Goal: Task Accomplishment & Management: Manage account settings

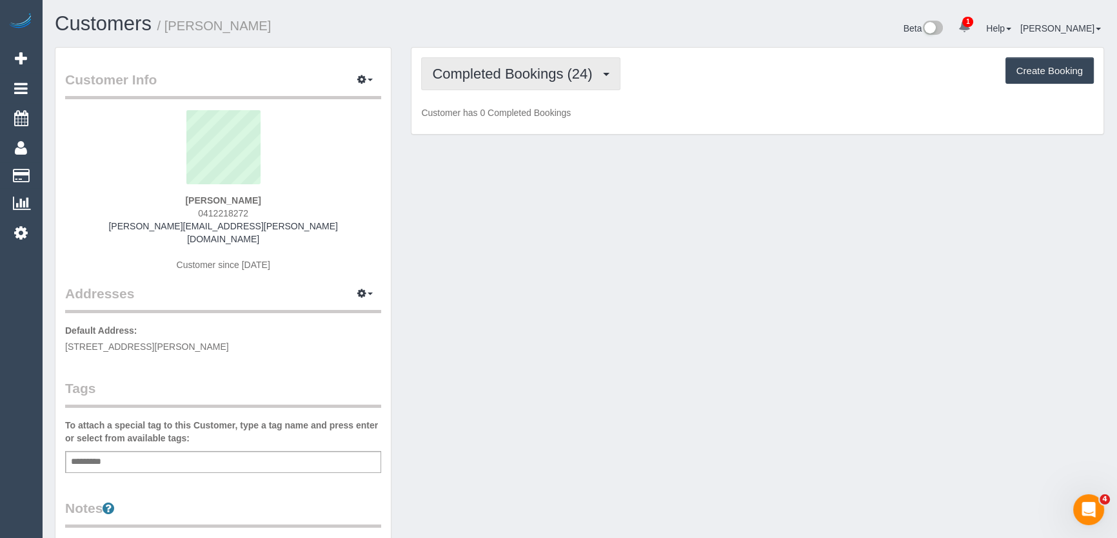
click at [593, 76] on span "Completed Bookings (24)" at bounding box center [515, 74] width 166 height 16
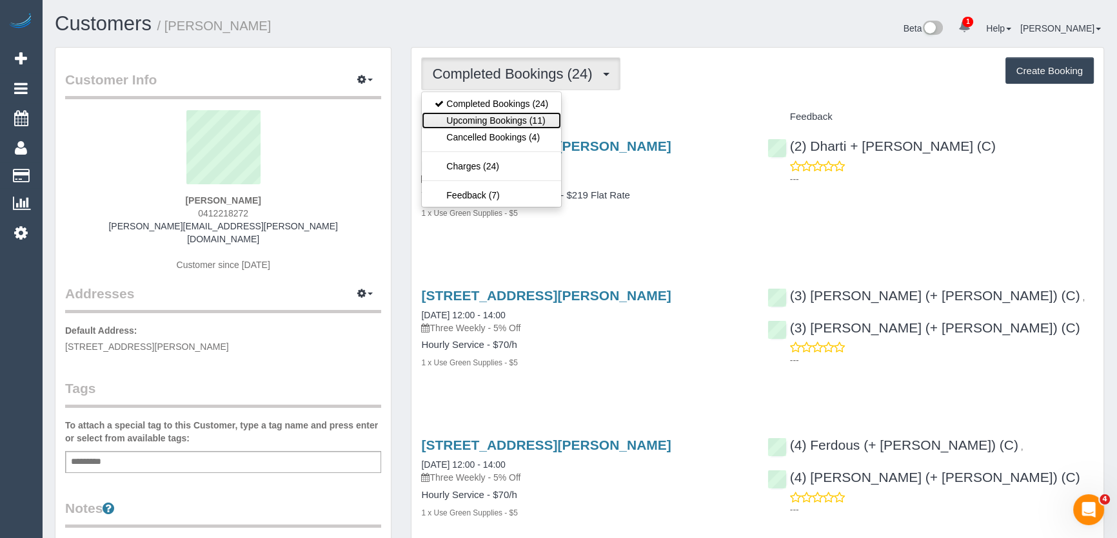
click at [531, 126] on link "Upcoming Bookings (11)" at bounding box center [491, 120] width 139 height 17
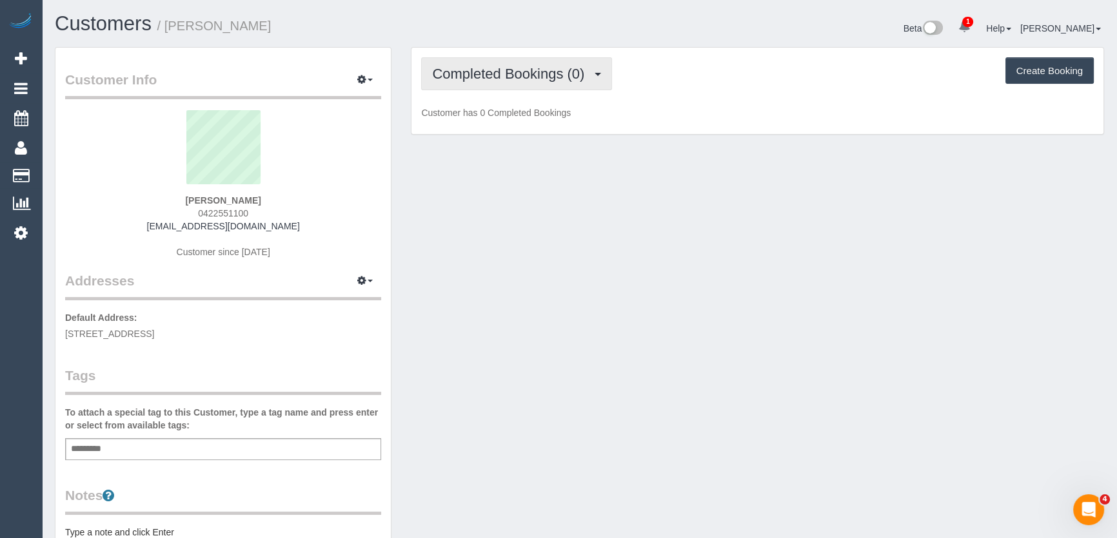
click at [517, 79] on span "Completed Bookings (0)" at bounding box center [511, 74] width 159 height 16
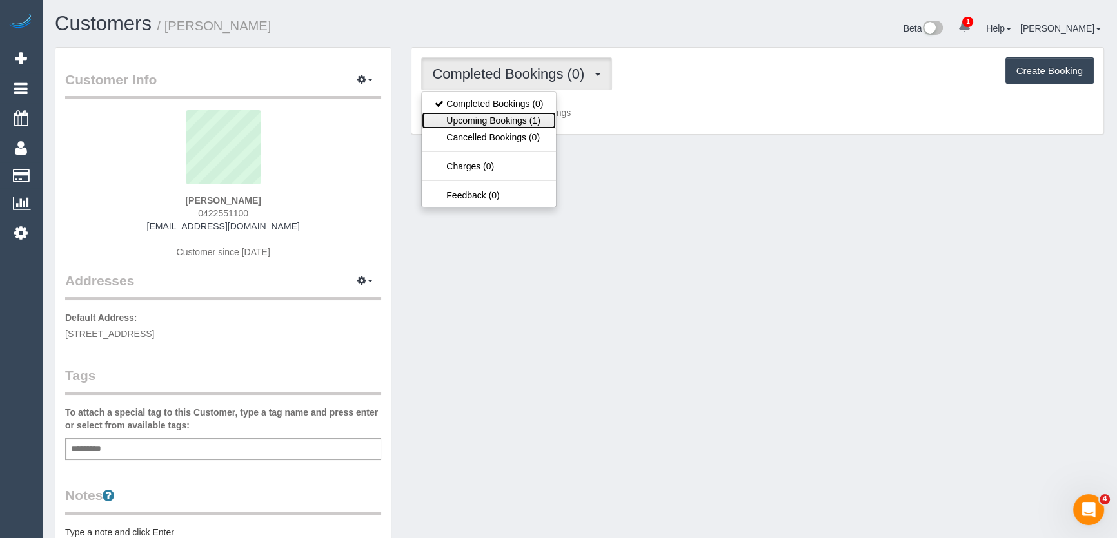
click at [511, 122] on link "Upcoming Bookings (1)" at bounding box center [489, 120] width 134 height 17
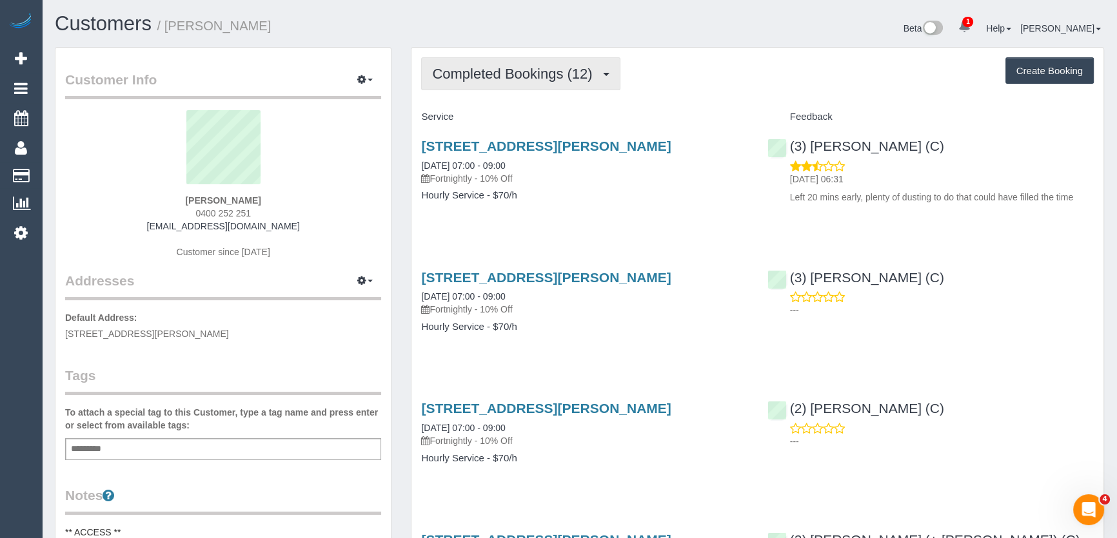
click at [534, 66] on span "Completed Bookings (12)" at bounding box center [515, 74] width 166 height 16
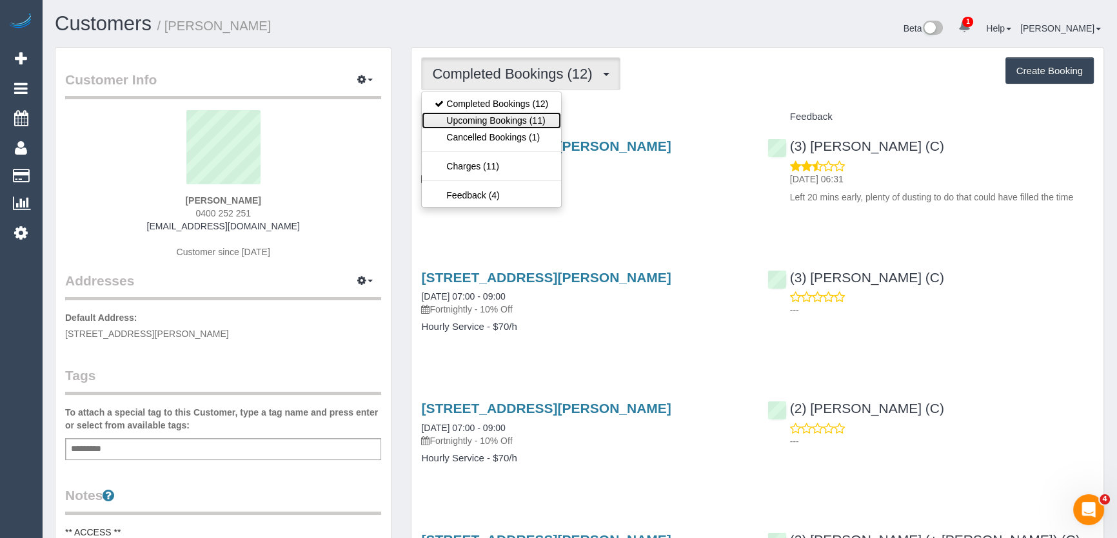
click at [530, 116] on link "Upcoming Bookings (11)" at bounding box center [491, 120] width 139 height 17
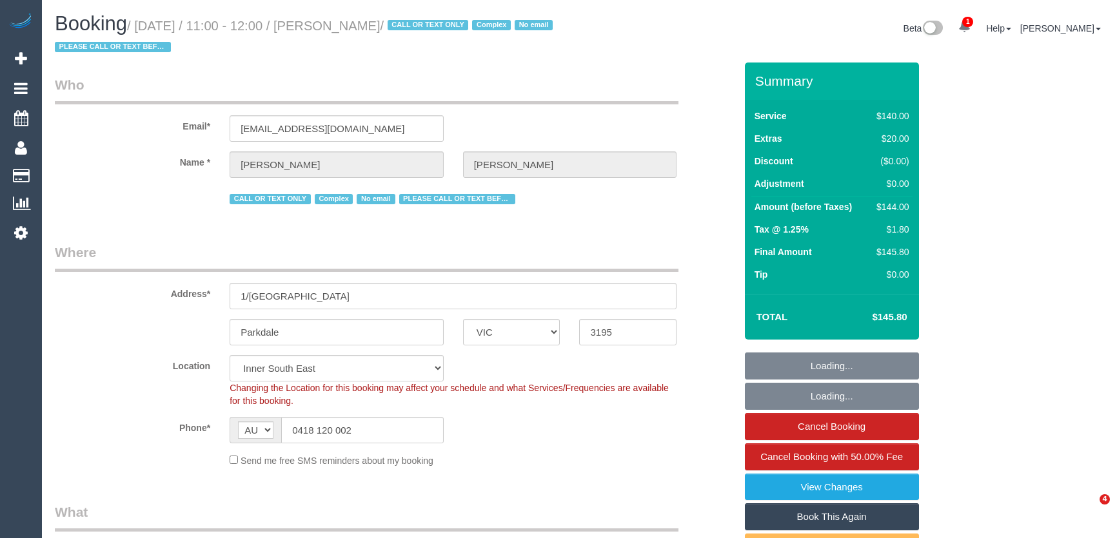
select select "VIC"
select select "string:stripe-pm_1IurDE2GScqysDRVKYsKDDKB"
select select "number:27"
select select "number:14"
select select "number:19"
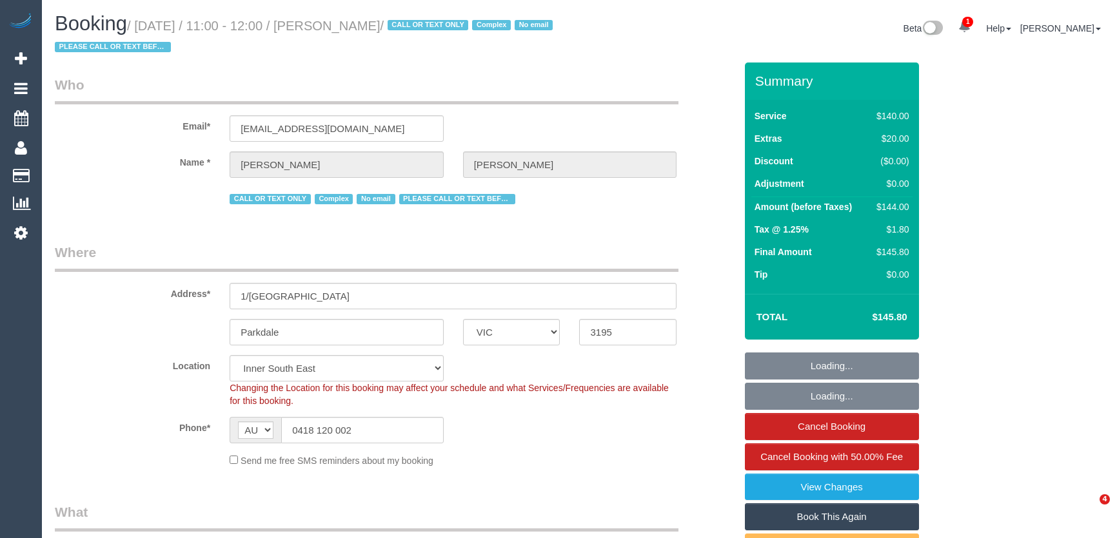
select select "object:1288"
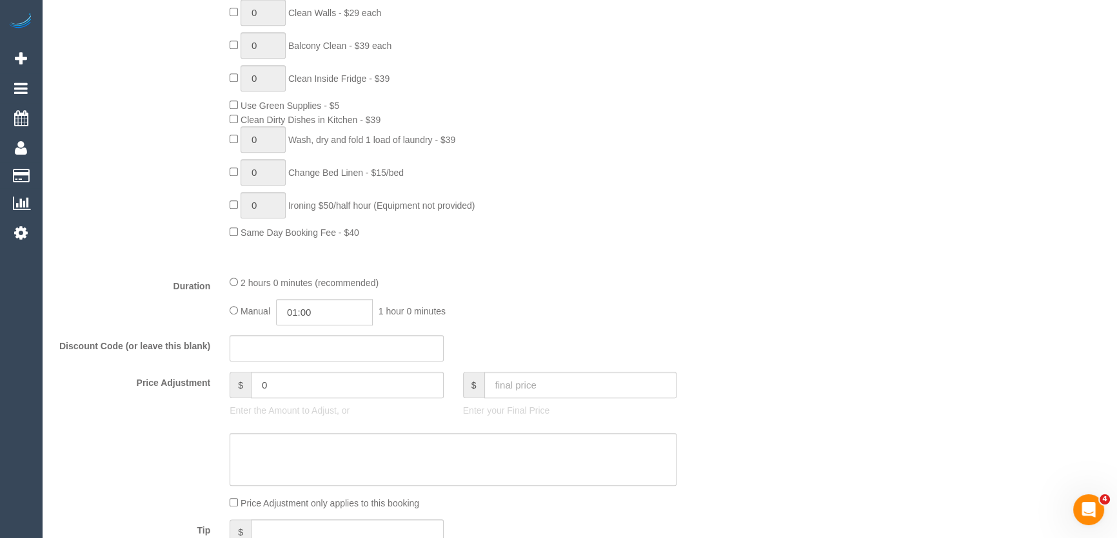
scroll to position [879, 0]
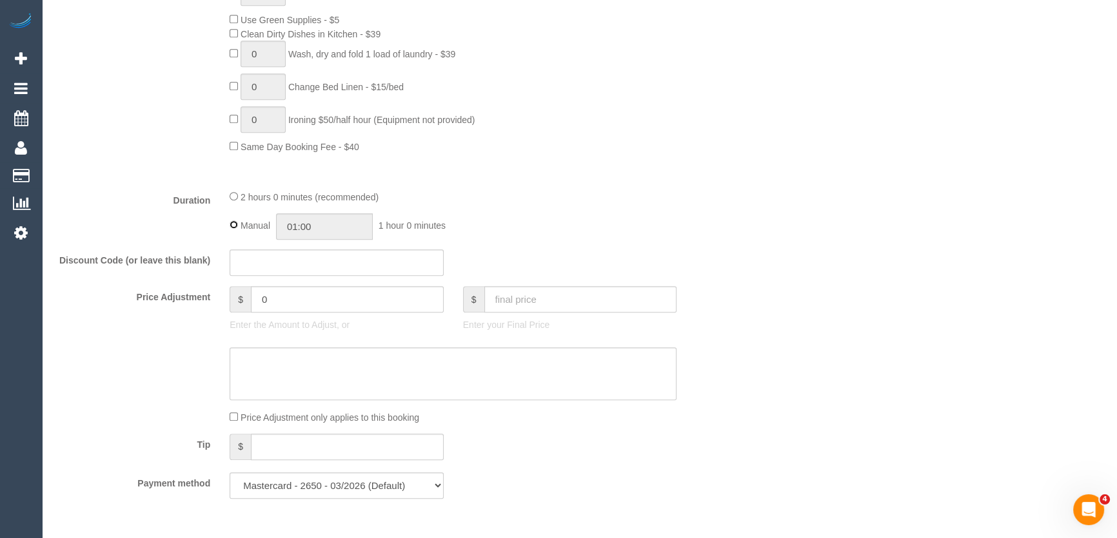
type input "02:00"
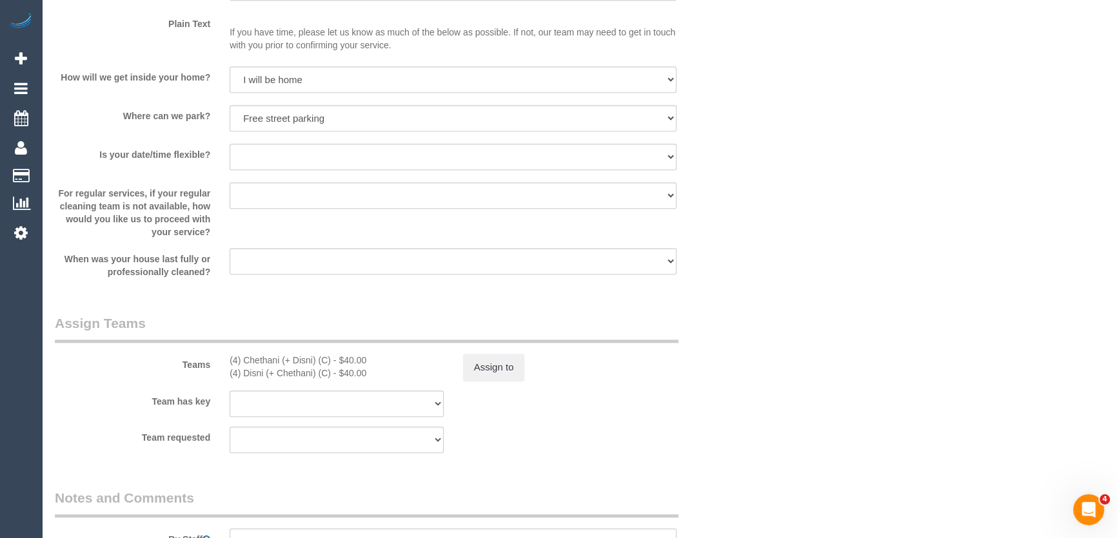
scroll to position [1876, 0]
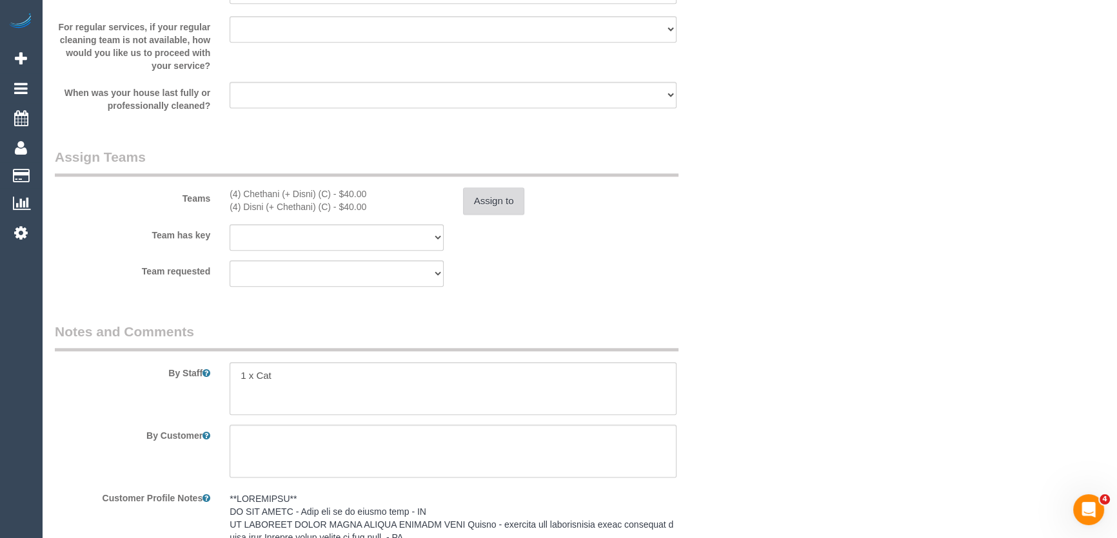
click at [485, 199] on button "Assign to" at bounding box center [494, 201] width 62 height 27
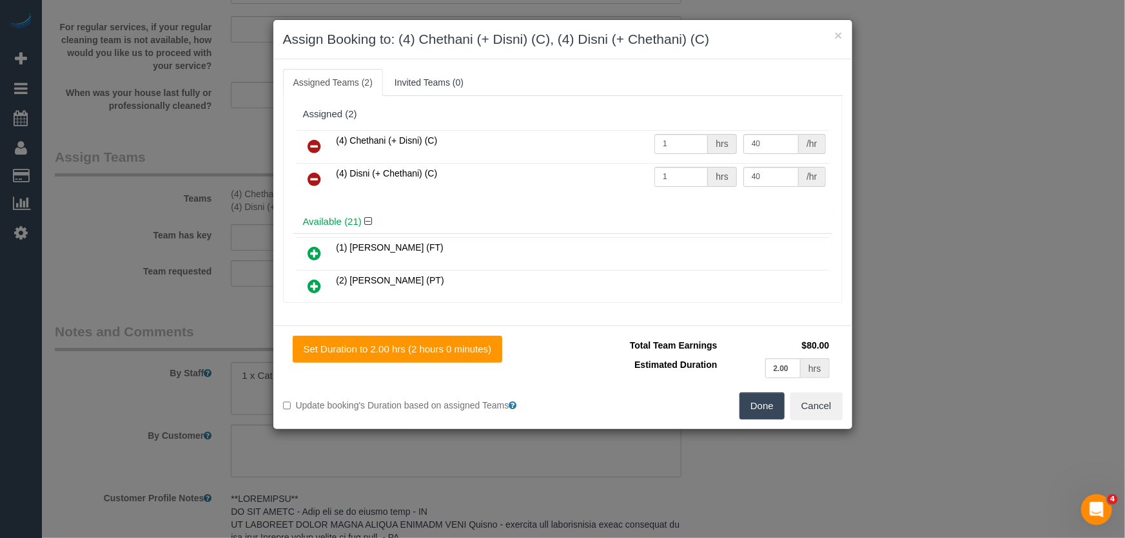
click at [313, 146] on icon at bounding box center [315, 146] width 14 height 15
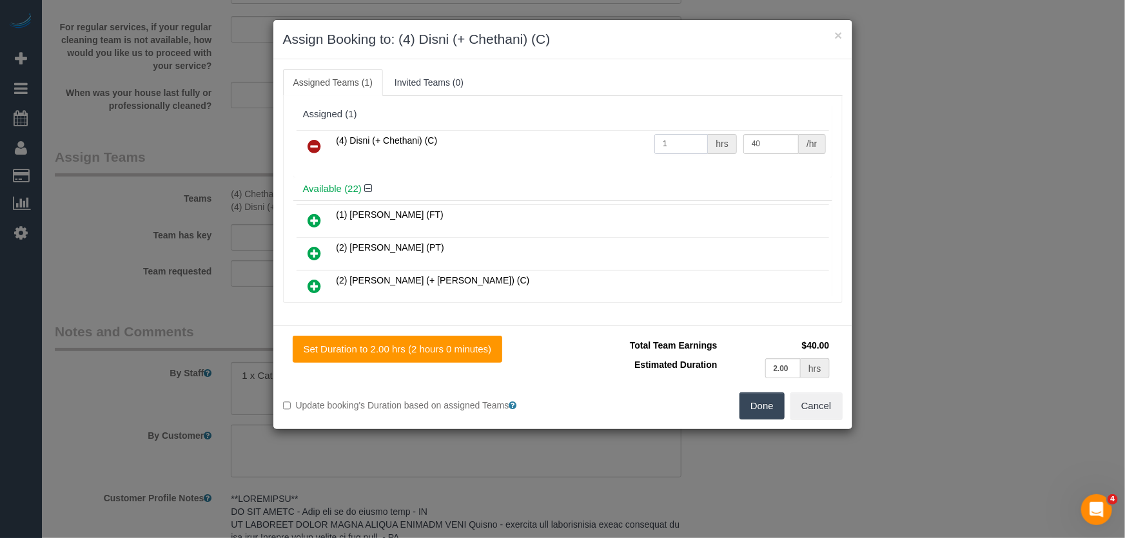
click at [670, 143] on input "1" at bounding box center [681, 144] width 54 height 20
type input "2"
click at [771, 406] on button "Done" at bounding box center [762, 406] width 45 height 27
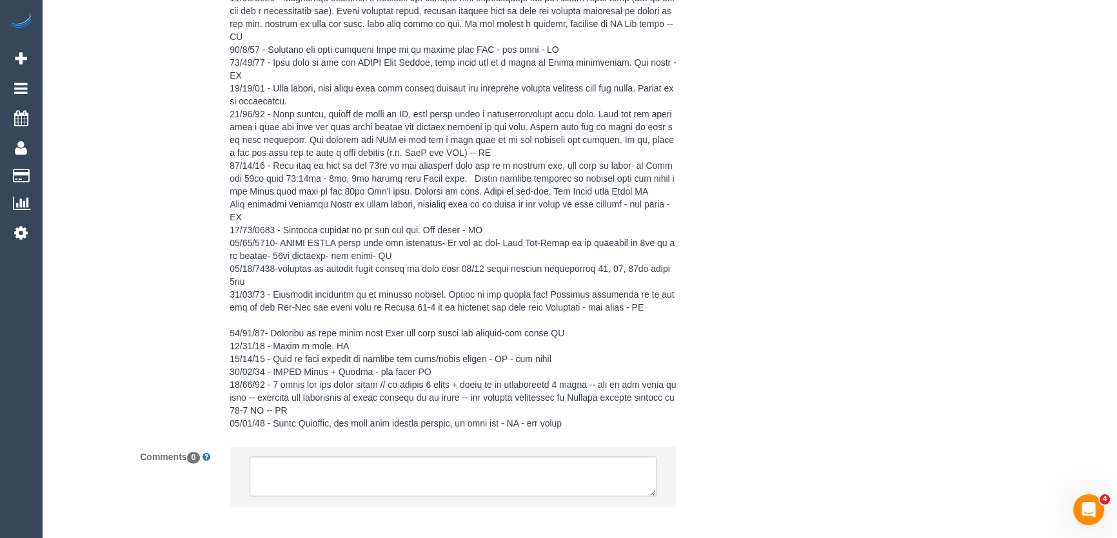
scroll to position [2554, 0]
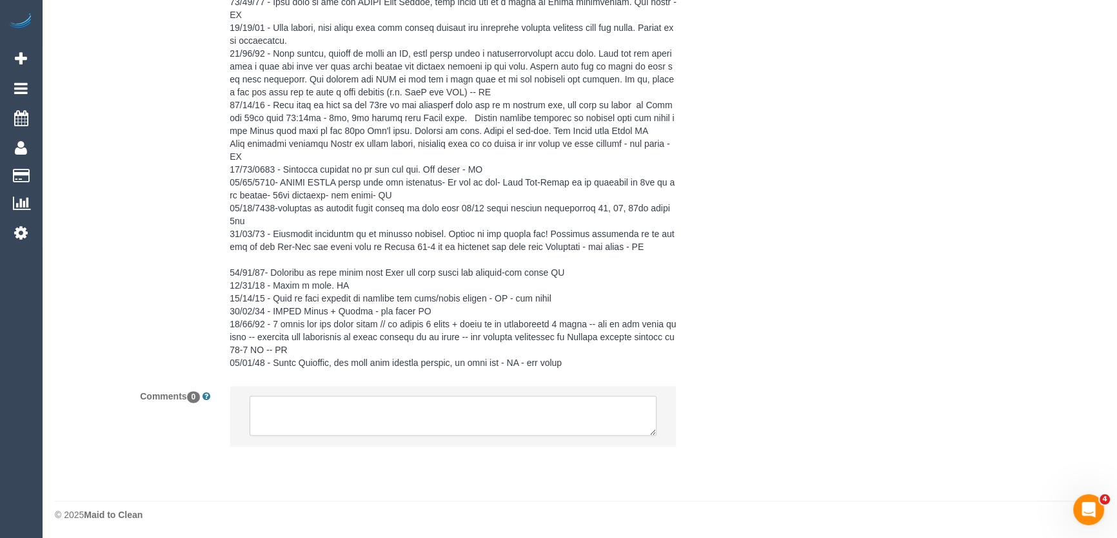
click at [361, 414] on textarea at bounding box center [453, 416] width 407 height 40
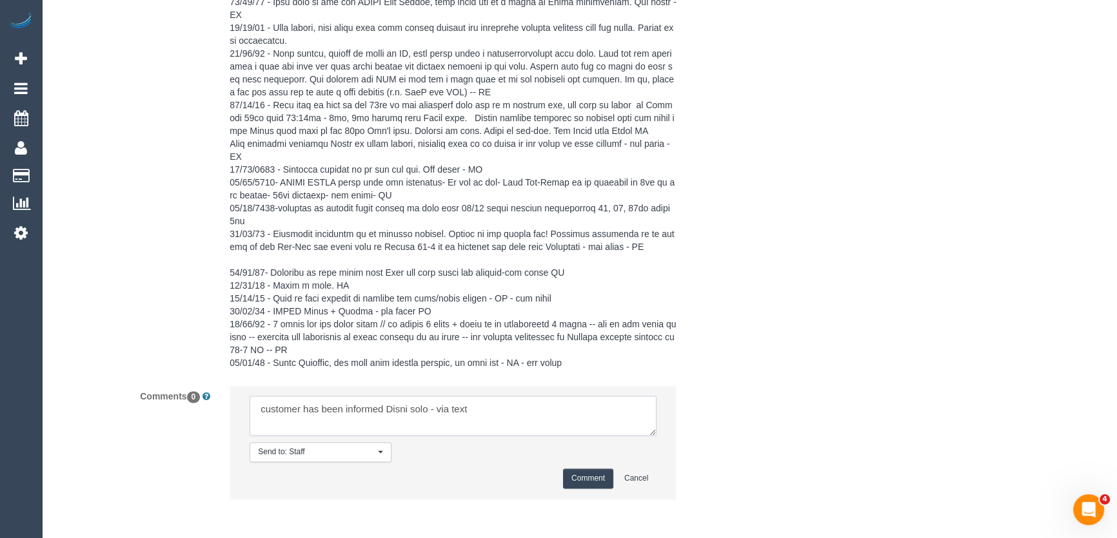
type textarea "customer has been informed Disni solo - via text"
click at [580, 477] on button "Comment" at bounding box center [588, 479] width 50 height 20
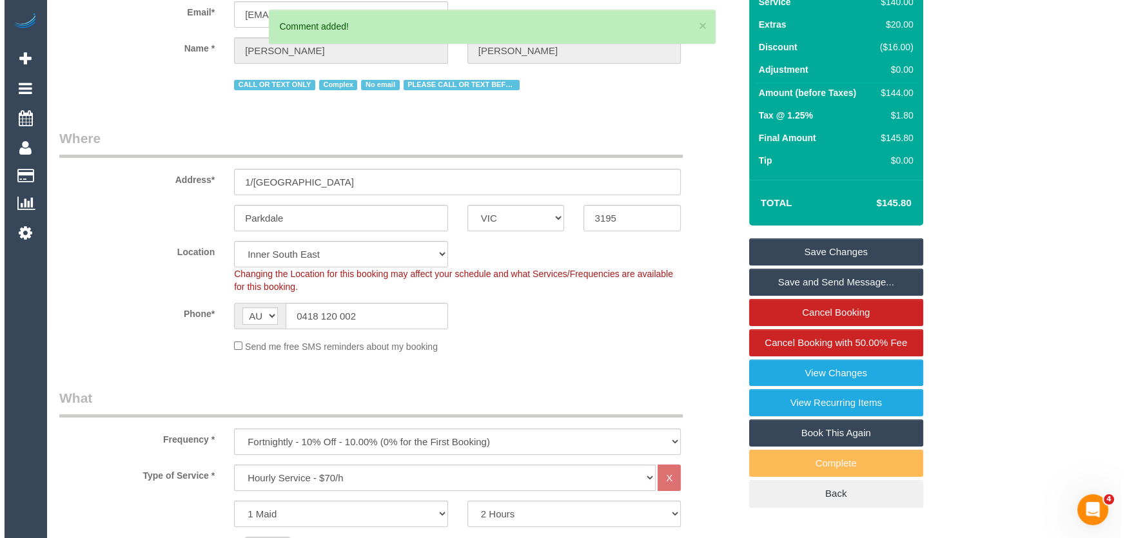
scroll to position [0, 0]
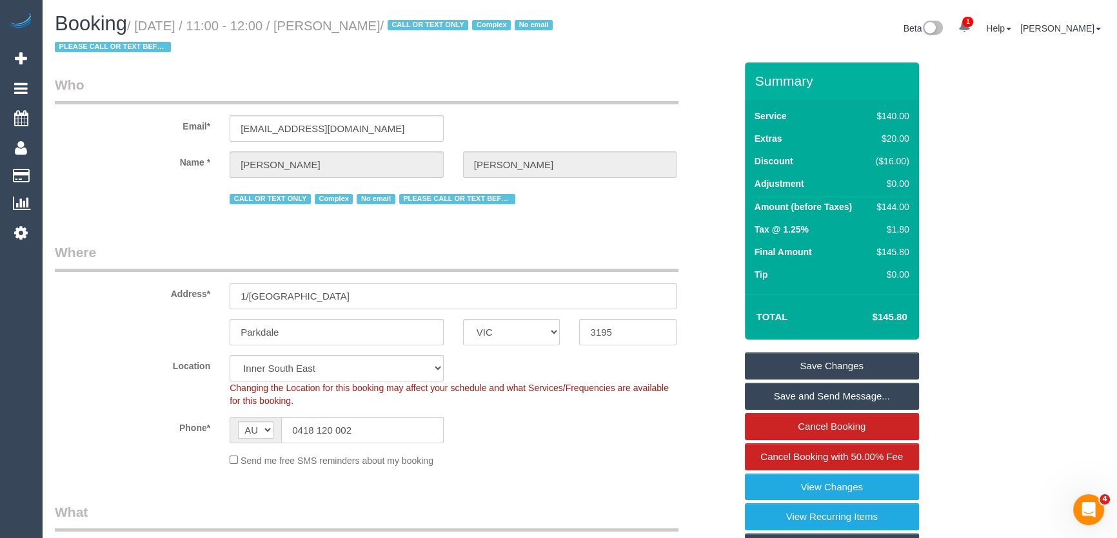
click at [361, 26] on small "/ August 28, 2025 / 11:00 - 12:00 / Christina Soliman / CALL OR TEXT ONLY Compl…" at bounding box center [306, 37] width 502 height 36
copy small "Christina Soliman"
click at [360, 422] on input "0418 120 002" at bounding box center [362, 430] width 162 height 26
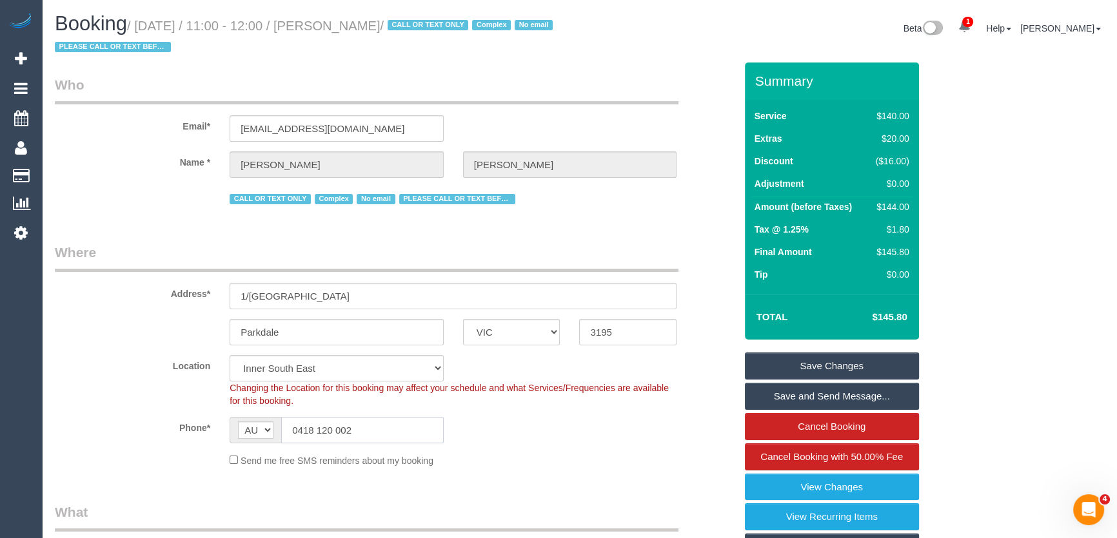
click at [360, 422] on input "0418 120 002" at bounding box center [362, 430] width 162 height 26
click at [816, 365] on link "Save Changes" at bounding box center [832, 366] width 174 height 27
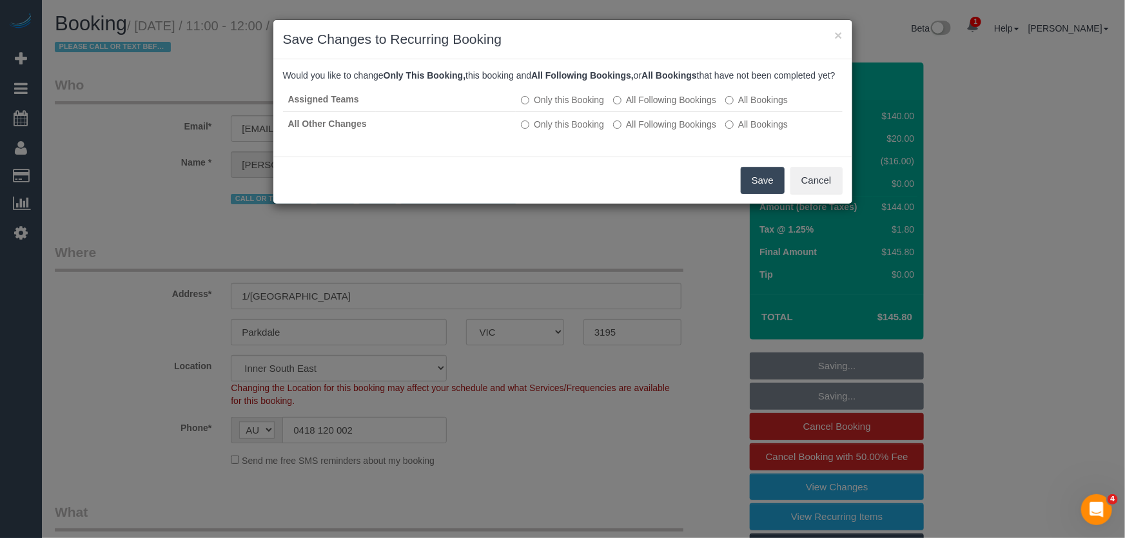
click at [764, 194] on button "Save" at bounding box center [763, 180] width 44 height 27
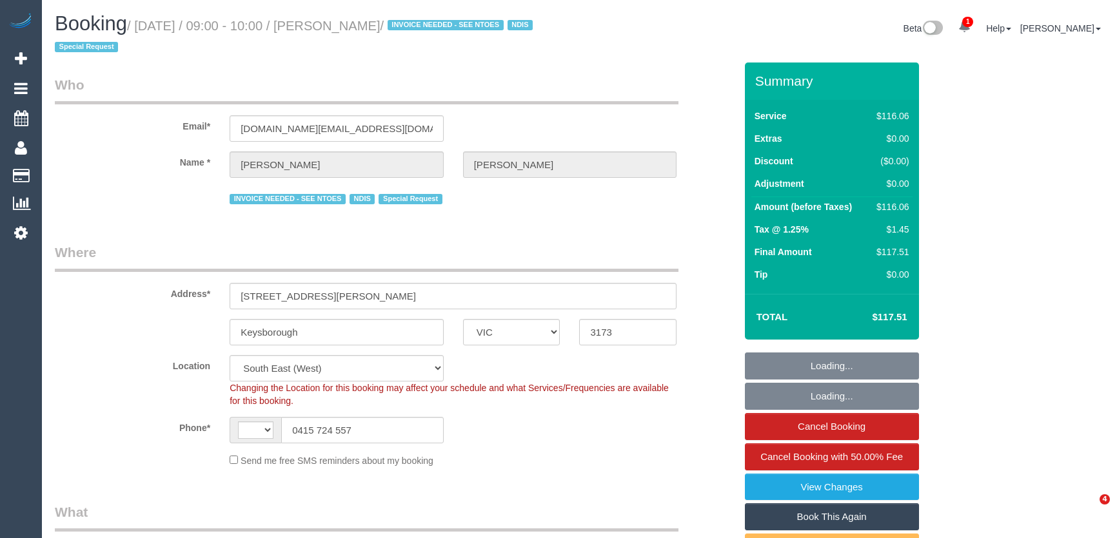
select select "VIC"
select select "object:610"
select select "string:AU"
select select "number:28"
select select "number:14"
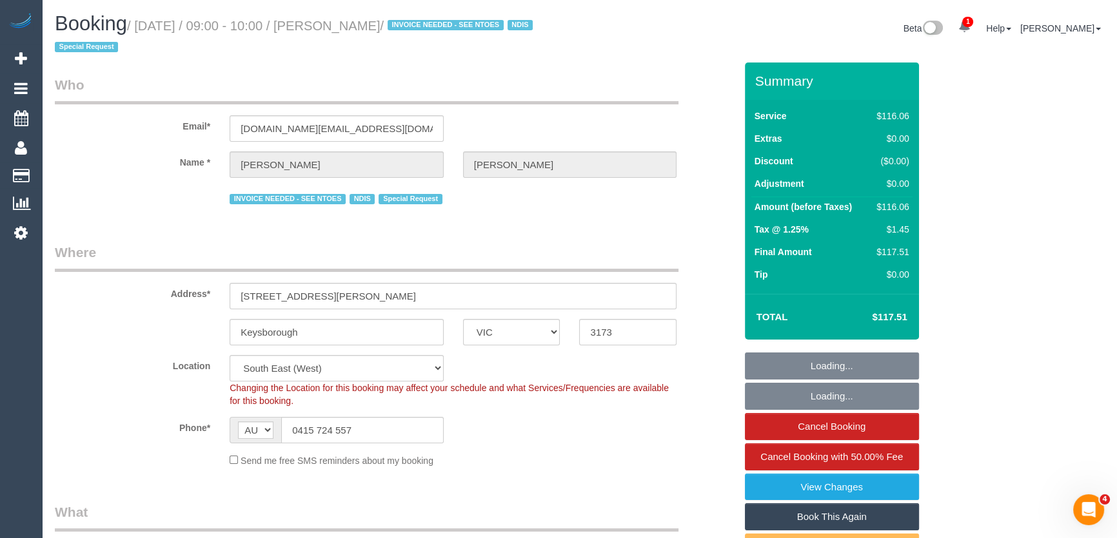
select select "number:19"
select select "number:22"
select select "number:34"
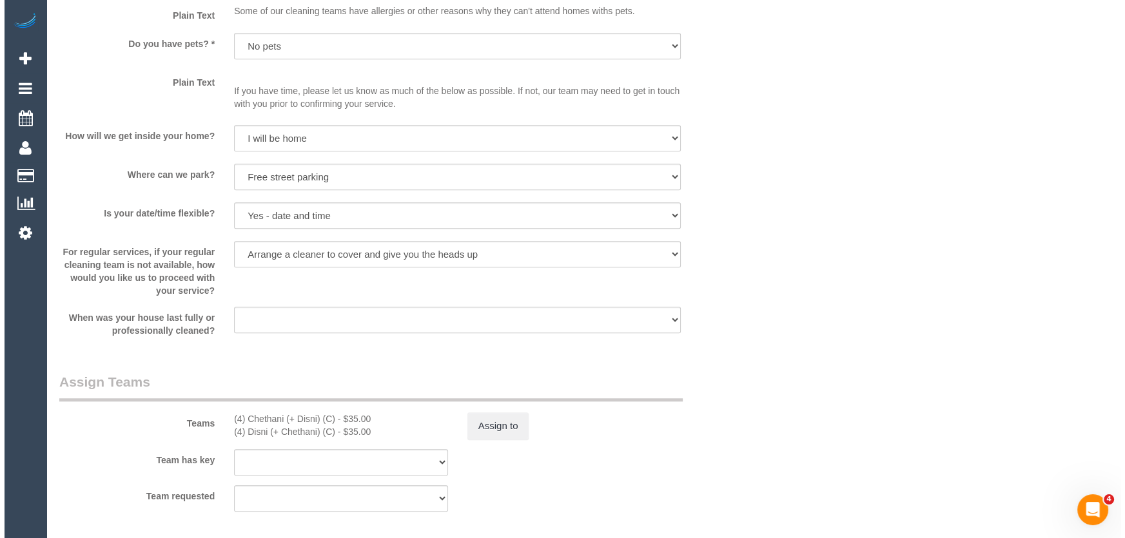
scroll to position [1406, 0]
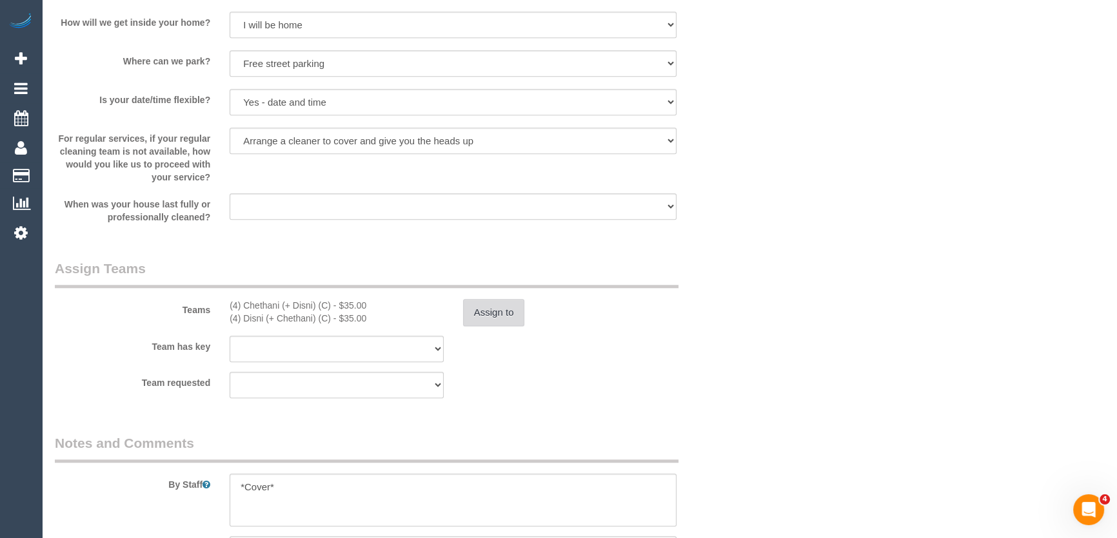
click at [506, 321] on button "Assign to" at bounding box center [494, 312] width 62 height 27
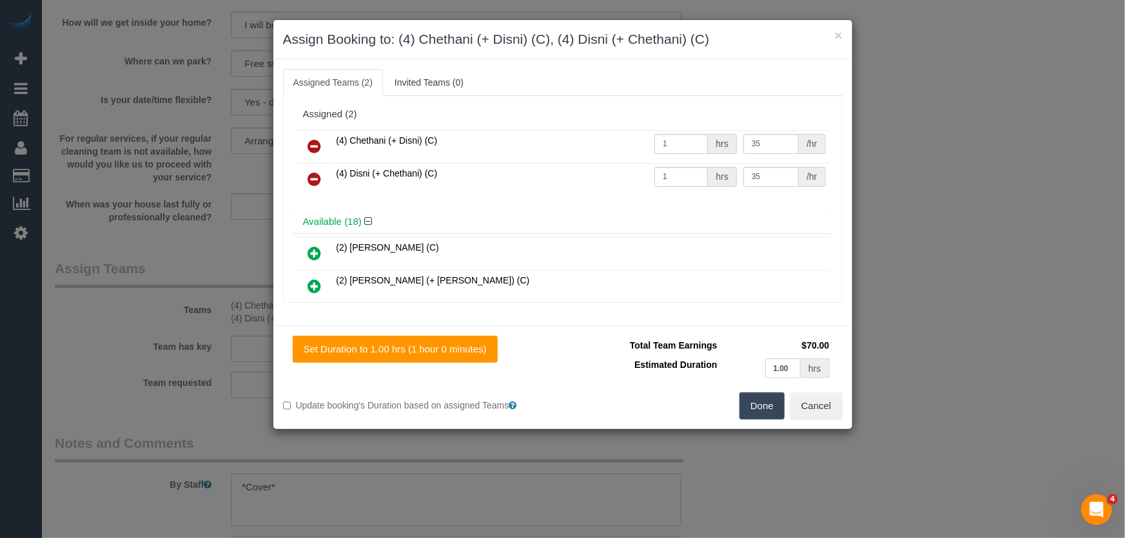
click at [311, 181] on icon at bounding box center [315, 179] width 14 height 15
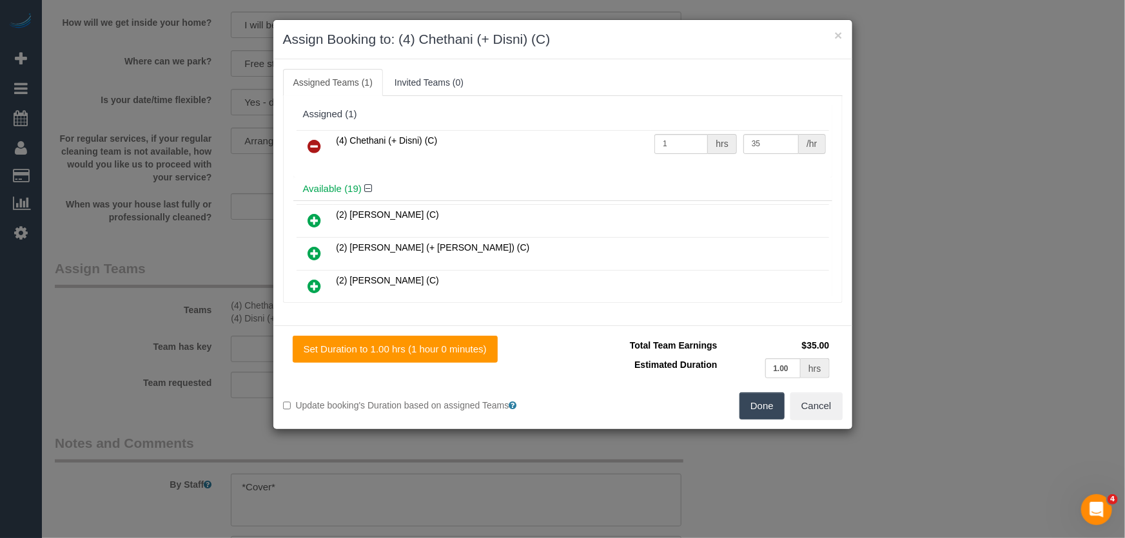
click at [748, 412] on button "Done" at bounding box center [762, 406] width 45 height 27
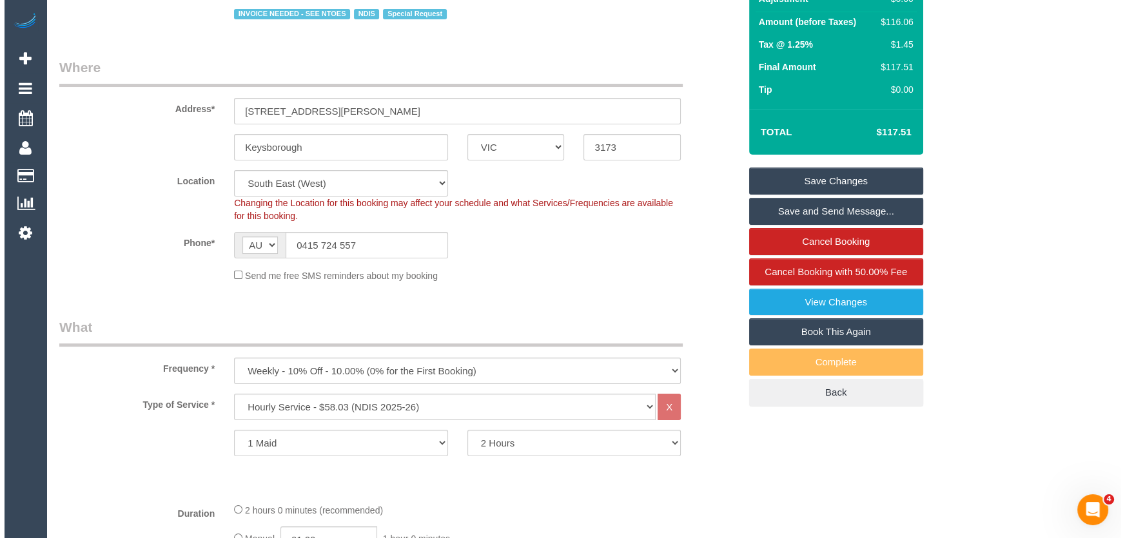
scroll to position [0, 0]
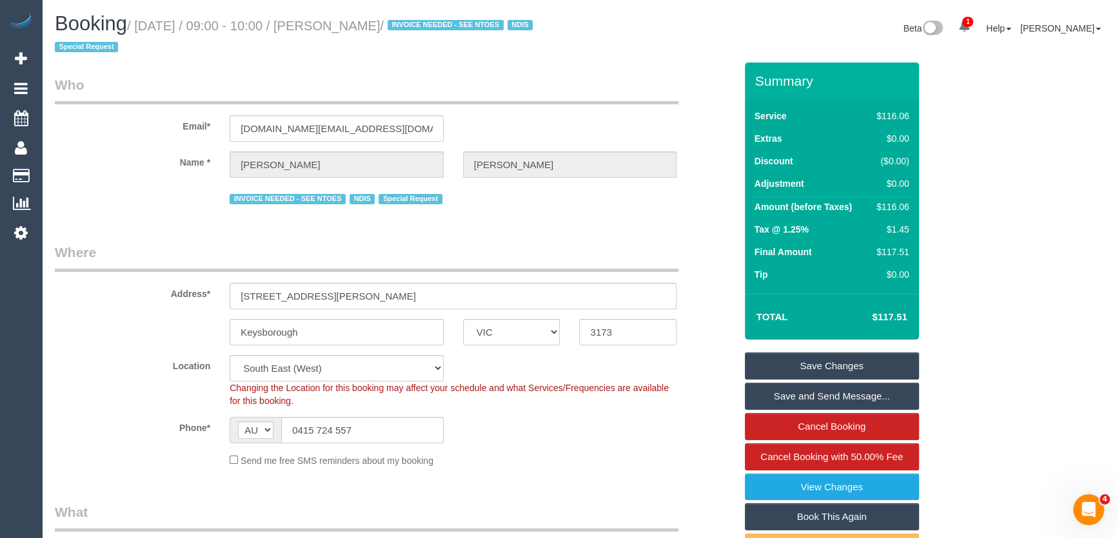
click at [823, 364] on link "Save Changes" at bounding box center [832, 366] width 174 height 27
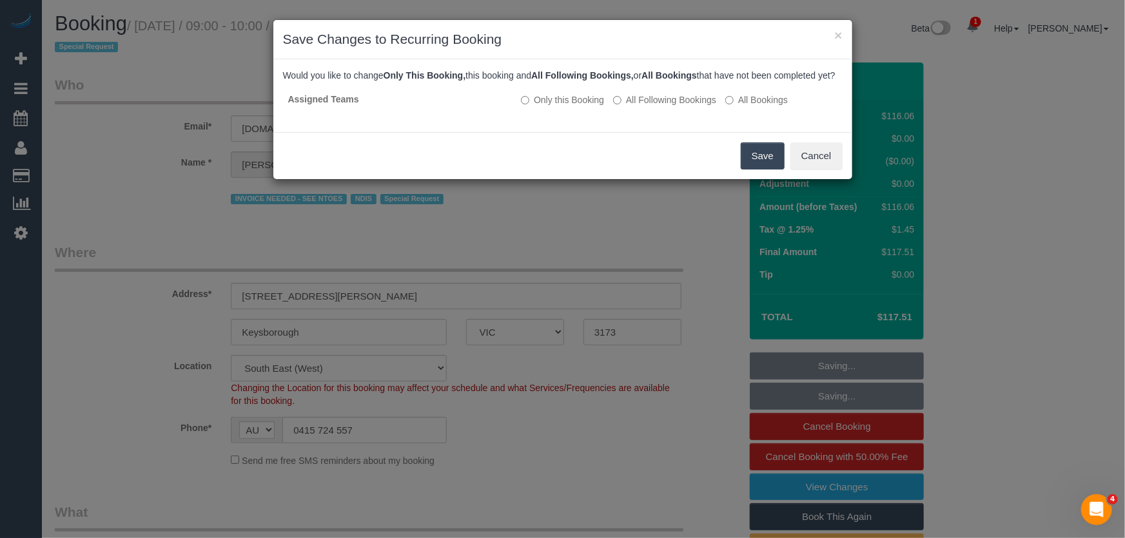
click at [754, 170] on button "Save" at bounding box center [763, 156] width 44 height 27
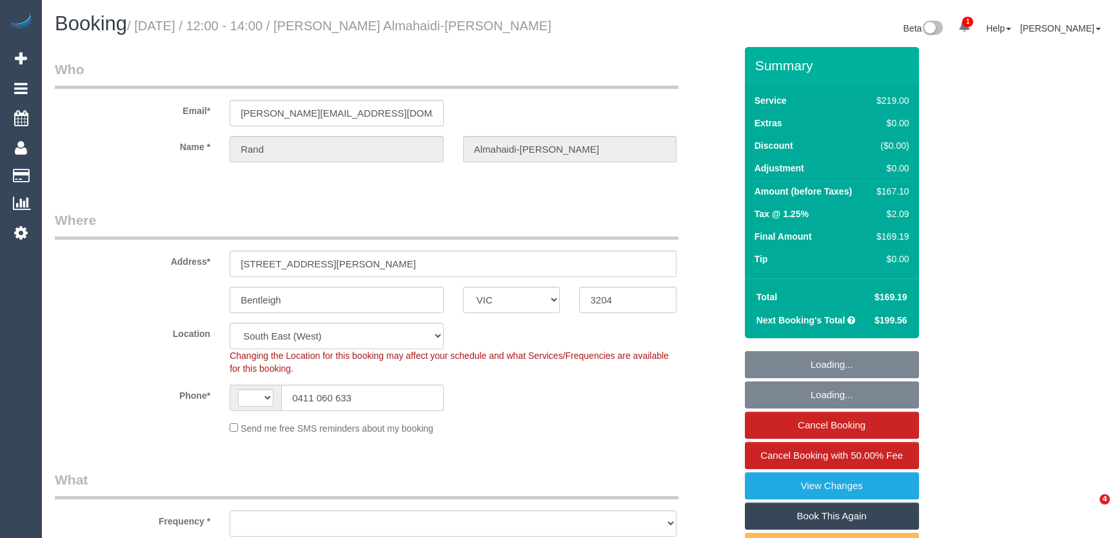
select select "VIC"
select select "string:AU"
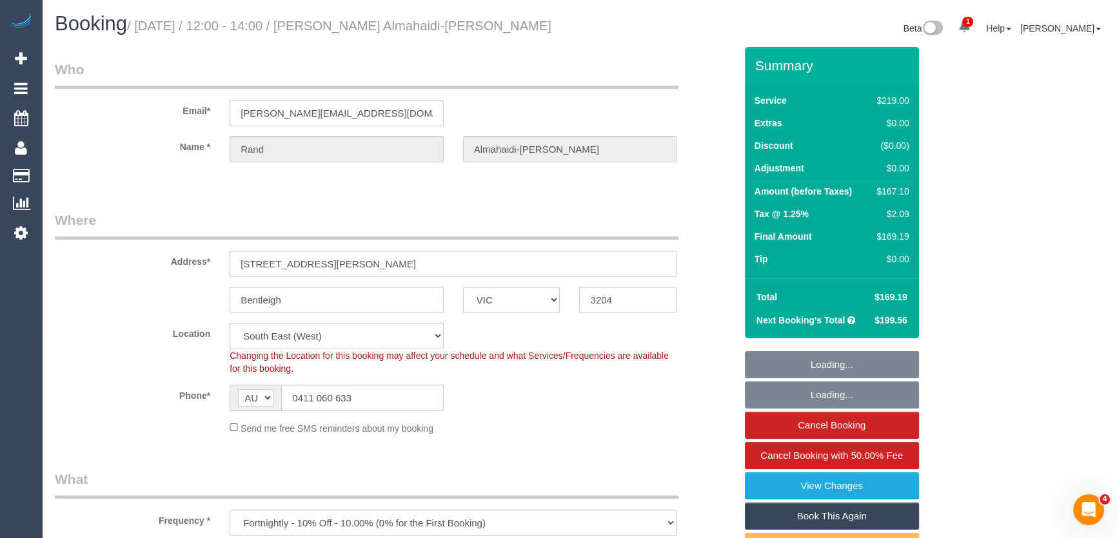
select select "object:685"
select select "spot1"
select select "object:695"
select select "string:stripe-pm_1Rpc7m2GScqysDRVGN0snWo1"
select select "number:28"
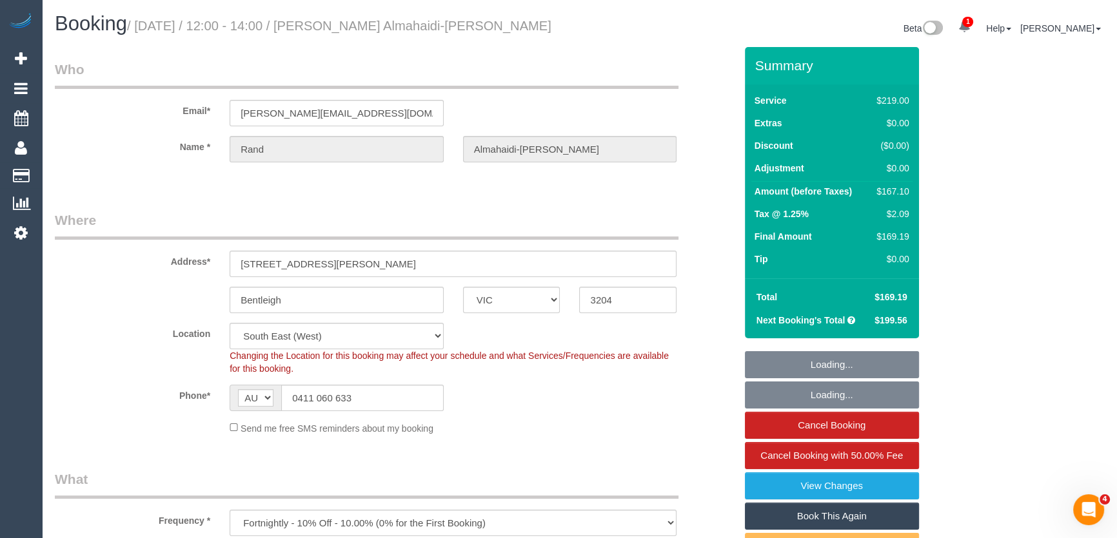
select select "number:14"
select select "number:19"
select select "number:24"
select select "number:34"
select select "number:12"
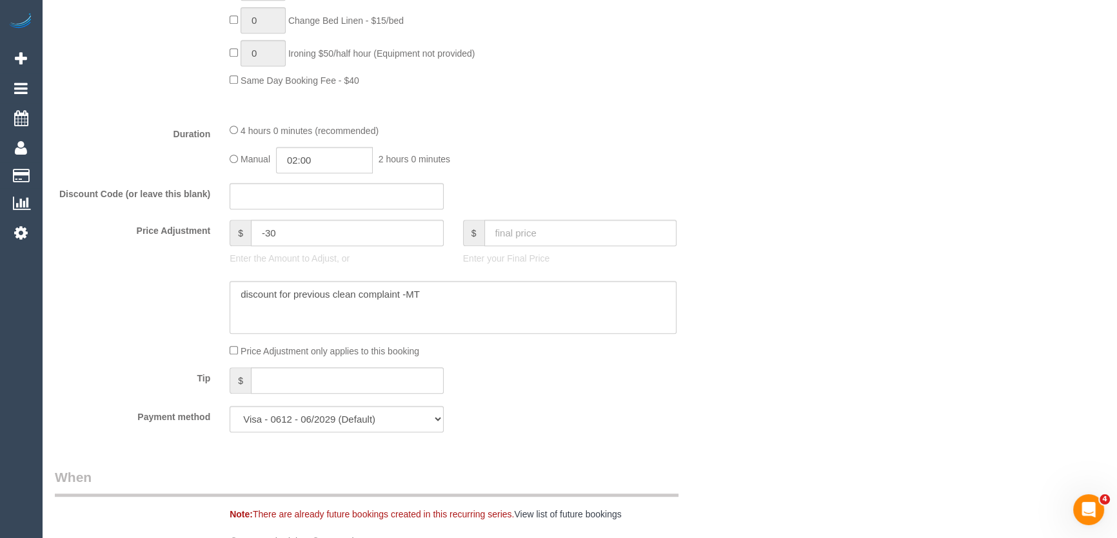
scroll to position [1758, 0]
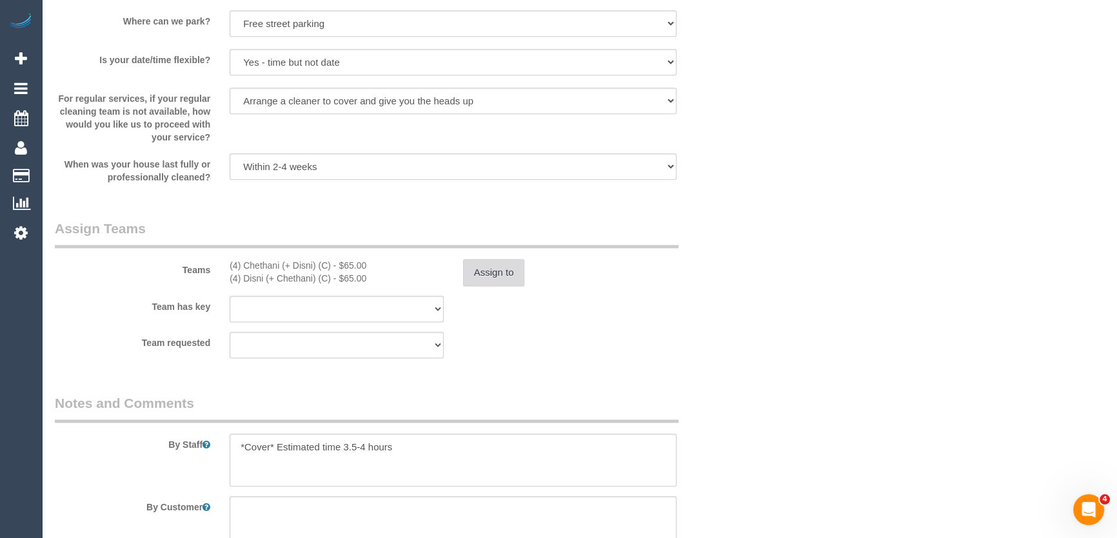
click at [483, 277] on button "Assign to" at bounding box center [494, 272] width 62 height 27
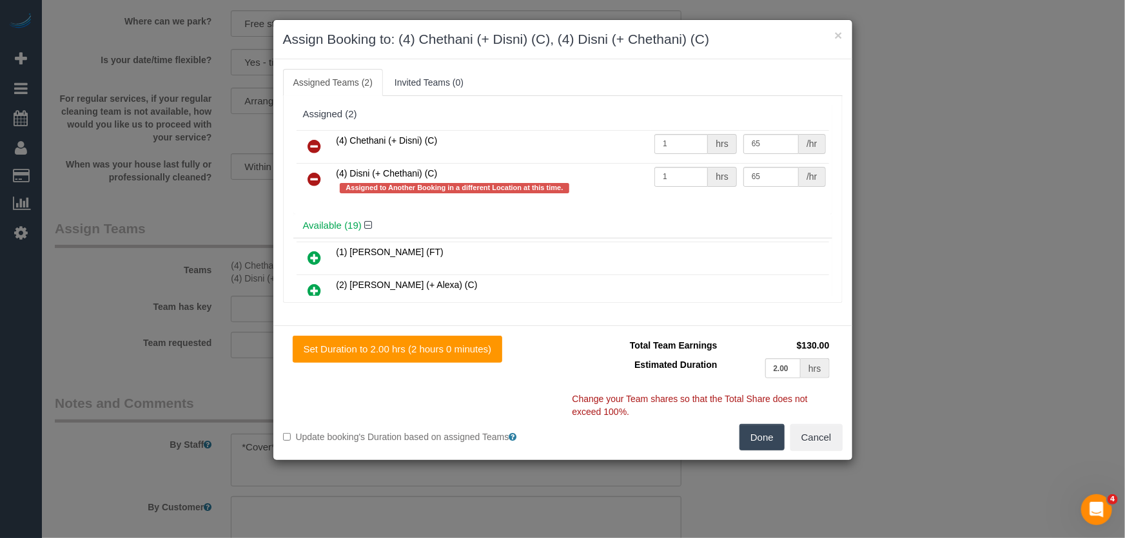
click at [315, 178] on icon at bounding box center [315, 179] width 14 height 15
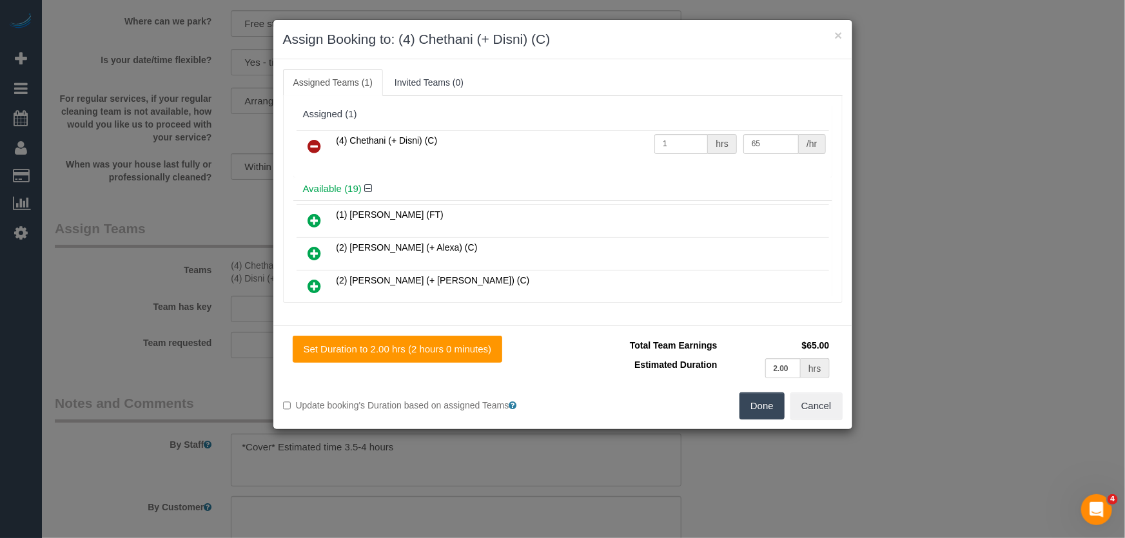
click at [771, 416] on button "Done" at bounding box center [762, 406] width 45 height 27
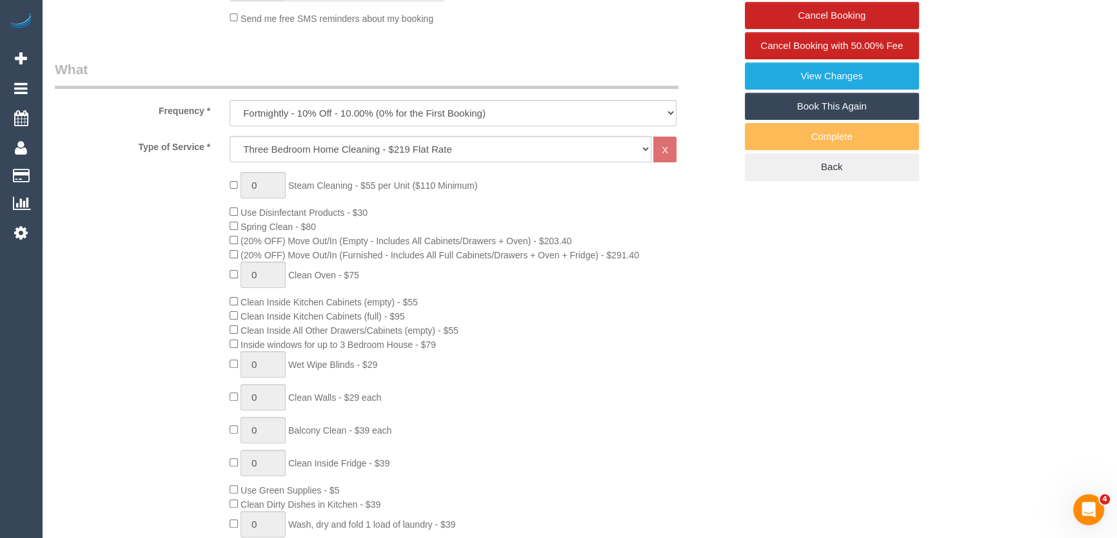
scroll to position [0, 0]
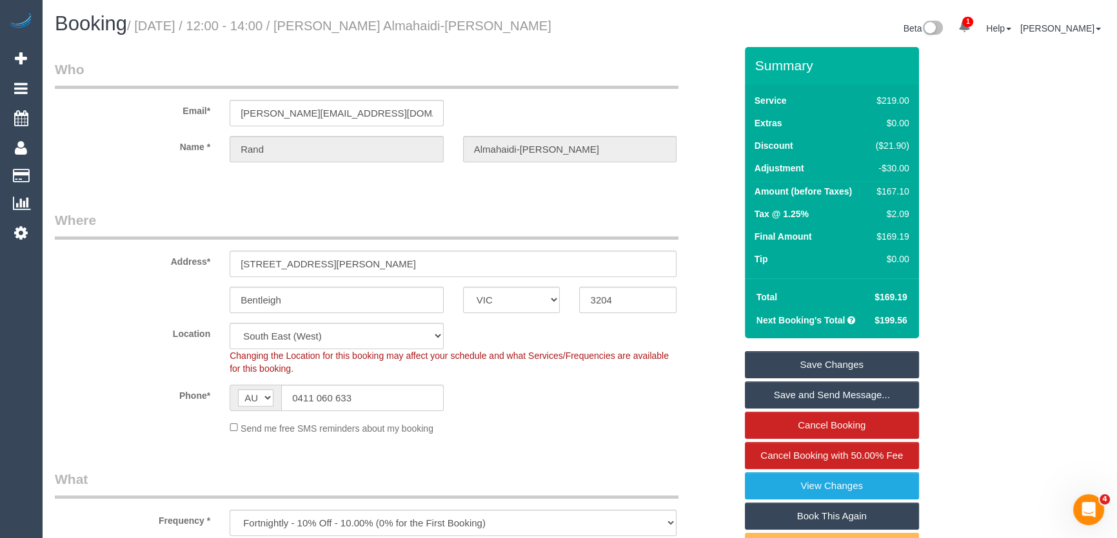
click at [784, 368] on link "Save Changes" at bounding box center [832, 364] width 174 height 27
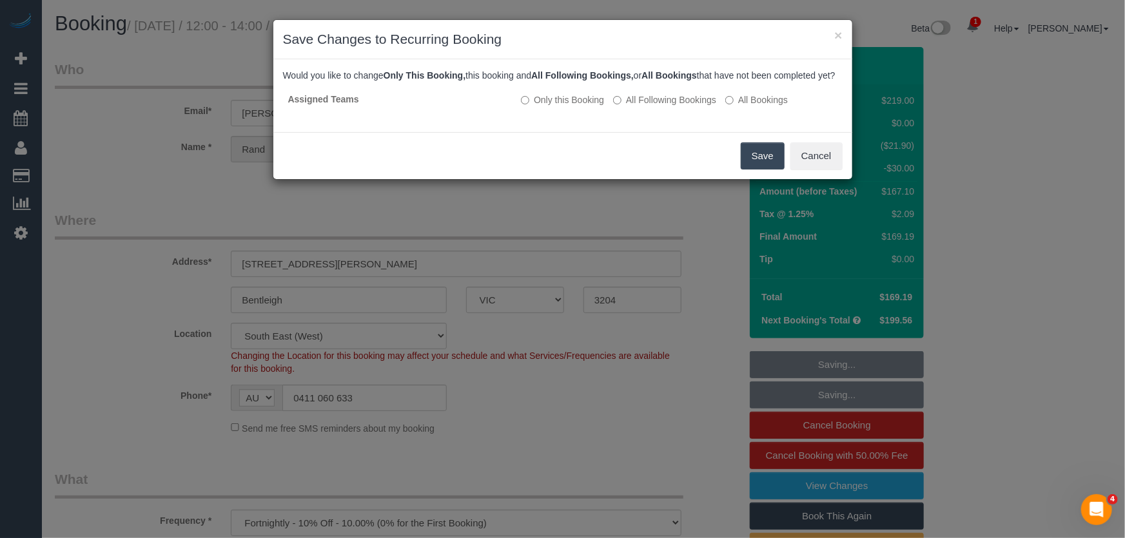
click at [745, 170] on button "Save" at bounding box center [763, 156] width 44 height 27
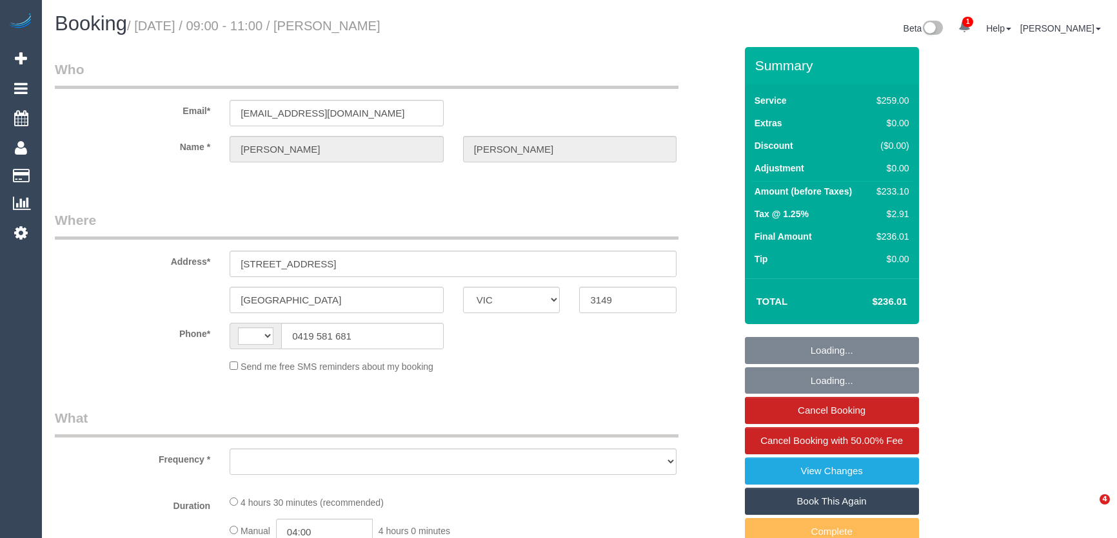
select select "VIC"
select select "string:AU"
select select "object:615"
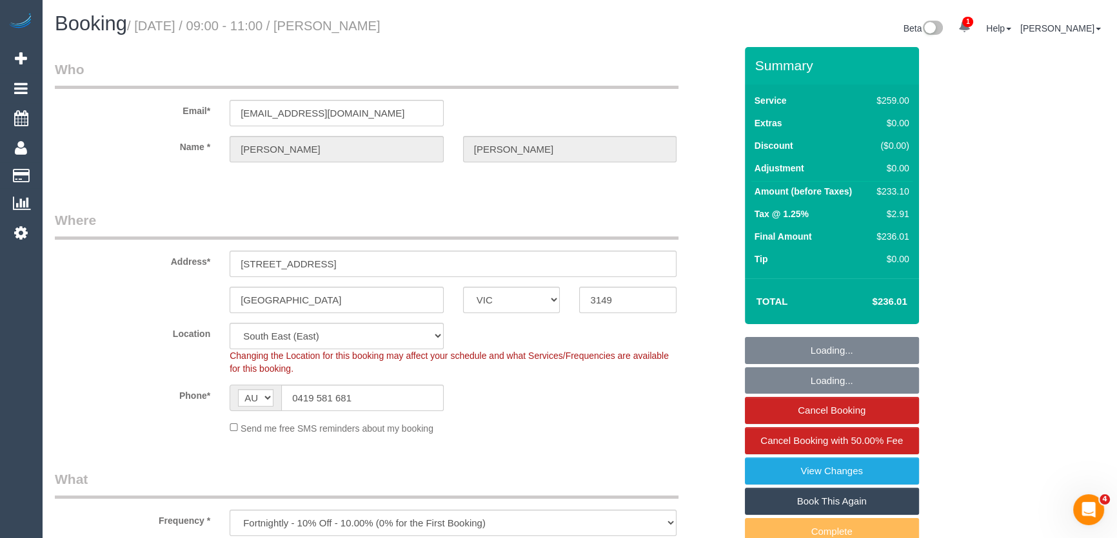
select select "string:stripe-pm_1PnZ7h2GScqysDRV8eYc7QMm"
select select "number:27"
select select "number:17"
select select "number:18"
select select "number:23"
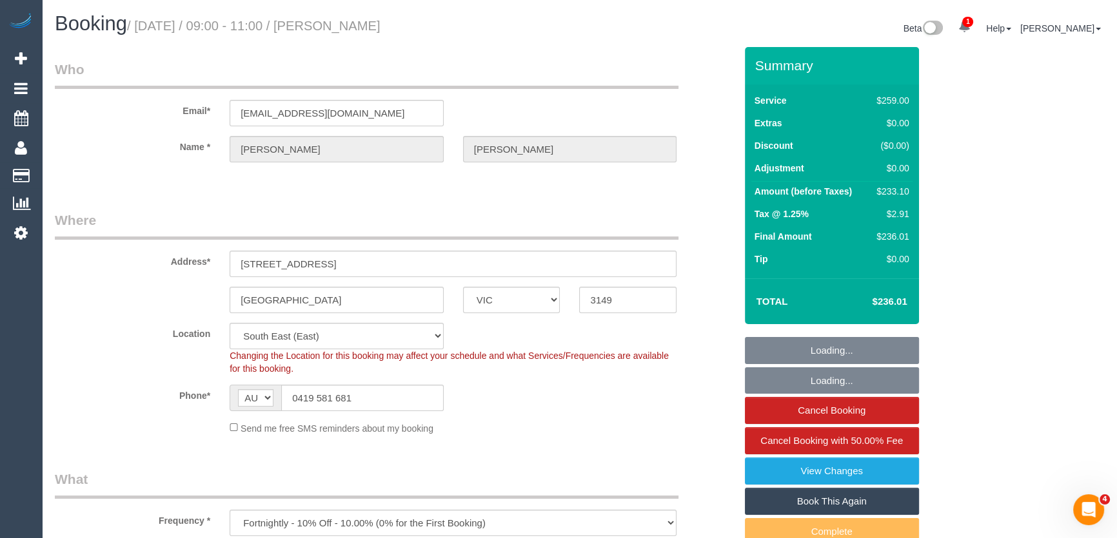
select select "number:34"
select select "number:11"
select select "object:1365"
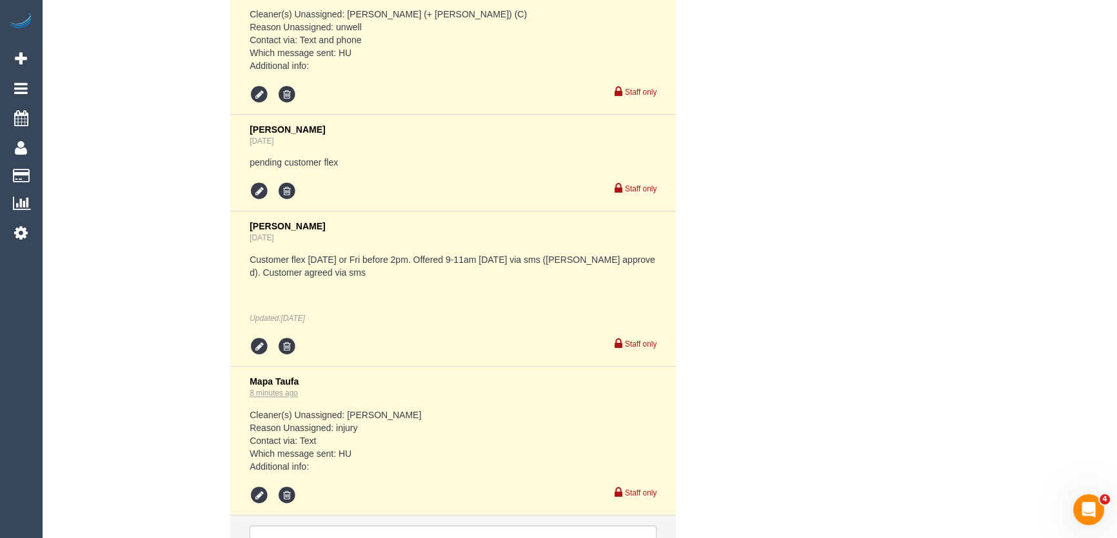
scroll to position [2652, 0]
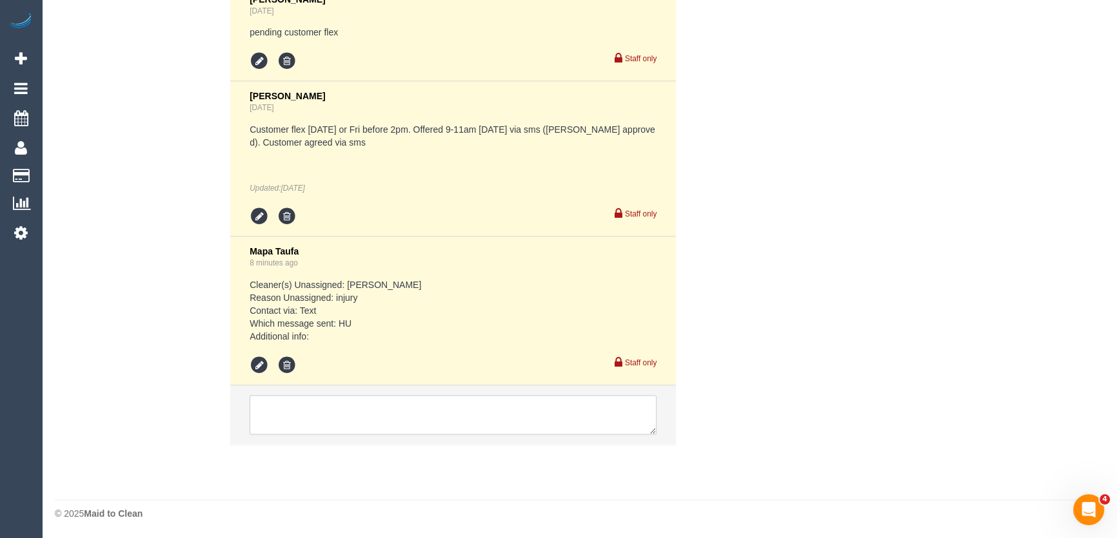
click at [319, 413] on textarea at bounding box center [453, 415] width 407 height 40
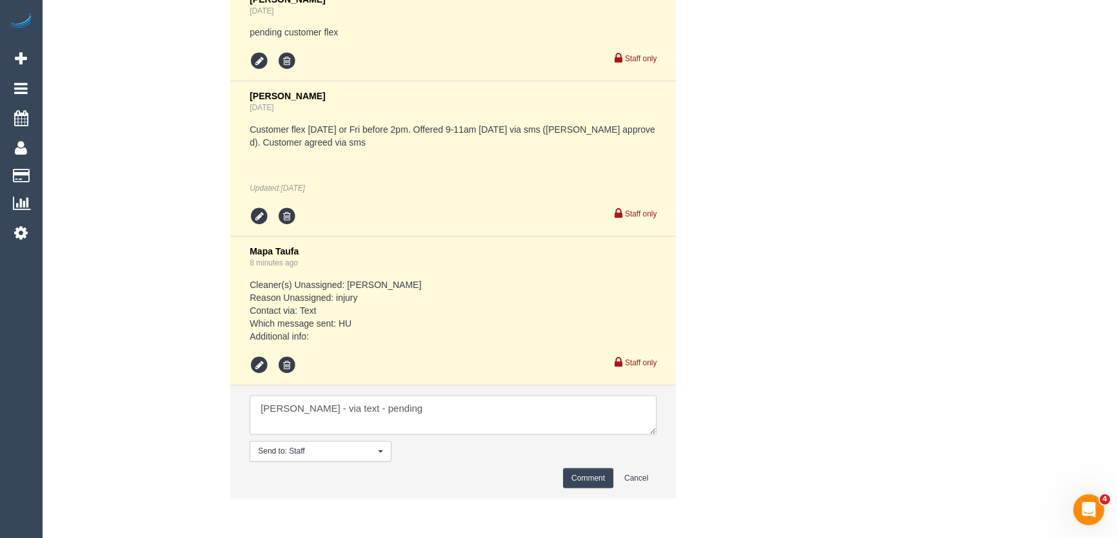
type textarea "[PERSON_NAME] - via text - pending"
click at [584, 478] on button "Comment" at bounding box center [588, 478] width 50 height 20
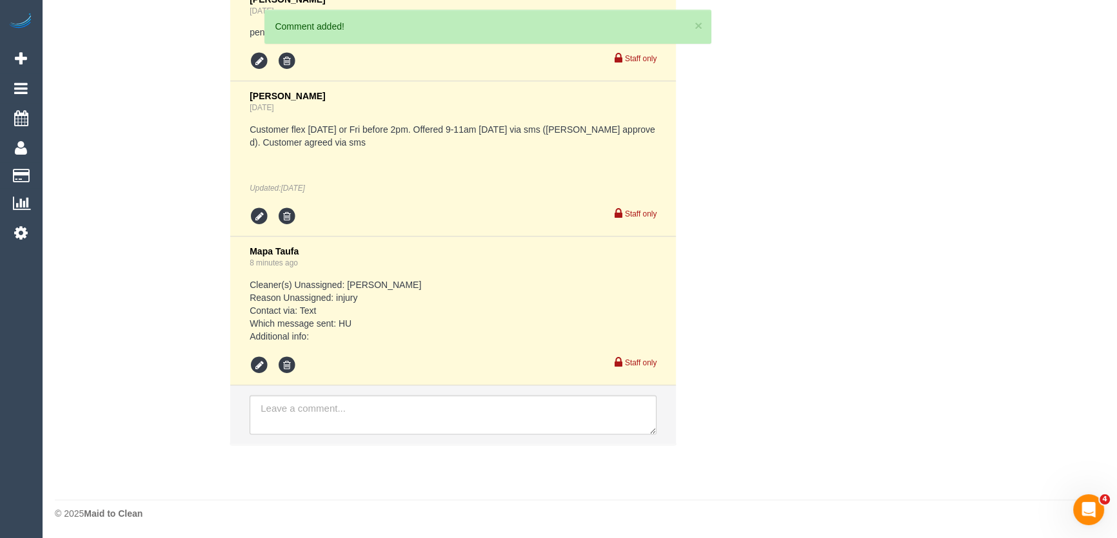
scroll to position [2748, 0]
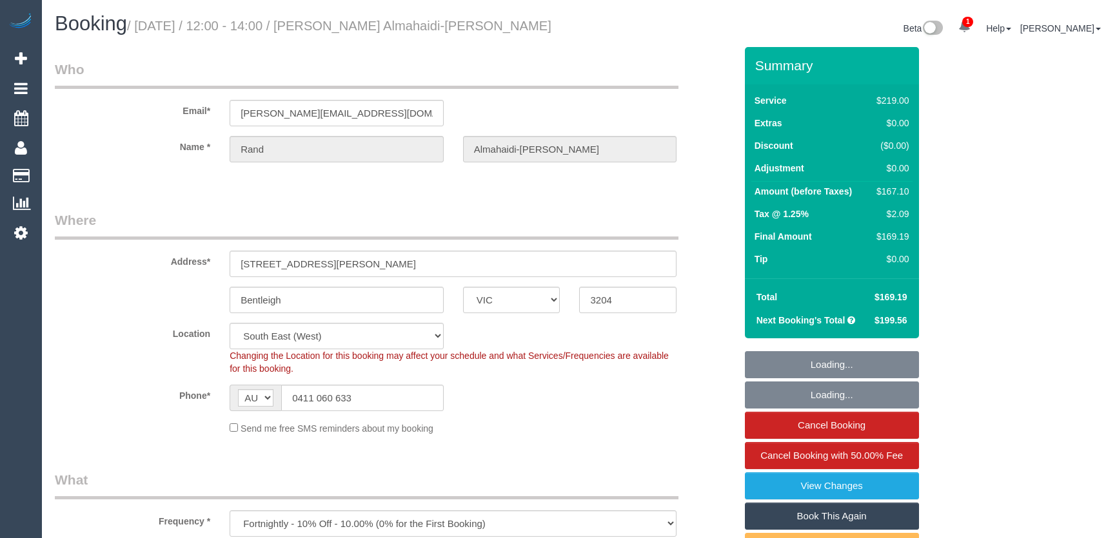
select select "VIC"
select select "string:stripe-pm_1Rpc7m2GScqysDRVGN0snWo1"
select select "spot1"
select select "number:28"
select select "number:14"
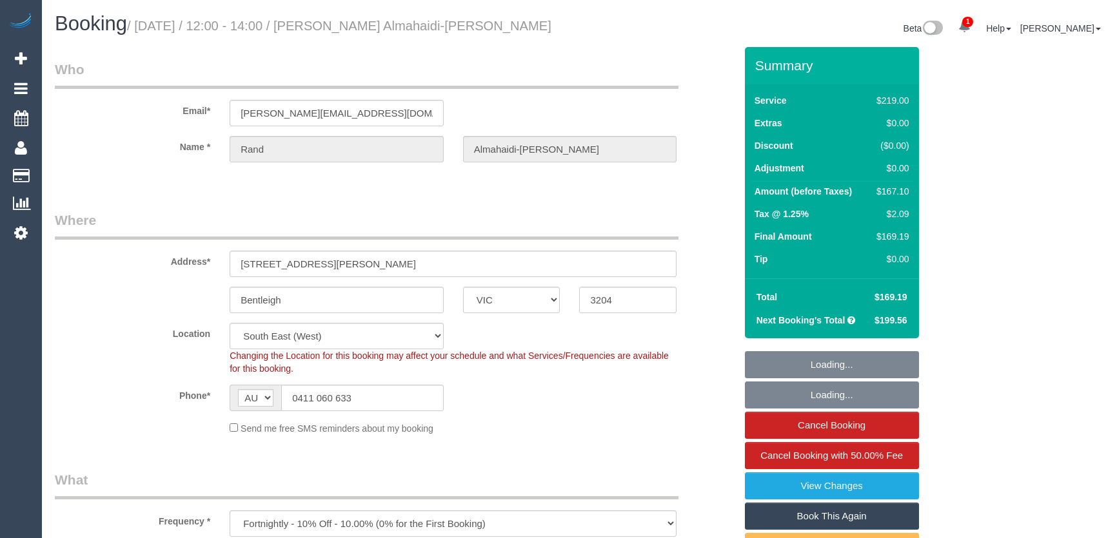
select select "number:19"
select select "number:24"
select select "number:34"
select select "number:12"
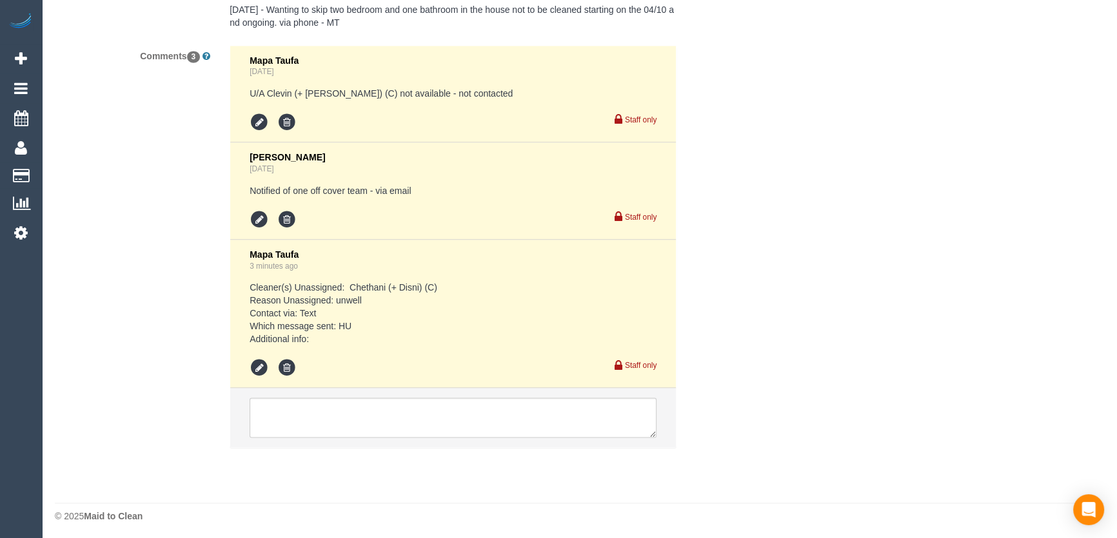
scroll to position [2348, 0]
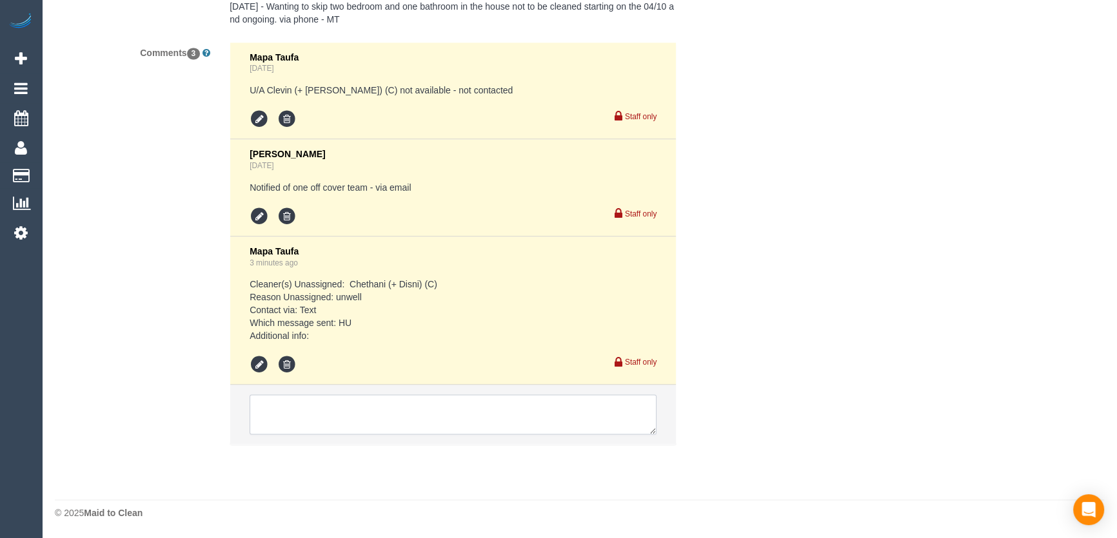
click at [297, 412] on textarea at bounding box center [453, 415] width 407 height 40
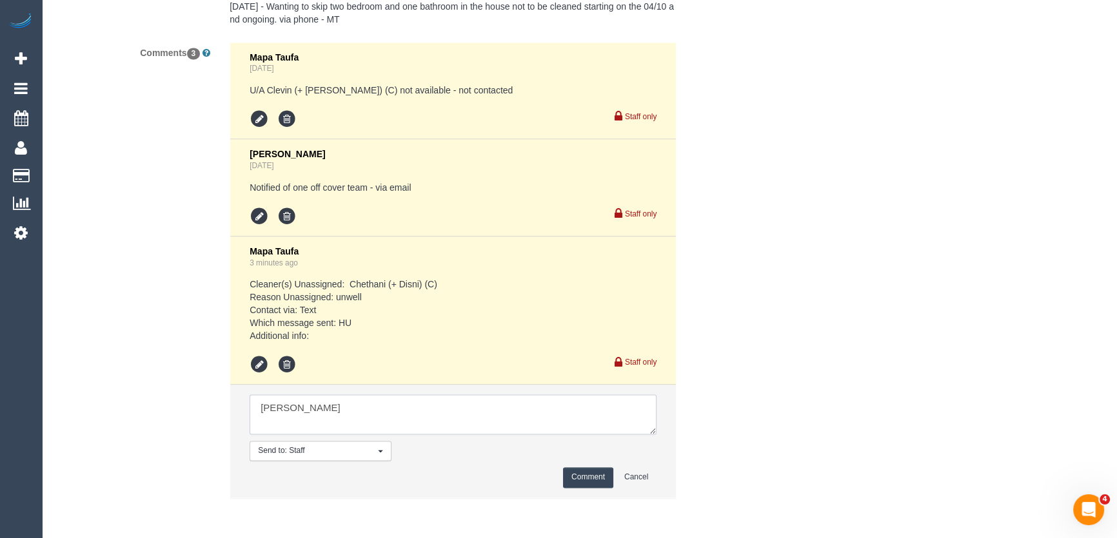
scroll to position [0, 0]
type textarea "[PERSON_NAME] + [PERSON_NAME] - via text - pending"
click at [593, 479] on button "Comment" at bounding box center [588, 477] width 50 height 20
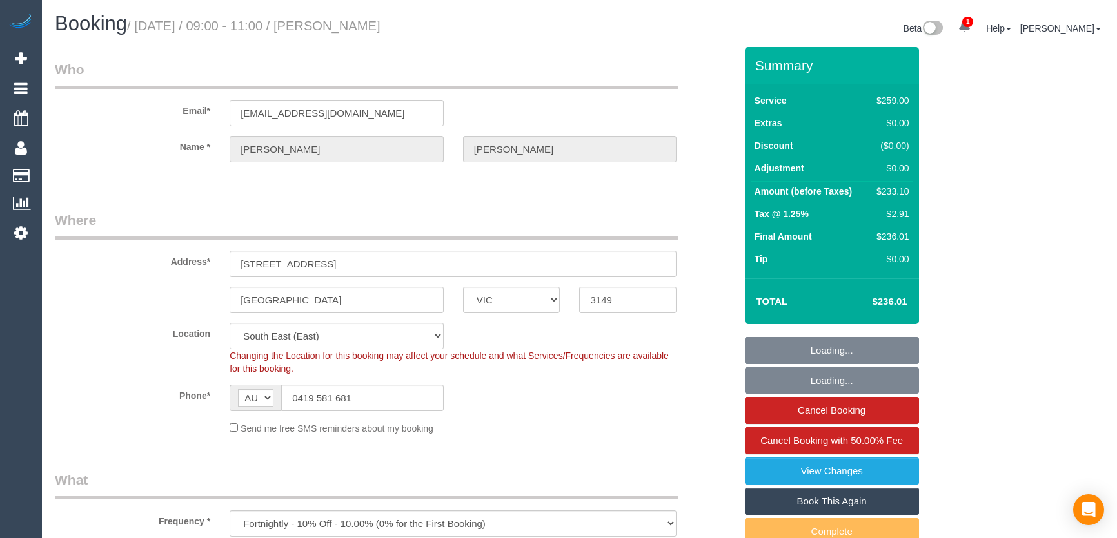
select select "VIC"
select select "string:stripe-pm_1PnZ7h2GScqysDRV8eYc7QMm"
select select "number:27"
select select "number:17"
select select "number:18"
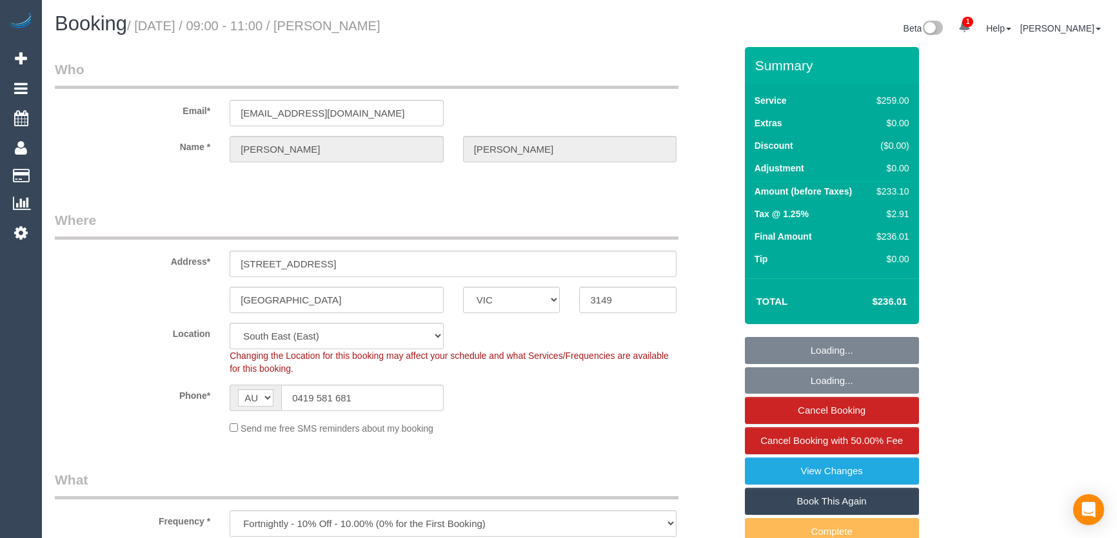
select select "number:23"
select select "number:34"
select select "number:11"
select select "object:788"
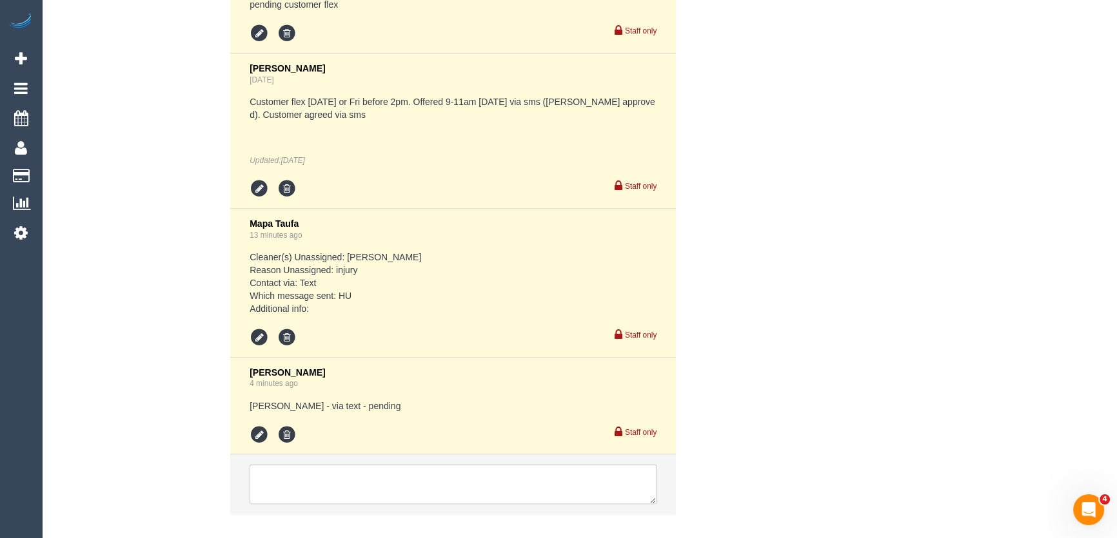
scroll to position [2748, 0]
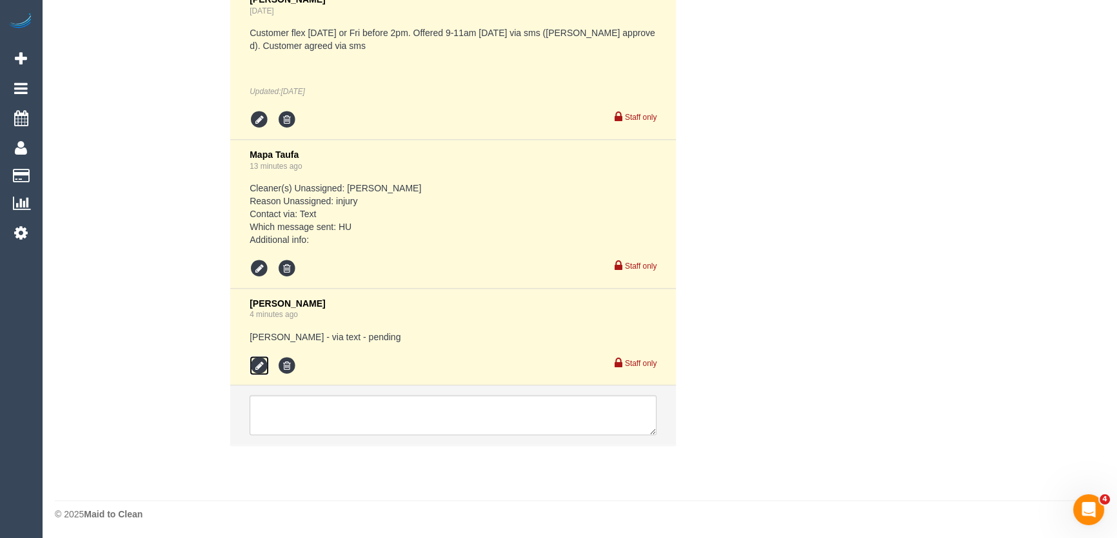
click at [253, 360] on icon at bounding box center [259, 365] width 19 height 19
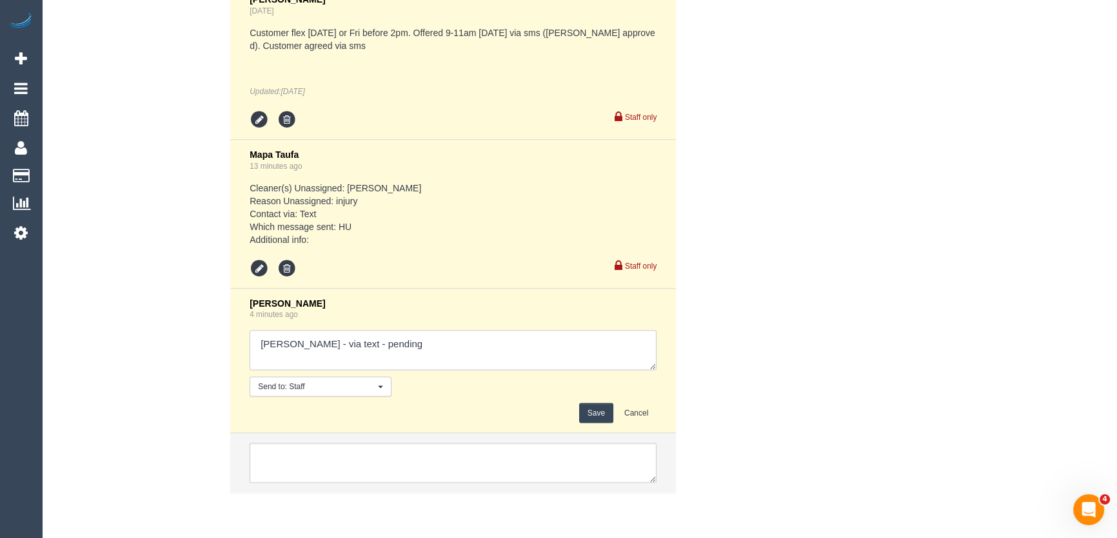
click at [449, 333] on textarea at bounding box center [453, 350] width 407 height 40
type textarea "Poorna - via text - pending Dhvnai AW 11am-1pm - via text - pending"
click at [587, 417] on button "Save" at bounding box center [596, 413] width 34 height 20
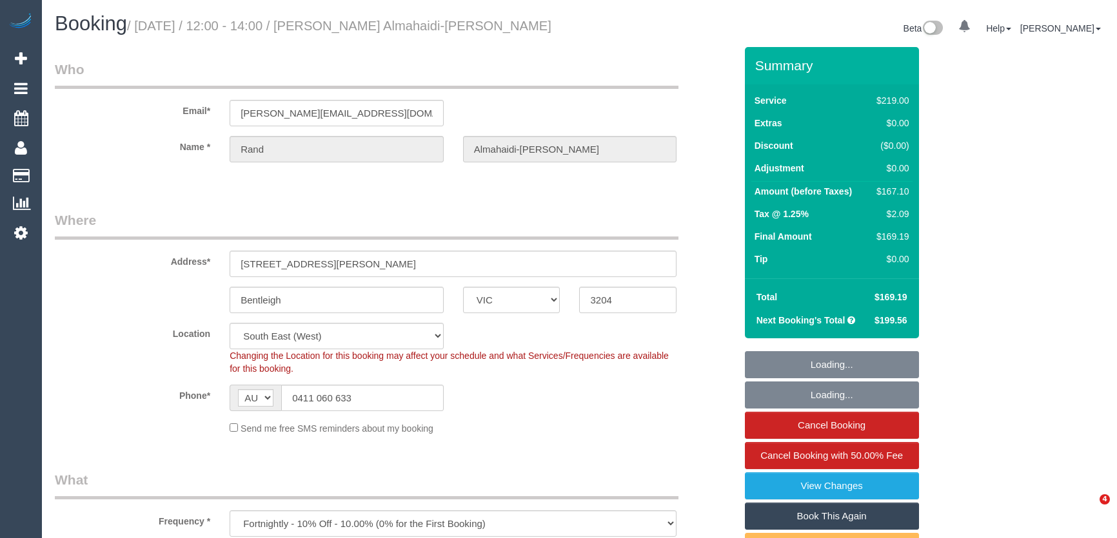
select select "VIC"
select select "string:stripe-pm_1Rpc7m2GScqysDRVGN0snWo1"
select select "number:28"
select select "number:14"
select select "number:19"
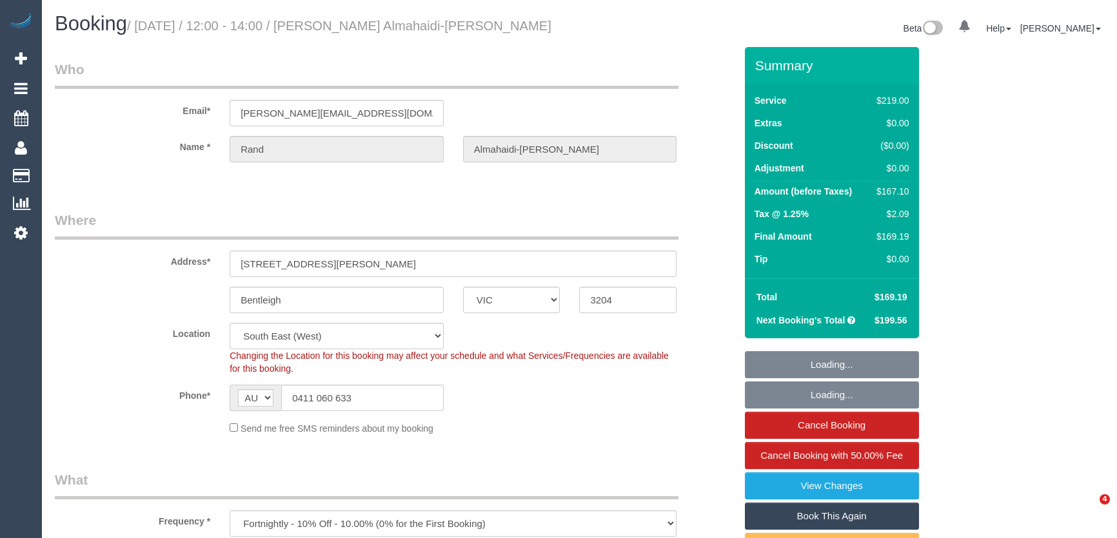
select select "number:24"
select select "number:34"
select select "number:12"
select select "object:1367"
select select "spot1"
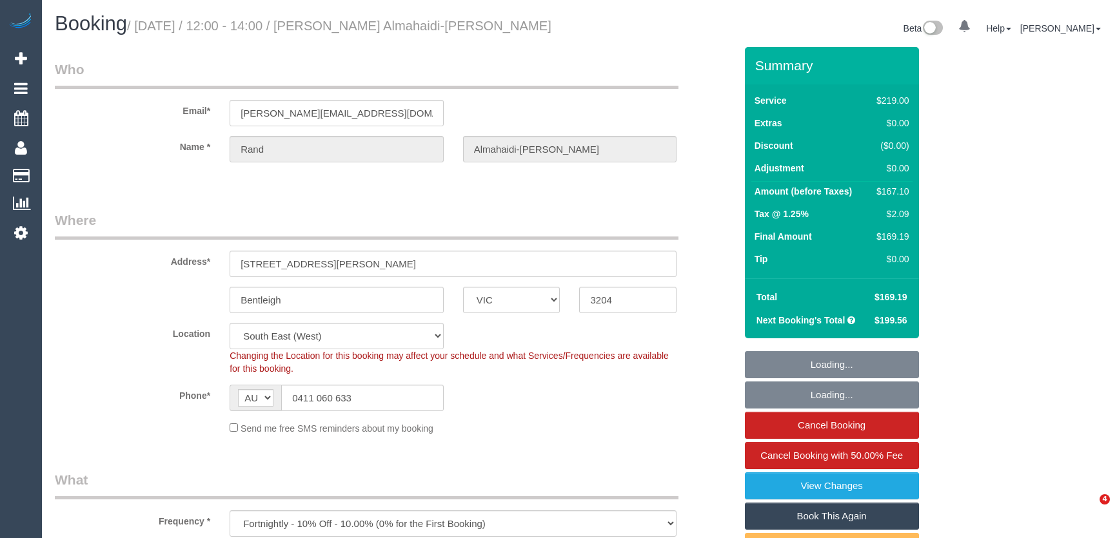
select select "VIC"
select select "string:stripe-pm_1Rpc7m2GScqysDRVGN0snWo1"
select select "number:28"
select select "number:14"
select select "number:19"
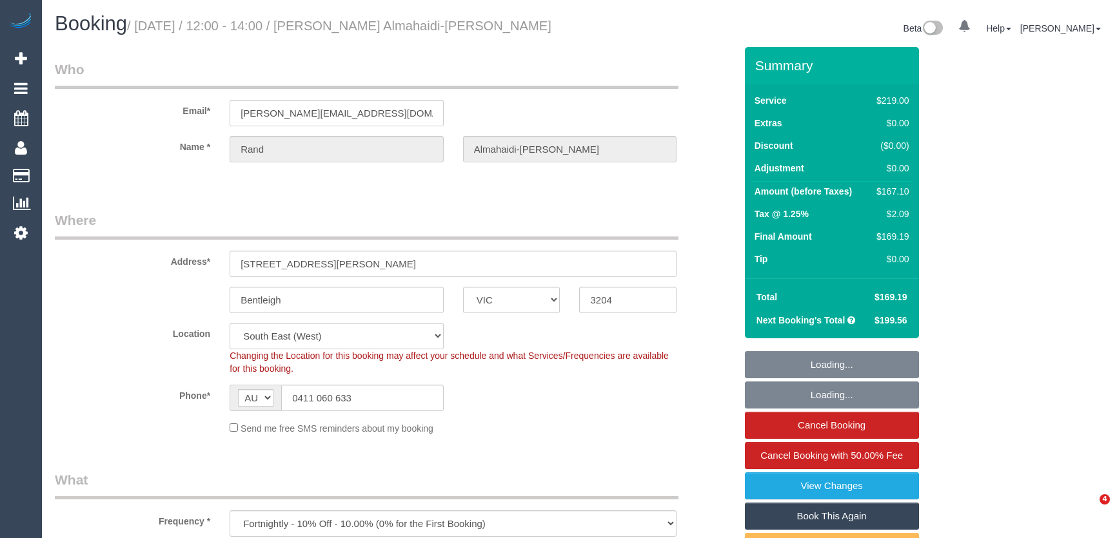
select select "number:24"
select select "number:34"
select select "number:12"
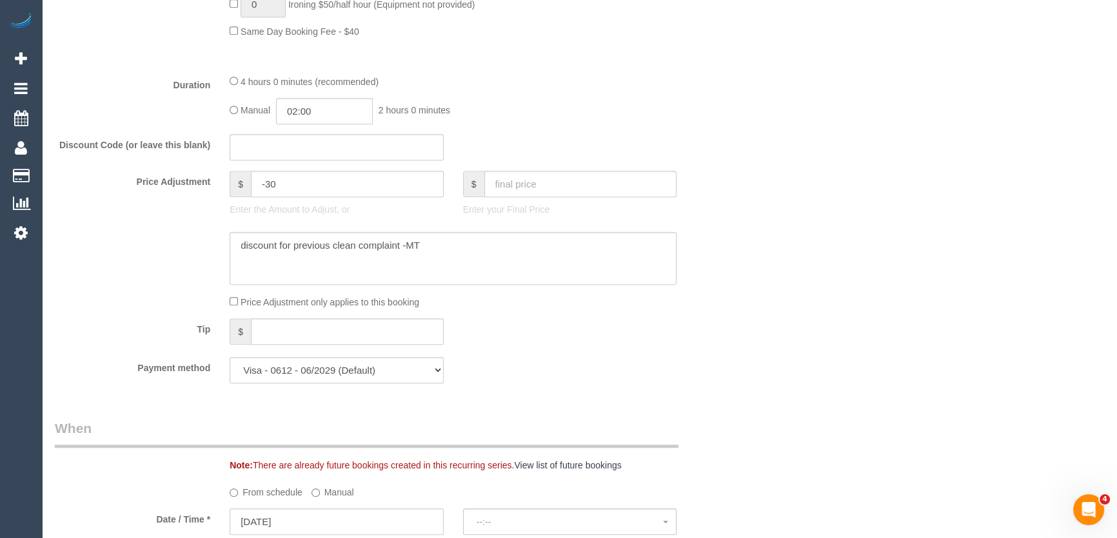
select select "spot1"
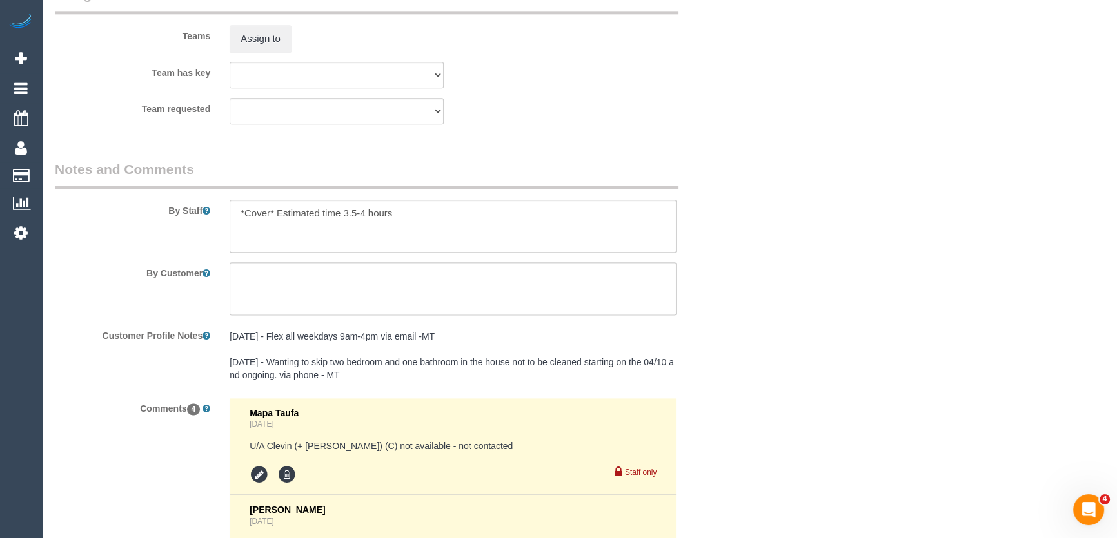
scroll to position [2445, 0]
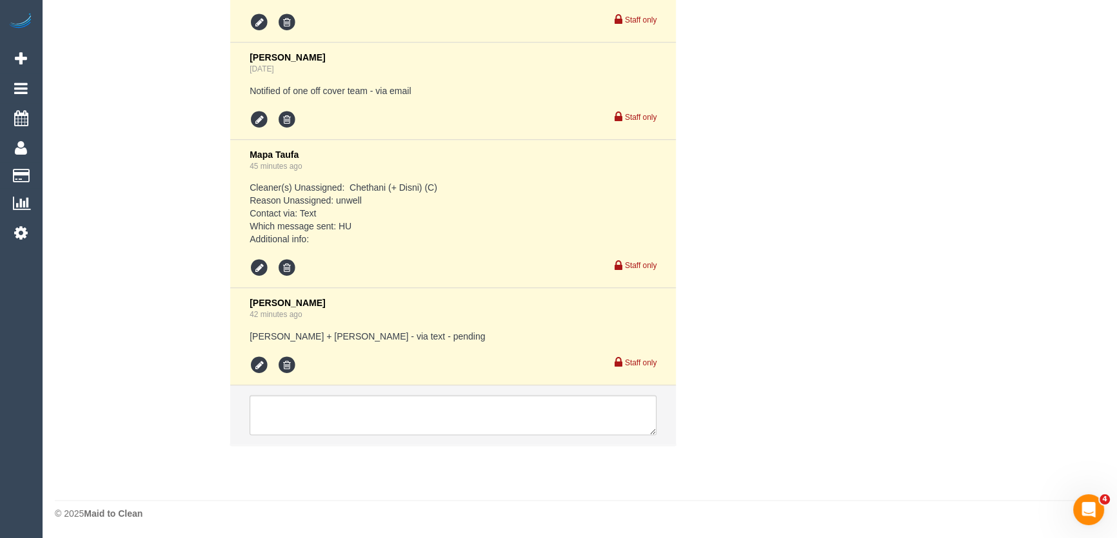
click at [259, 376] on li "Jessica Trentin 42 minutes ago Paul + Barbara - via text - pending Staff only" at bounding box center [453, 336] width 446 height 97
click at [259, 369] on icon at bounding box center [259, 365] width 19 height 19
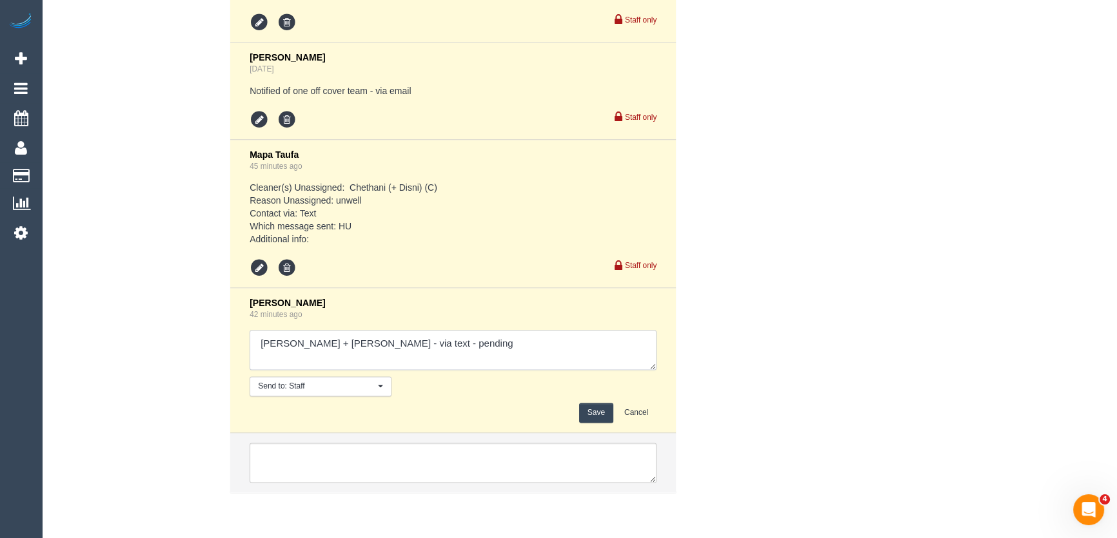
click at [443, 349] on textarea at bounding box center [453, 350] width 407 height 40
type textarea "Paul + Barbara - via text - pending Priyanshi AW 2-3pm - via text - pending Dhv…"
click at [599, 420] on button "Save" at bounding box center [596, 413] width 34 height 20
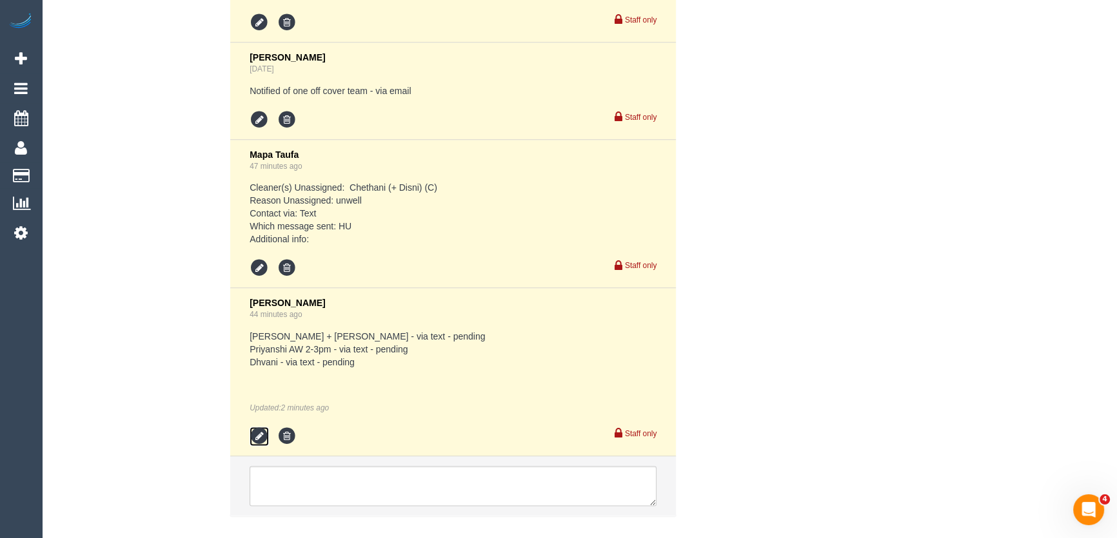
click at [257, 435] on icon at bounding box center [259, 436] width 19 height 19
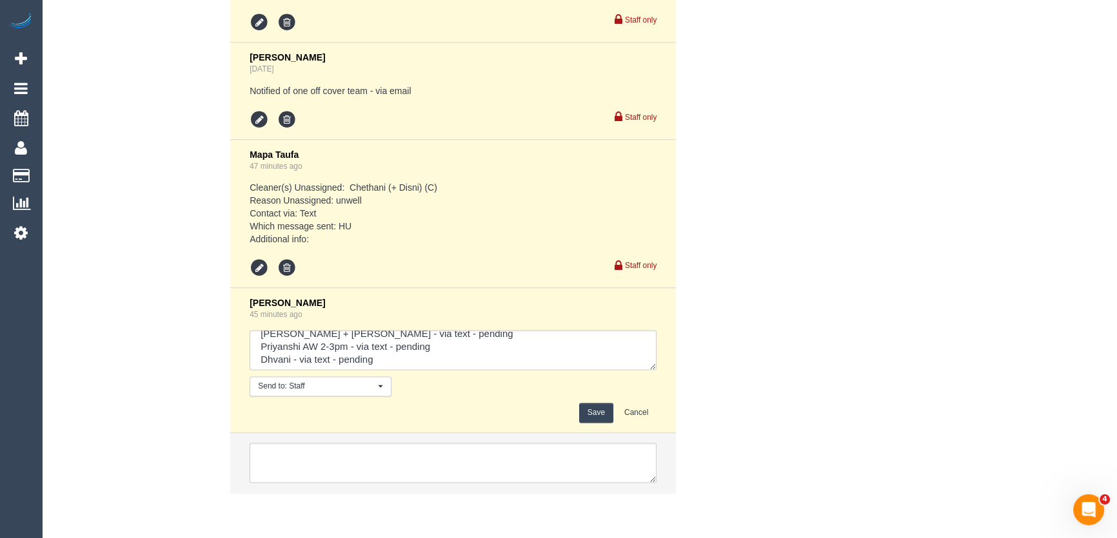
scroll to position [13, 0]
click at [393, 349] on textarea at bounding box center [453, 350] width 407 height 40
type textarea "Paul + Barbara - via text - pending Priyanshi AW 2-3pm - via text - pending Dhv…"
click at [604, 415] on button "Save" at bounding box center [596, 413] width 34 height 20
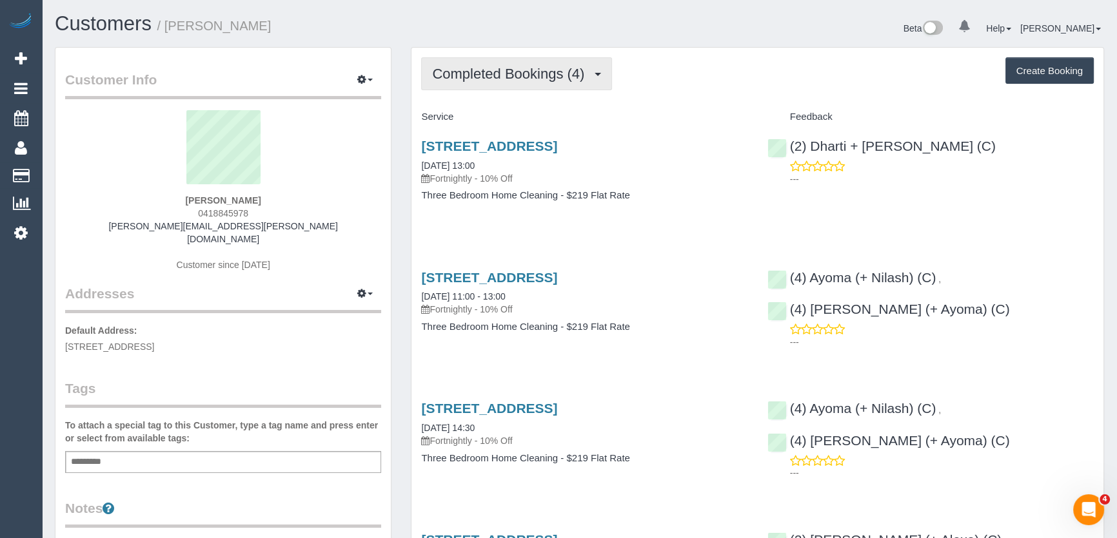
click at [524, 81] on button "Completed Bookings (4)" at bounding box center [516, 73] width 191 height 33
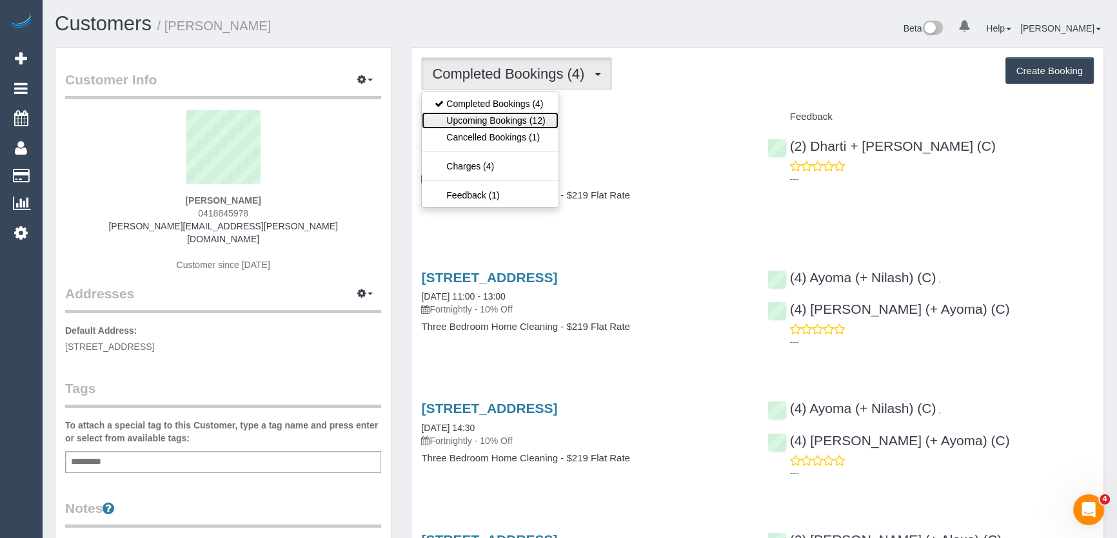
click at [525, 119] on link "Upcoming Bookings (12)" at bounding box center [490, 120] width 136 height 17
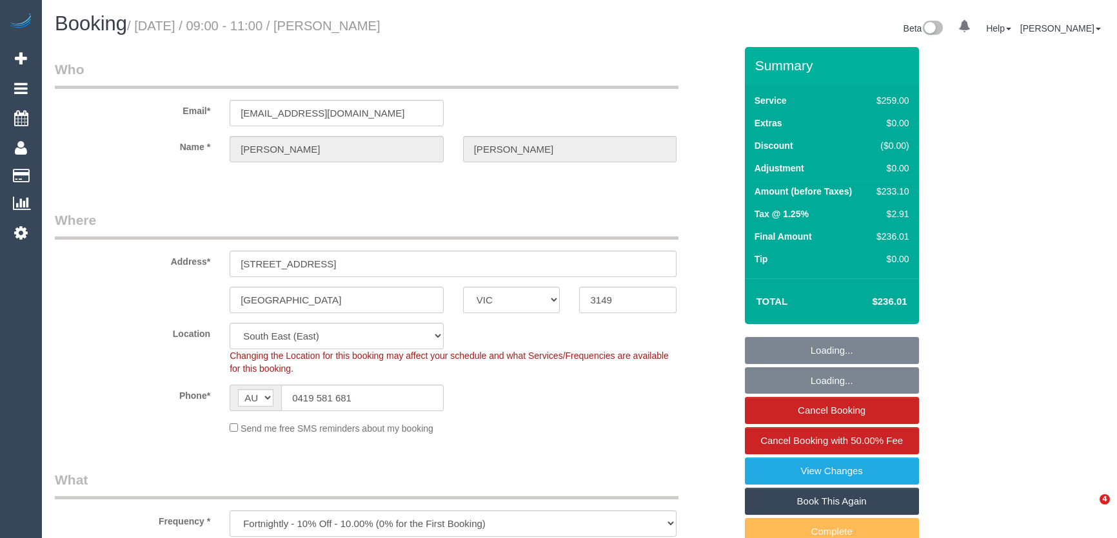
select select "VIC"
select select "string:stripe-pm_1PnZ7h2GScqysDRV8eYc7QMm"
select select "number:27"
select select "number:17"
select select "number:18"
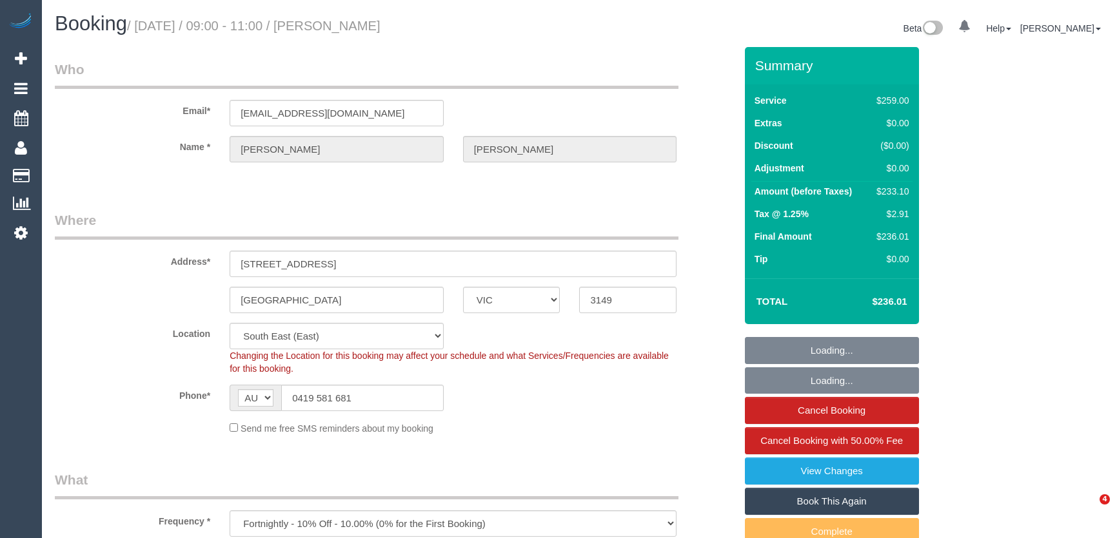
select select "number:23"
select select "number:34"
select select "number:11"
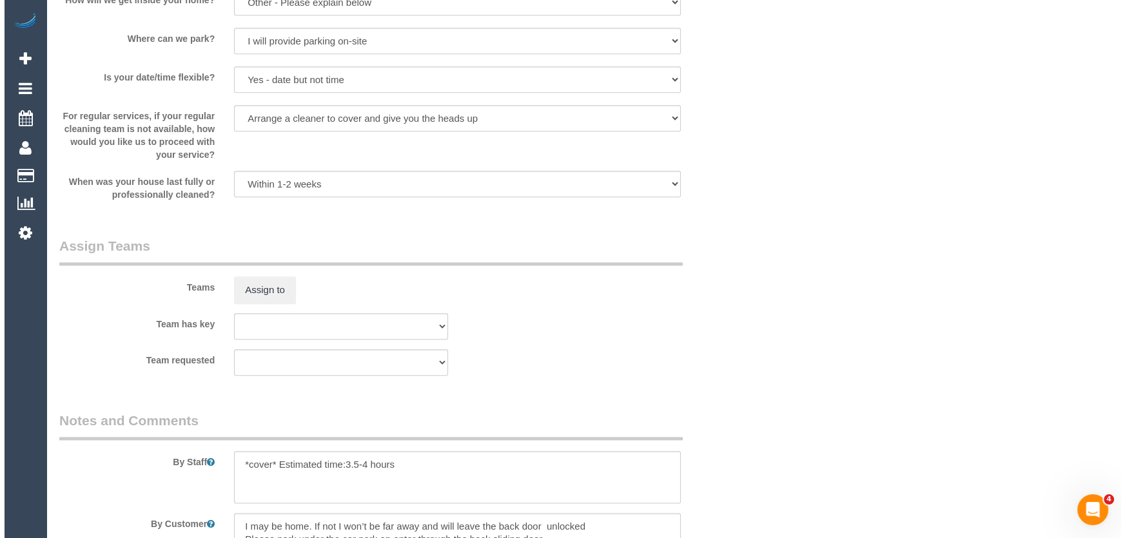
scroll to position [1876, 0]
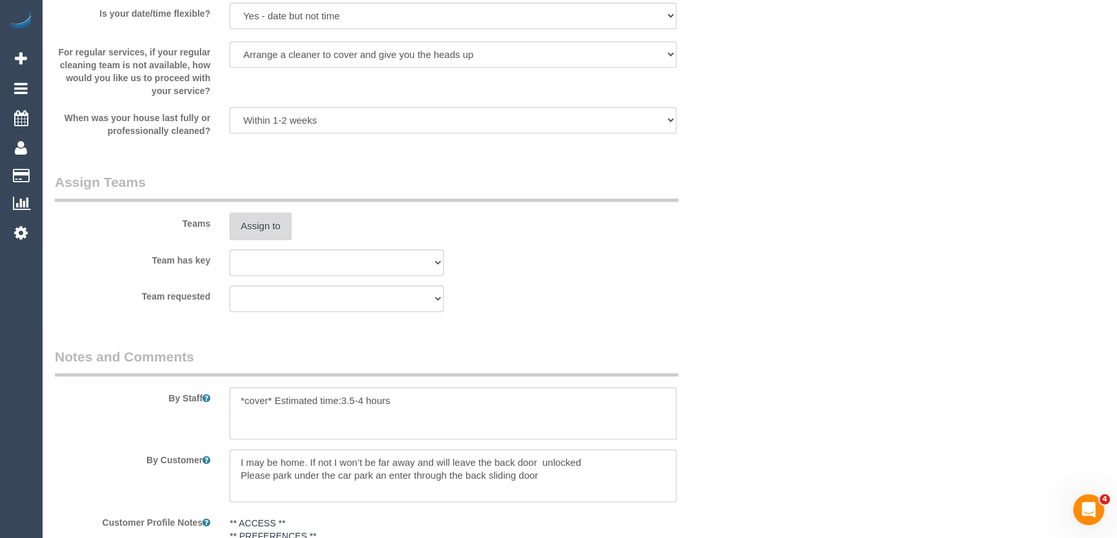
click at [261, 230] on button "Assign to" at bounding box center [261, 226] width 62 height 27
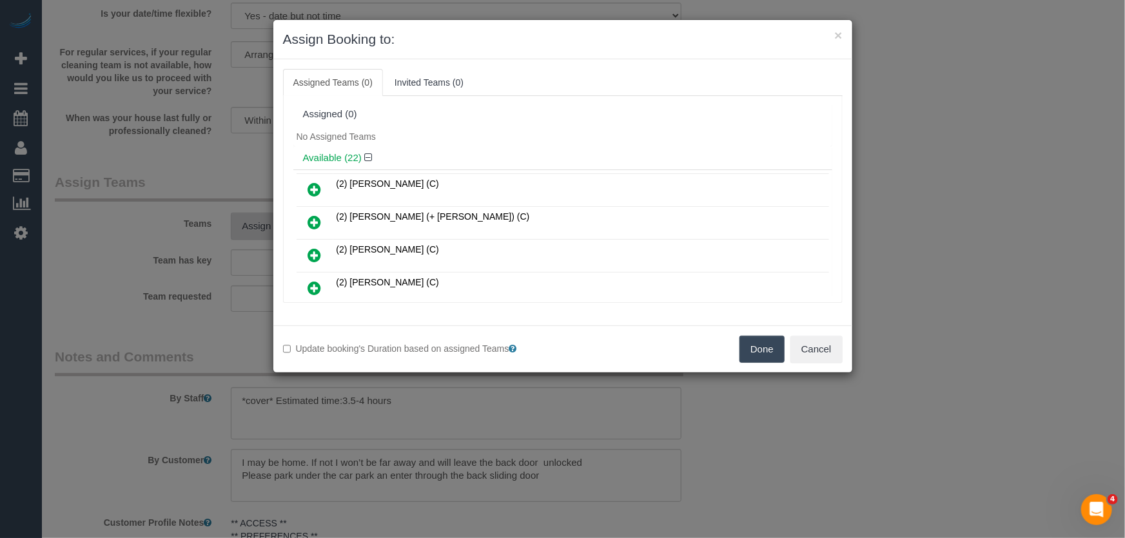
scroll to position [500, 0]
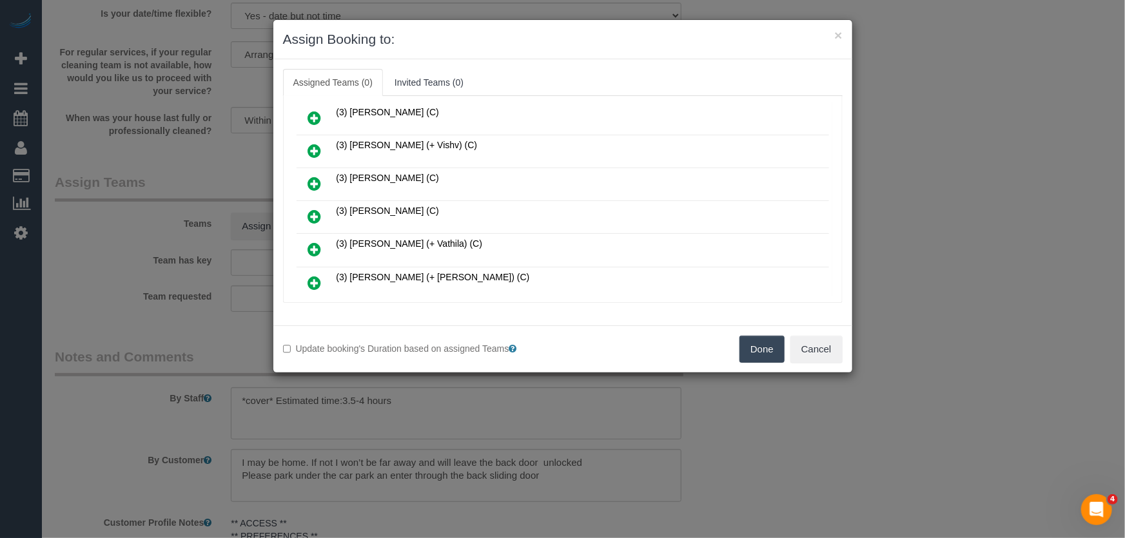
click at [314, 209] on icon at bounding box center [315, 216] width 14 height 15
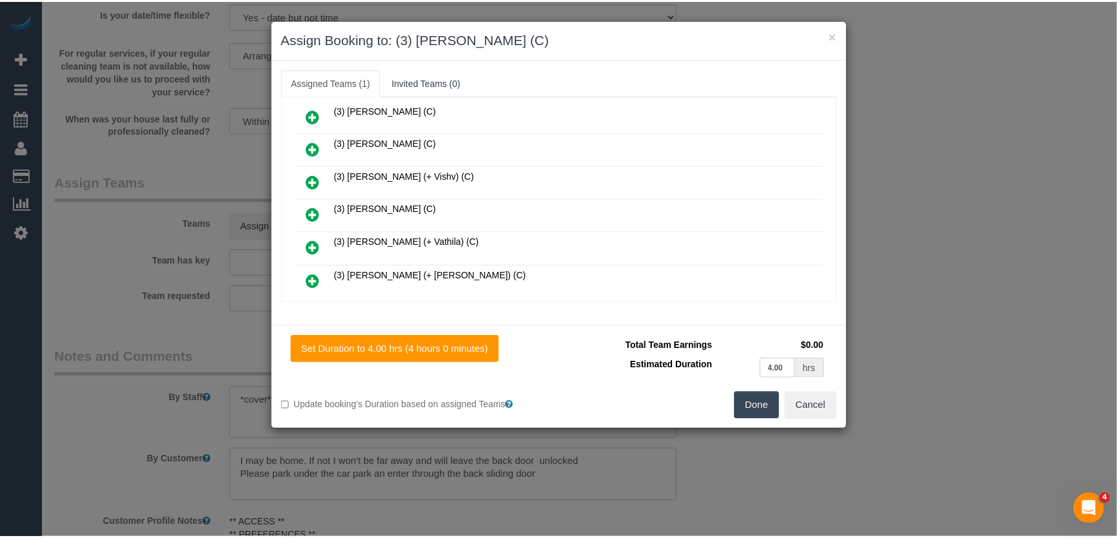
scroll to position [531, 0]
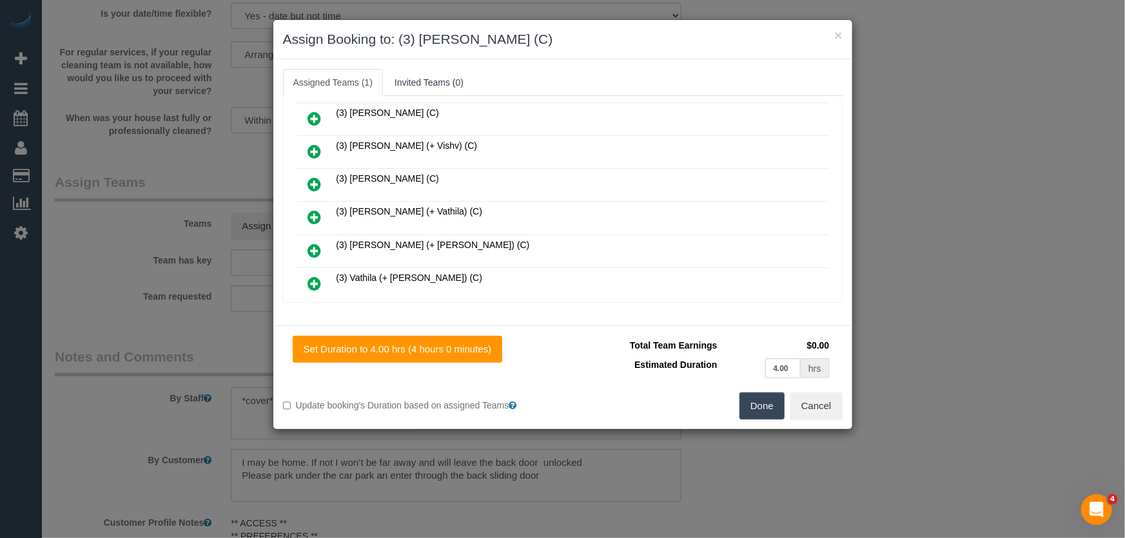
click at [759, 416] on button "Done" at bounding box center [762, 406] width 45 height 27
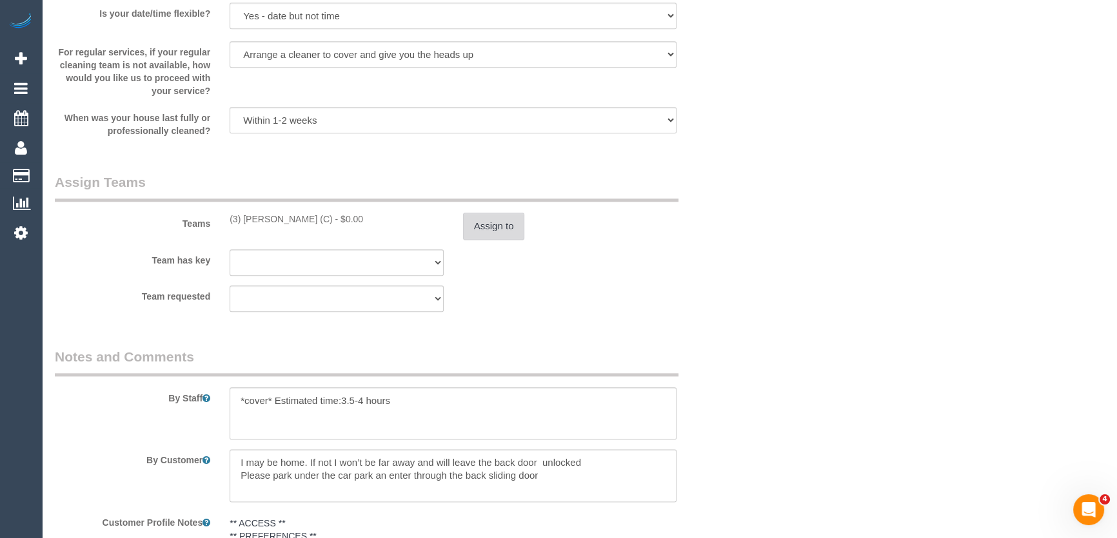
click at [478, 221] on button "Assign to" at bounding box center [494, 226] width 62 height 27
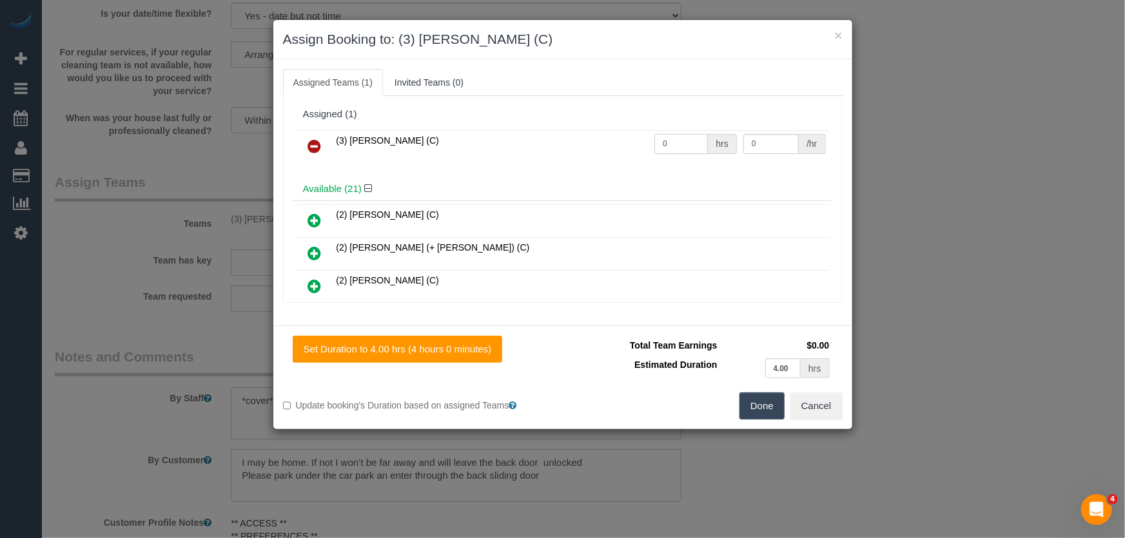
click at [680, 137] on input "0" at bounding box center [681, 144] width 54 height 20
type input "1"
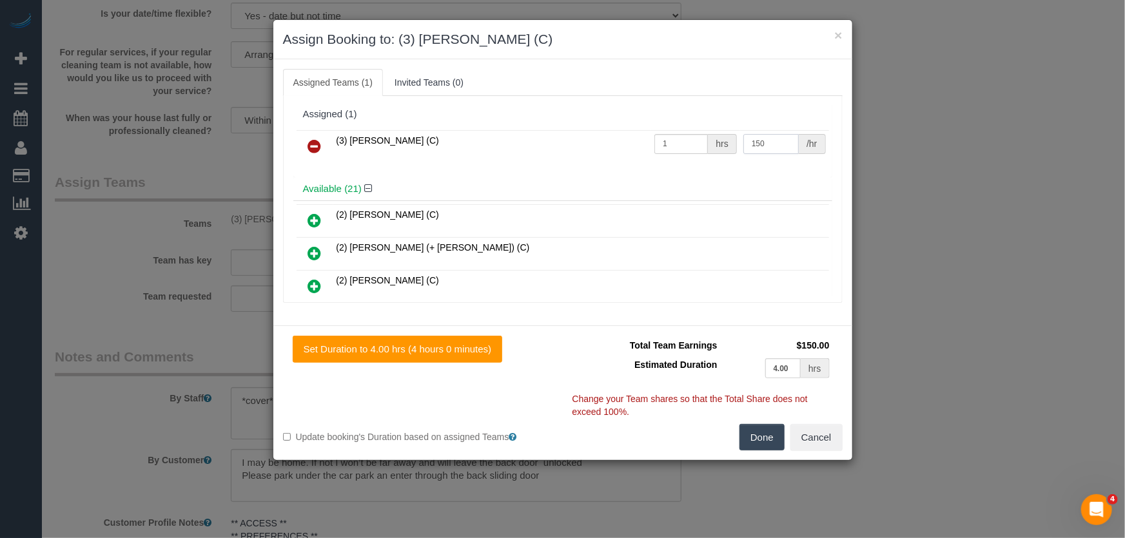
type input "150"
click at [756, 432] on button "Done" at bounding box center [762, 437] width 45 height 27
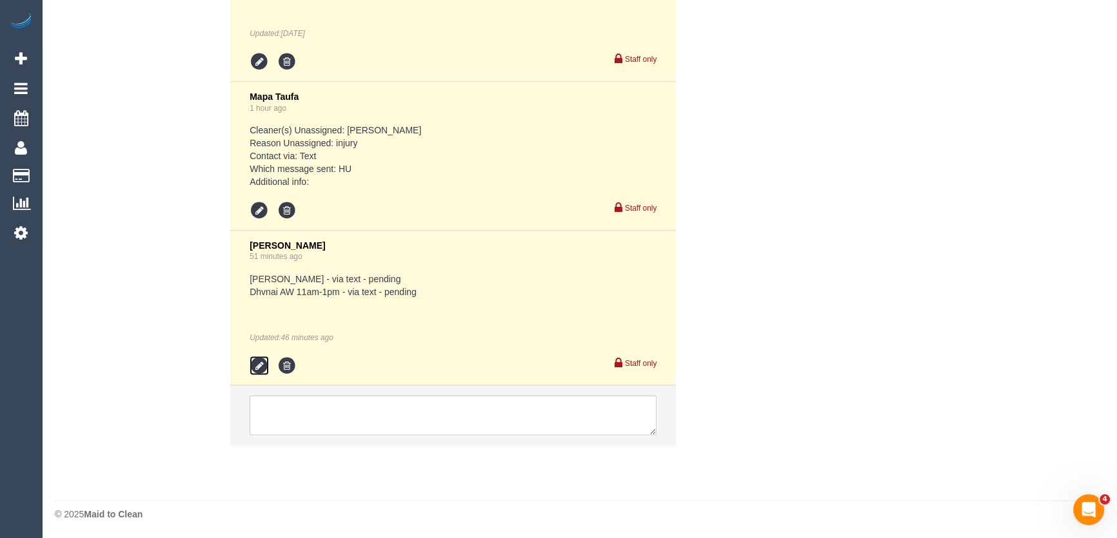
click at [256, 366] on icon at bounding box center [259, 365] width 19 height 19
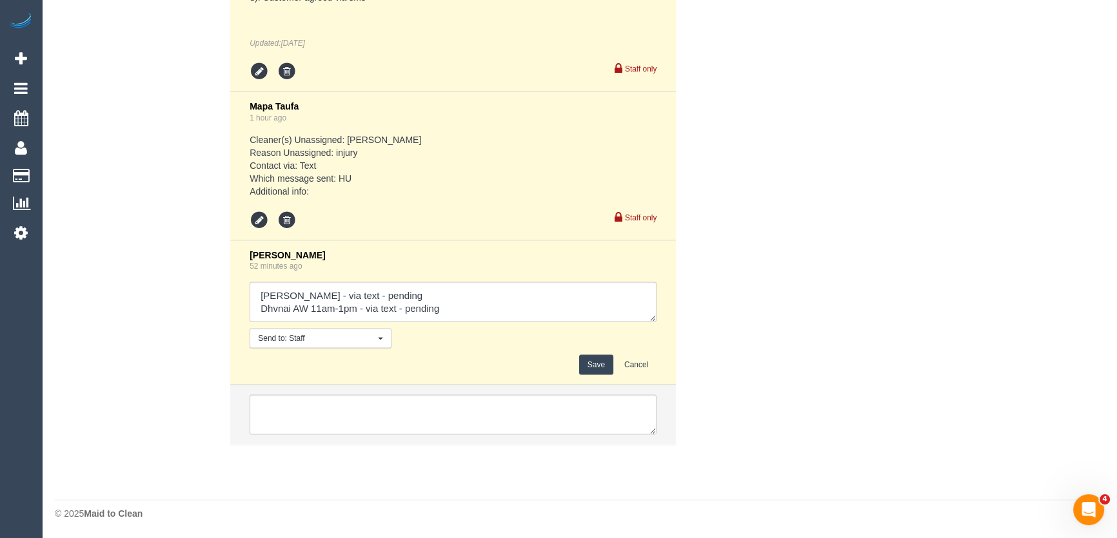
scroll to position [2796, 0]
click at [395, 292] on textarea at bounding box center [453, 302] width 407 height 40
type textarea "Poorna - via text - confirmed Dhvnai AW 11am-1pm - via text - pending Customer …"
click at [605, 365] on button "Save" at bounding box center [596, 365] width 34 height 20
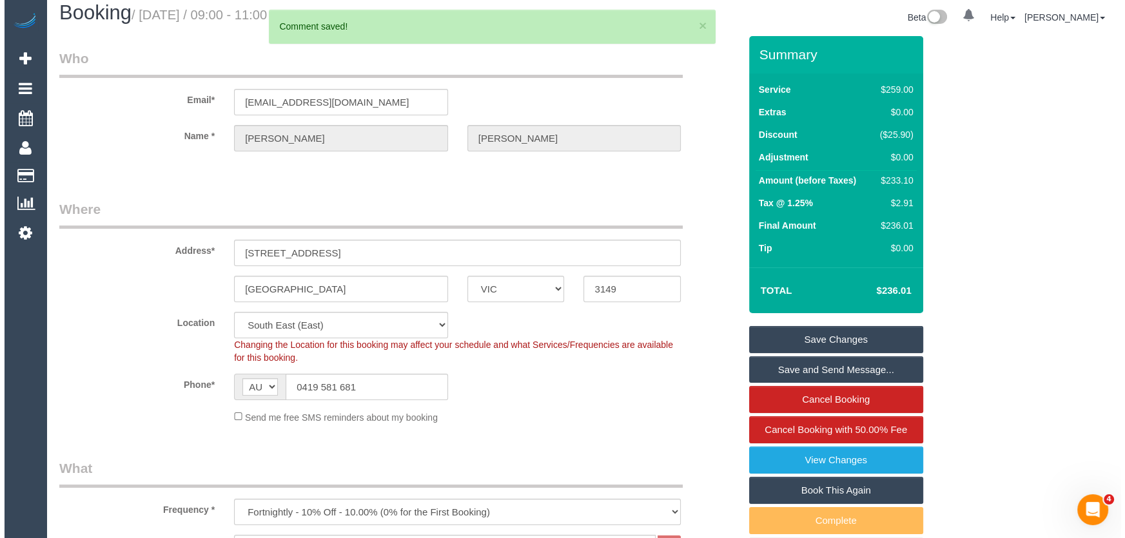
scroll to position [0, 0]
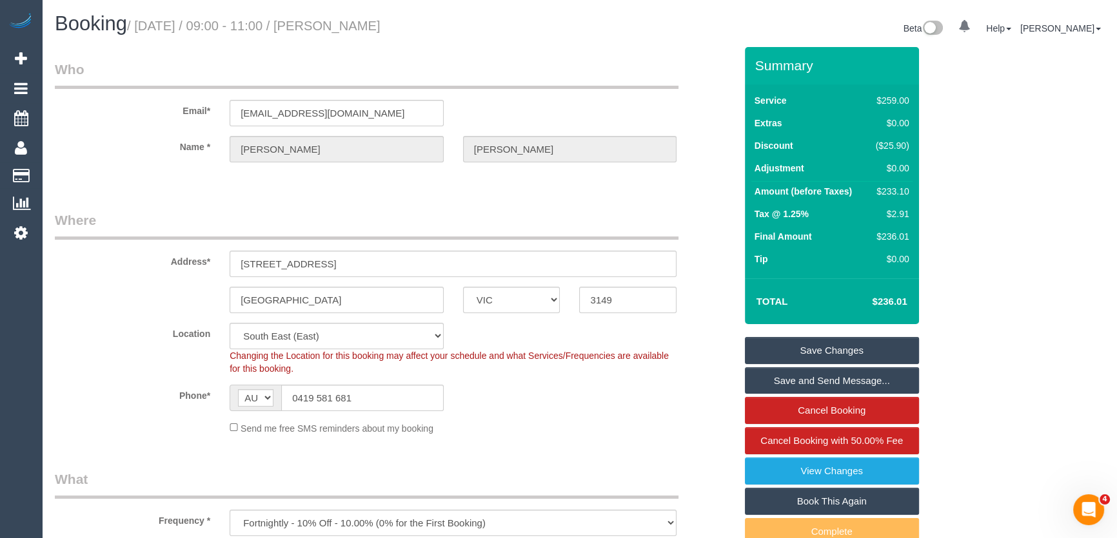
click at [364, 24] on small "/ August 28, 2025 / 09:00 - 11:00 / Elizabeth Varley" at bounding box center [253, 26] width 253 height 14
copy small "Elizabeth Varley"
click at [829, 351] on link "Save Changes" at bounding box center [832, 350] width 174 height 27
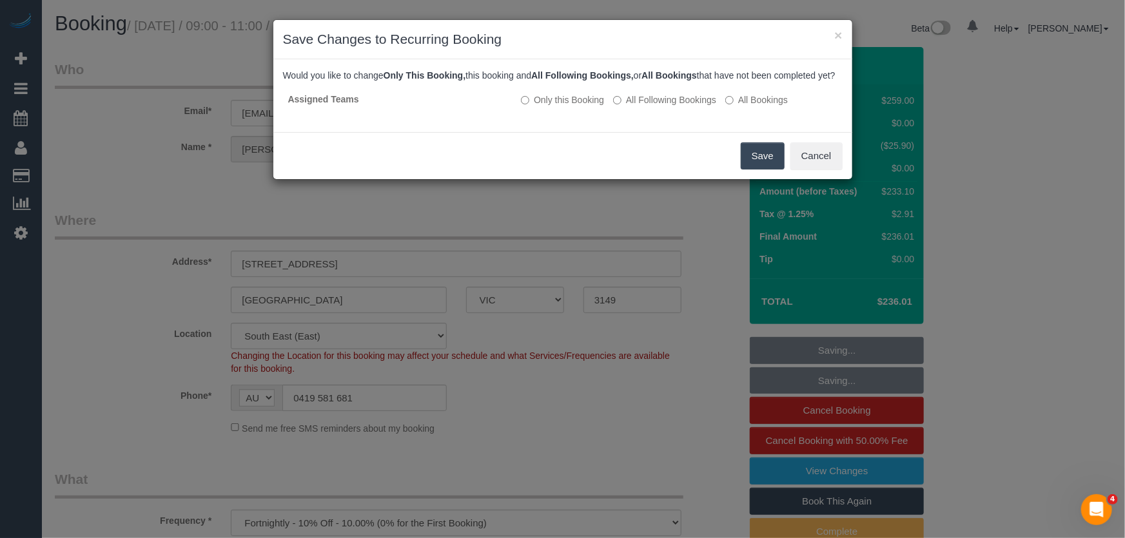
click at [754, 170] on button "Save" at bounding box center [763, 156] width 44 height 27
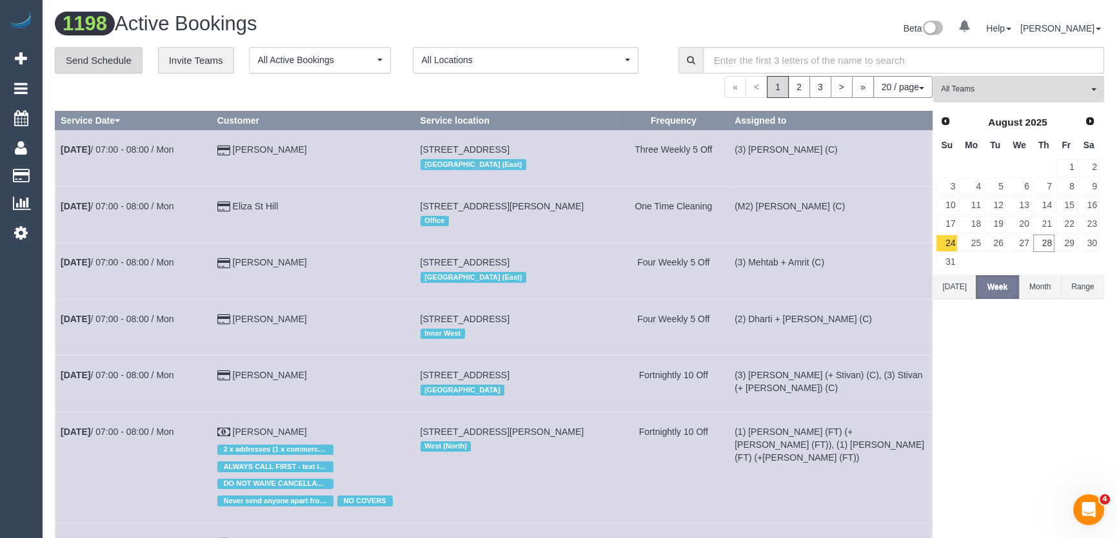
click at [102, 51] on link "Send Schedule" at bounding box center [99, 60] width 88 height 27
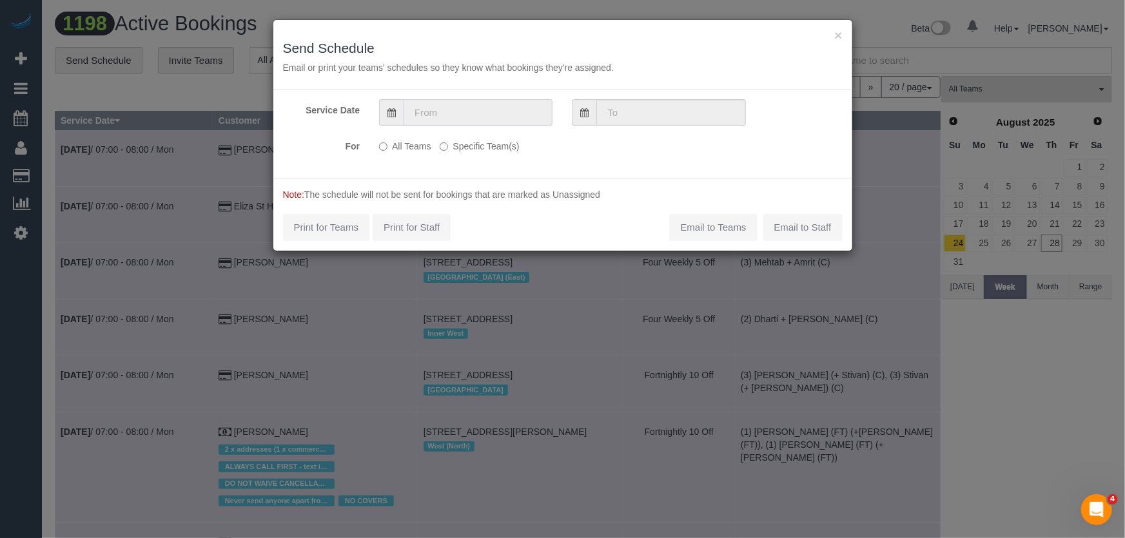
click at [460, 110] on input "text" at bounding box center [478, 112] width 149 height 26
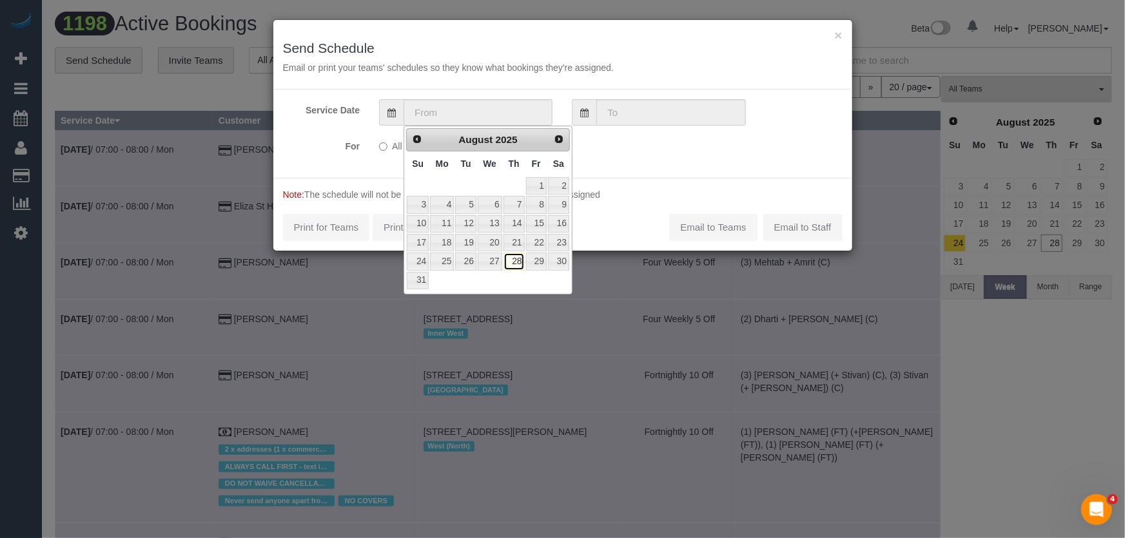
click at [512, 260] on link "28" at bounding box center [514, 261] width 21 height 17
type input "28/08/2025"
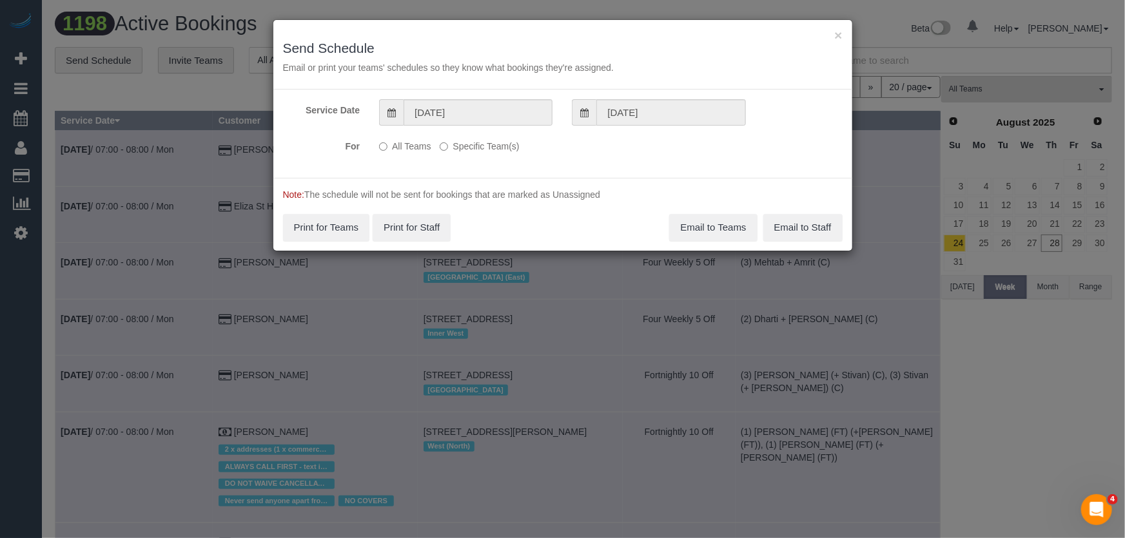
click at [466, 148] on label "Specific Team(s)" at bounding box center [479, 143] width 79 height 17
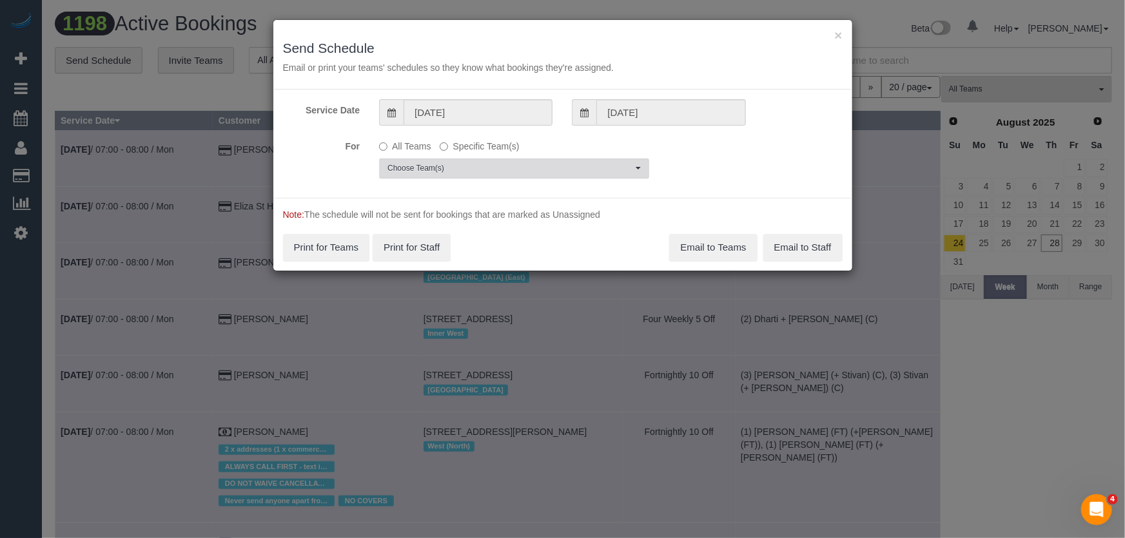
click at [451, 168] on span "Choose Team(s)" at bounding box center [510, 168] width 245 height 11
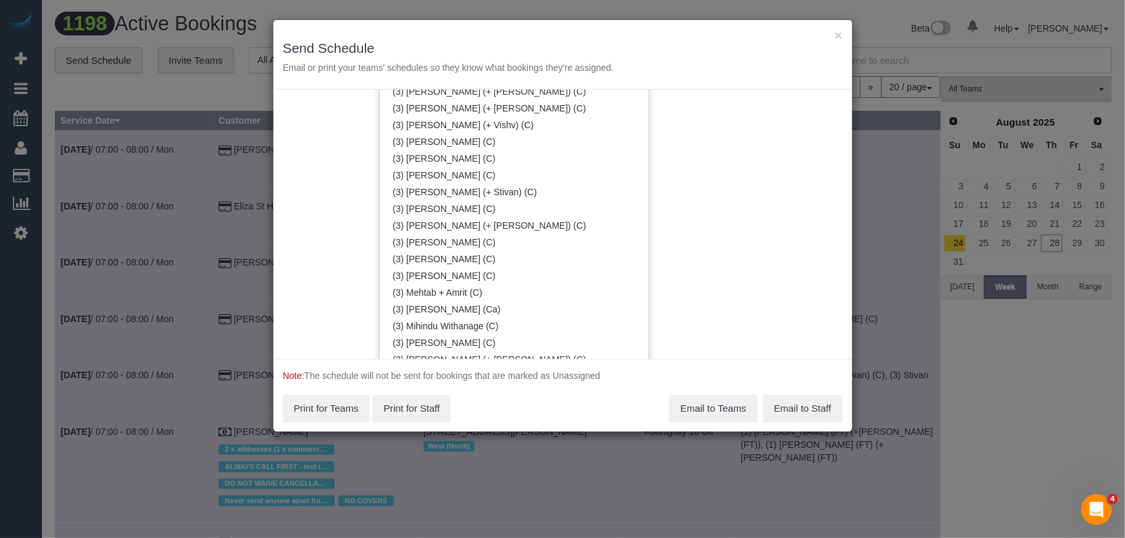
scroll to position [2523, 0]
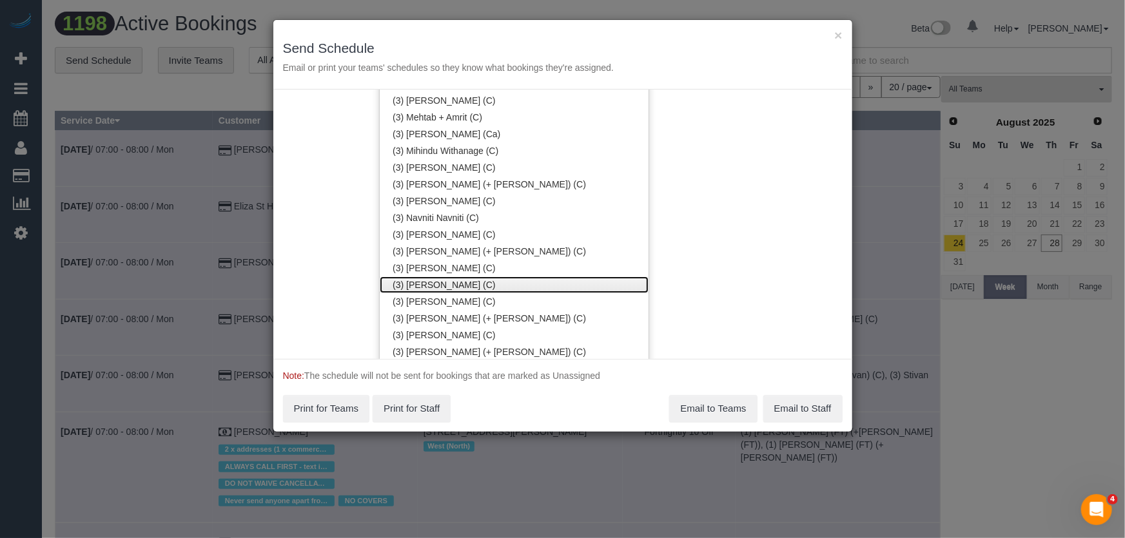
click at [443, 279] on link "(3) [PERSON_NAME] (C)" at bounding box center [514, 285] width 269 height 17
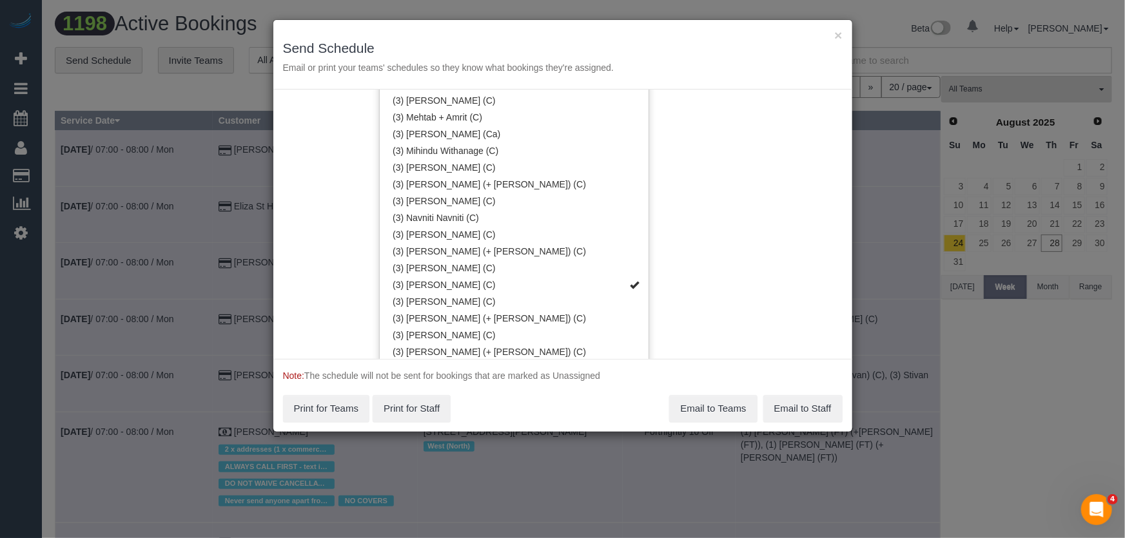
click at [684, 195] on div "Service Date 28/08/2025 28/08/2025 For All Teams Specific Team(s) (3) Poorna Na…" at bounding box center [562, 225] width 579 height 270
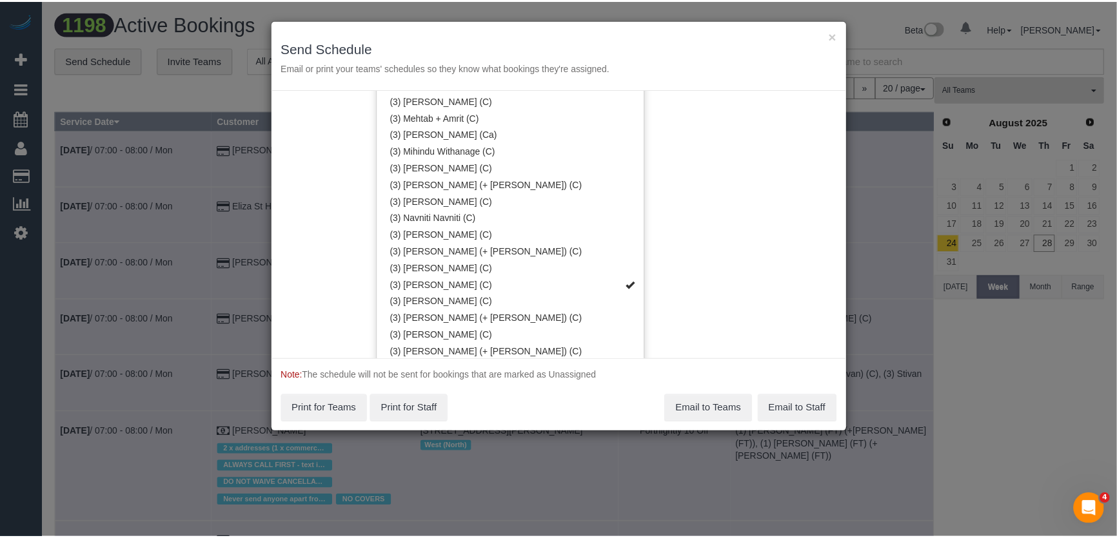
scroll to position [0, 0]
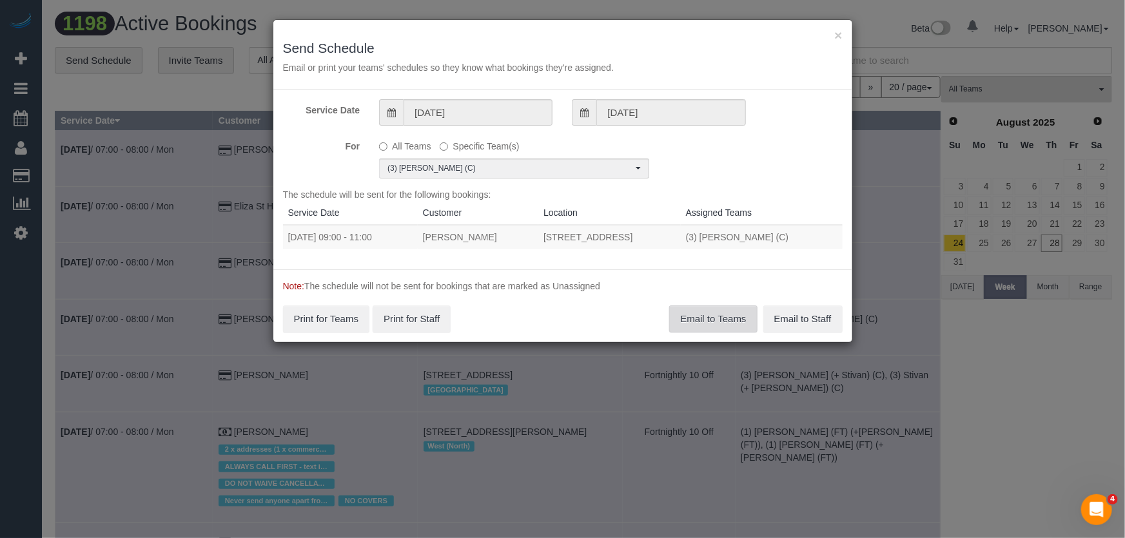
click at [718, 321] on button "Email to Teams" at bounding box center [713, 319] width 88 height 27
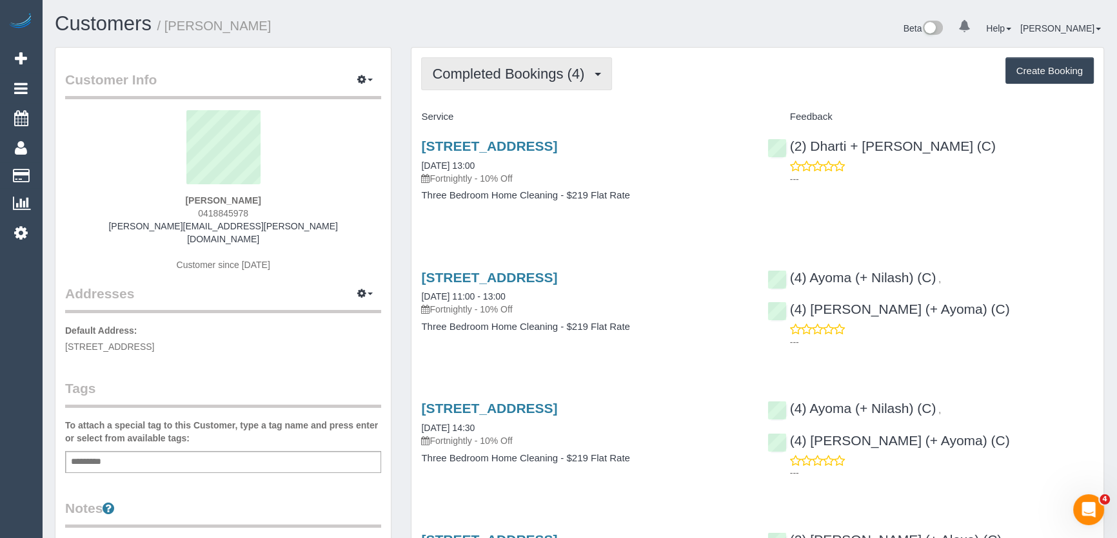
click at [517, 77] on span "Completed Bookings (4)" at bounding box center [511, 74] width 159 height 16
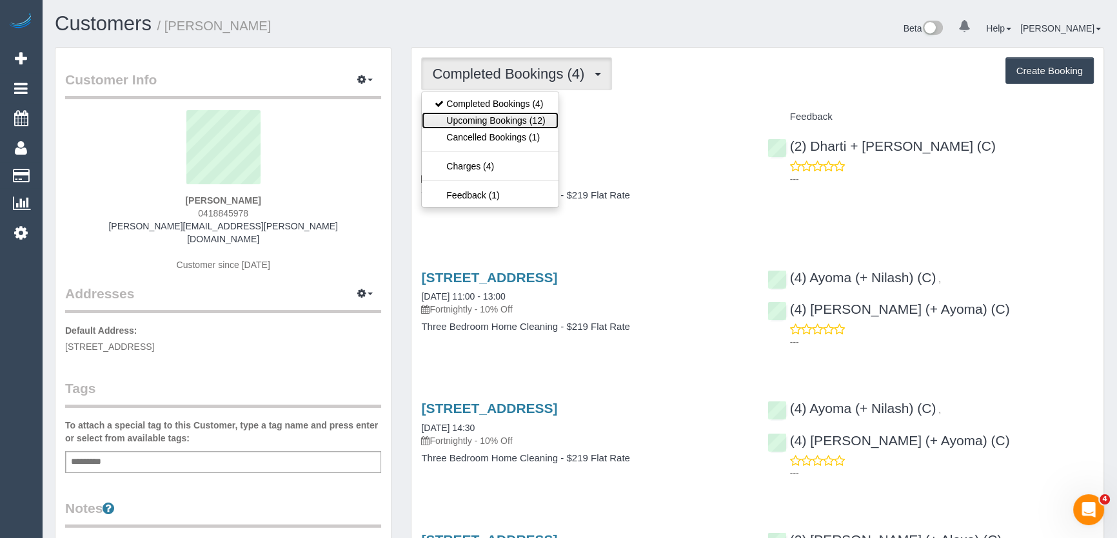
click at [502, 117] on link "Upcoming Bookings (12)" at bounding box center [490, 120] width 136 height 17
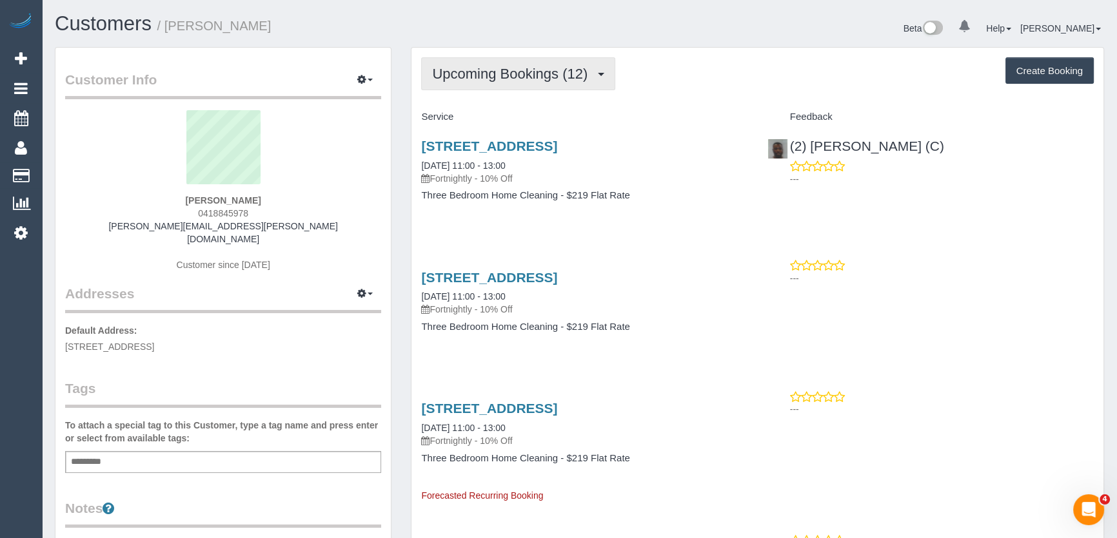
click at [477, 74] on span "Upcoming Bookings (12)" at bounding box center [513, 74] width 162 height 16
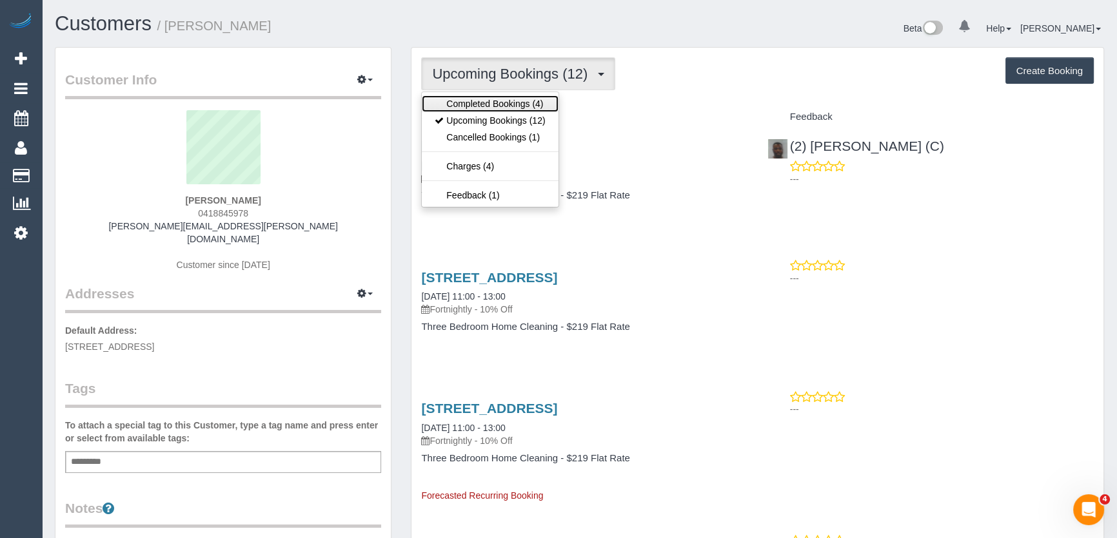
click at [477, 104] on link "Completed Bookings (4)" at bounding box center [490, 103] width 136 height 17
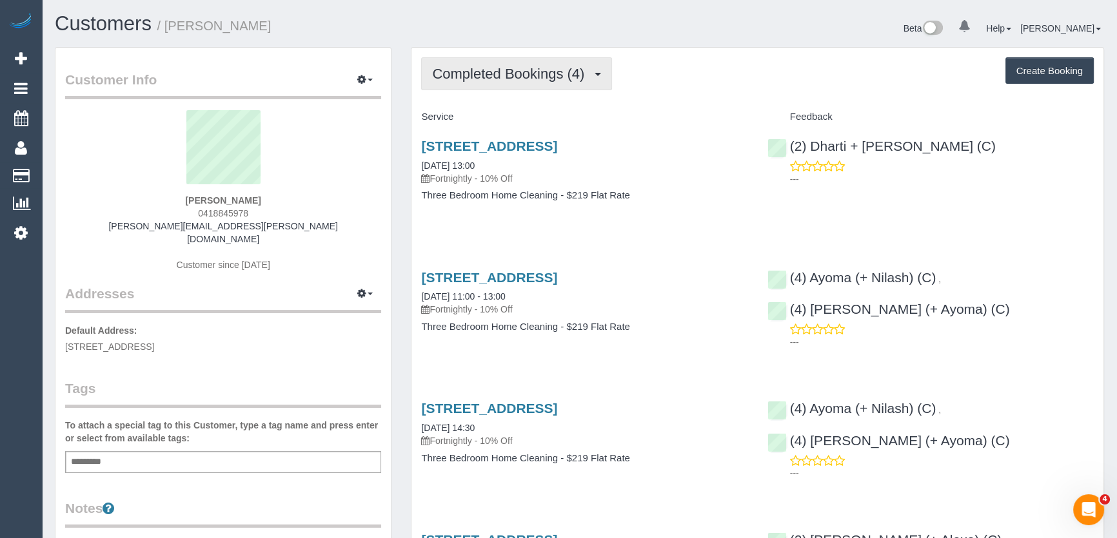
click at [542, 74] on span "Completed Bookings (4)" at bounding box center [511, 74] width 159 height 16
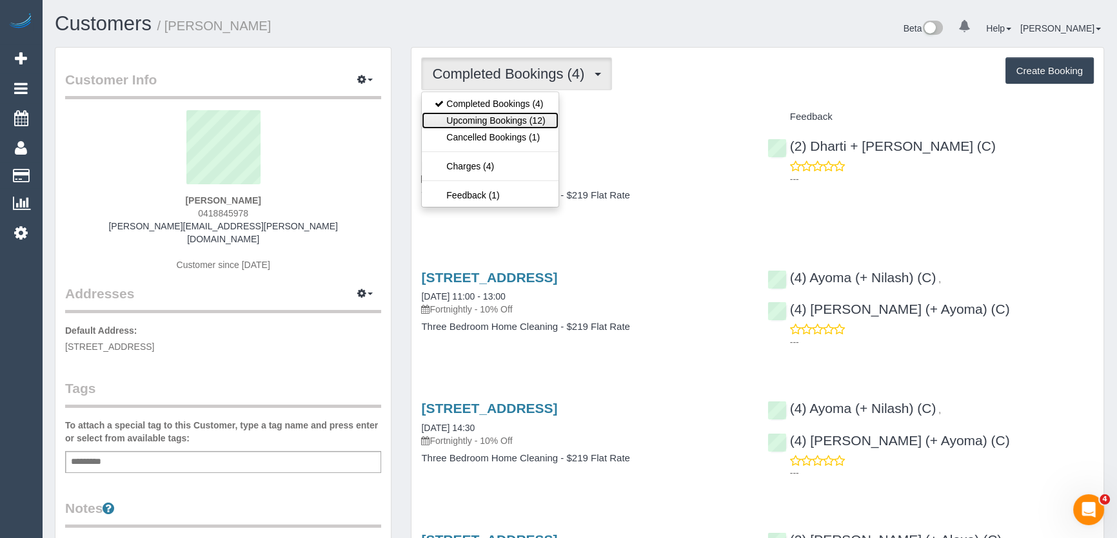
click at [529, 119] on link "Upcoming Bookings (12)" at bounding box center [490, 120] width 136 height 17
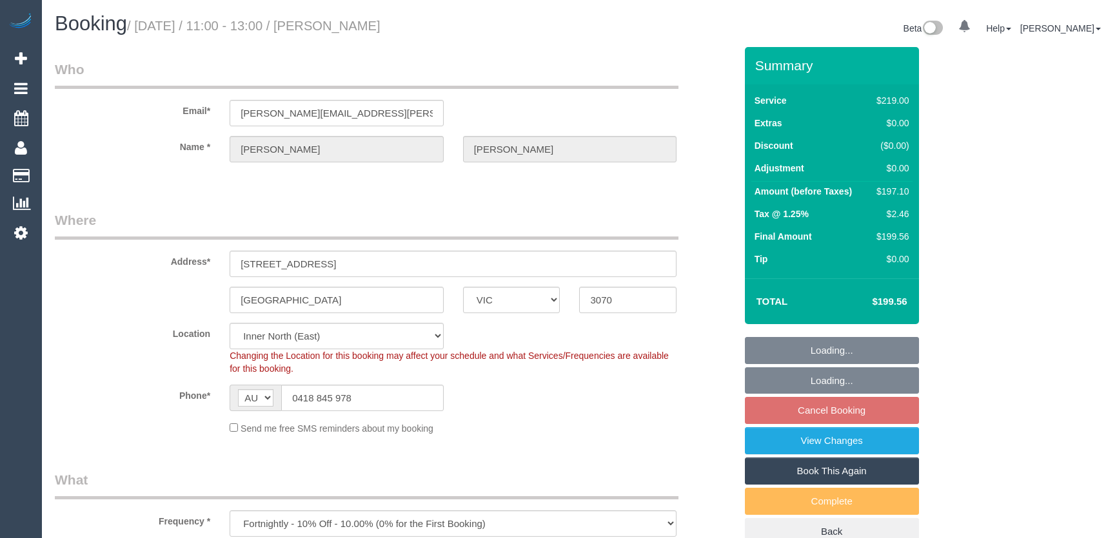
select select "VIC"
select select "object:1636"
select select "number:27"
select select "number:14"
select select "number:19"
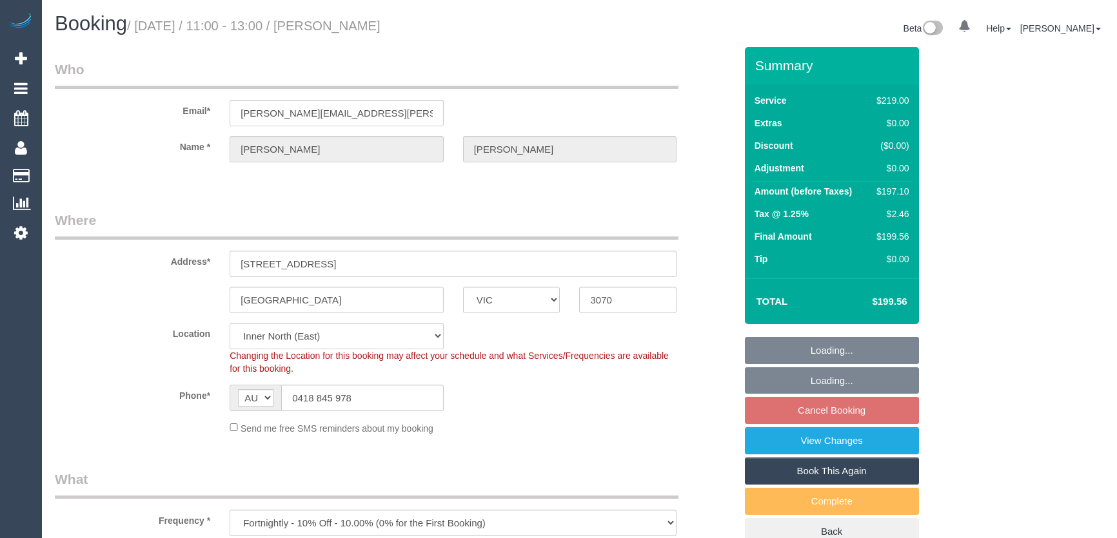
select select "number:22"
select select "number:35"
select select "number:26"
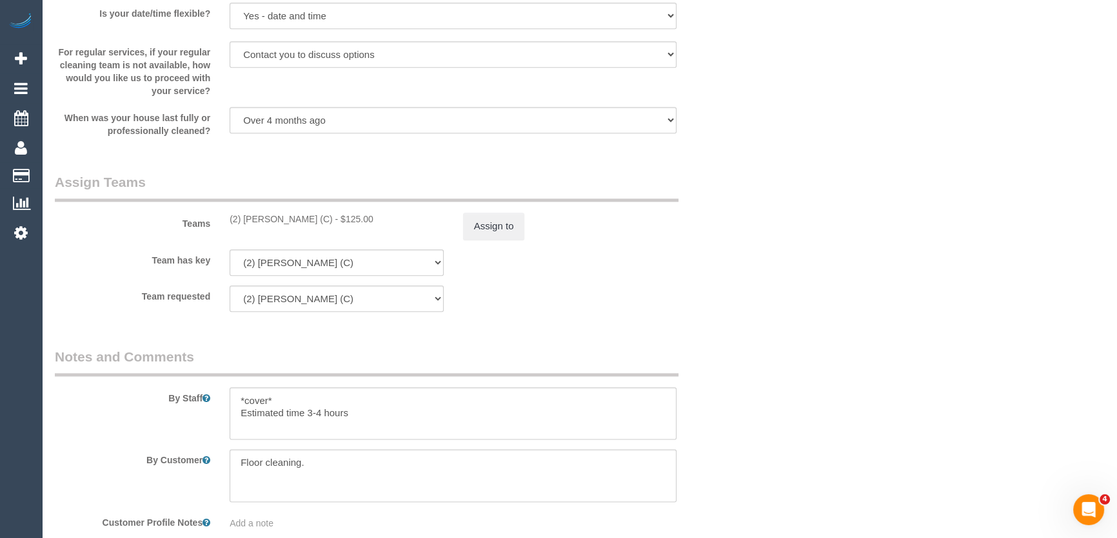
scroll to position [1758, 0]
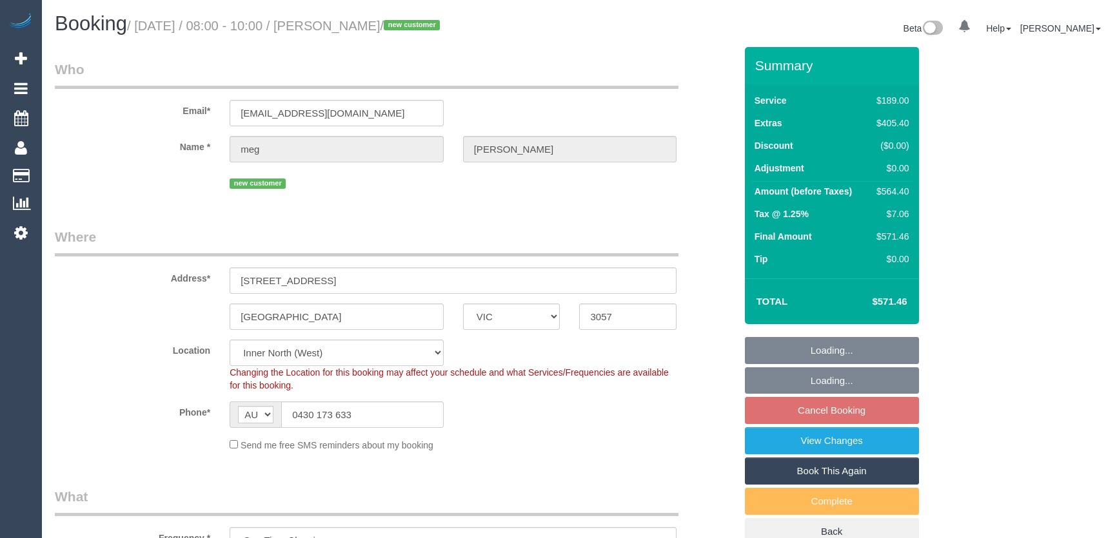
select select "VIC"
select select "spot1"
select select "number:28"
select select "number:14"
select select "number:19"
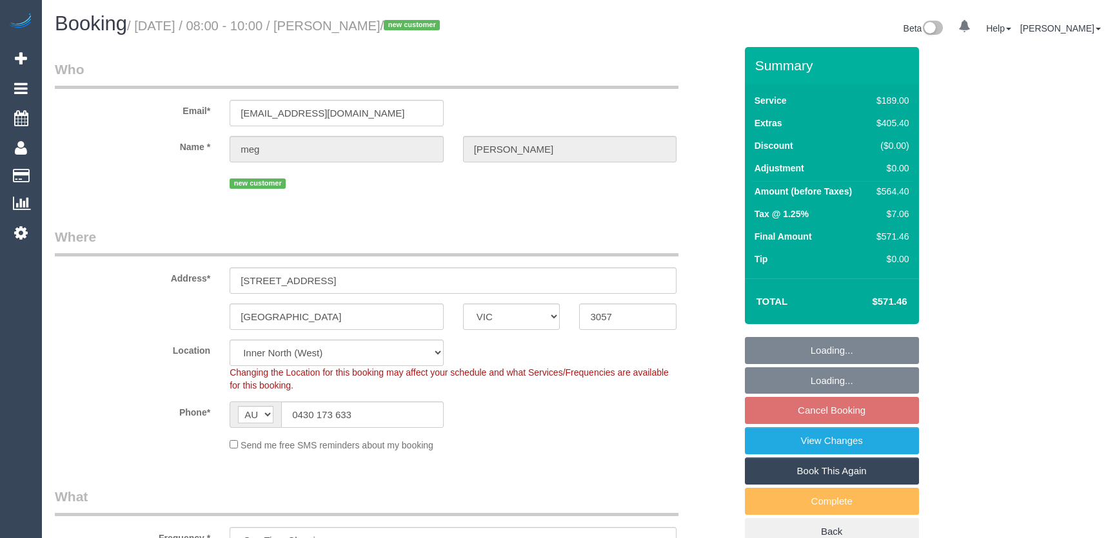
select select "number:25"
select select "number:35"
select select "number:12"
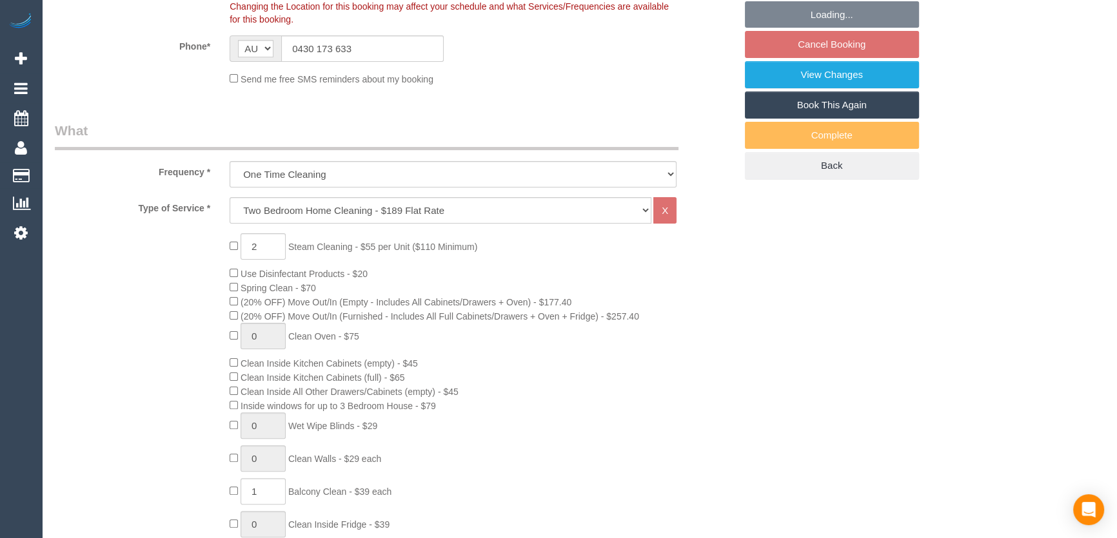
scroll to position [527, 0]
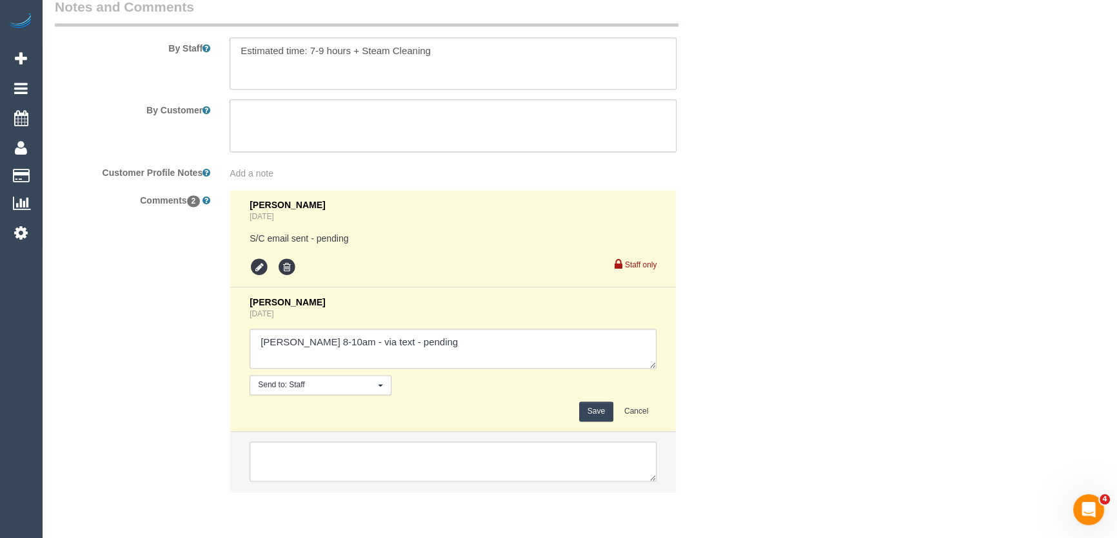
scroll to position [0, 0]
click at [470, 358] on textarea at bounding box center [453, 349] width 407 height 40
type textarea "[PERSON_NAME] 8-10am - via text - declined"
click at [593, 411] on button "Save" at bounding box center [596, 412] width 34 height 20
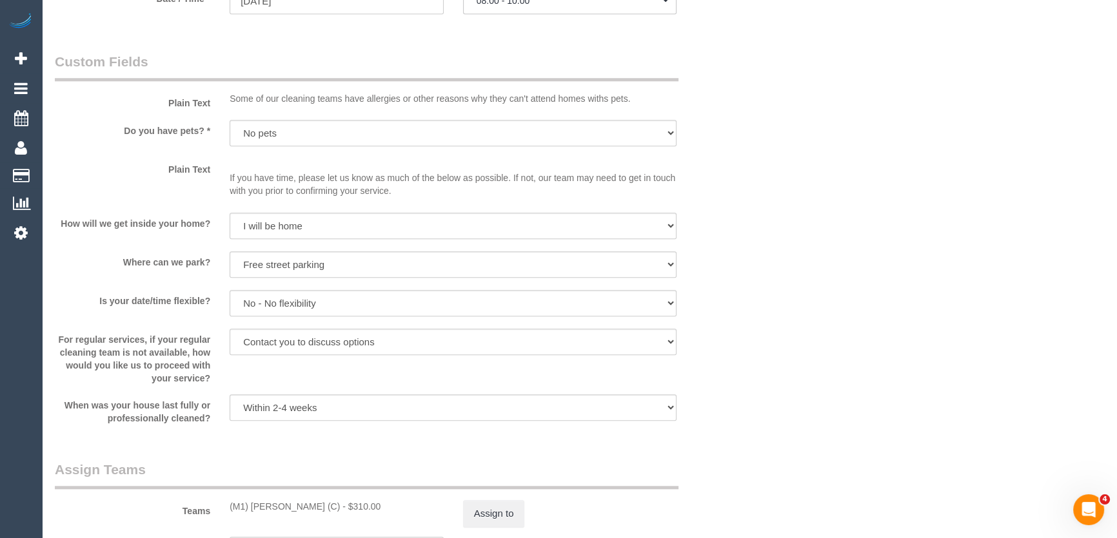
scroll to position [1582, 0]
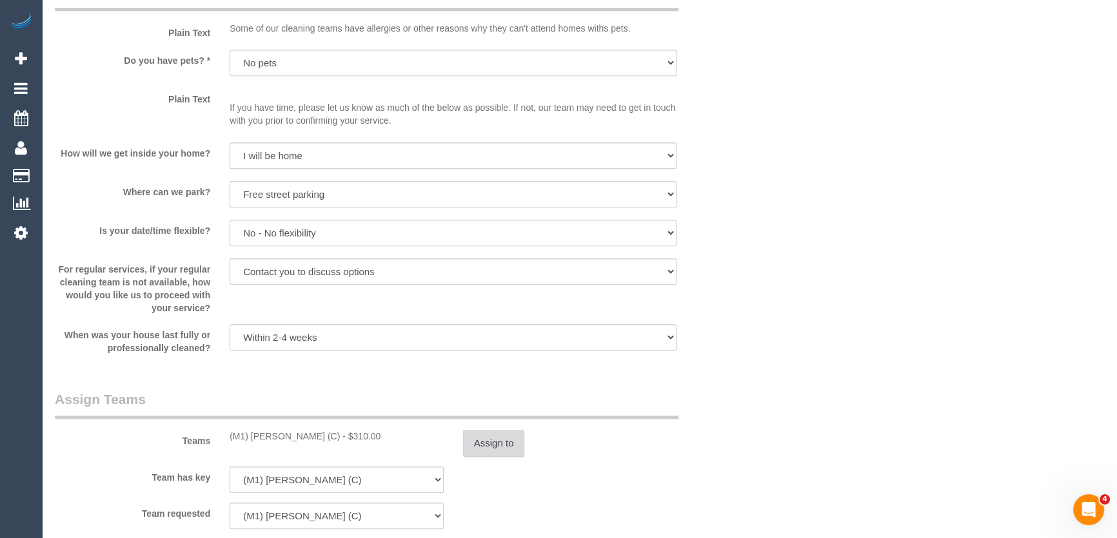
click at [487, 446] on button "Assign to" at bounding box center [494, 443] width 62 height 27
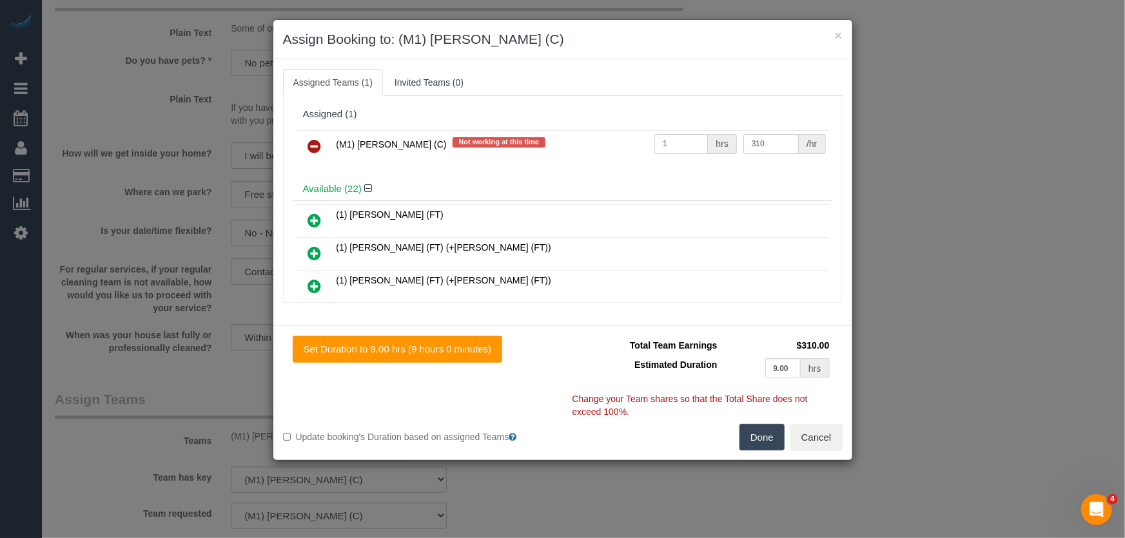
click at [315, 148] on icon at bounding box center [315, 146] width 14 height 15
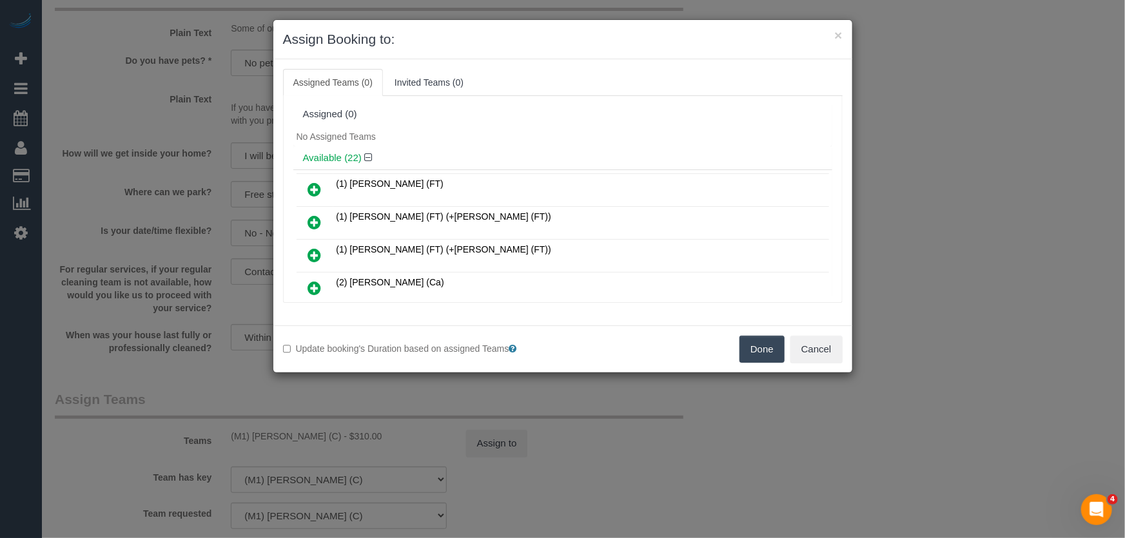
click at [759, 359] on button "Done" at bounding box center [762, 349] width 45 height 27
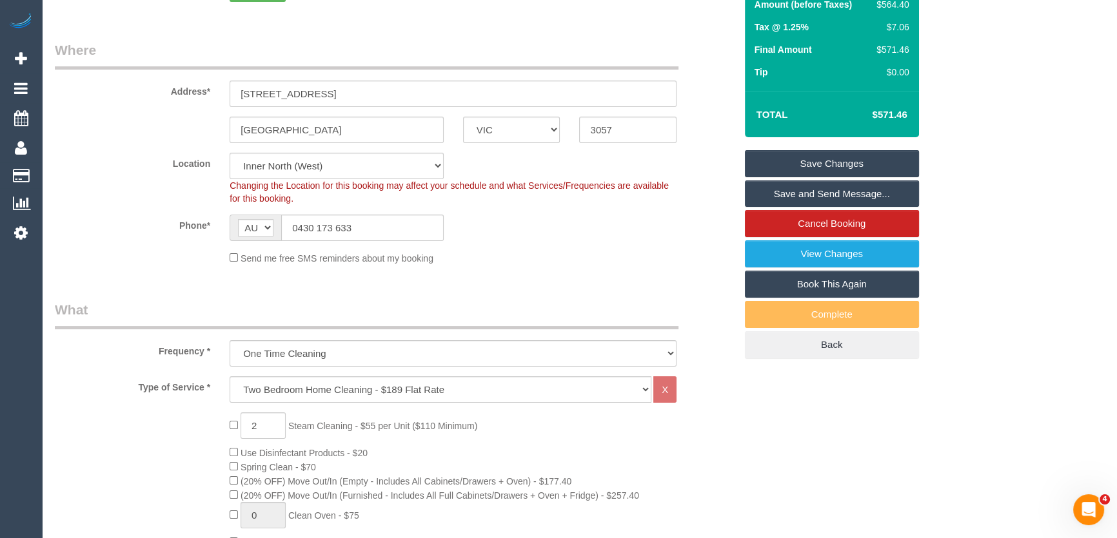
scroll to position [0, 0]
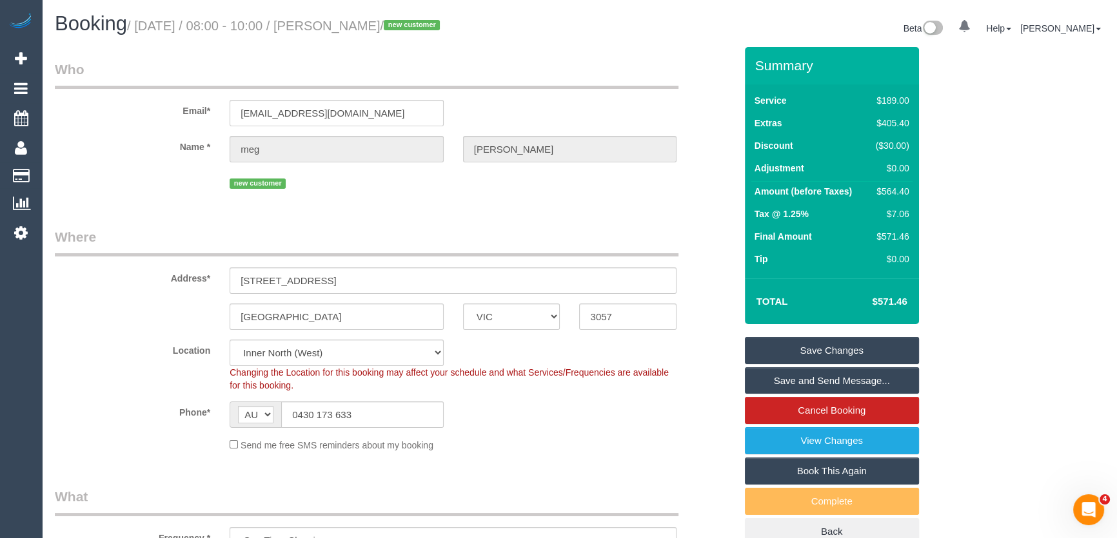
click at [793, 353] on link "Save Changes" at bounding box center [832, 350] width 174 height 27
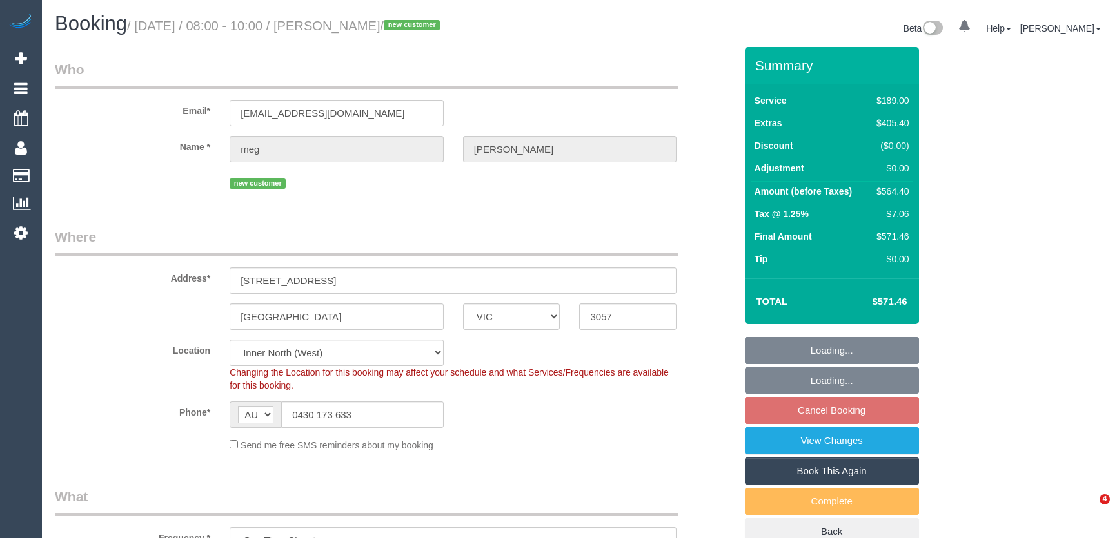
select select "VIC"
select select "number:28"
select select "number:14"
select select "number:19"
select select "number:25"
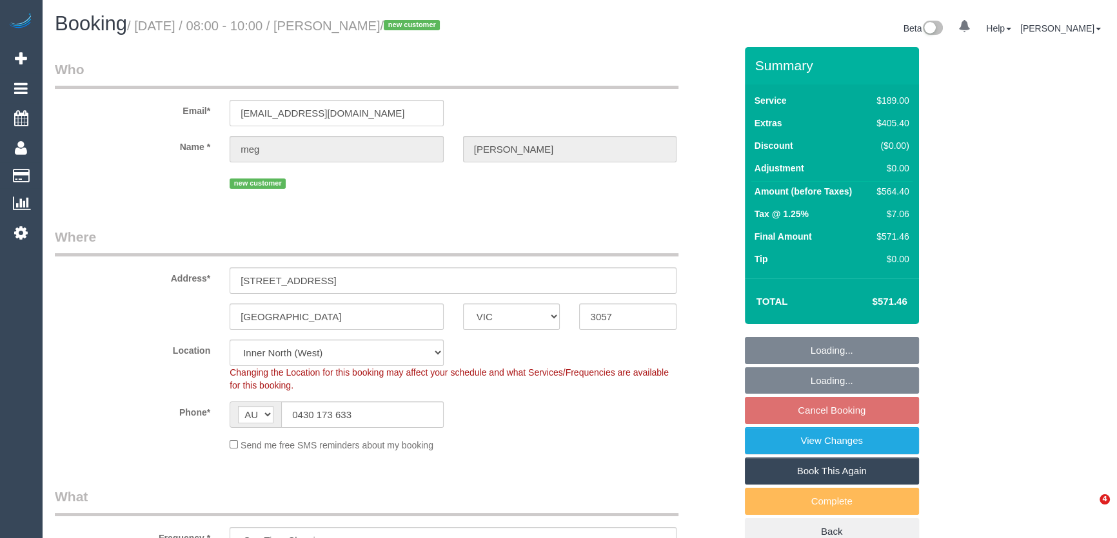
select select "number:35"
select select "number:12"
select select "object:1673"
select select "spot1"
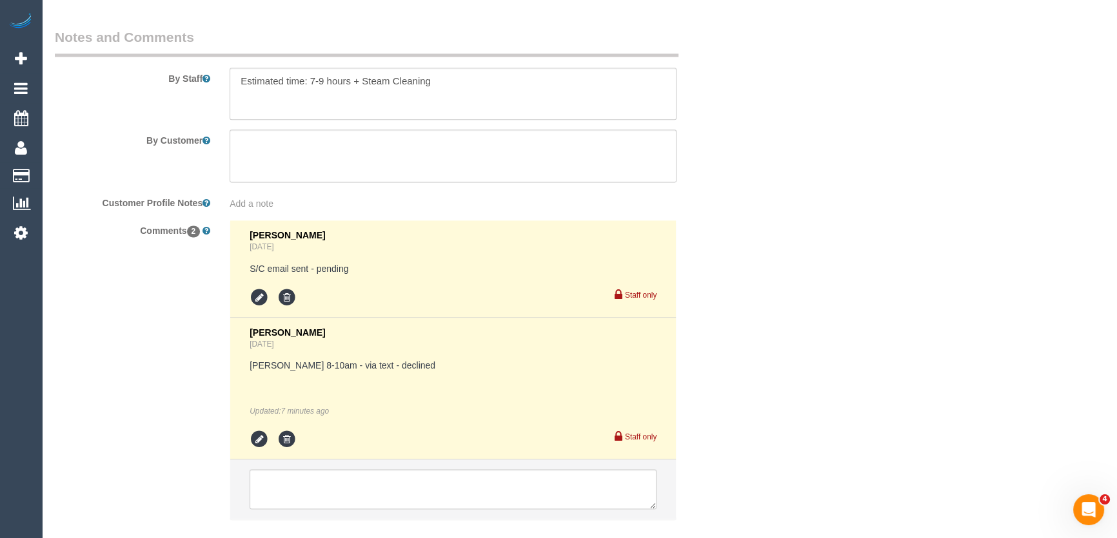
scroll to position [2195, 0]
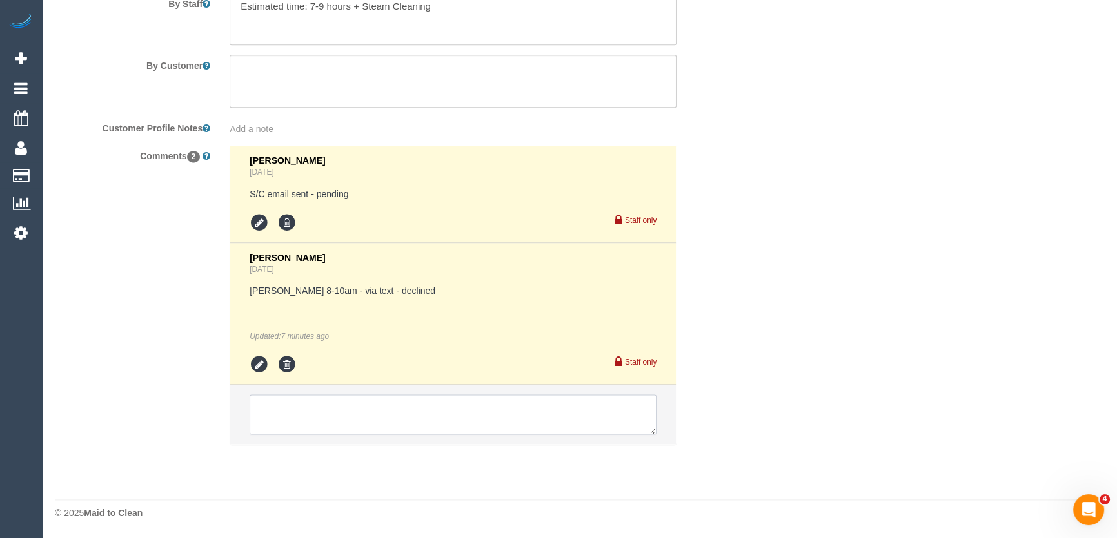
click at [288, 415] on textarea at bounding box center [453, 415] width 407 height 40
click at [290, 415] on textarea at bounding box center [453, 415] width 407 height 40
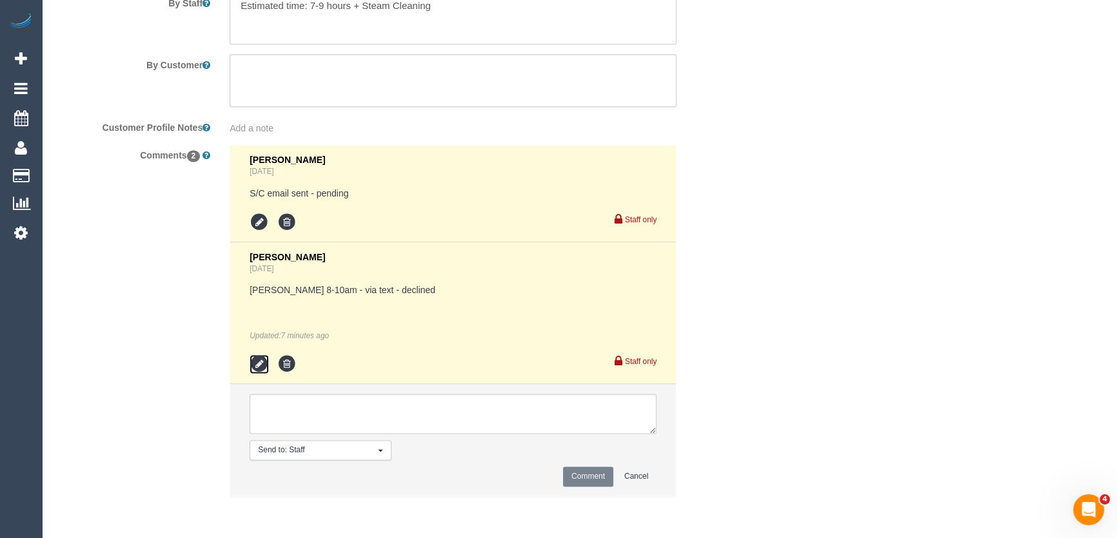
click at [259, 362] on icon at bounding box center [259, 364] width 19 height 19
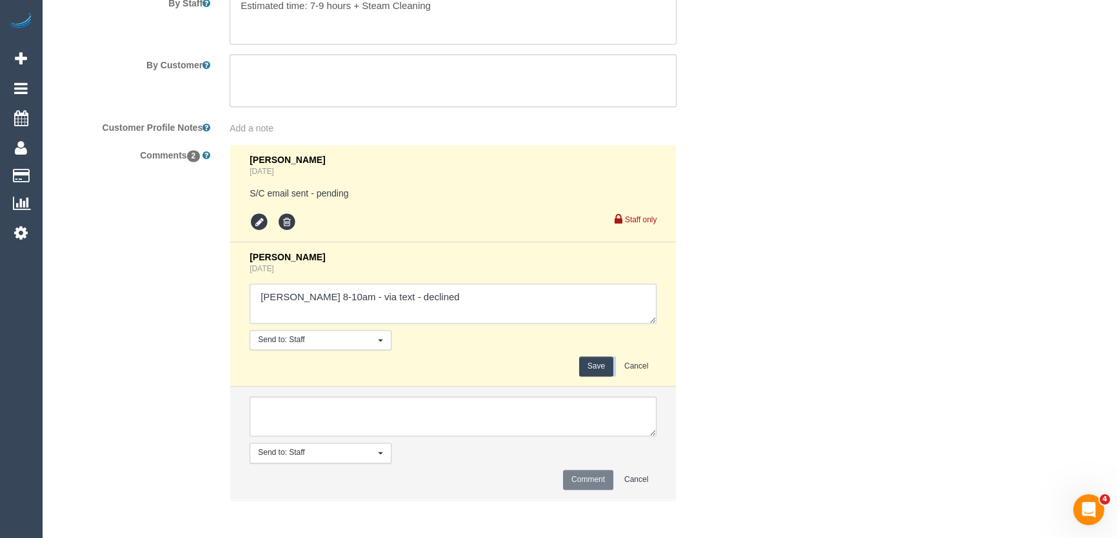
click at [489, 300] on textarea at bounding box center [453, 304] width 407 height 40
type textarea "[PERSON_NAME] 8-10am - via text - declined Richmond - via text - pending"
click at [602, 371] on button "Save" at bounding box center [596, 367] width 34 height 20
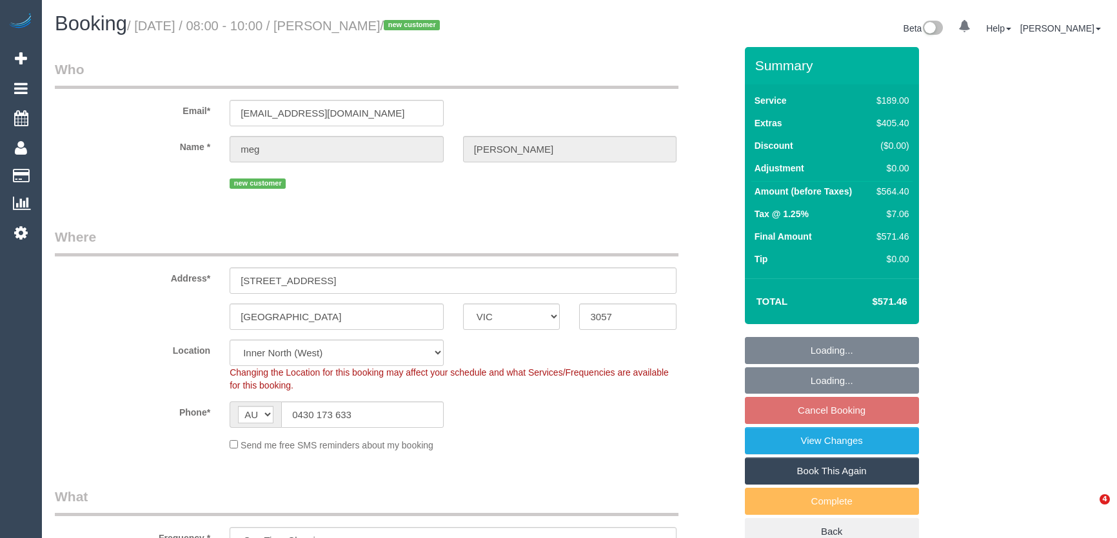
select select "VIC"
select select "spot1"
select select "number:28"
select select "number:14"
select select "number:19"
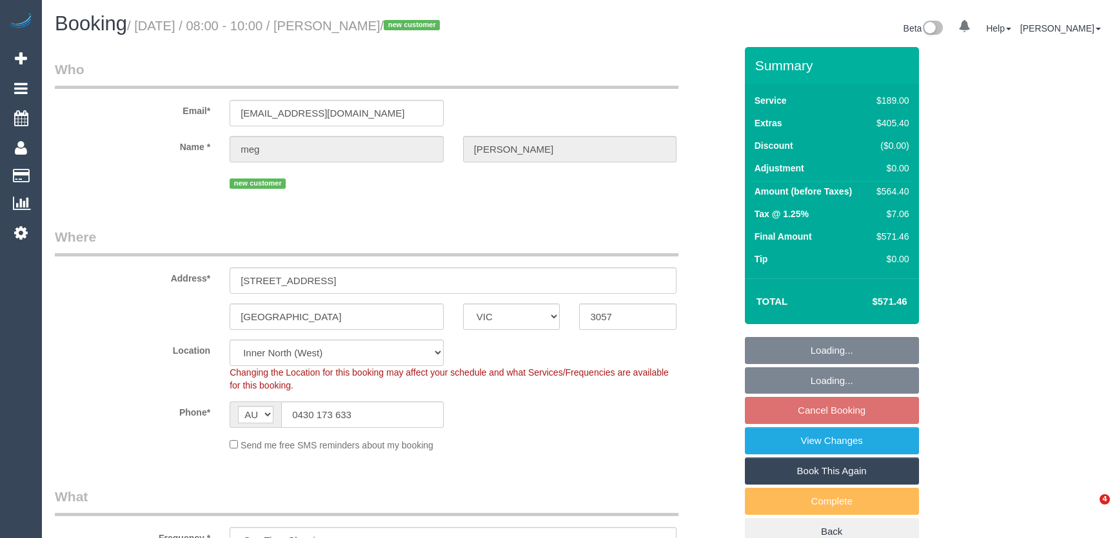
select select "number:25"
select select "number:35"
select select "number:12"
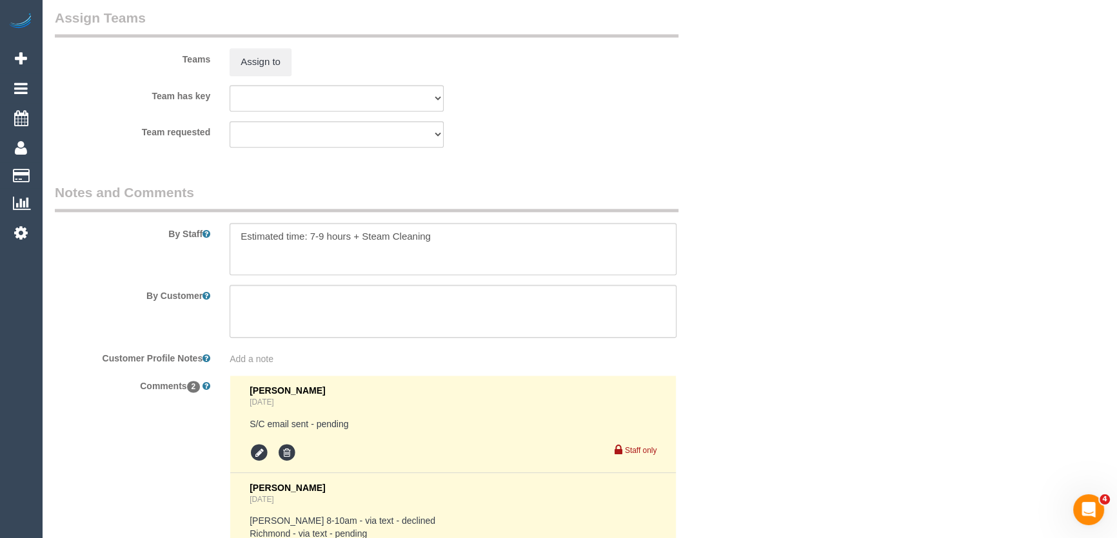
scroll to position [2169, 0]
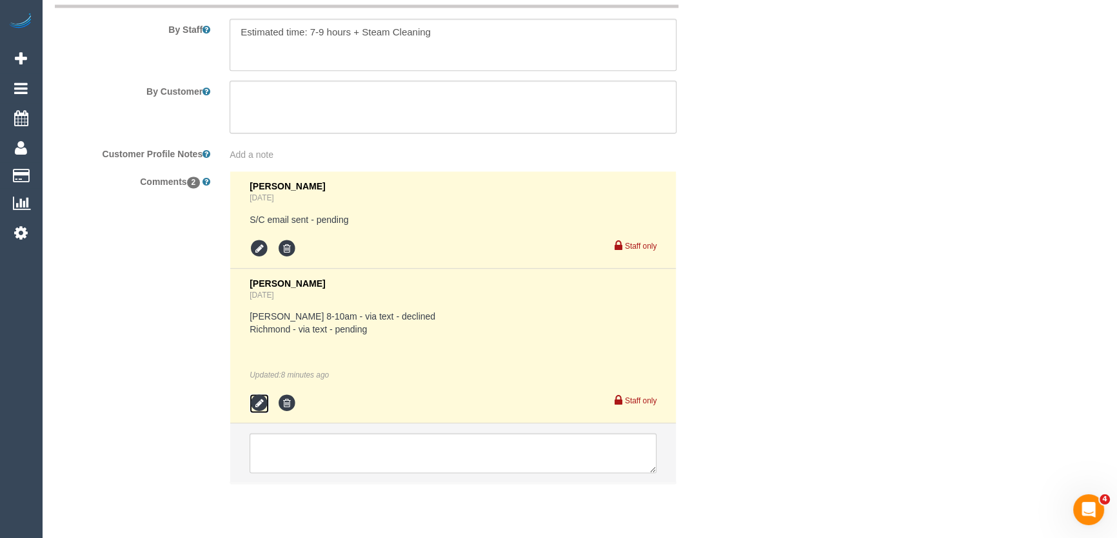
click at [259, 404] on icon at bounding box center [259, 403] width 19 height 19
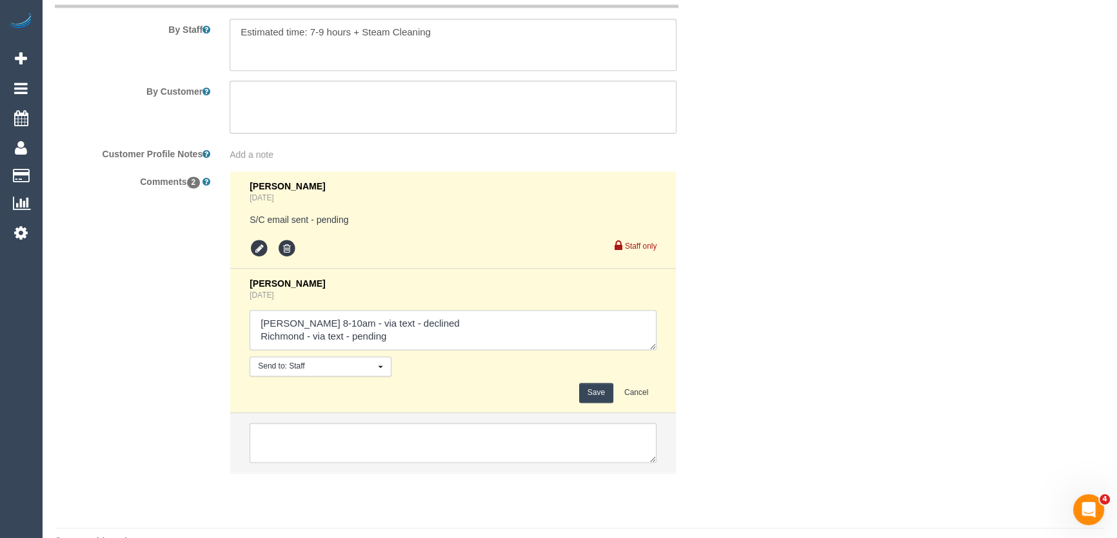
click at [400, 339] on textarea at bounding box center [453, 330] width 407 height 40
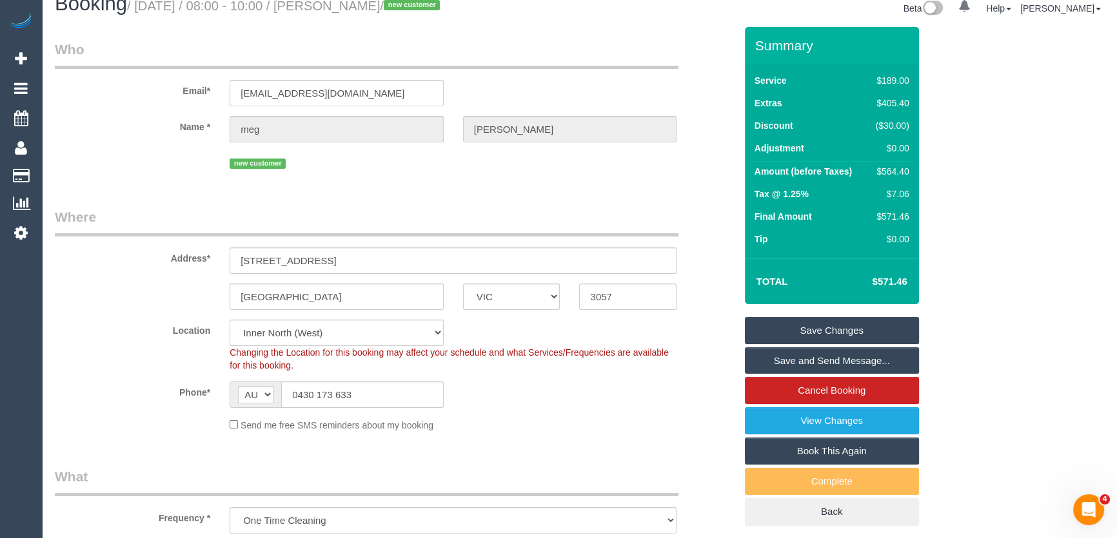
scroll to position [0, 0]
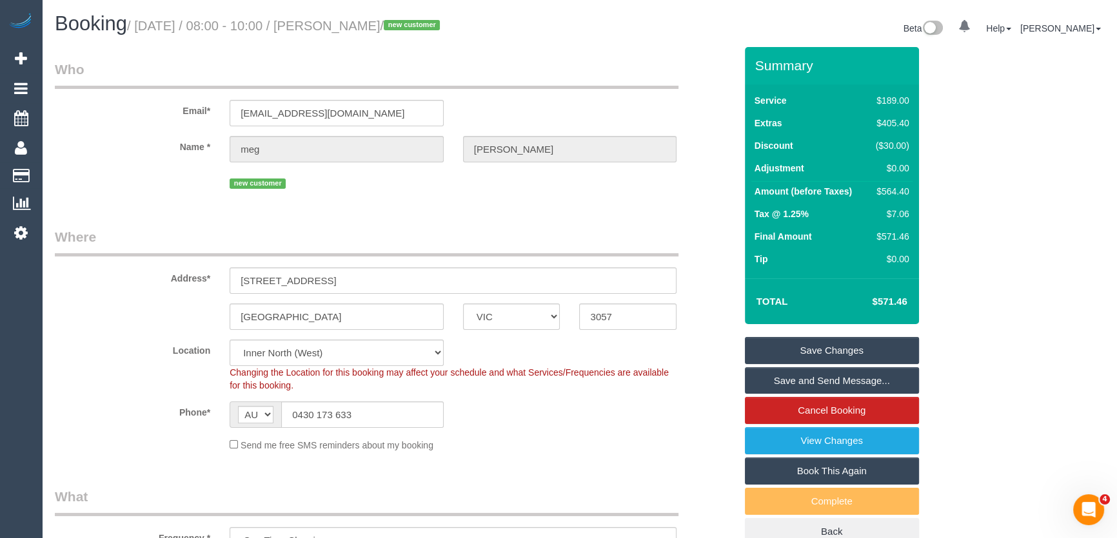
type textarea "[PERSON_NAME] 8-10am - via text - declined Richmond - via text - declined [PERS…"
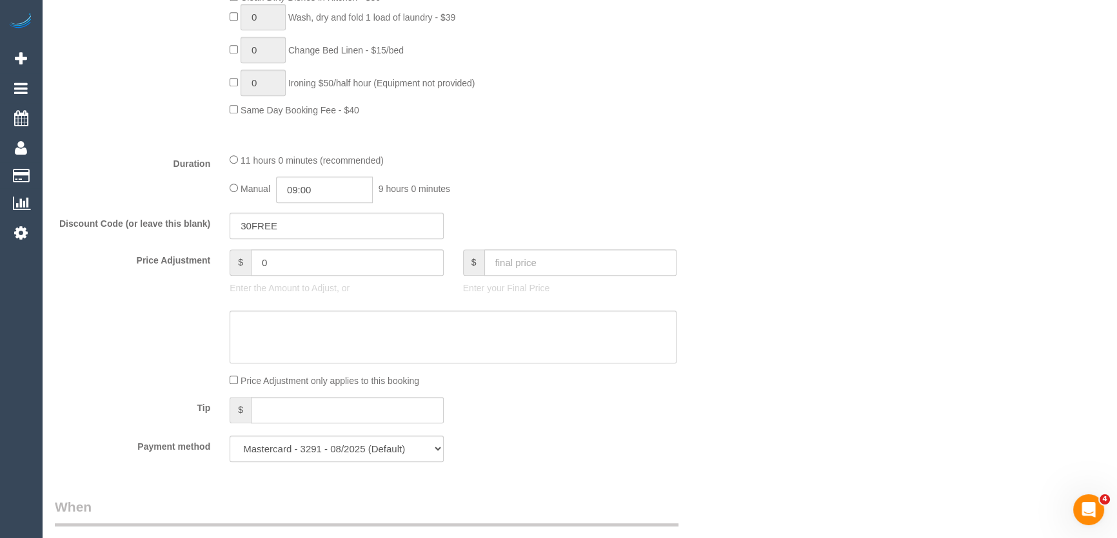
scroll to position [938, 0]
click at [338, 190] on input "09:00" at bounding box center [324, 187] width 97 height 26
click at [307, 213] on li "05:00" at bounding box center [310, 212] width 57 height 17
type input "05:00"
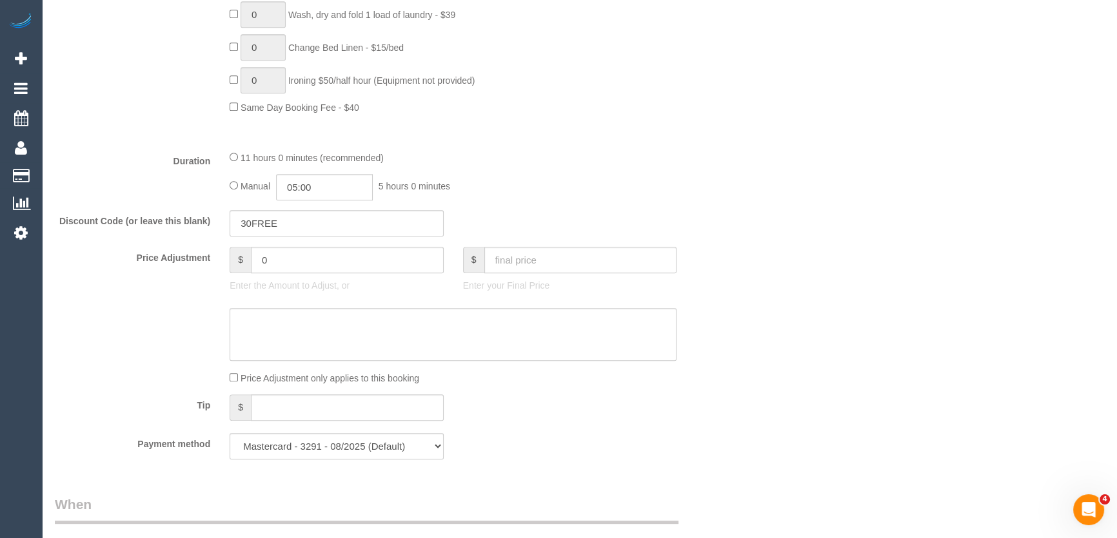
click at [558, 207] on fieldset "What Frequency * One Time Cleaning Weekly - 10% Off - 10.00% (0% for the First …" at bounding box center [395, 10] width 680 height 920
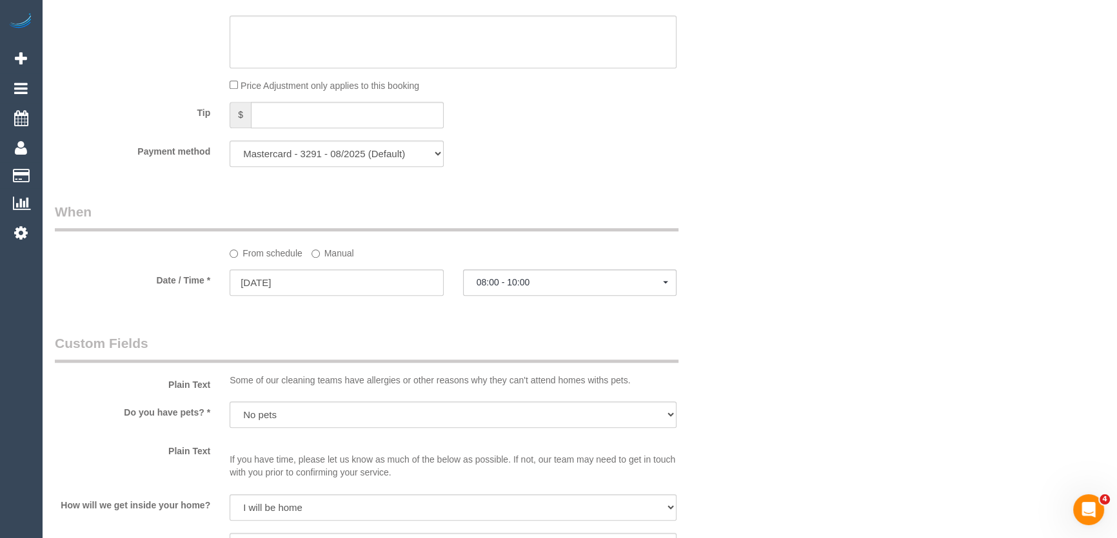
select select "spot19"
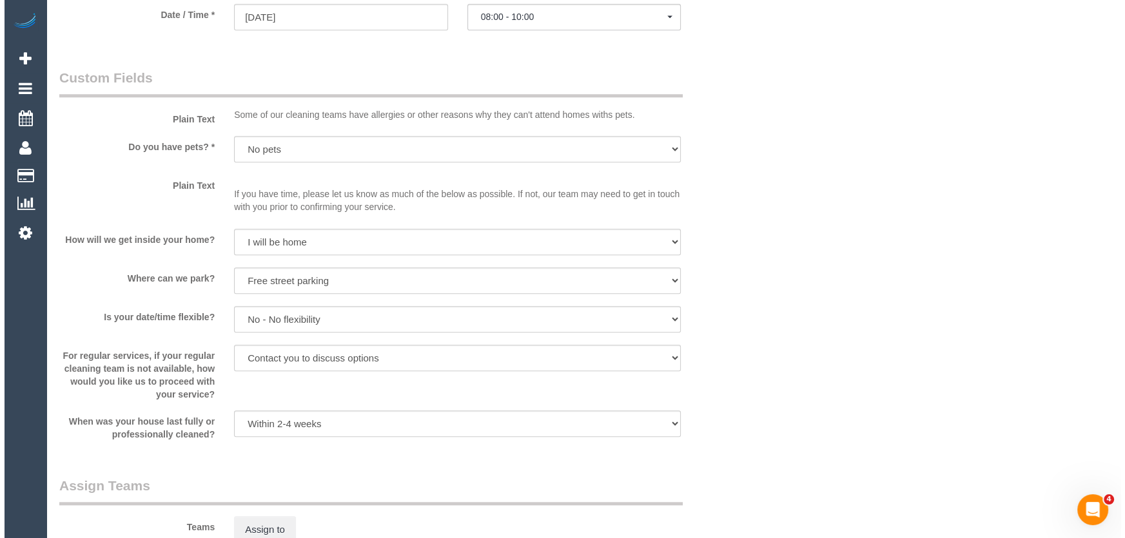
scroll to position [1641, 0]
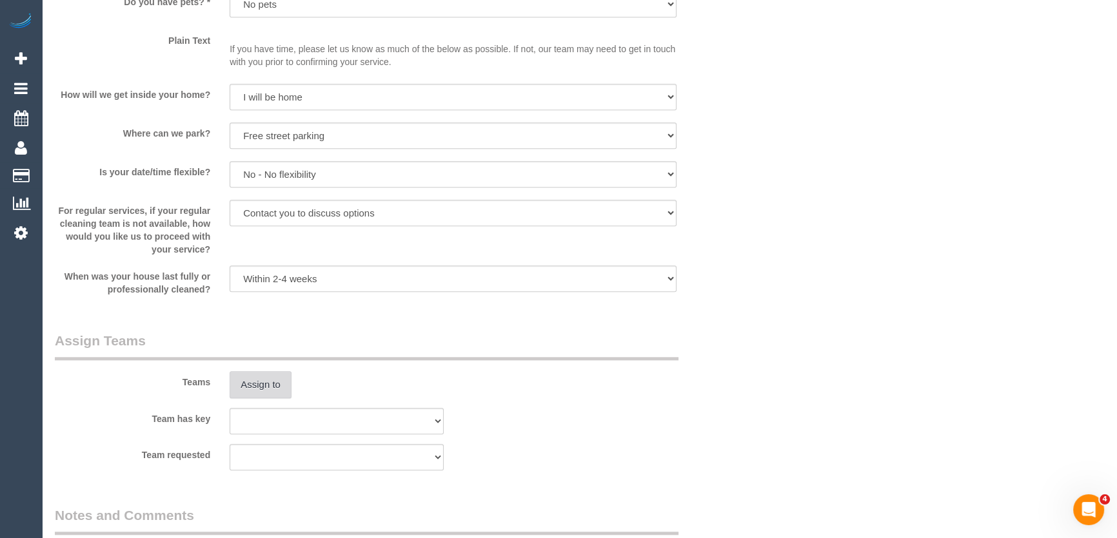
click at [259, 375] on button "Assign to" at bounding box center [261, 384] width 62 height 27
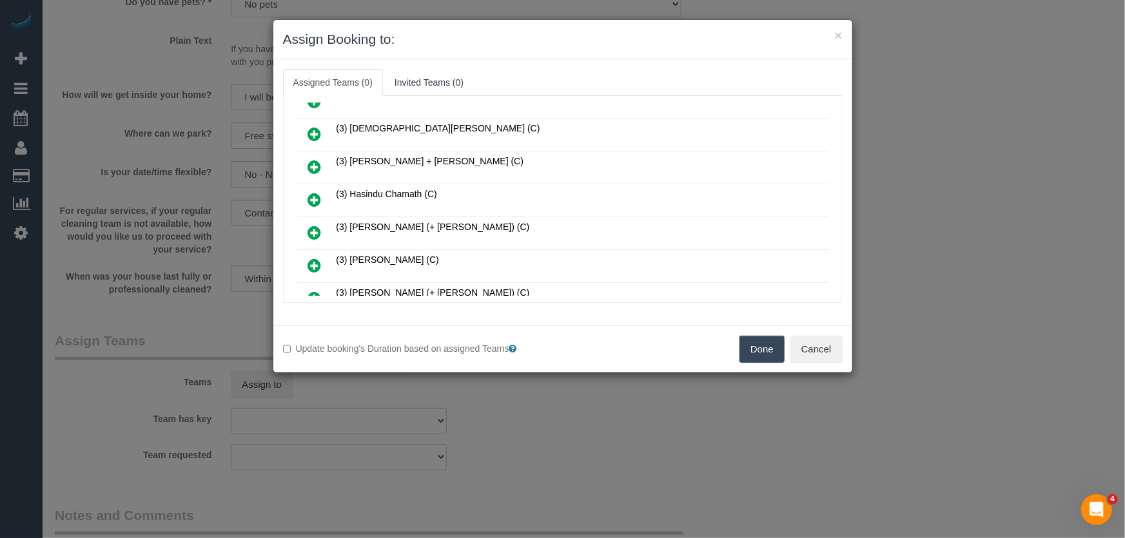
scroll to position [643, 0]
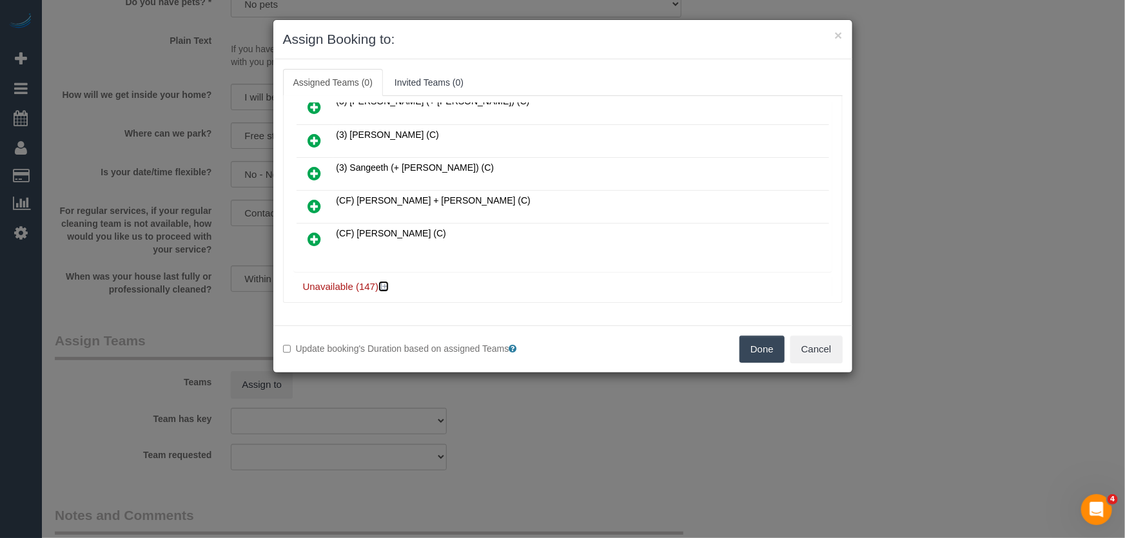
click at [385, 282] on icon at bounding box center [385, 287] width 8 height 10
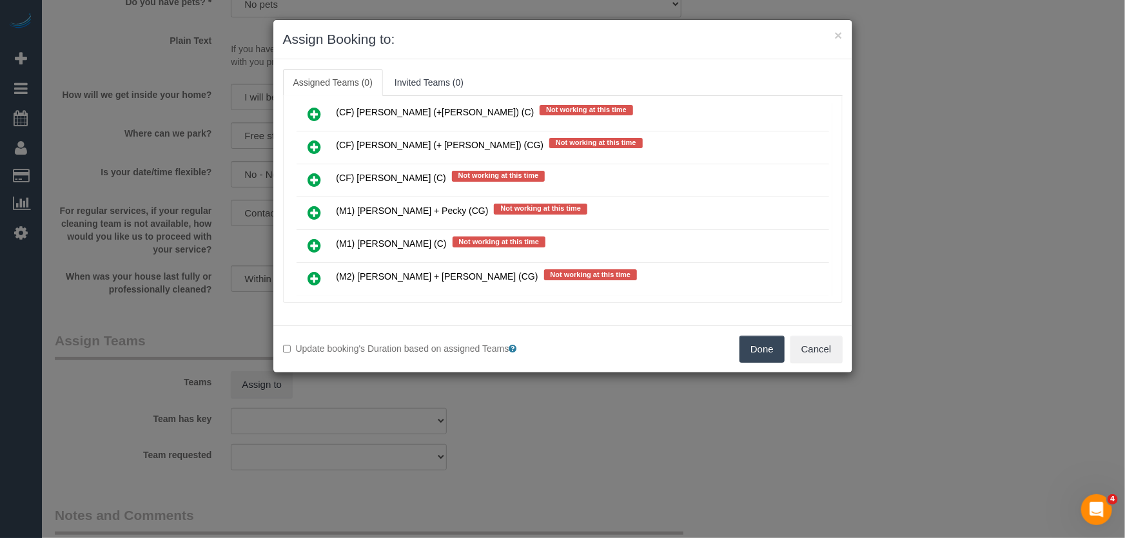
click at [312, 271] on icon at bounding box center [315, 278] width 14 height 15
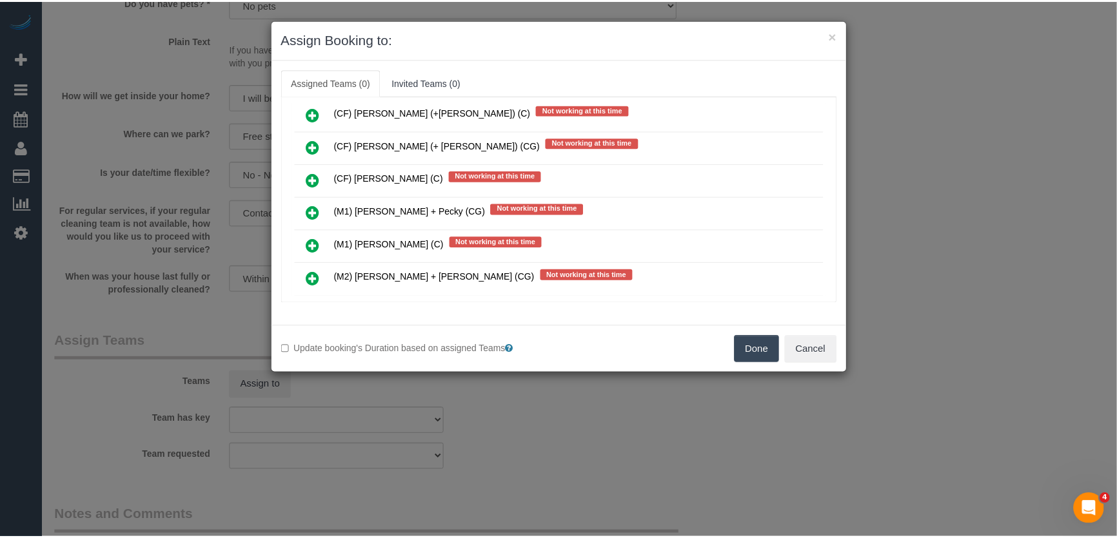
scroll to position [3626, 0]
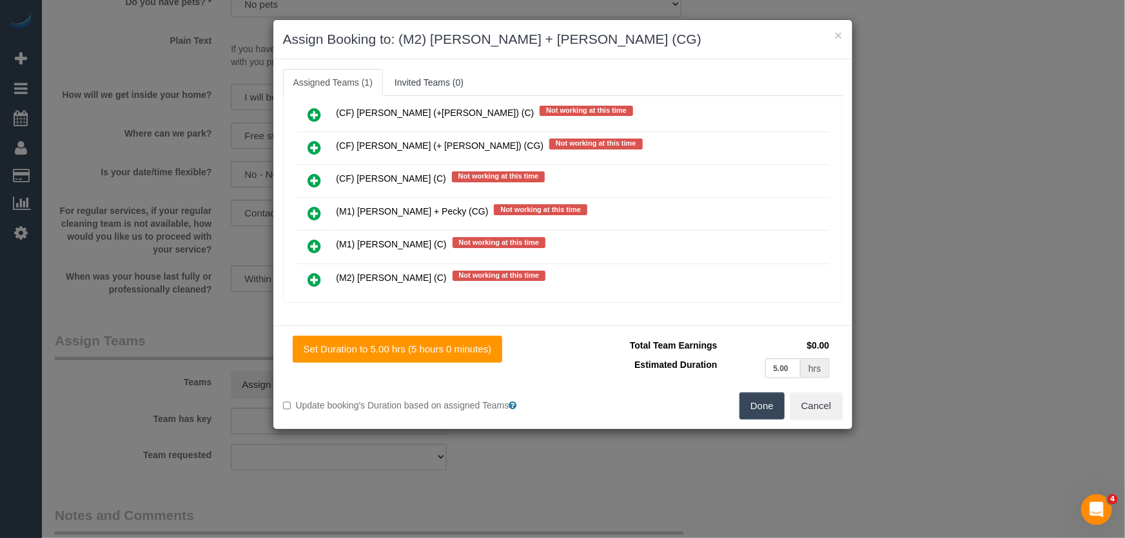
click at [759, 406] on button "Done" at bounding box center [762, 406] width 45 height 27
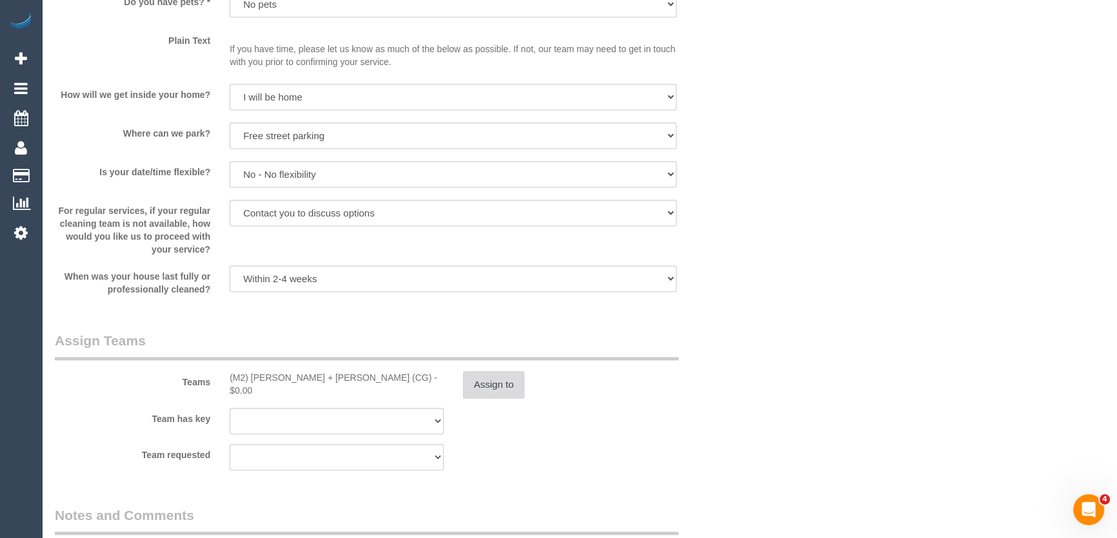
click at [497, 387] on button "Assign to" at bounding box center [494, 384] width 62 height 27
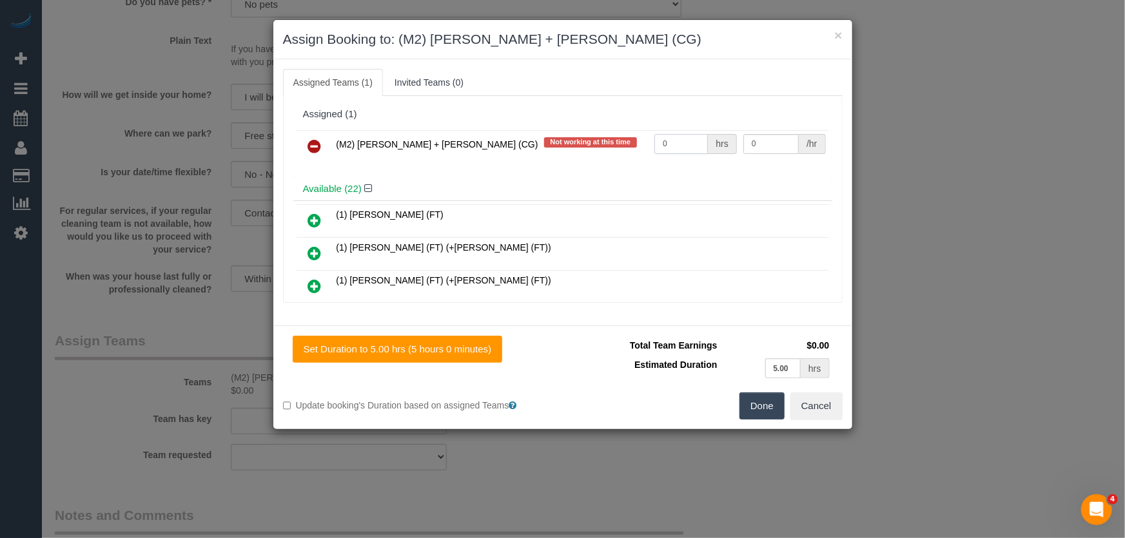
click at [678, 143] on input "0" at bounding box center [681, 144] width 54 height 20
type input "0"
click at [673, 141] on input "0" at bounding box center [681, 144] width 54 height 20
type input "1"
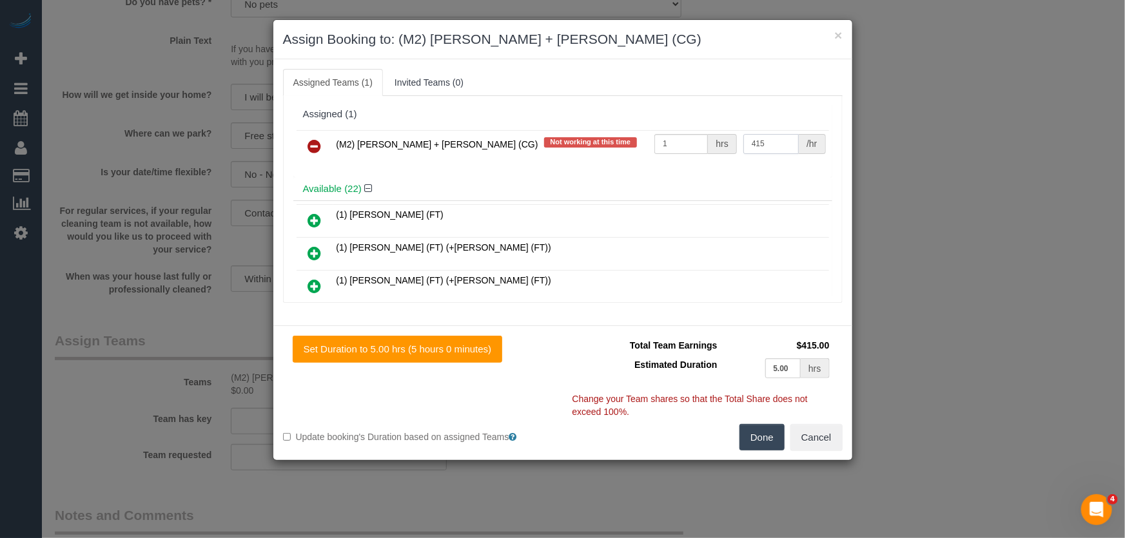
type input "415"
click at [757, 432] on button "Done" at bounding box center [762, 437] width 45 height 27
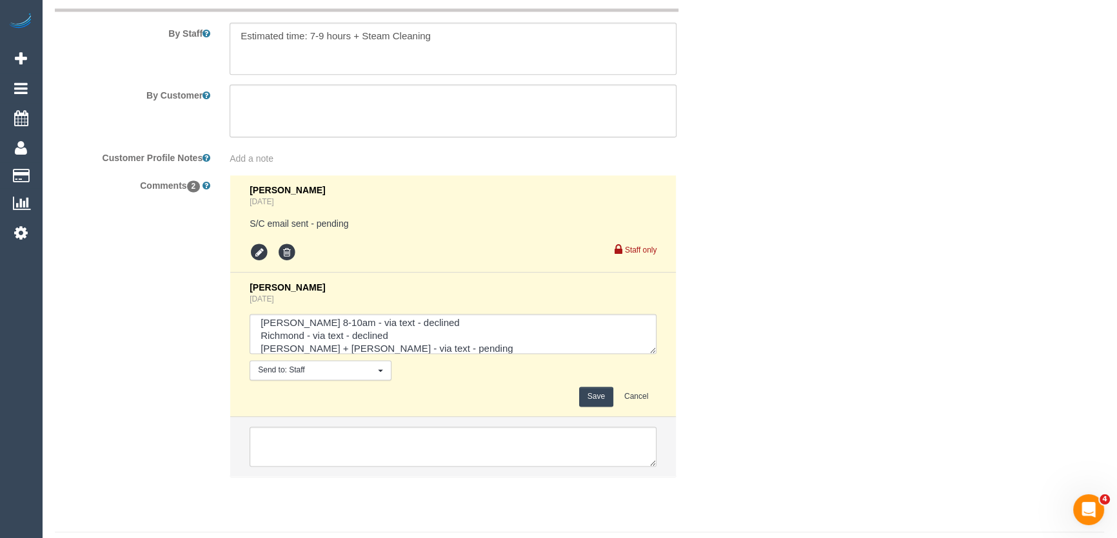
scroll to position [2169, 0]
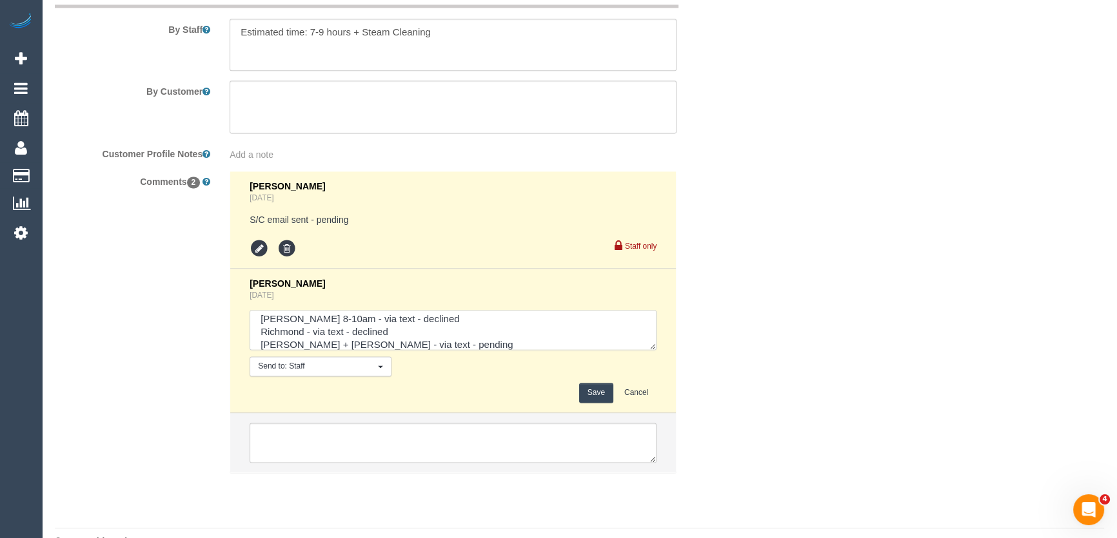
click at [424, 344] on textarea at bounding box center [453, 330] width 407 height 40
type textarea "Jeferson AW 8-10am - via text - declined Richmond - via text - declined Akila +…"
click at [597, 393] on button "Save" at bounding box center [596, 393] width 34 height 20
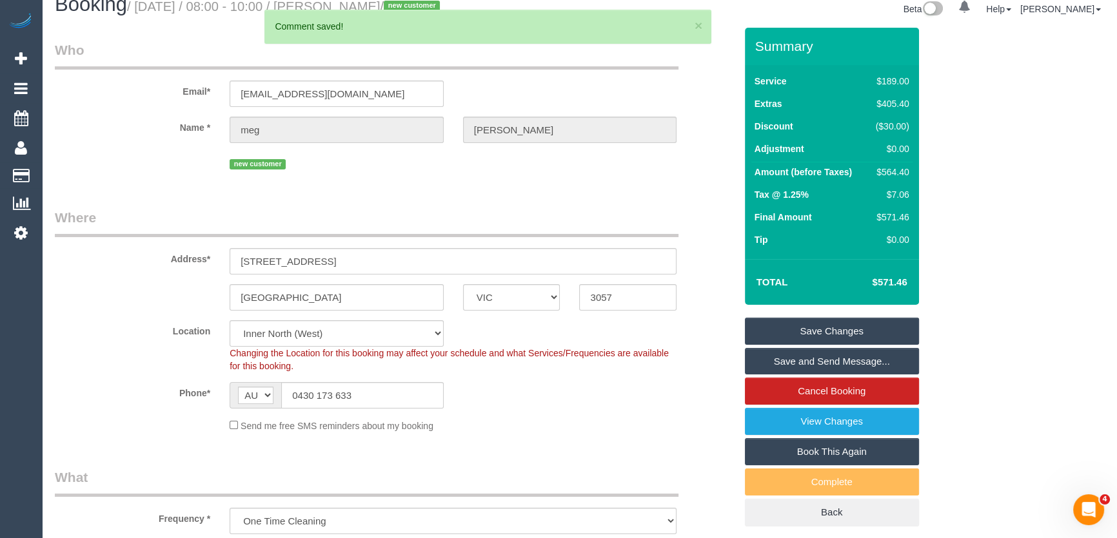
scroll to position [0, 0]
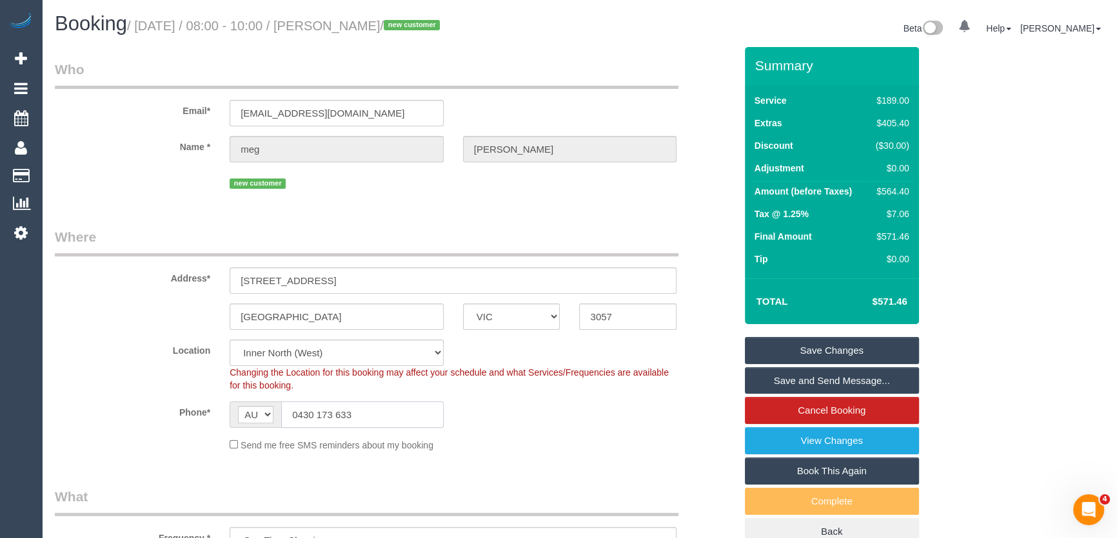
click at [385, 412] on input "0430 173 633" at bounding box center [362, 415] width 162 height 26
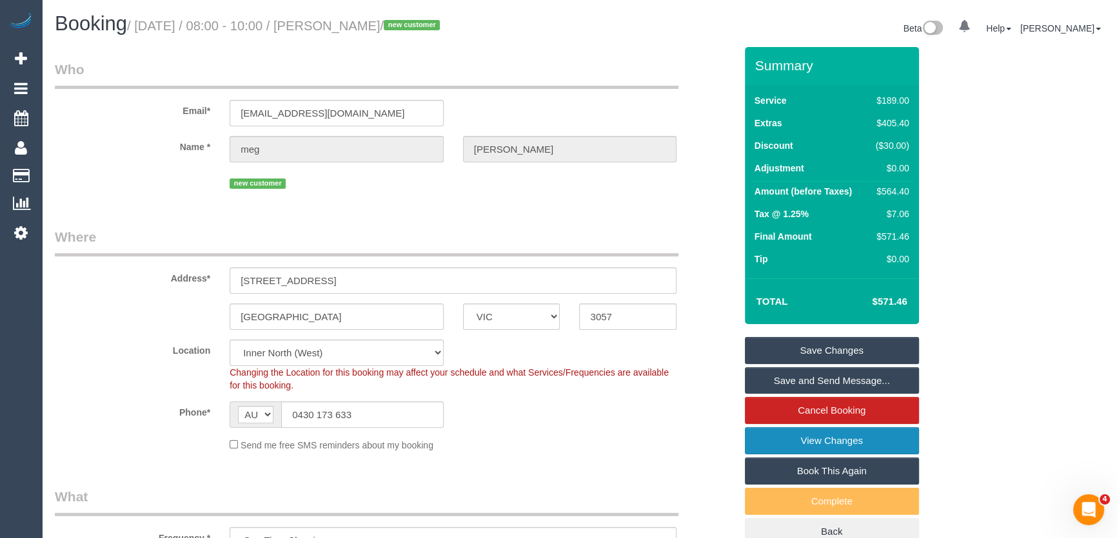
click at [815, 446] on link "View Changes" at bounding box center [832, 441] width 174 height 27
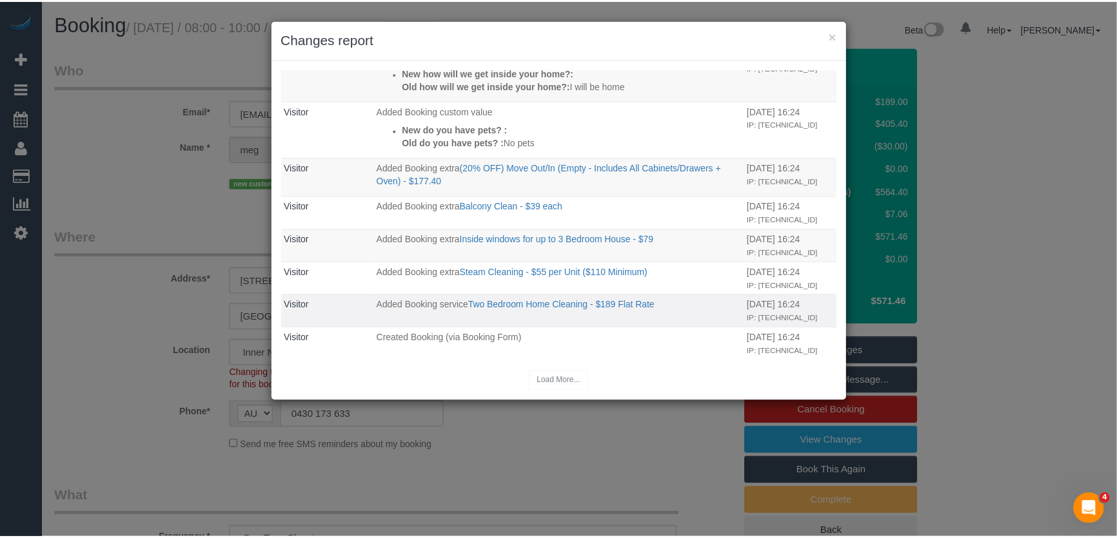
scroll to position [998, 0]
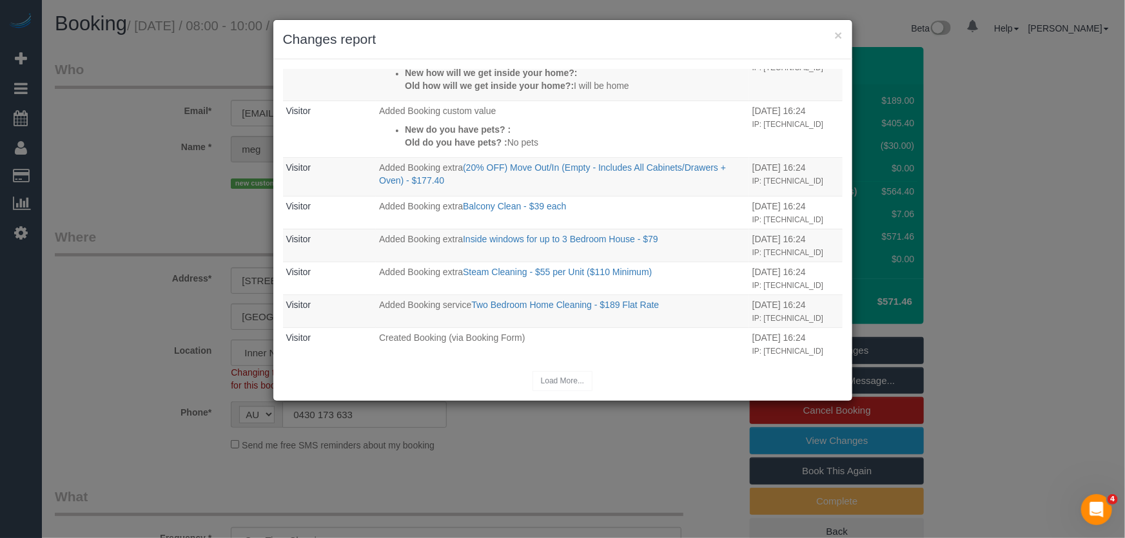
click at [568, 449] on div "× Changes report Who What When Jessica Trentin Updated Comment New comment: Jef…" at bounding box center [562, 269] width 1125 height 538
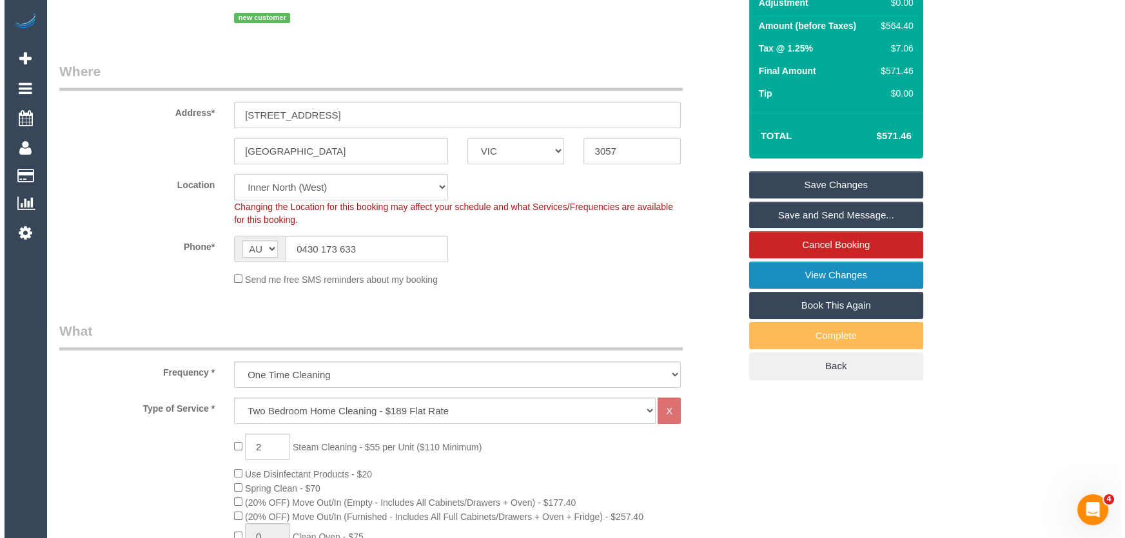
scroll to position [0, 0]
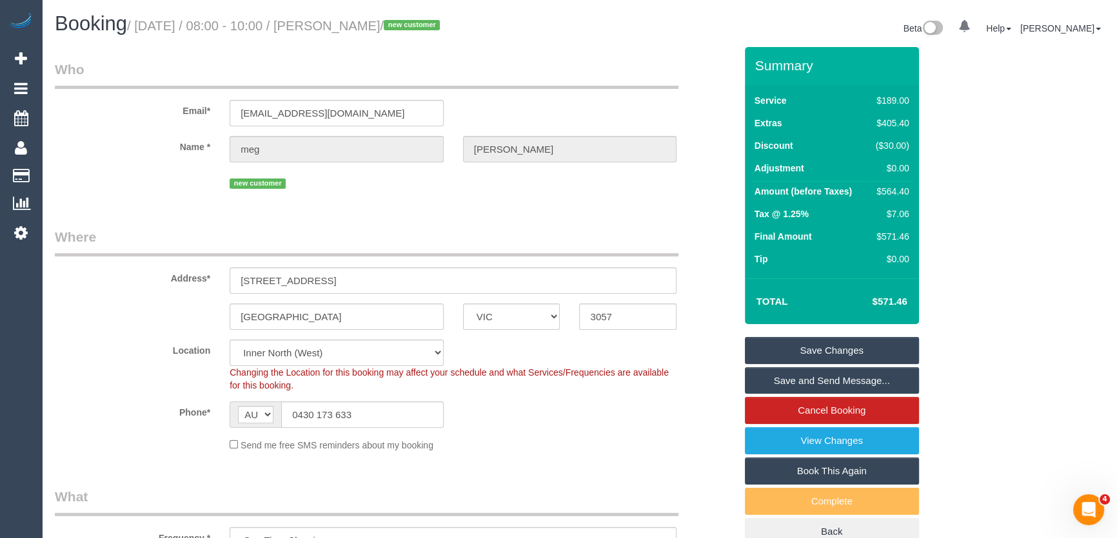
click at [344, 24] on small "/ August 29, 2025 / 08:00 - 10:00 / meg Robbins / new customer" at bounding box center [285, 26] width 317 height 14
copy small "meg Robbins"
click at [808, 348] on link "Save Changes" at bounding box center [832, 350] width 174 height 27
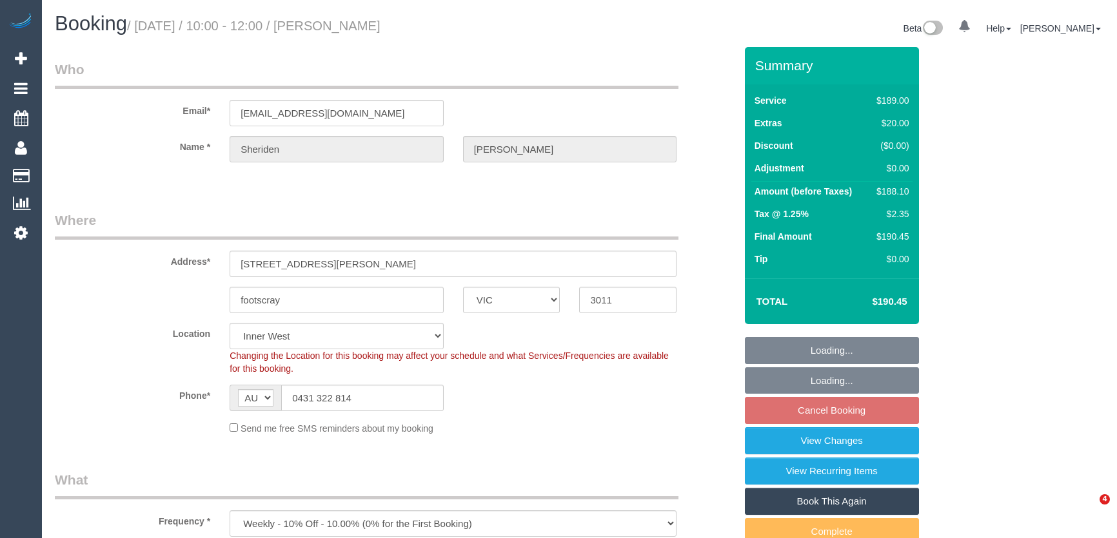
select select "VIC"
select select "string:stripe-pm_1Rj8jX2GScqysDRV4J43Whc2"
select select "spot1"
select select "number:27"
select select "number:16"
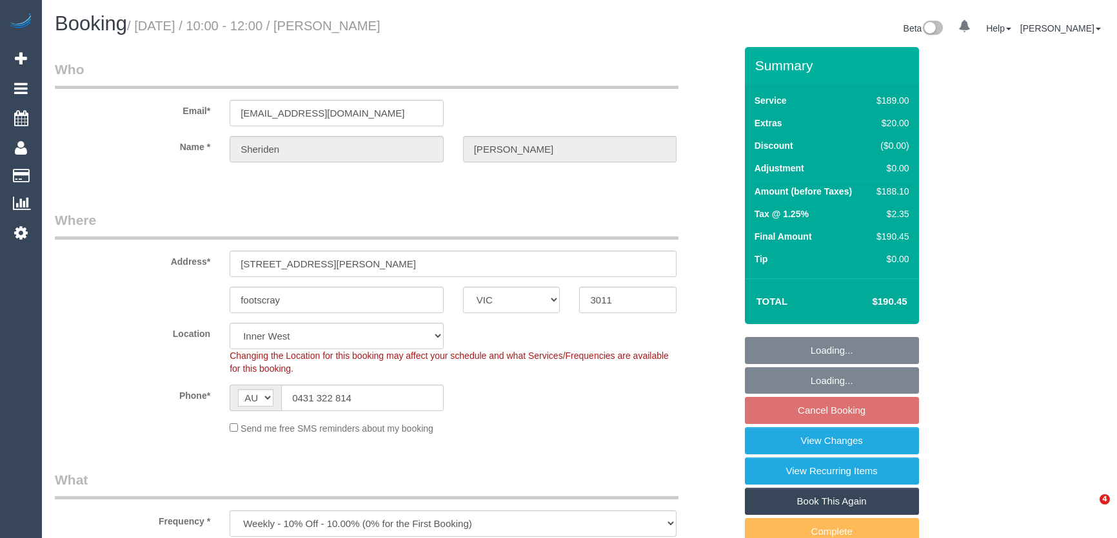
select select "number:19"
select select "number:24"
select select "number:34"
select select "number:12"
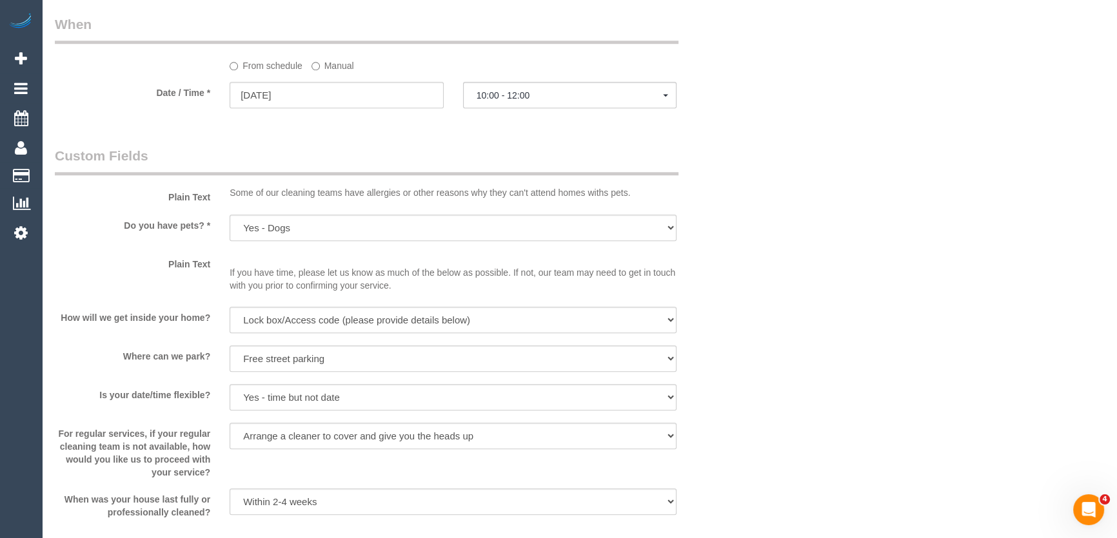
scroll to position [1382, 0]
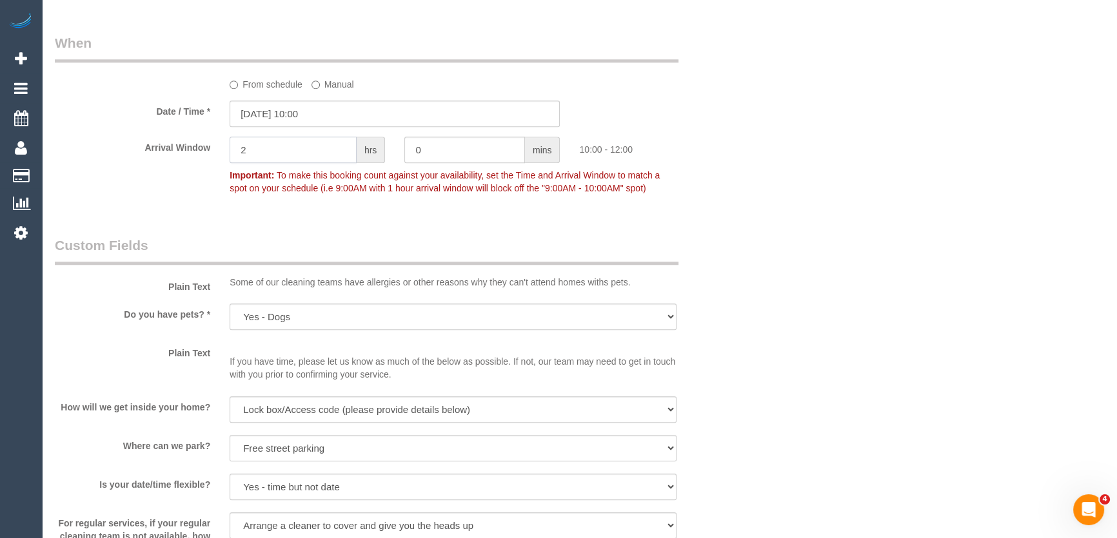
click at [306, 155] on input "2" at bounding box center [293, 150] width 127 height 26
type input "30"
click at [858, 215] on div "Who Email* sheridenmerrin@hotmail.com Name * Sheriden Dobson Where Address* 1 m…" at bounding box center [579, 25] width 1049 height 2720
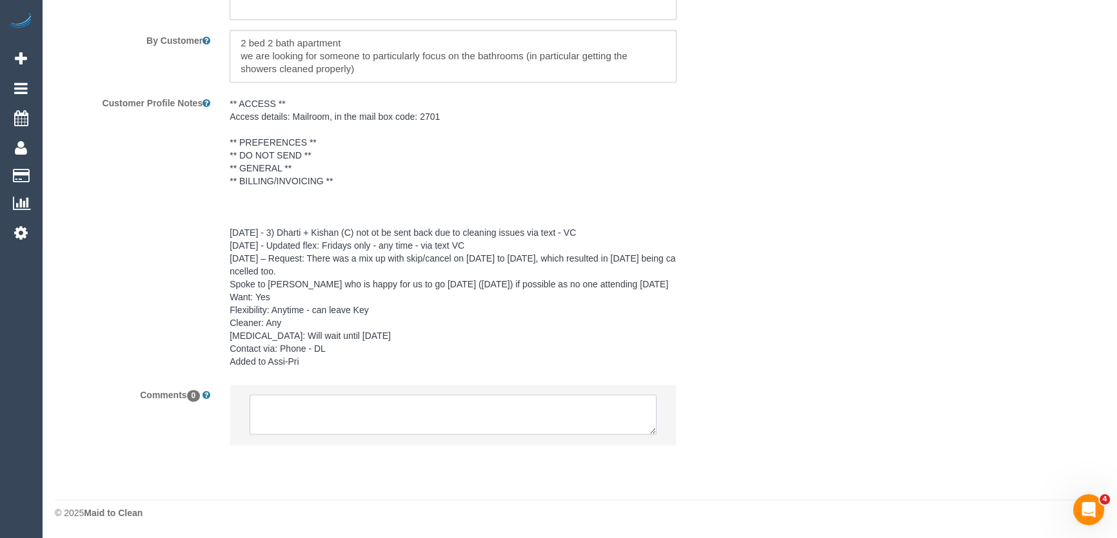
click at [375, 413] on textarea at bounding box center [453, 415] width 407 height 40
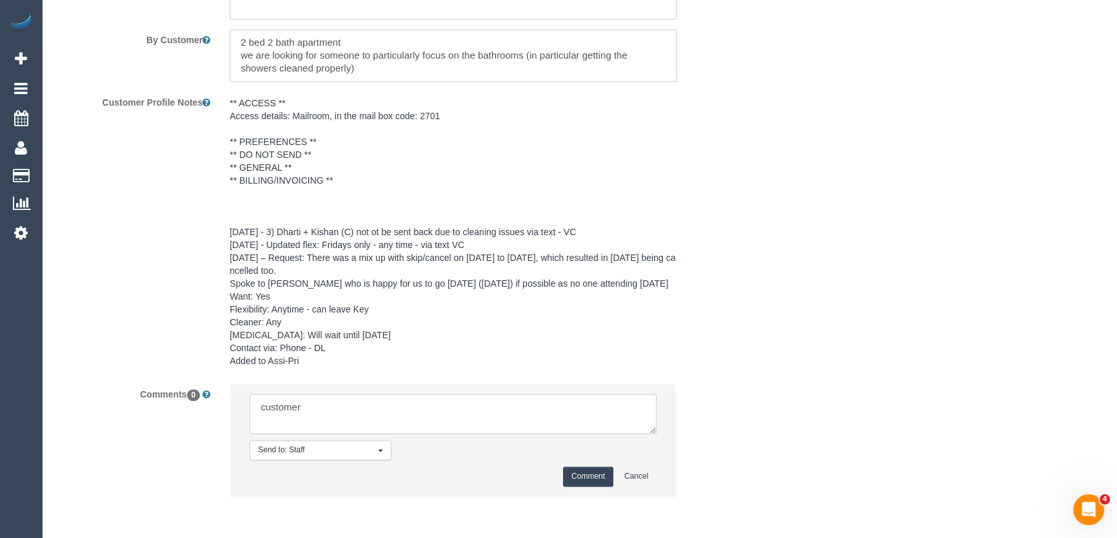
click at [375, 413] on textarea at bounding box center [453, 414] width 407 height 40
click at [424, 424] on textarea at bounding box center [453, 414] width 407 height 40
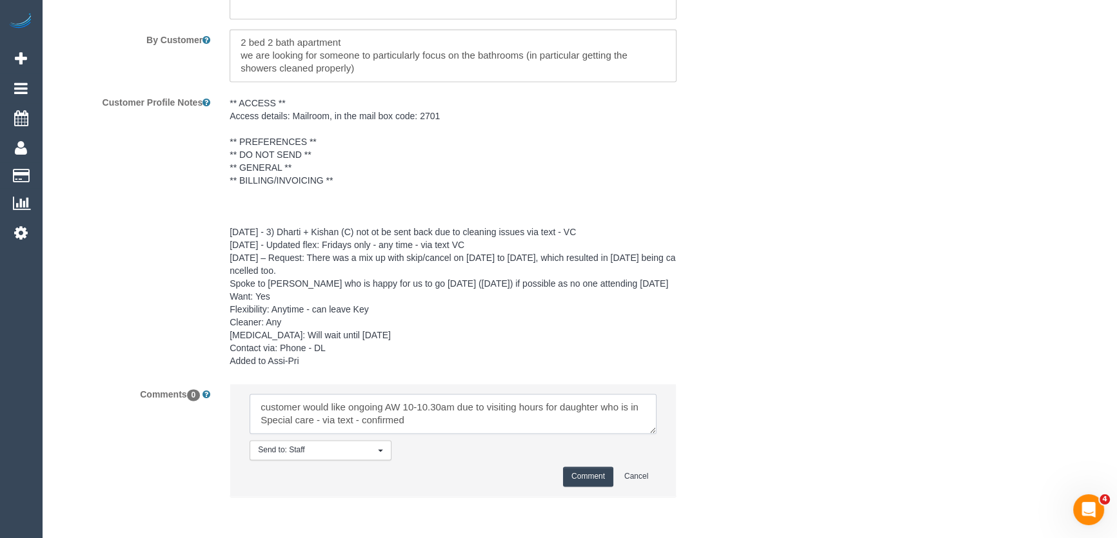
click at [424, 424] on textarea at bounding box center [453, 414] width 407 height 40
type textarea "customer would like ongoing AW 10-10.30am due to visiting hours for daughter wh…"
click at [587, 474] on button "Comment" at bounding box center [588, 477] width 50 height 20
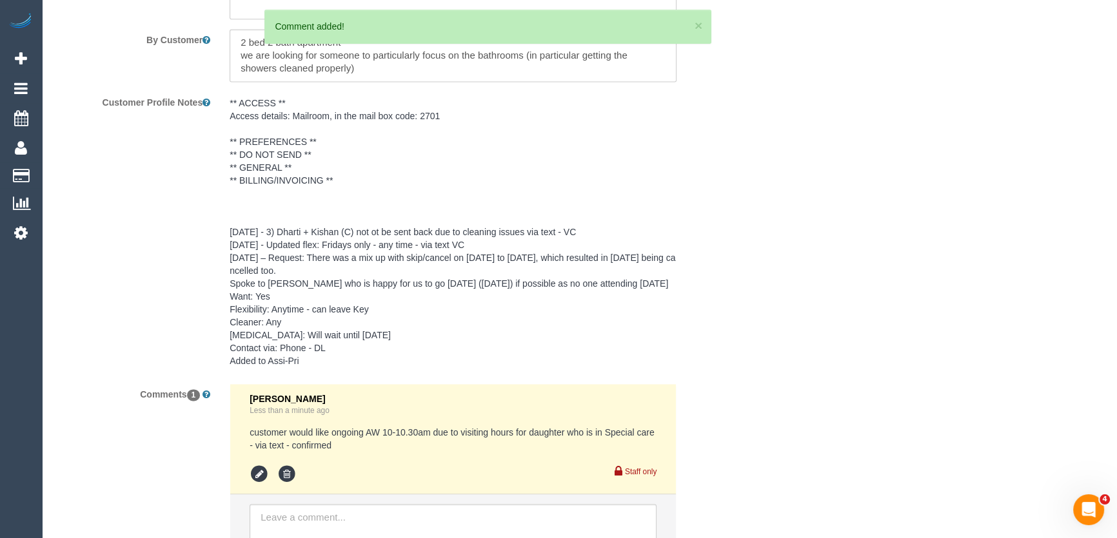
click at [303, 166] on pre "** ACCESS ** Access details: Mailroom, in the mail box code: 2701 ** PREFERENCE…" at bounding box center [453, 232] width 447 height 271
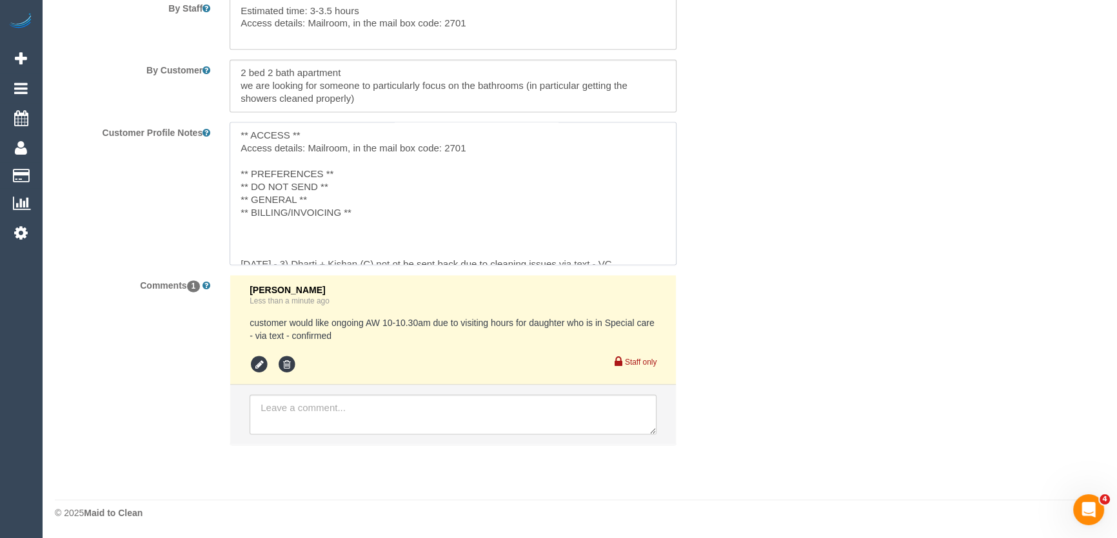
click at [343, 172] on textarea "** ACCESS ** Access details: Mailroom, in the mail box code: 2701 ** PREFERENCE…" at bounding box center [453, 193] width 447 height 143
paste textarea "customer would like ongoing AW 10-10.30am due to visiting hours for daughter wh…"
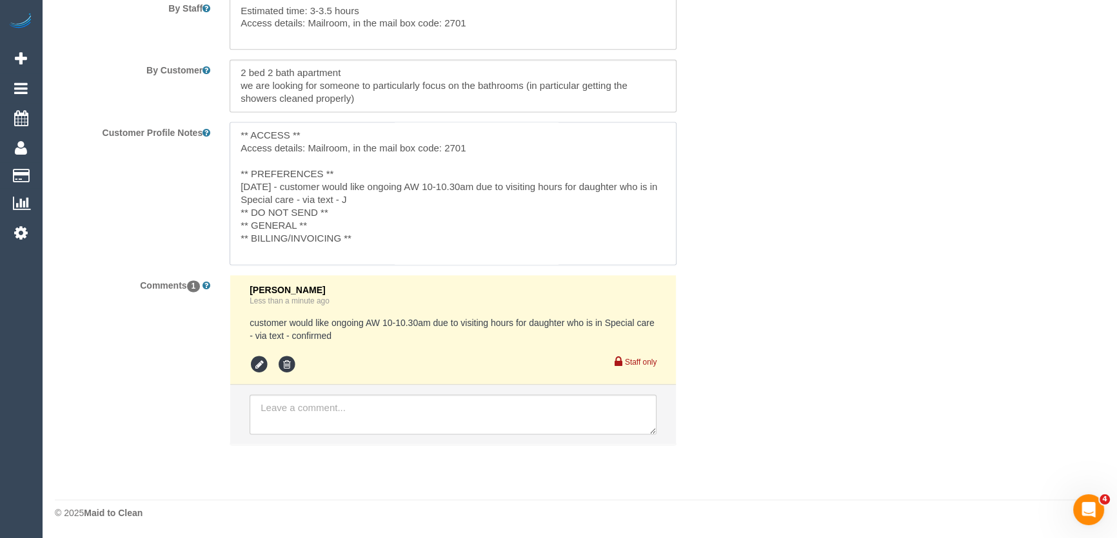
type textarea "** ACCESS ** Access details: Mailroom, in the mail box code: 2701 ** PREFERENCE…"
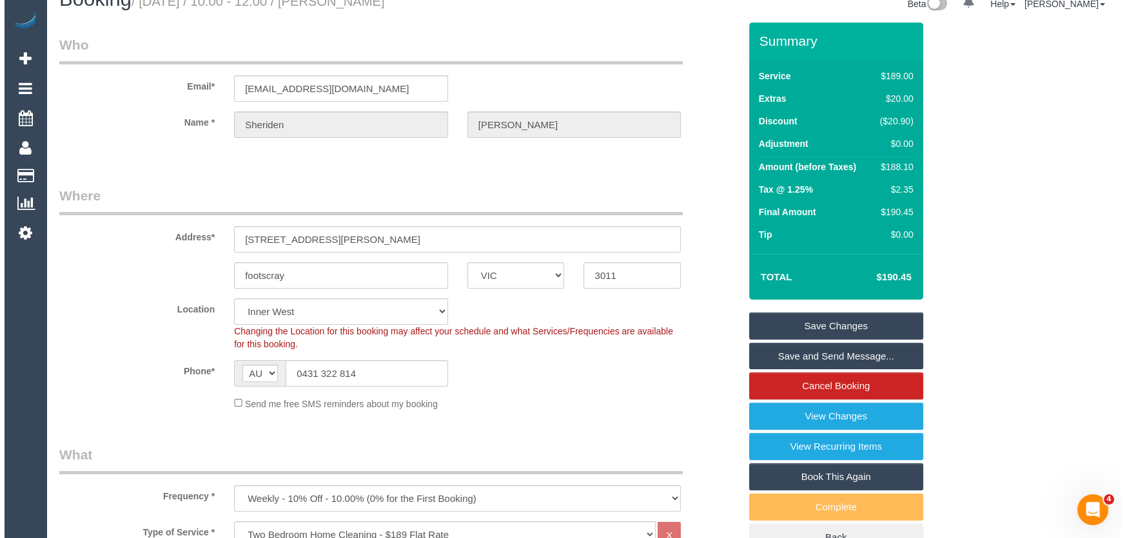
scroll to position [0, 0]
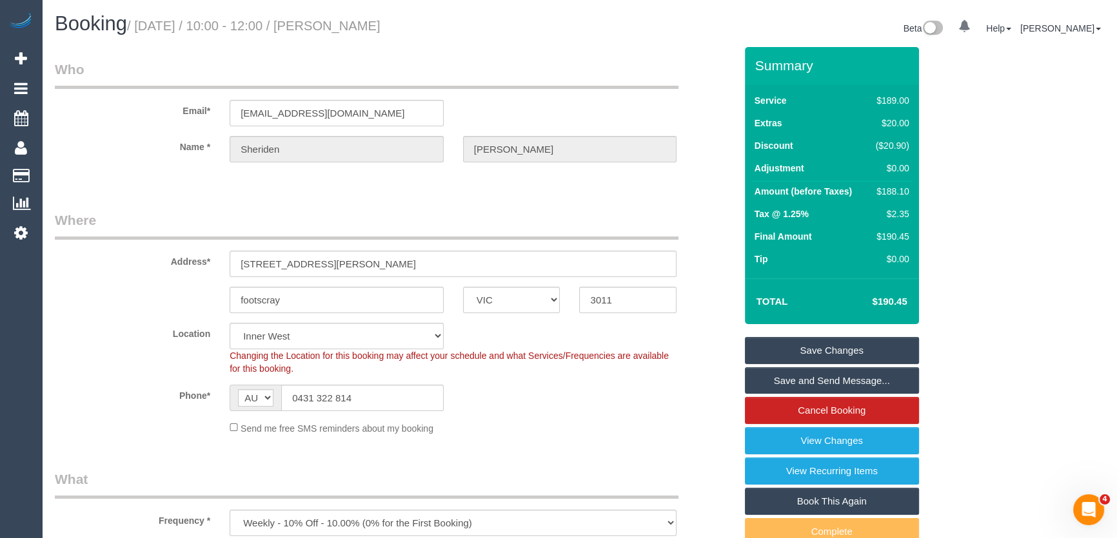
click at [780, 384] on link "Save and Send Message..." at bounding box center [832, 381] width 174 height 27
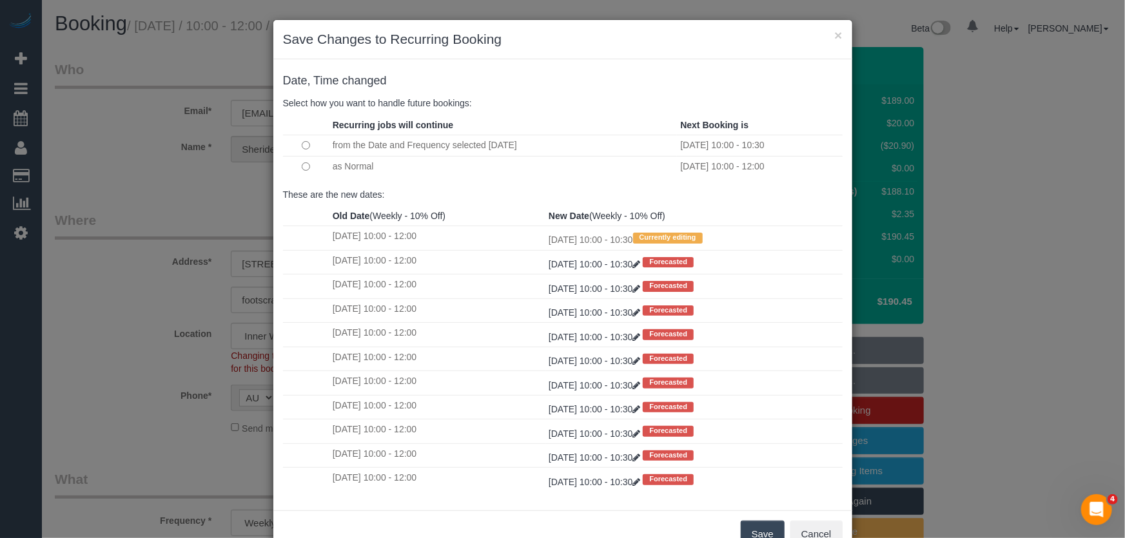
click at [747, 529] on button "Save" at bounding box center [763, 534] width 44 height 27
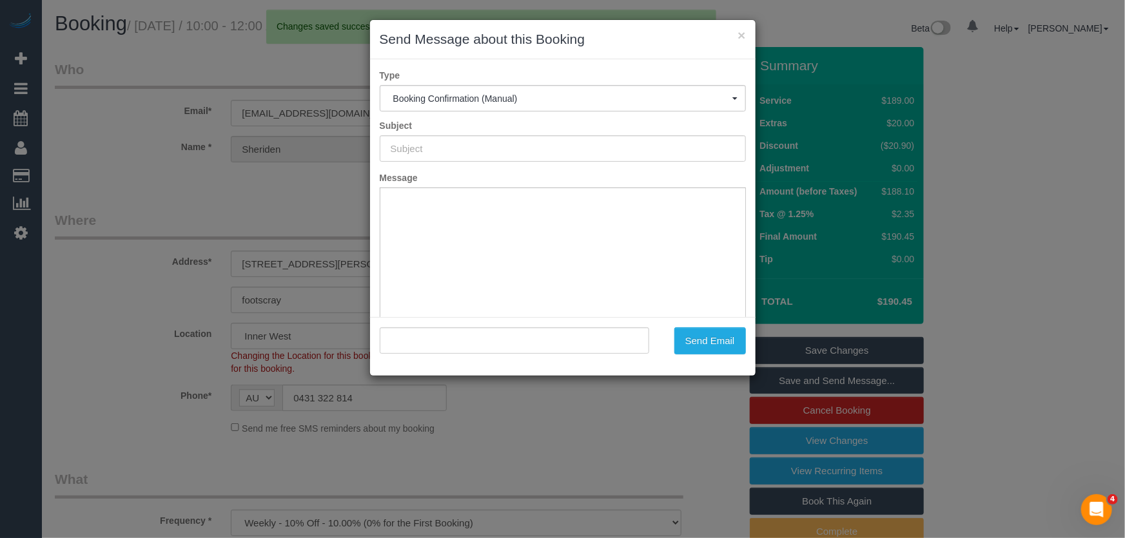
type input "Booking Confirmed"
type input ""Sheriden Dobson" <sheridenmerrin@hotmail.com>"
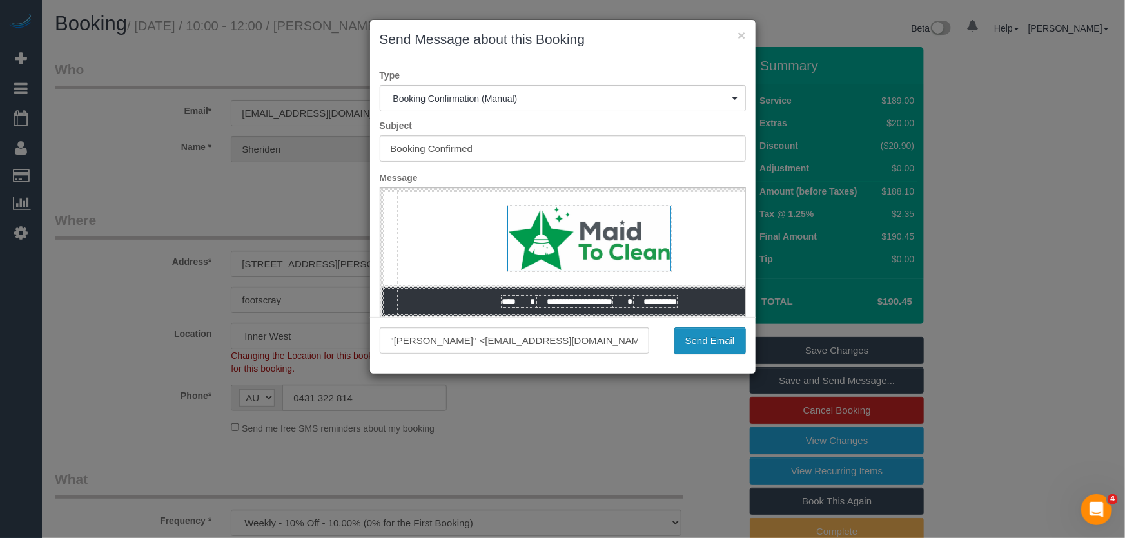
click at [704, 342] on button "Send Email" at bounding box center [710, 341] width 72 height 27
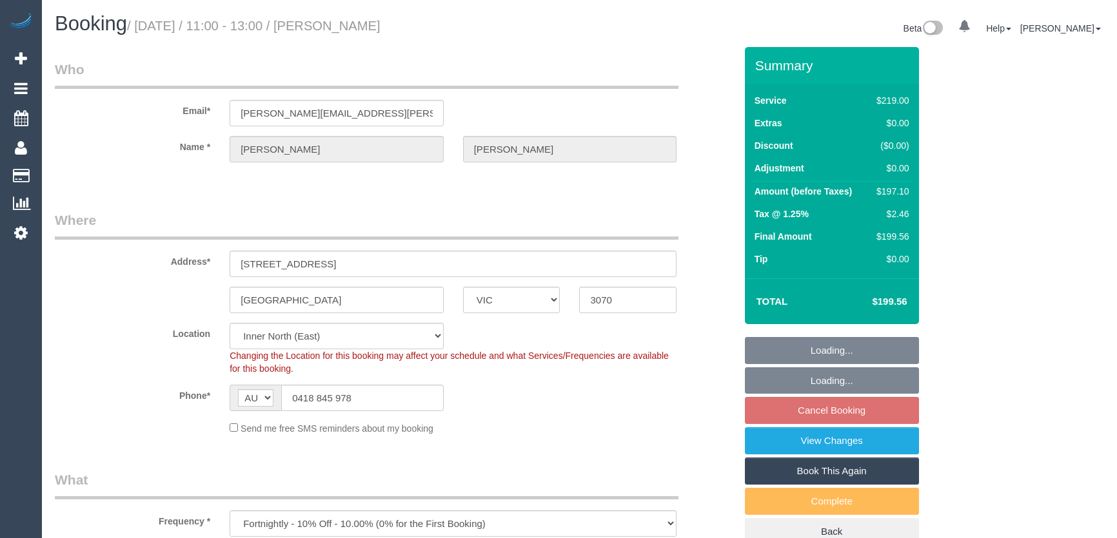
select select "VIC"
select select "number:27"
select select "number:14"
select select "number:19"
select select "number:22"
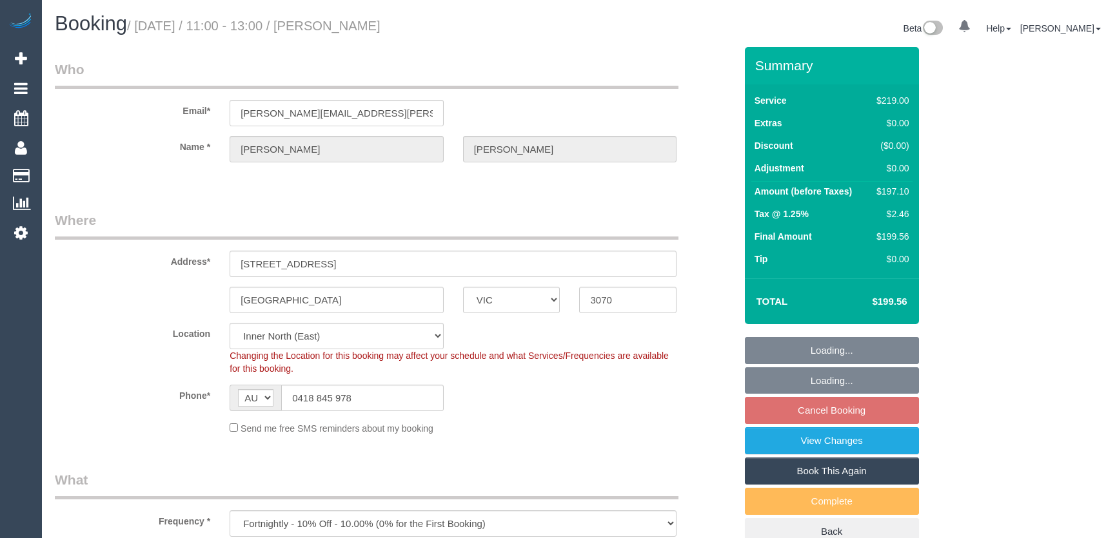
select select "number:35"
select select "number:26"
select select "object:1636"
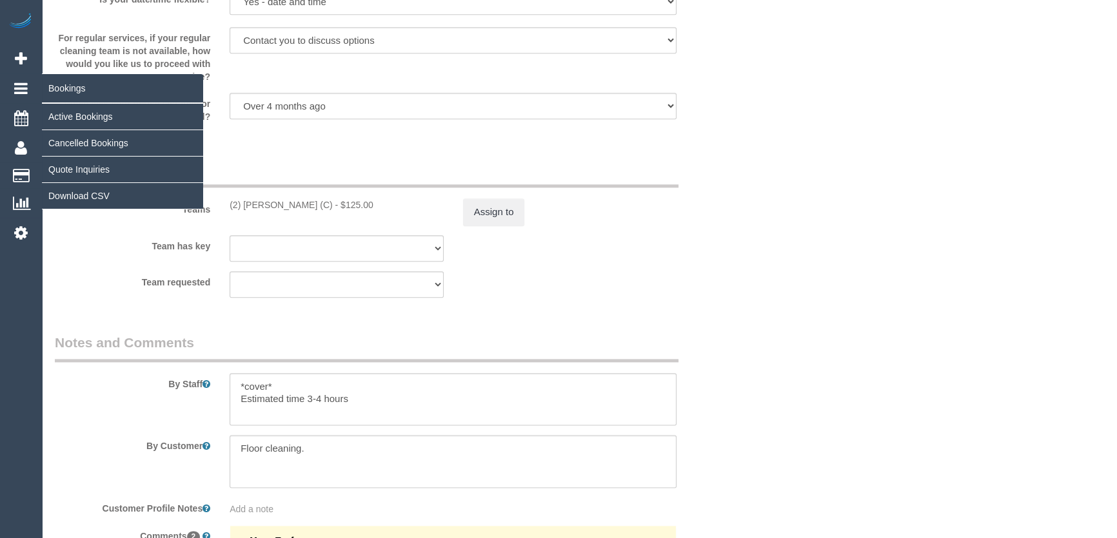
scroll to position [1758, 0]
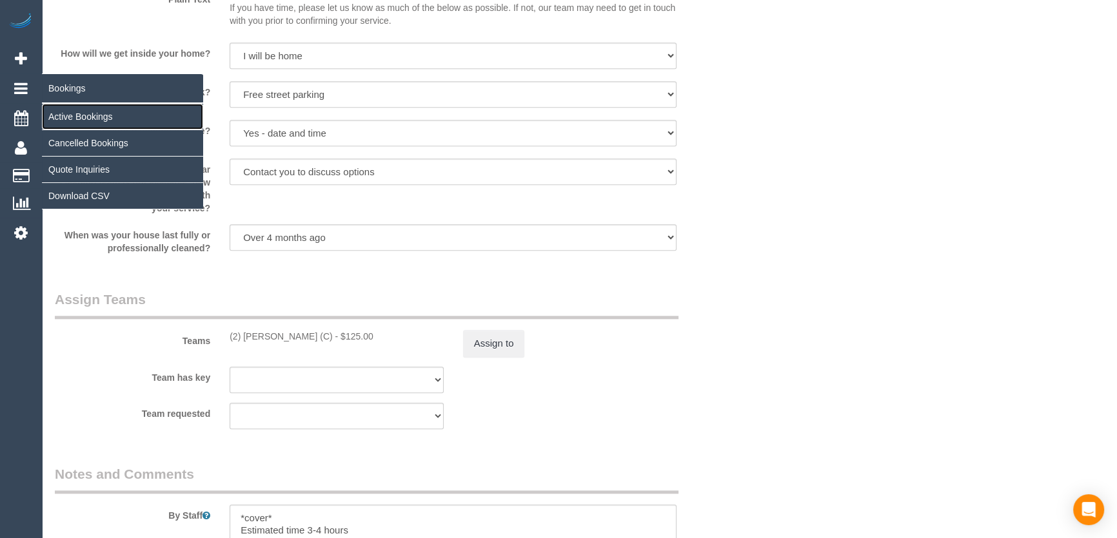
click at [70, 121] on link "Active Bookings" at bounding box center [122, 117] width 161 height 26
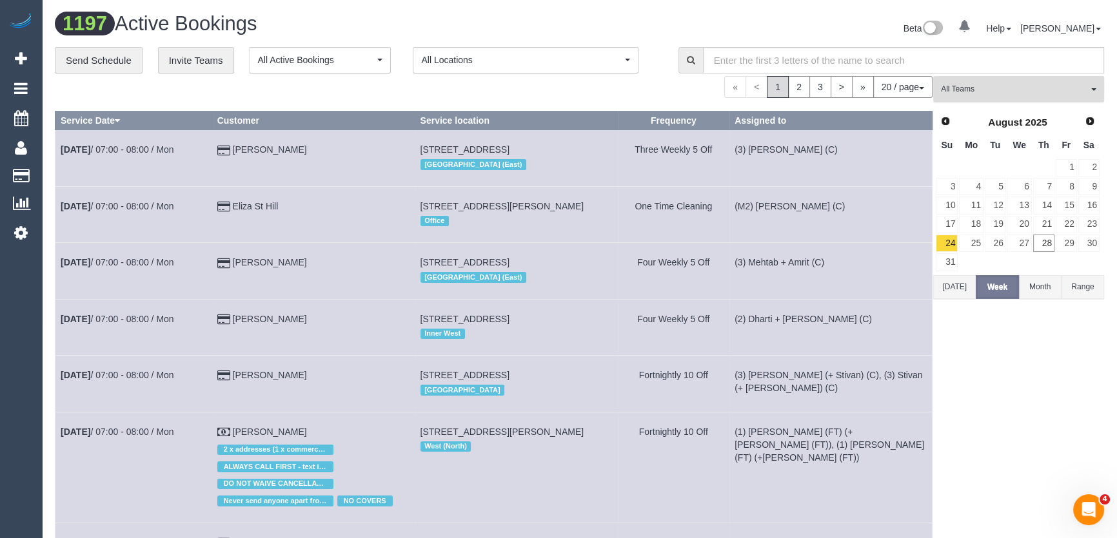
click at [1004, 91] on span "All Teams" at bounding box center [1014, 89] width 147 height 11
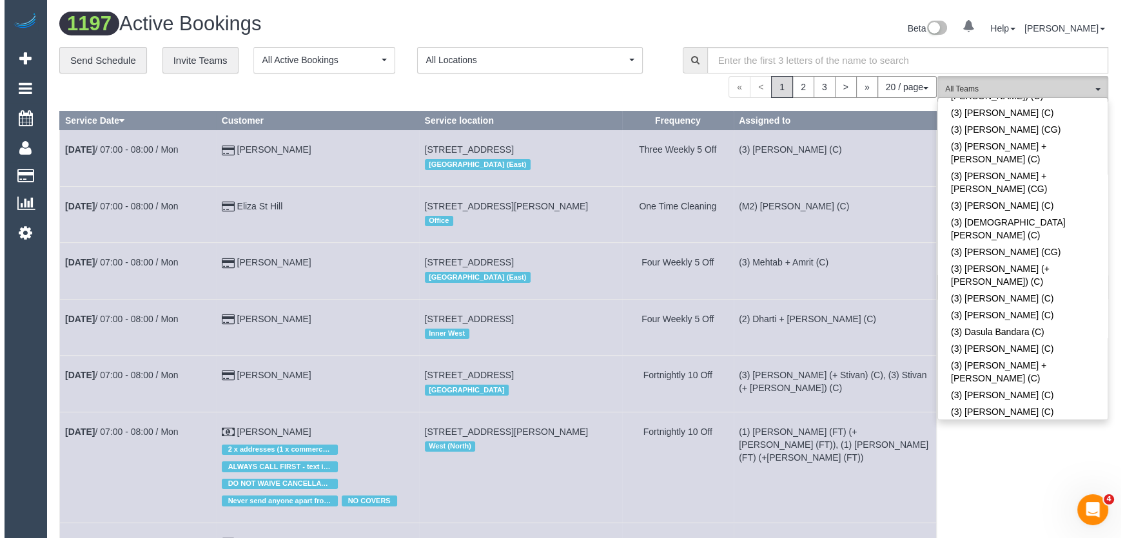
scroll to position [1993, 0]
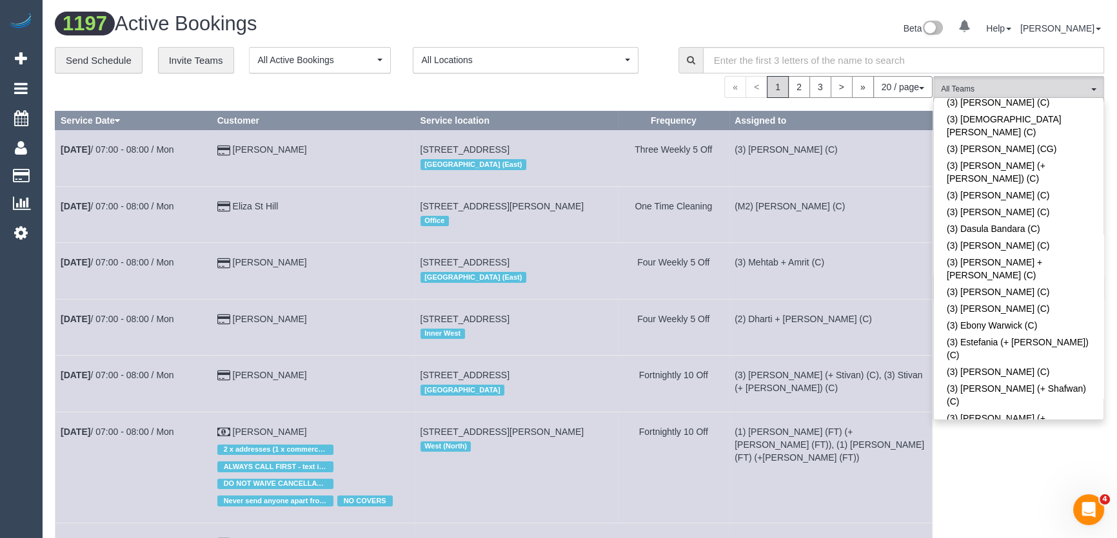
click at [982, 533] on link "(3) [PERSON_NAME] + [PERSON_NAME] (C)" at bounding box center [1019, 548] width 170 height 30
click at [840, 21] on div "Beta 0 Your Notifications You have 0 alerts Help Help Docs Take a Tour Contact …" at bounding box center [847, 30] width 535 height 34
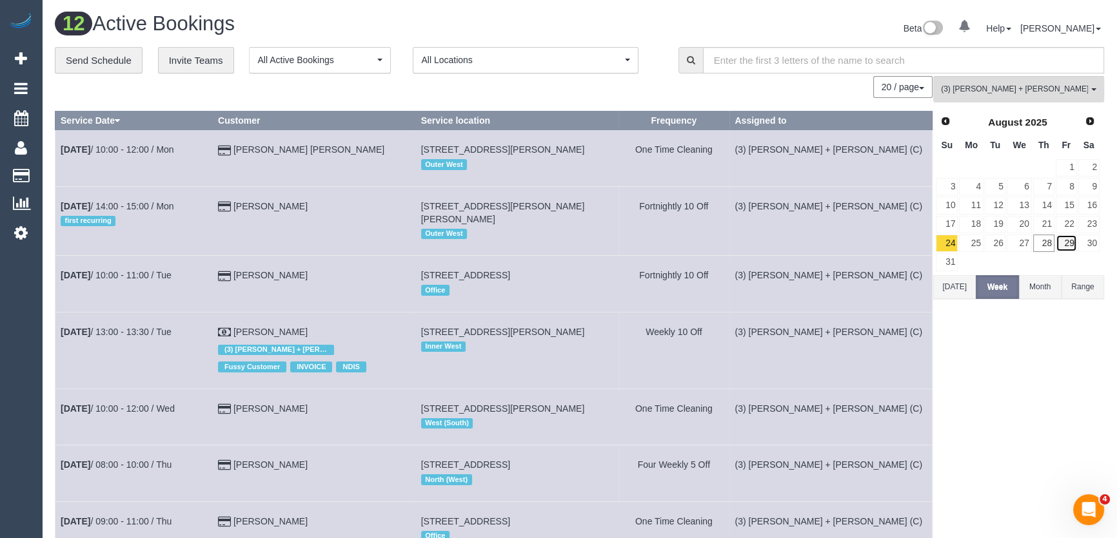
click at [1069, 243] on link "29" at bounding box center [1066, 243] width 21 height 17
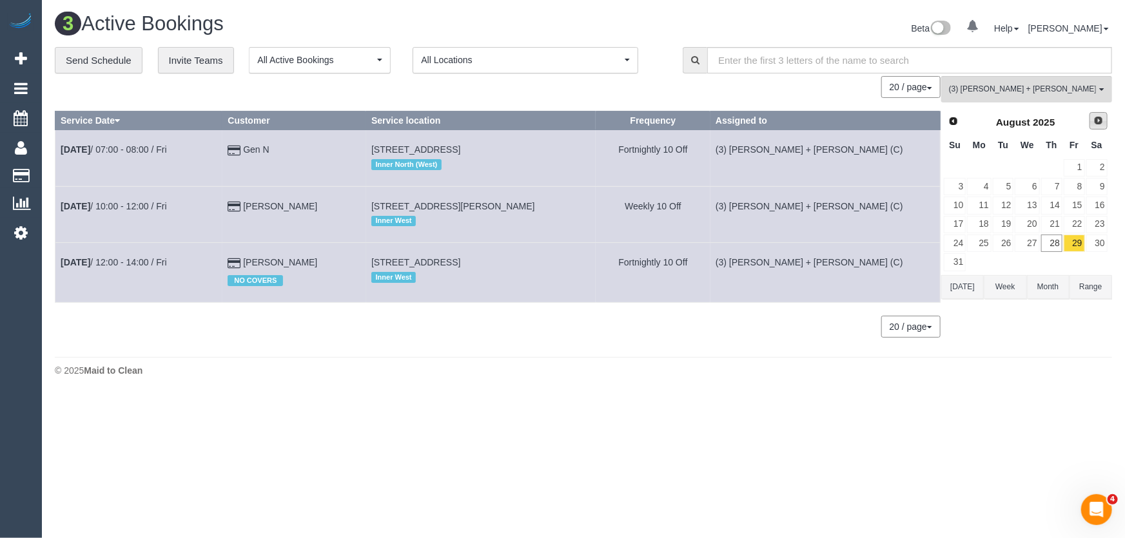
click at [1097, 121] on span "Next" at bounding box center [1099, 120] width 10 height 10
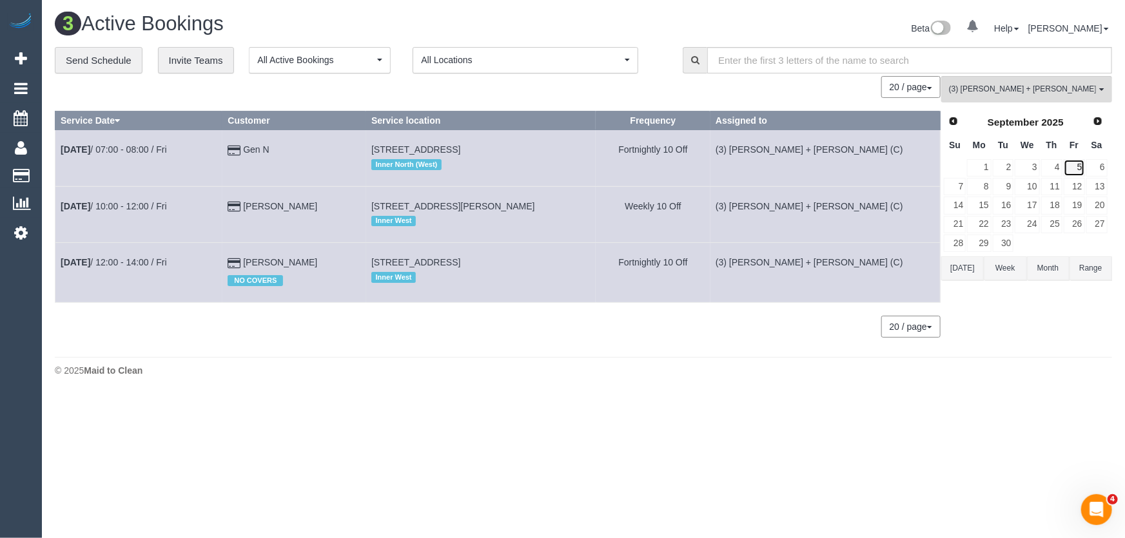
click at [1081, 162] on link "5" at bounding box center [1074, 167] width 21 height 17
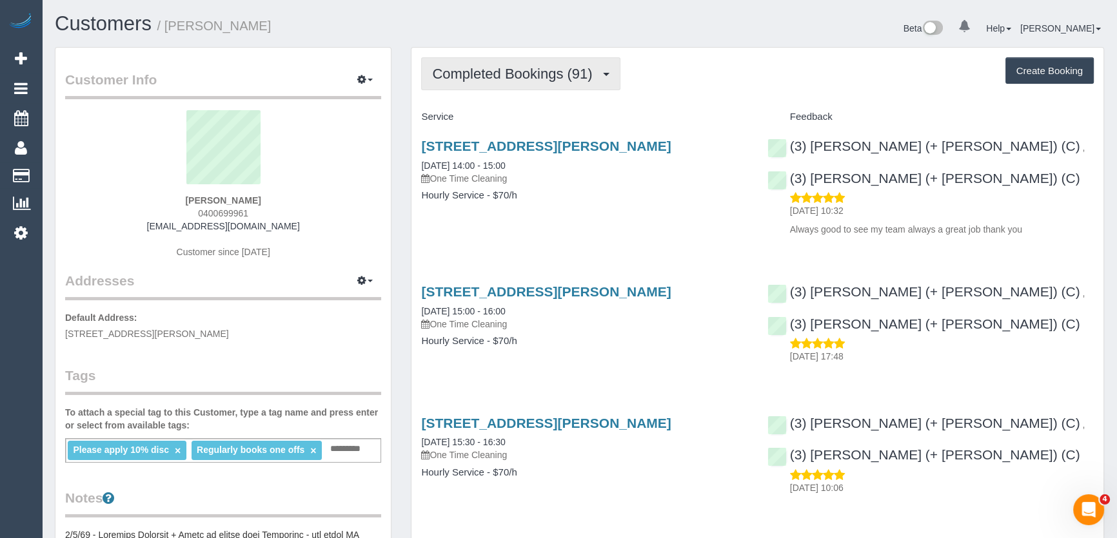
click at [567, 73] on span "Completed Bookings (91)" at bounding box center [515, 74] width 166 height 16
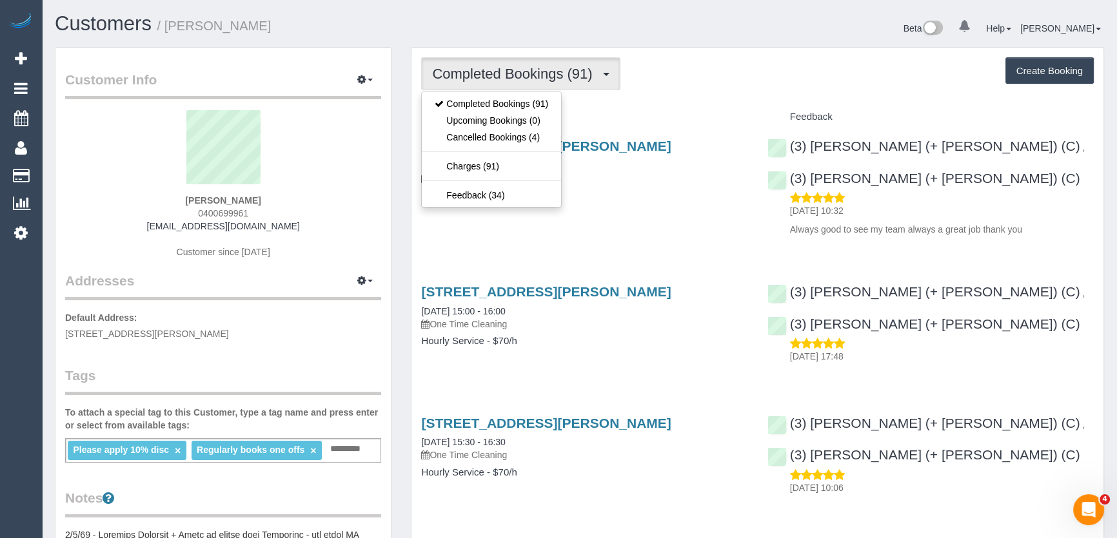
click at [627, 106] on div "Service" at bounding box center [584, 117] width 346 height 22
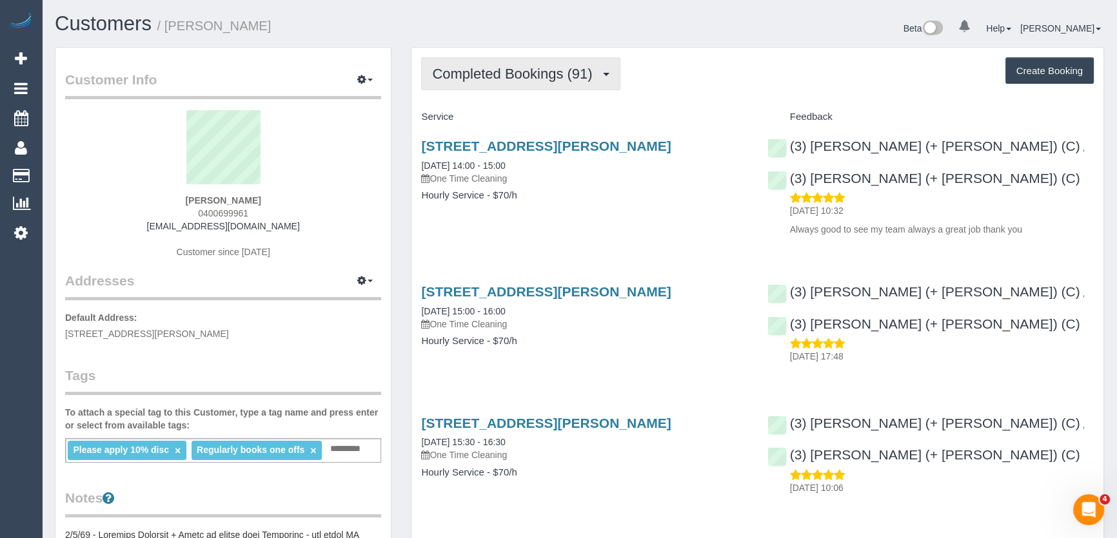
click at [486, 70] on span "Completed Bookings (91)" at bounding box center [515, 74] width 166 height 16
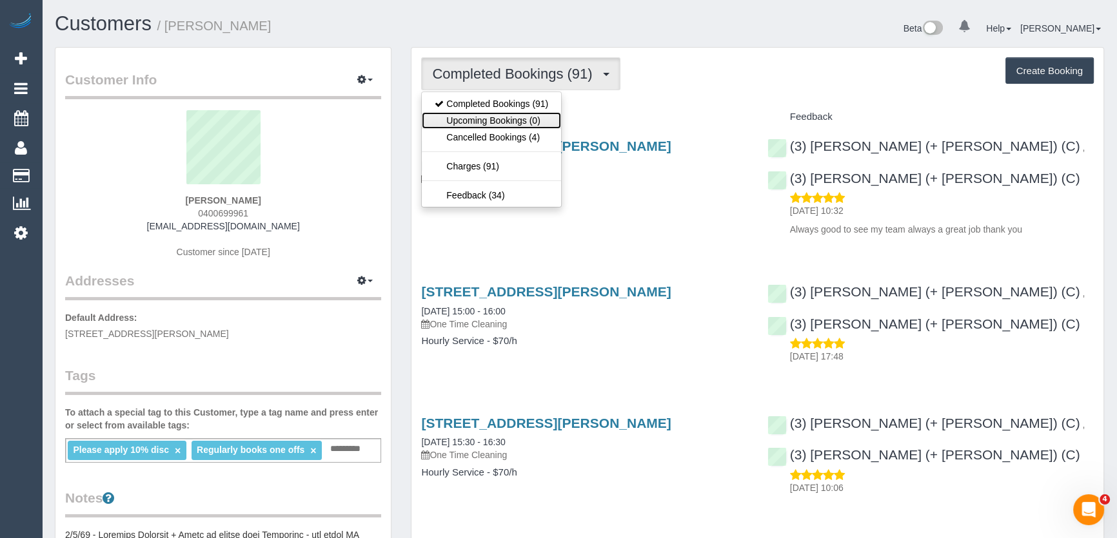
click at [496, 119] on link "Upcoming Bookings (0)" at bounding box center [491, 120] width 139 height 17
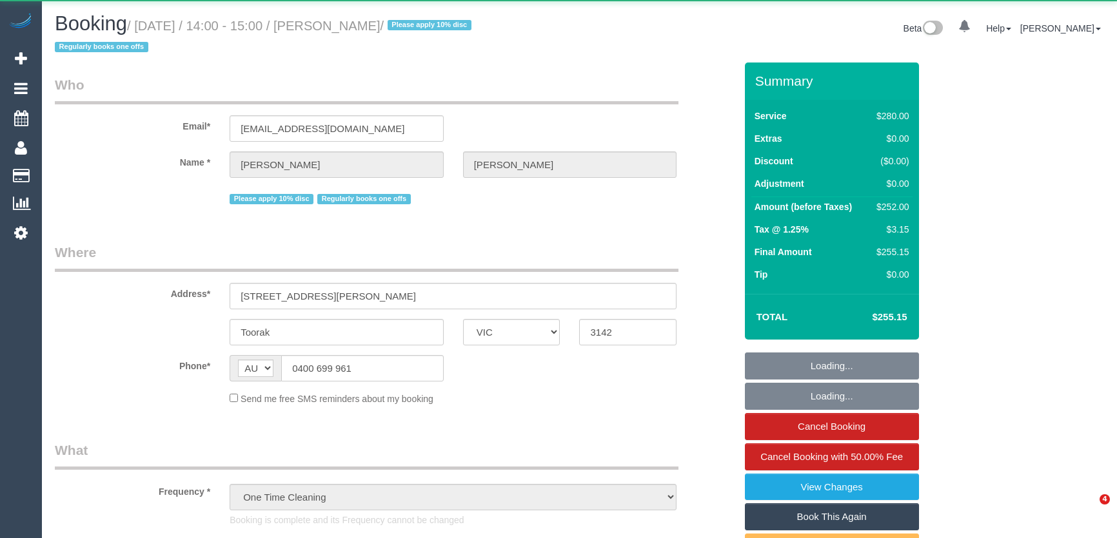
select select "VIC"
select select "string:stripe-pm_1RHbqm2GScqysDRV7qzlD5uH"
select select "2"
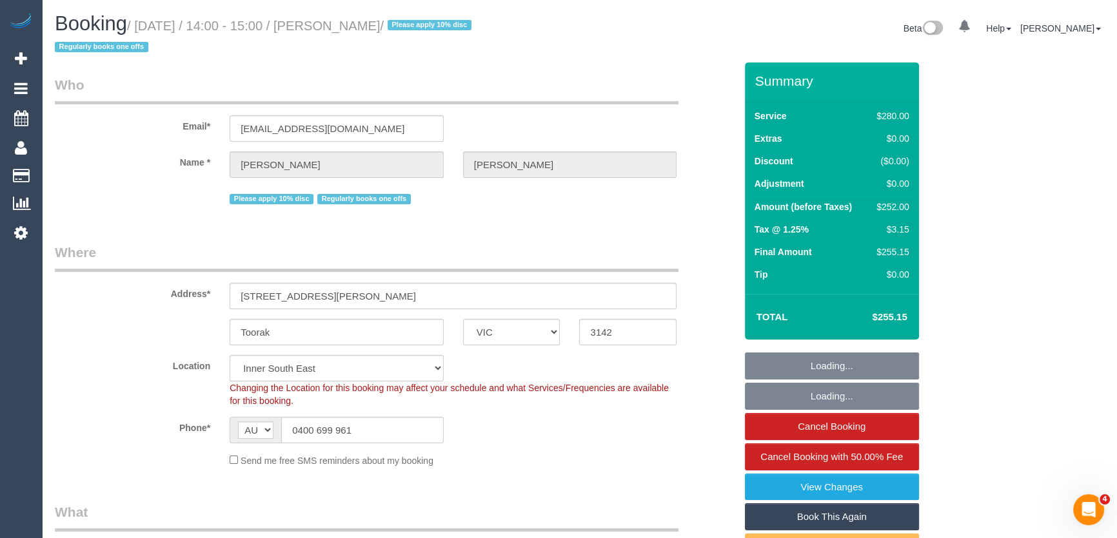
select select "number:28"
select select "object:928"
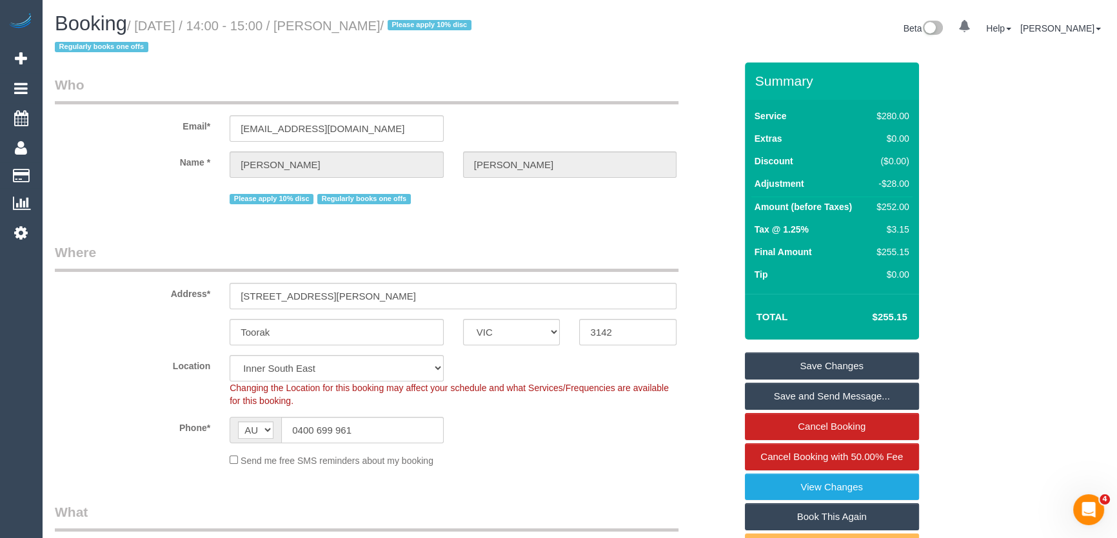
click at [802, 515] on link "Book This Again" at bounding box center [832, 517] width 174 height 27
select select "VIC"
select select "number:28"
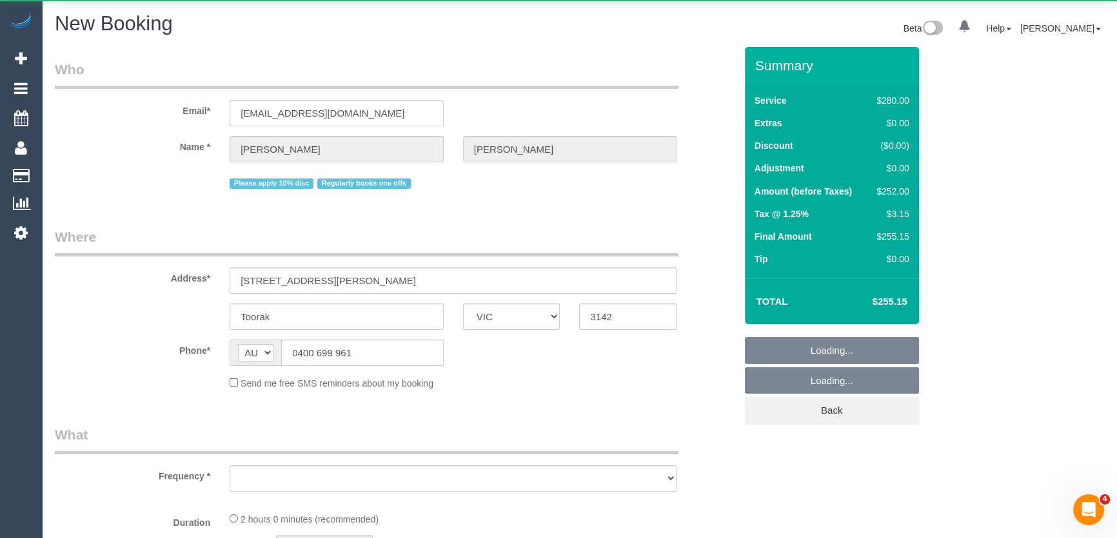
select select "object:2382"
select select "string:stripe-pm_1RHbqm2GScqysDRV7qzlD5uH"
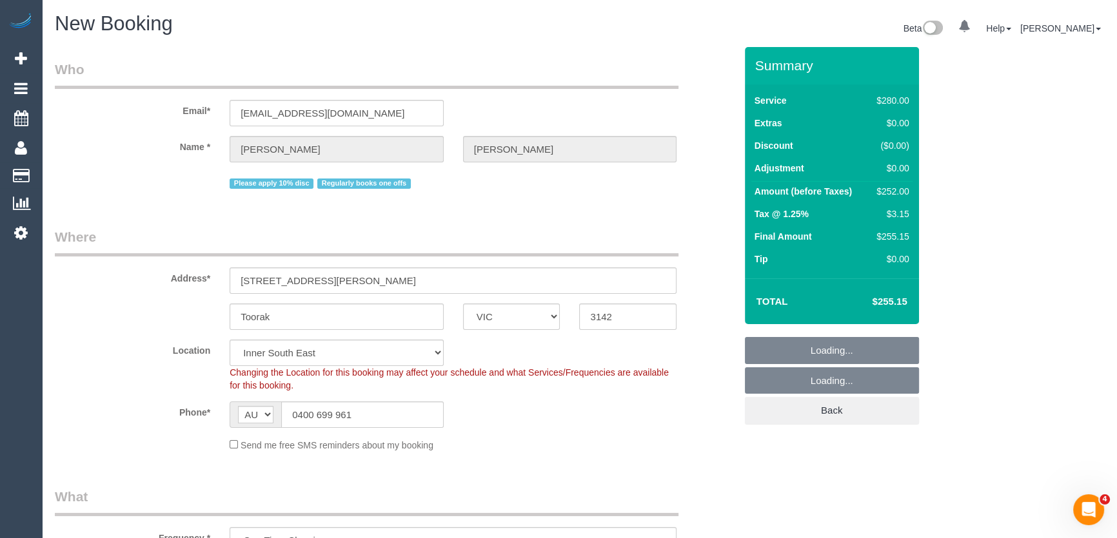
select select "2"
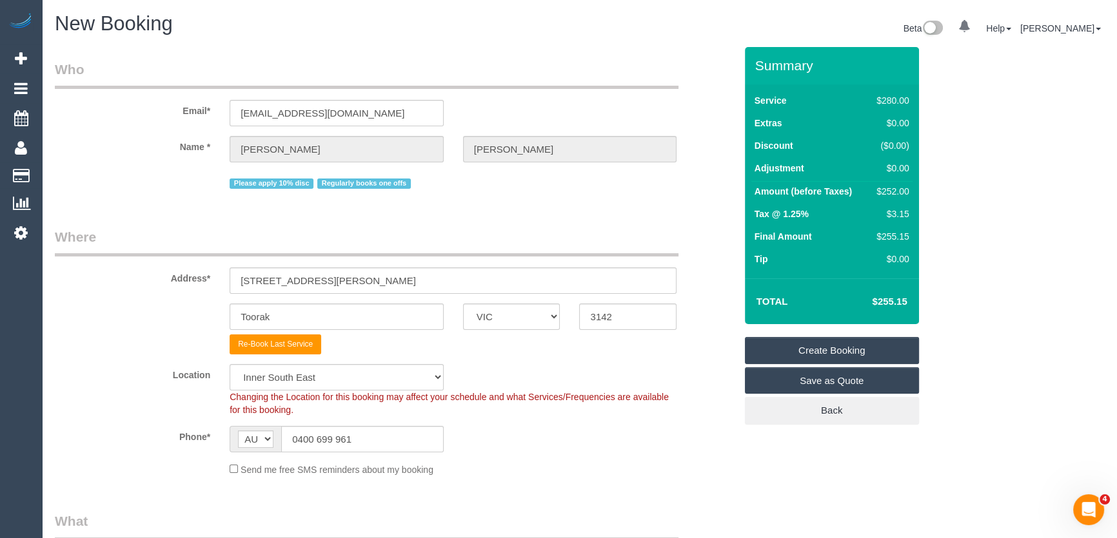
select select "object:3112"
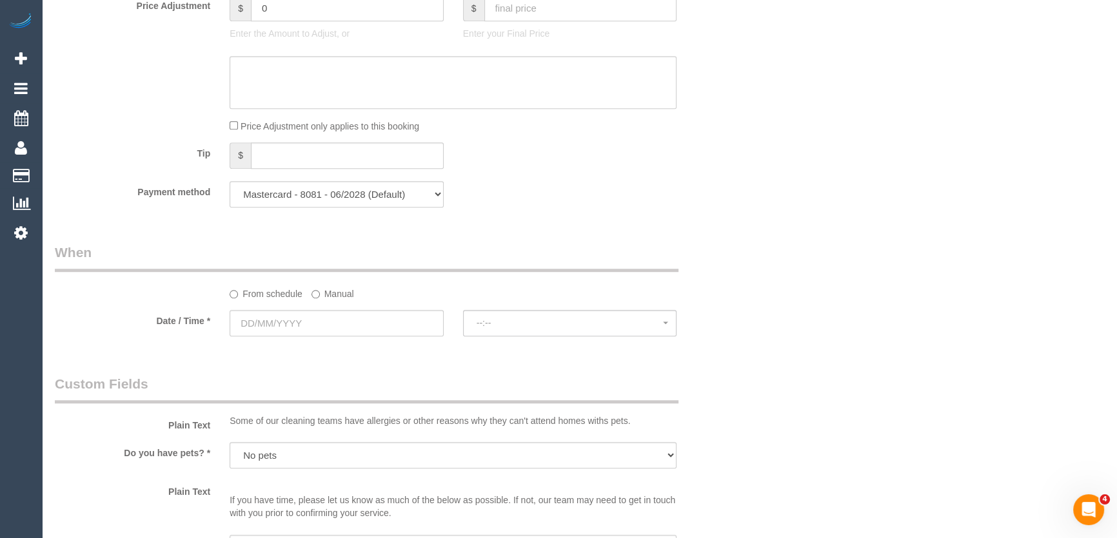
scroll to position [1231, 0]
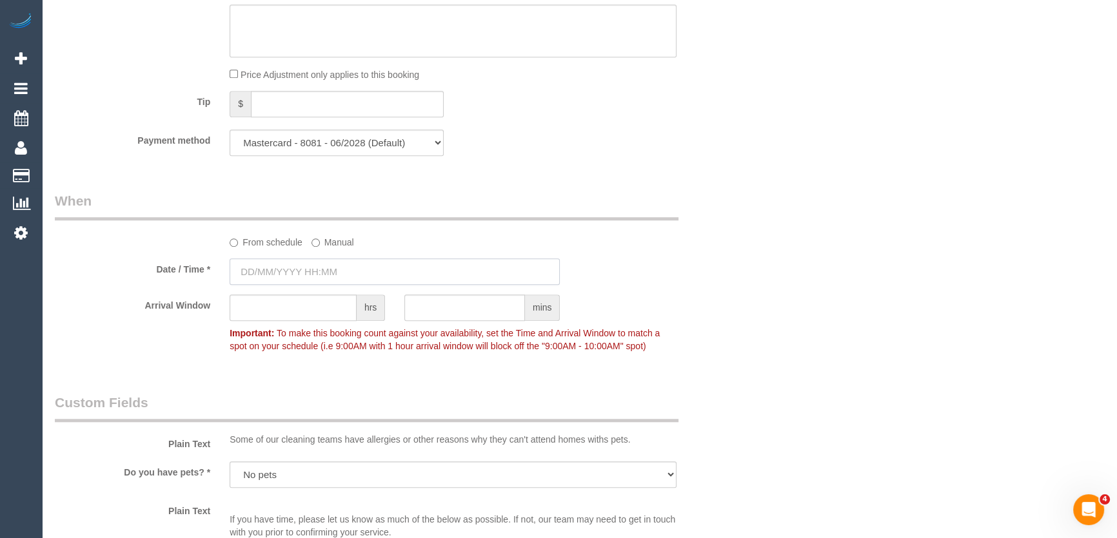
click at [340, 276] on input "text" at bounding box center [395, 272] width 330 height 26
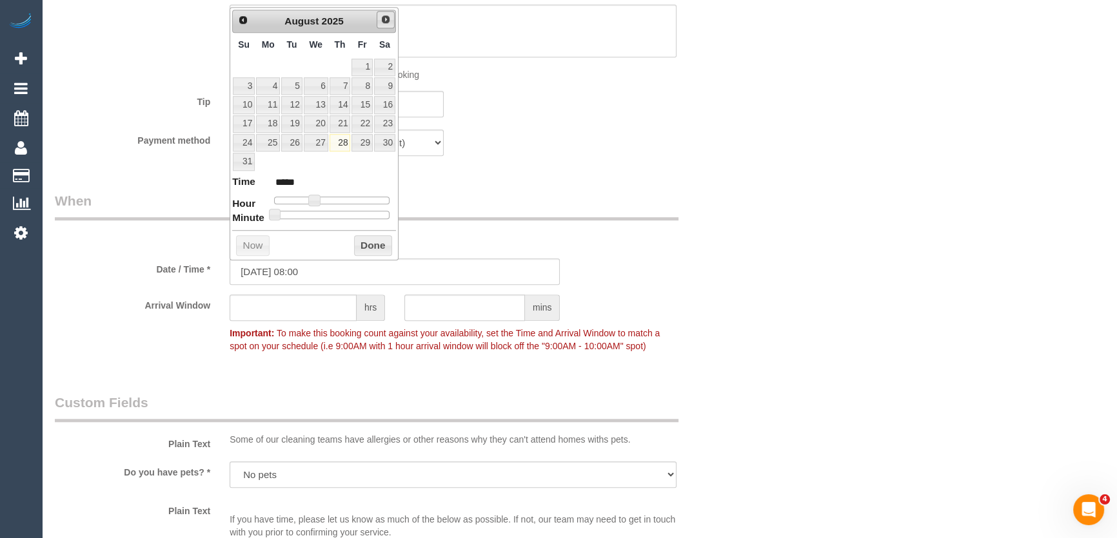
click at [387, 22] on span "Next" at bounding box center [385, 19] width 10 height 10
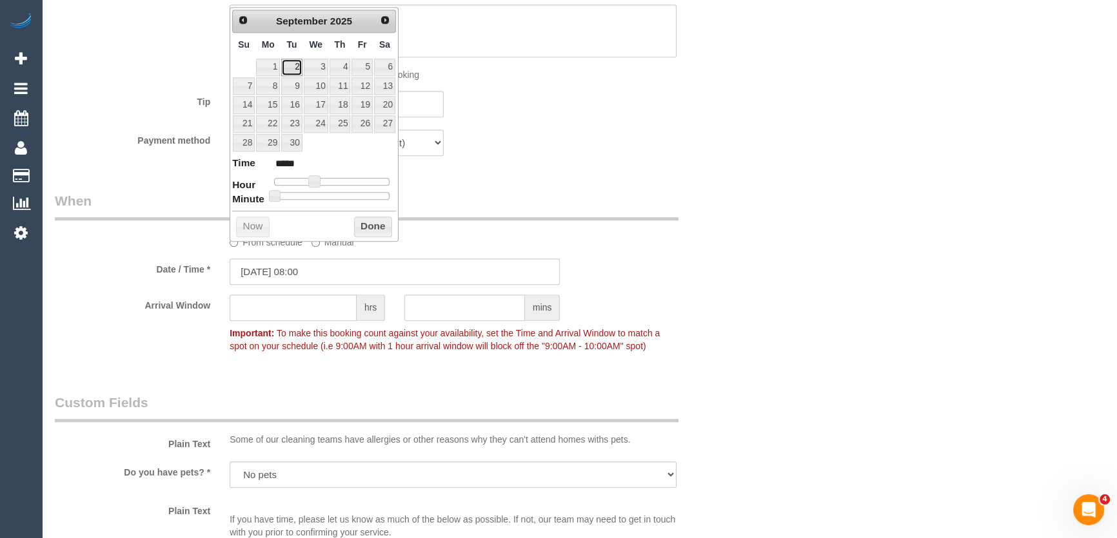
click at [293, 66] on link "2" at bounding box center [291, 67] width 21 height 17
click at [314, 182] on span at bounding box center [314, 181] width 12 height 12
type input "02/09/2025 09:00"
type input "*****"
drag, startPoint x: 314, startPoint y: 182, endPoint x: 322, endPoint y: 181, distance: 7.8
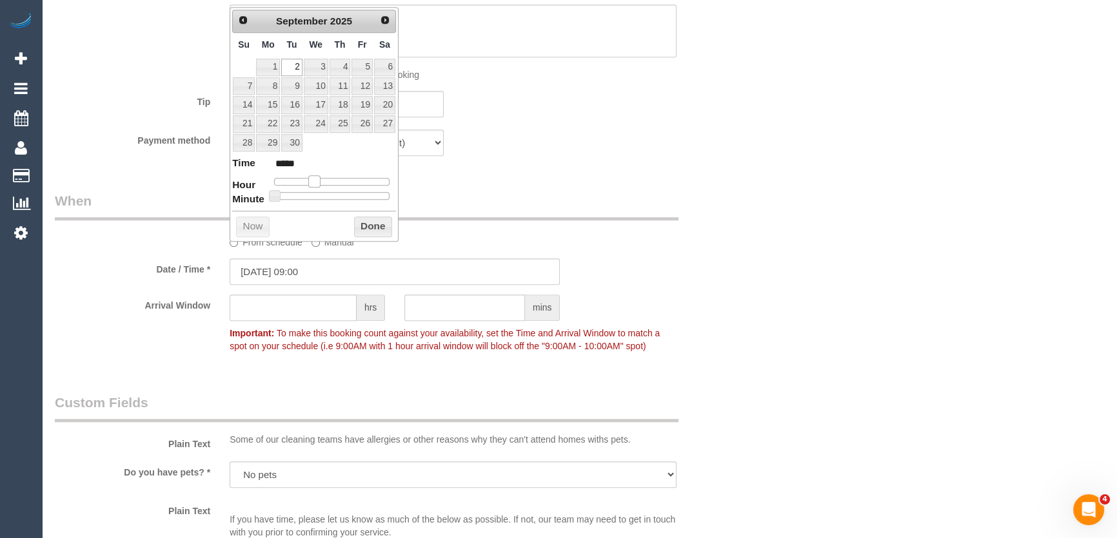
click at [320, 181] on span at bounding box center [314, 181] width 12 height 12
drag, startPoint x: 322, startPoint y: 181, endPoint x: 331, endPoint y: 181, distance: 9.1
click at [322, 181] on span at bounding box center [319, 181] width 12 height 12
click at [324, 181] on span at bounding box center [319, 181] width 12 height 12
type input "02/09/2025 12:00"
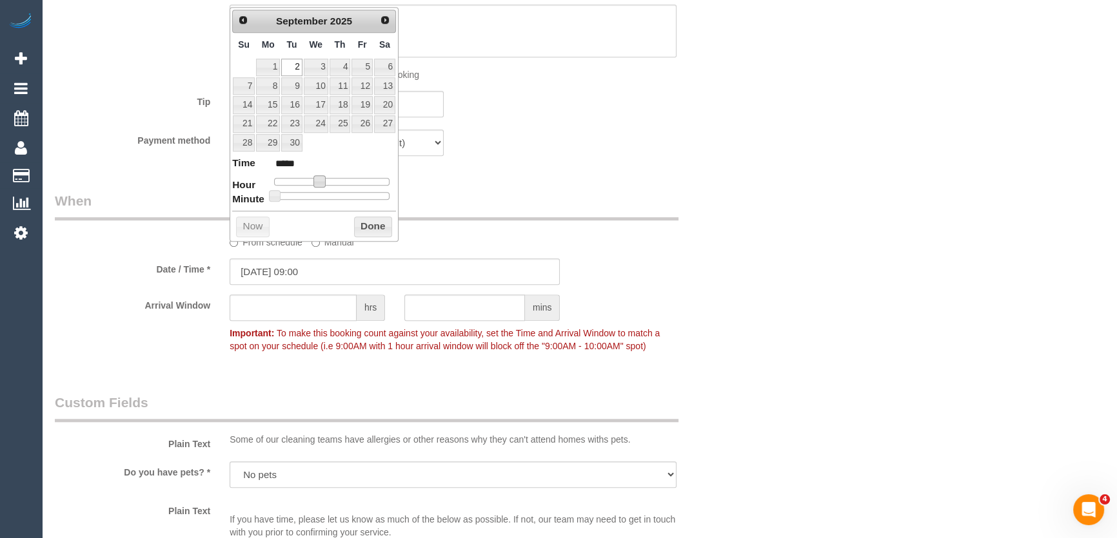
type input "*****"
click at [332, 181] on div at bounding box center [331, 182] width 115 height 8
click at [338, 181] on span at bounding box center [334, 181] width 12 height 12
type input "02/09/2025 13:00"
type input "*****"
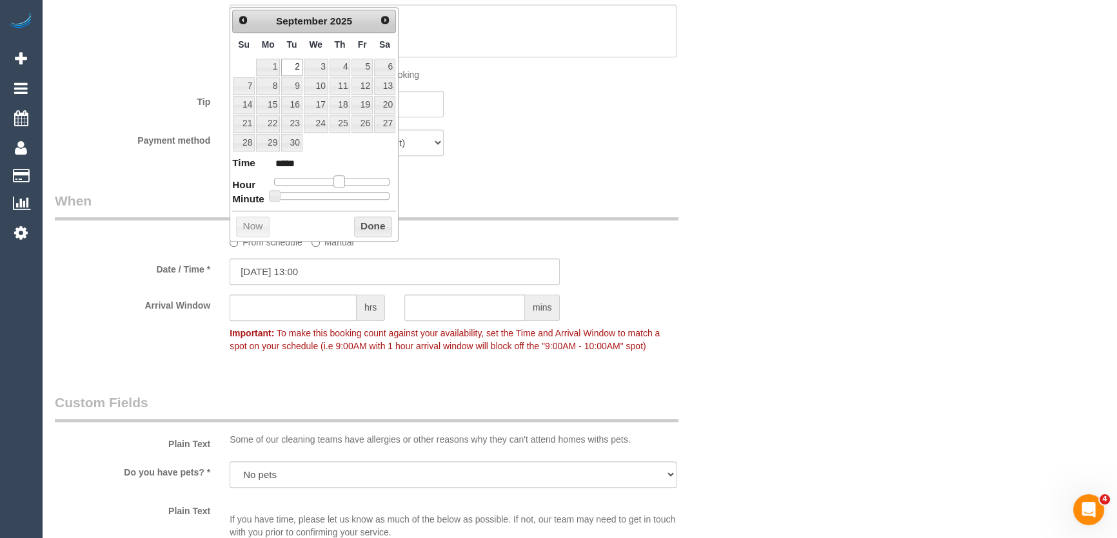
click at [339, 181] on span at bounding box center [339, 181] width 12 height 12
click at [513, 150] on div "Payment method Mastercard - 8081 - 06/2028 (Default) Add Credit Card ──────────…" at bounding box center [395, 143] width 700 height 26
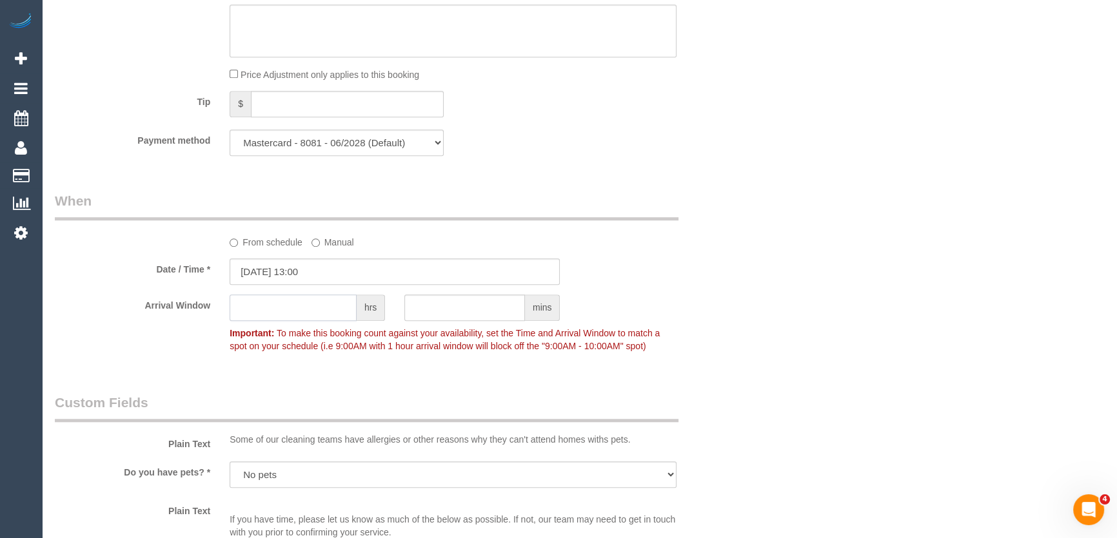
click at [318, 314] on input "text" at bounding box center [293, 308] width 127 height 26
type input "2"
click at [827, 310] on div "Who Email* princesstatiana1@hotmail.com Name * Tatiana Turner Please apply 10% …" at bounding box center [579, 157] width 1049 height 2682
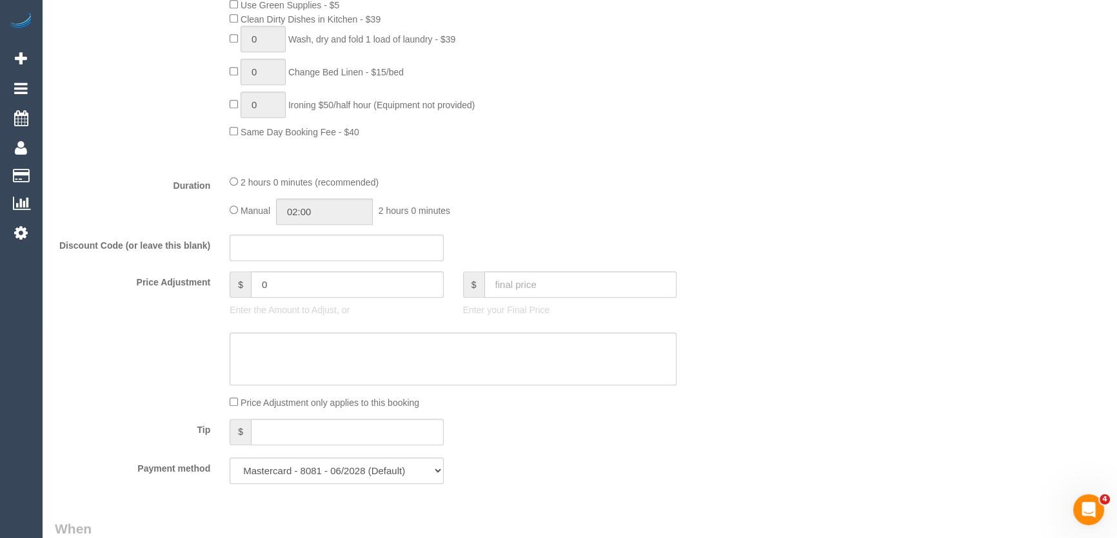
scroll to position [938, 0]
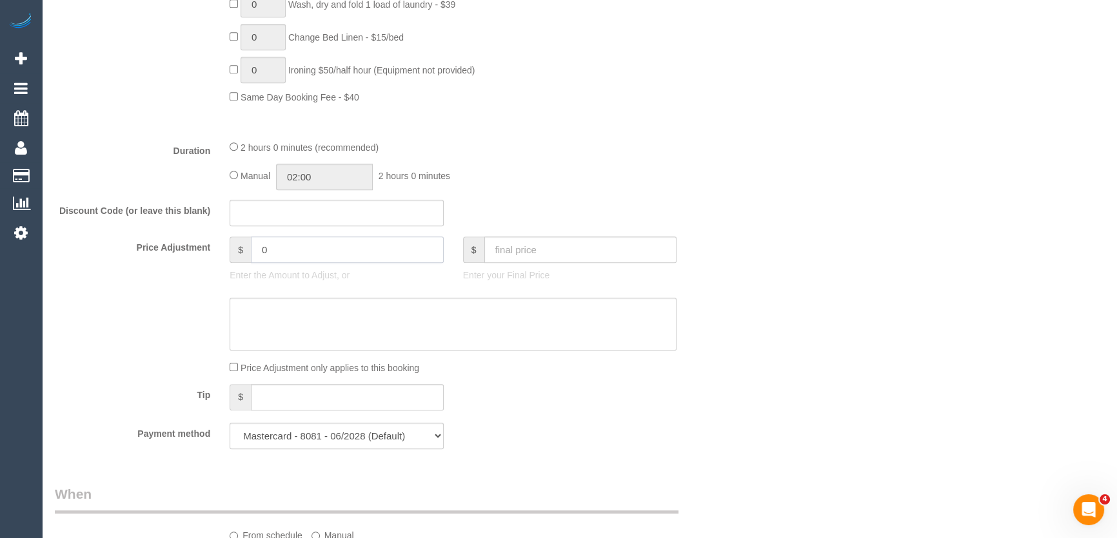
click at [290, 251] on input "0" at bounding box center [347, 250] width 193 height 26
type input "-28"
click at [284, 306] on textarea at bounding box center [453, 324] width 447 height 53
type textarea "$28 for 10% discount, regular booking - JT"
click at [738, 422] on div "Who Email* princesstatiana1@hotmail.com Name * Tatiana Turner Please apply 10% …" at bounding box center [395, 450] width 700 height 2682
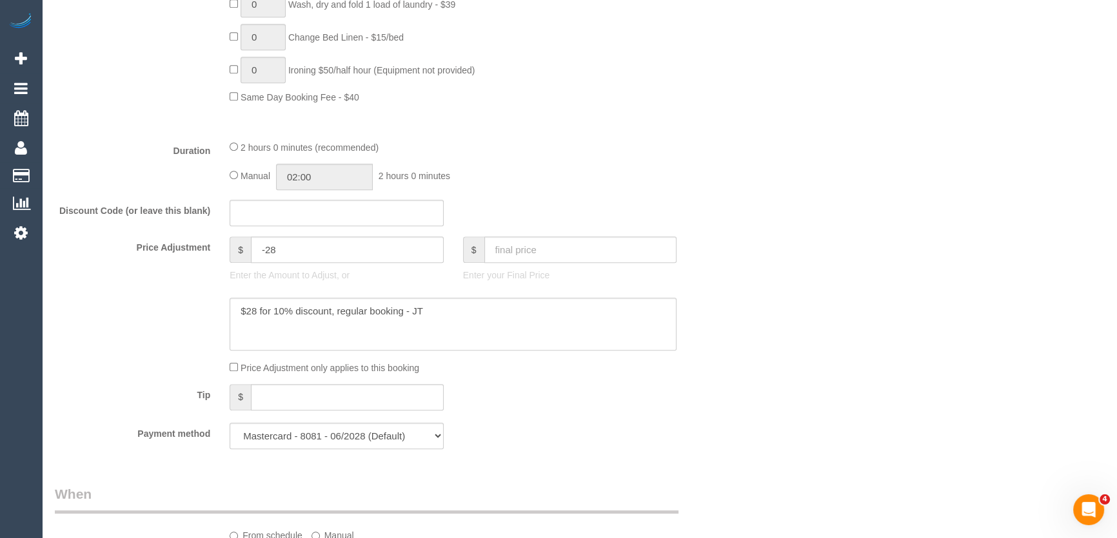
click at [738, 422] on div "Who Email* princesstatiana1@hotmail.com Name * Tatiana Turner Please apply 10% …" at bounding box center [395, 450] width 700 height 2682
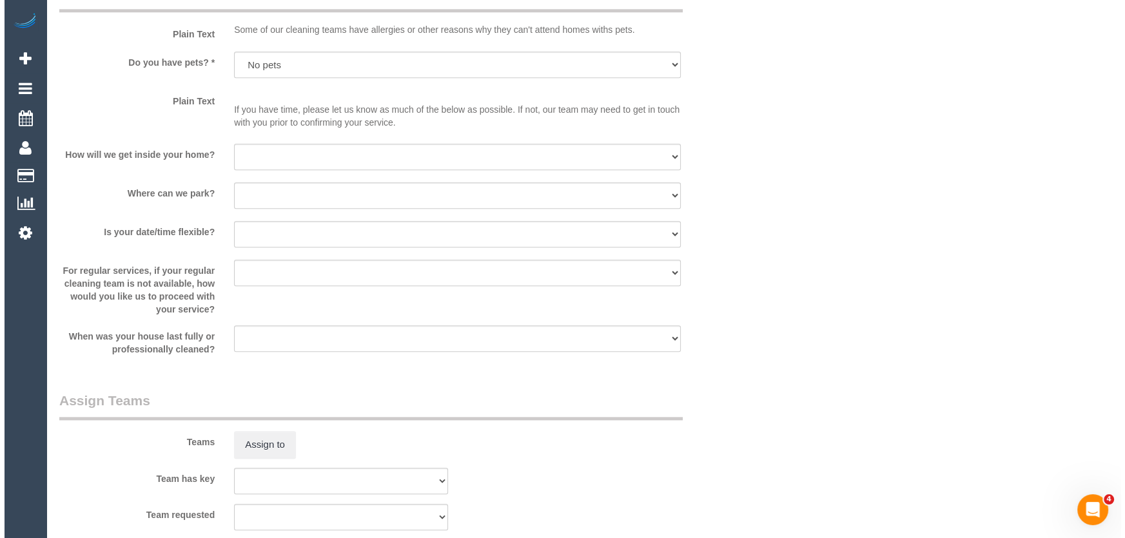
scroll to position [1758, 0]
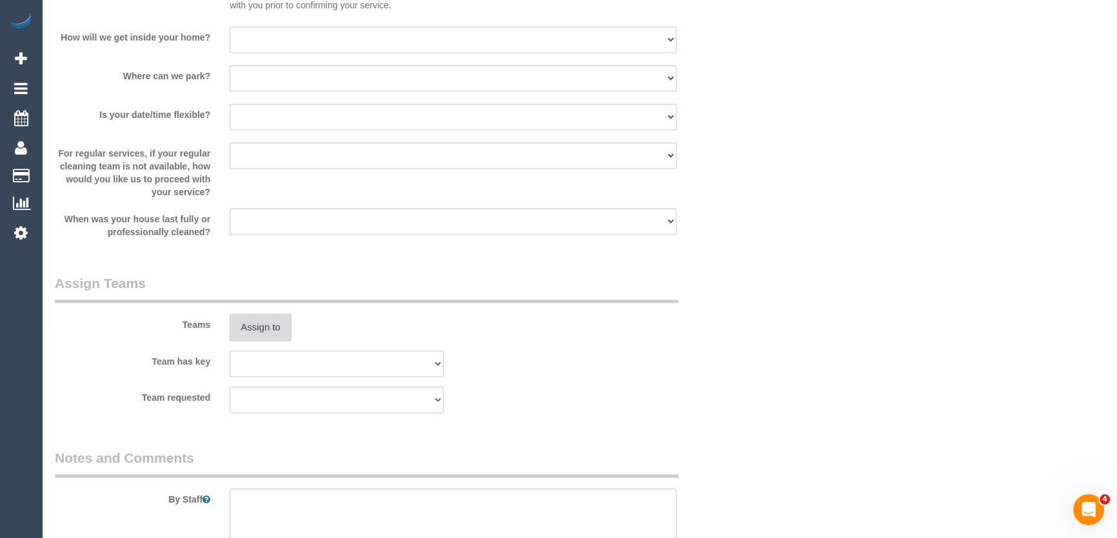
click at [253, 325] on button "Assign to" at bounding box center [261, 327] width 62 height 27
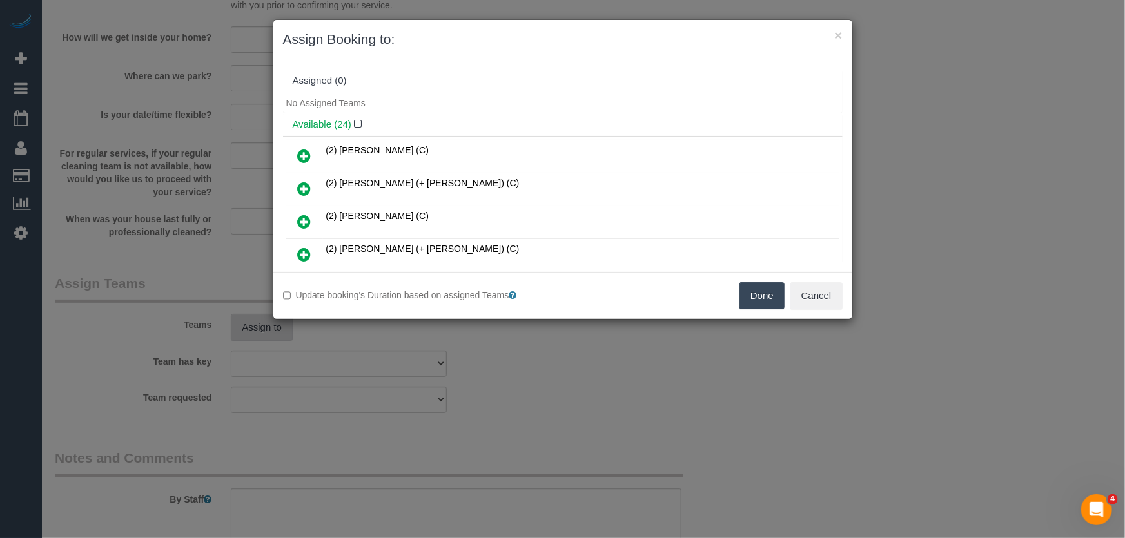
scroll to position [210, 0]
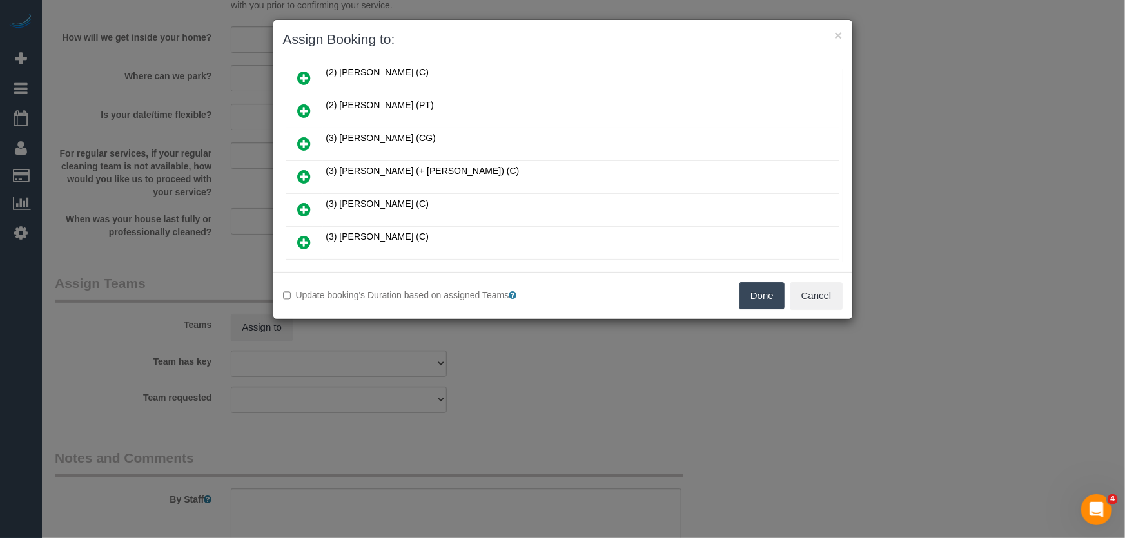
click at [304, 173] on icon at bounding box center [305, 176] width 14 height 15
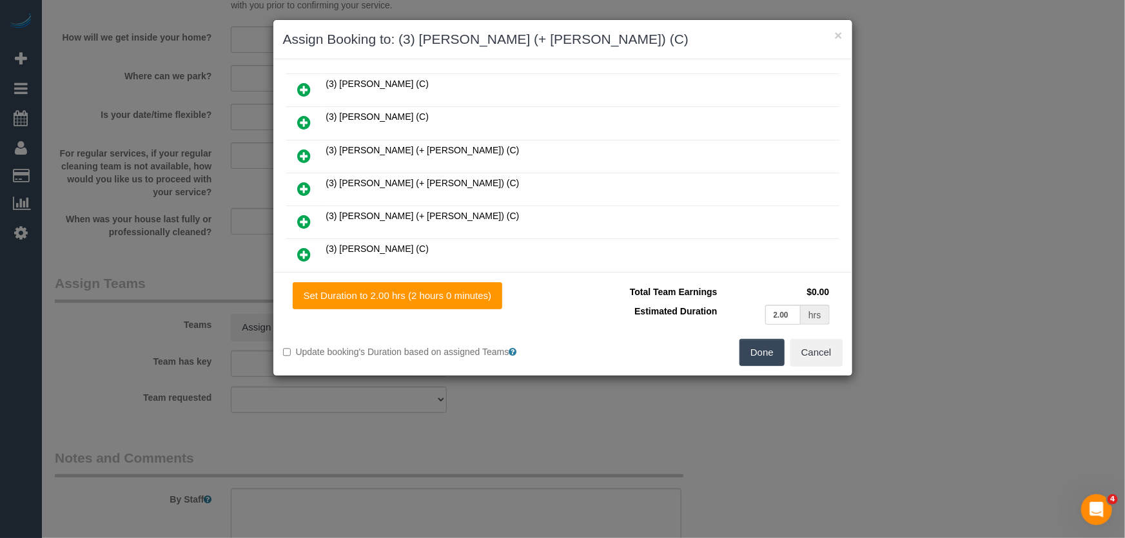
click at [308, 181] on icon at bounding box center [305, 188] width 14 height 15
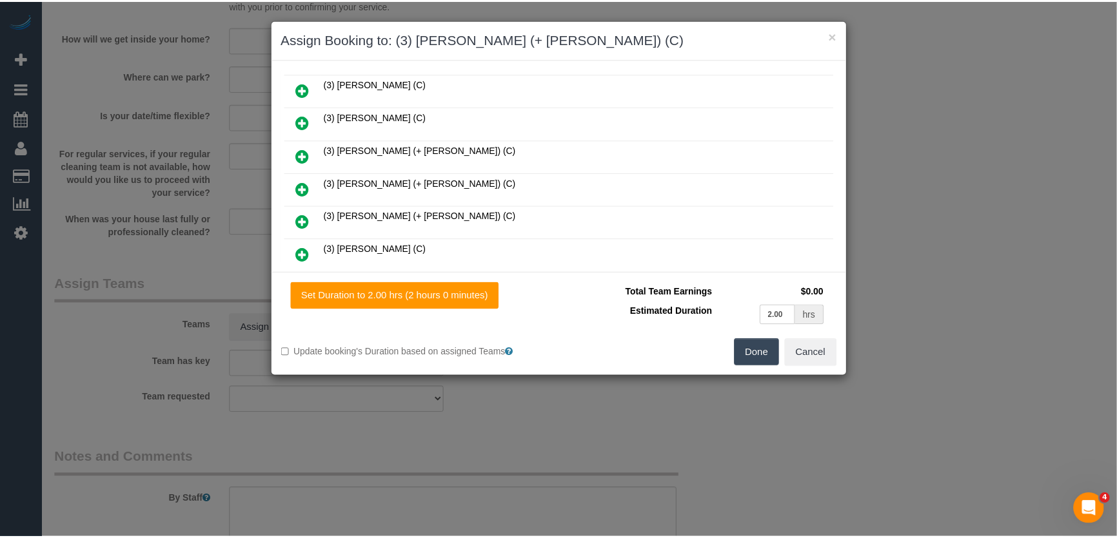
scroll to position [624, 0]
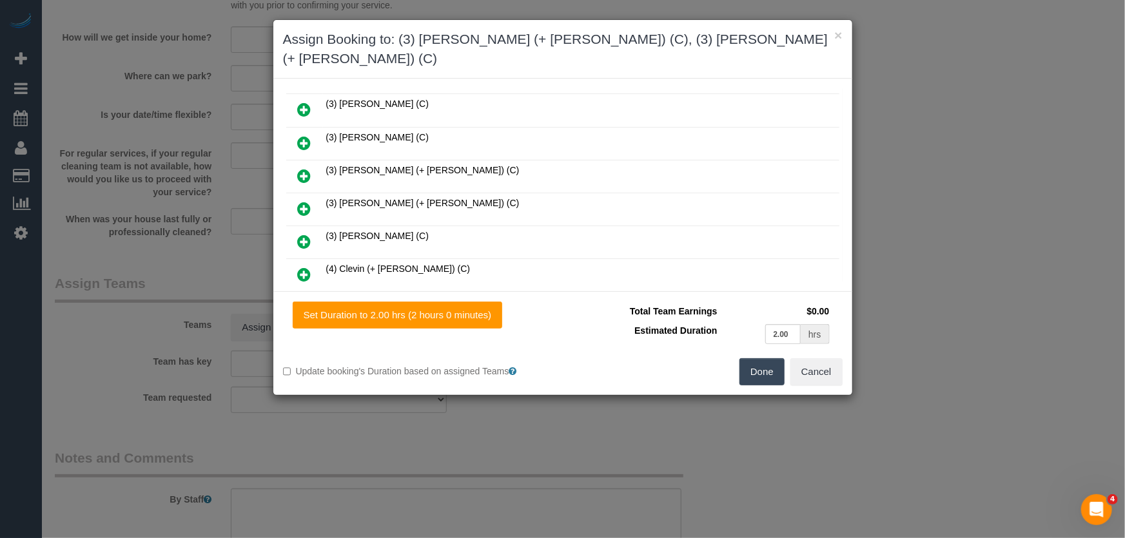
click at [754, 359] on button "Done" at bounding box center [762, 372] width 45 height 27
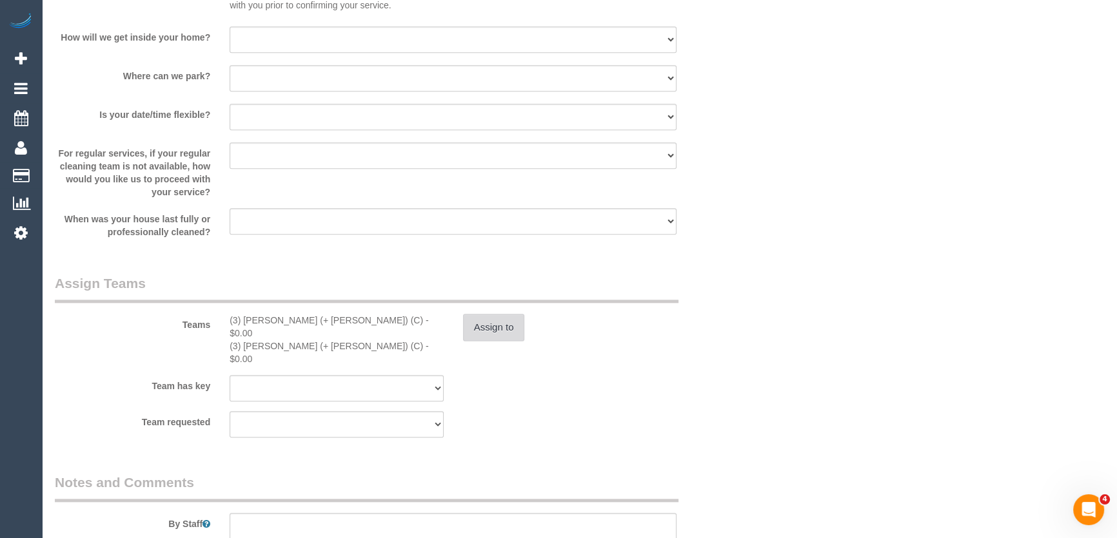
click at [472, 328] on button "Assign to" at bounding box center [494, 327] width 62 height 27
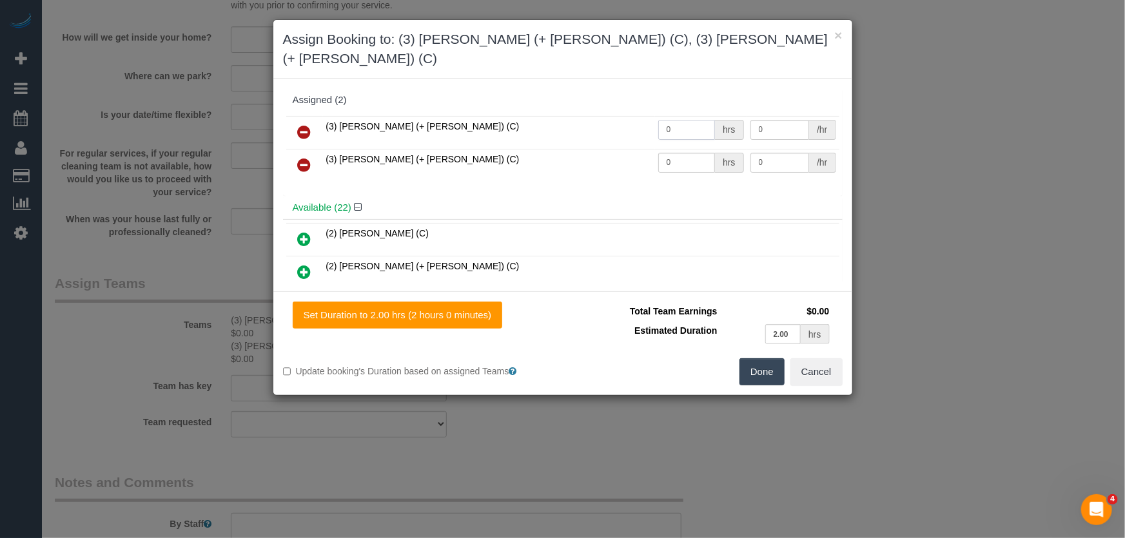
click at [696, 120] on input "0" at bounding box center [686, 130] width 57 height 20
type input "2"
type input "35"
click at [682, 153] on input "0" at bounding box center [686, 163] width 57 height 20
type input "2"
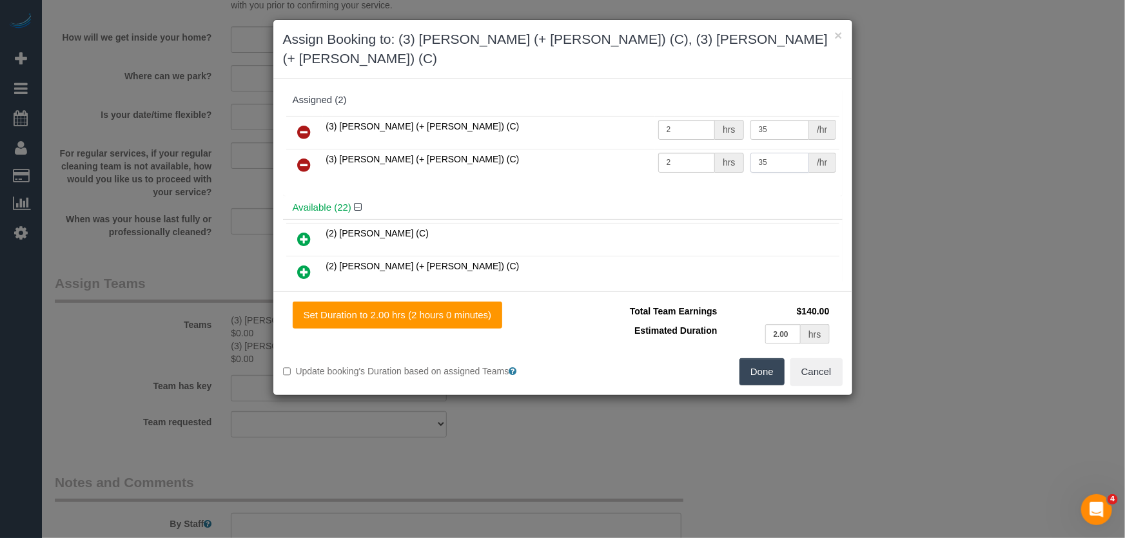
type input "35"
click at [767, 359] on button "Done" at bounding box center [762, 372] width 45 height 27
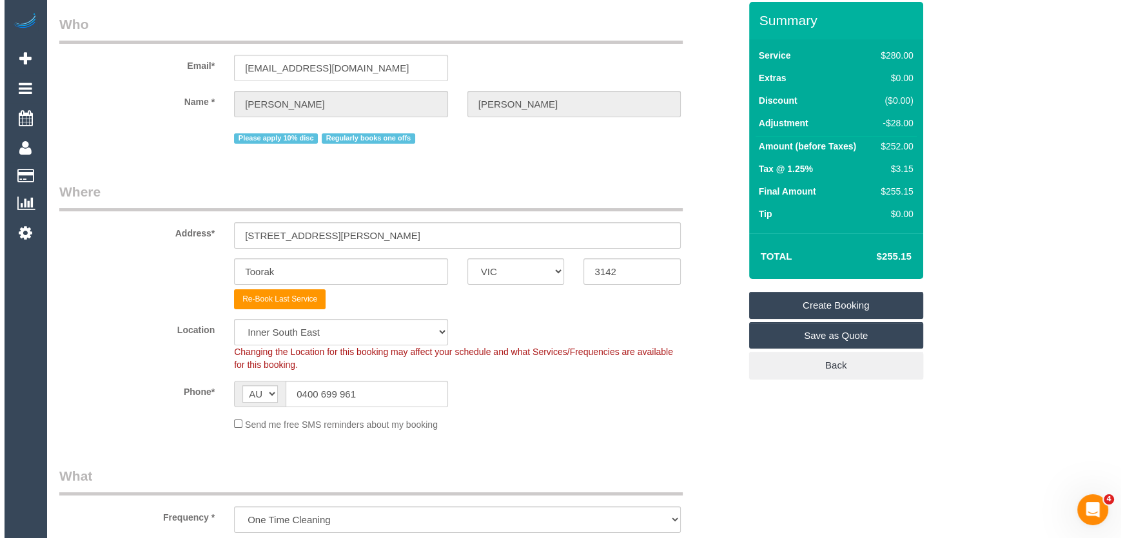
scroll to position [0, 0]
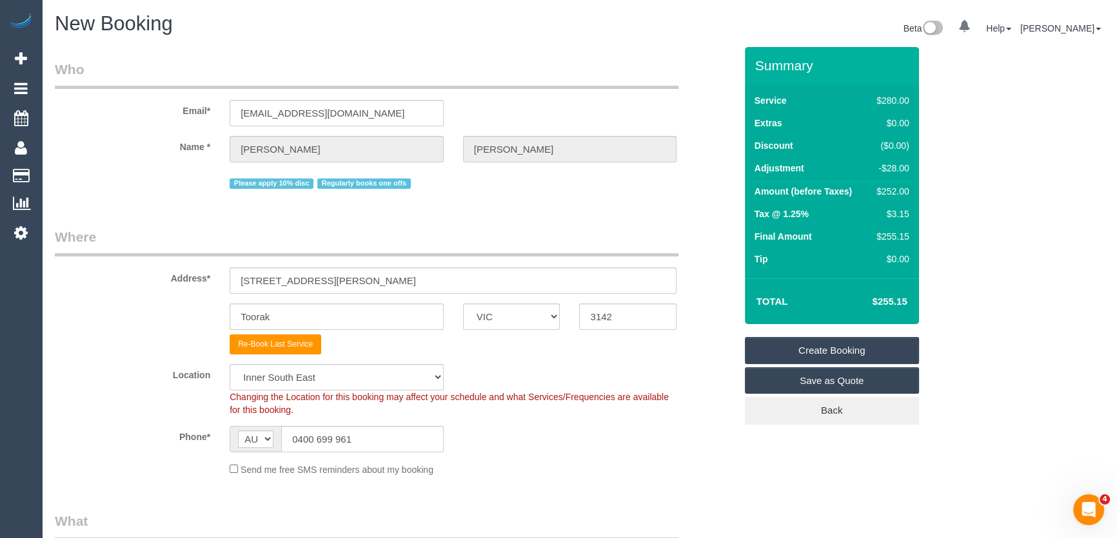
click at [834, 350] on link "Create Booking" at bounding box center [832, 350] width 174 height 27
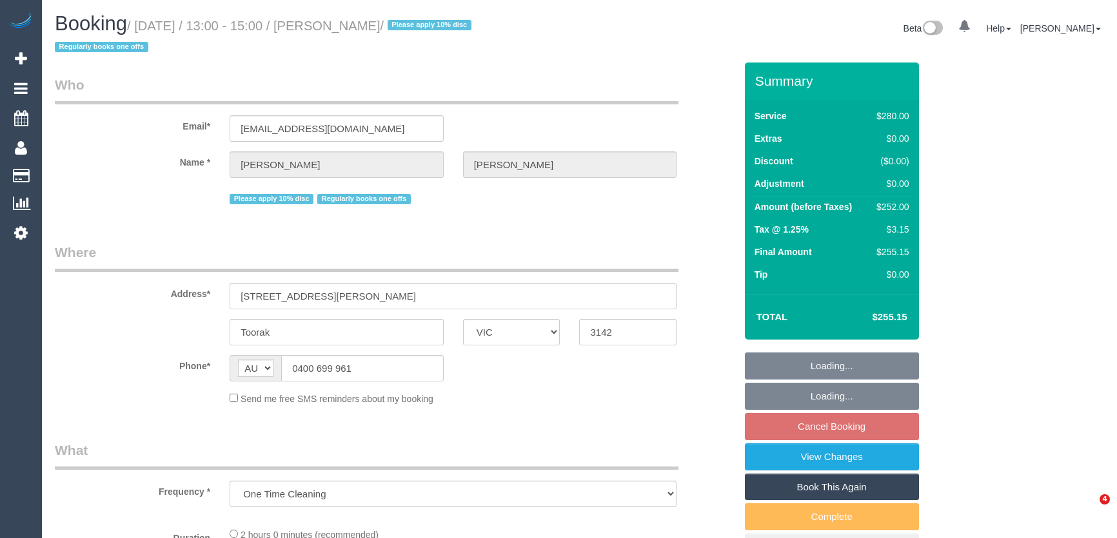
select select "VIC"
click at [380, 25] on small "/ [DATE] / 13:00 - 15:00 / [PERSON_NAME] / Please apply 10% disc Regularly book…" at bounding box center [265, 37] width 420 height 36
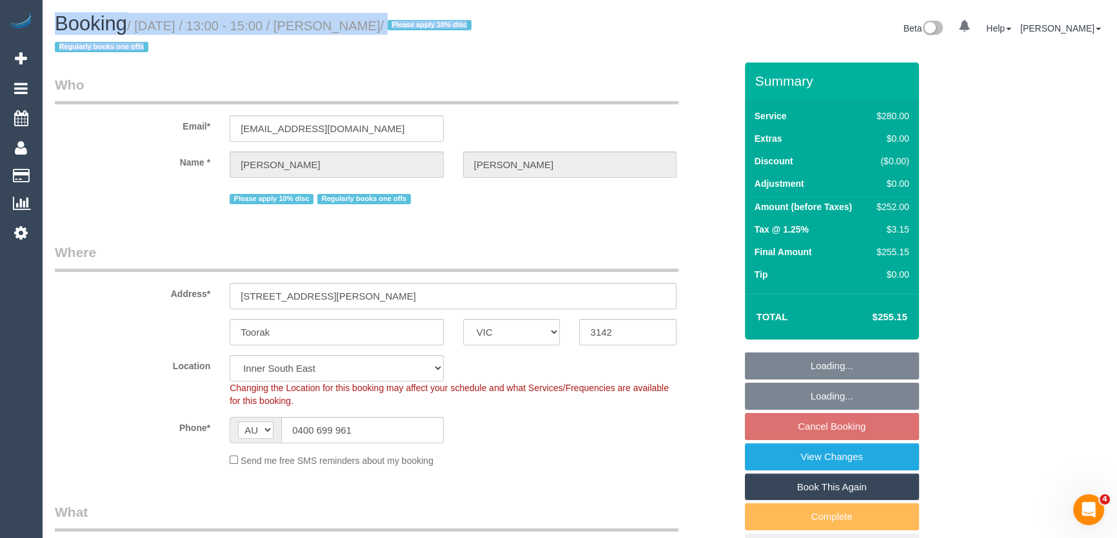
select select "string:stripe-pm_1RHbqm2GScqysDRV7qzlD5uH"
select select "number:28"
click at [372, 52] on h1 "Booking / [DATE] / 13:00 - 15:00 / [PERSON_NAME] / Please apply 10% disc Regula…" at bounding box center [312, 35] width 515 height 44
select select "2"
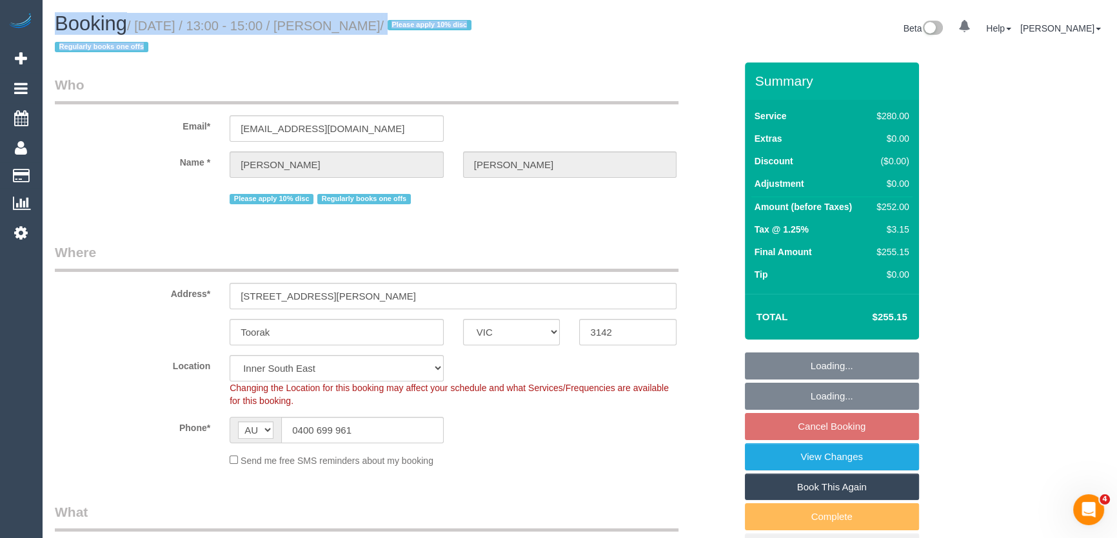
select select "object:1431"
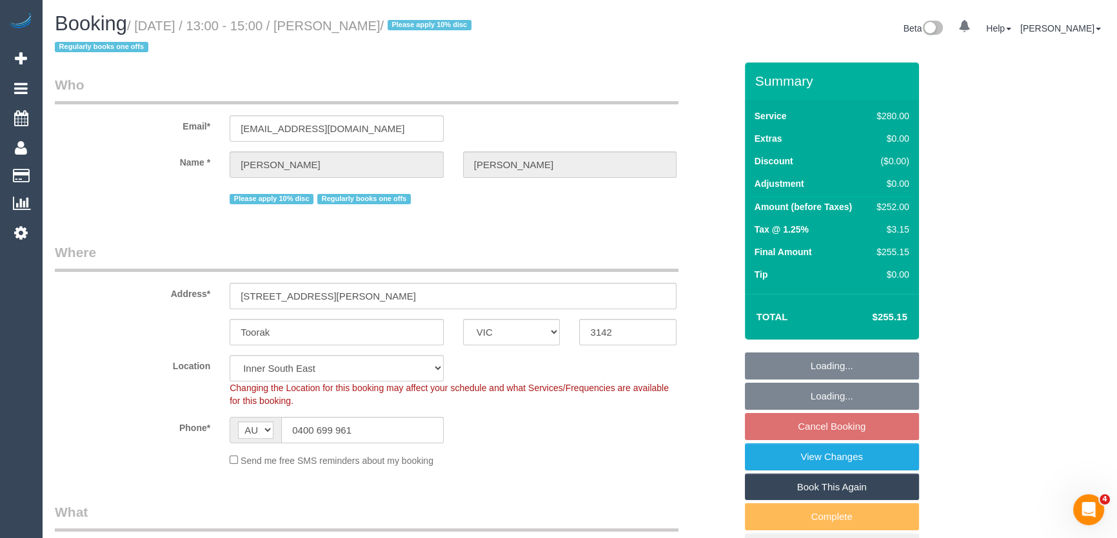
click at [371, 25] on small "/ September 02, 2025 / 13:00 - 15:00 / Tatiana Turner / Please apply 10% disc R…" at bounding box center [265, 37] width 420 height 36
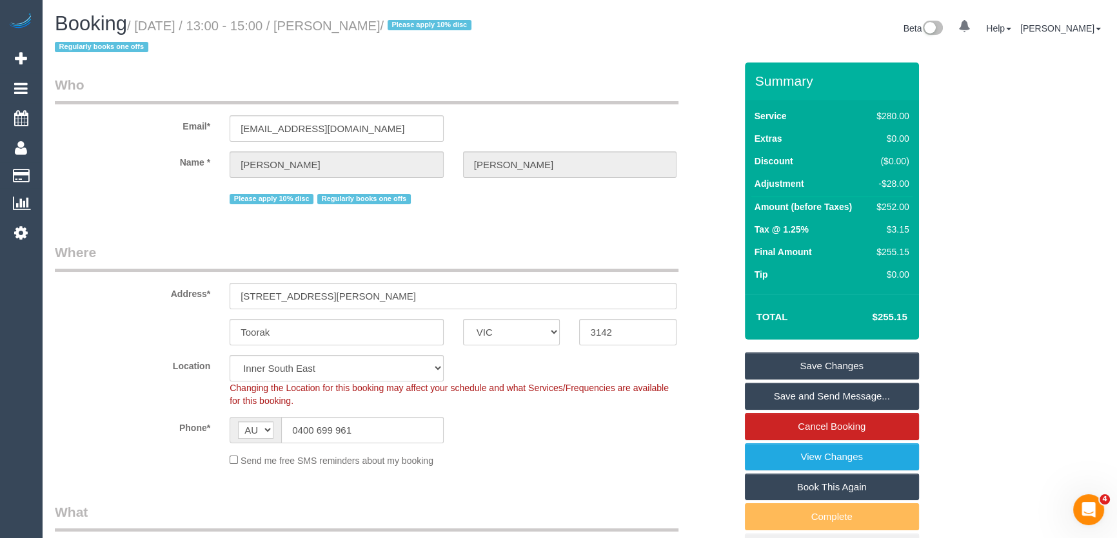
copy small "Tatiana Turner"
click at [796, 395] on link "Save and Send Message..." at bounding box center [832, 396] width 174 height 27
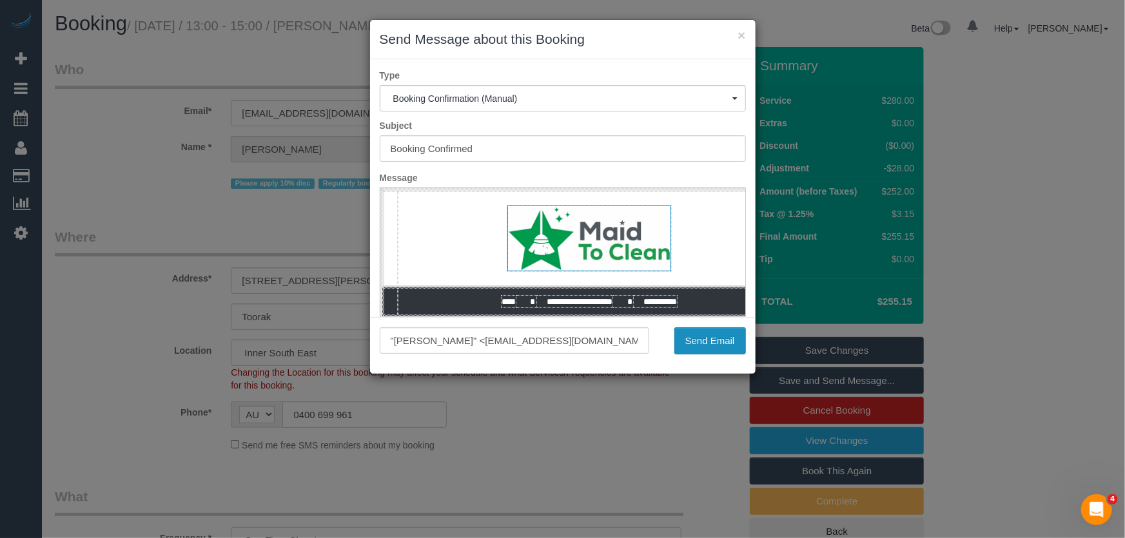
click at [711, 346] on button "Send Email" at bounding box center [710, 341] width 72 height 27
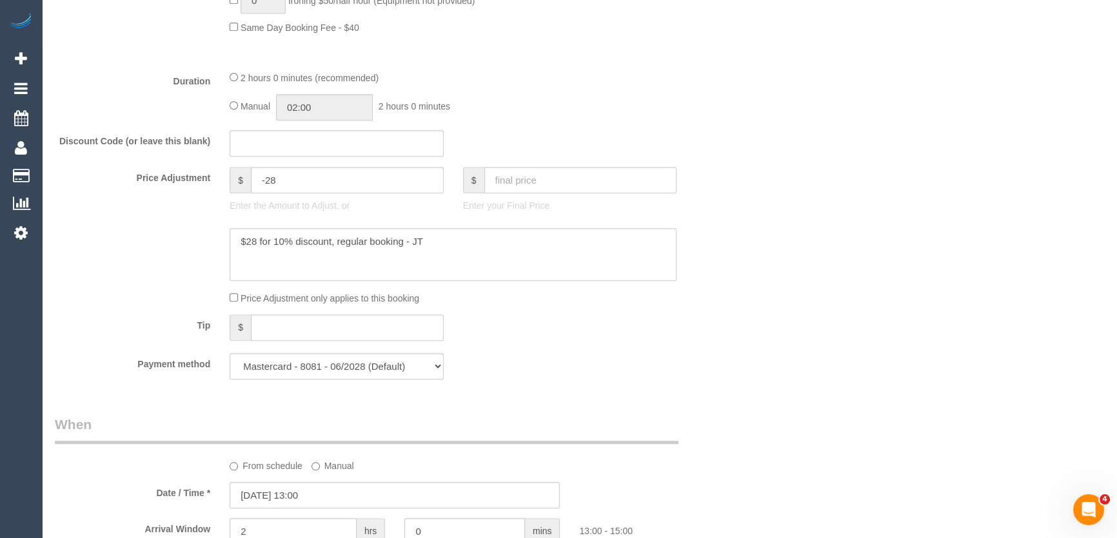
scroll to position [996, 0]
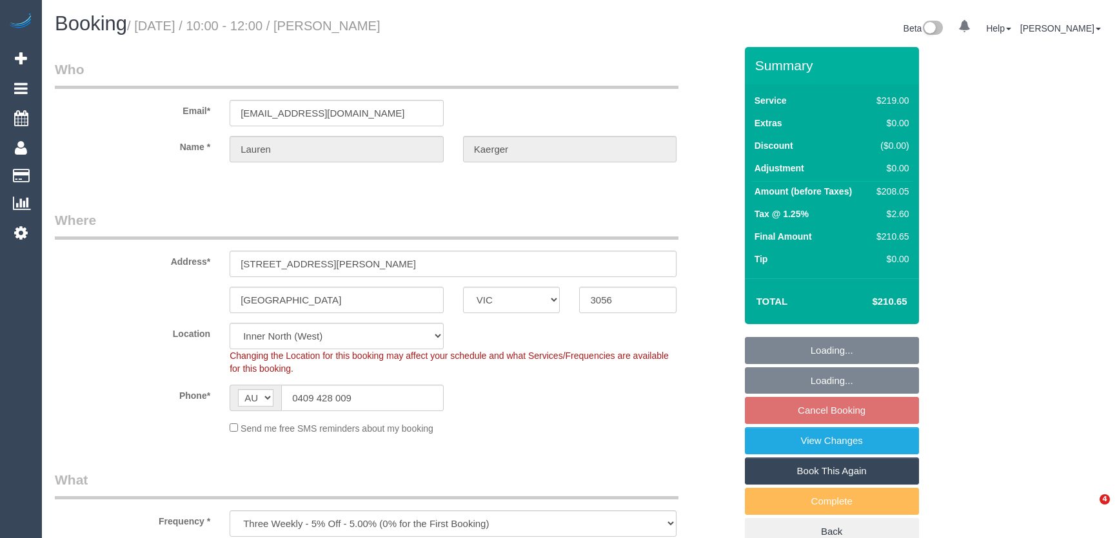
select select "VIC"
select select "string:stripe-pm_1PFVGy2GScqysDRVRaTSydxo"
select select "number:27"
select select "number:14"
select select "number:19"
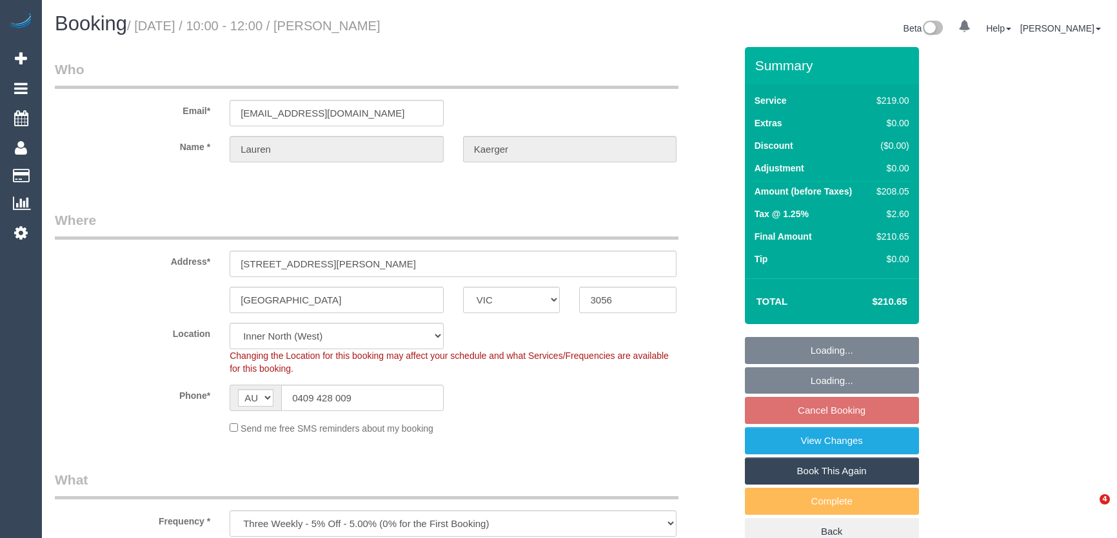
select select "number:24"
select select "number:34"
select select "number:13"
select select "spot4"
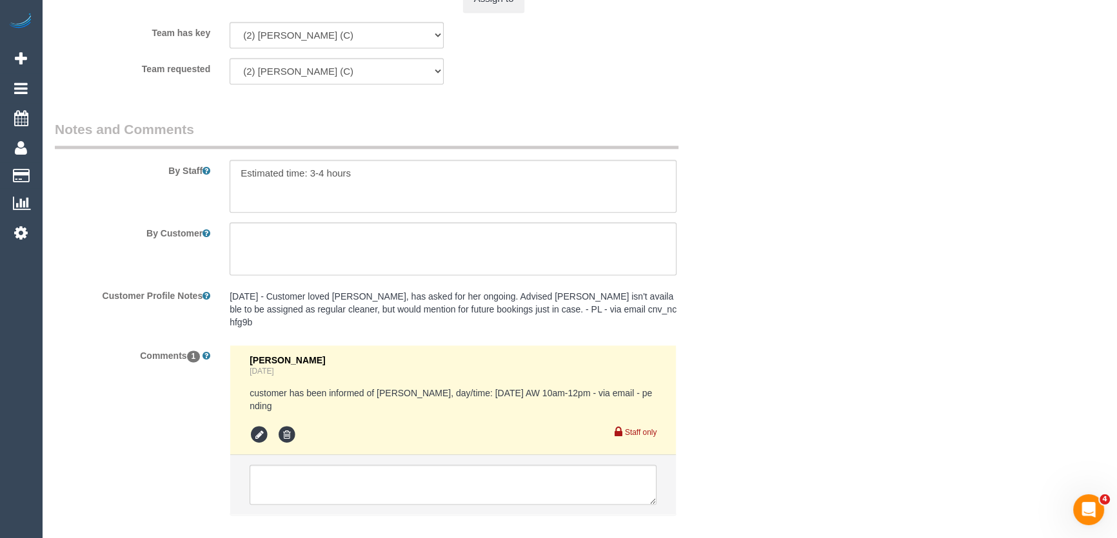
scroll to position [2077, 0]
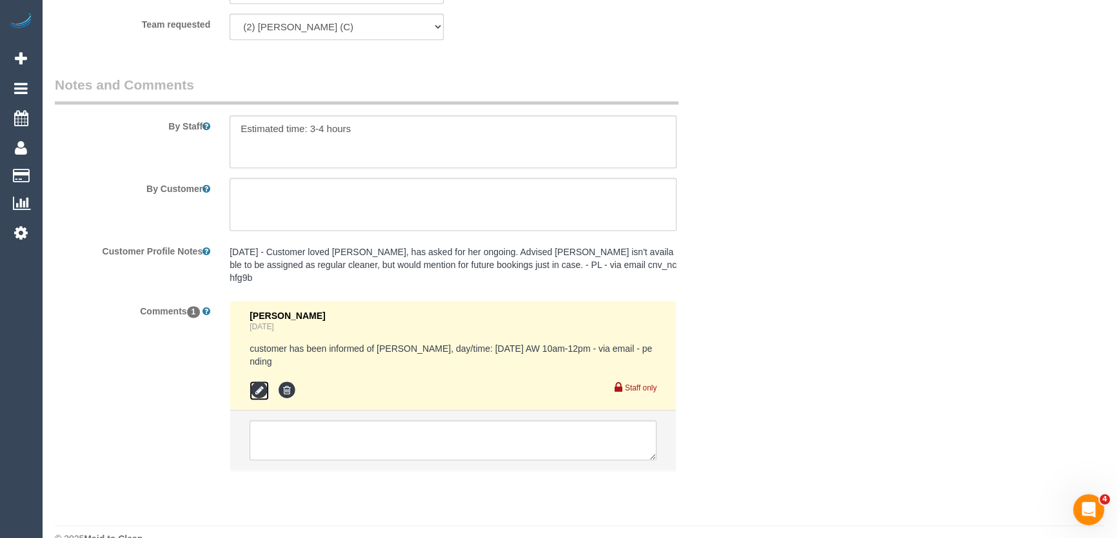
click at [250, 381] on icon at bounding box center [259, 390] width 19 height 19
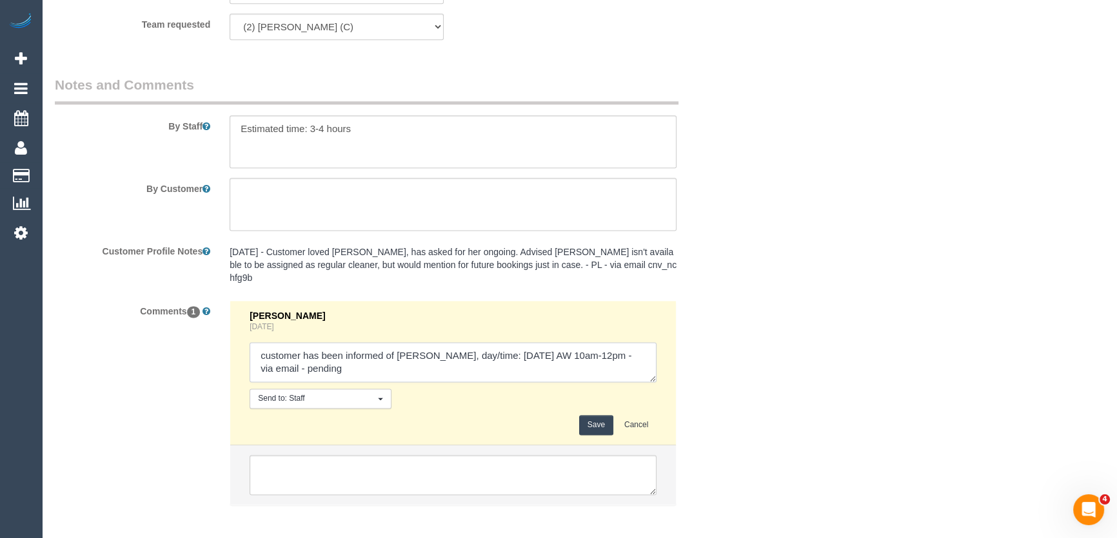
click at [325, 358] on textarea at bounding box center [453, 362] width 407 height 40
type textarea "customer has been informed of Kerry, day/time: Tuesday 2/9 AW 10am-12pm - via e…"
click at [588, 415] on button "Save" at bounding box center [596, 425] width 34 height 20
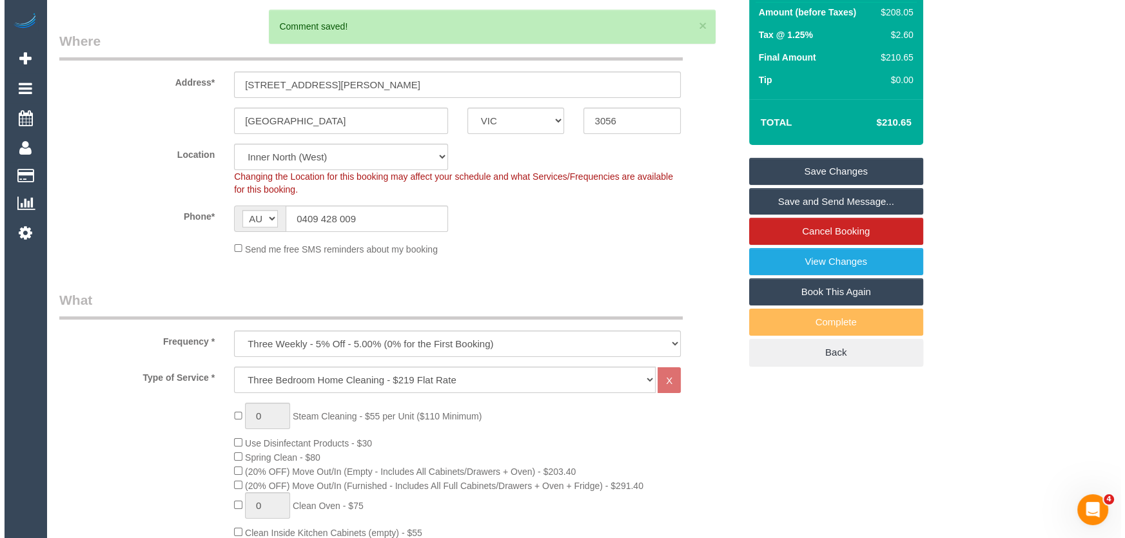
scroll to position [0, 0]
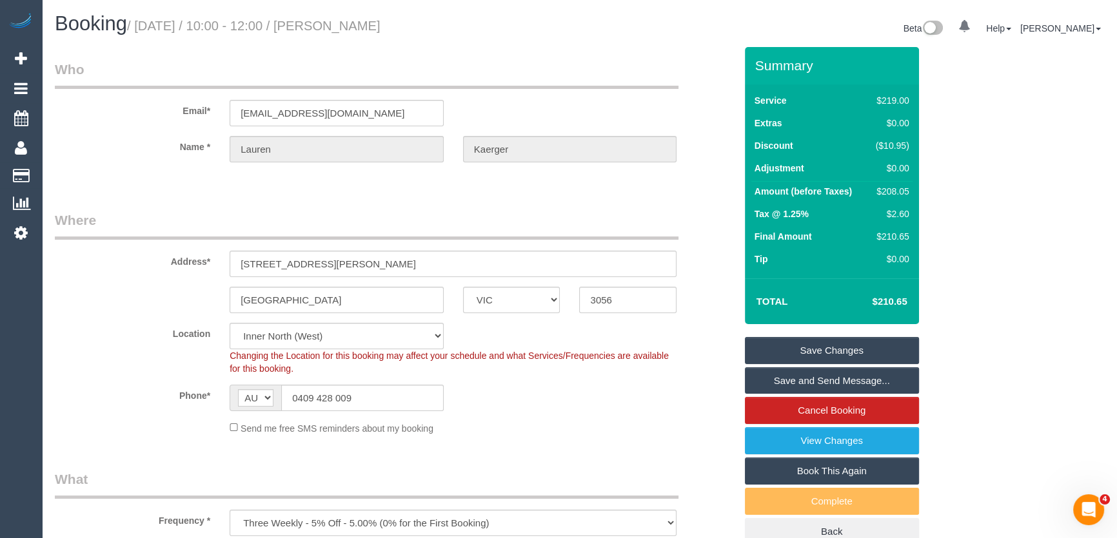
click at [818, 382] on link "Save and Send Message..." at bounding box center [832, 381] width 174 height 27
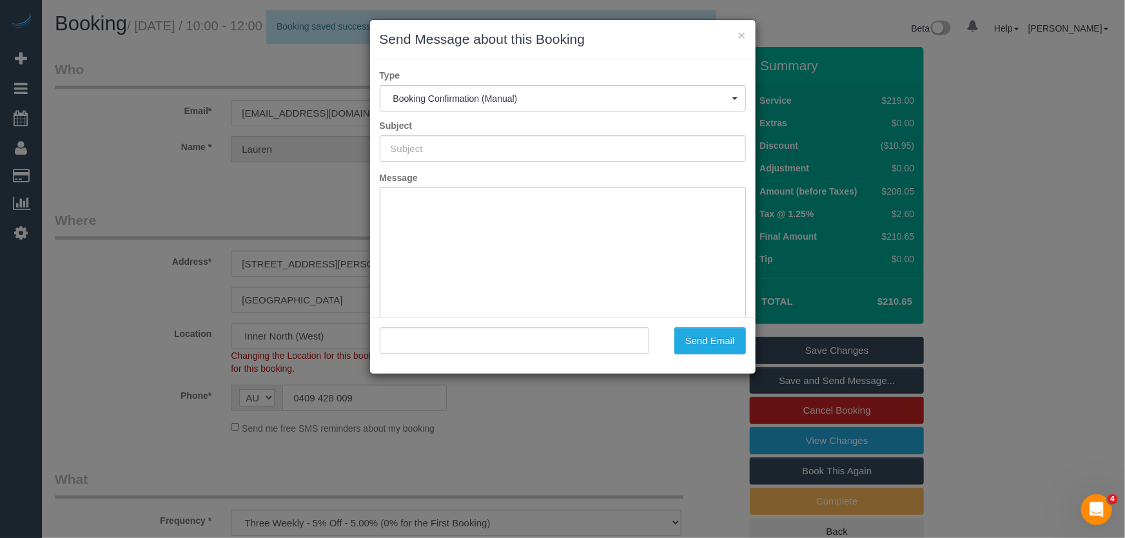
type input "Booking Confirmed"
type input ""Lauren Kaerger" <lauren.kaerger@gmail.com>"
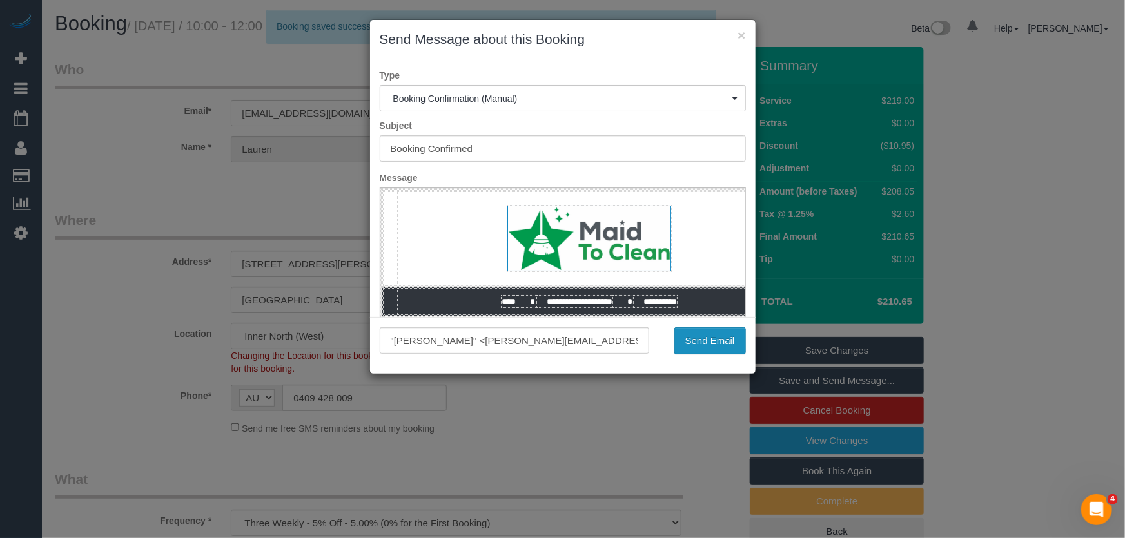
click at [720, 345] on button "Send Email" at bounding box center [710, 341] width 72 height 27
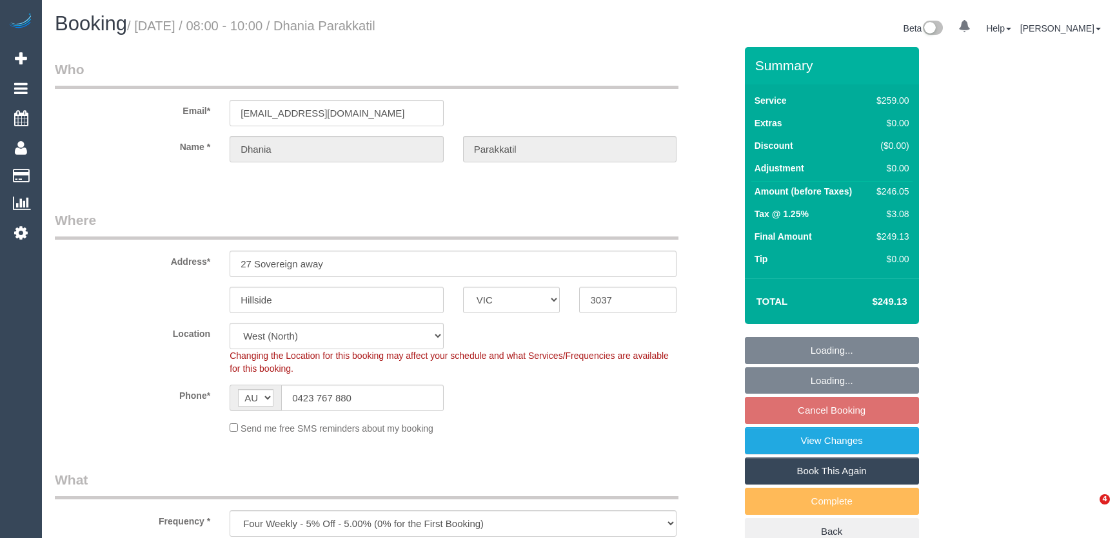
select select "VIC"
select select "string:stripe-pm_1QARfM2GScqysDRVncB3l27i"
select select "number:28"
select select "number:14"
select select "number:18"
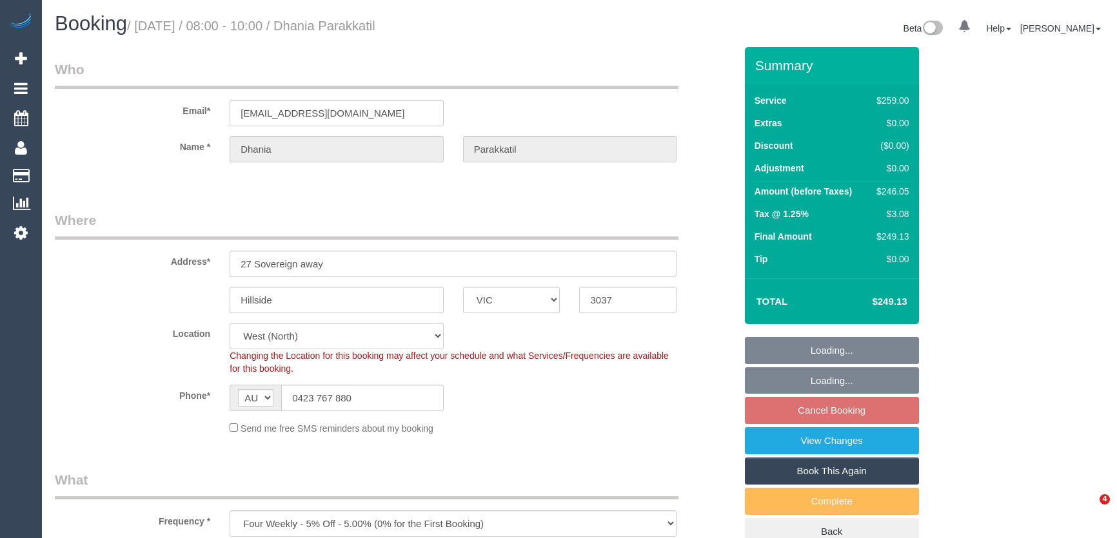
select select "number:25"
select select "number:34"
select select "number:12"
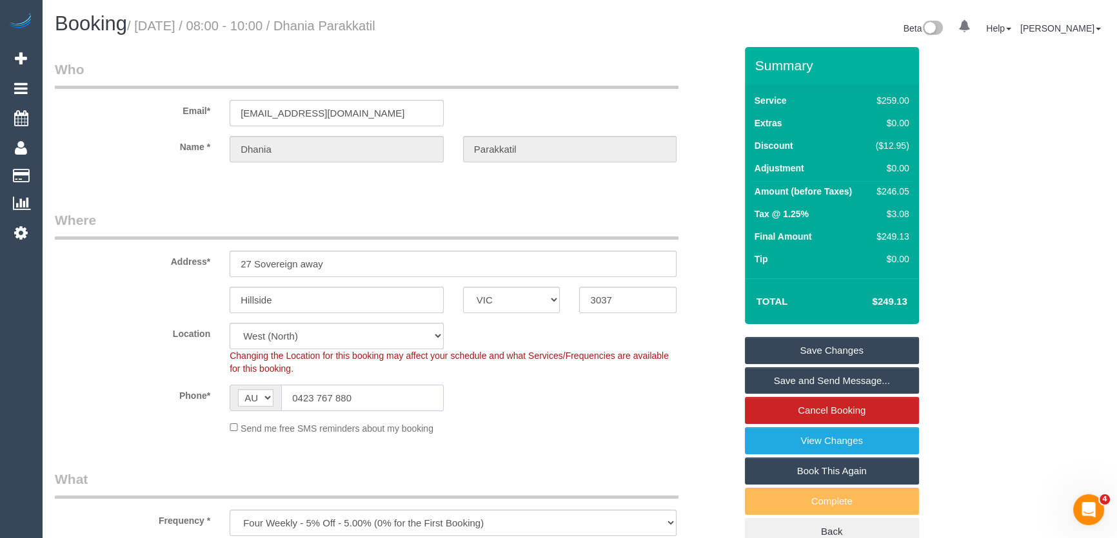
click at [379, 390] on input "0423 767 880" at bounding box center [362, 398] width 162 height 26
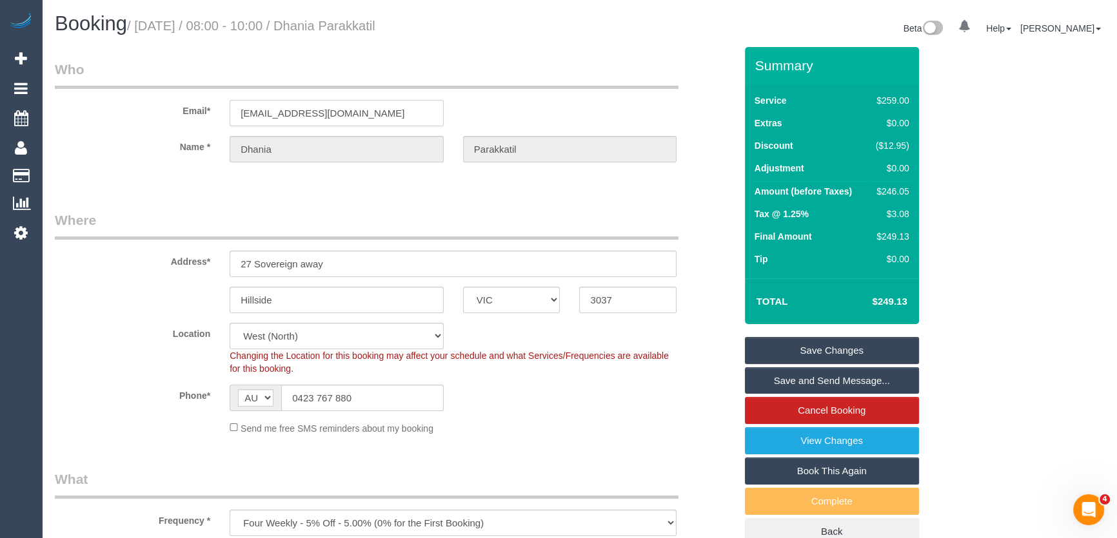
click at [380, 119] on input "dhania2012@mail.com" at bounding box center [337, 113] width 214 height 26
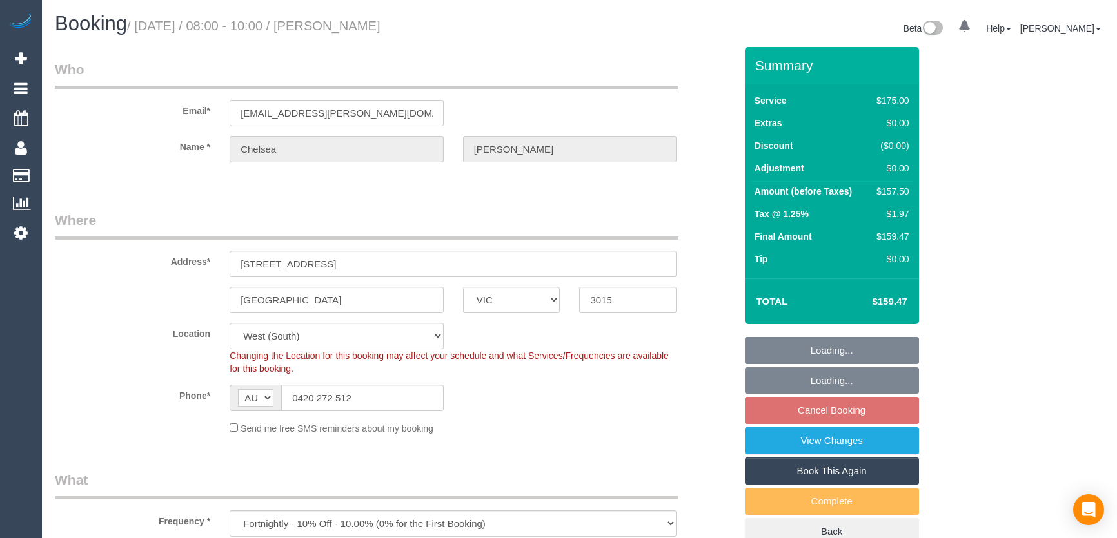
select select "VIC"
select select "150"
select select "number:29"
select select "number:14"
select select "number:19"
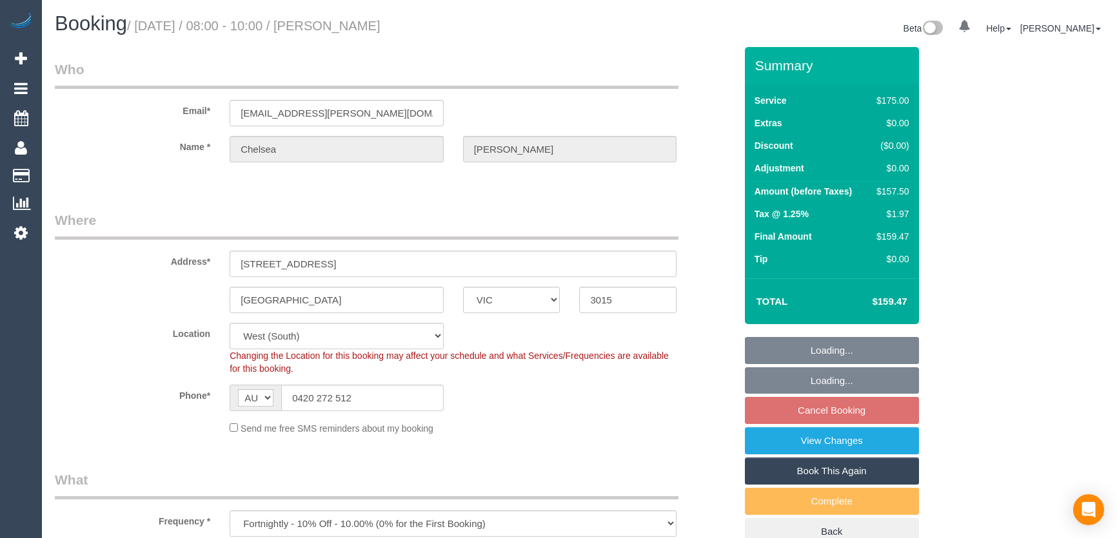
select select "number:24"
select select "number:35"
select select "number:11"
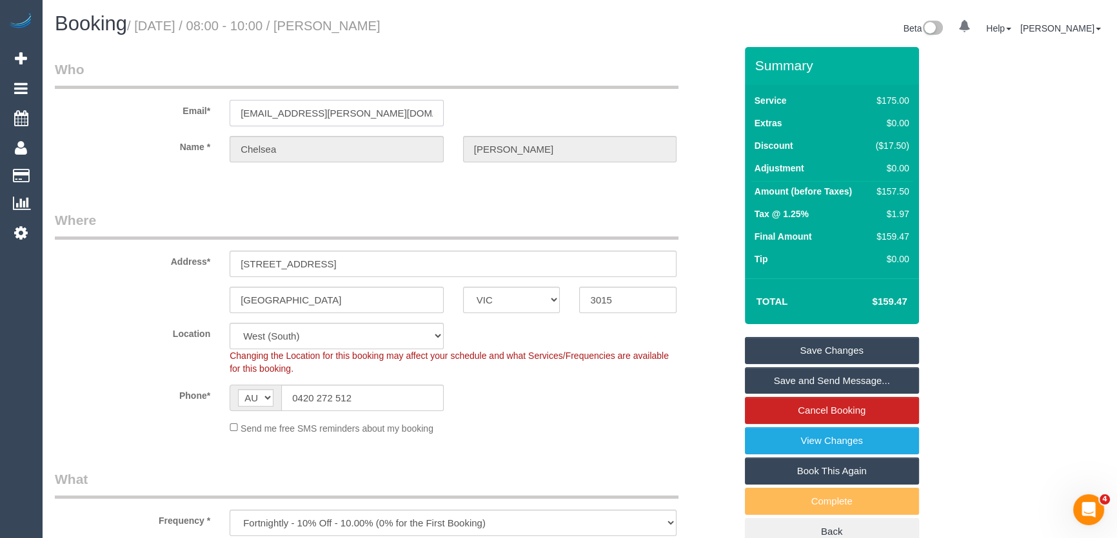
click at [392, 115] on input "[EMAIL_ADDRESS][PERSON_NAME][DOMAIN_NAME]" at bounding box center [337, 113] width 214 height 26
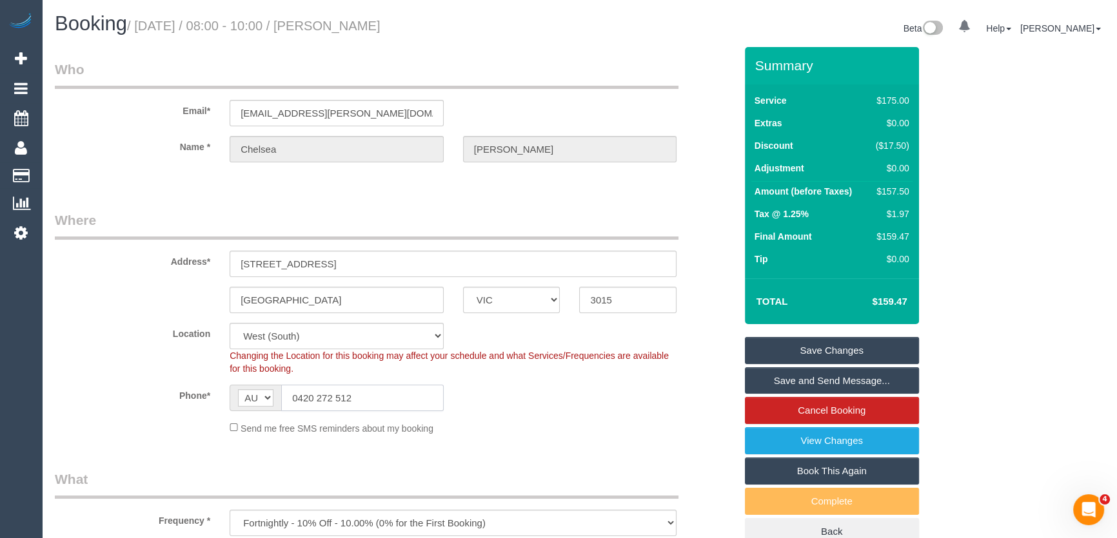
click at [374, 402] on input "0420 272 512" at bounding box center [362, 398] width 162 height 26
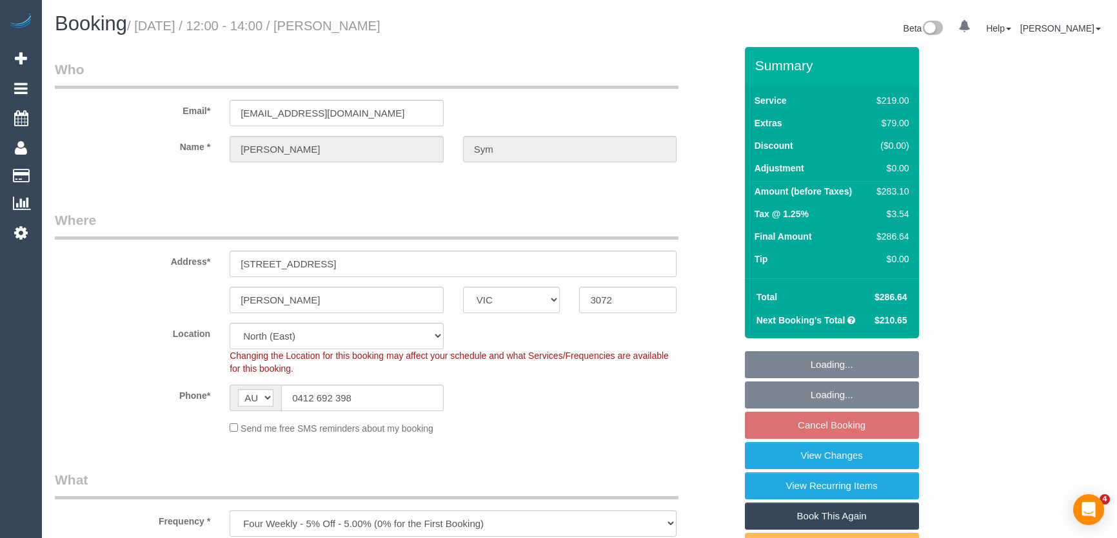
select select "VIC"
select select "string:stripe-pm_1QMNUa2GScqysDRVRcnSU3j9"
select select "number:29"
select select "number:14"
select select "number:19"
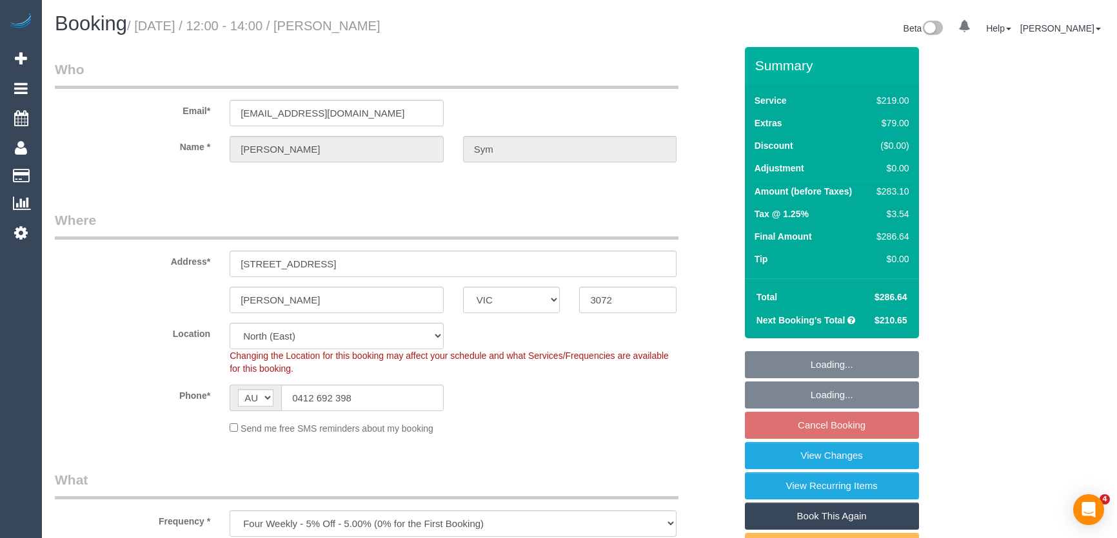
select select "number:24"
select select "number:34"
select select "number:13"
select select "spot3"
select select "VIC"
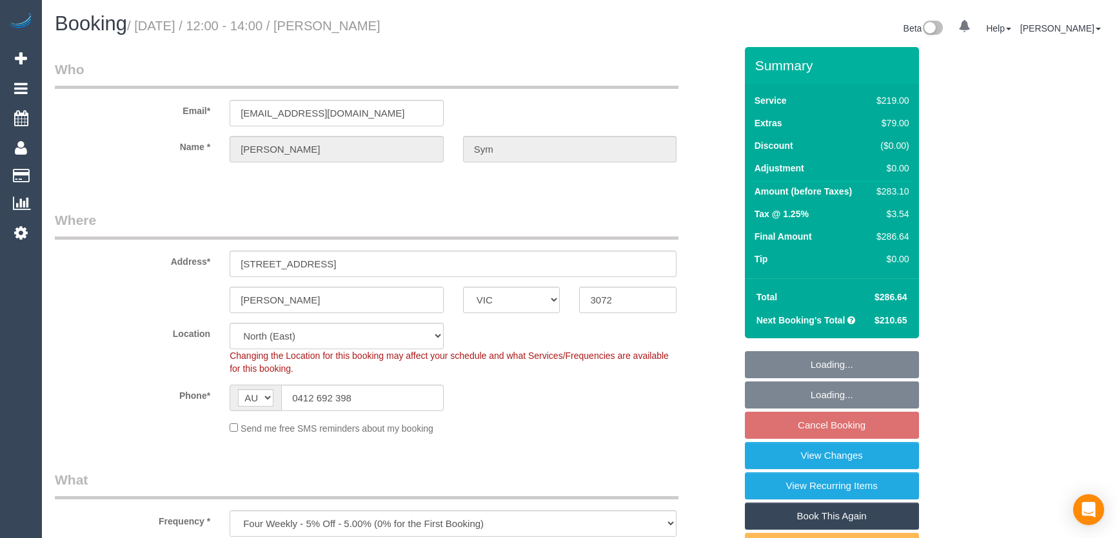
select select "string:stripe-pm_1QMNUa2GScqysDRVRcnSU3j9"
select select "number:29"
select select "number:14"
select select "number:19"
select select "number:24"
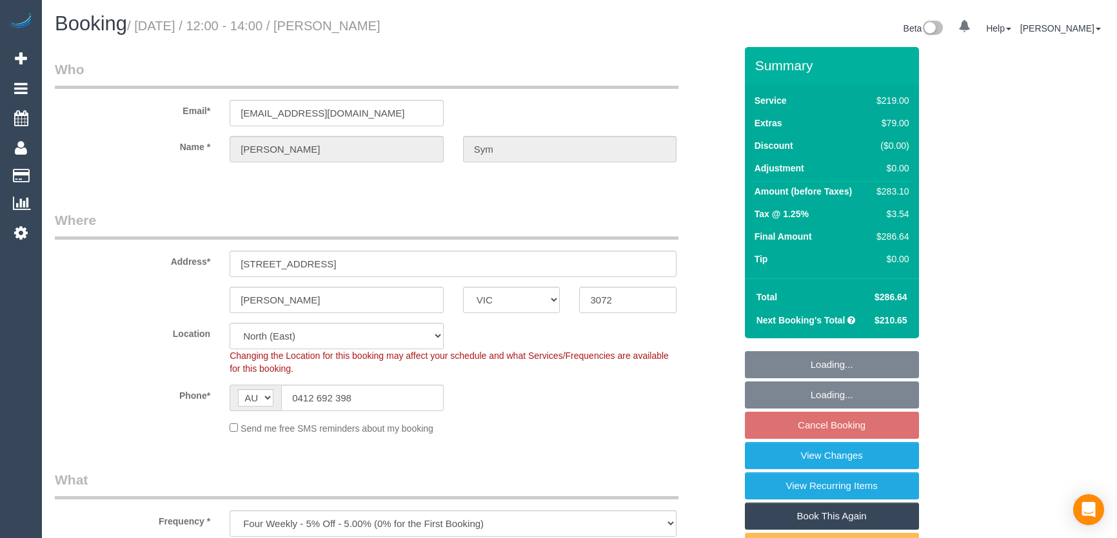
select select "number:34"
select select "number:13"
select select "spot3"
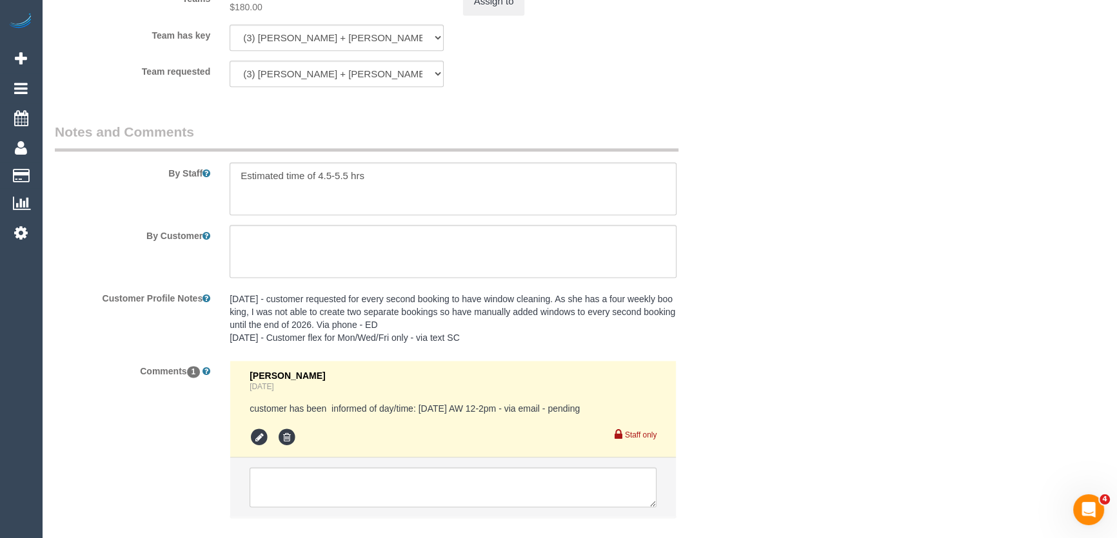
scroll to position [2103, 0]
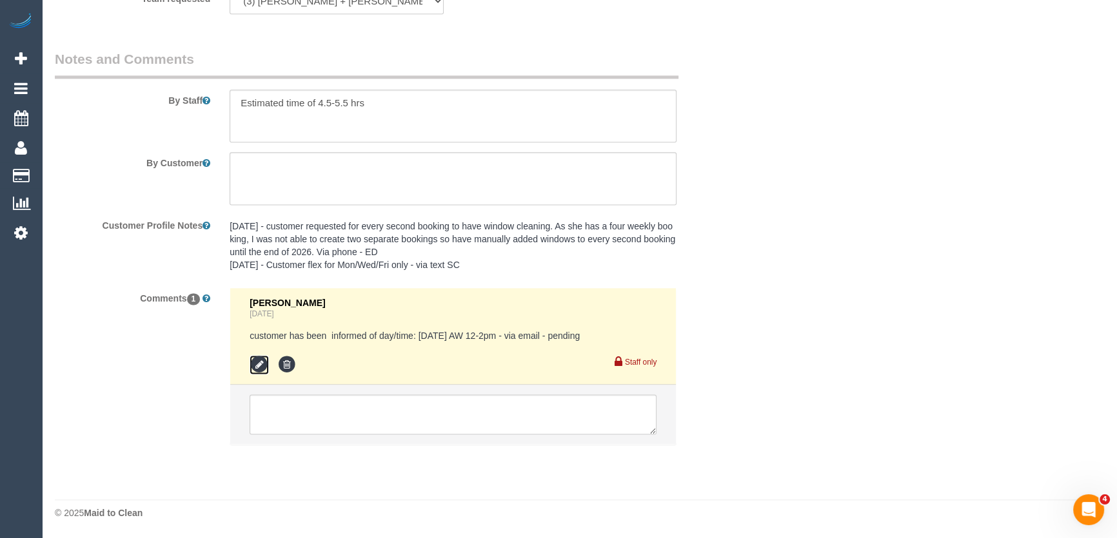
click at [256, 363] on icon at bounding box center [259, 364] width 19 height 19
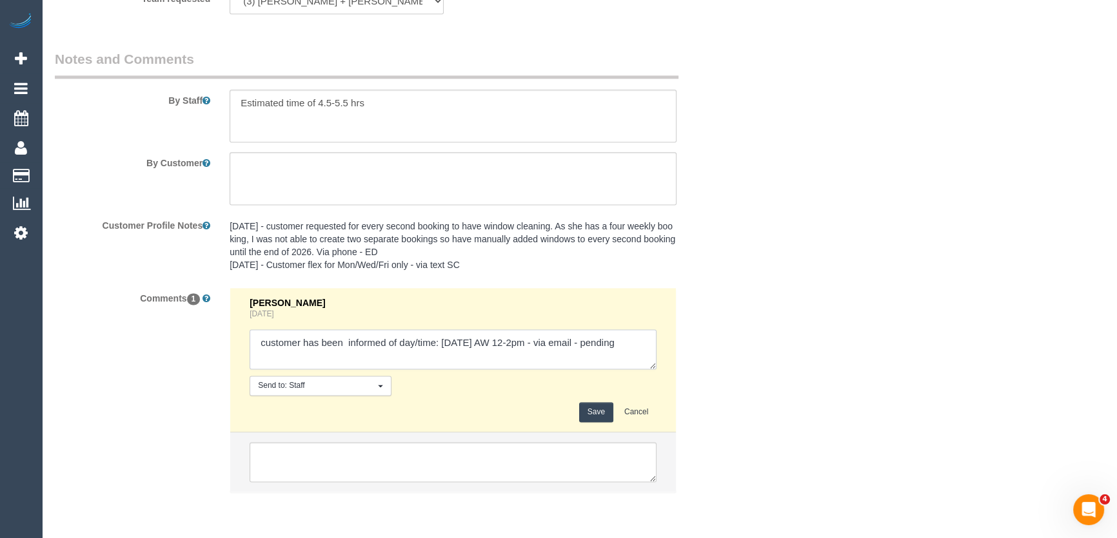
click at [633, 347] on textarea at bounding box center [453, 350] width 407 height 40
type textarea "customer has been informed of day/time: Monday 1/9 AW 12-2pm - via email - conf…"
click at [589, 417] on button "Save" at bounding box center [596, 412] width 34 height 20
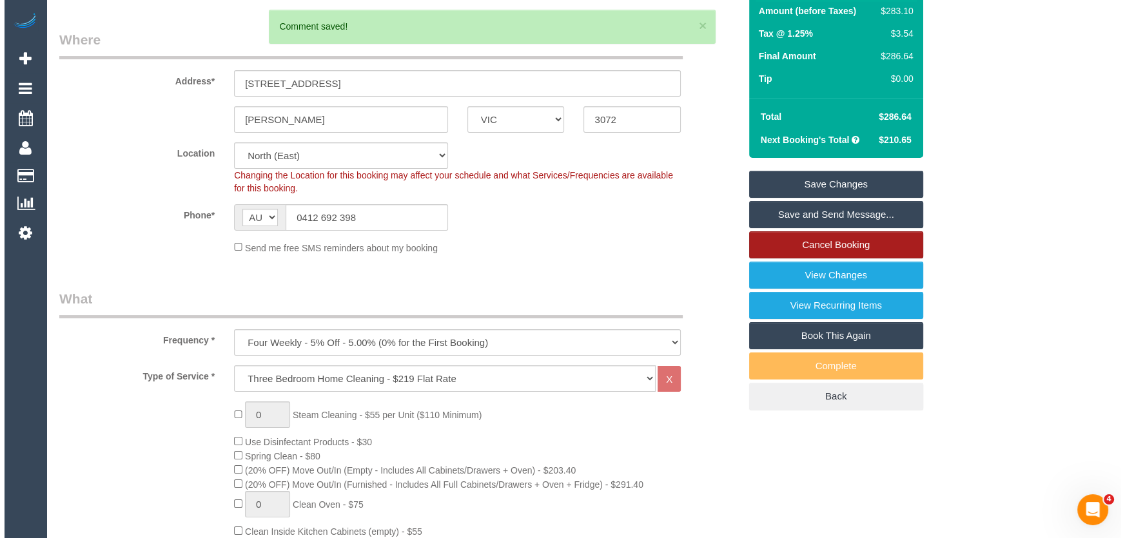
scroll to position [0, 0]
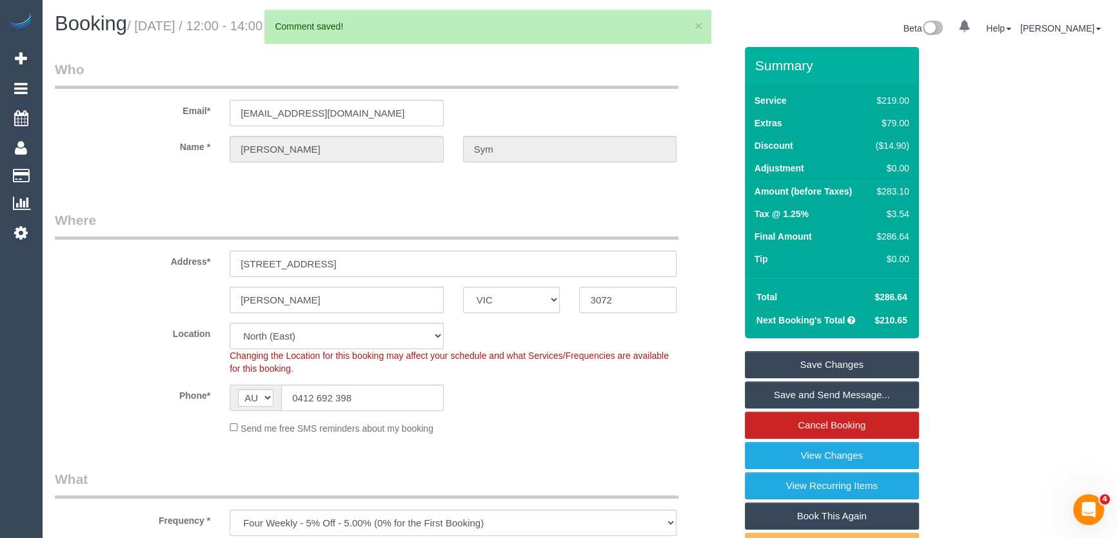
click at [817, 395] on link "Save and Send Message..." at bounding box center [832, 395] width 174 height 27
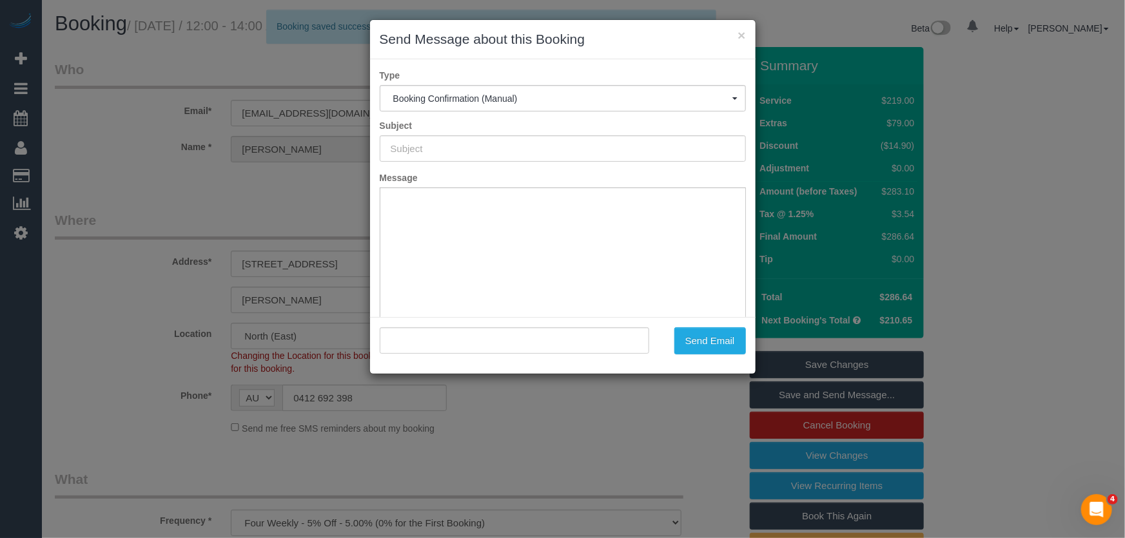
type input "Booking Confirmed"
type input ""Jasmine Sym" <miss.enimsaj@gmail.com>"
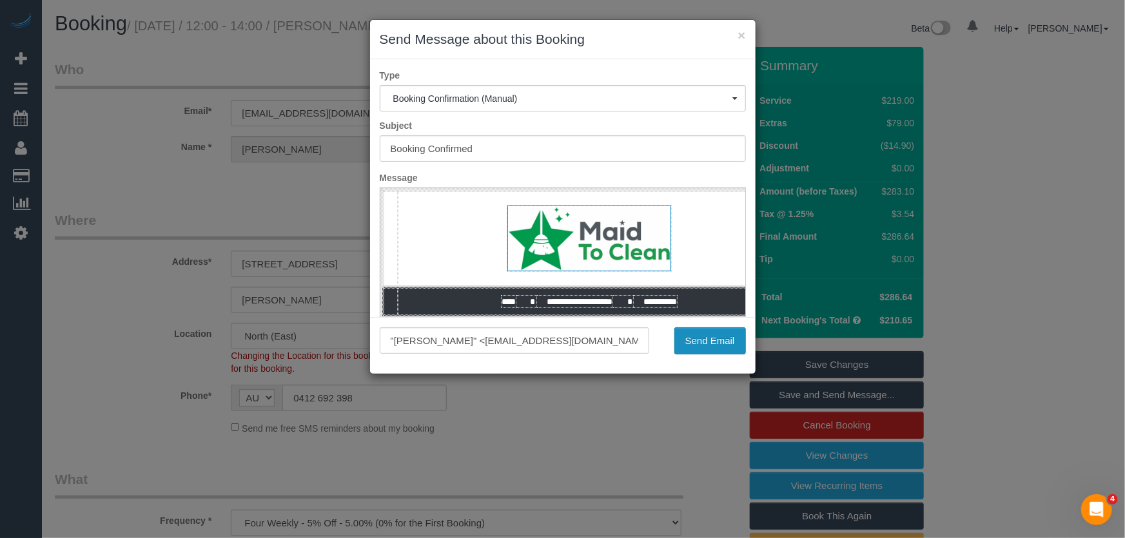
click at [704, 344] on button "Send Email" at bounding box center [710, 341] width 72 height 27
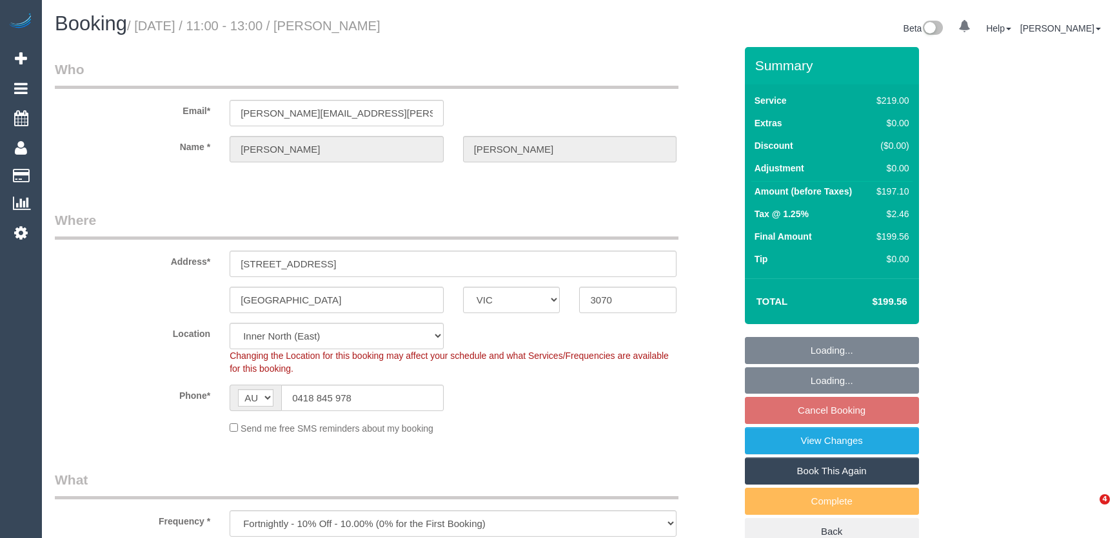
select select "VIC"
select select "number:27"
select select "number:14"
select select "number:19"
select select "number:22"
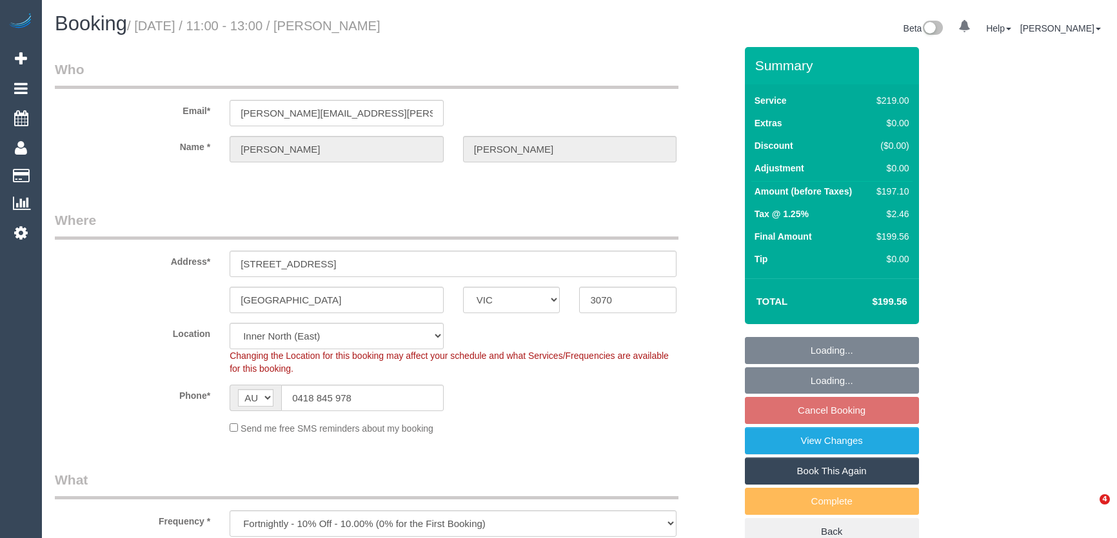
select select "number:35"
select select "number:26"
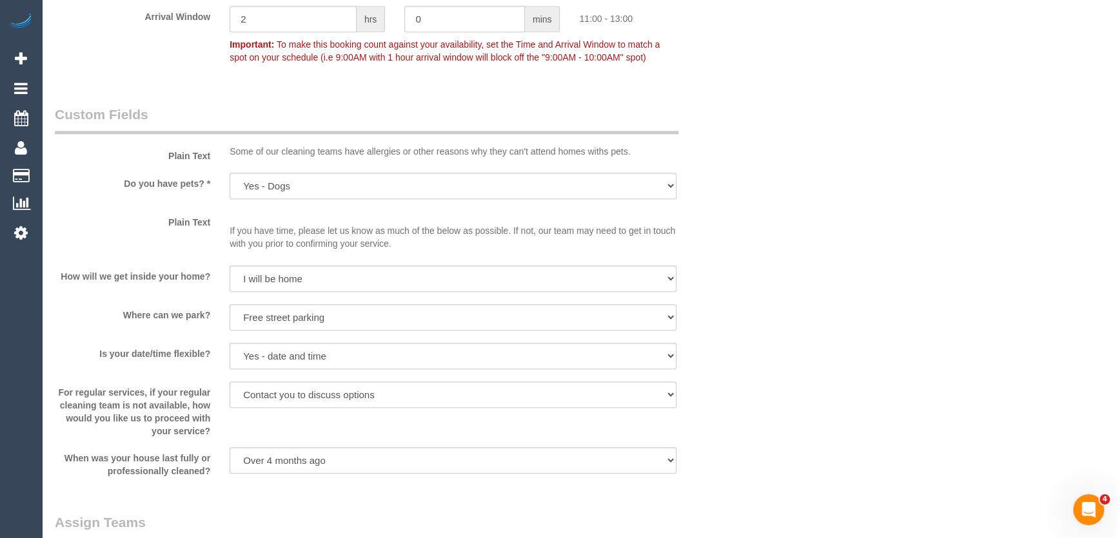
scroll to position [1524, 0]
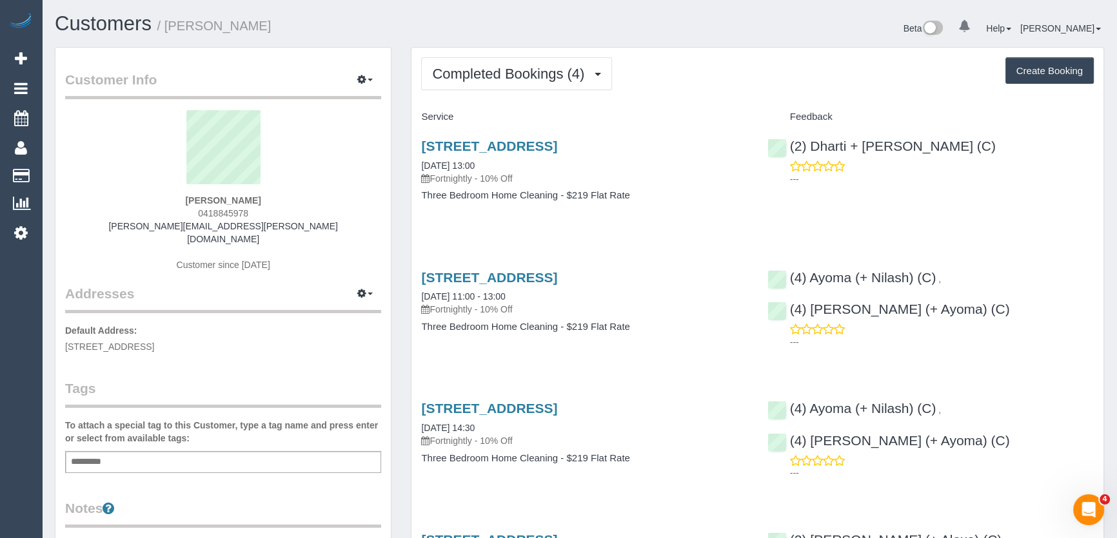
click at [253, 215] on div "[PERSON_NAME] 0418845978 [PERSON_NAME][EMAIL_ADDRESS][PERSON_NAME][DOMAIN_NAME]…" at bounding box center [223, 197] width 316 height 174
drag, startPoint x: 253, startPoint y: 215, endPoint x: 259, endPoint y: 208, distance: 8.7
click at [253, 215] on div "[PERSON_NAME] 0418845978 [PERSON_NAME][EMAIL_ADDRESS][PERSON_NAME][DOMAIN_NAME]…" at bounding box center [223, 197] width 316 height 174
copy div "0418845978"
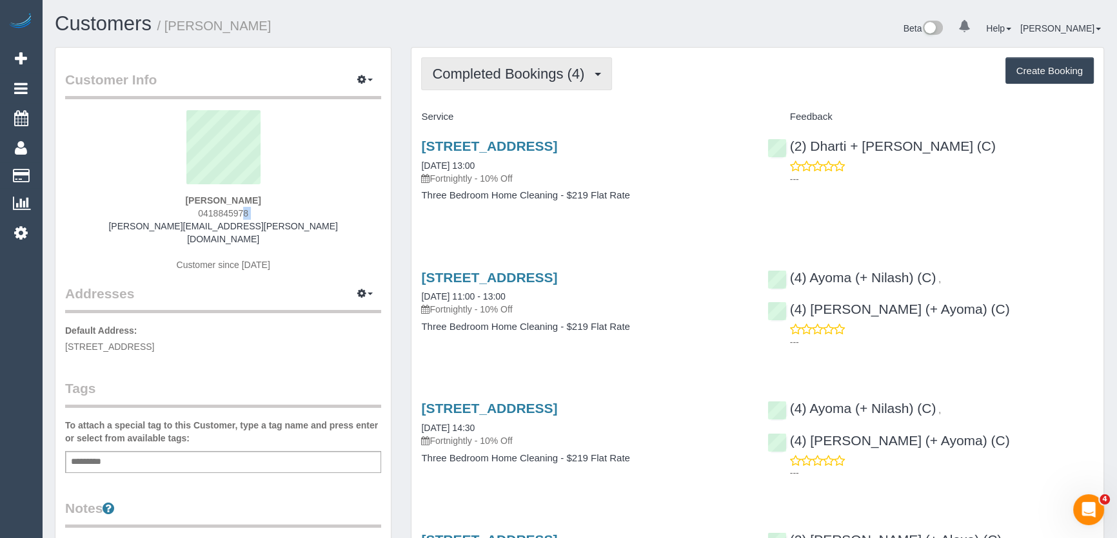
click at [544, 81] on button "Completed Bookings (4)" at bounding box center [516, 73] width 191 height 33
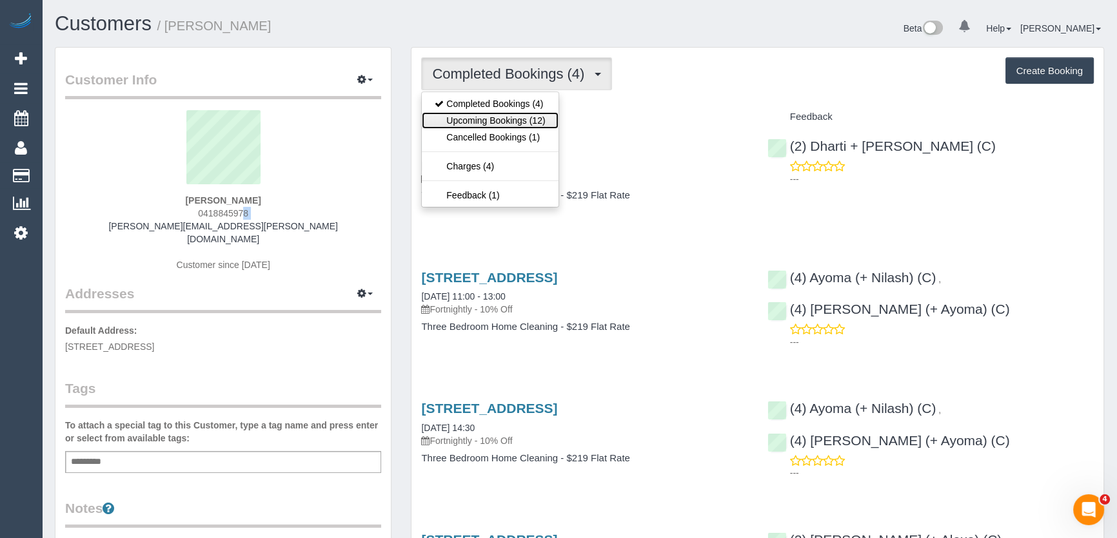
click at [539, 119] on link "Upcoming Bookings (12)" at bounding box center [490, 120] width 136 height 17
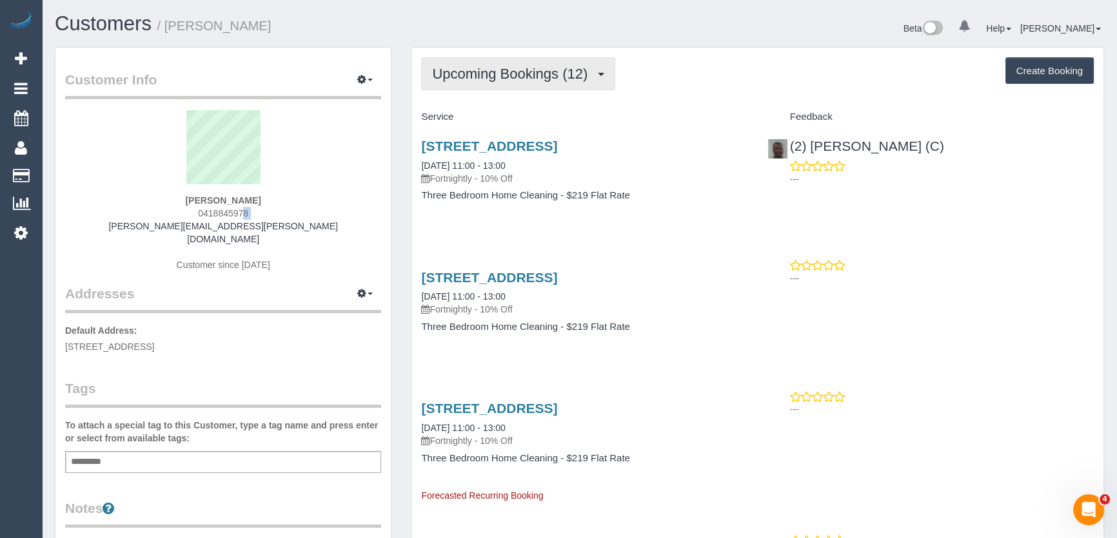
click at [522, 75] on span "Upcoming Bookings (12)" at bounding box center [513, 74] width 162 height 16
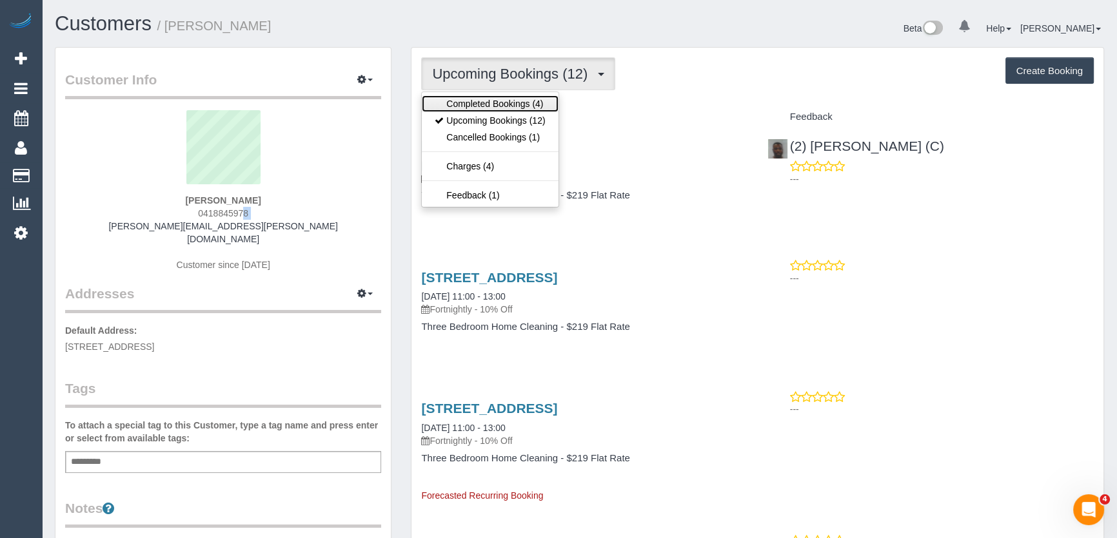
click at [520, 103] on link "Completed Bookings (4)" at bounding box center [490, 103] width 136 height 17
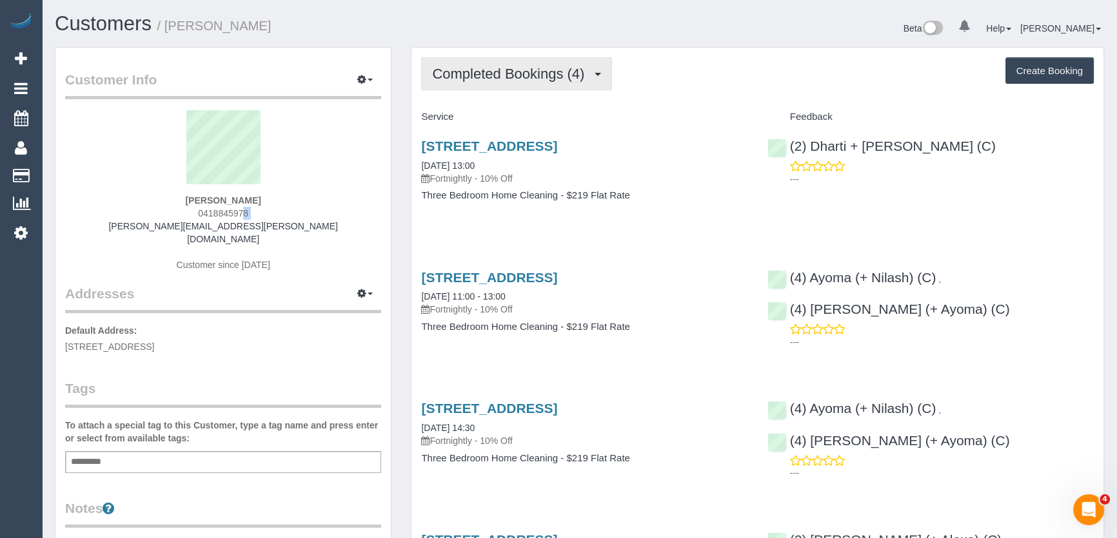
click at [507, 71] on span "Completed Bookings (4)" at bounding box center [511, 74] width 159 height 16
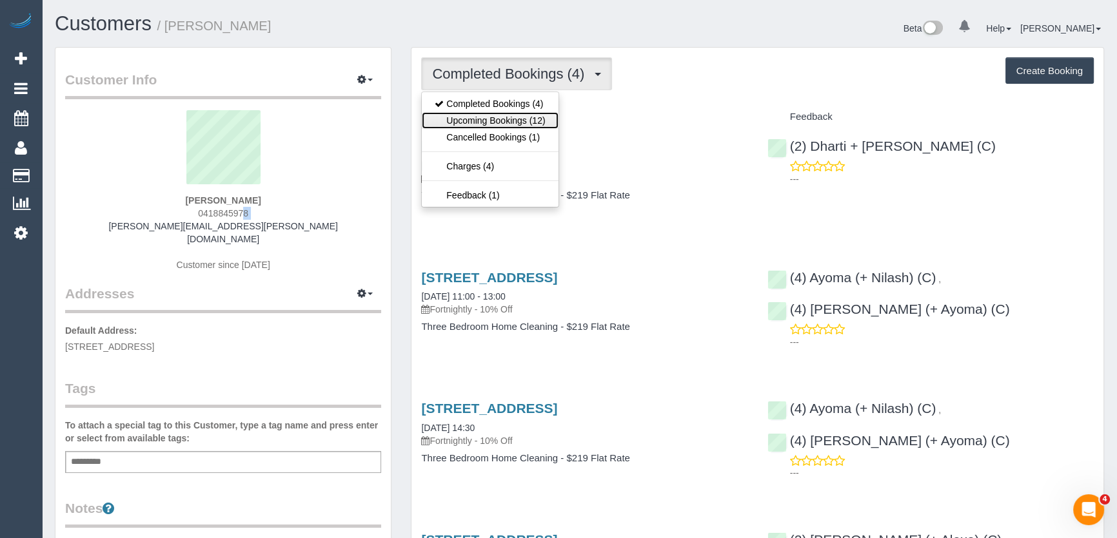
click at [510, 122] on link "Upcoming Bookings (12)" at bounding box center [490, 120] width 136 height 17
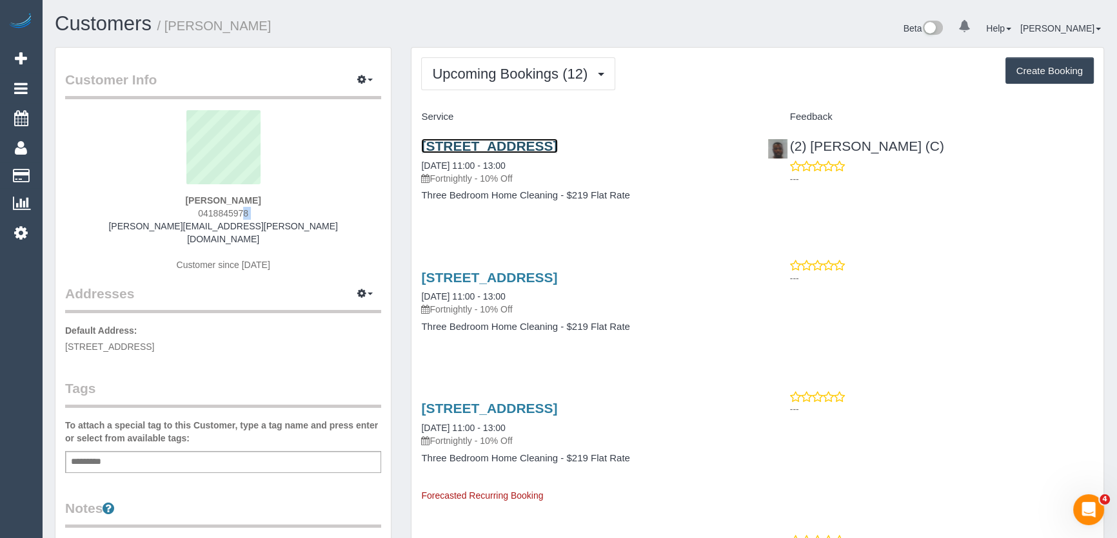
drag, startPoint x: 502, startPoint y: 148, endPoint x: 504, endPoint y: 154, distance: 6.7
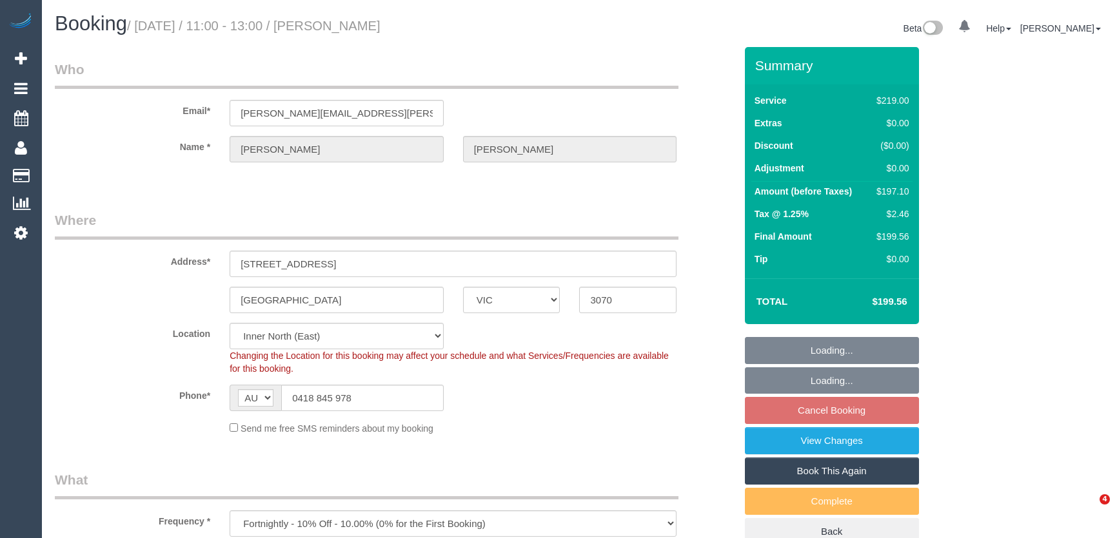
select select "VIC"
select select "number:27"
select select "number:14"
select select "number:19"
select select "number:22"
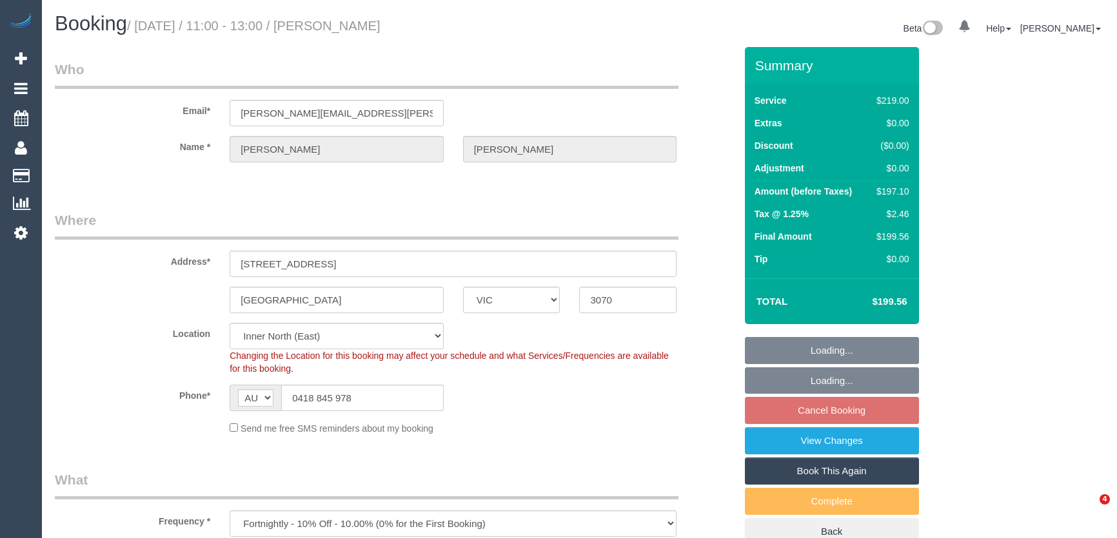
select select "number:35"
select select "number:26"
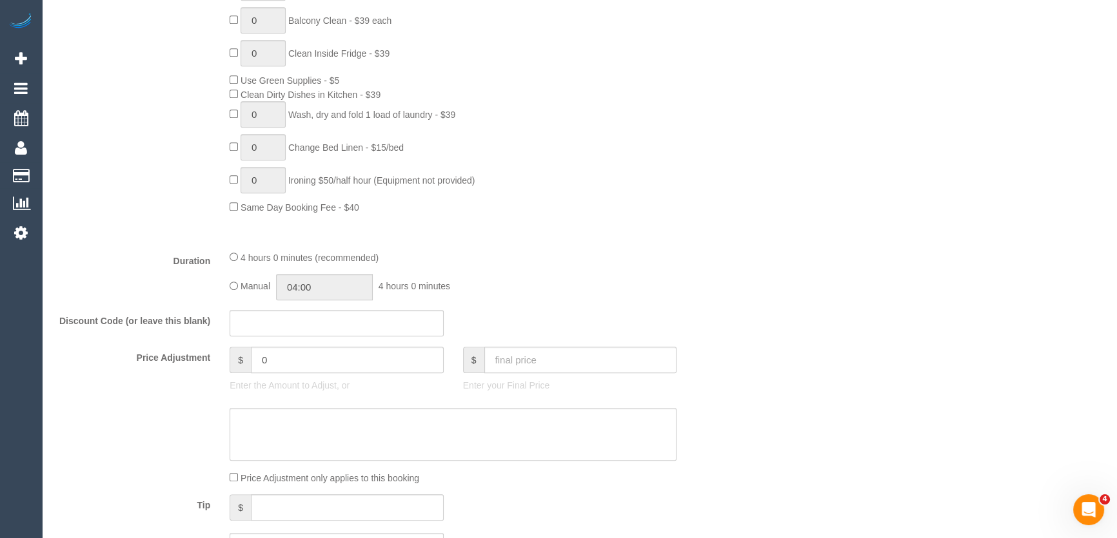
scroll to position [996, 0]
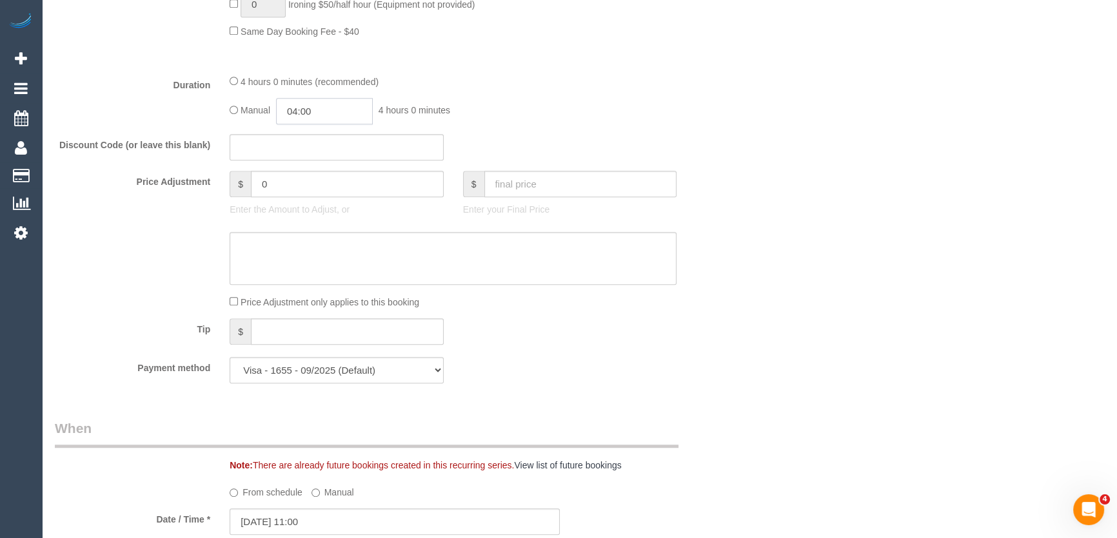
click at [340, 110] on input "04:00" at bounding box center [324, 111] width 97 height 26
type input "02:00"
click at [309, 181] on li "02:00" at bounding box center [310, 180] width 57 height 17
click at [575, 114] on div "Manual 02:00 2 hours 0 minutes" at bounding box center [453, 111] width 447 height 26
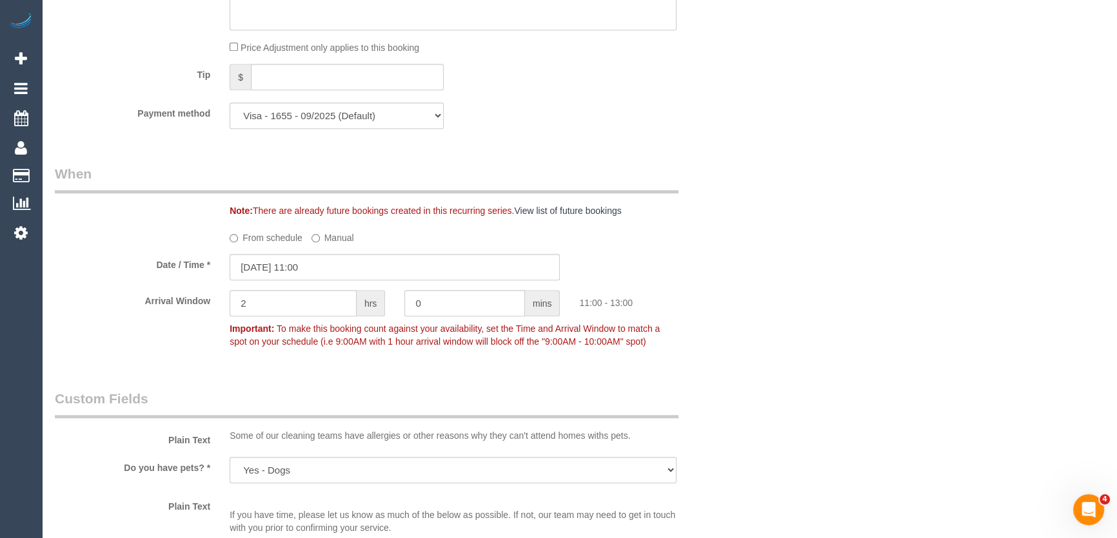
scroll to position [1348, 0]
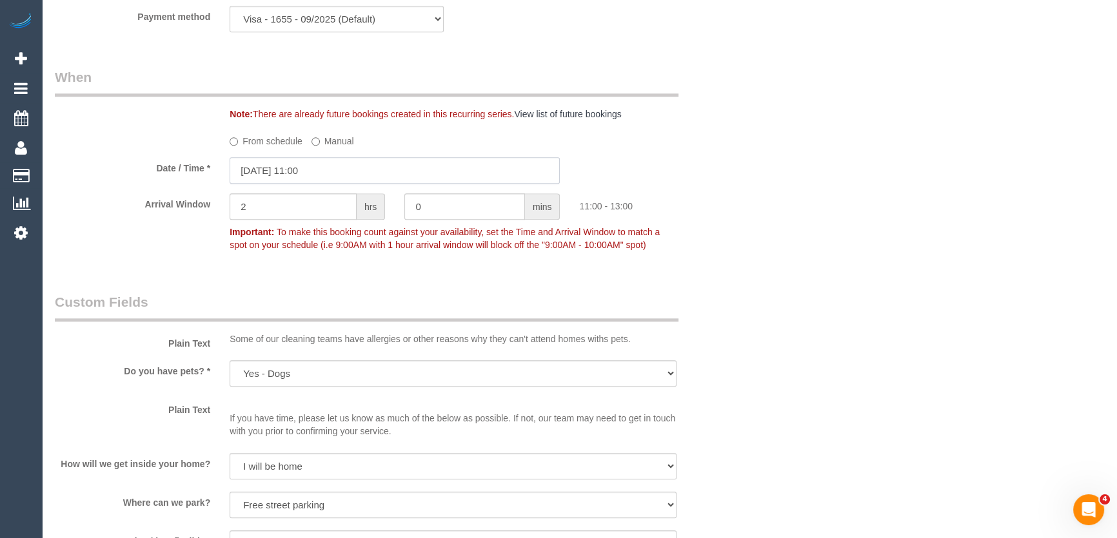
click at [343, 175] on input "29/08/2025 11:00" at bounding box center [395, 170] width 330 height 26
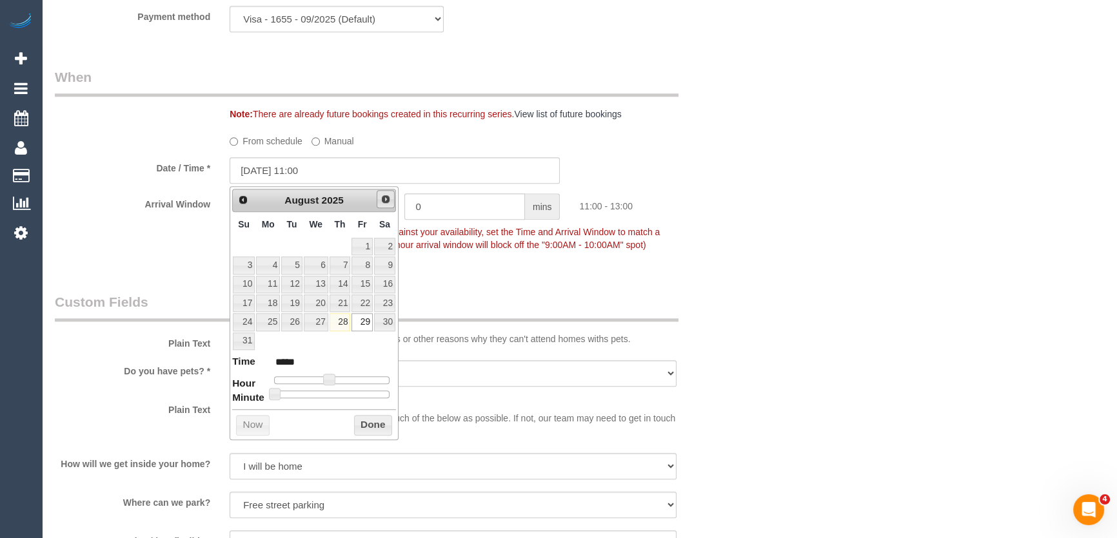
click at [382, 199] on span "Next" at bounding box center [385, 199] width 10 height 10
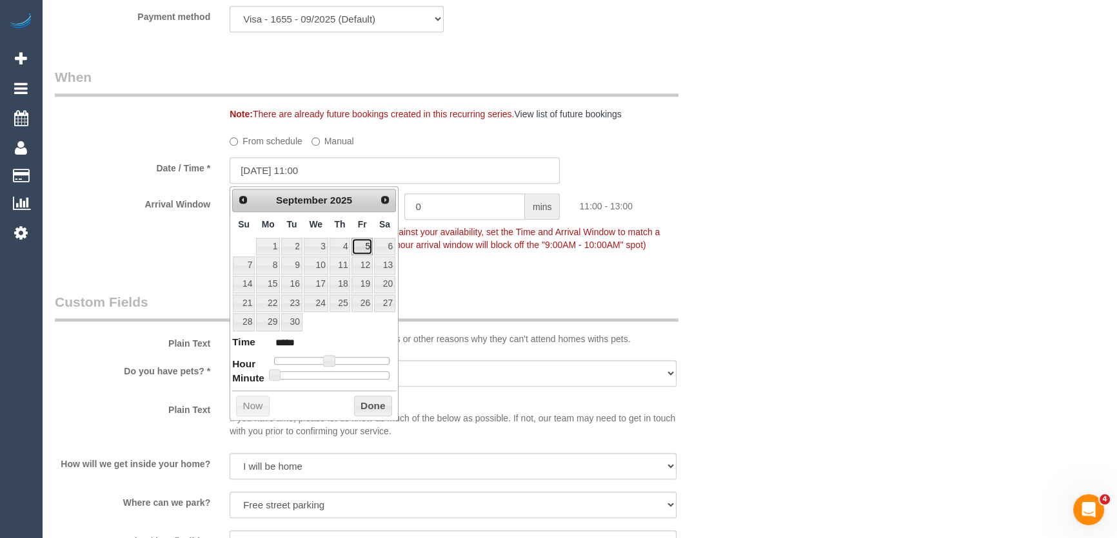
click at [358, 245] on link "5" at bounding box center [361, 246] width 21 height 17
type input "05/09/2025 11:00"
click at [449, 270] on div "Who Email* mcconnell.andrew@gmail.com Name * Andrew McConnell Where Address* 12…" at bounding box center [395, 35] width 700 height 2672
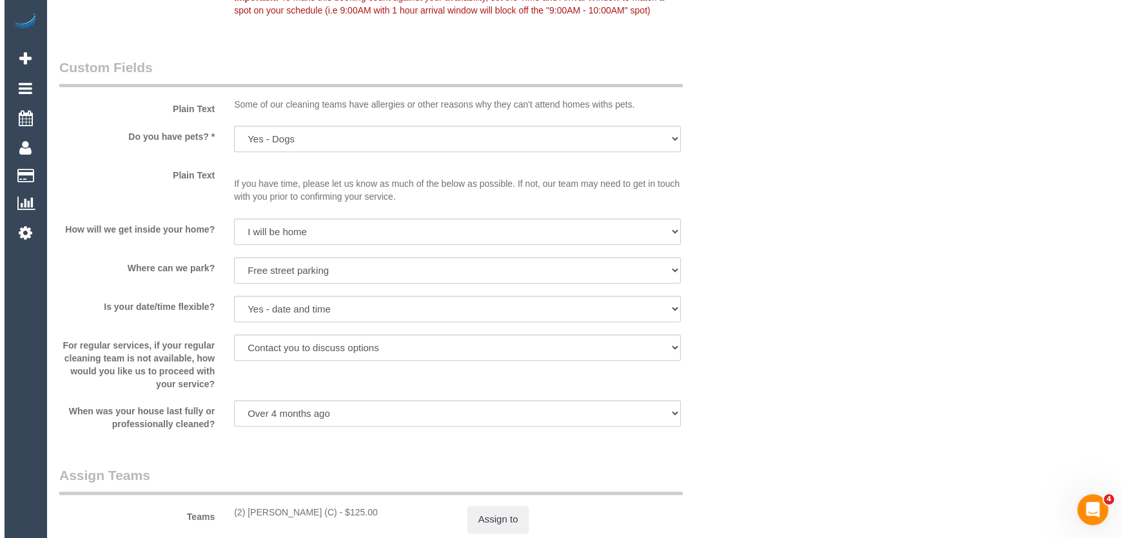
scroll to position [1758, 0]
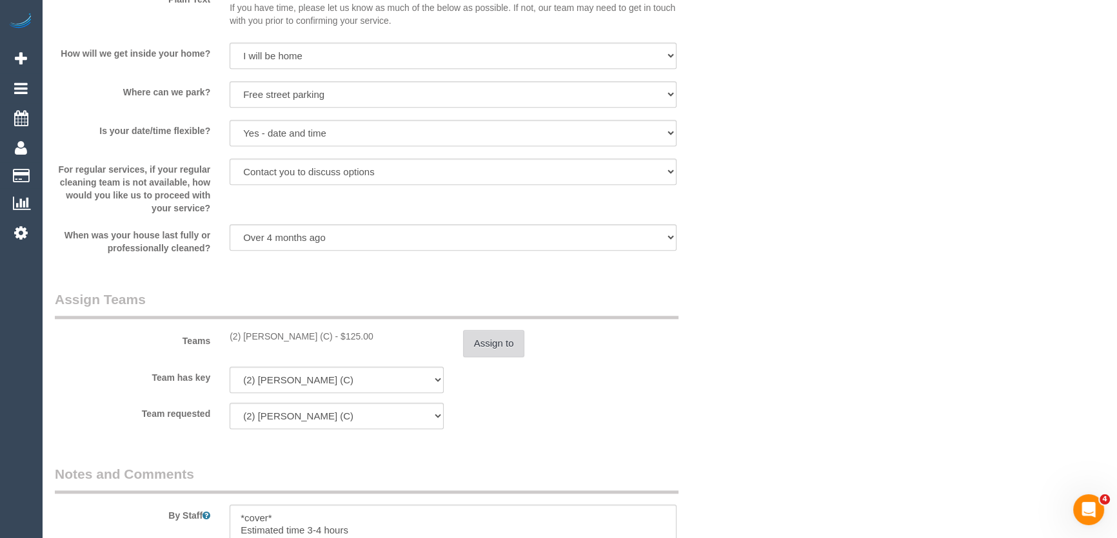
click at [478, 344] on button "Assign to" at bounding box center [494, 343] width 62 height 27
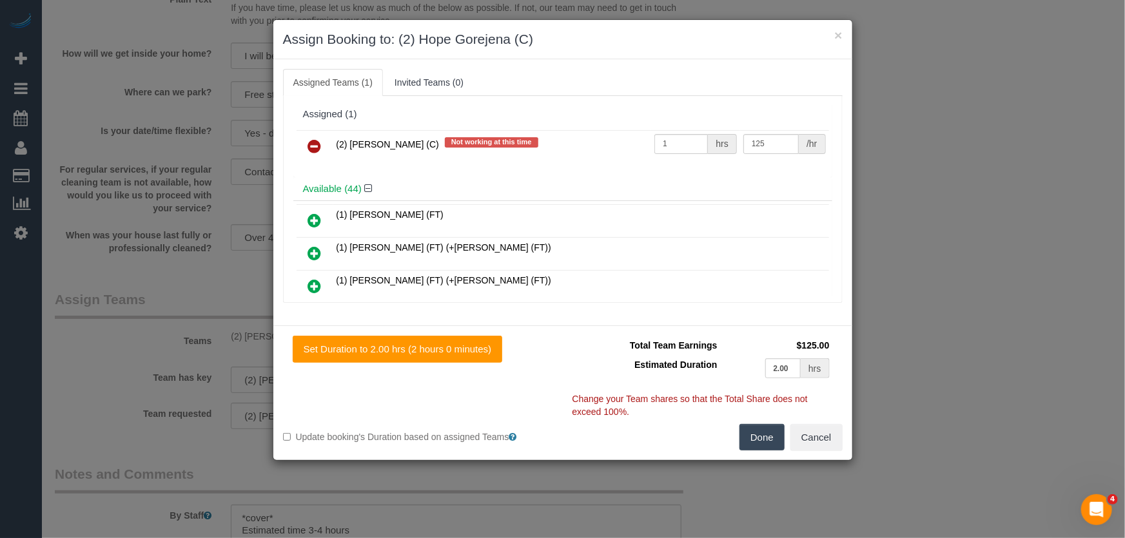
click at [313, 147] on icon at bounding box center [315, 146] width 14 height 15
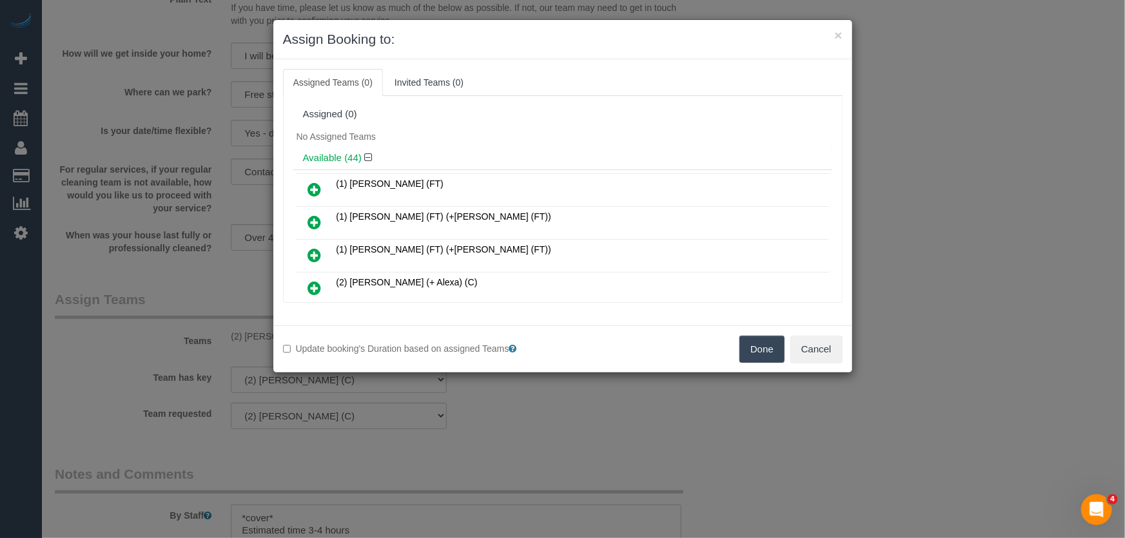
scroll to position [275, 0]
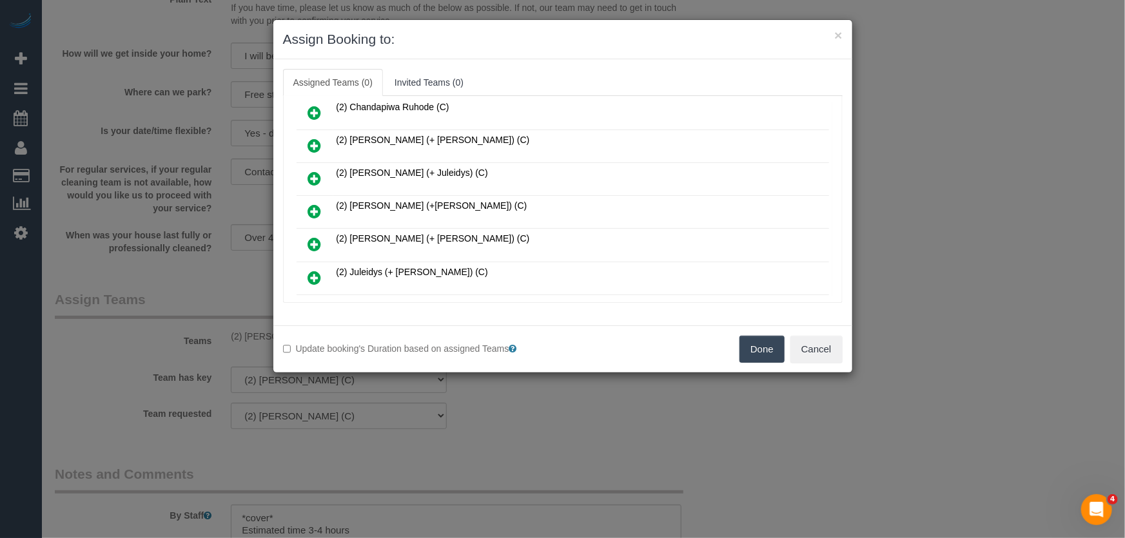
click at [311, 206] on icon at bounding box center [315, 211] width 14 height 15
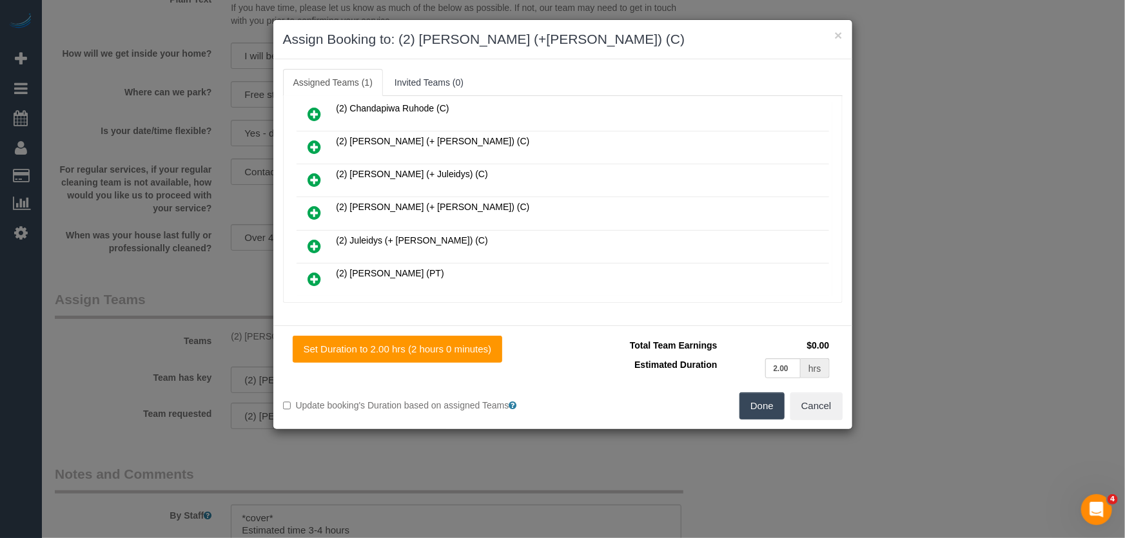
click at [311, 206] on icon at bounding box center [315, 212] width 14 height 15
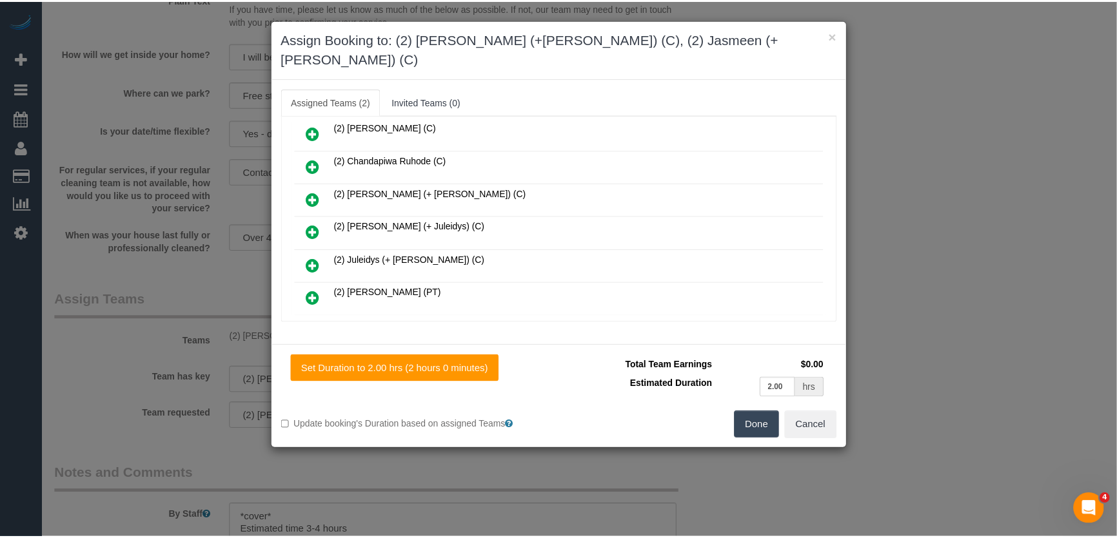
scroll to position [337, 0]
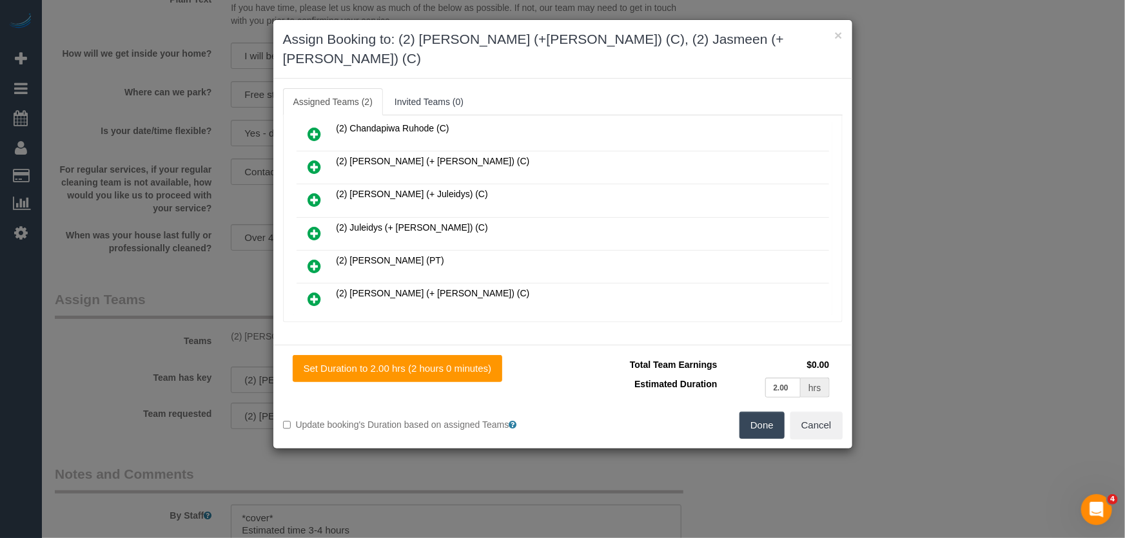
click at [766, 412] on button "Done" at bounding box center [762, 425] width 45 height 27
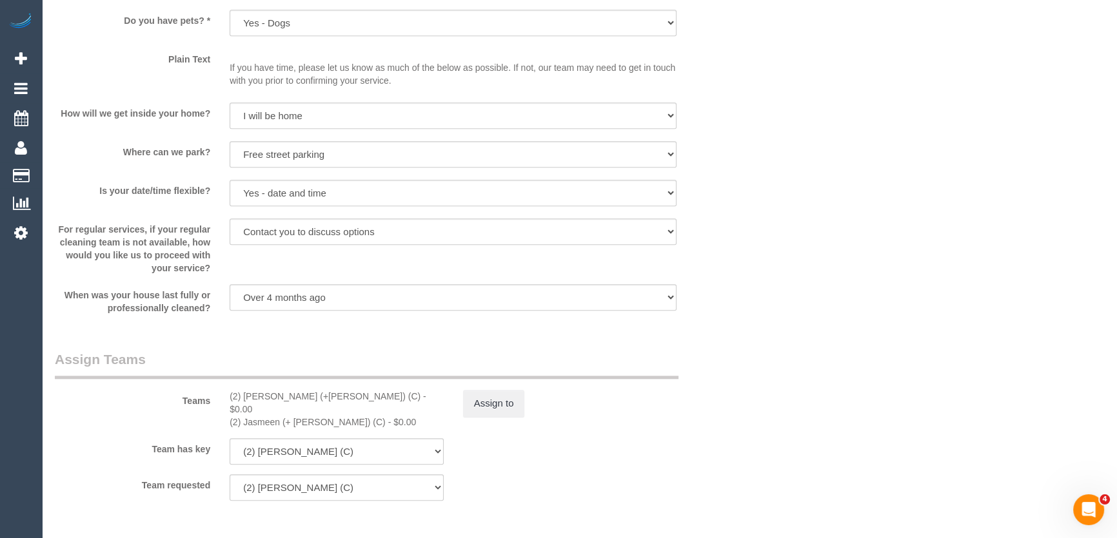
scroll to position [1817, 0]
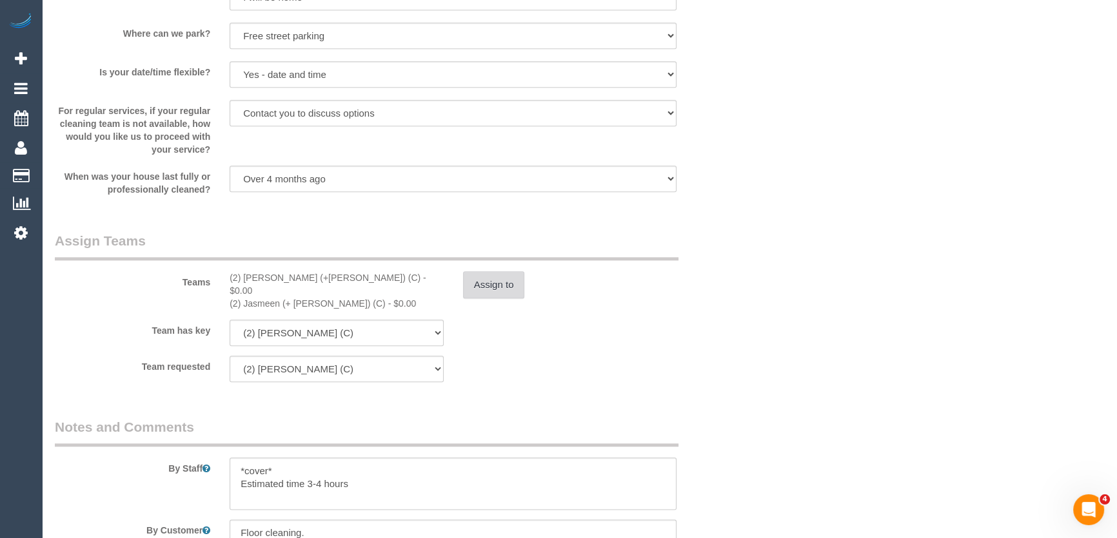
click at [498, 288] on button "Assign to" at bounding box center [494, 284] width 62 height 27
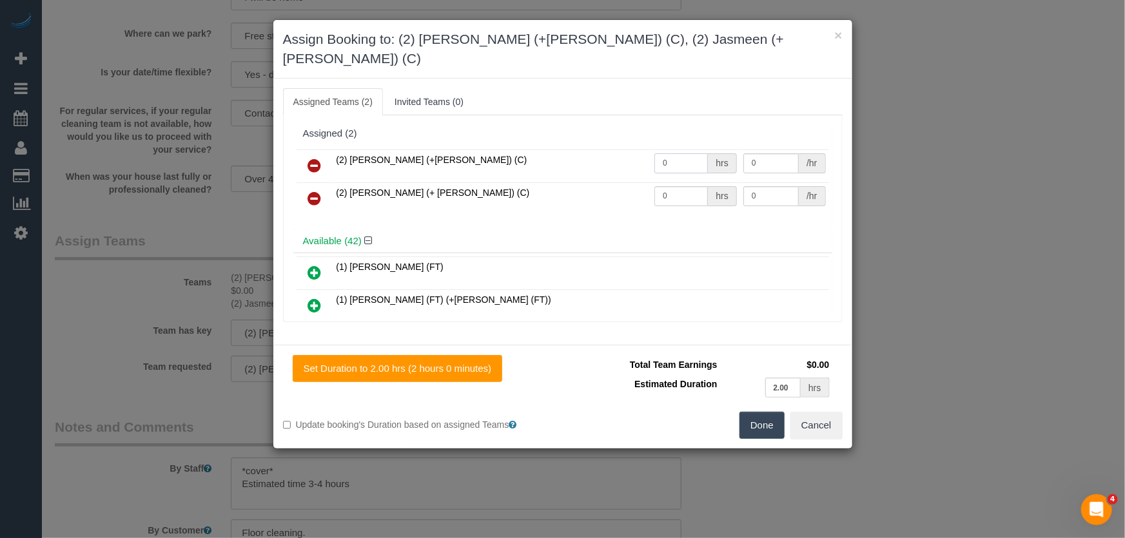
click at [690, 153] on input "0" at bounding box center [681, 163] width 54 height 20
type input "1"
click at [670, 186] on input "0" at bounding box center [681, 196] width 54 height 20
type input "62.5"
type input "1"
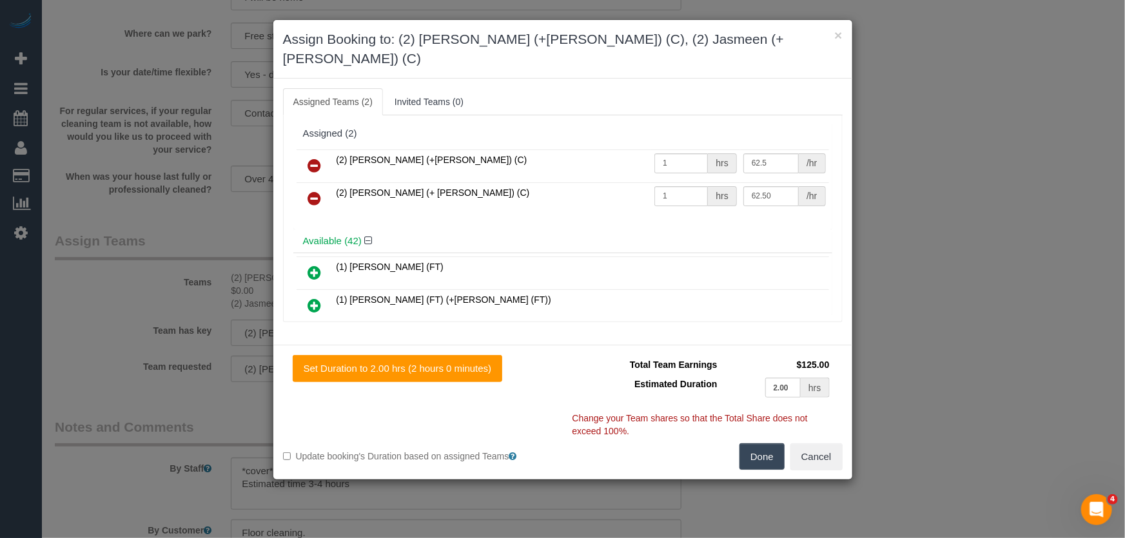
click at [771, 444] on button "Done" at bounding box center [762, 457] width 45 height 27
click at [771, 444] on div "Done Cancel" at bounding box center [708, 457] width 290 height 27
type input "62.5"
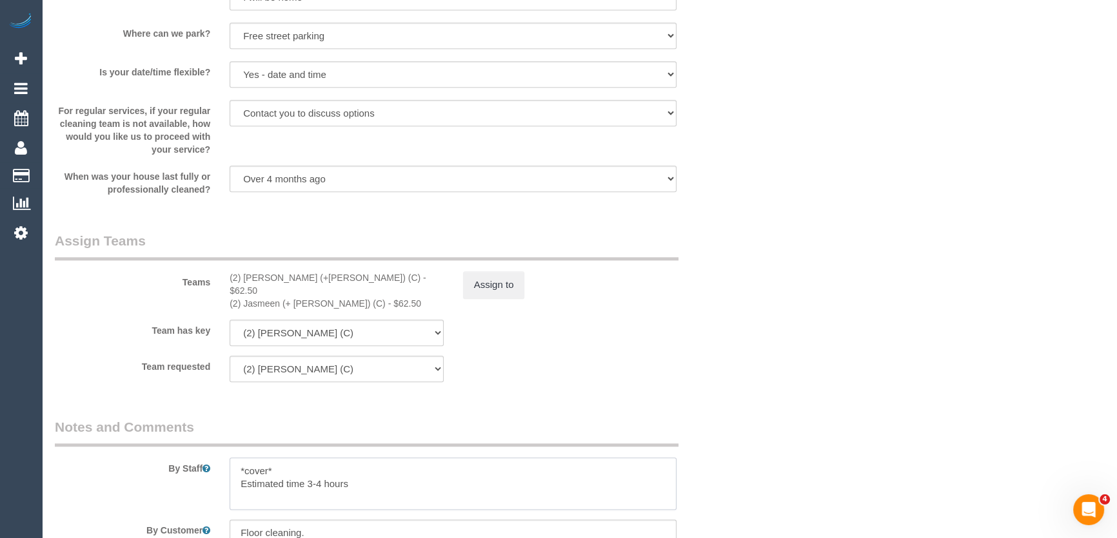
click at [282, 458] on textarea at bounding box center [453, 484] width 447 height 53
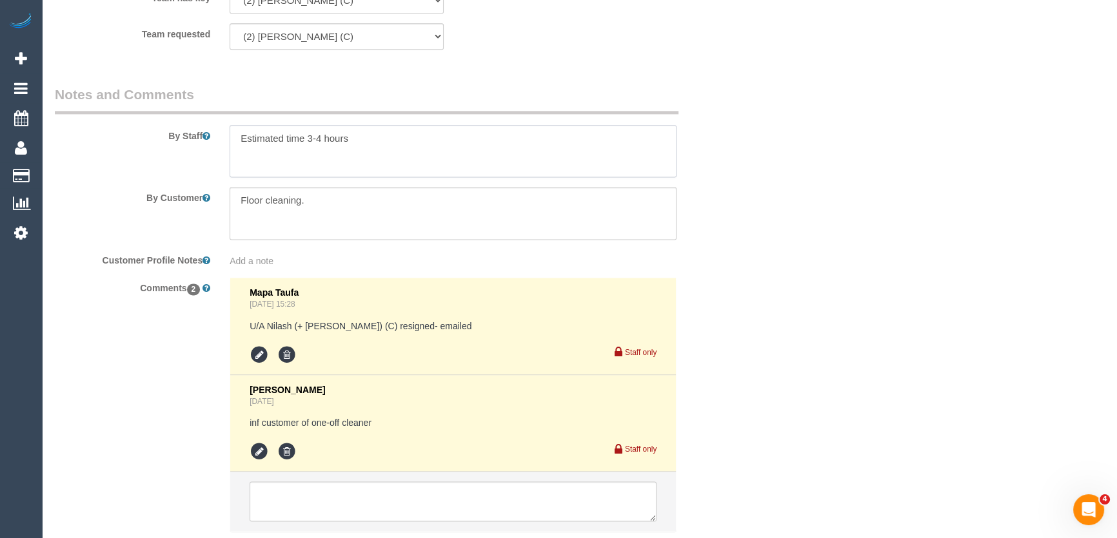
scroll to position [2225, 0]
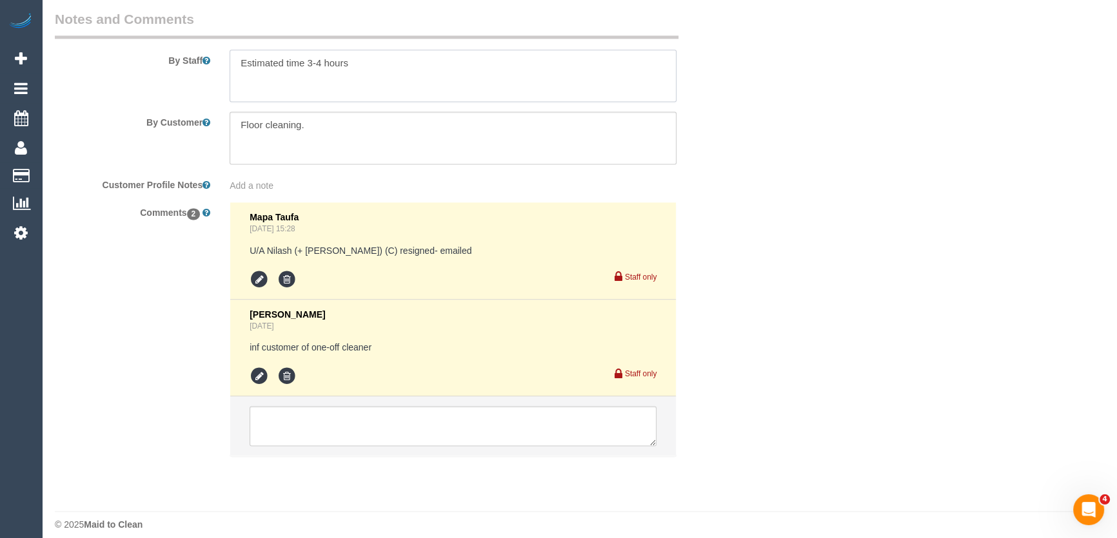
type textarea "Estimated time 3-4 hours"
click at [353, 440] on li at bounding box center [453, 426] width 446 height 59
click at [361, 413] on textarea at bounding box center [453, 426] width 407 height 40
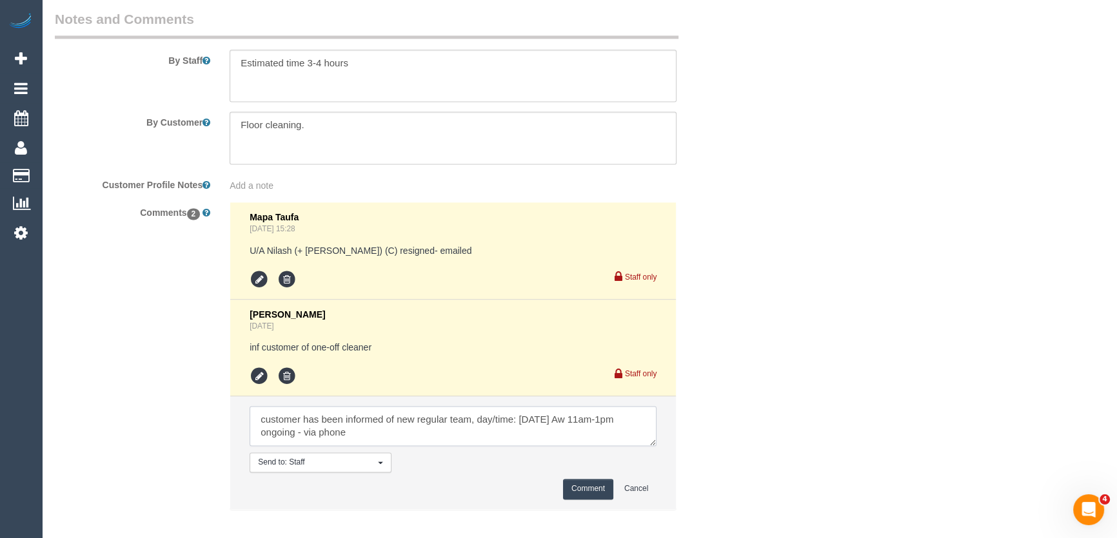
type textarea "customer has been informed of new regular team, day/time: Friday 5/9 Aw 11am-1p…"
click at [584, 479] on button "Comment" at bounding box center [588, 489] width 50 height 20
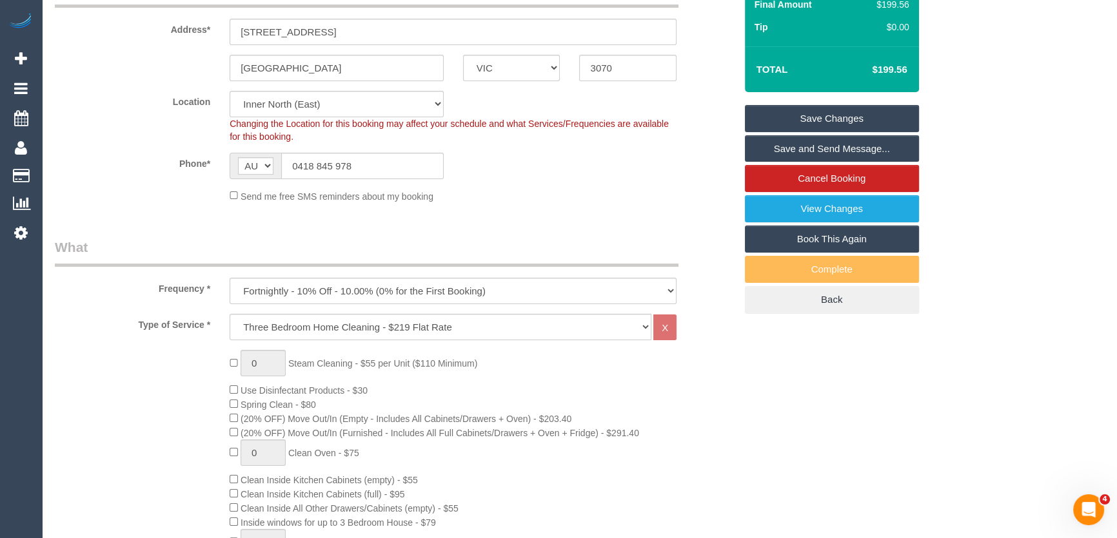
scroll to position [0, 0]
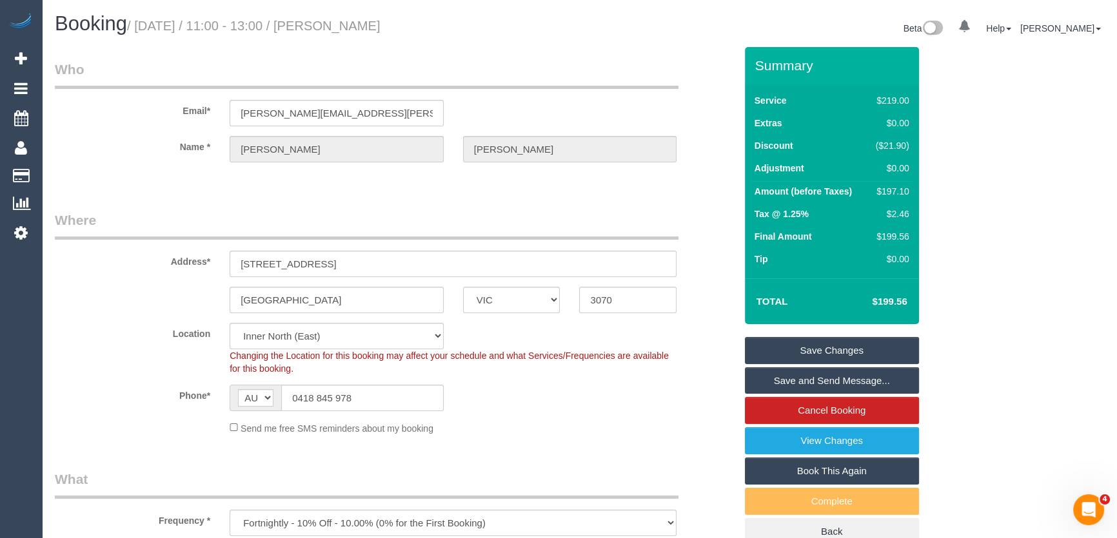
click at [346, 30] on small "/ August 29, 2025 / 11:00 - 13:00 / Andrew McConnell" at bounding box center [253, 26] width 253 height 14
copy small "Andrew McConnell"
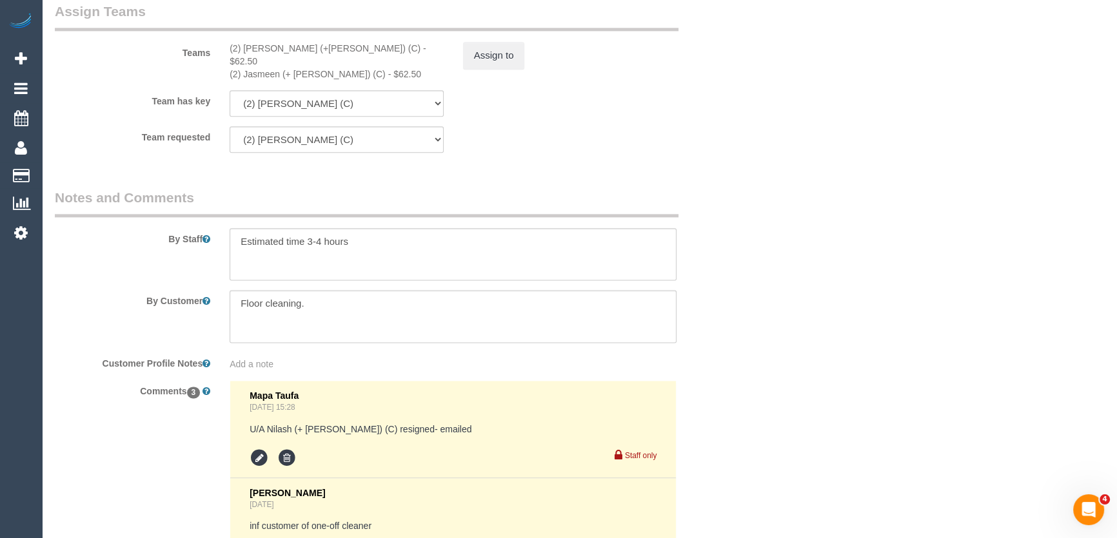
scroll to position [2051, 0]
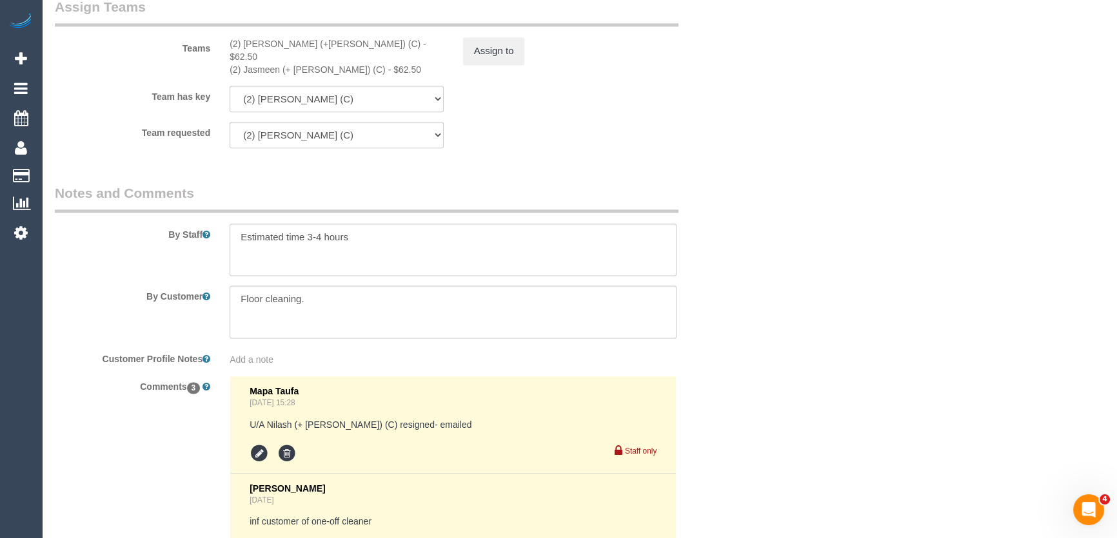
click at [268, 348] on div "Add a note" at bounding box center [453, 357] width 466 height 18
click at [268, 355] on span "Add a note" at bounding box center [252, 360] width 44 height 10
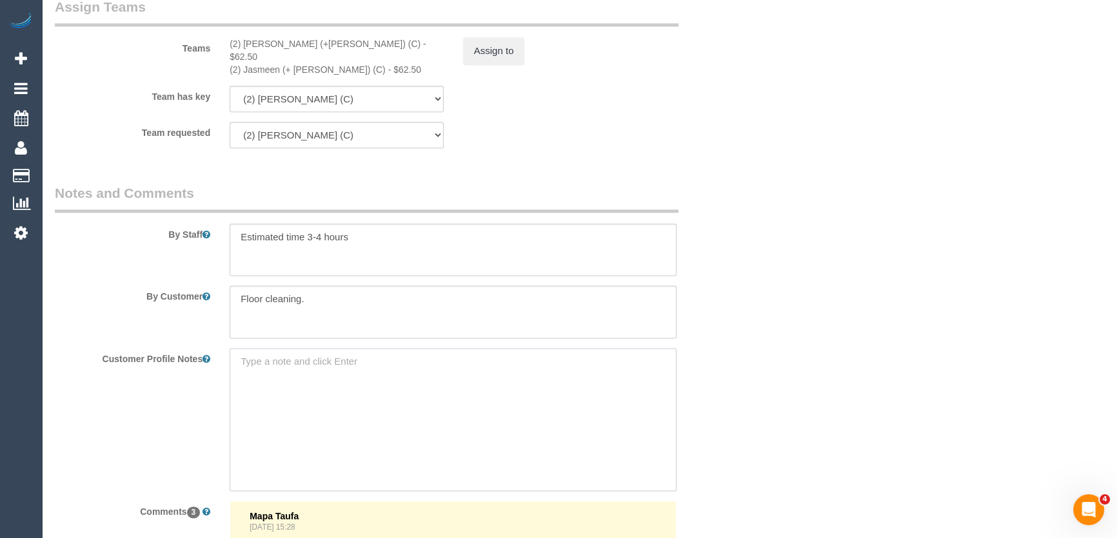
paste textarea "** ACCESS ** ** PREFERENCES ** ** DO NOT SEND ** ** GENERAL ** ** BILLING/INVOI…"
click at [347, 357] on textarea "** ACCESS ** ** PREFERENCES ** ** DO NOT SEND ** ** GENERAL ** ** BILLING/INVOI…" at bounding box center [453, 419] width 447 height 143
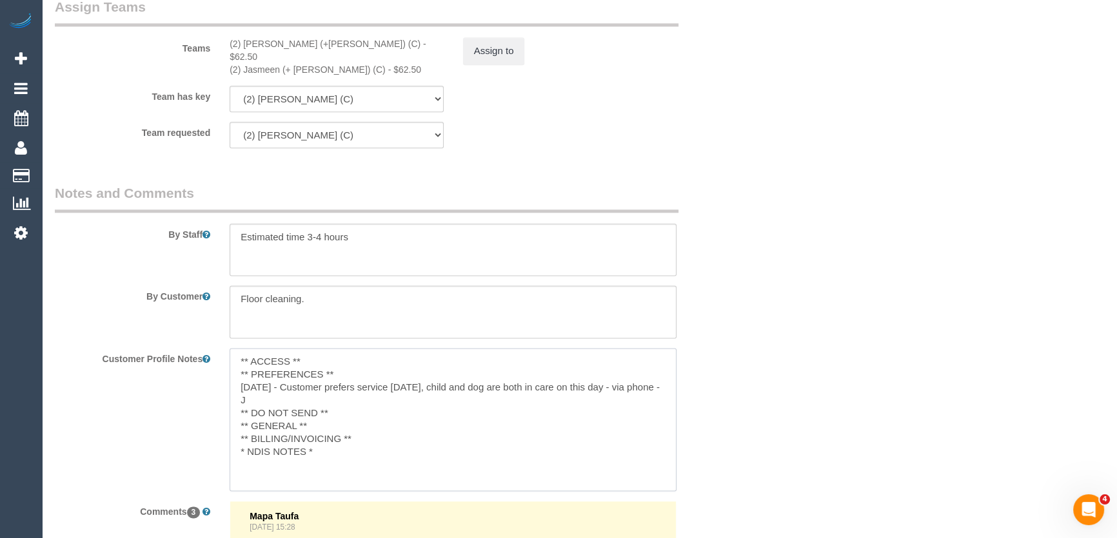
type textarea "** ACCESS ** ** PREFERENCES ** 28/08/25 - Customer prefers service on Friday, c…"
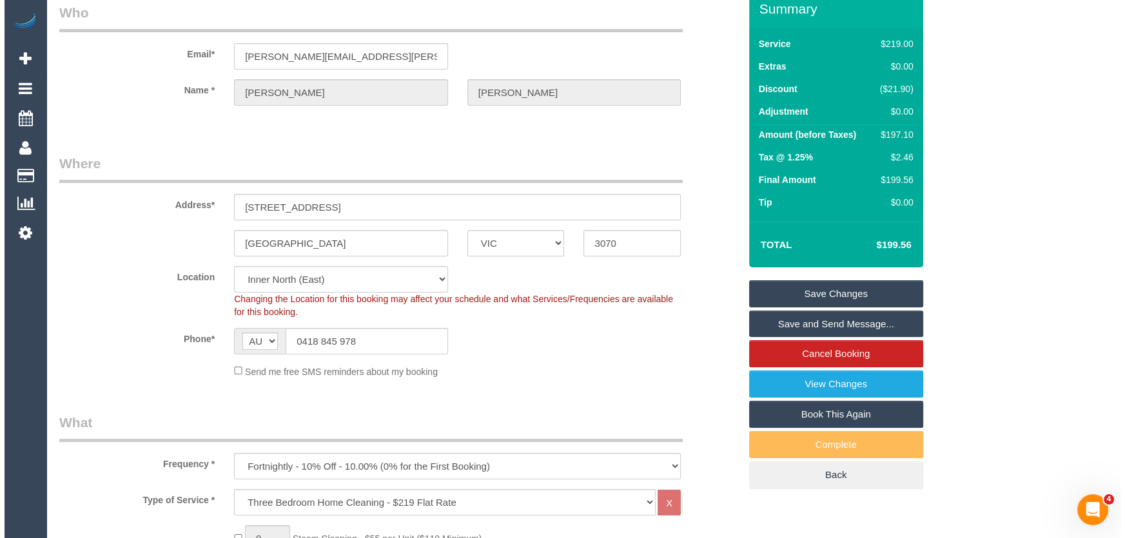
scroll to position [0, 0]
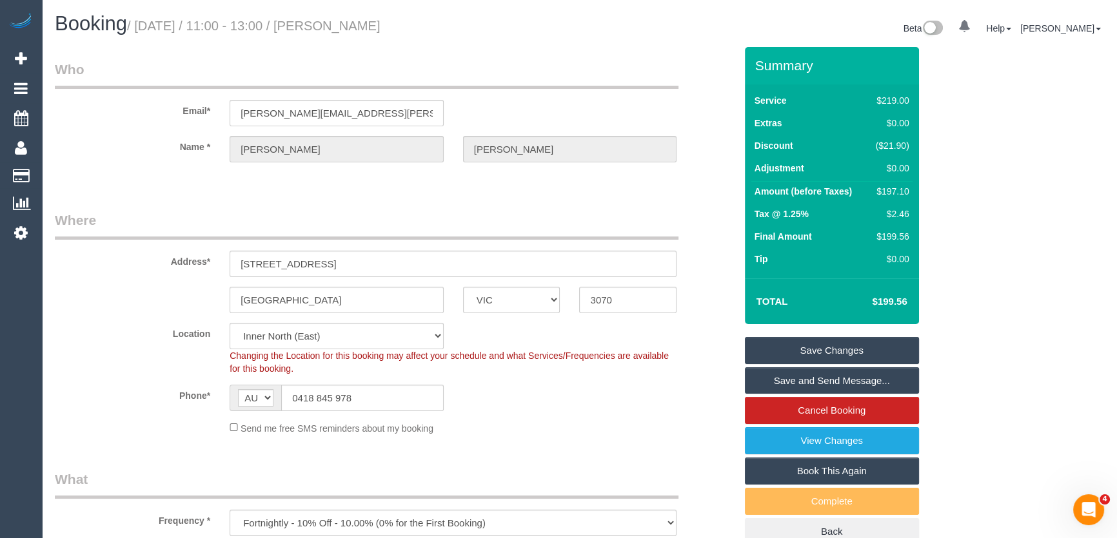
click at [851, 382] on link "Save and Send Message..." at bounding box center [832, 381] width 174 height 27
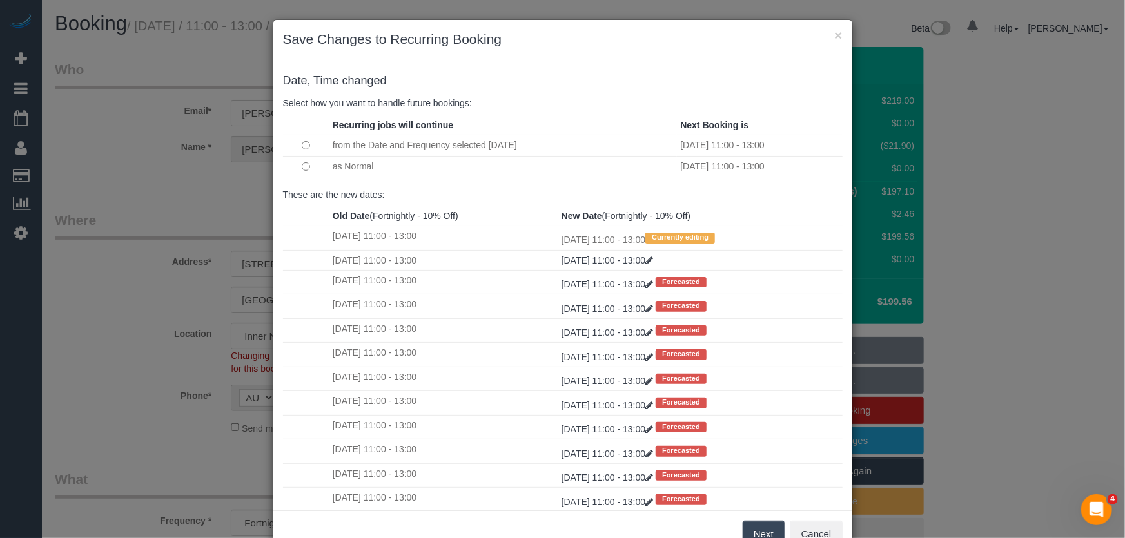
drag, startPoint x: 758, startPoint y: 529, endPoint x: 755, endPoint y: 520, distance: 10.0
click at [758, 529] on button "Next" at bounding box center [764, 534] width 42 height 27
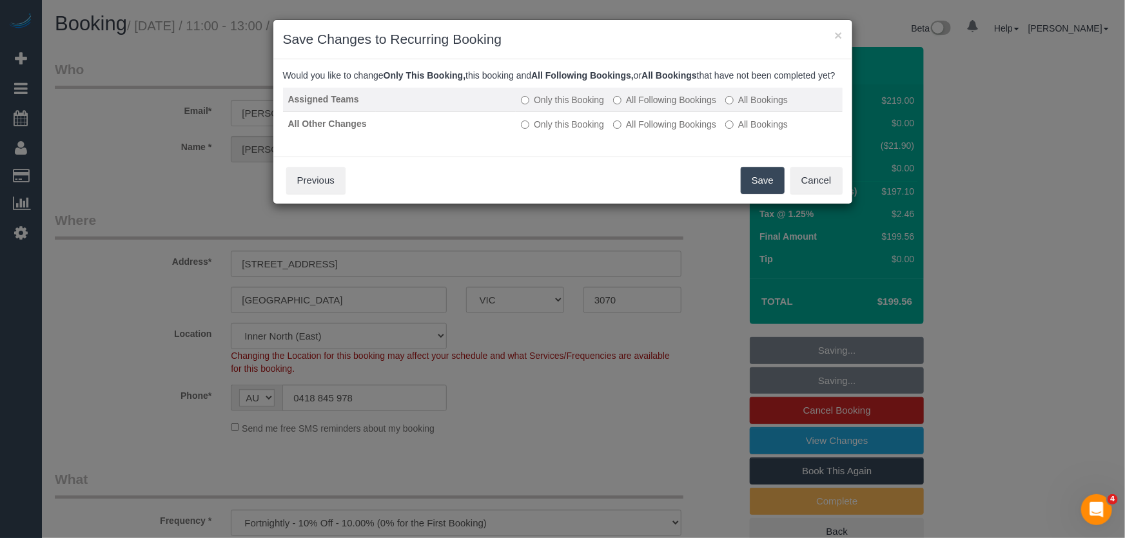
click at [653, 106] on label "All Following Bookings" at bounding box center [664, 99] width 103 height 13
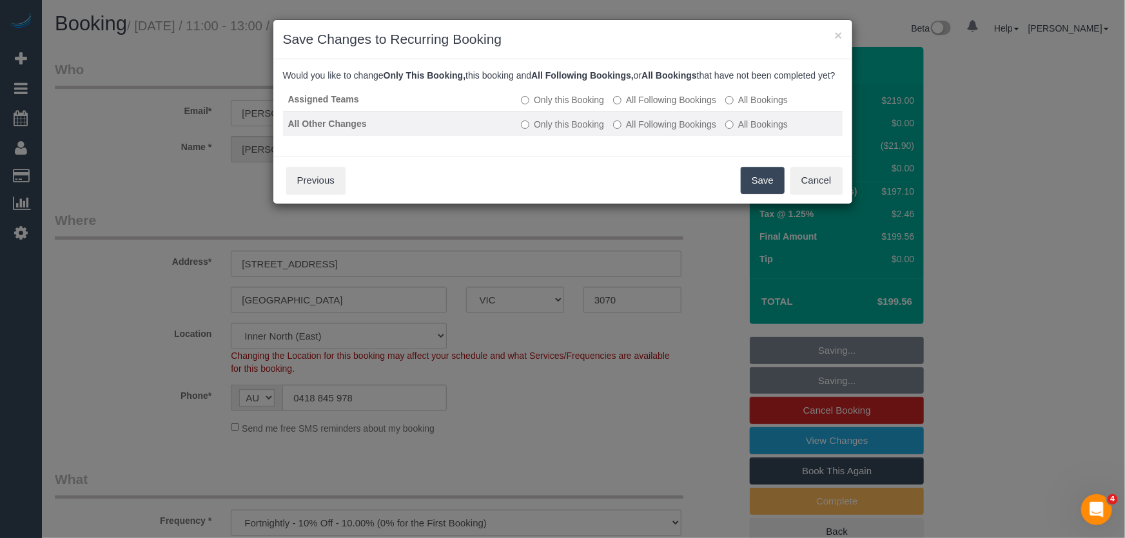
click at [652, 131] on label "All Following Bookings" at bounding box center [664, 124] width 103 height 13
click at [757, 194] on button "Save" at bounding box center [763, 180] width 44 height 27
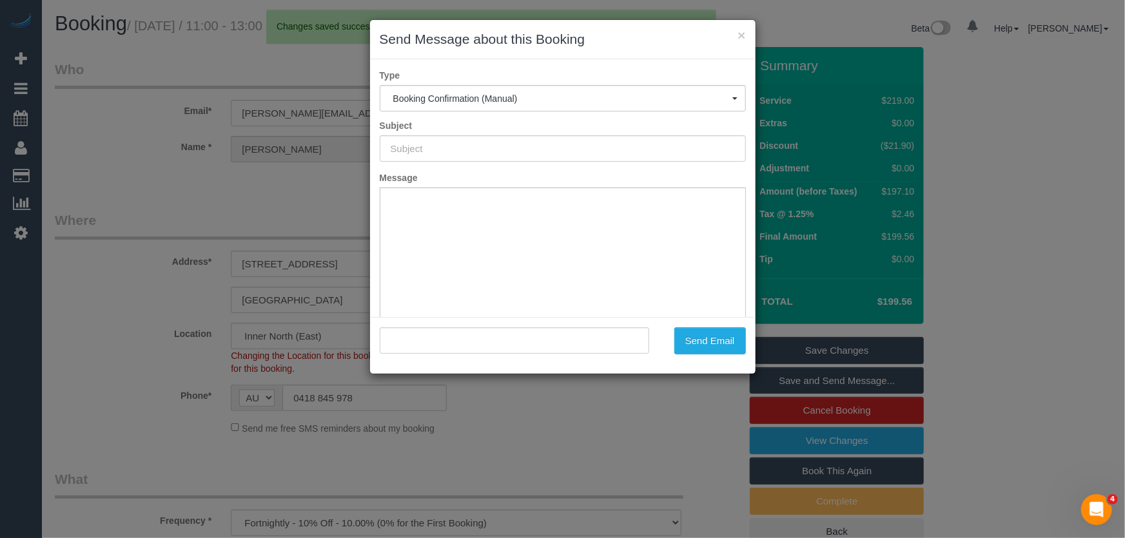
type input "Booking Confirmed"
type input ""Andrew McConnell" <mcconnell.andrew@gmail.com>"
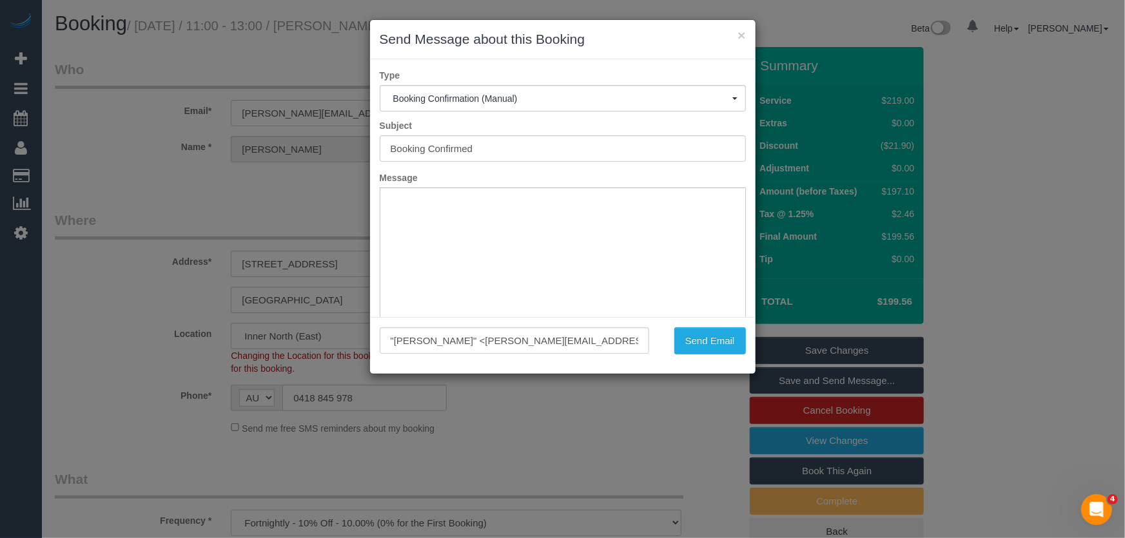
click at [600, 464] on div "× Send Message about this Booking Type Booking Confirmation (Manual) Booking Co…" at bounding box center [562, 269] width 1125 height 538
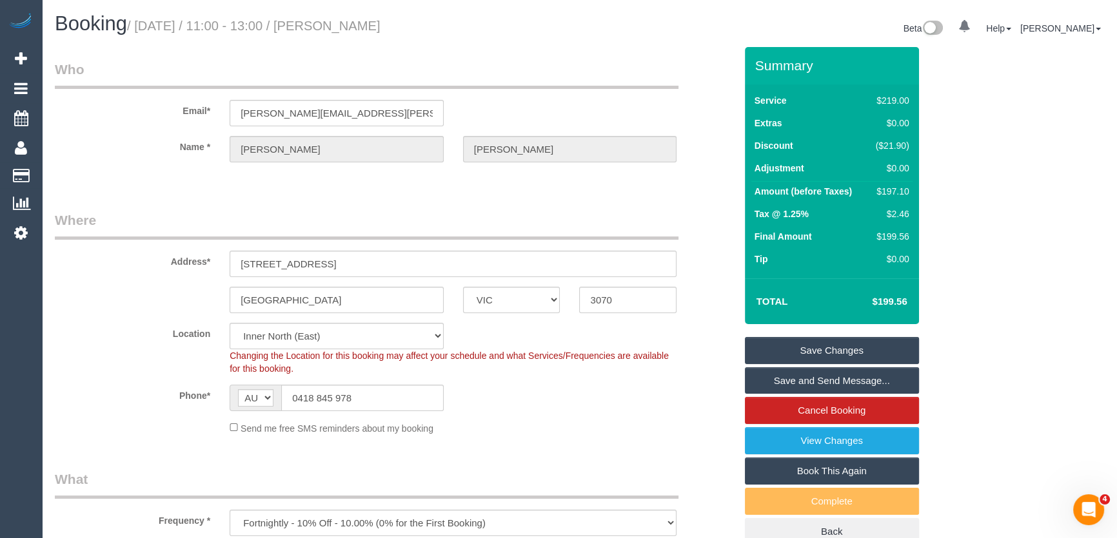
click at [821, 376] on link "Save and Send Message..." at bounding box center [832, 381] width 174 height 27
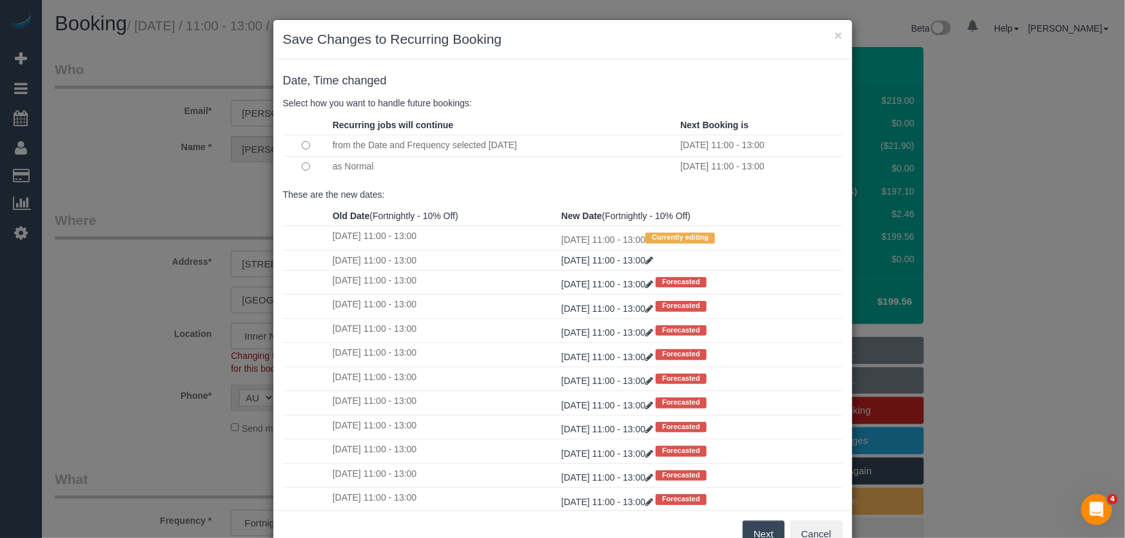
click at [760, 530] on button "Next" at bounding box center [764, 534] width 42 height 27
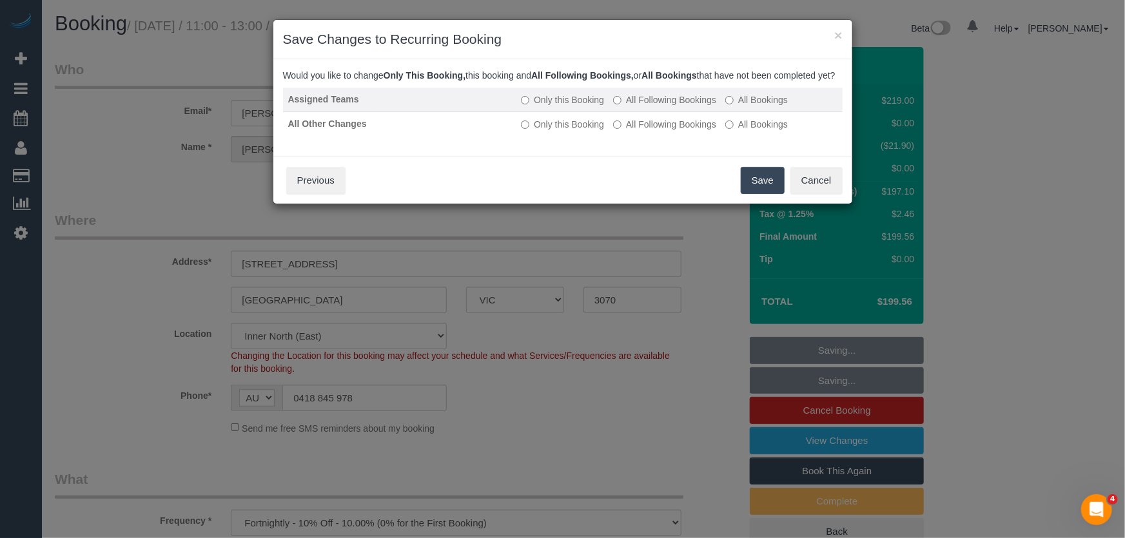
click at [670, 106] on label "All Following Bookings" at bounding box center [664, 99] width 103 height 13
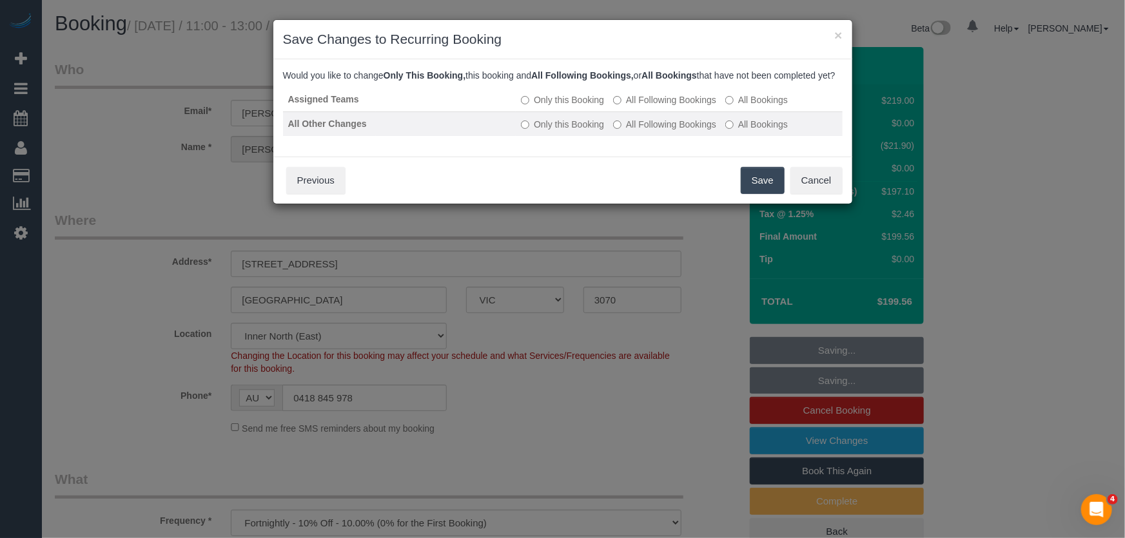
click at [669, 131] on label "All Following Bookings" at bounding box center [664, 124] width 103 height 13
click at [760, 194] on button "Save" at bounding box center [763, 180] width 44 height 27
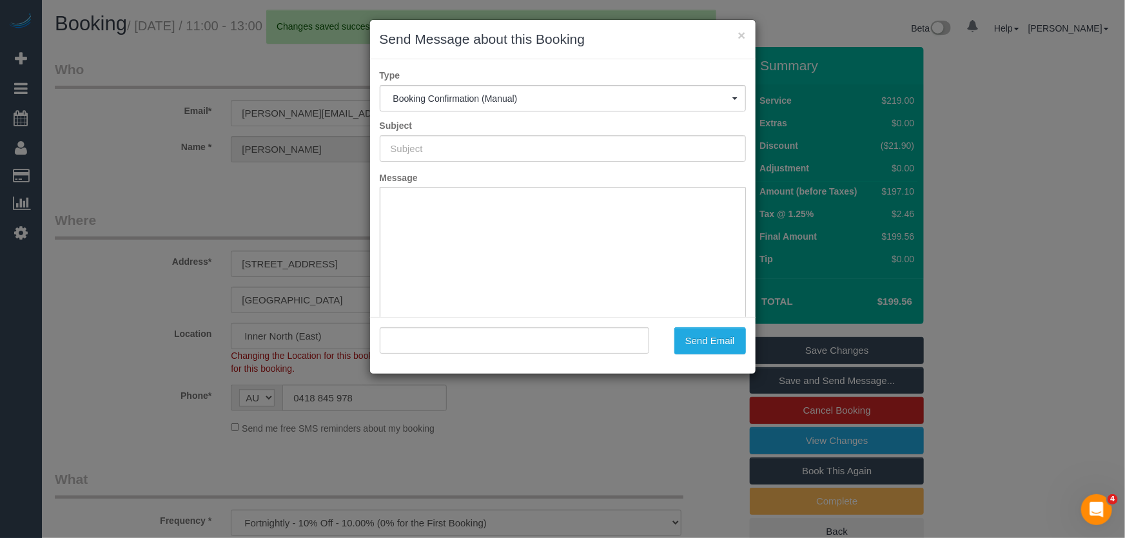
type input "Booking Confirmed"
type input ""Andrew McConnell" <mcconnell.andrew@gmail.com>"
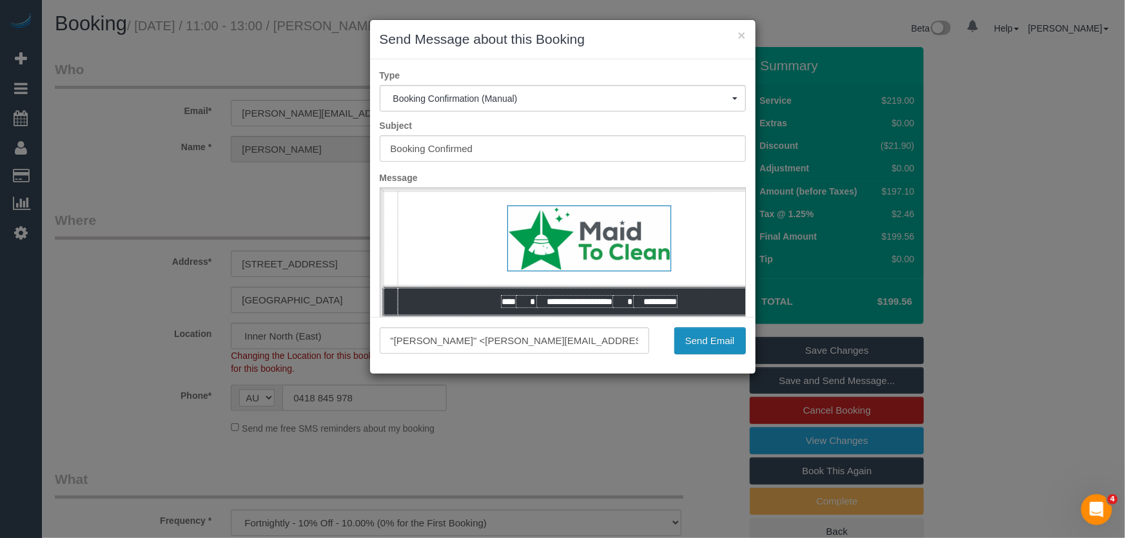
click at [700, 348] on button "Send Email" at bounding box center [710, 341] width 72 height 27
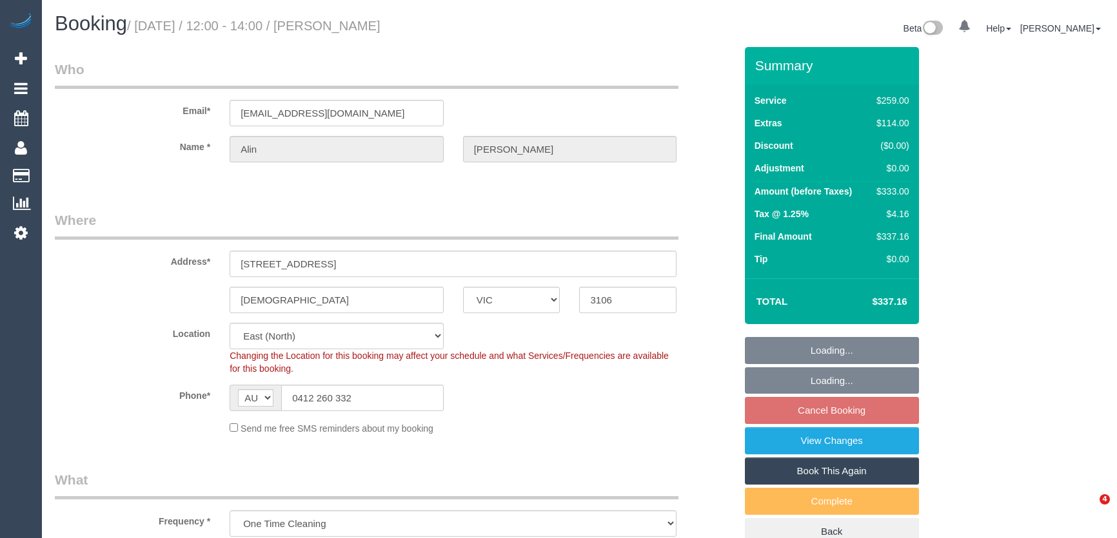
select select "VIC"
select select "spot4"
select select "number:27"
select select "number:14"
select select "number:19"
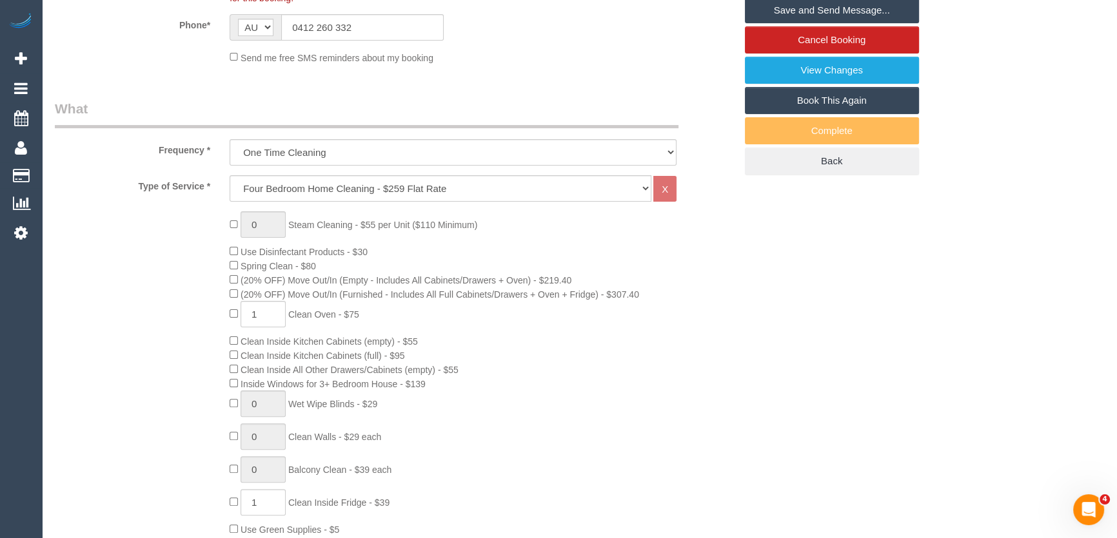
scroll to position [175, 0]
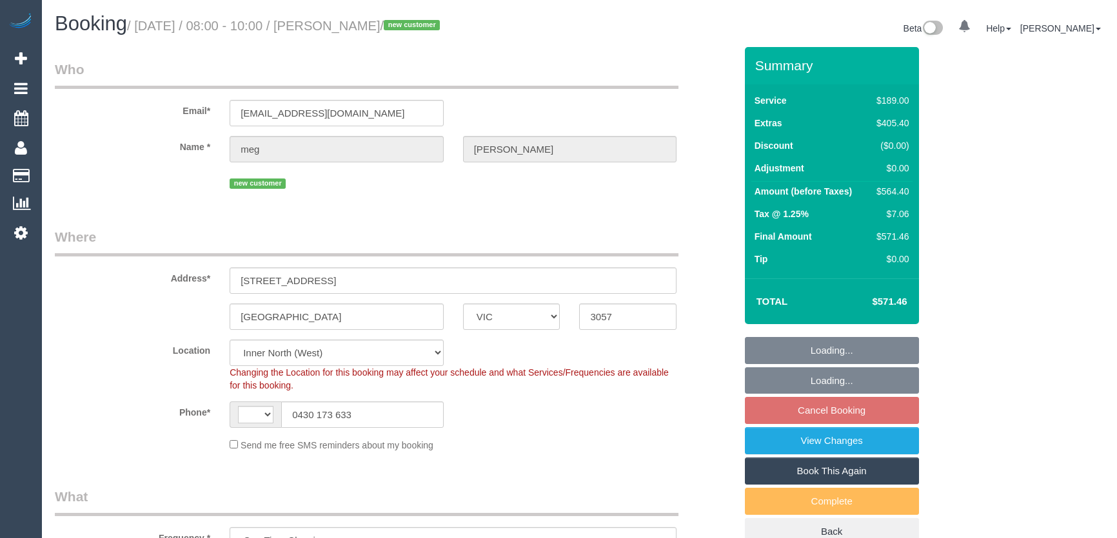
select select "VIC"
select select "object:732"
select select "string:AU"
select select "string:stripe-pm_1S0cmp2GScqysDRV79EpzOAO"
select select "spot1"
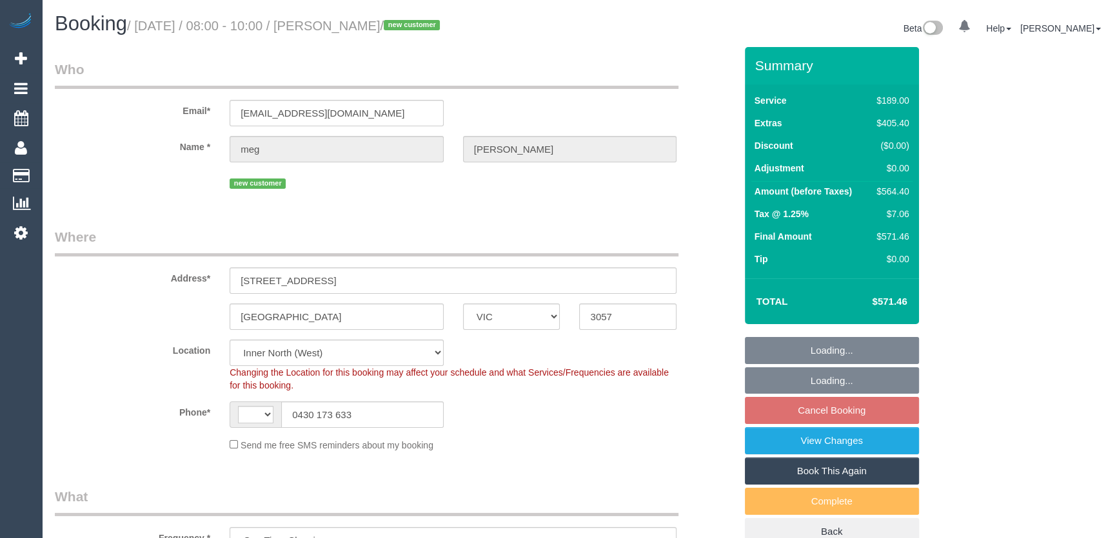
select select "number:28"
select select "number:14"
select select "number:19"
select select "number:25"
select select "number:35"
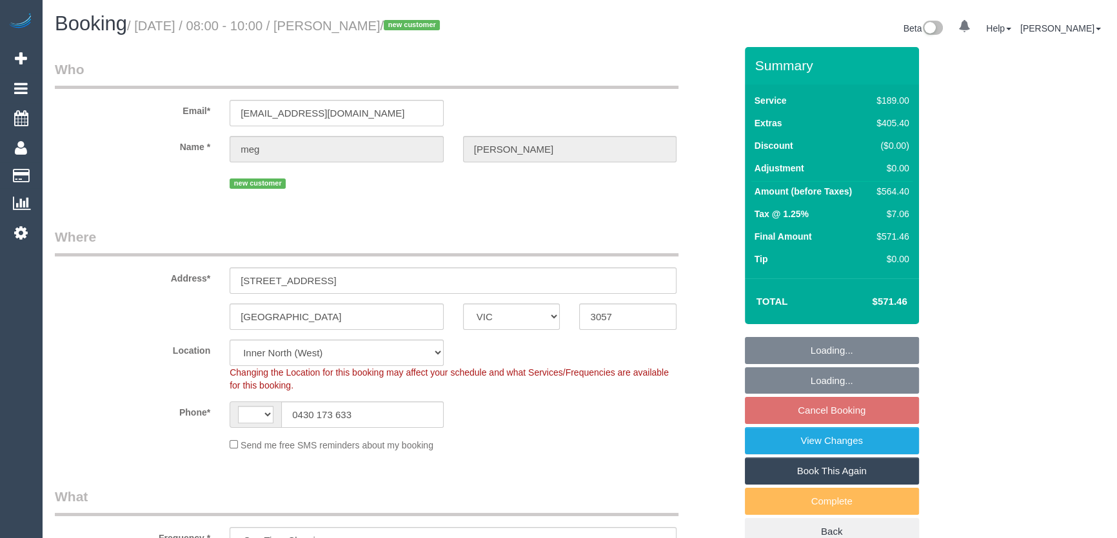
select select "number:12"
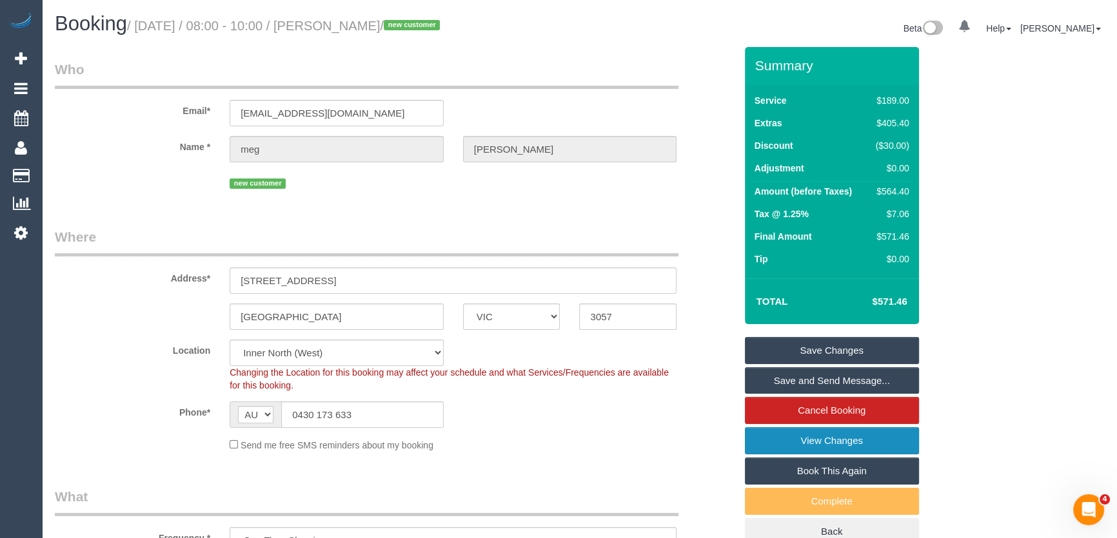
click at [785, 438] on link "View Changes" at bounding box center [832, 441] width 174 height 27
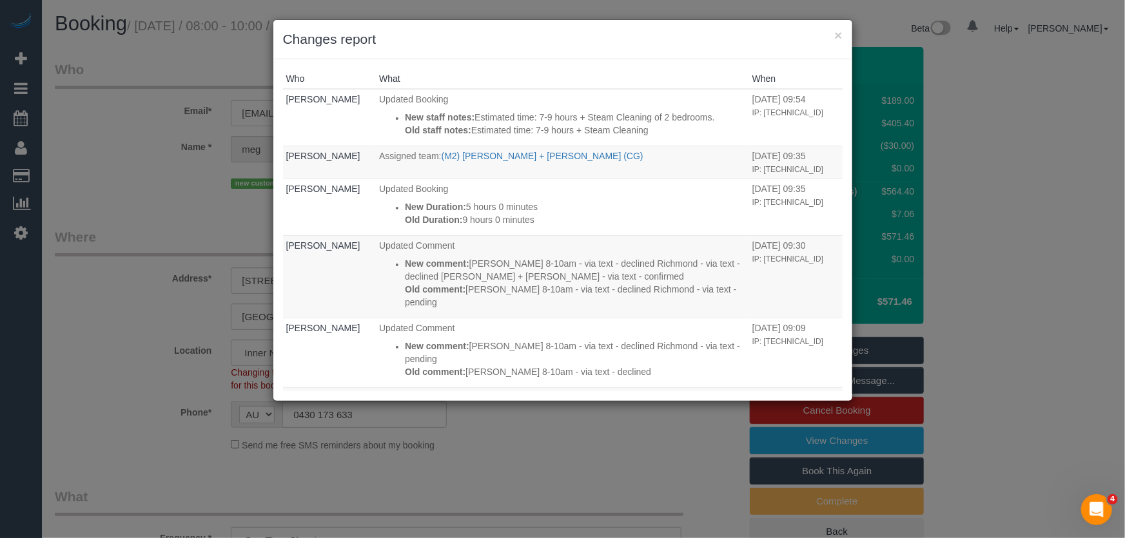
click at [659, 433] on div "× Changes report Who What When Clare Gross Updated Booking New staff notes: Est…" at bounding box center [562, 269] width 1125 height 538
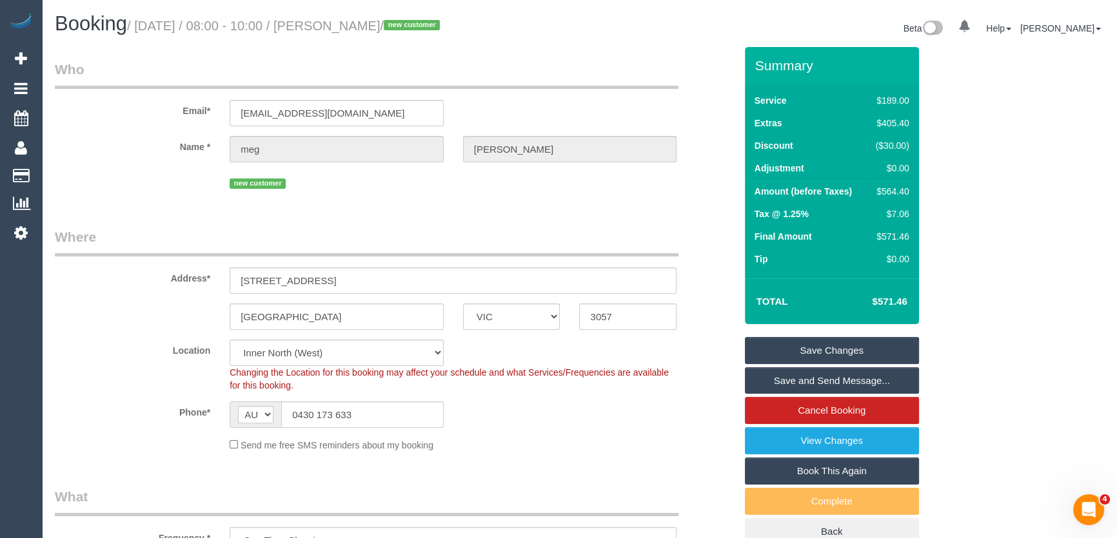
click at [806, 382] on link "Save and Send Message..." at bounding box center [832, 381] width 174 height 27
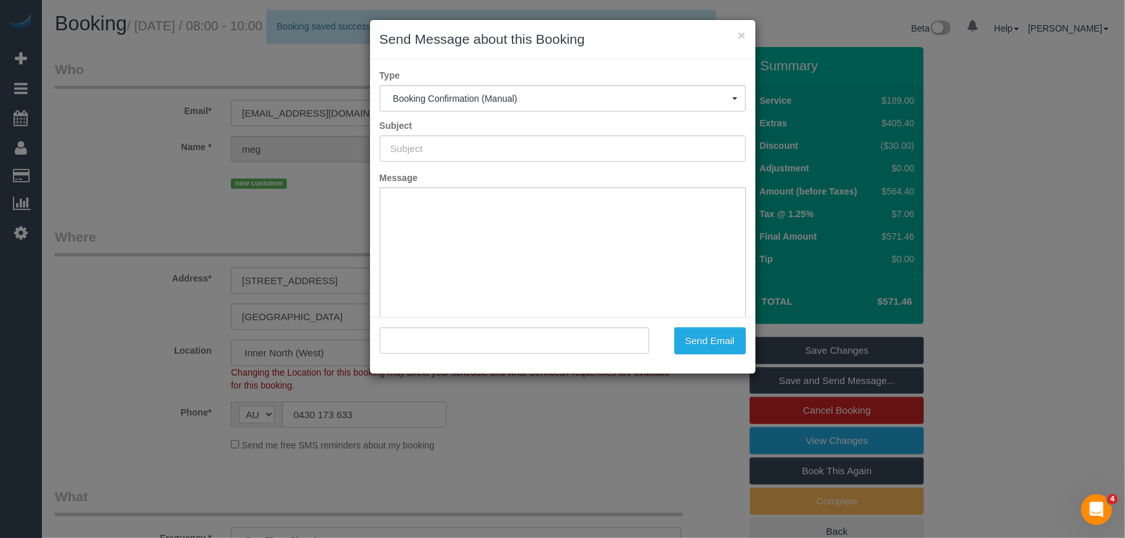
type input "Booking Confirmed"
type input ""meg Robbins" <mrobbins2907@gmail.com>"
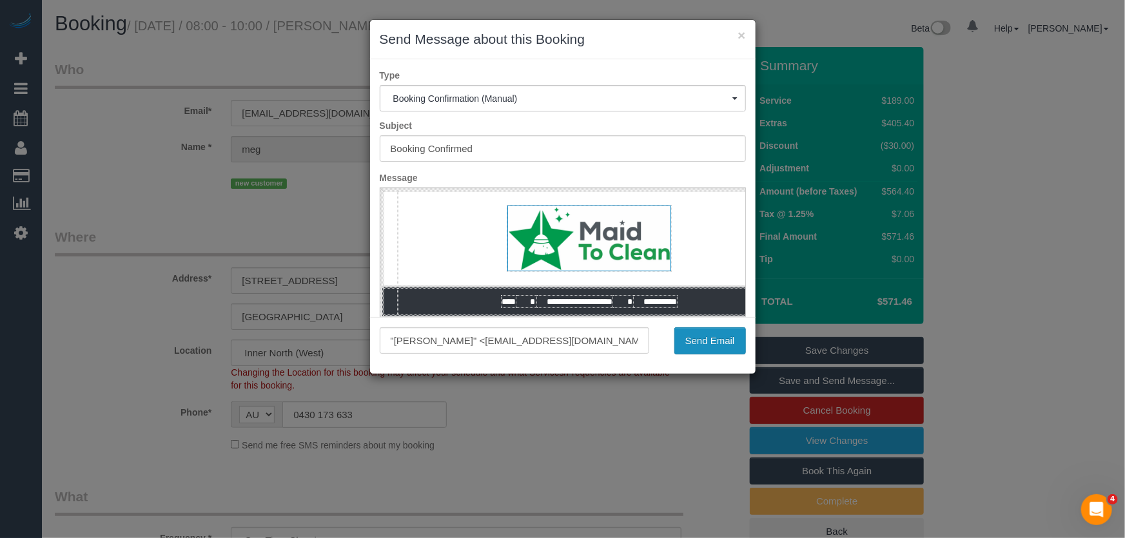
click at [707, 342] on button "Send Email" at bounding box center [710, 341] width 72 height 27
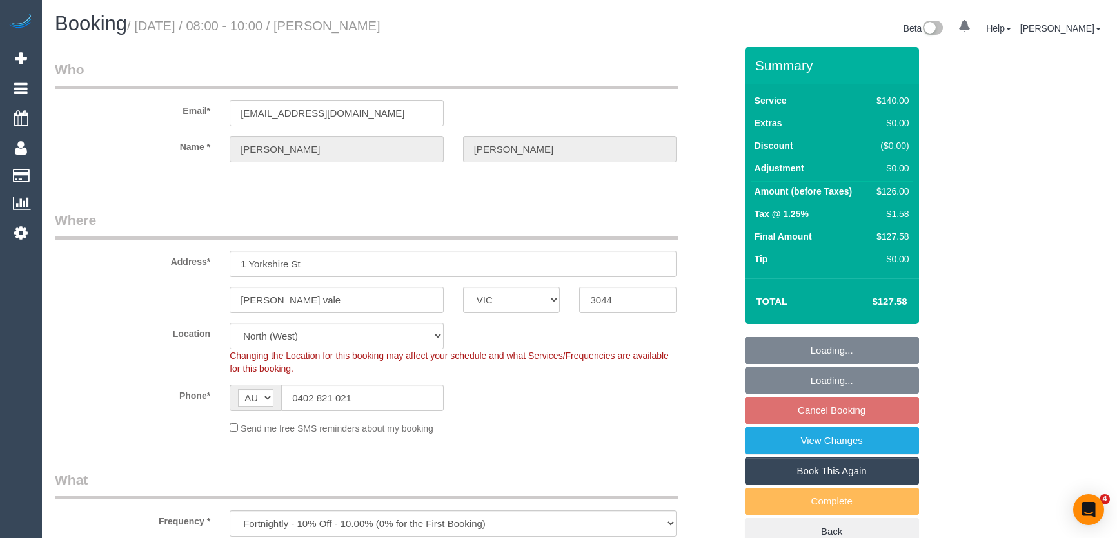
select select "VIC"
select select "number:27"
select select "number:14"
select select "number:19"
select select "number:22"
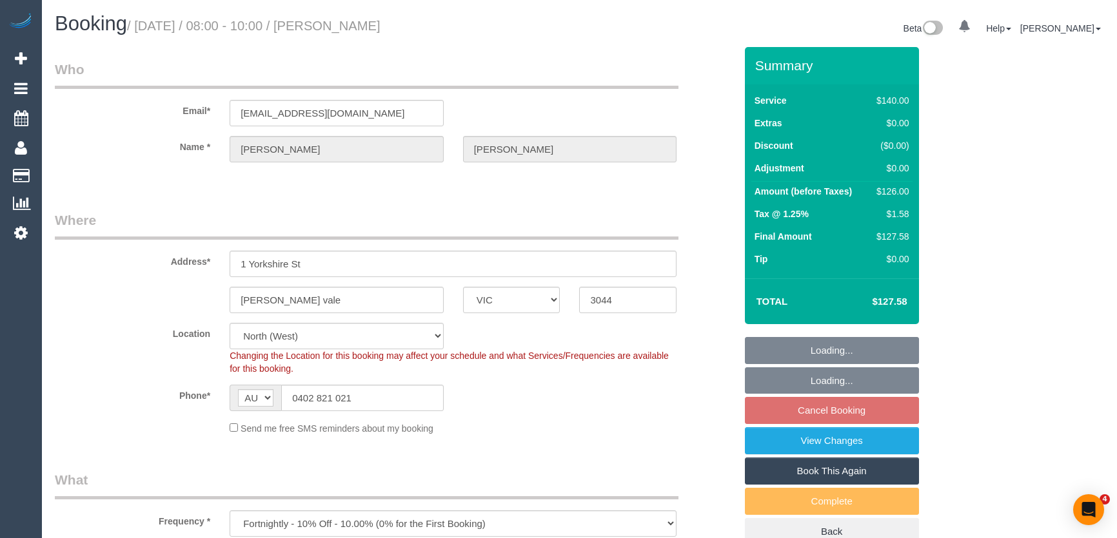
select select "number:35"
select select "number:11"
click at [391, 396] on input "0402 821 021" at bounding box center [362, 398] width 162 height 26
drag, startPoint x: 391, startPoint y: 396, endPoint x: 371, endPoint y: 390, distance: 20.8
click at [393, 396] on input "0402 821 021" at bounding box center [362, 398] width 162 height 26
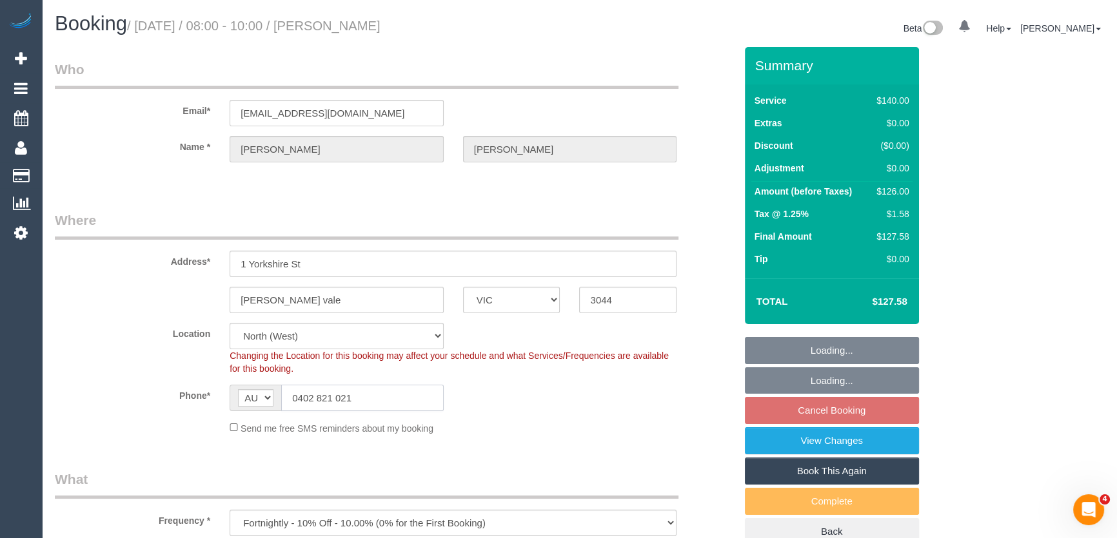
click at [393, 396] on input "0402 821 021" at bounding box center [362, 398] width 162 height 26
click at [395, 395] on input "0402 821 021" at bounding box center [362, 398] width 162 height 26
click at [396, 395] on input "0402 821 021" at bounding box center [362, 398] width 162 height 26
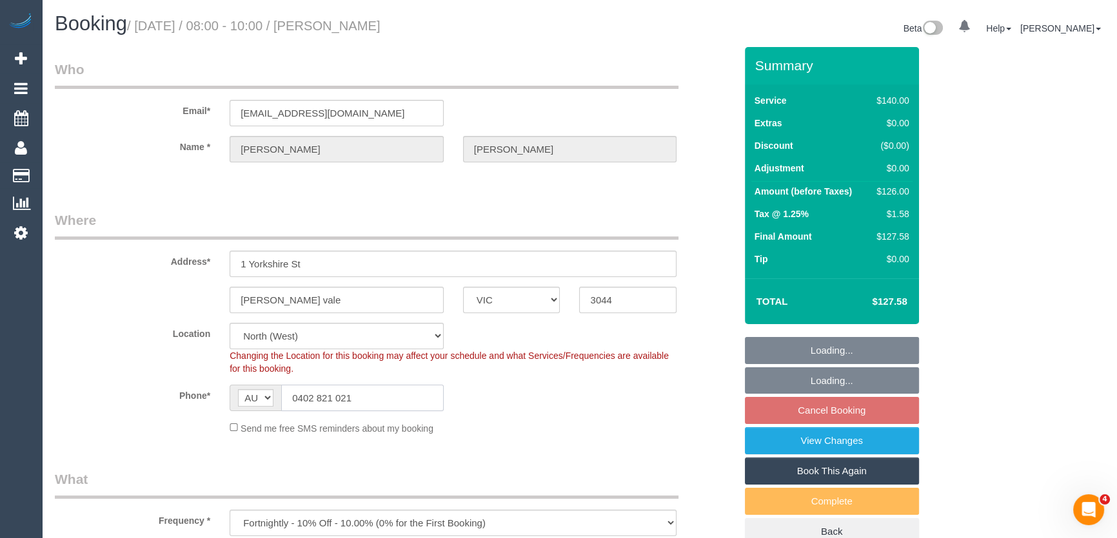
click at [396, 395] on input "0402 821 021" at bounding box center [362, 398] width 162 height 26
click at [371, 390] on input "0402 821 021" at bounding box center [362, 398] width 162 height 26
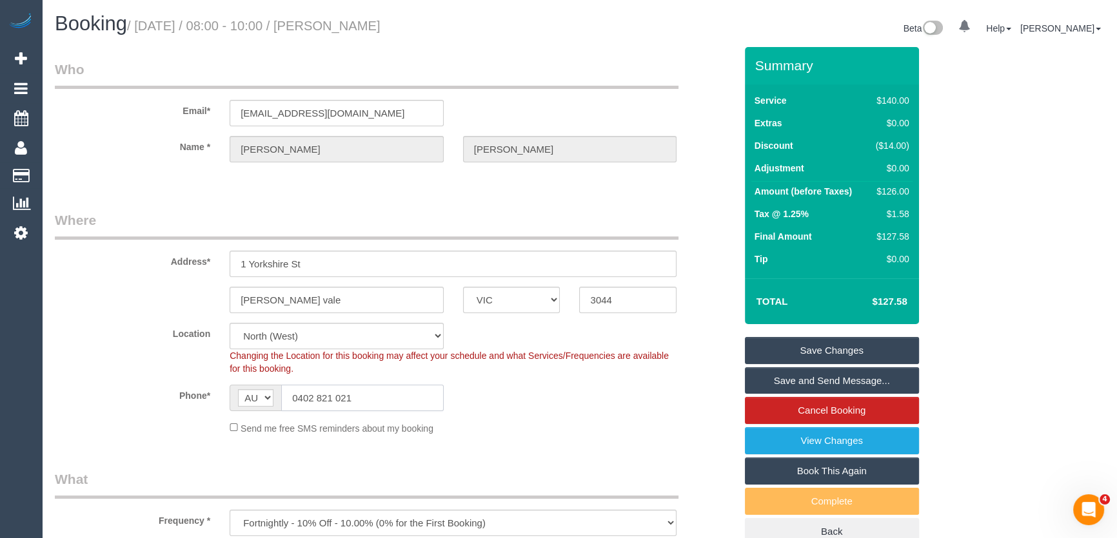
click at [371, 393] on input "0402 821 021" at bounding box center [362, 398] width 162 height 26
click at [346, 25] on small "/ August 29, 2025 / 08:00 - 10:00 / Yvette Taylor" at bounding box center [253, 26] width 253 height 14
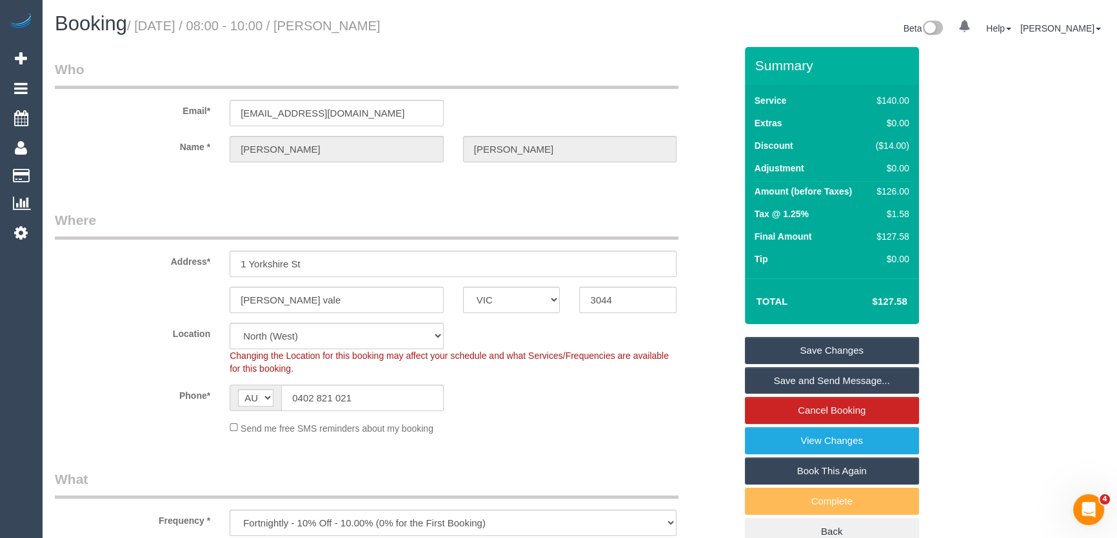
click at [346, 25] on small "/ August 29, 2025 / 08:00 - 10:00 / Yvette Taylor" at bounding box center [253, 26] width 253 height 14
copy small "Yvette Taylor"
click at [372, 112] on input "vettys_75@yahoo.com" at bounding box center [337, 113] width 214 height 26
click at [371, 112] on input "vettys_75@yahoo.com" at bounding box center [337, 113] width 214 height 26
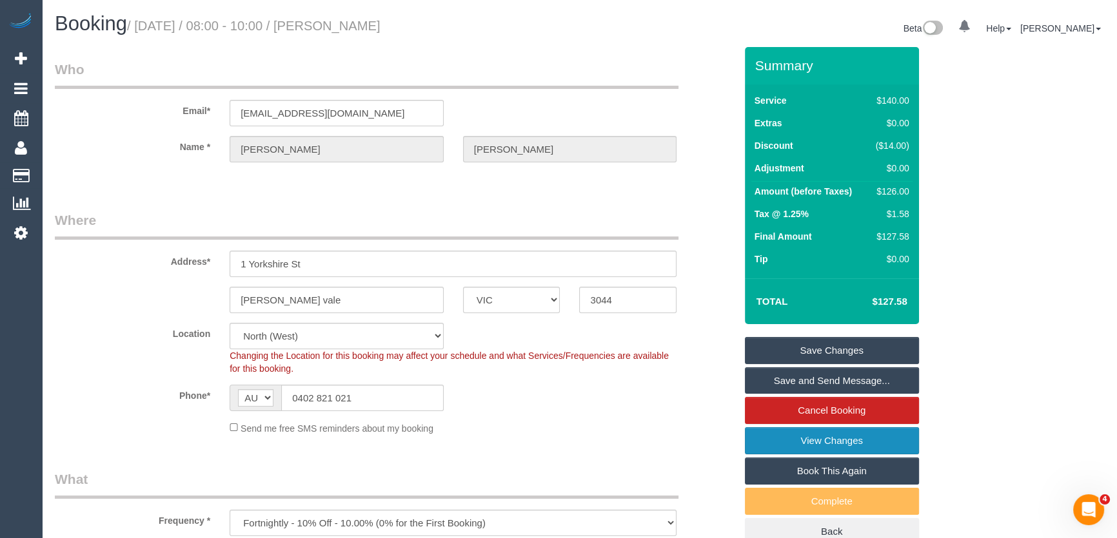
click at [782, 441] on link "View Changes" at bounding box center [832, 441] width 174 height 27
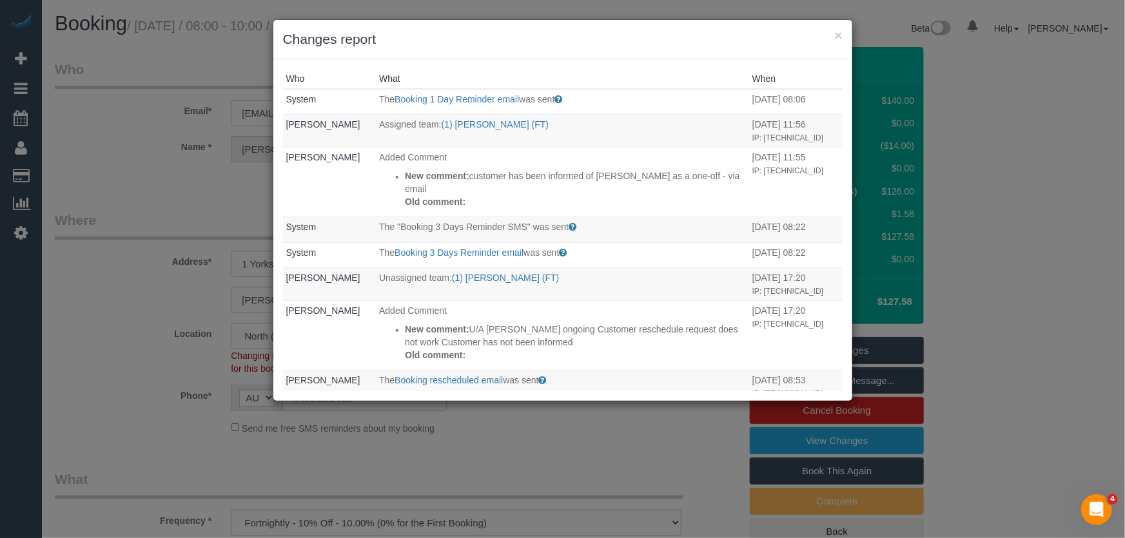
click at [645, 453] on div "× Changes report Who What When System The Booking 1 Day Reminder email was sent…" at bounding box center [562, 269] width 1125 height 538
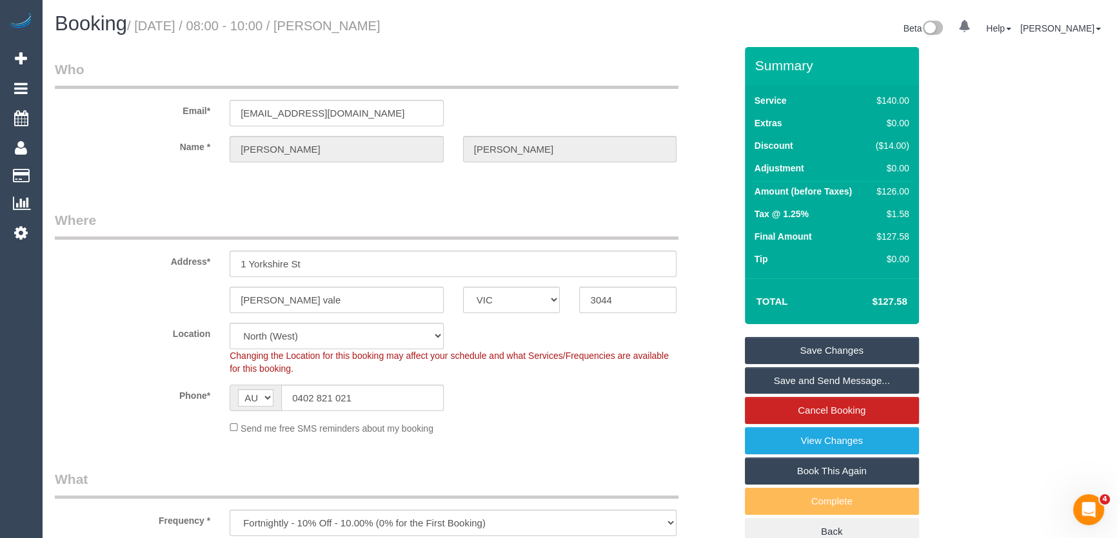
click at [819, 381] on link "Save and Send Message..." at bounding box center [832, 381] width 174 height 27
click at [819, 381] on fieldset "Save Changes Save and Send Message... Cancel Booking View Changes Book This Aga…" at bounding box center [832, 441] width 174 height 209
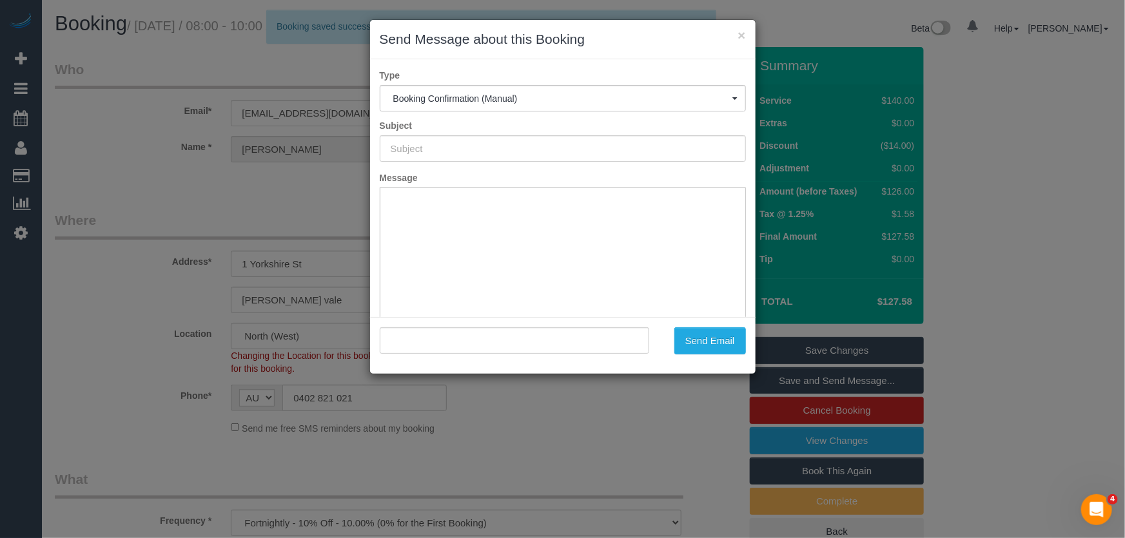
type input "Booking Confirmed"
type input ""Yvette Taylor" <vettys_75@yahoo.com>"
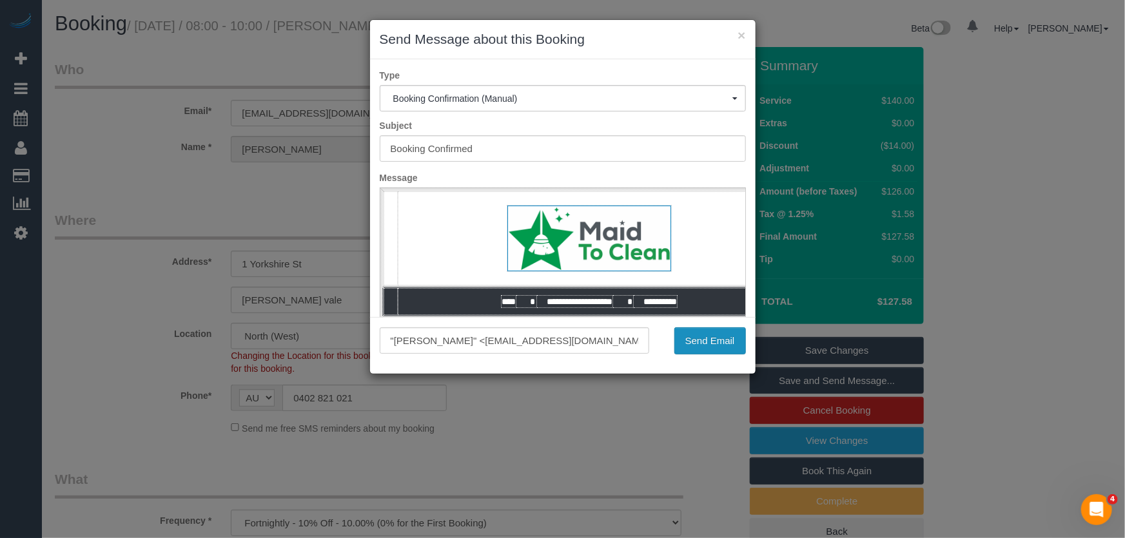
click at [704, 348] on button "Send Email" at bounding box center [710, 341] width 72 height 27
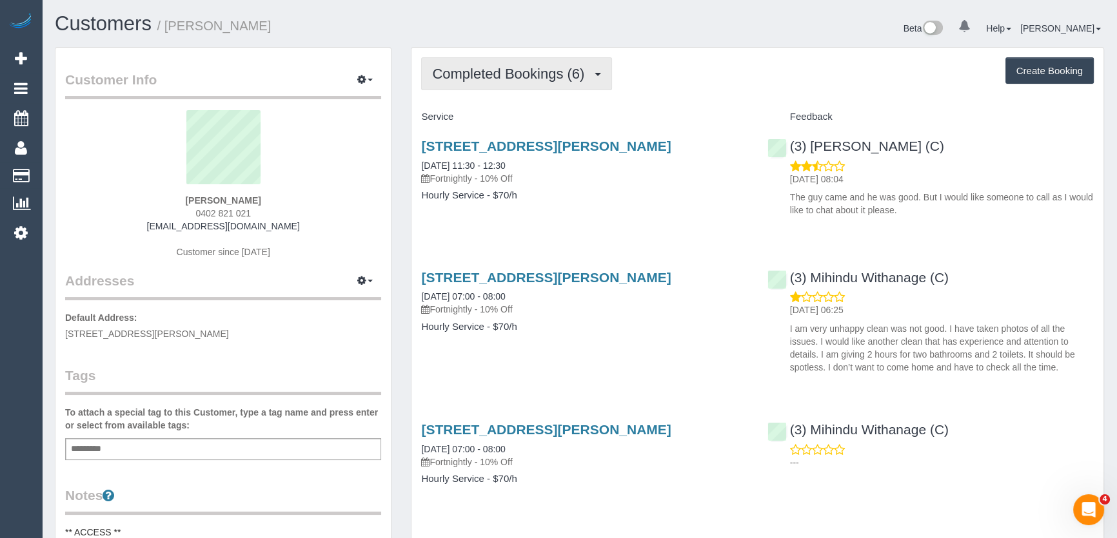
click at [530, 71] on span "Completed Bookings (6)" at bounding box center [511, 74] width 159 height 16
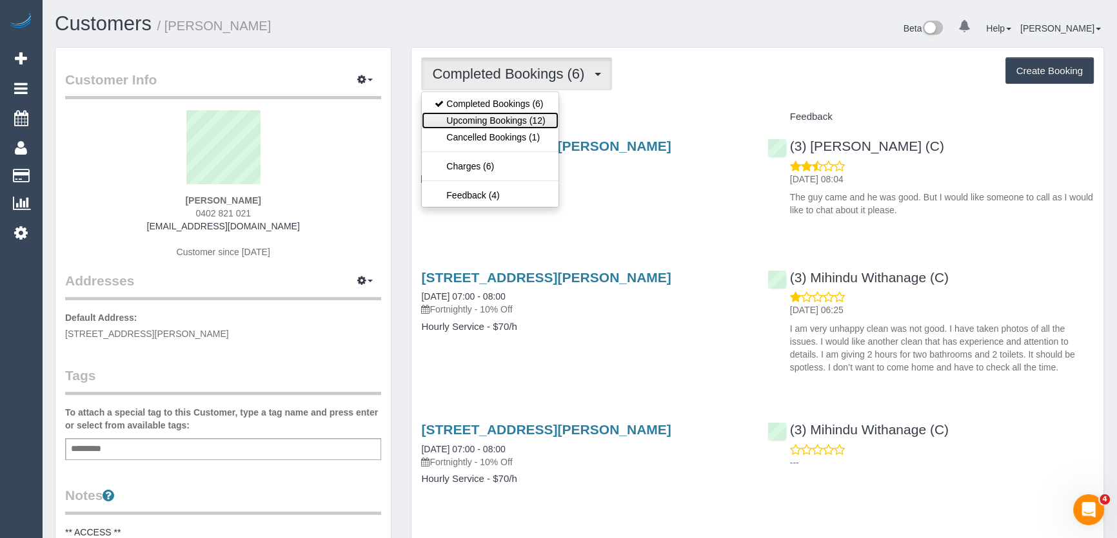
click at [533, 120] on link "Upcoming Bookings (12)" at bounding box center [490, 120] width 136 height 17
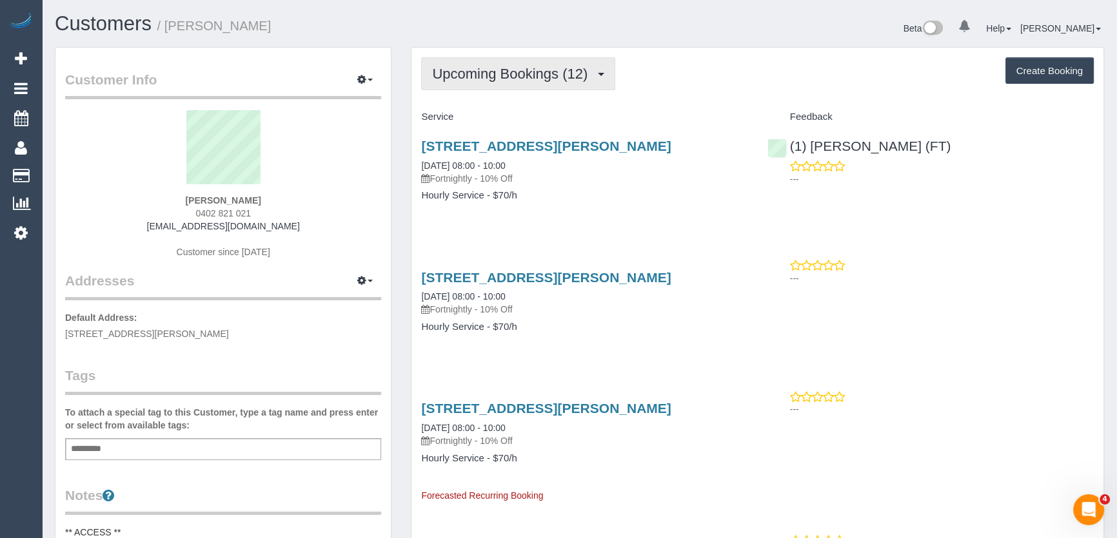
click at [520, 72] on span "Upcoming Bookings (12)" at bounding box center [513, 74] width 162 height 16
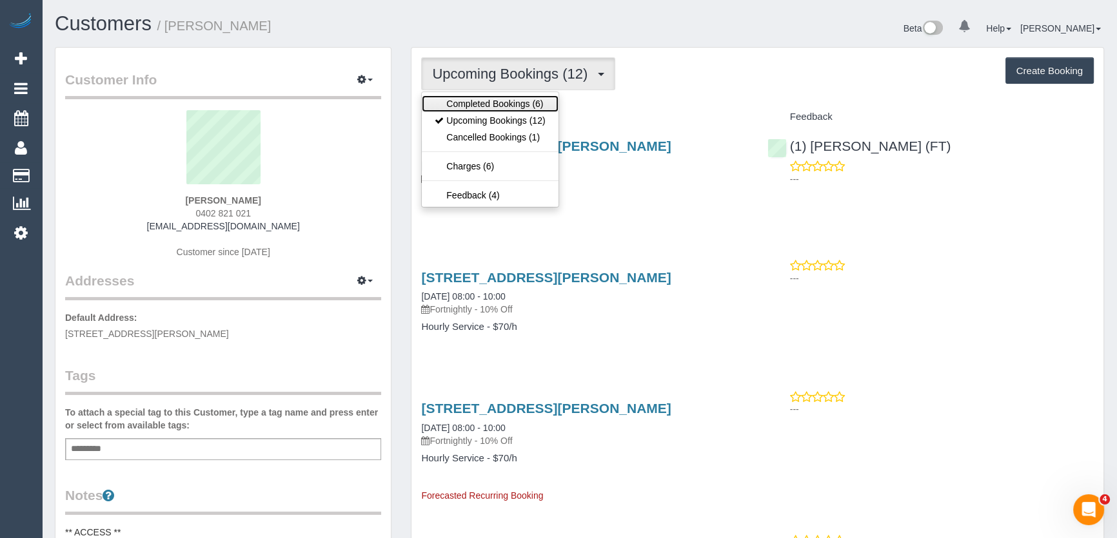
click at [514, 101] on link "Completed Bookings (6)" at bounding box center [490, 103] width 136 height 17
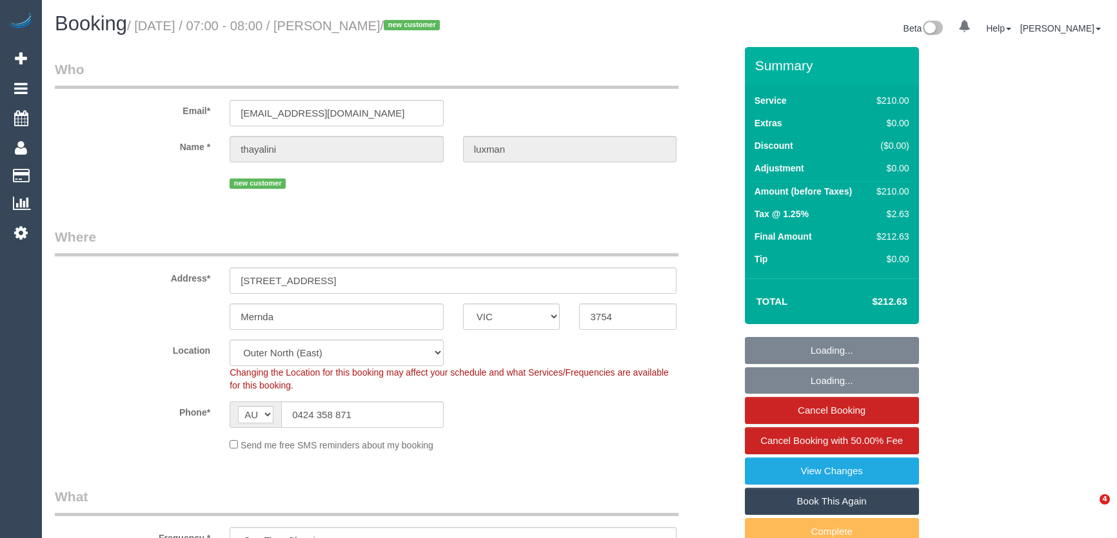
select select "VIC"
select select "object:1144"
select select "180"
select select "spot1"
select select "number:28"
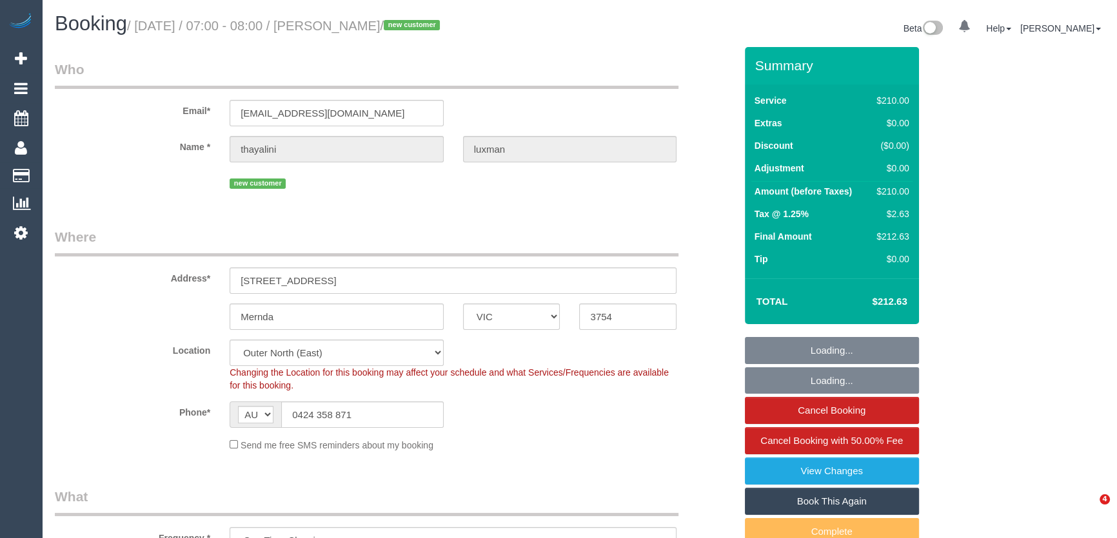
select select "number:14"
select select "number:19"
select select "number:24"
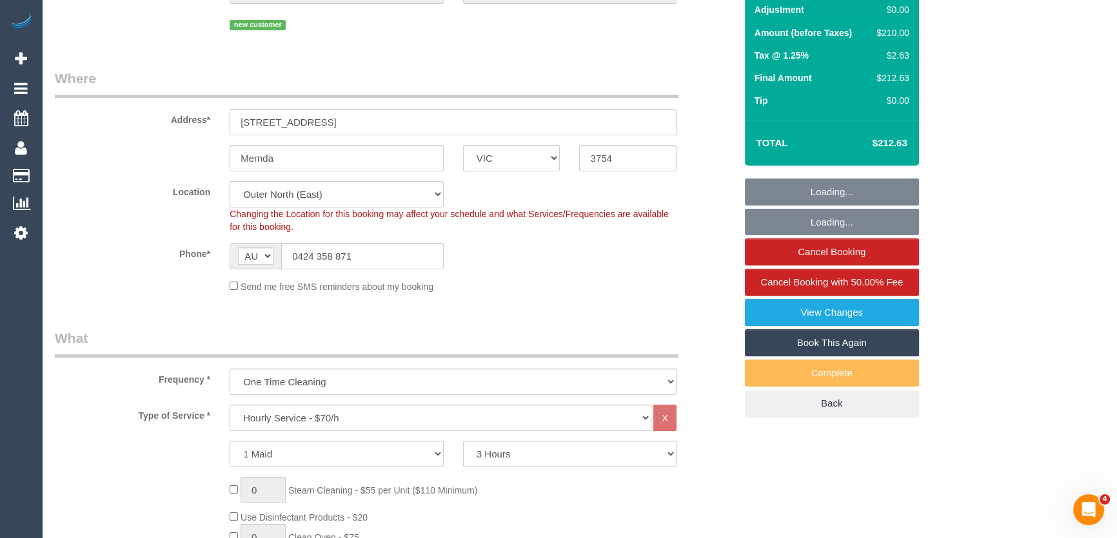
scroll to position [175, 0]
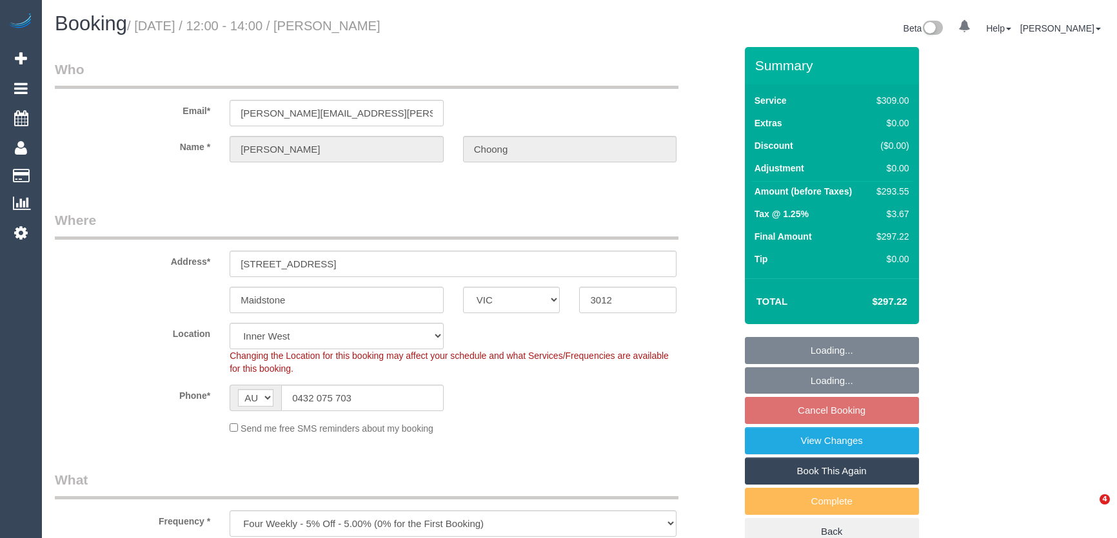
select select "VIC"
select select "number:27"
select select "number:14"
select select "number:19"
select select "number:24"
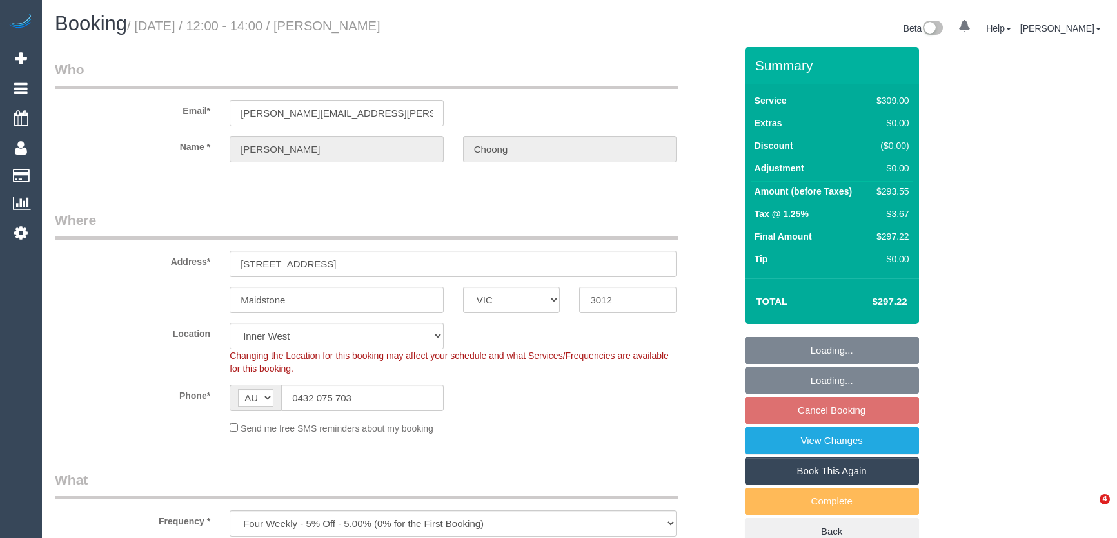
select select "number:34"
select select "number:12"
select select "spot1"
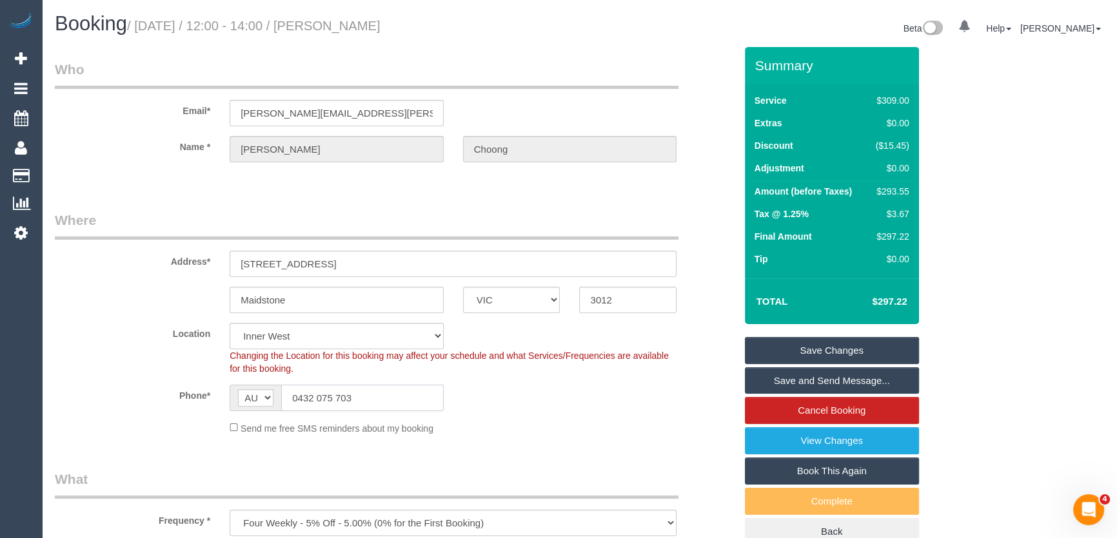
click at [390, 401] on input "0432 075 703" at bounding box center [362, 398] width 162 height 26
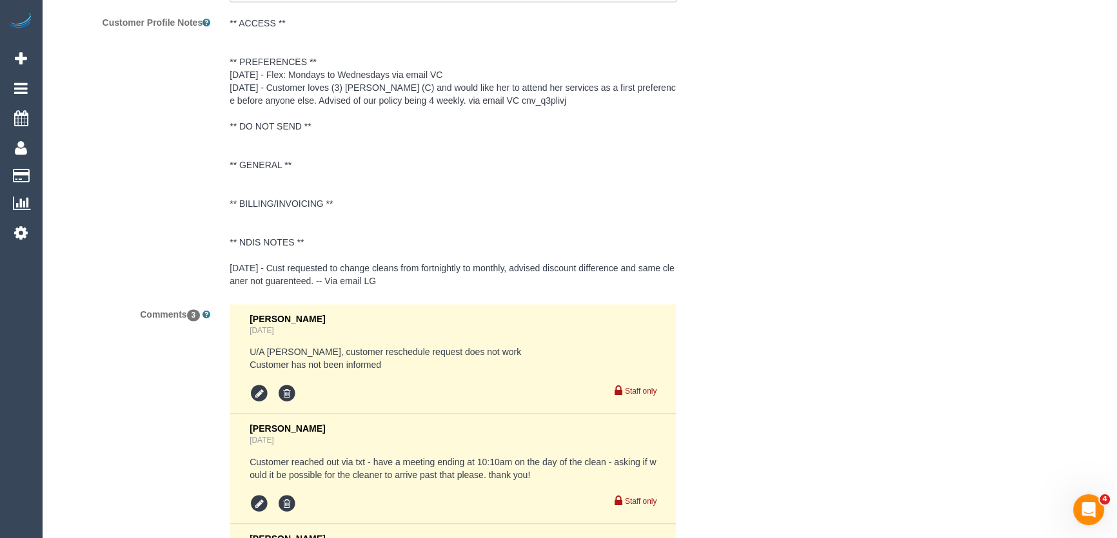
scroll to position [2462, 0]
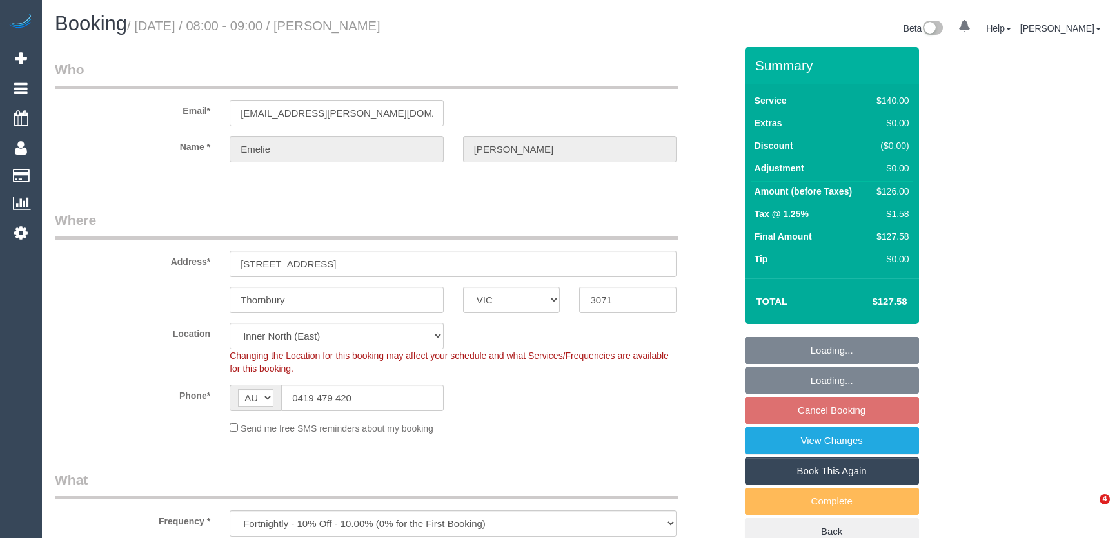
select select "VIC"
select select "number:27"
select select "number:14"
select select "number:19"
select select "number:24"
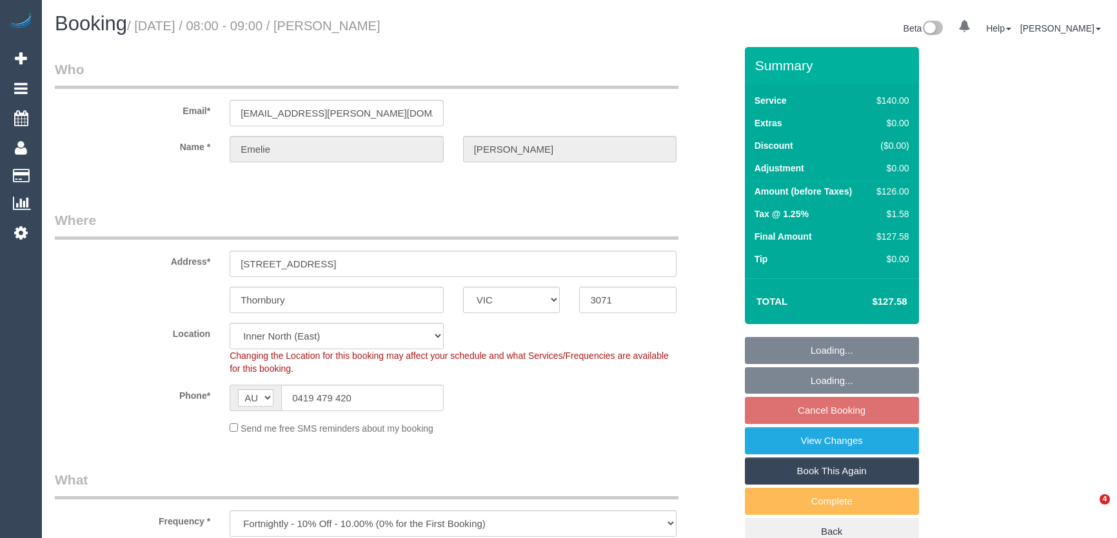
select select "number:34"
select select "number:12"
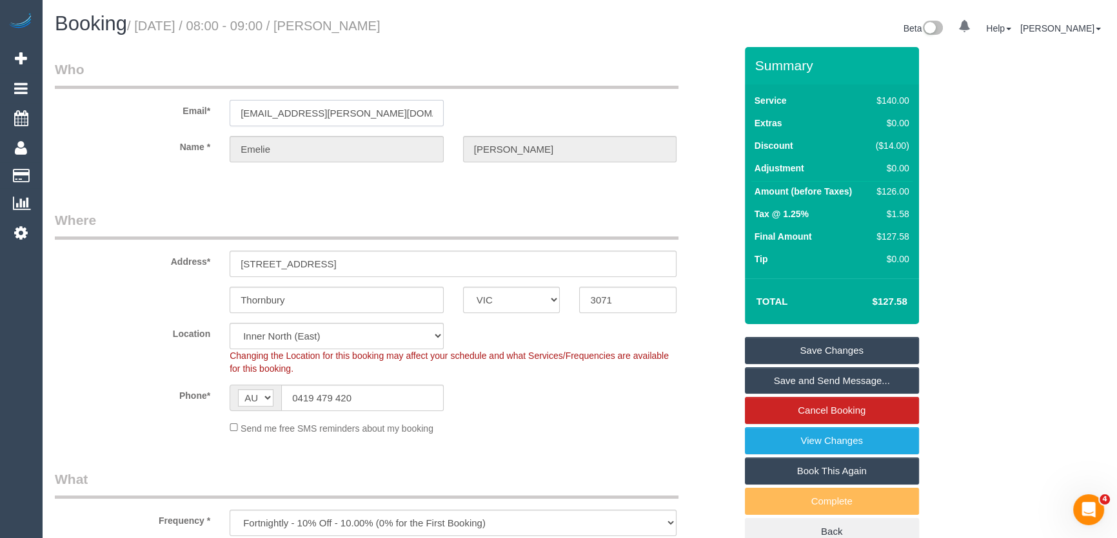
click at [381, 112] on input "[EMAIL_ADDRESS][PERSON_NAME][DOMAIN_NAME]" at bounding box center [337, 113] width 214 height 26
click at [839, 379] on link "Save and Send Message..." at bounding box center [832, 381] width 174 height 27
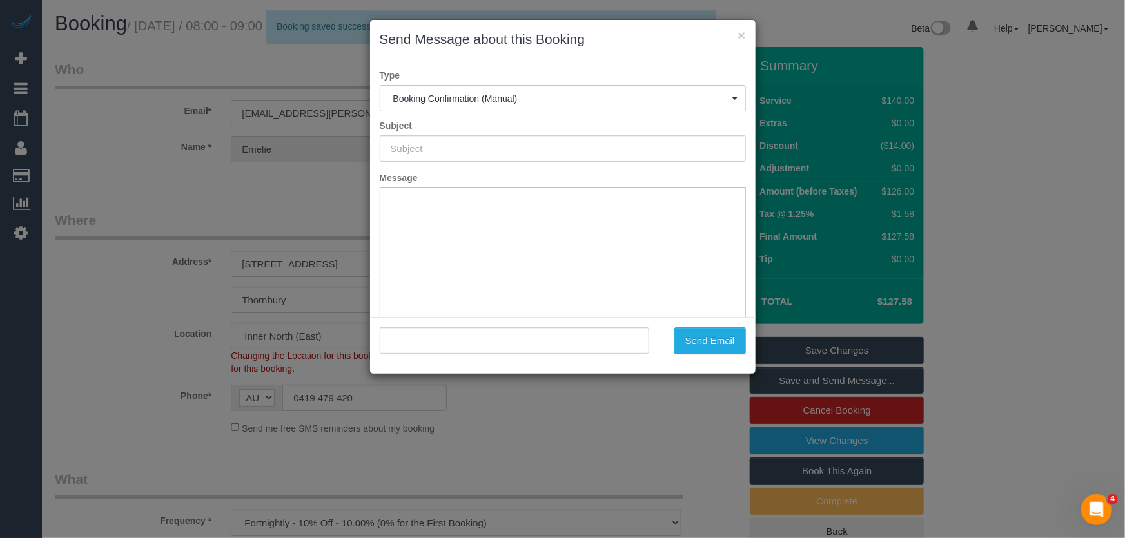
type input "Booking Confirmed"
type input ""Emelie Smith" <emelie.watkinson@gmail.com>"
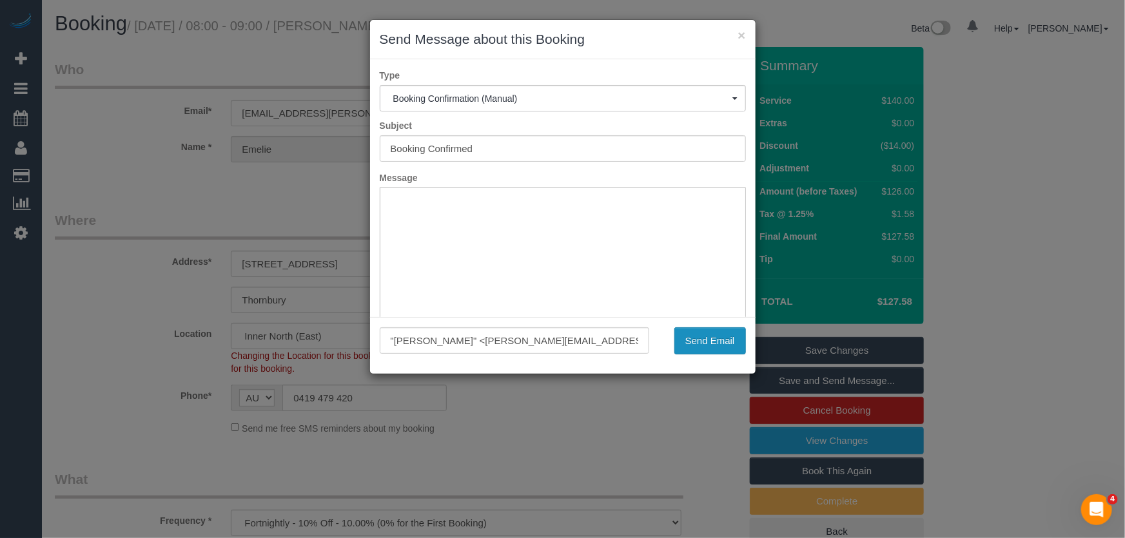
click at [706, 346] on button "Send Email" at bounding box center [710, 341] width 72 height 27
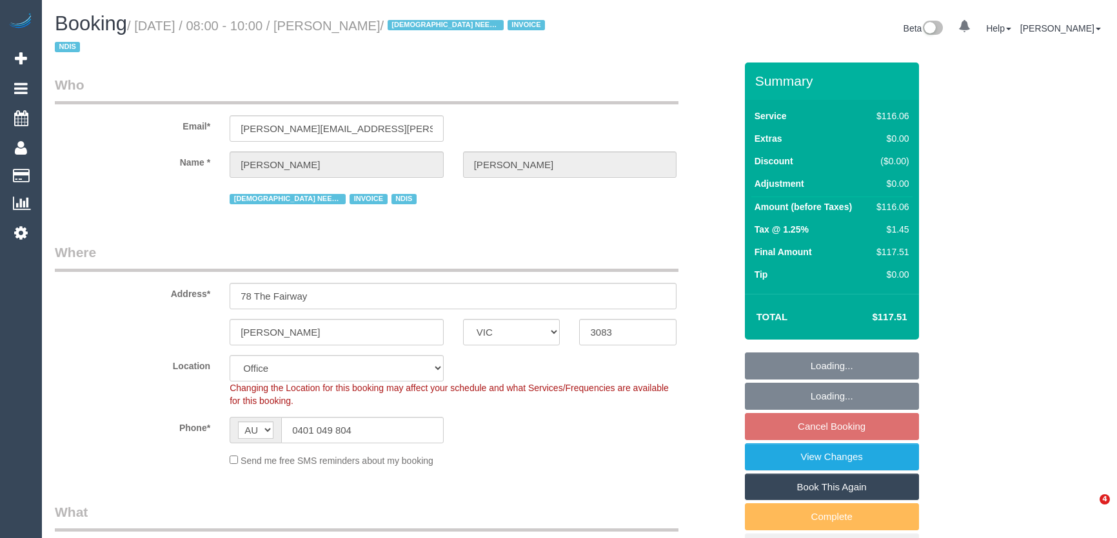
select select "VIC"
select select "number:29"
select select "number:14"
select select "number:18"
select select "number:24"
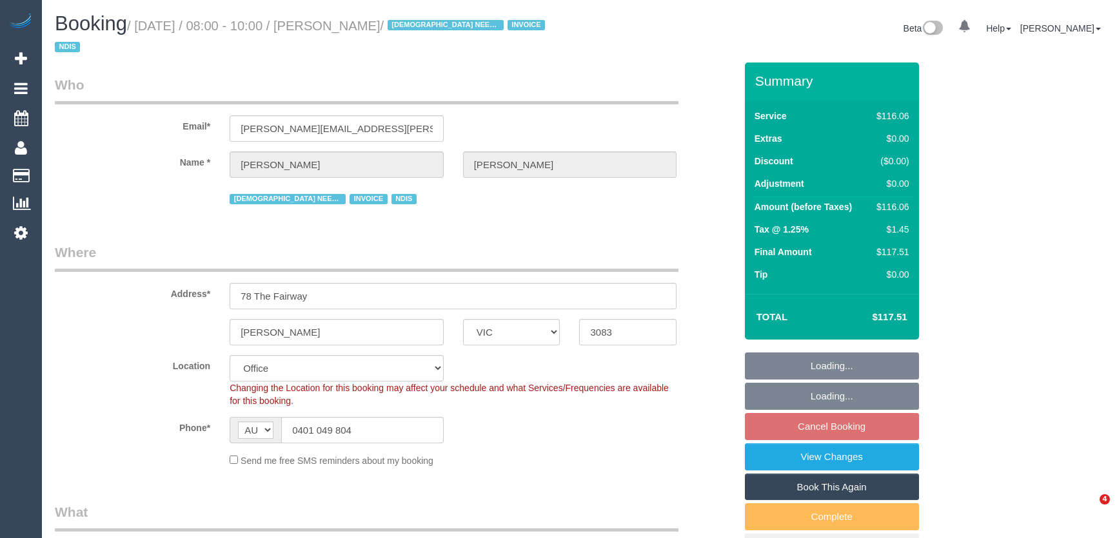
select select "number:35"
click at [376, 422] on input "0401 049 804" at bounding box center [362, 430] width 162 height 26
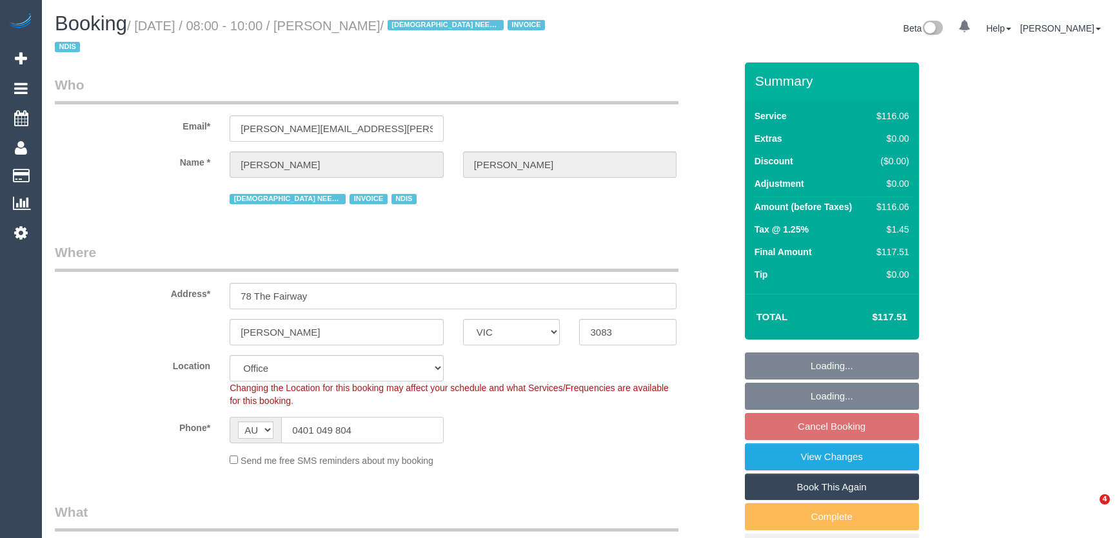
click at [377, 422] on input "0401 049 804" at bounding box center [362, 430] width 162 height 26
click at [376, 426] on input "0401 049 804" at bounding box center [362, 430] width 162 height 26
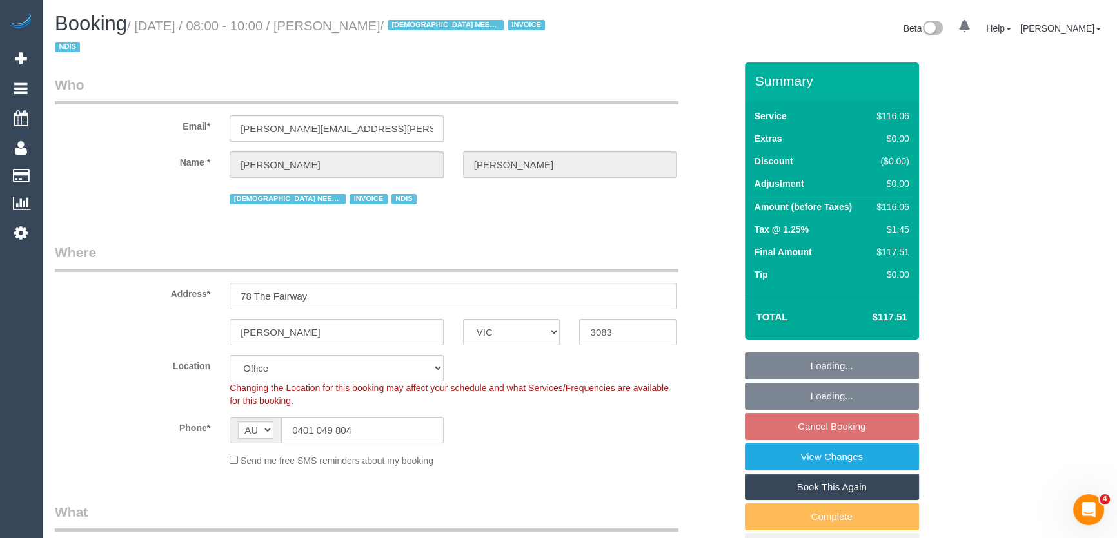
click at [376, 426] on input "0401 049 804" at bounding box center [362, 430] width 162 height 26
click at [375, 429] on input "0401 049 804" at bounding box center [362, 430] width 162 height 26
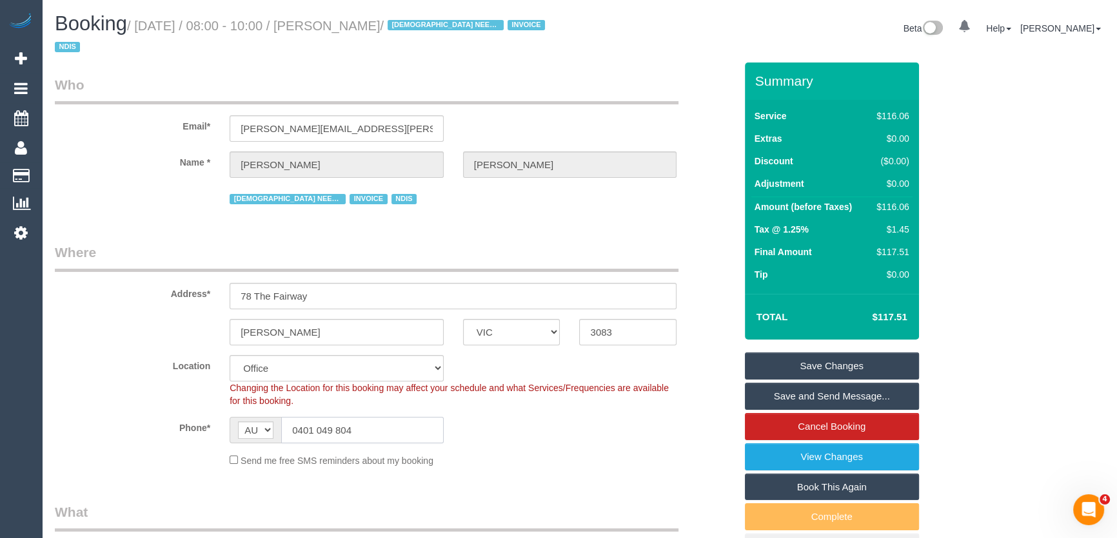
click at [371, 435] on input "0401 049 804" at bounding box center [362, 430] width 162 height 26
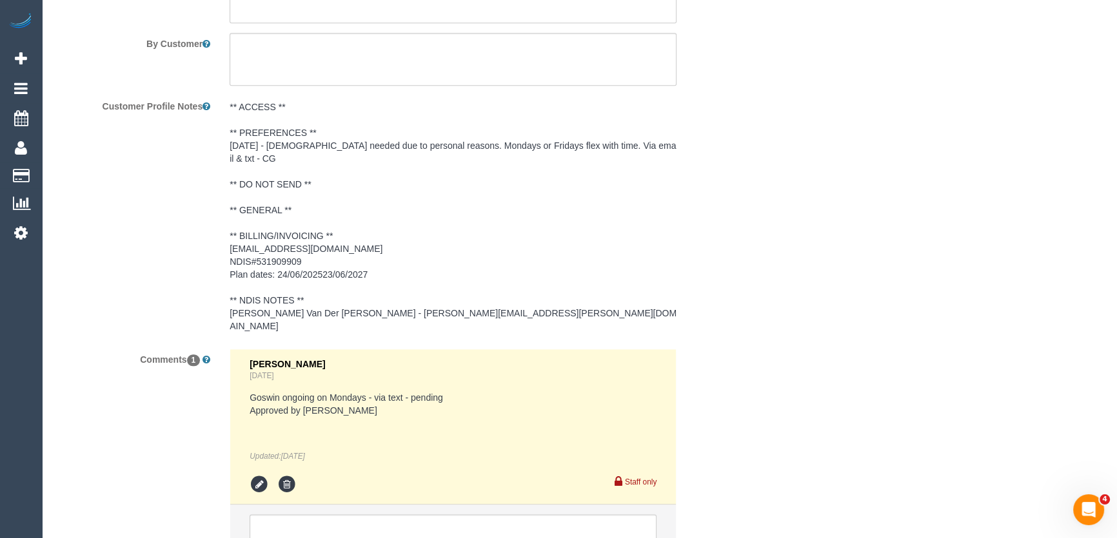
scroll to position [1979, 0]
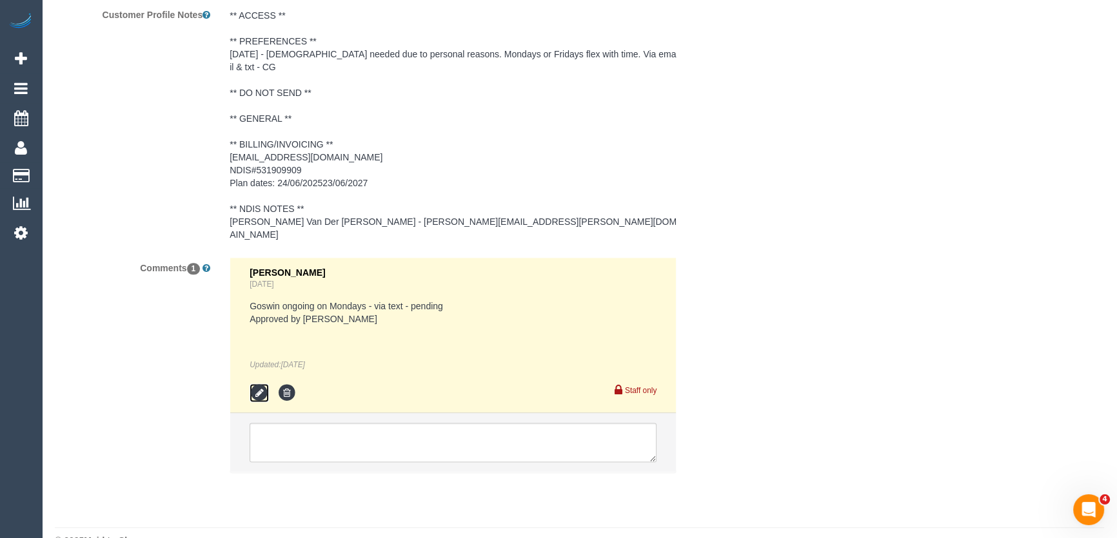
click at [256, 384] on icon at bounding box center [259, 393] width 19 height 19
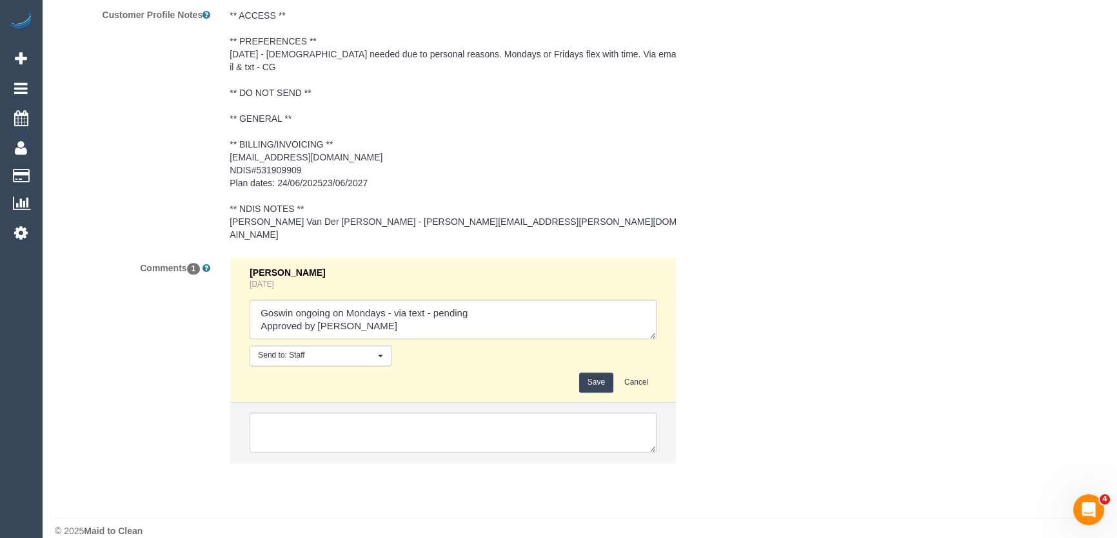
scroll to position [1968, 0]
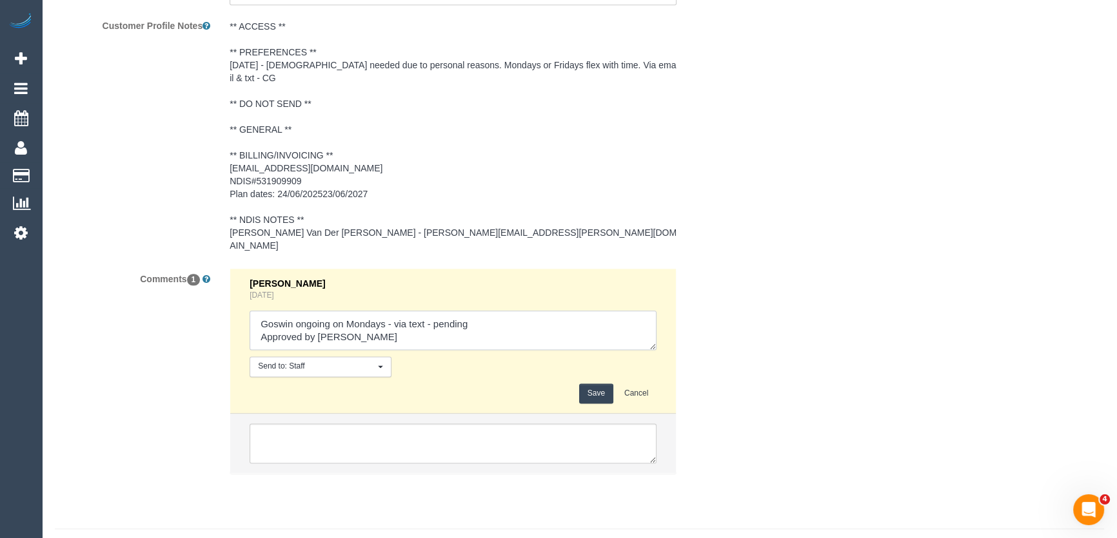
click at [471, 311] on textarea at bounding box center [453, 331] width 407 height 40
type textarea "Goswin ongoing on Mondays - via text - confirmed Approved by Steve Customer has…"
click at [593, 384] on button "Save" at bounding box center [596, 394] width 34 height 20
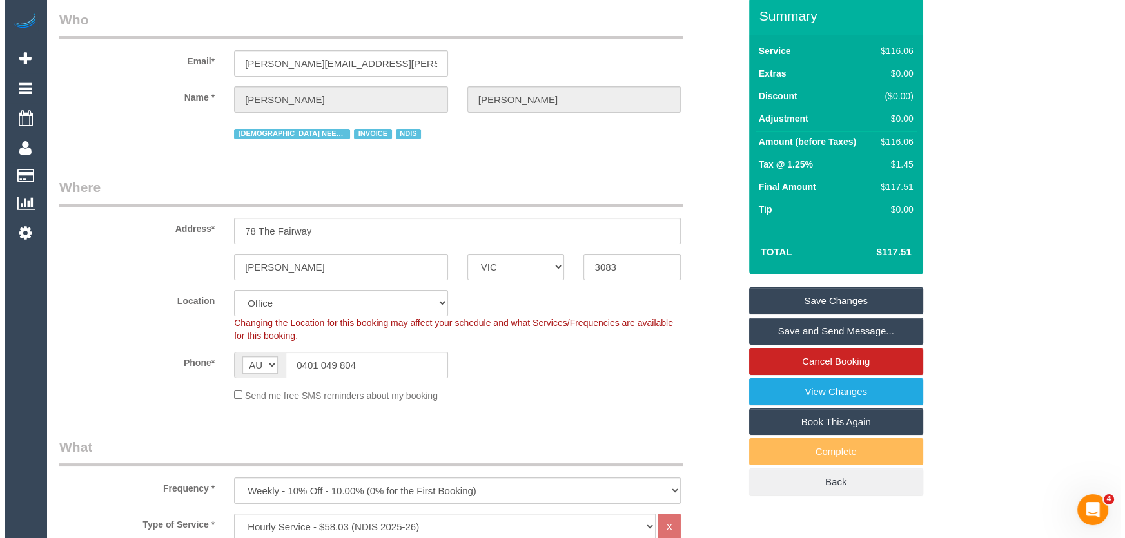
scroll to position [117, 0]
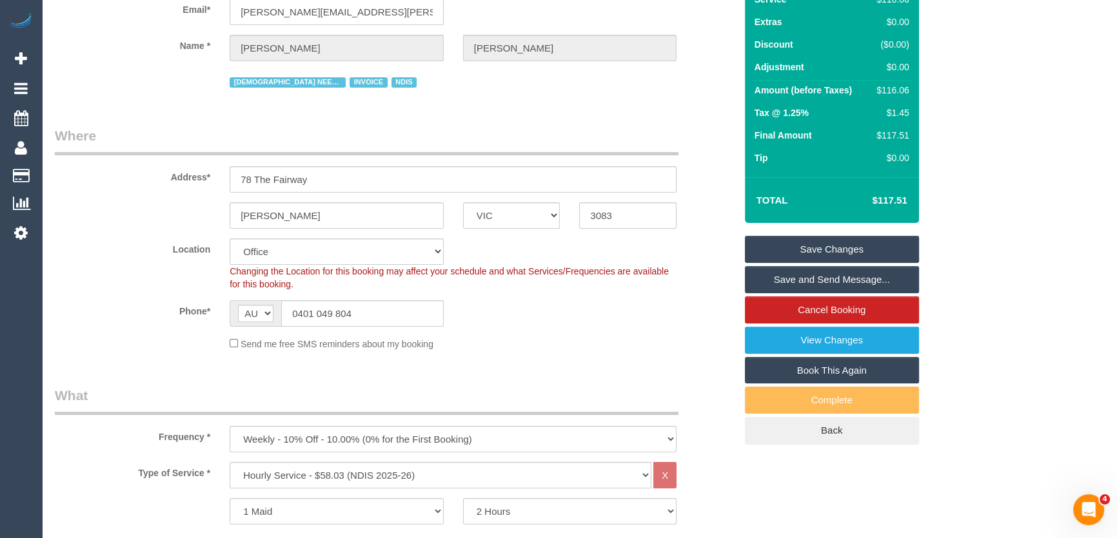
click at [793, 281] on link "Save and Send Message..." at bounding box center [832, 279] width 174 height 27
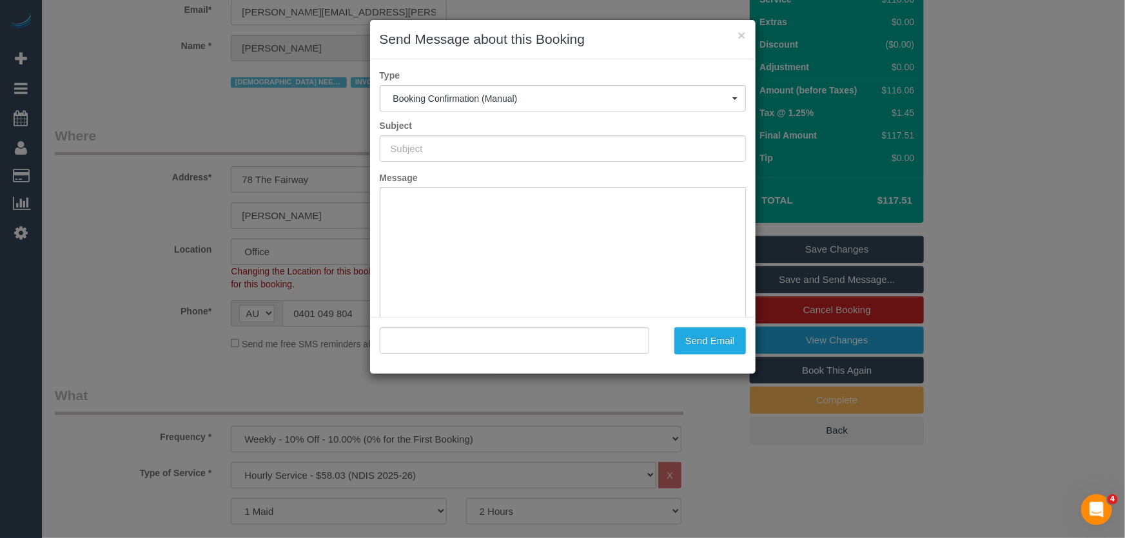
type input "Booking Confirmed"
type input ""Maria Matthews" <maria.j.matthews@outlook.com>"
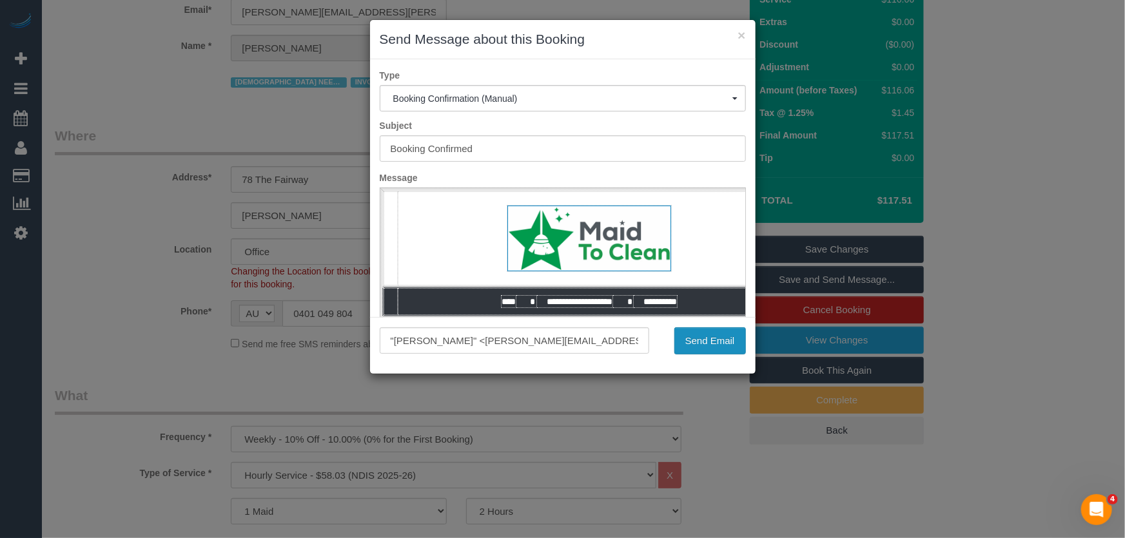
scroll to position [0, 0]
click at [709, 346] on button "Send Email" at bounding box center [710, 341] width 72 height 27
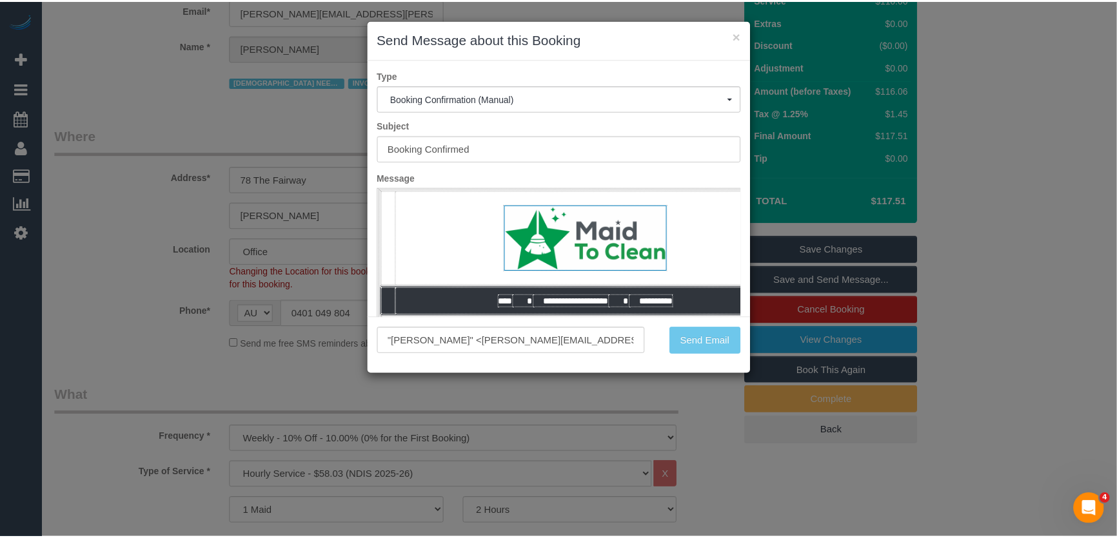
scroll to position [163, 0]
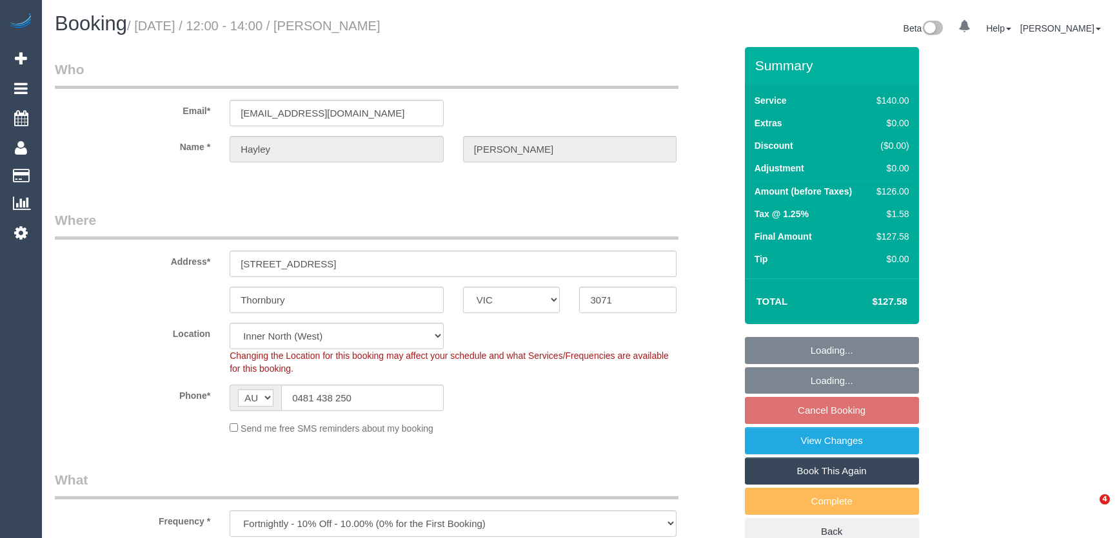
select select "VIC"
select select "number:28"
select select "number:16"
select select "number:19"
select select "number:22"
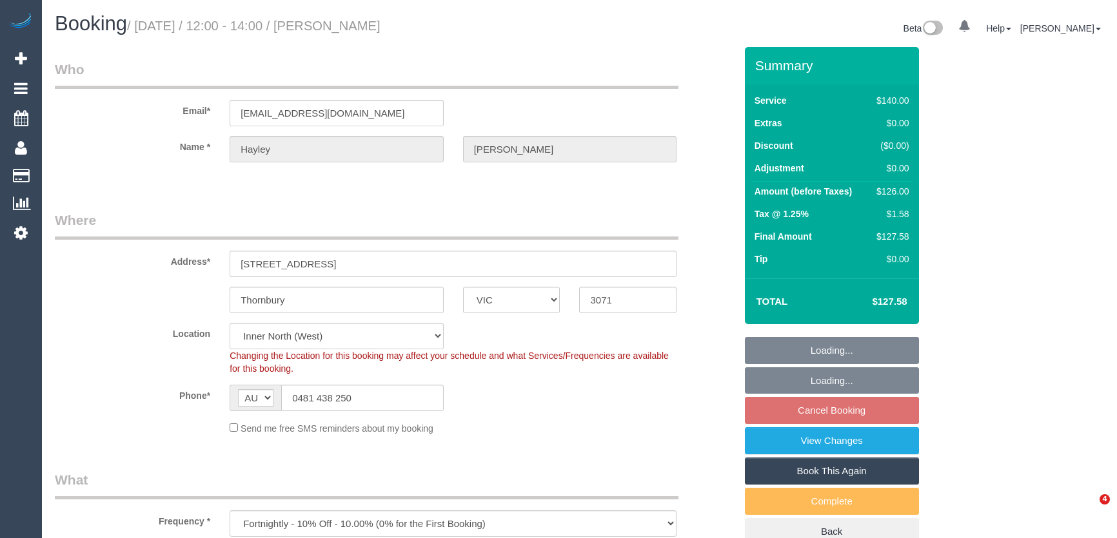
select select "number:34"
select select "number:13"
select select "spot6"
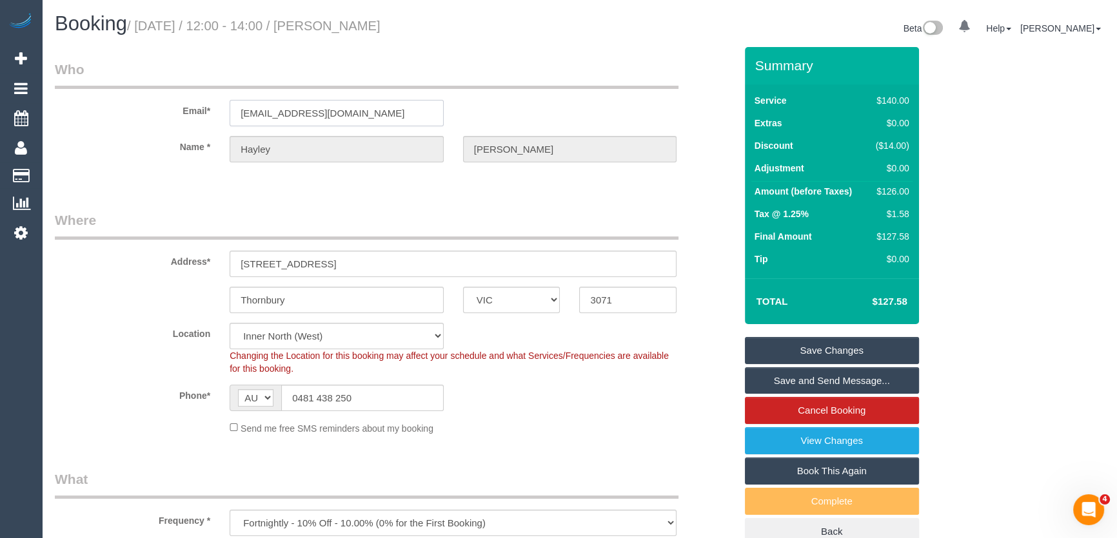
click at [357, 111] on input "hayswardrop@gmail.com" at bounding box center [337, 113] width 214 height 26
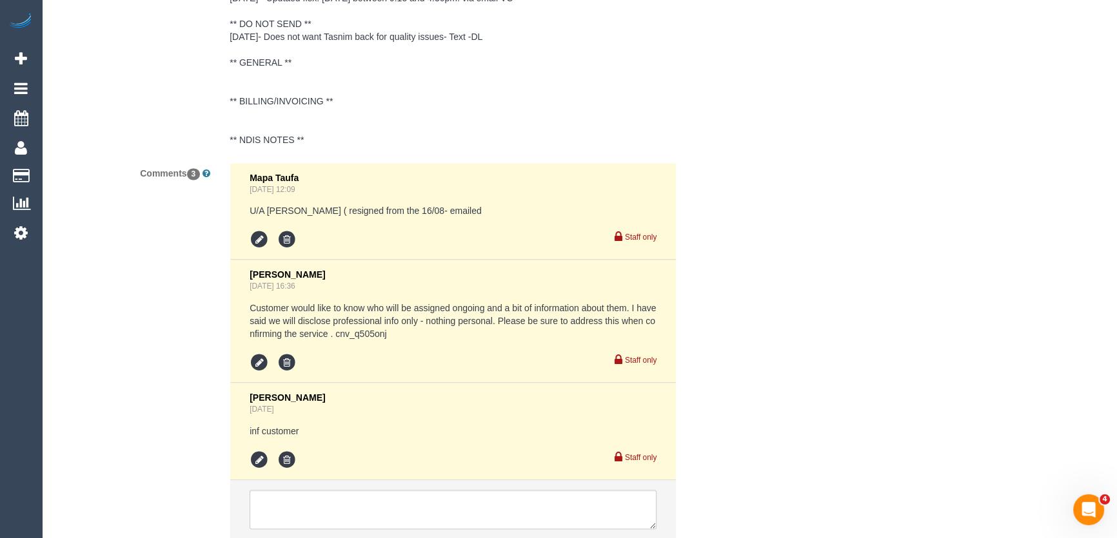
scroll to position [2462, 0]
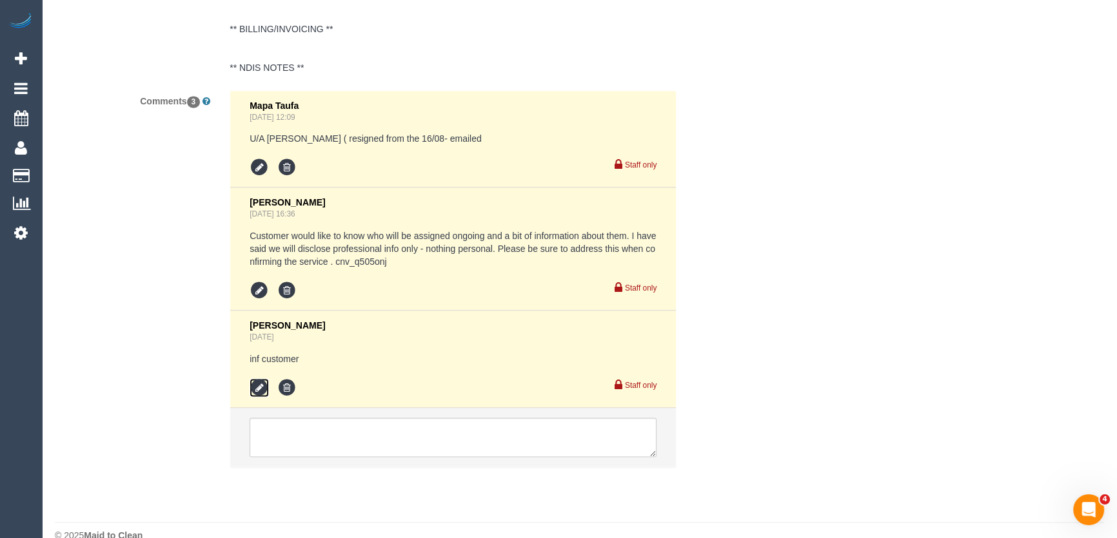
click at [255, 379] on icon at bounding box center [259, 388] width 19 height 19
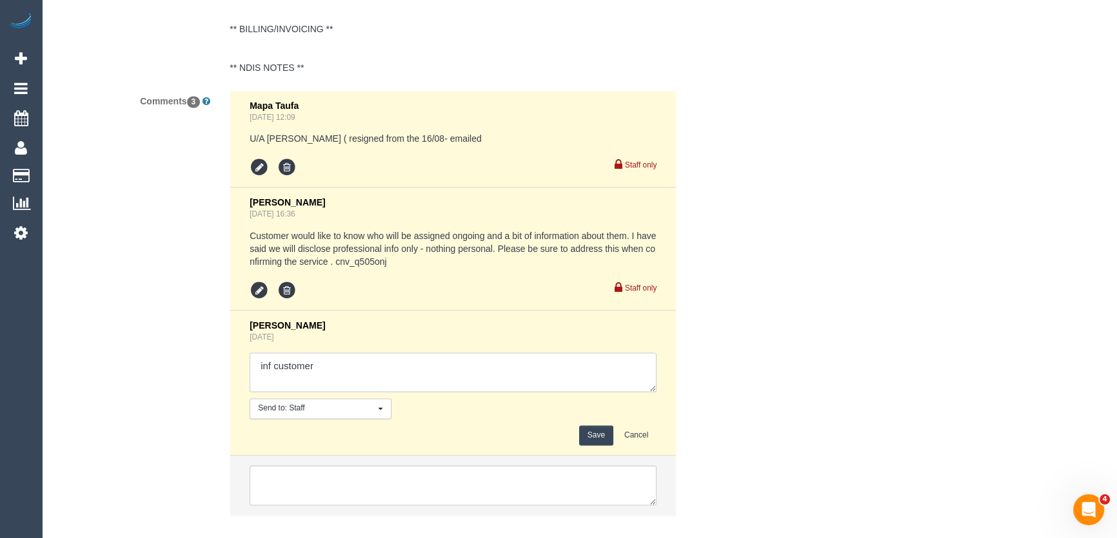
click at [338, 353] on textarea at bounding box center [453, 373] width 407 height 40
type textarea "Customer has been informed of Angelica ongoing - via email"
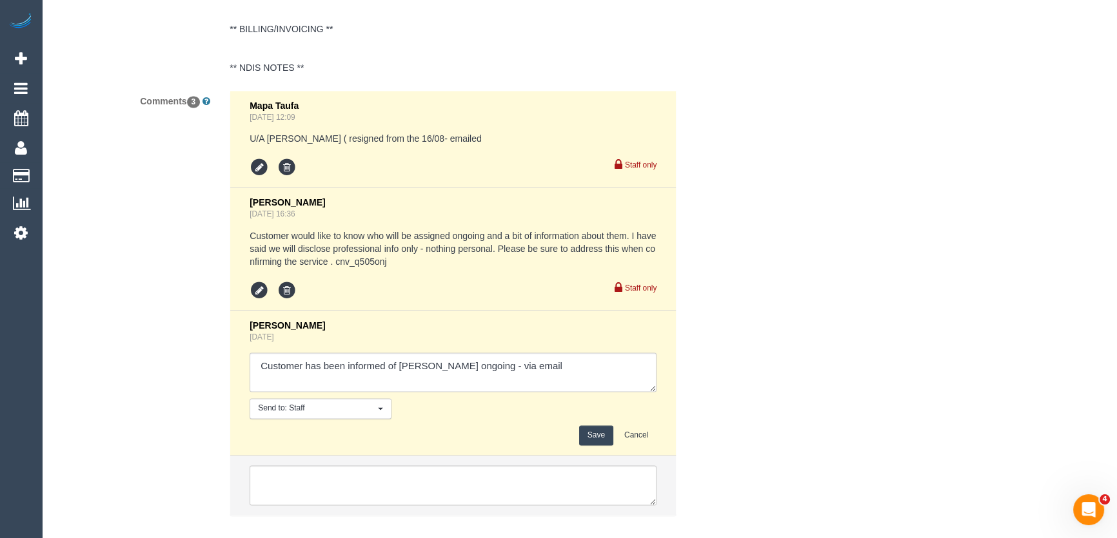
click at [595, 426] on button "Save" at bounding box center [596, 436] width 34 height 20
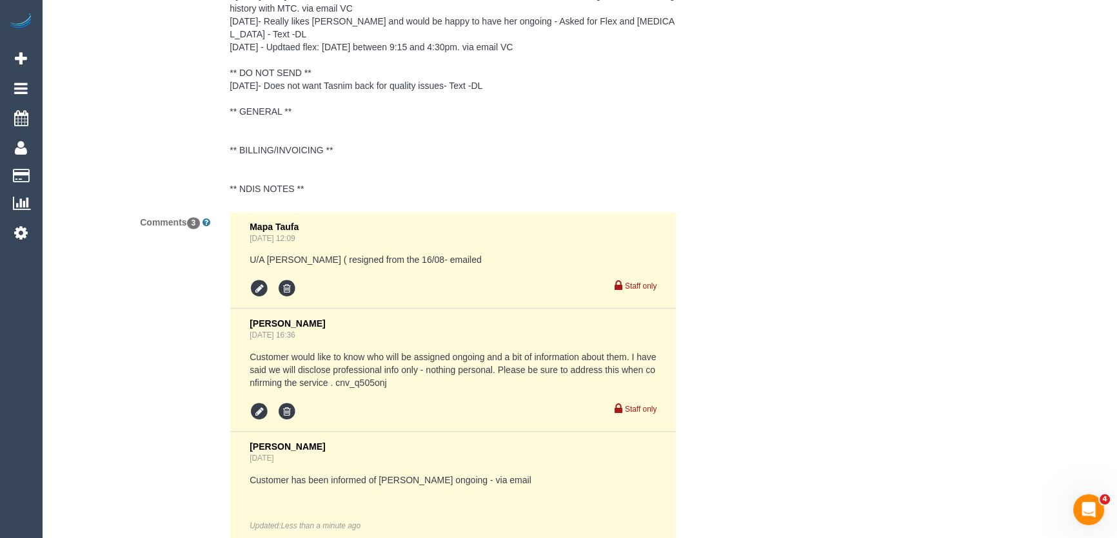
scroll to position [2227, 0]
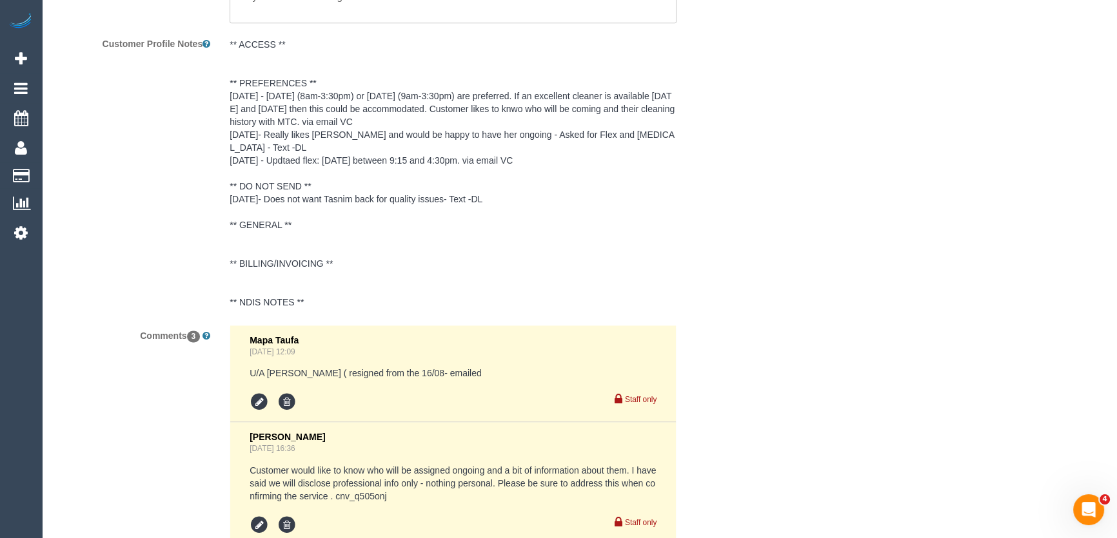
click at [272, 103] on pre "** ACCESS ** ** PREFERENCES ** 11/08/25 - Monday (8am-3:30pm) or Friday (9am-3:…" at bounding box center [453, 173] width 447 height 271
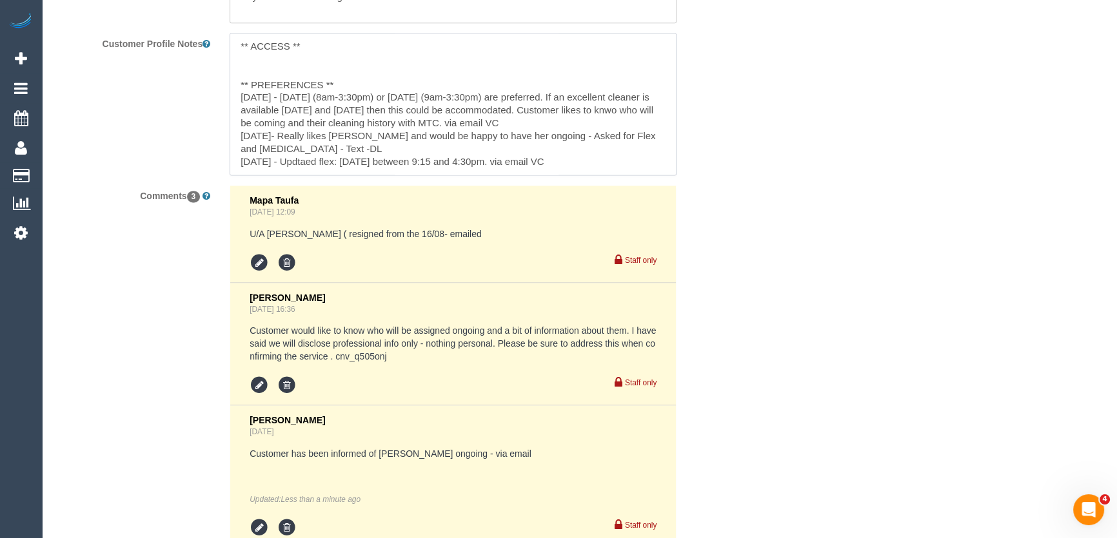
click at [235, 94] on textarea "** ACCESS ** ** PREFERENCES ** 11/08/25 - Monday (8am-3:30pm) or Friday (9am-3:…" at bounding box center [453, 104] width 447 height 143
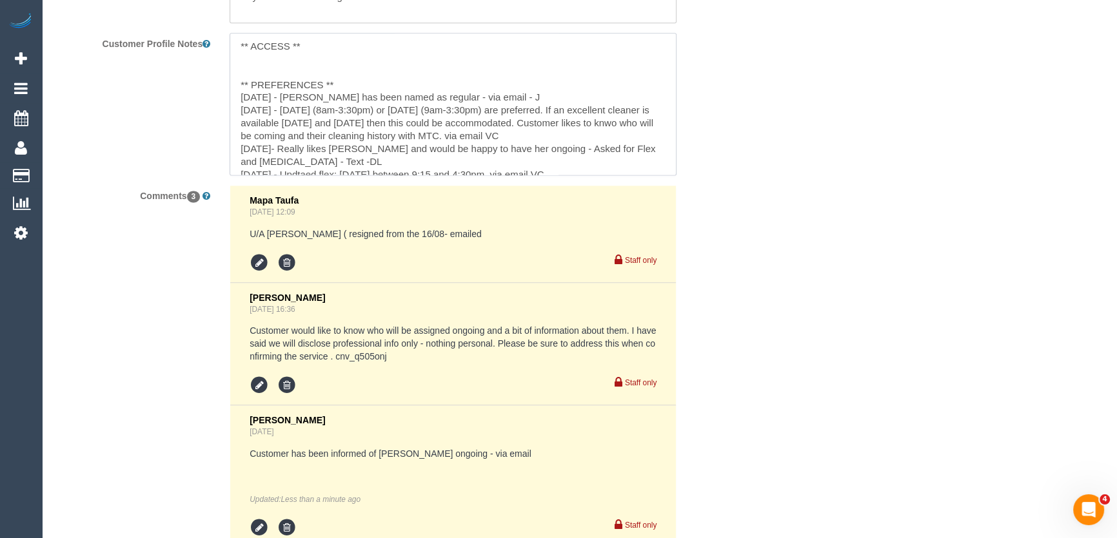
type textarea "** ACCESS ** ** PREFERENCES ** 28/08/25 - Angelica has been named as regular - …"
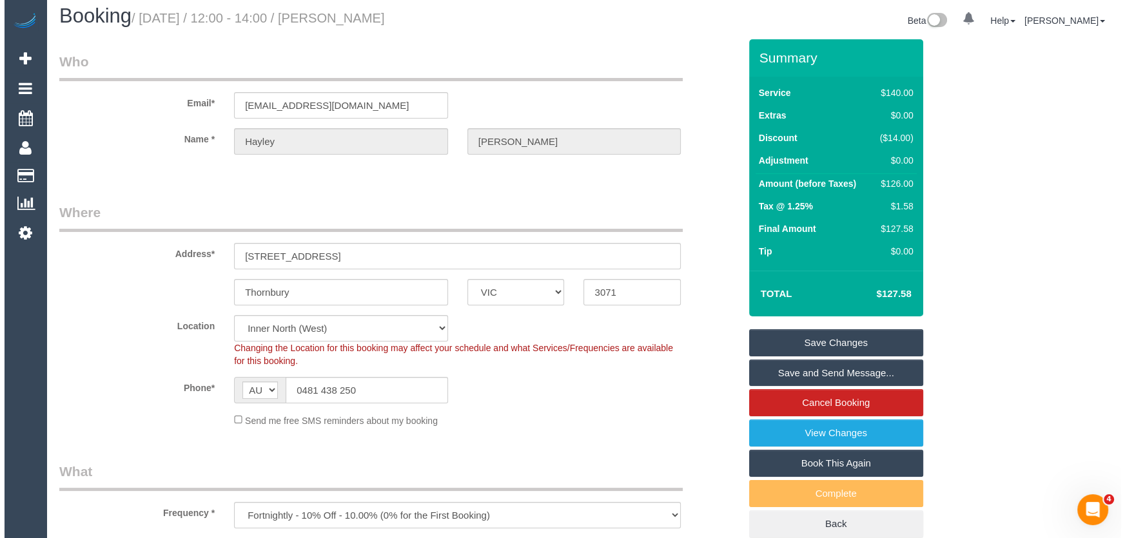
scroll to position [0, 0]
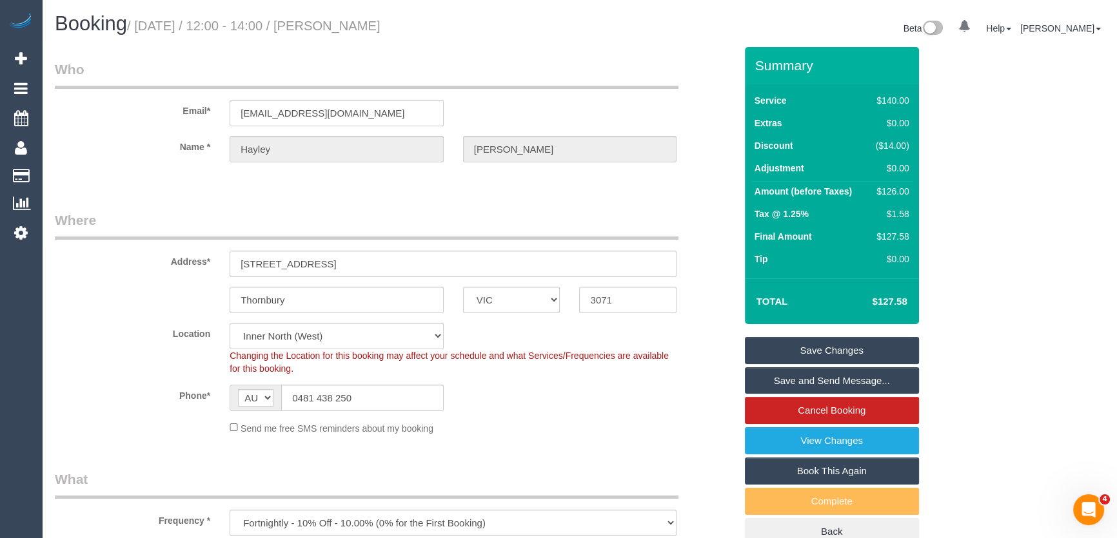
click at [801, 380] on link "Save and Send Message..." at bounding box center [832, 381] width 174 height 27
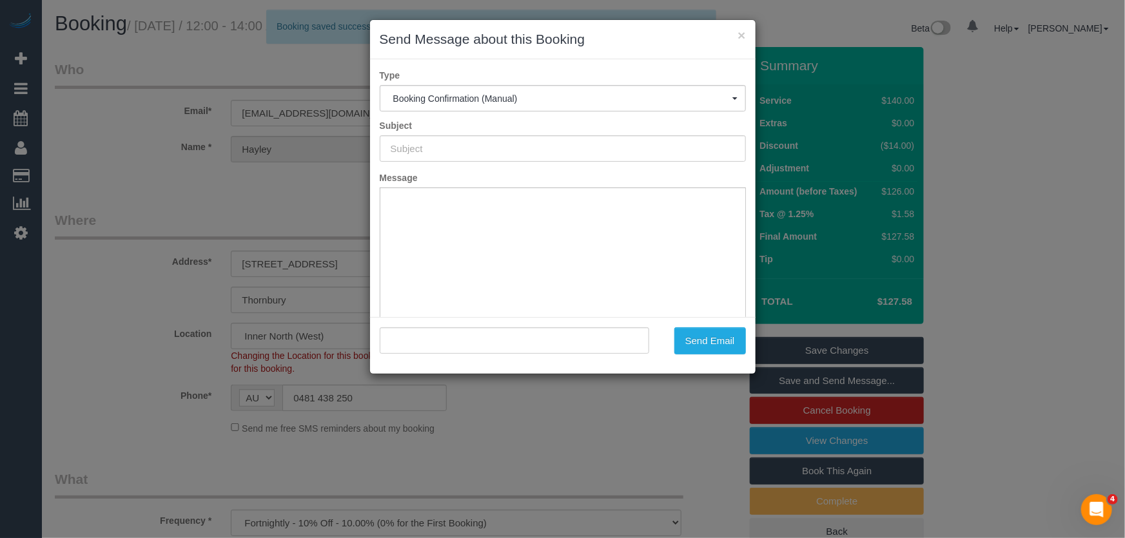
type input "Booking Confirmed"
type input ""Hayley Wardrop" <hayswardrop@gmail.com>"
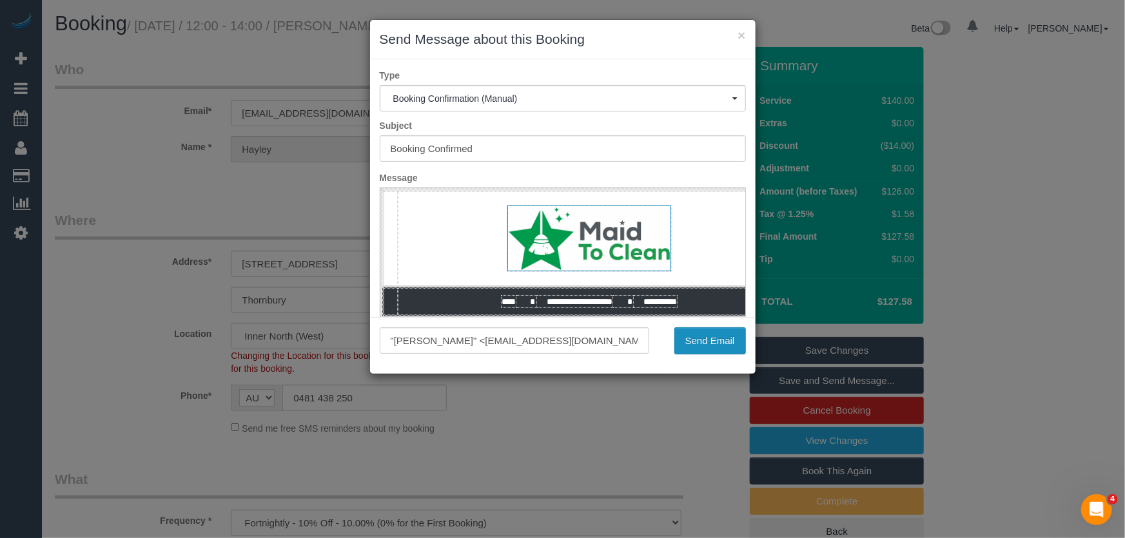
click at [716, 344] on button "Send Email" at bounding box center [710, 341] width 72 height 27
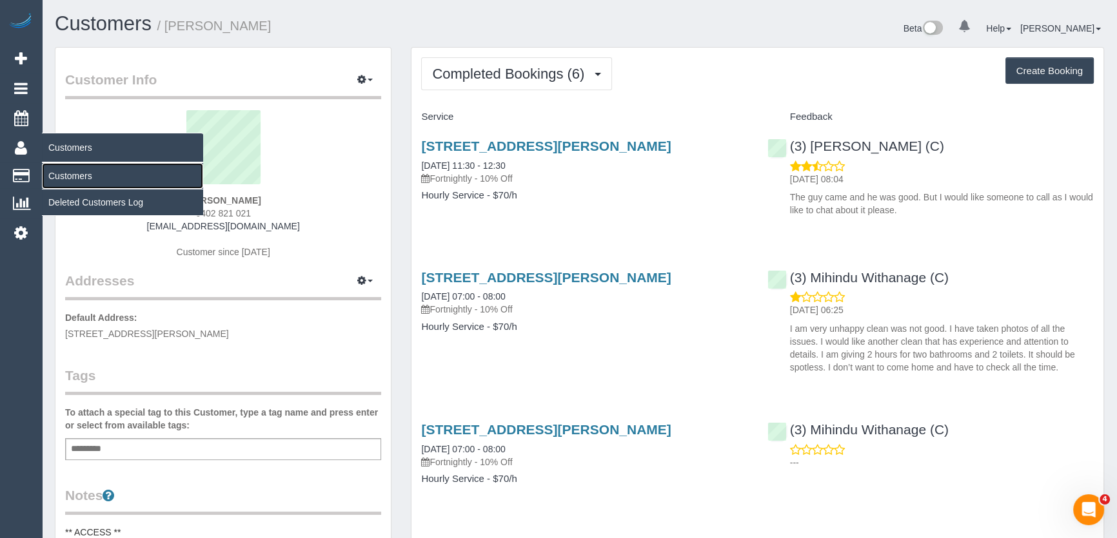
click at [62, 173] on link "Customers" at bounding box center [122, 176] width 161 height 26
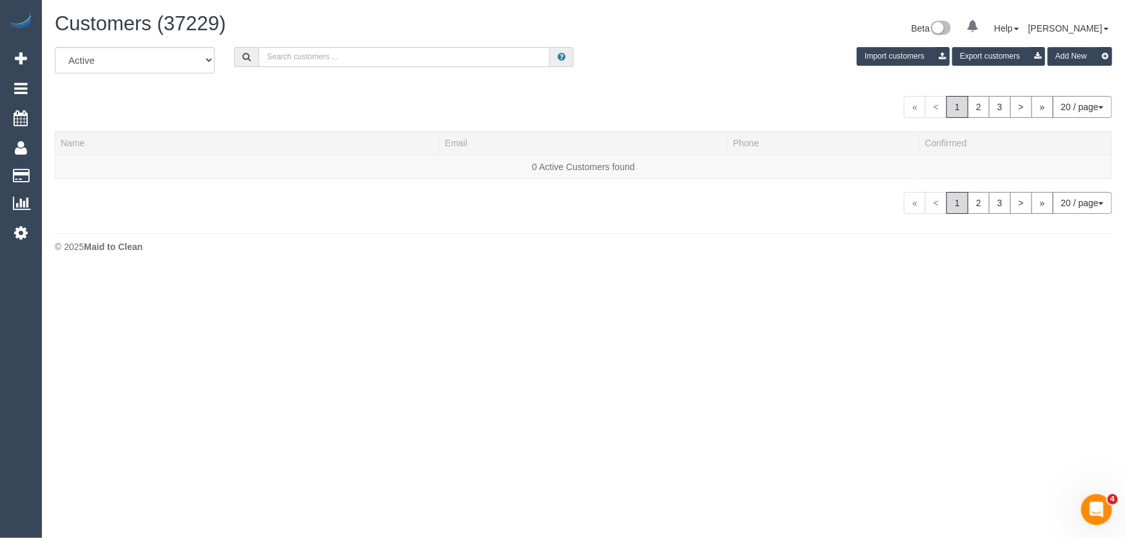
click at [328, 61] on input "text" at bounding box center [404, 57] width 291 height 20
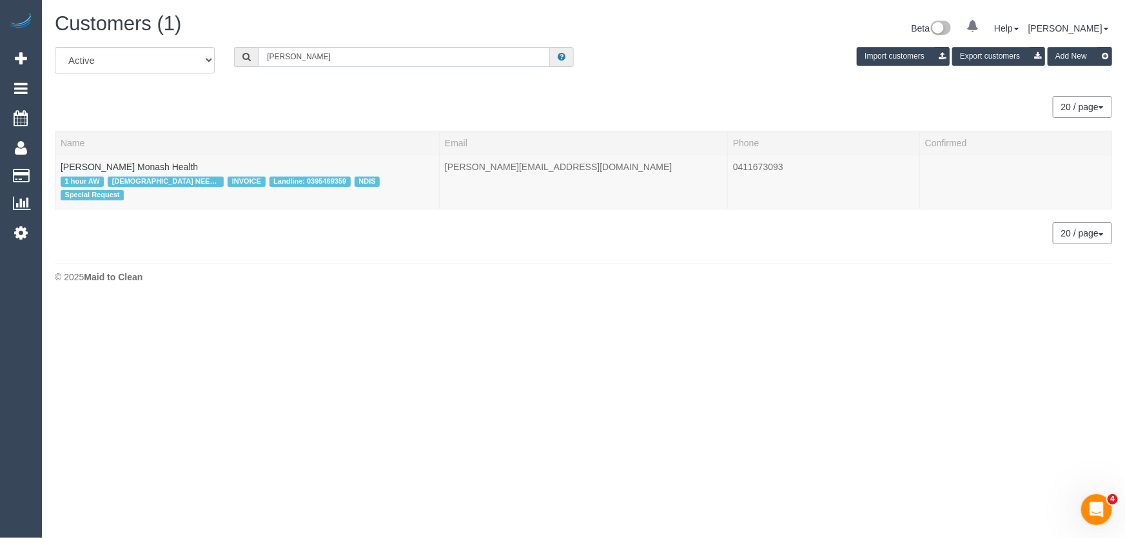
click at [339, 59] on input "[PERSON_NAME]" at bounding box center [404, 57] width 291 height 20
paste input "[PERSON_NAME] Voyage Support"
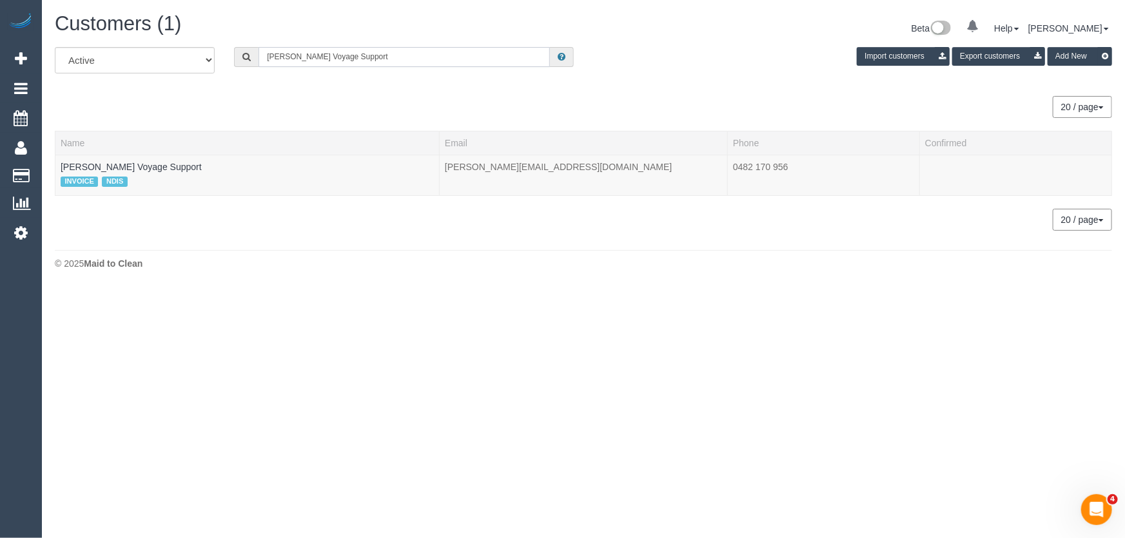
click at [384, 57] on input "[PERSON_NAME] Voyage Support" at bounding box center [404, 57] width 291 height 20
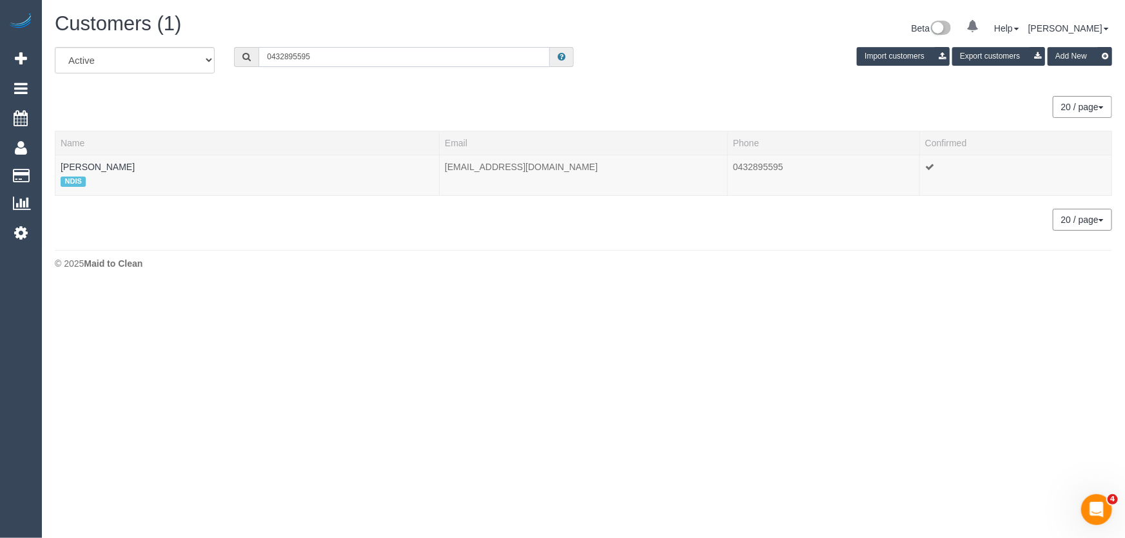
click at [328, 57] on input "0432895595" at bounding box center [404, 57] width 291 height 20
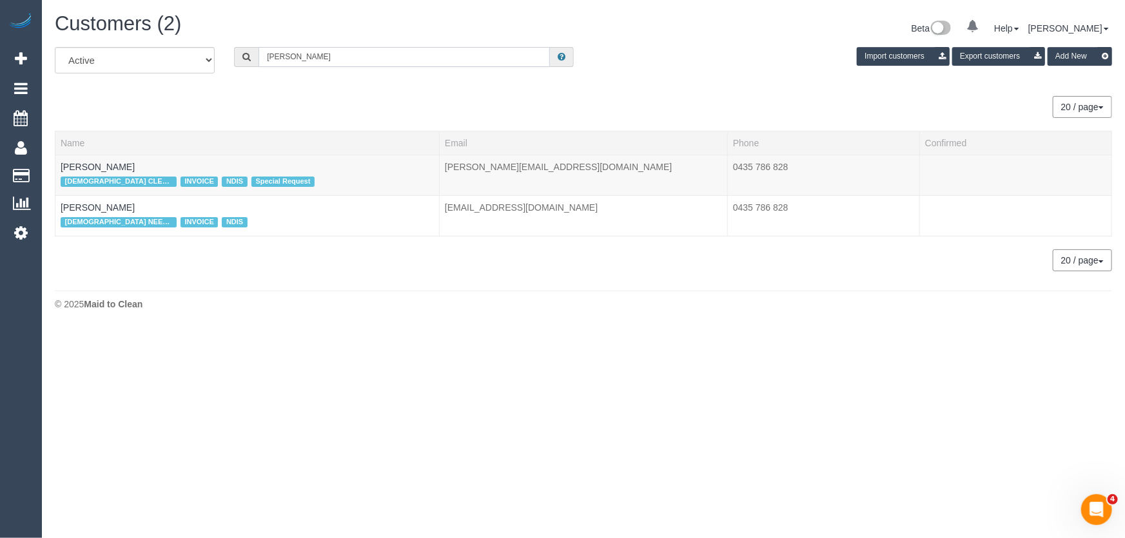
click at [323, 61] on input "[PERSON_NAME]" at bounding box center [404, 57] width 291 height 20
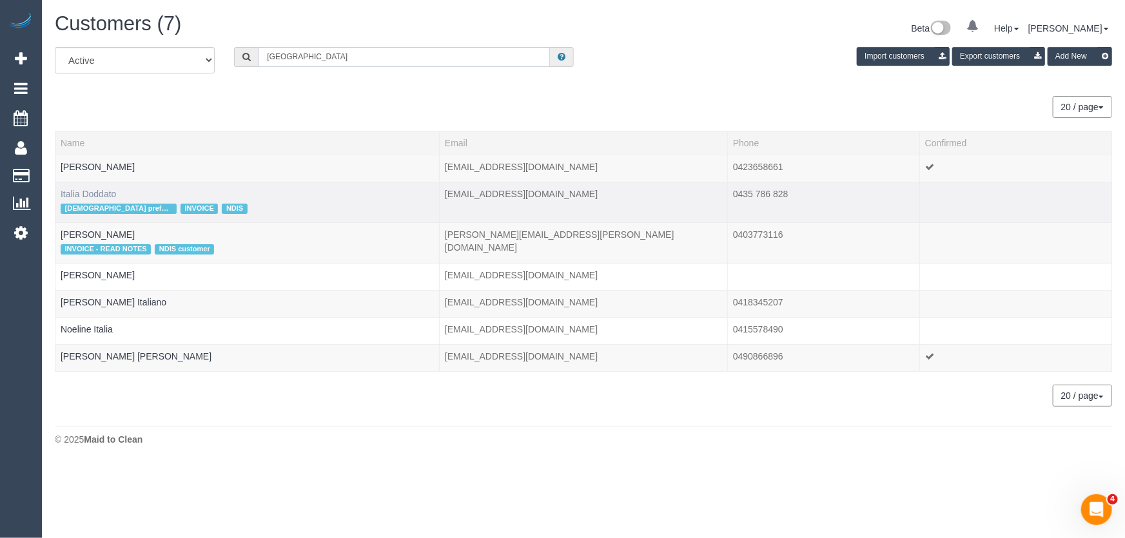
type input "[GEOGRAPHIC_DATA]"
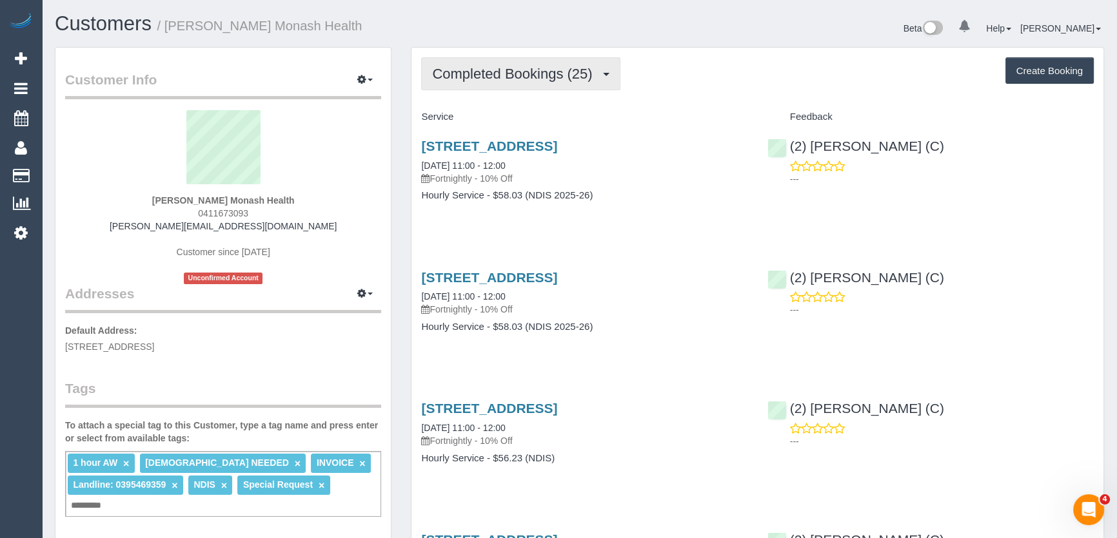
click at [579, 77] on span "Completed Bookings (25)" at bounding box center [515, 74] width 166 height 16
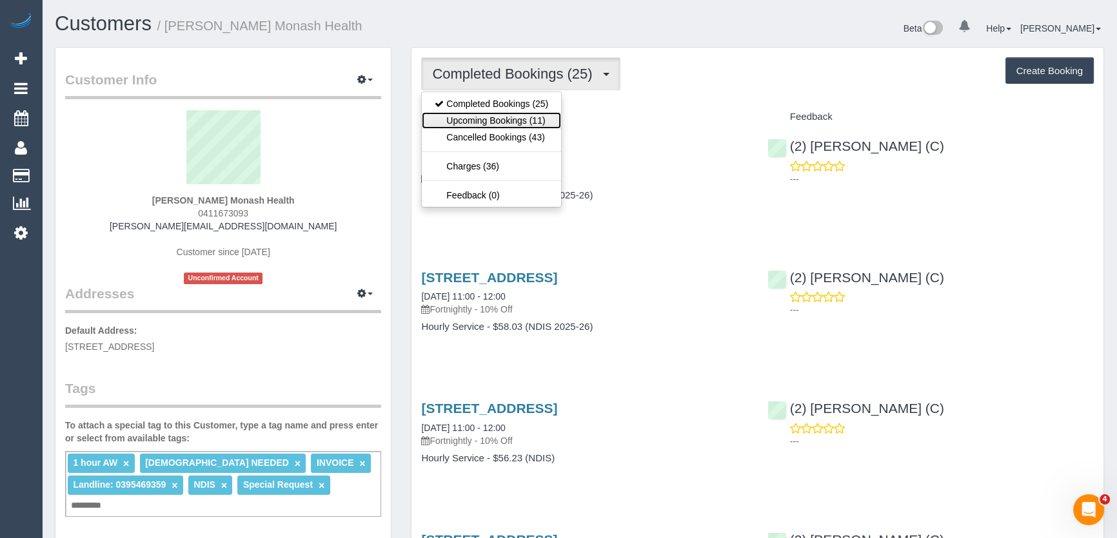
click at [538, 123] on link "Upcoming Bookings (11)" at bounding box center [491, 120] width 139 height 17
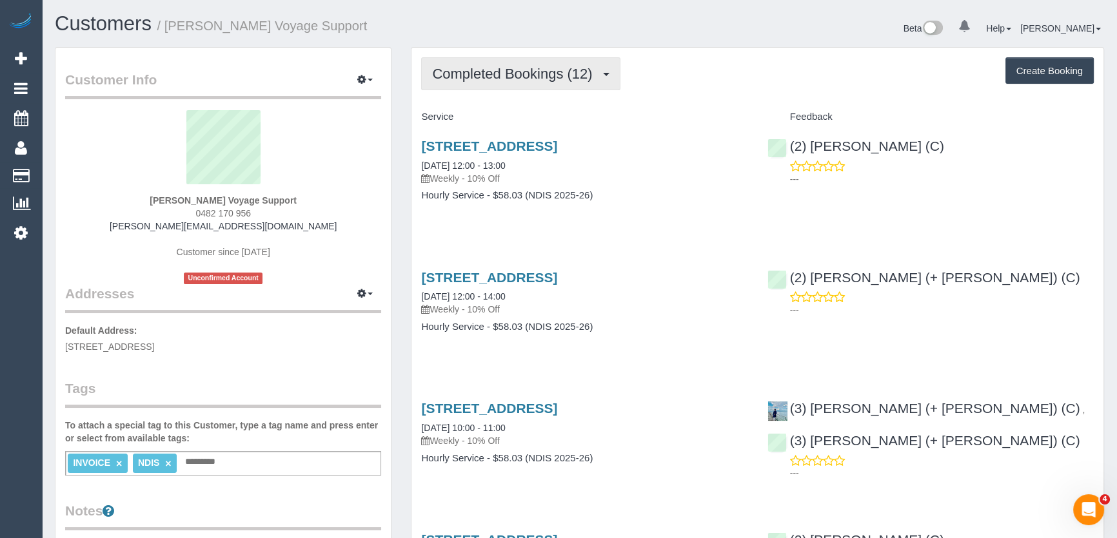
click at [538, 78] on span "Completed Bookings (12)" at bounding box center [515, 74] width 166 height 16
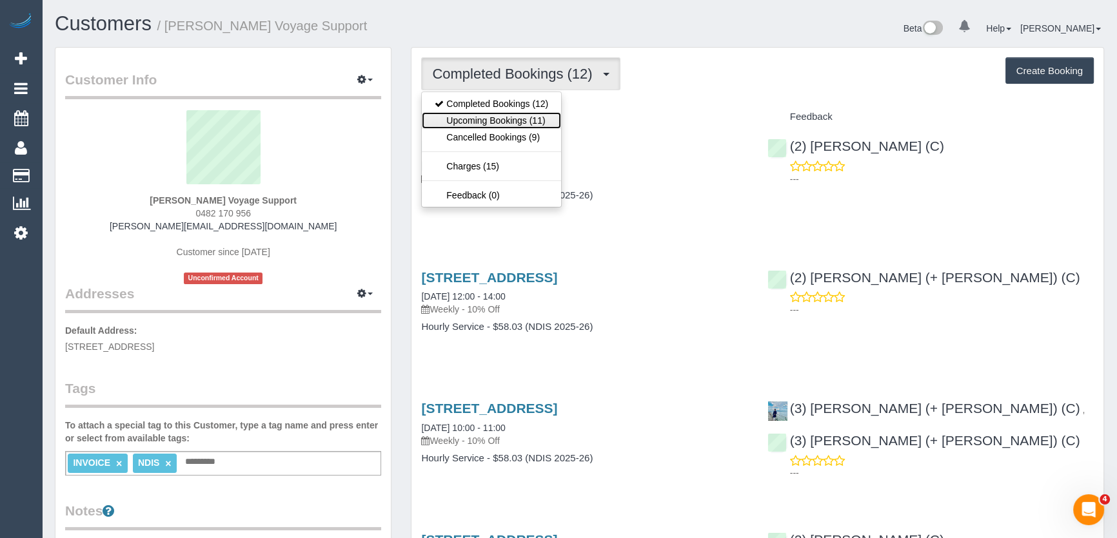
click at [537, 116] on link "Upcoming Bookings (11)" at bounding box center [491, 120] width 139 height 17
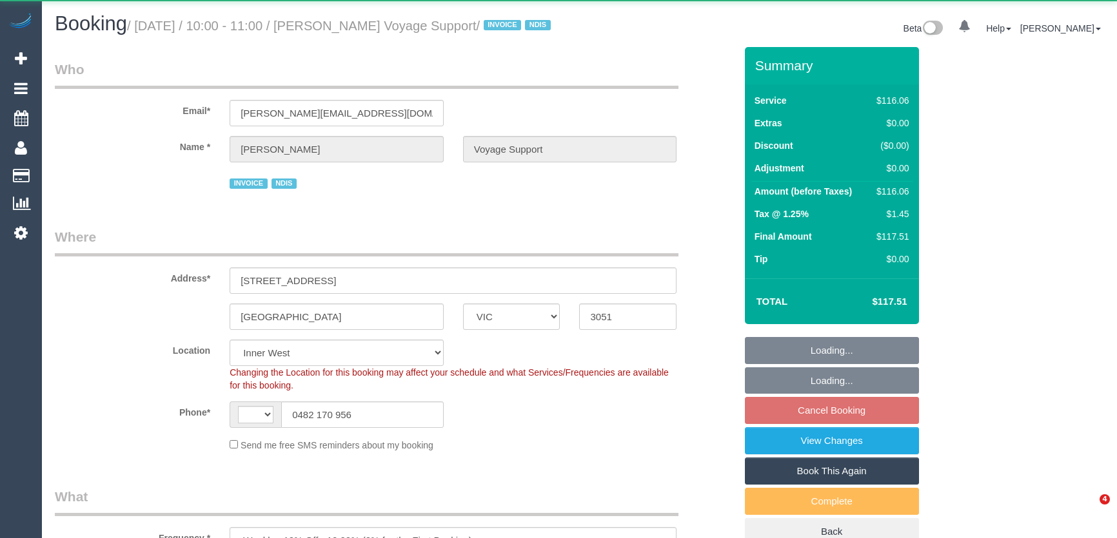
select select "VIC"
select select "object:511"
select select "string:AU"
select select "number:28"
select select "number:14"
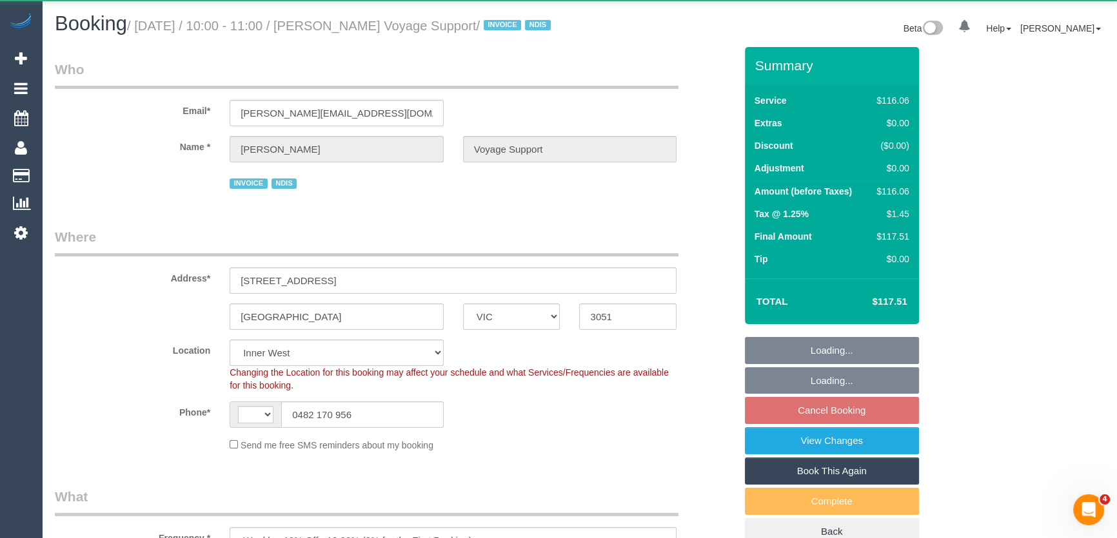
select select "number:19"
select select "number:36"
select select "number:33"
select select "number:12"
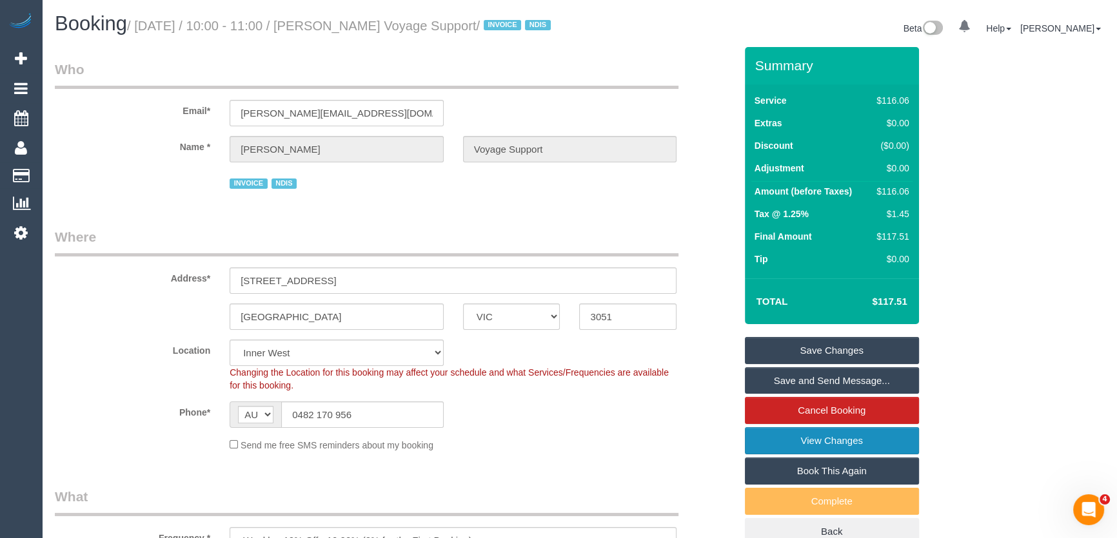
click at [833, 455] on link "View Changes" at bounding box center [832, 441] width 174 height 27
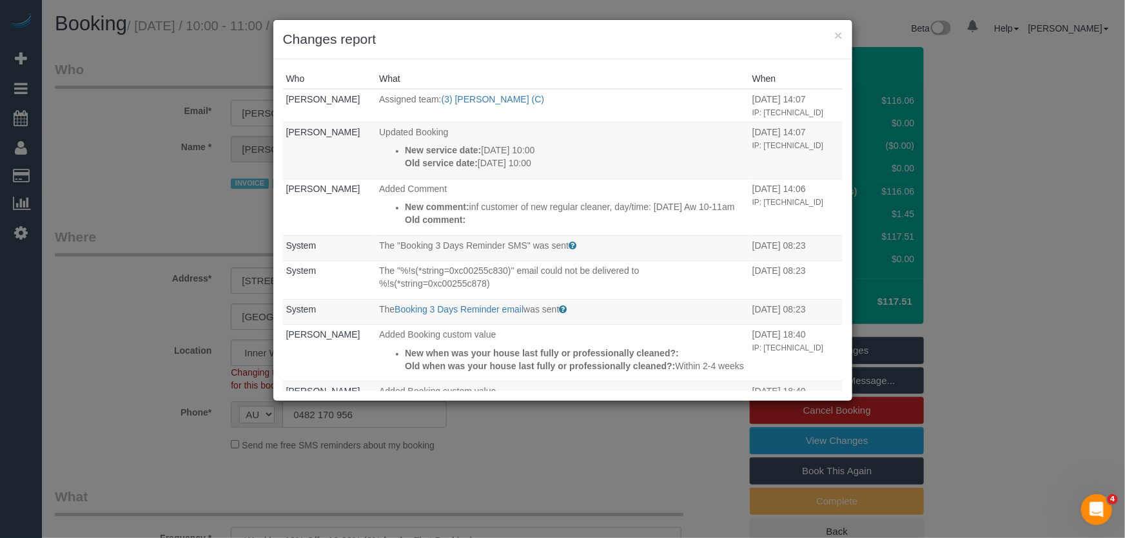
click at [663, 447] on div "× Changes report Who What When Jessica Trentin Assigned team: (3) John Maldeniy…" at bounding box center [562, 269] width 1125 height 538
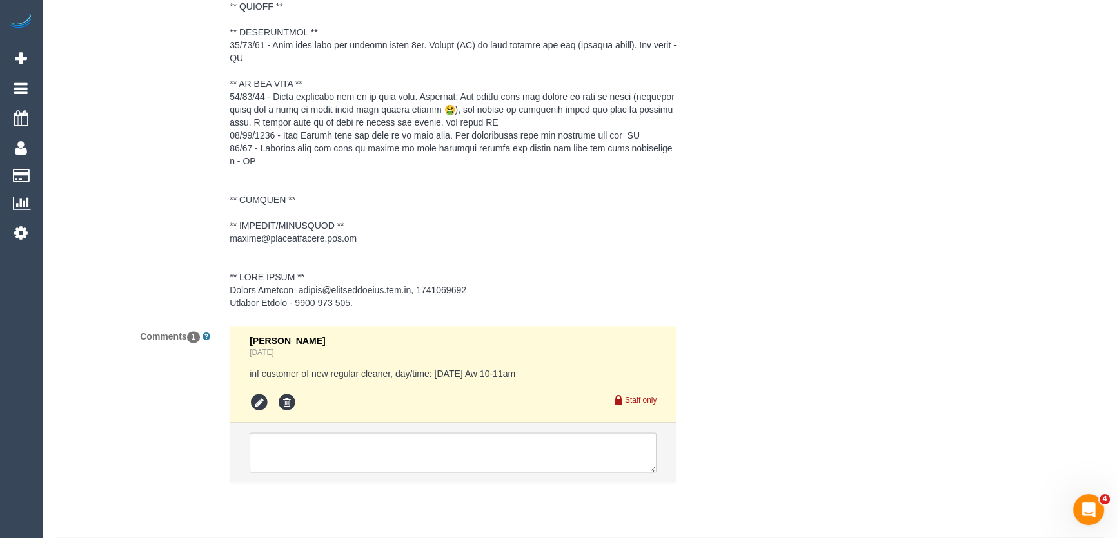
scroll to position [2076, 0]
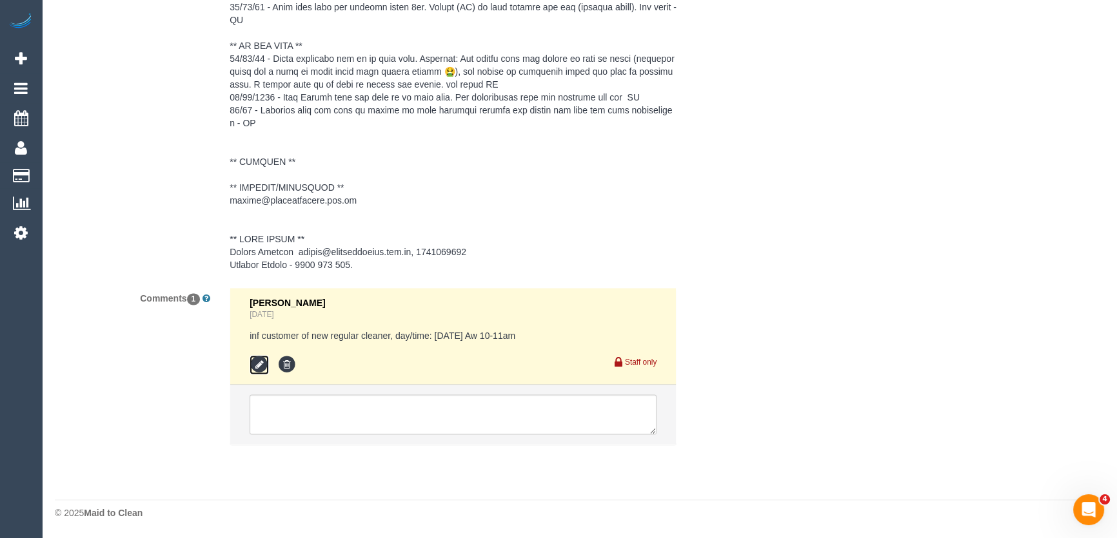
click at [253, 366] on icon at bounding box center [259, 364] width 19 height 19
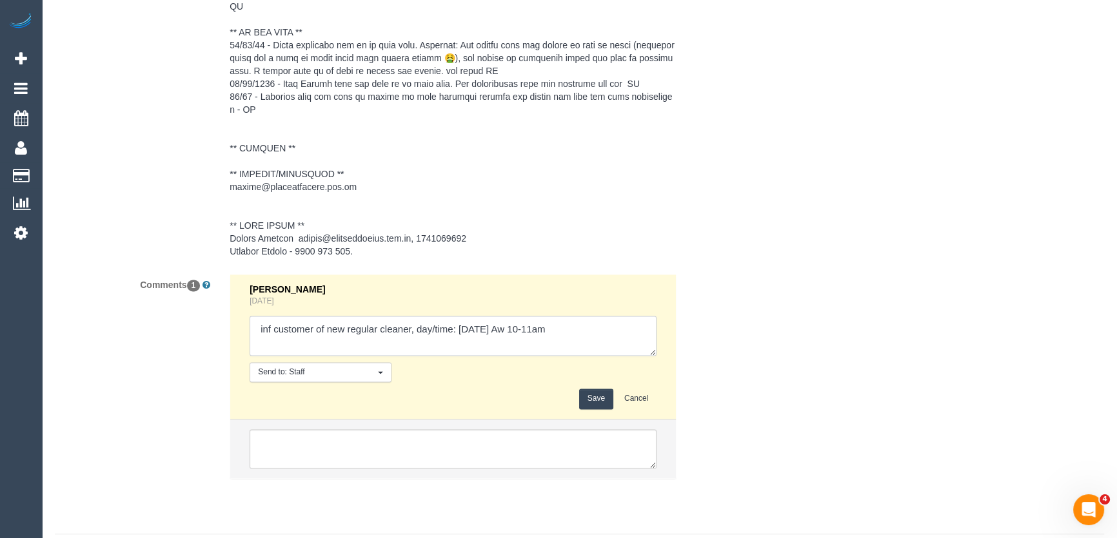
click at [586, 342] on textarea at bounding box center [453, 336] width 407 height 40
type textarea "inf customer of new regular cleaner, day/time: Tuesday 2/9 Aw 10-11am - via ema…"
click at [596, 409] on button "Save" at bounding box center [596, 399] width 34 height 20
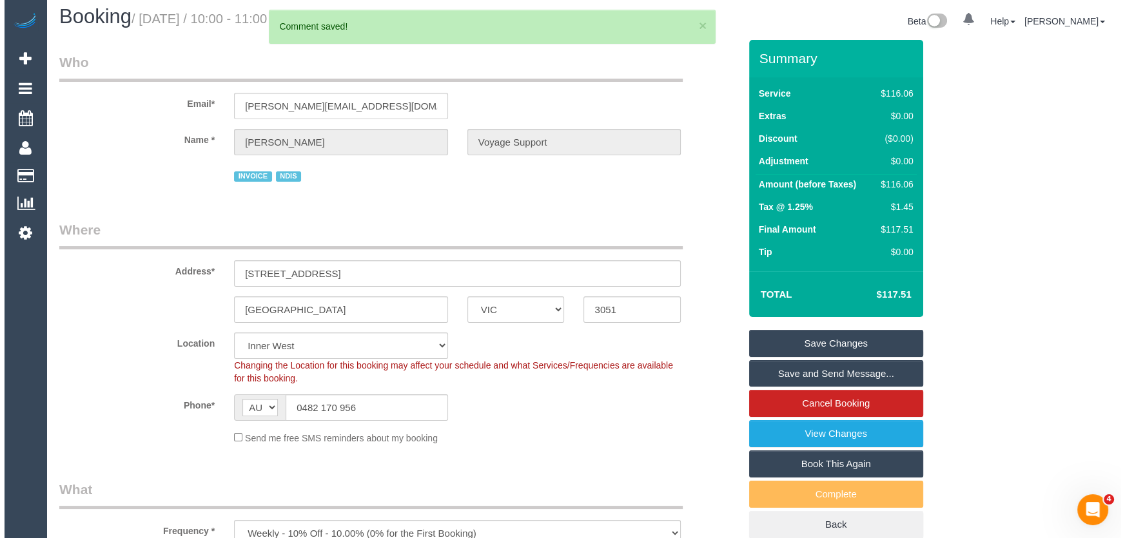
scroll to position [0, 0]
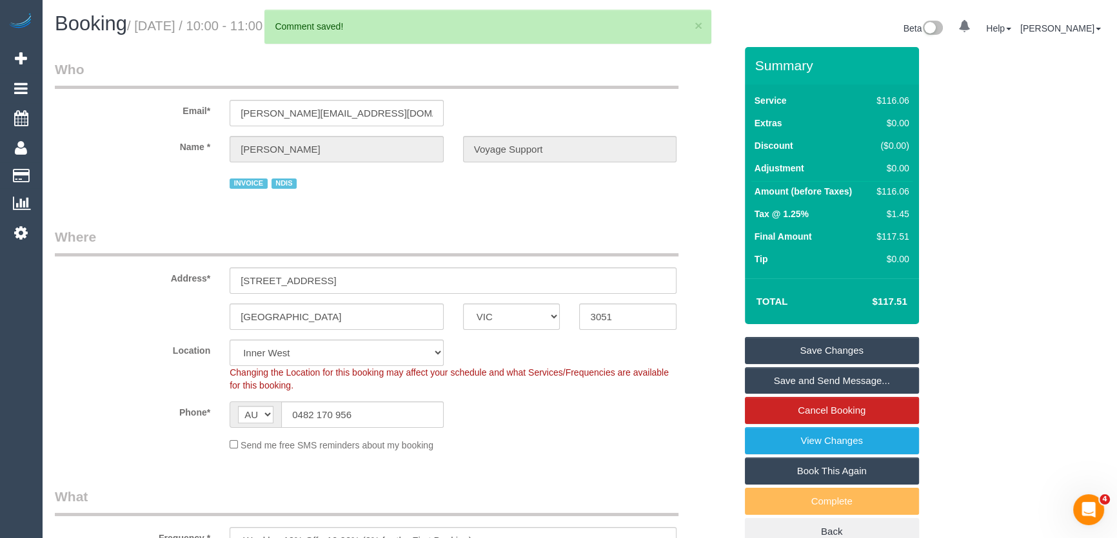
click at [812, 393] on link "Save and Send Message..." at bounding box center [832, 381] width 174 height 27
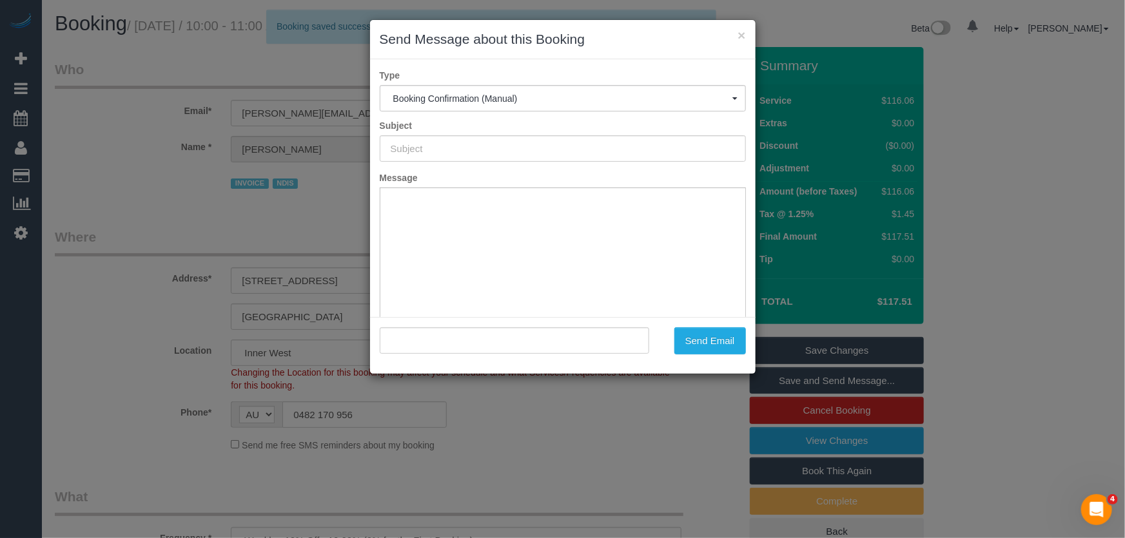
type input "Booking Confirmed"
type input ""Craig Fenton Voyage Support" <craig.voyagesupport@fake.com>"
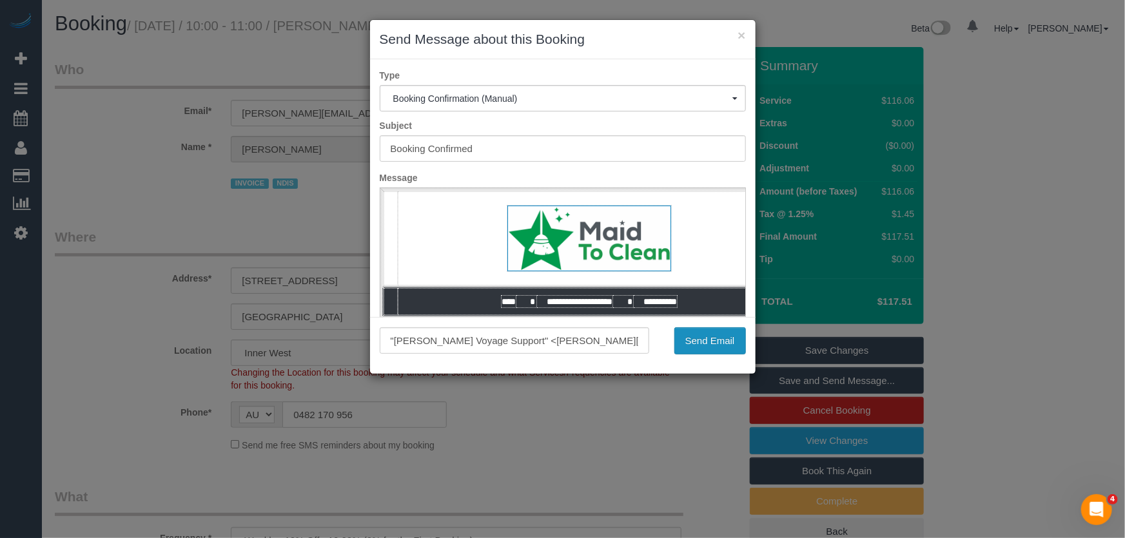
click at [710, 348] on button "Send Email" at bounding box center [710, 341] width 72 height 27
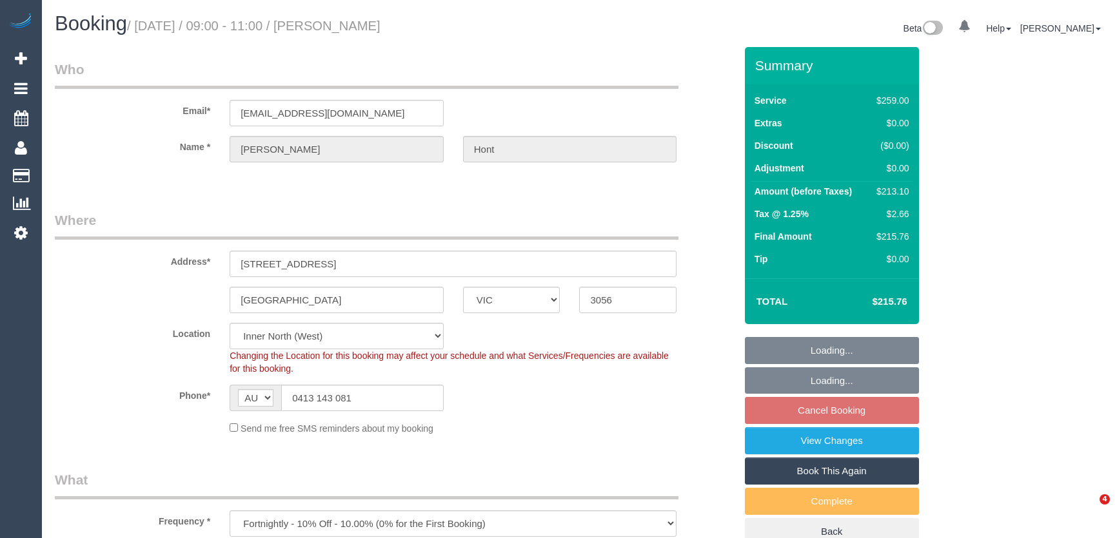
select select "VIC"
select select "number:29"
select select "number:14"
select select "number:19"
select select "number:24"
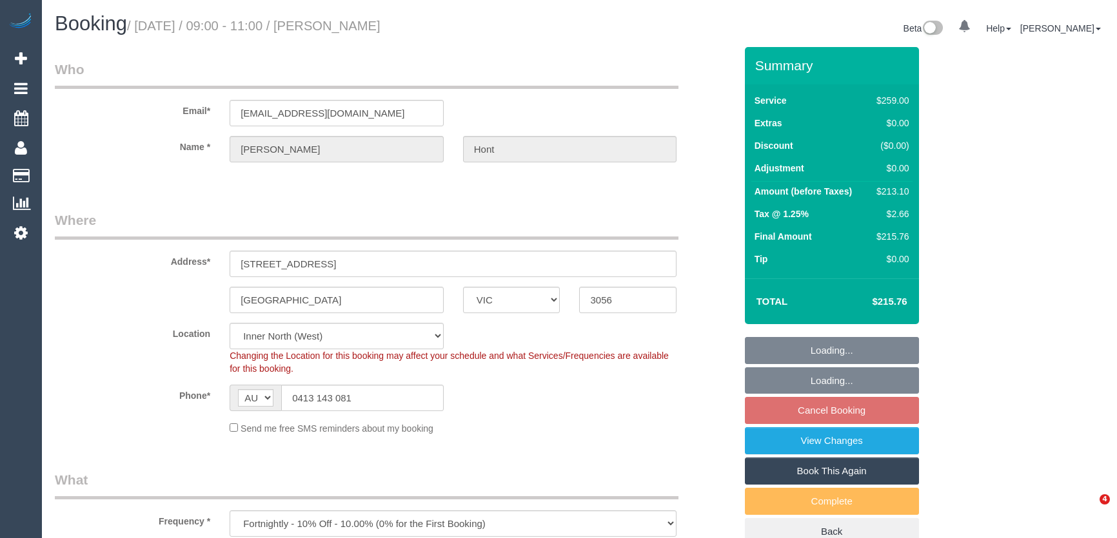
select select "number:33"
select select "number:11"
click at [364, 112] on input "[EMAIL_ADDRESS][DOMAIN_NAME]" at bounding box center [337, 113] width 214 height 26
select select "object:1674"
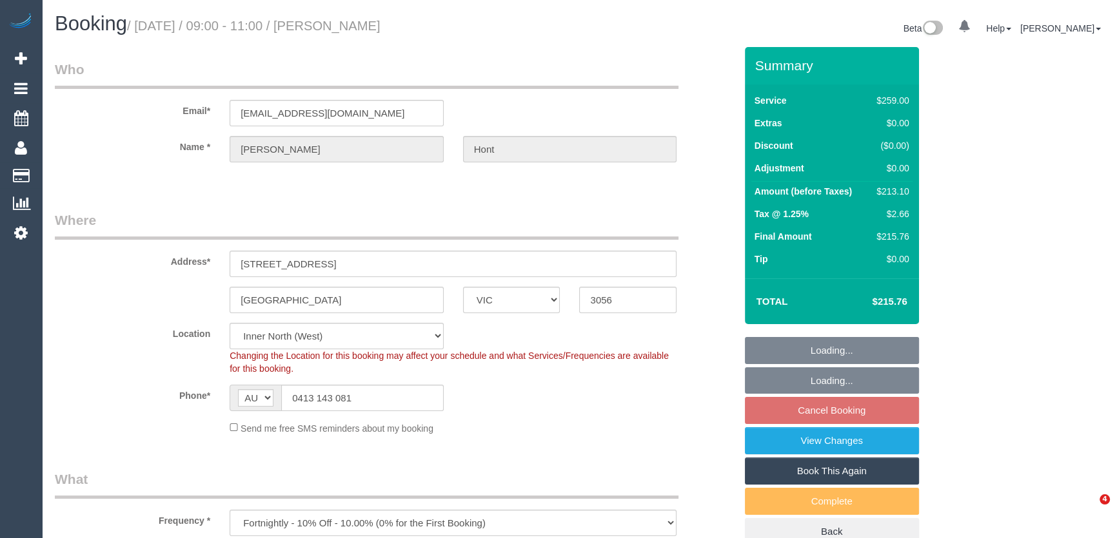
click at [364, 112] on input "[EMAIL_ADDRESS][DOMAIN_NAME]" at bounding box center [337, 113] width 214 height 26
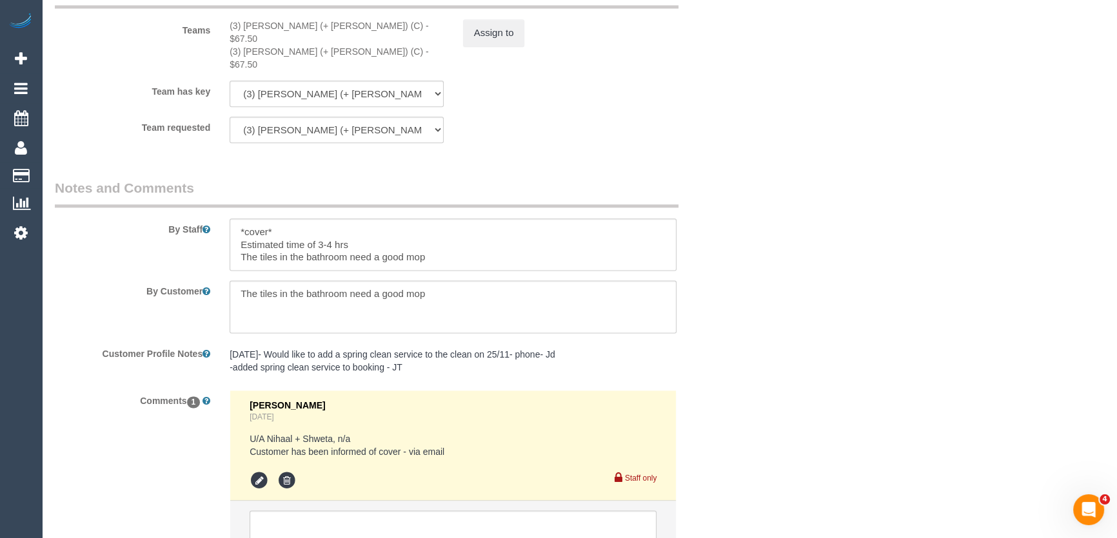
scroll to position [2161, 0]
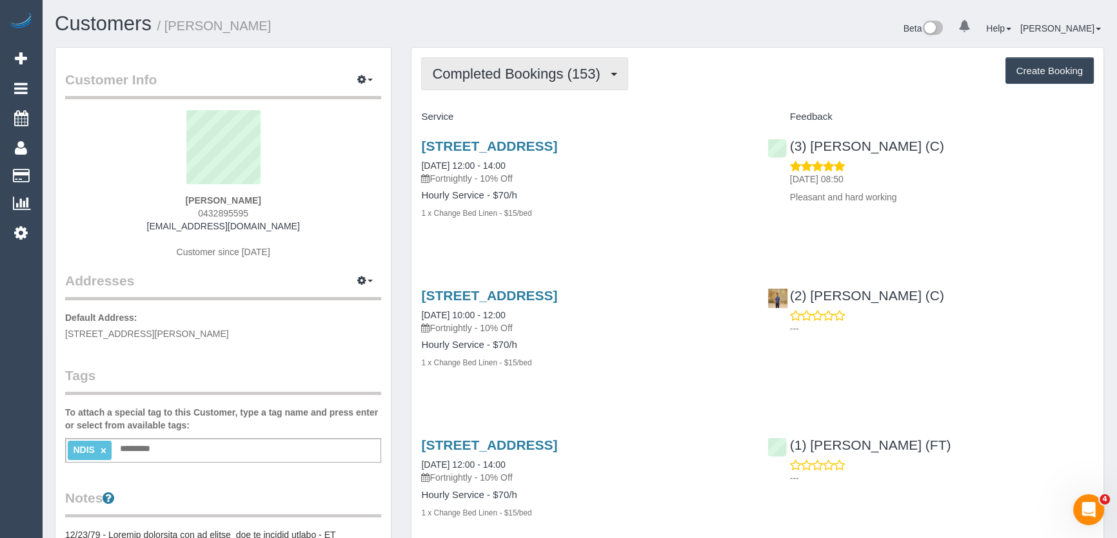
click at [529, 72] on span "Completed Bookings (153)" at bounding box center [519, 74] width 174 height 16
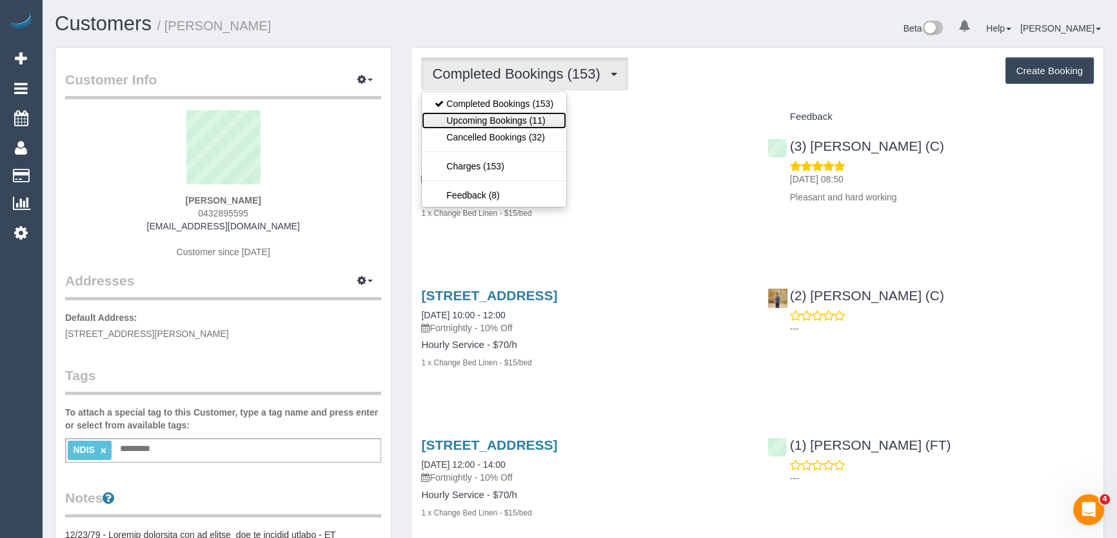
click at [517, 116] on link "Upcoming Bookings (11)" at bounding box center [494, 120] width 144 height 17
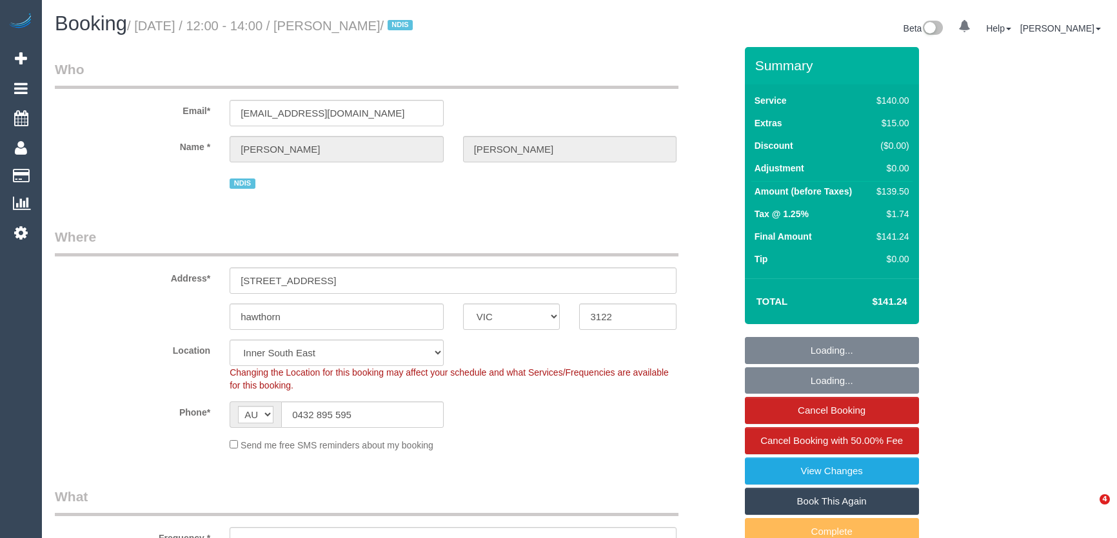
select select "VIC"
select select "string:stripe-pm_1Ntq0H2GScqysDRVjScYiFAW"
select select "number:28"
select select "number:14"
select select "number:21"
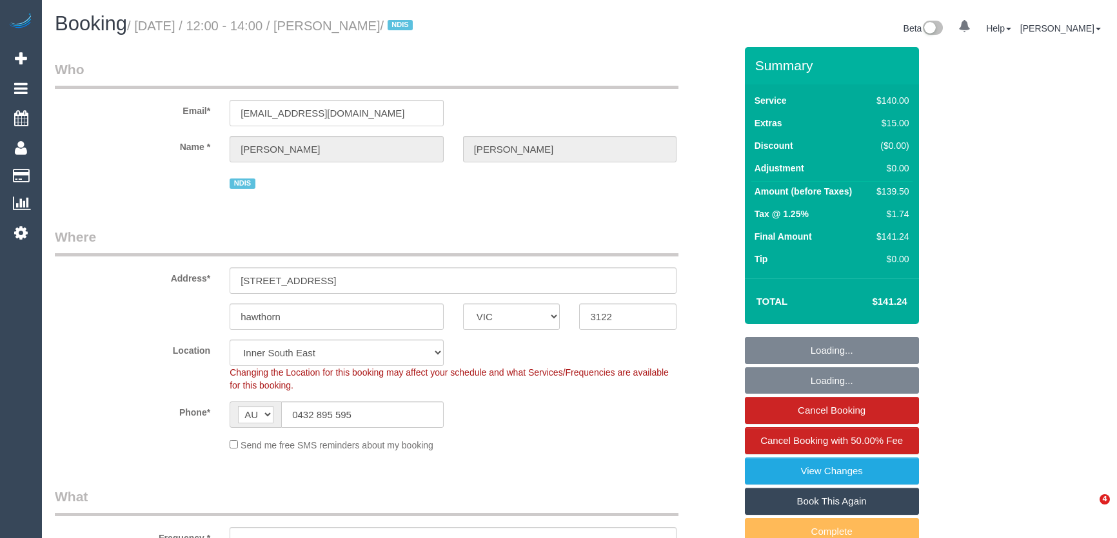
select select "number:25"
select select "number:35"
select select "number:12"
select select "object:1448"
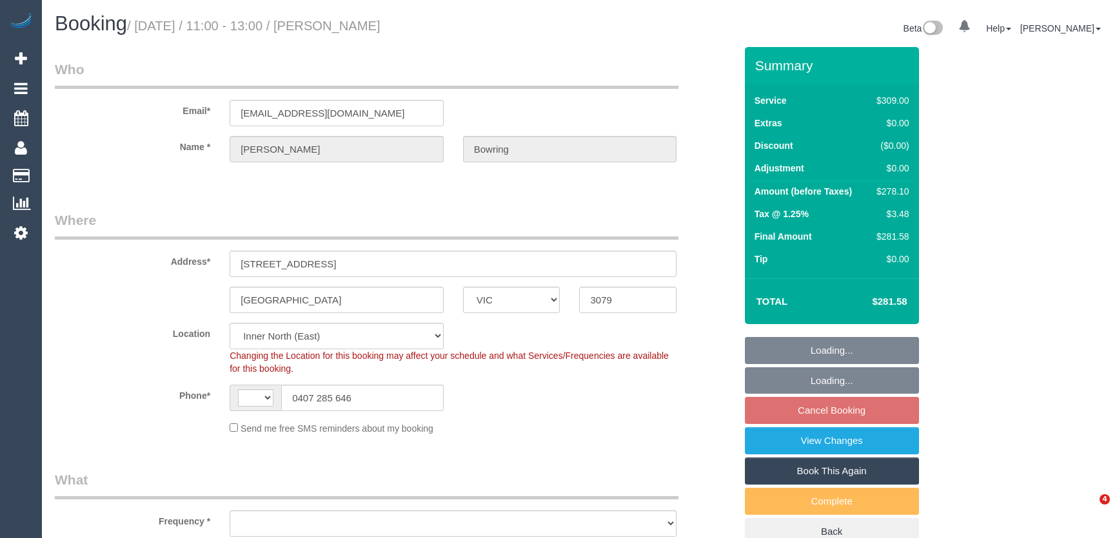
select select "VIC"
select select "string:AU"
select select "object:669"
select select "number:27"
select select "number:16"
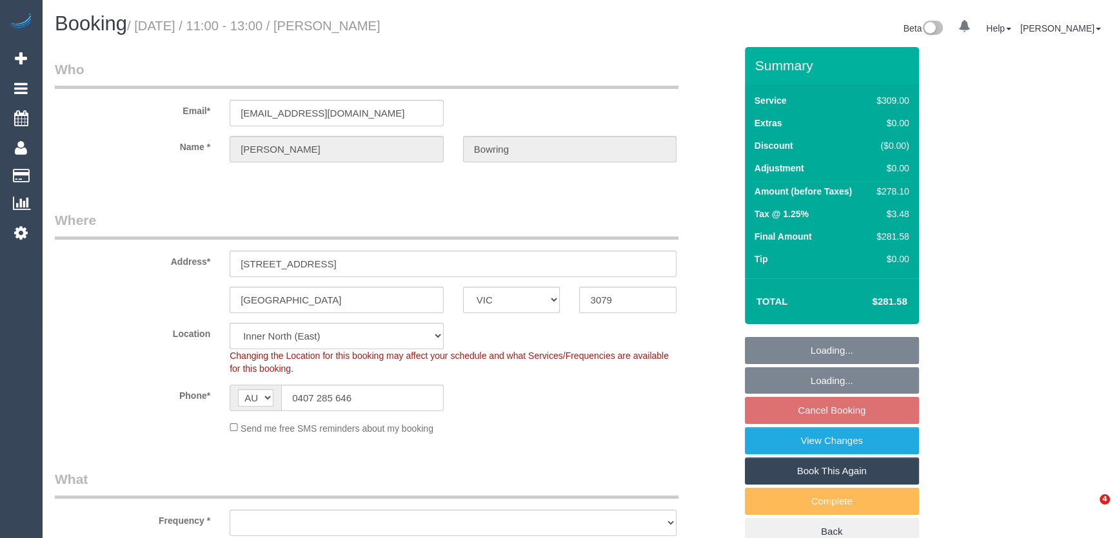
select select "number:19"
select select "number:36"
select select "number:34"
select select "number:12"
select select "object:1629"
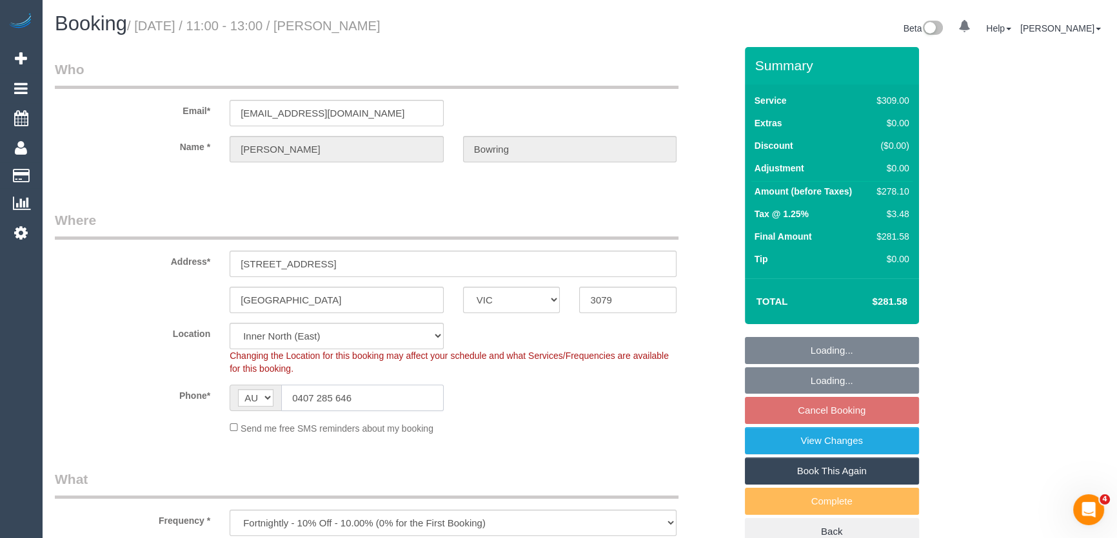
click at [369, 391] on input "0407 285 646" at bounding box center [362, 398] width 162 height 26
click at [371, 391] on input "0407 285 646" at bounding box center [362, 398] width 162 height 26
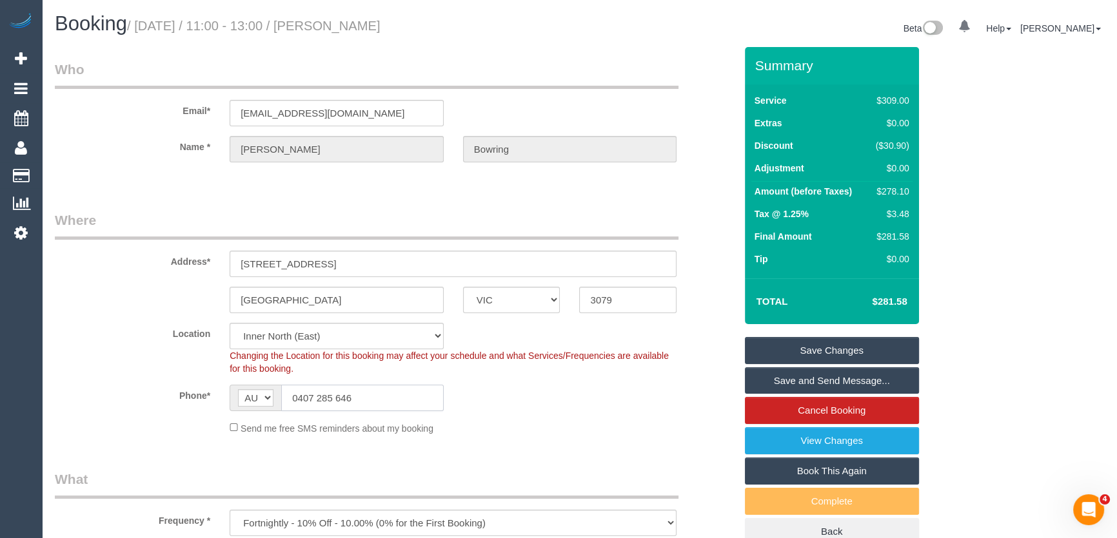
click at [364, 396] on input "0407 285 646" at bounding box center [362, 398] width 162 height 26
click at [364, 395] on input "0407 285 646" at bounding box center [362, 398] width 162 height 26
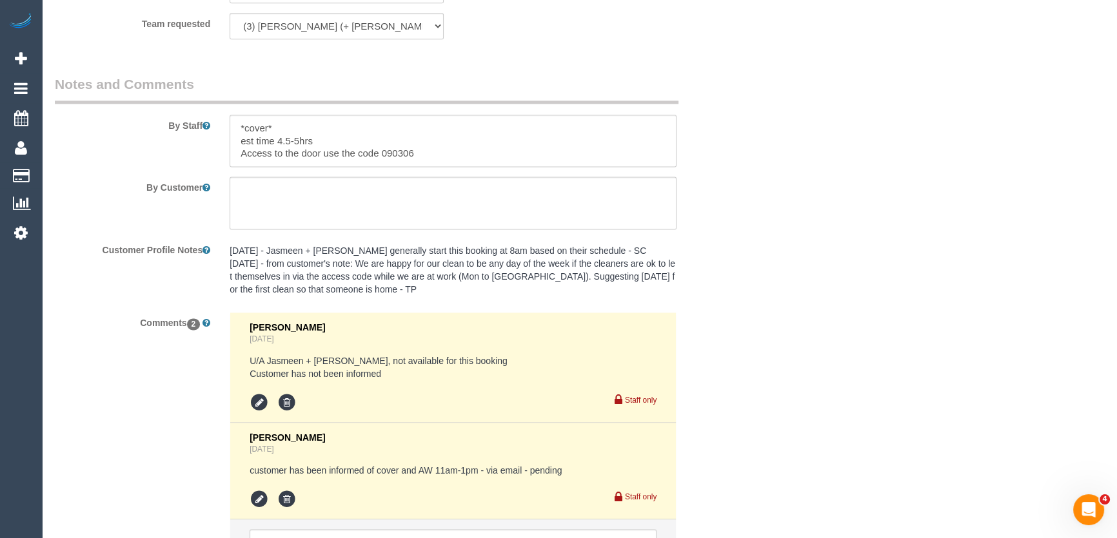
scroll to position [2283, 0]
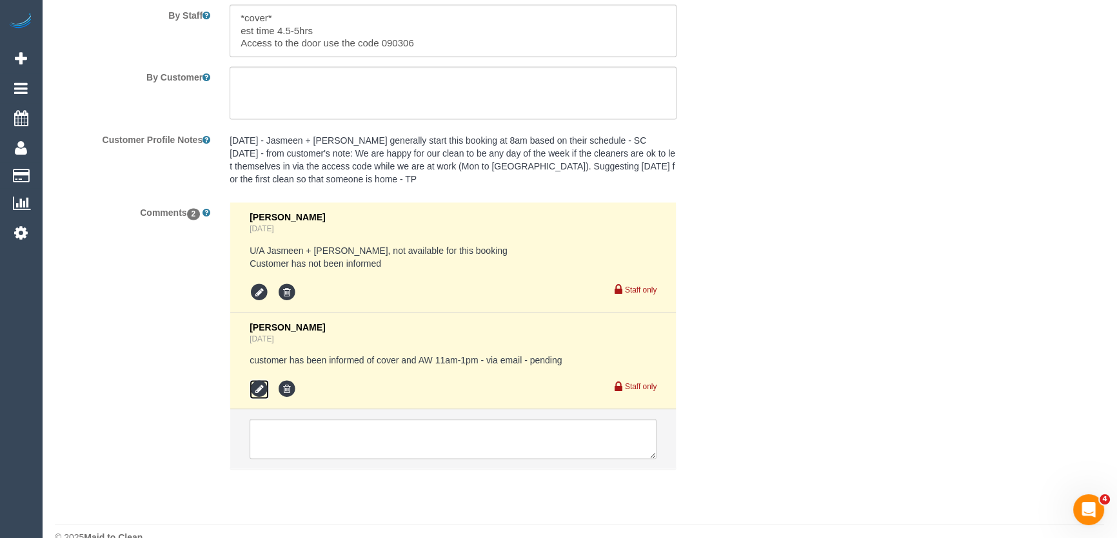
click at [258, 380] on icon at bounding box center [259, 389] width 19 height 19
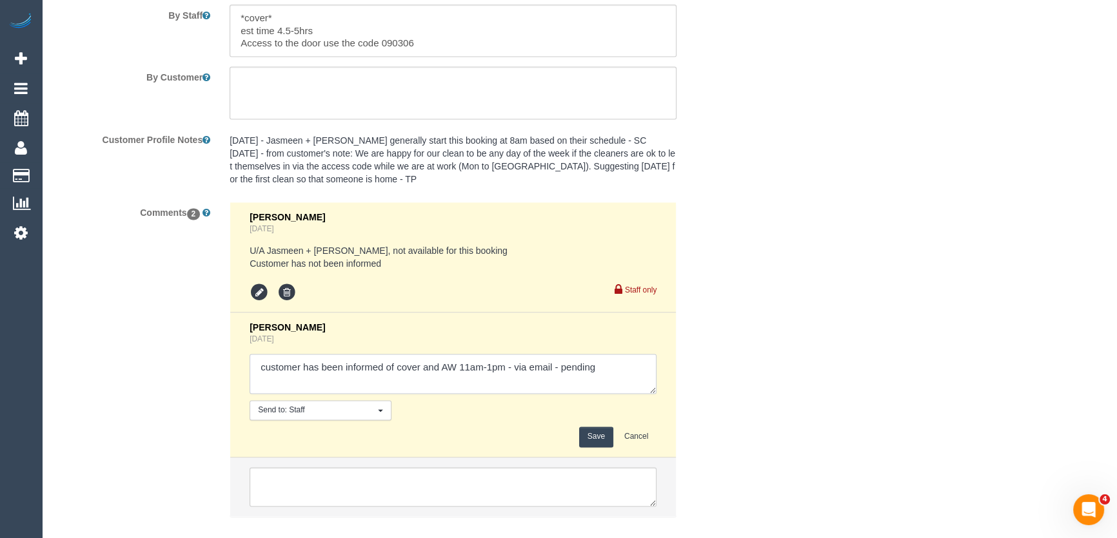
click at [551, 354] on textarea at bounding box center [453, 374] width 407 height 40
type textarea "customer has been informed of cover and AW 11am-1pm - via email/text - pending"
click at [598, 427] on button "Save" at bounding box center [596, 437] width 34 height 20
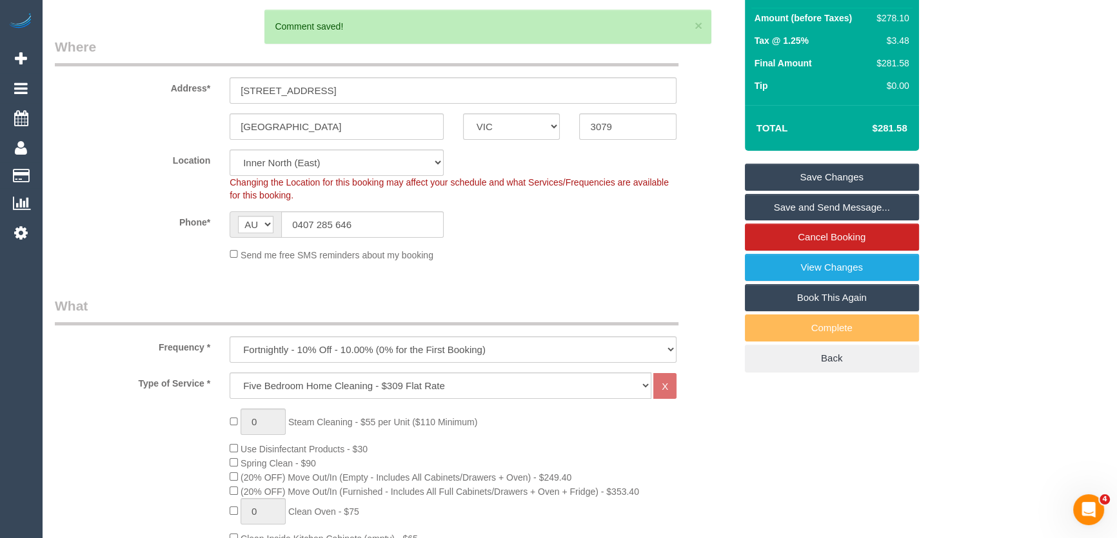
scroll to position [0, 0]
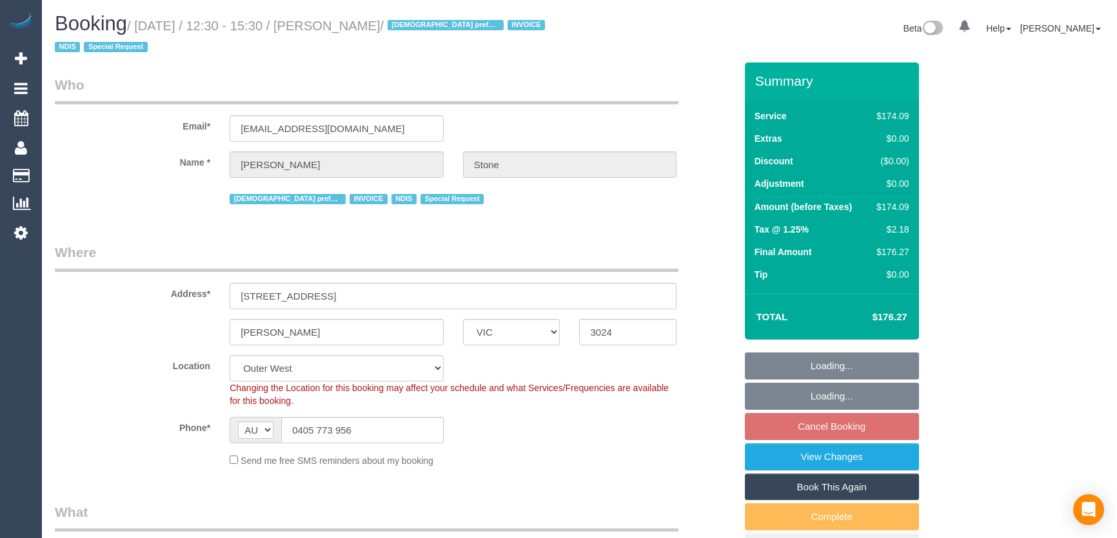
select select "VIC"
select select "180"
select select "number:30"
select select "number:14"
select select "number:19"
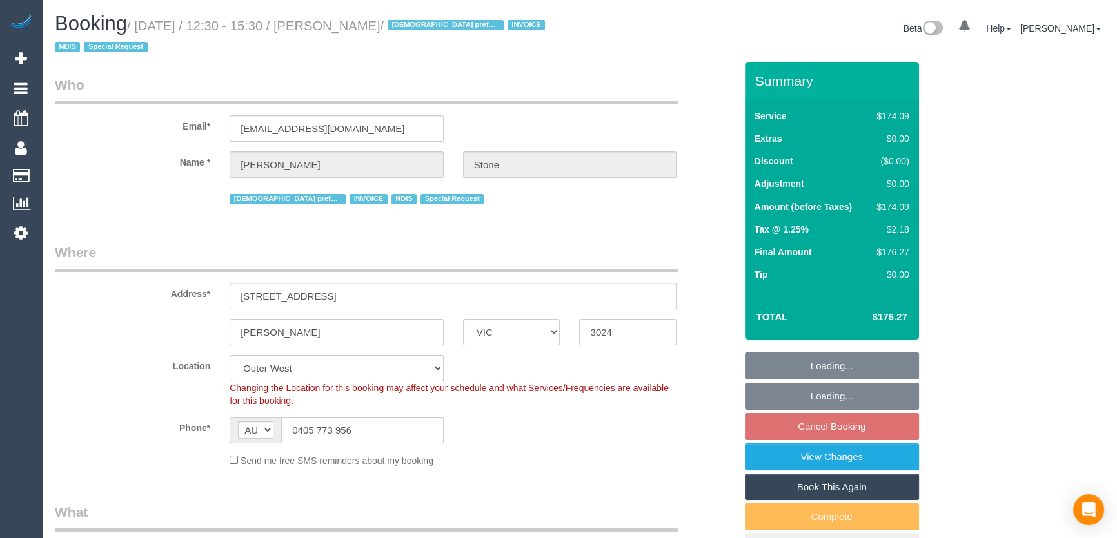
select select "number:23"
select select "number:35"
select select "number:11"
select select "object:784"
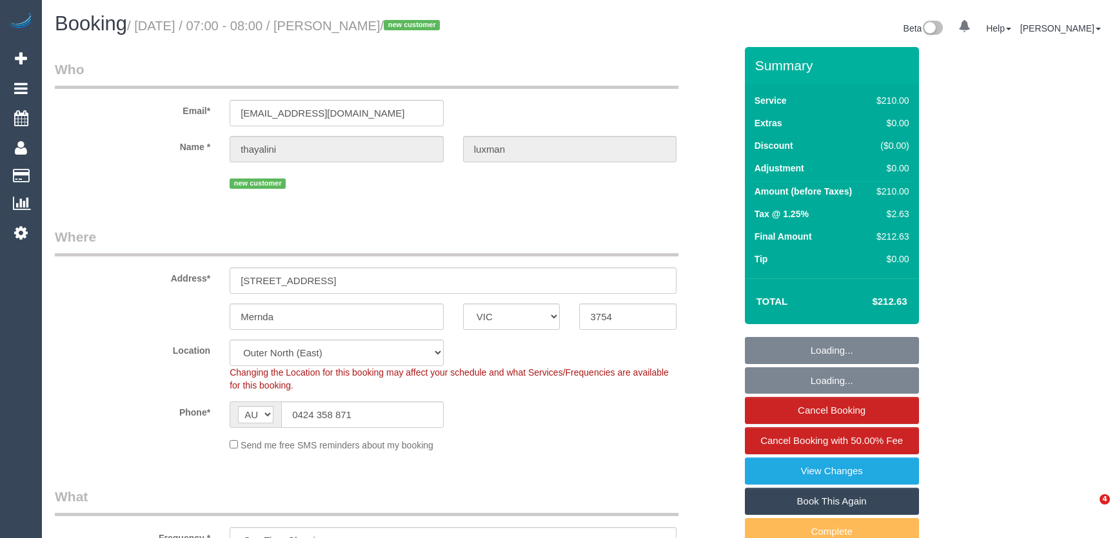
select select "VIC"
select select "180"
select select "number:28"
select select "number:14"
select select "number:19"
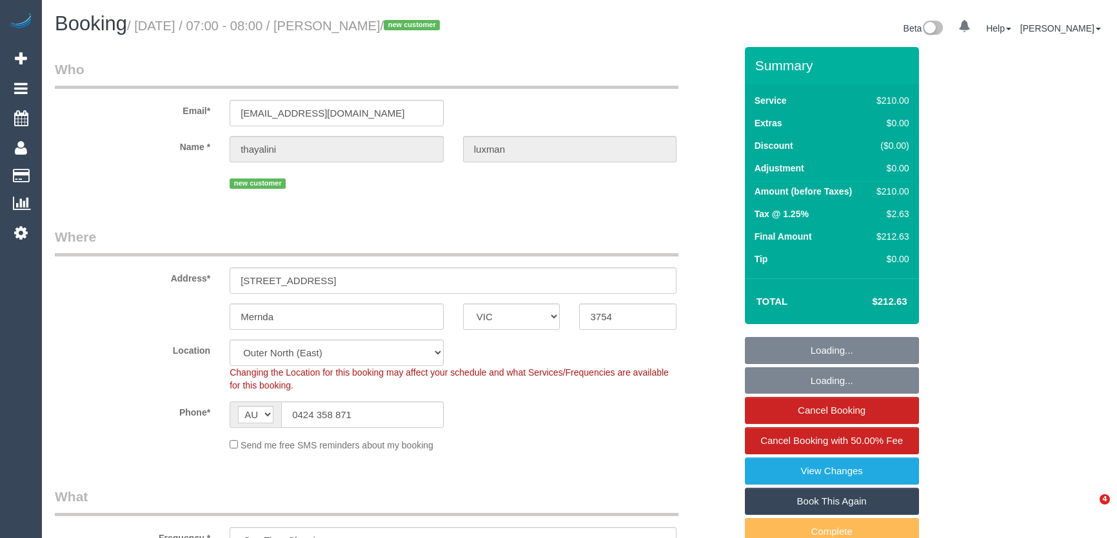
select select "number:24"
select select "object:935"
select select "spot1"
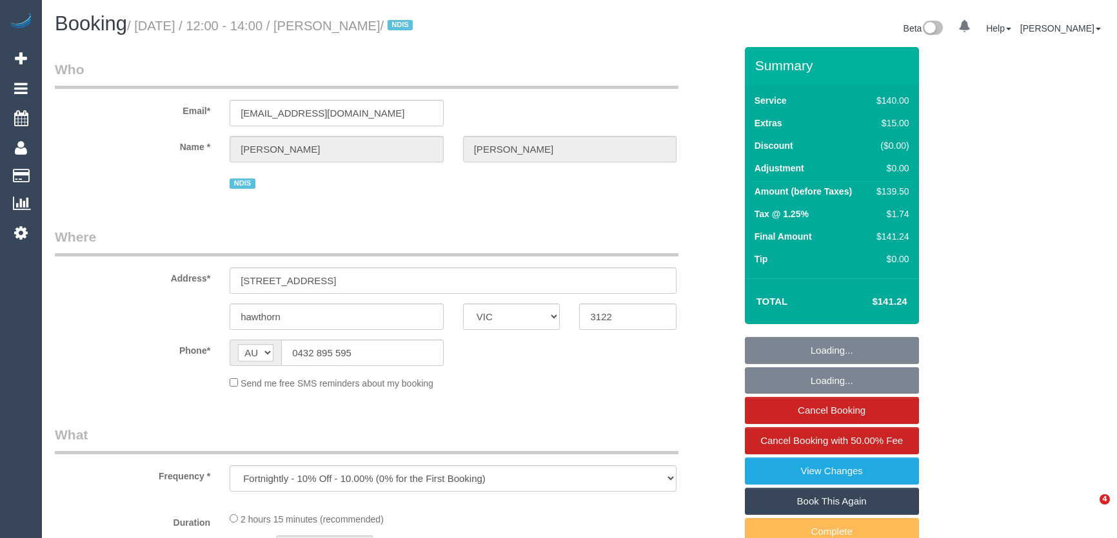
select select "VIC"
select select "number:28"
select select "number:14"
select select "number:21"
select select "number:25"
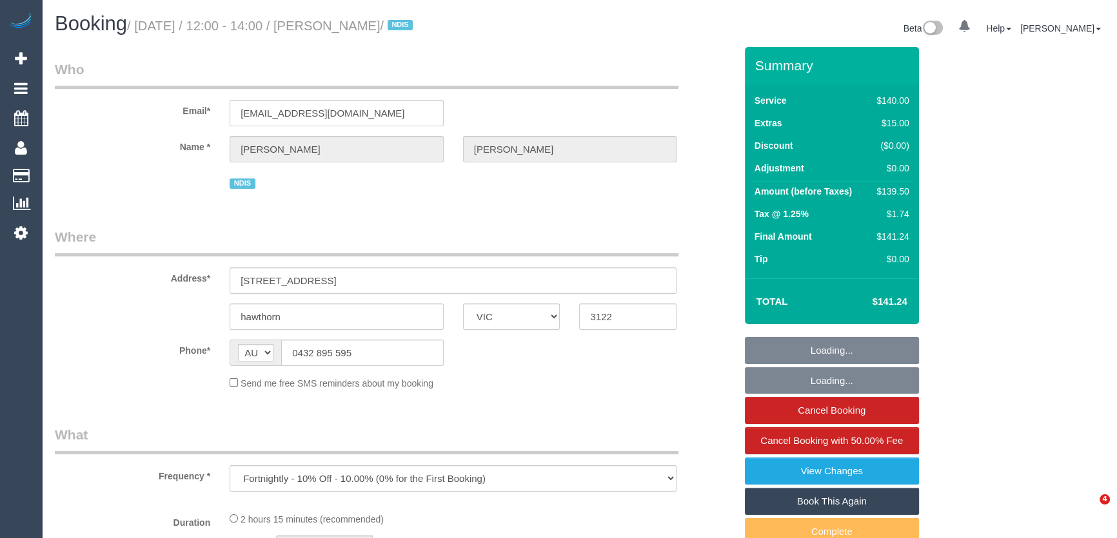
select select "number:35"
select select "number:12"
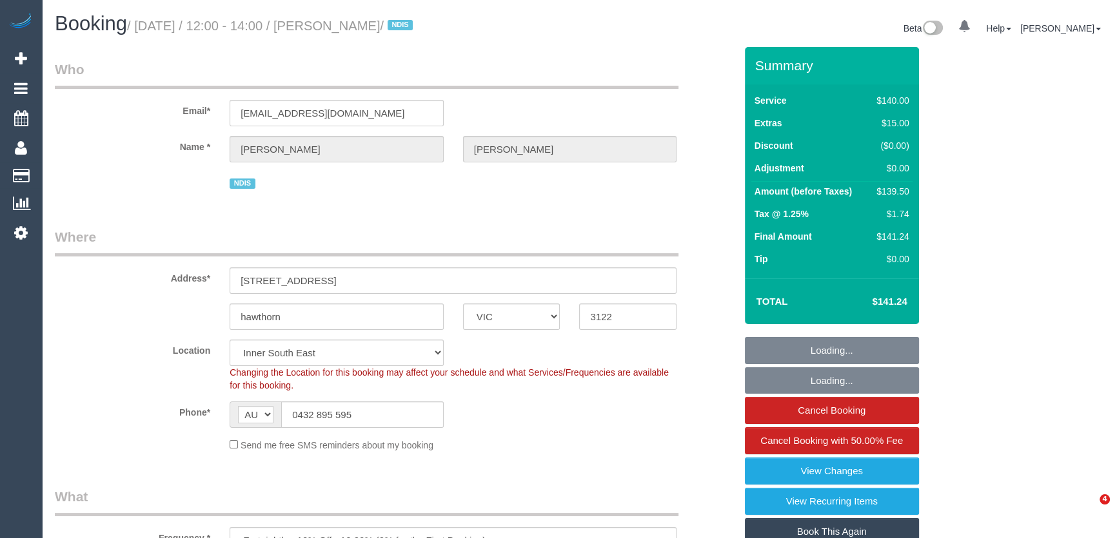
select select "string:stripe-pm_1Ntq0H2GScqysDRVjScYiFAW"
select select "object:1448"
click at [362, 413] on input "0432 895 595" at bounding box center [362, 415] width 162 height 26
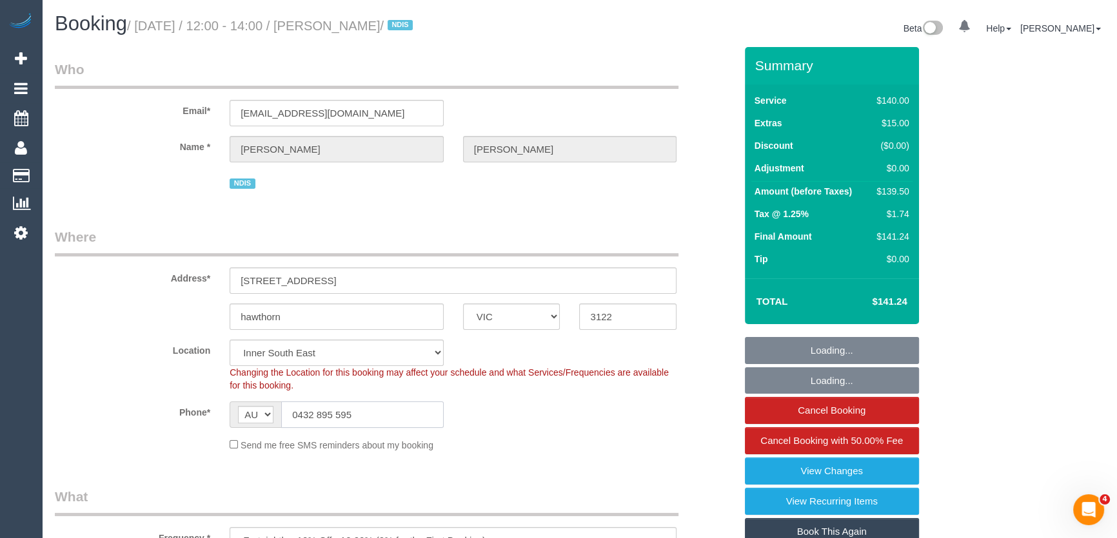
click at [362, 413] on input "0432 895 595" at bounding box center [362, 415] width 162 height 26
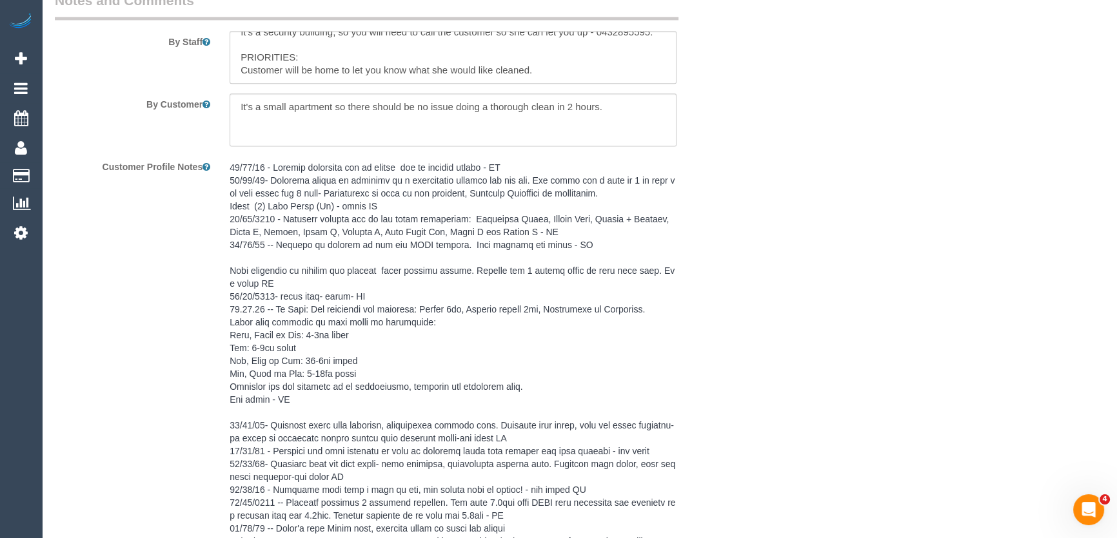
scroll to position [2070, 0]
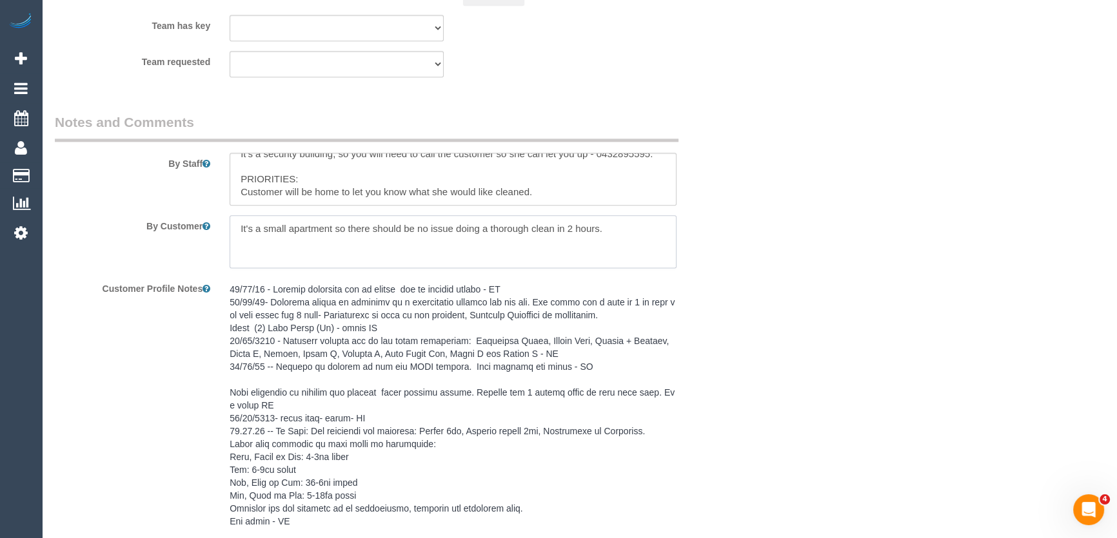
click at [238, 229] on textarea at bounding box center [453, 241] width 447 height 53
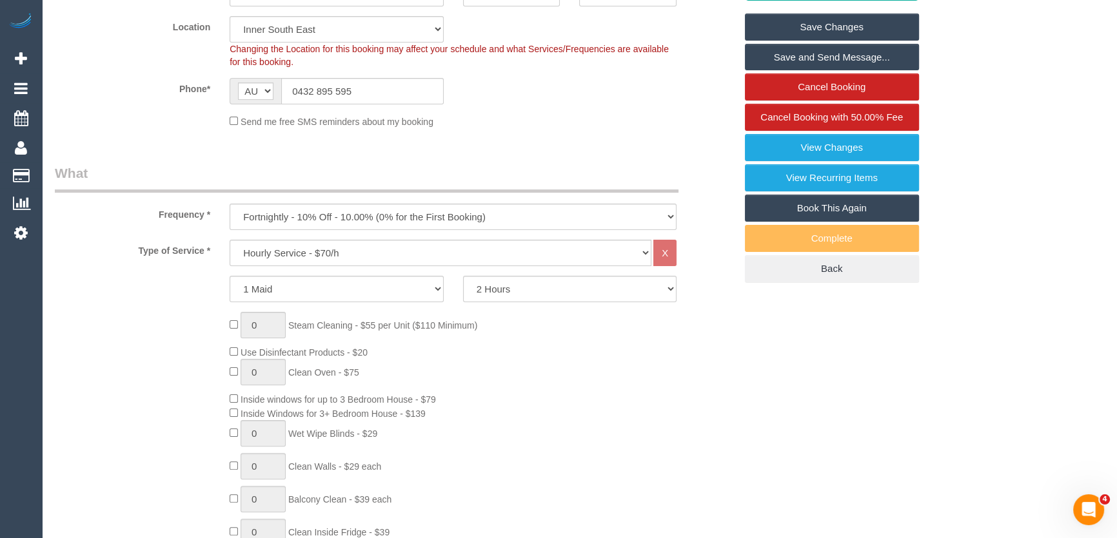
scroll to position [77, 0]
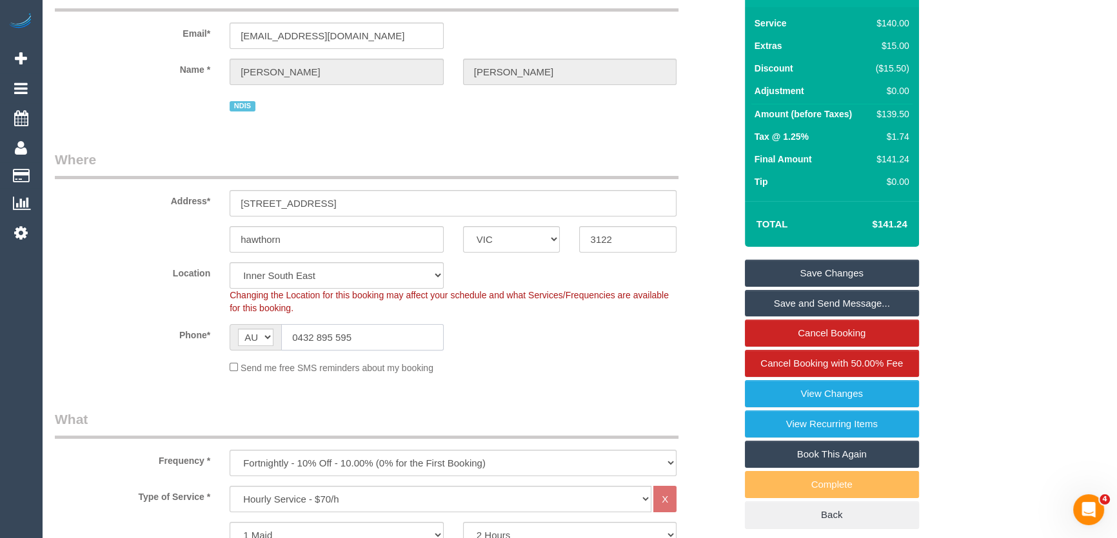
click at [360, 342] on input "0432 895 595" at bounding box center [362, 337] width 162 height 26
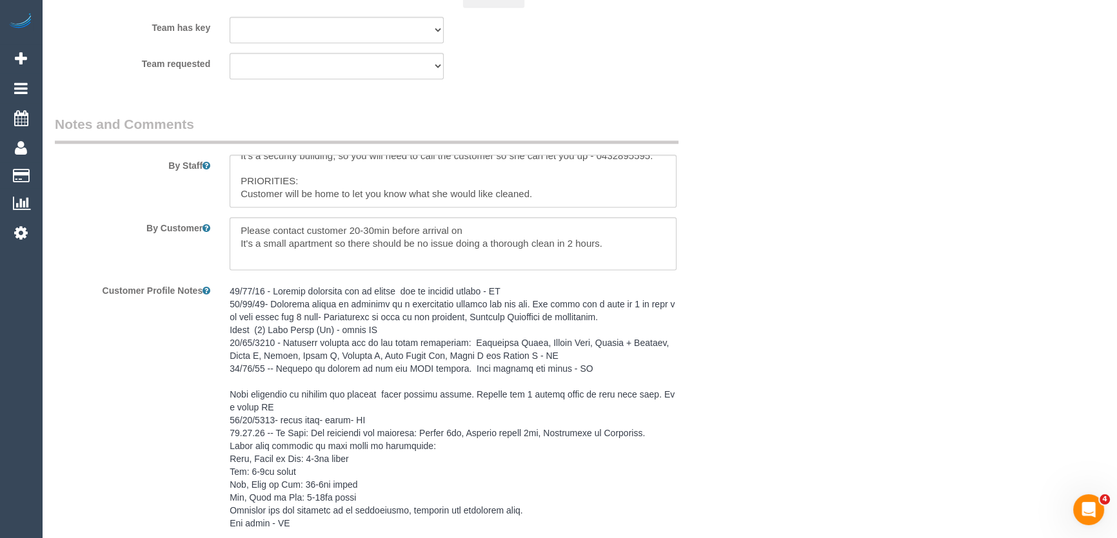
scroll to position [2070, 0]
click at [525, 220] on textarea at bounding box center [453, 241] width 447 height 53
paste textarea "0432 895 595"
type textarea "Please contact customer 20-30min before arrival on 0432 895 595 It's a small ap…"
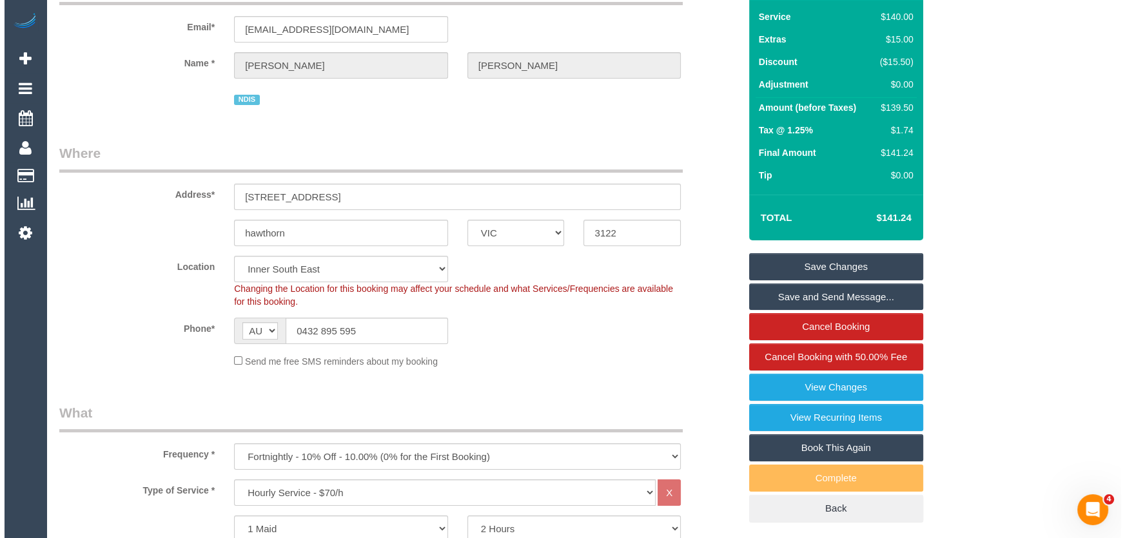
scroll to position [0, 0]
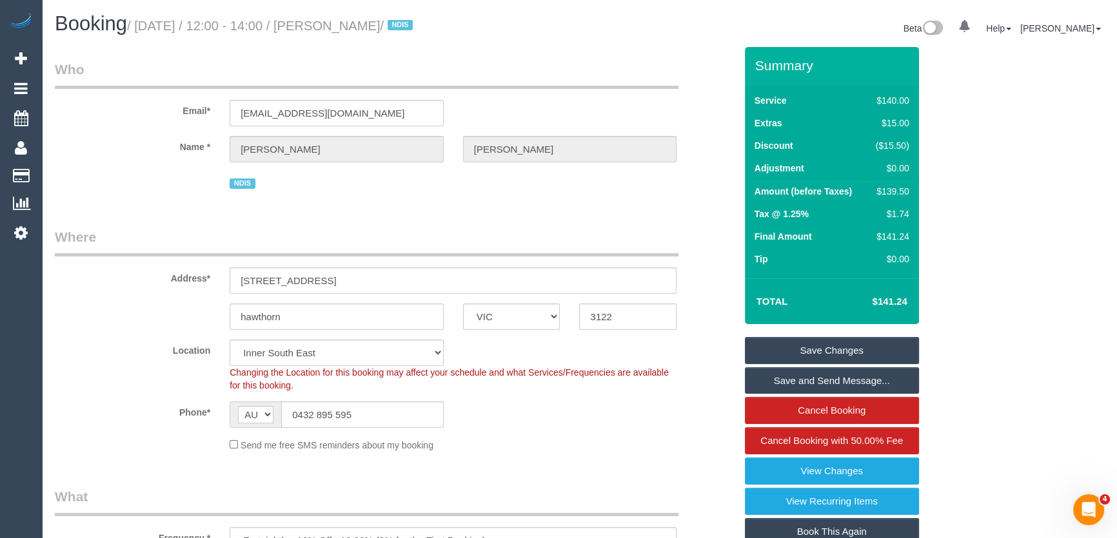
click at [786, 355] on link "Save Changes" at bounding box center [832, 350] width 174 height 27
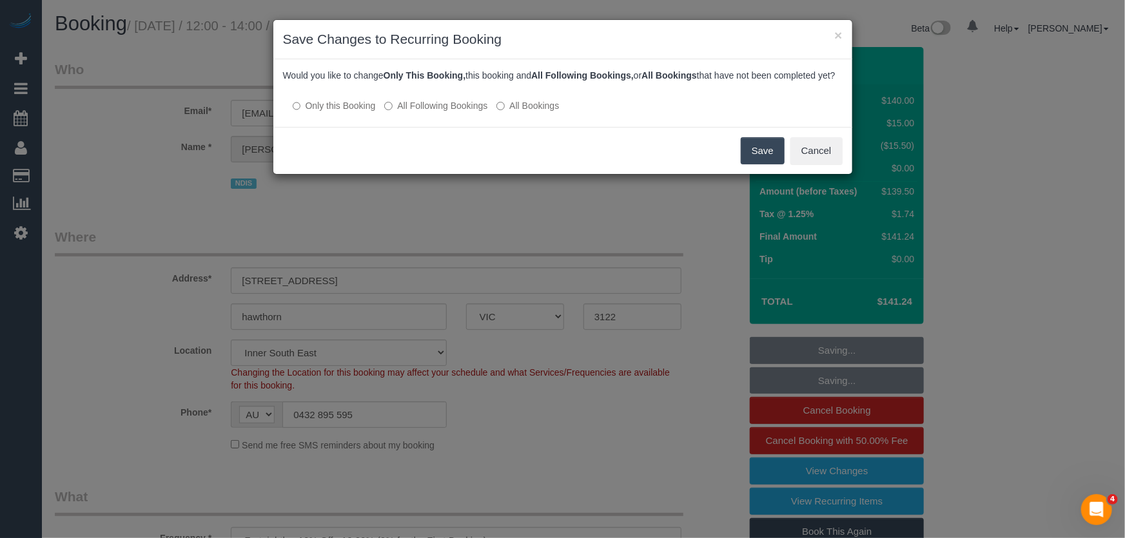
click at [415, 112] on label "All Following Bookings" at bounding box center [435, 105] width 103 height 13
click at [769, 164] on button "Save" at bounding box center [763, 150] width 44 height 27
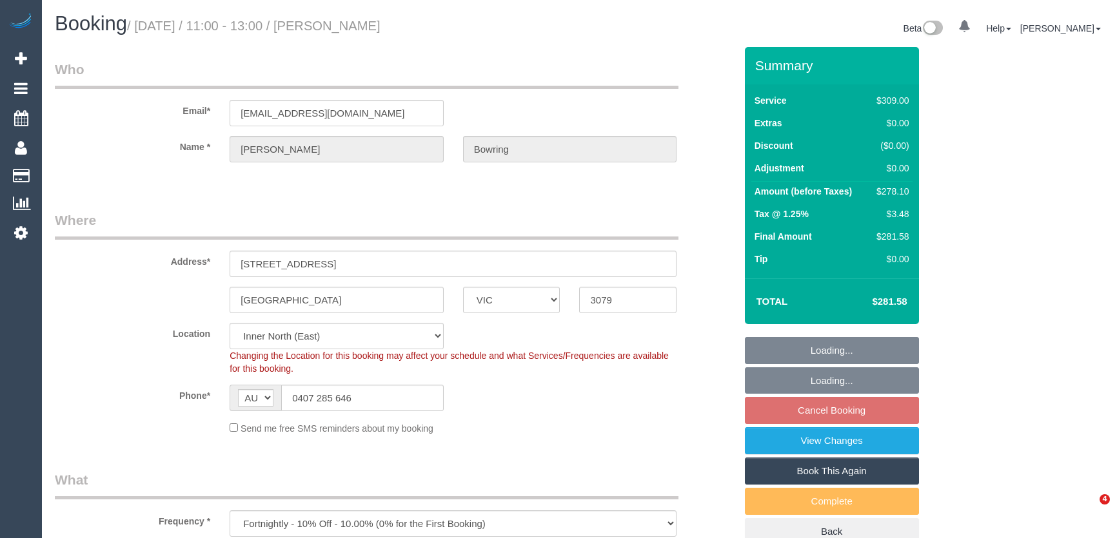
select select "VIC"
select select "number:27"
select select "number:16"
select select "number:19"
select select "number:36"
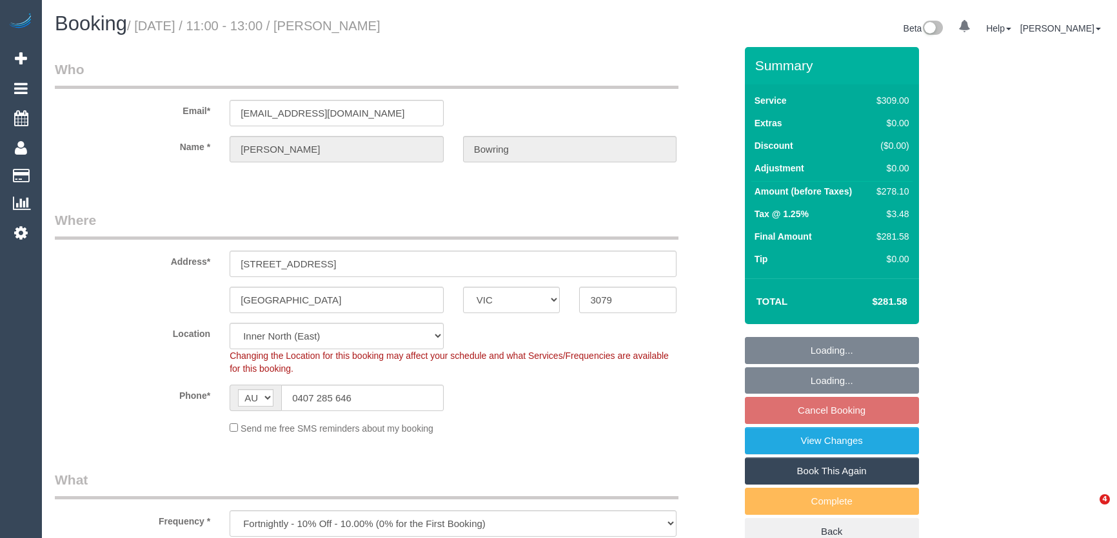
select select "number:34"
select select "number:12"
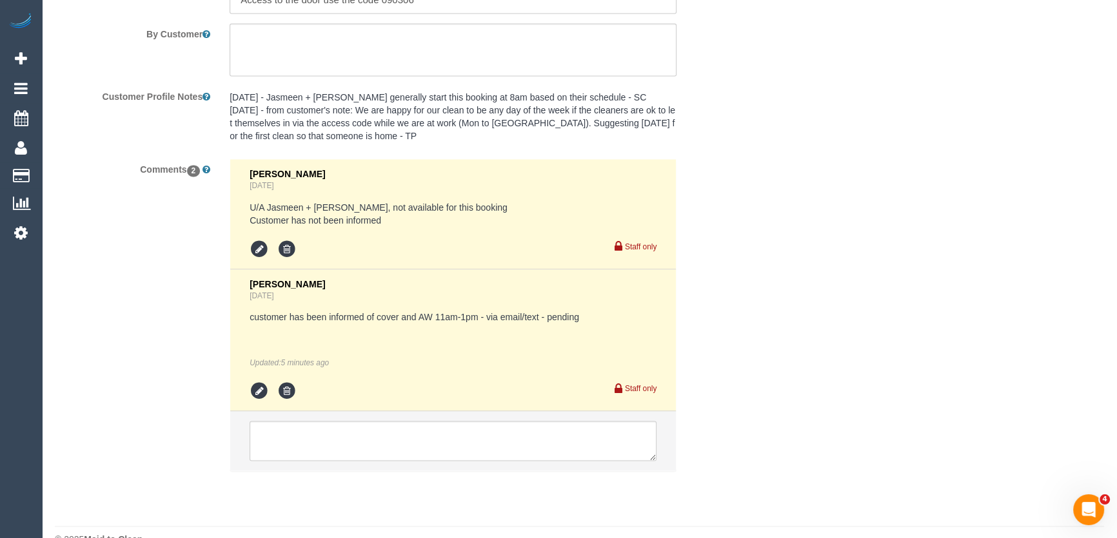
scroll to position [2328, 0]
click at [258, 380] on icon at bounding box center [259, 389] width 19 height 19
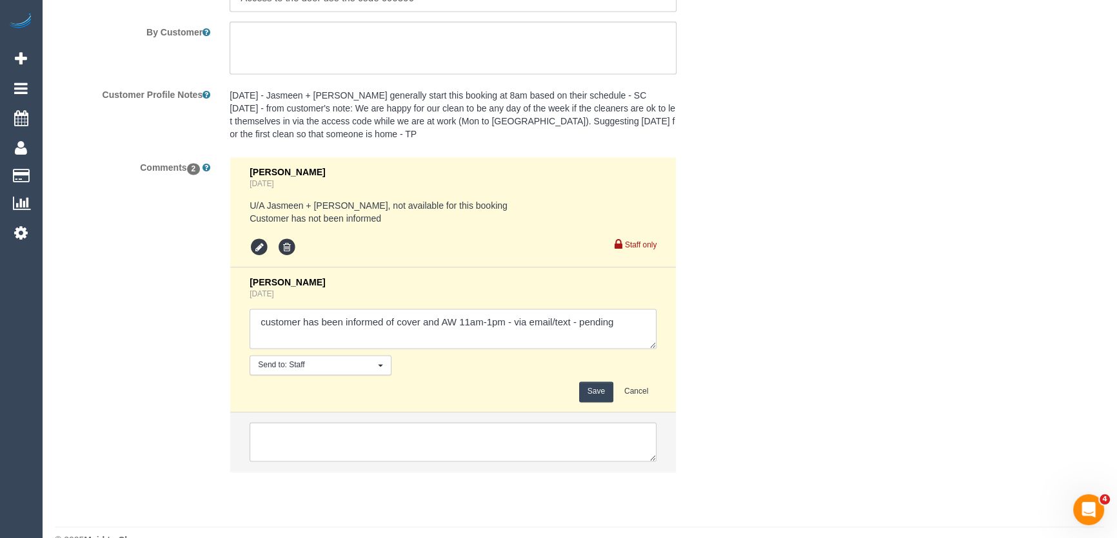
click at [626, 309] on textarea at bounding box center [453, 329] width 407 height 40
type textarea "customer has been informed of cover and AW 11am-1pm - via email/text - confirmed"
click at [600, 382] on button "Save" at bounding box center [596, 392] width 34 height 20
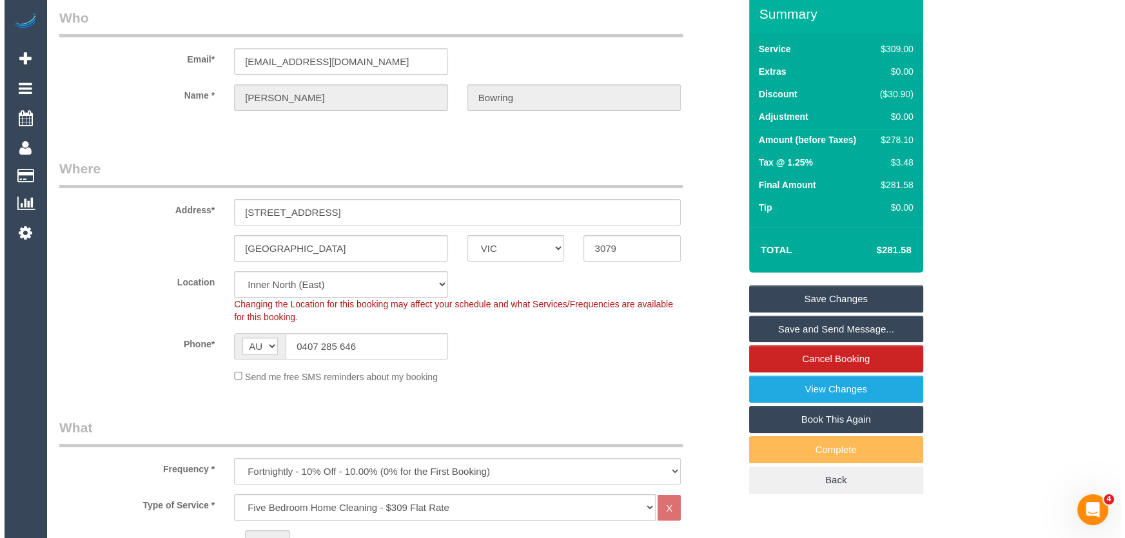
scroll to position [0, 0]
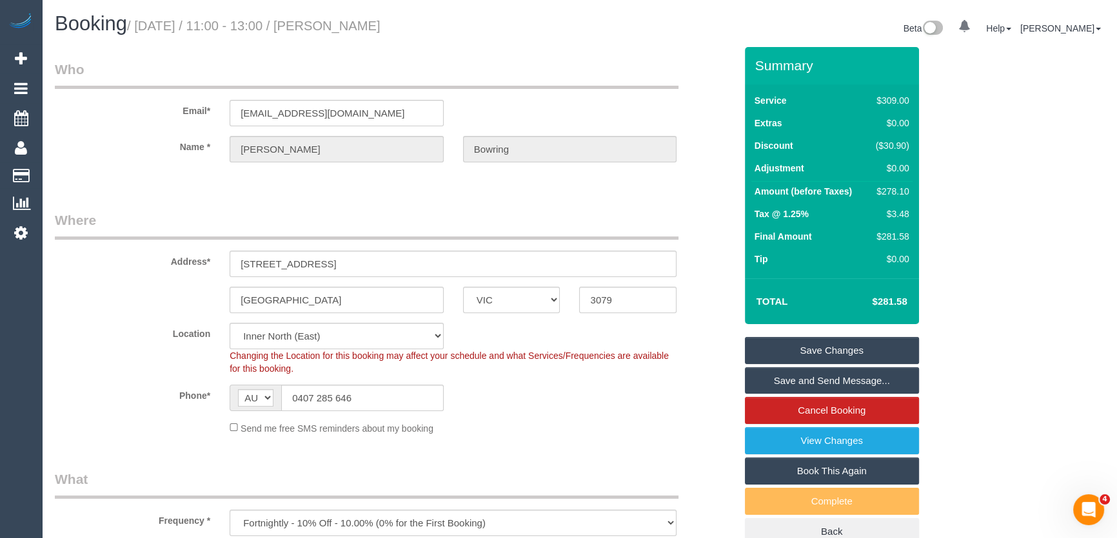
click at [798, 388] on link "Save and Send Message..." at bounding box center [832, 381] width 174 height 27
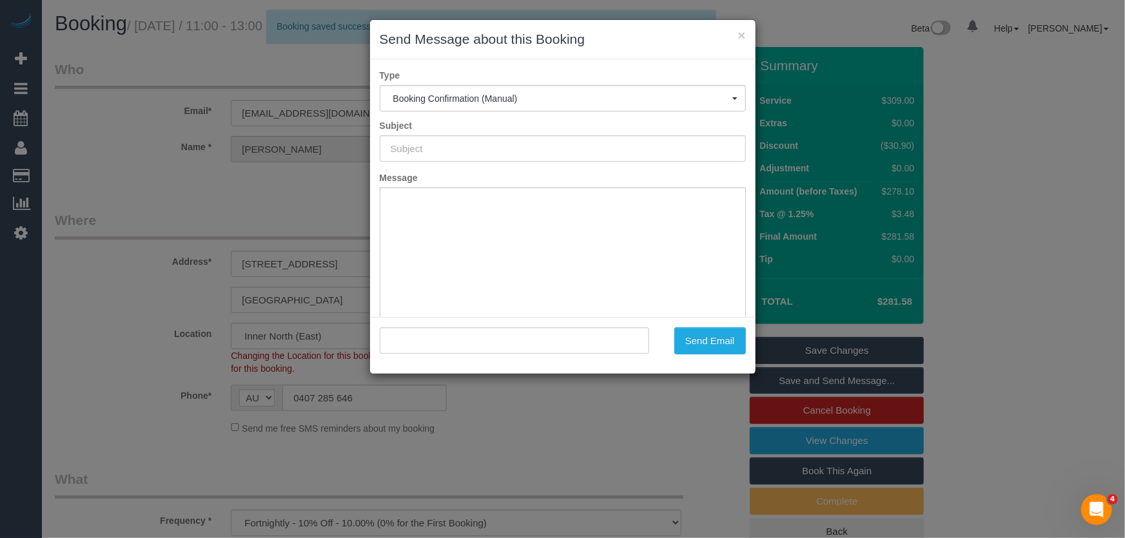
type input "Booking Confirmed"
type input ""Wayne Bowring" <waynebowring@yahoo.com.au>"
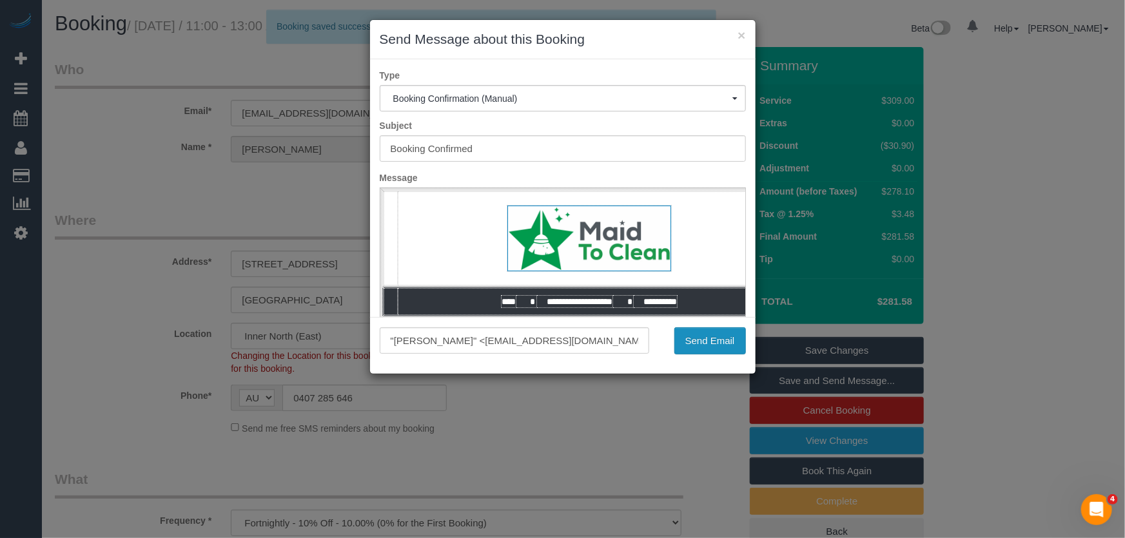
click at [709, 351] on button "Send Email" at bounding box center [710, 341] width 72 height 27
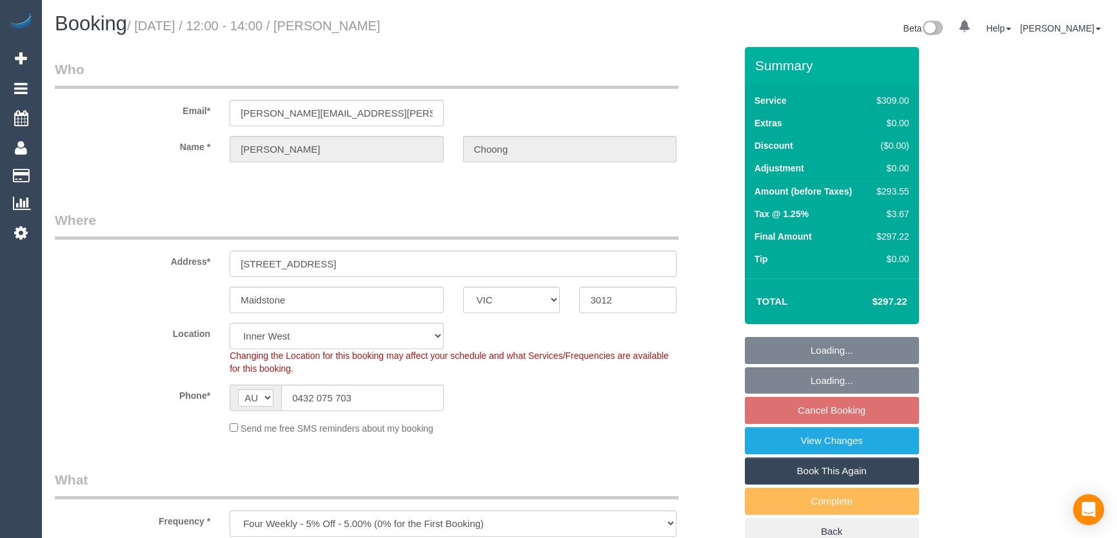
select select "VIC"
select select "spot1"
select select "number:27"
select select "number:14"
select select "number:19"
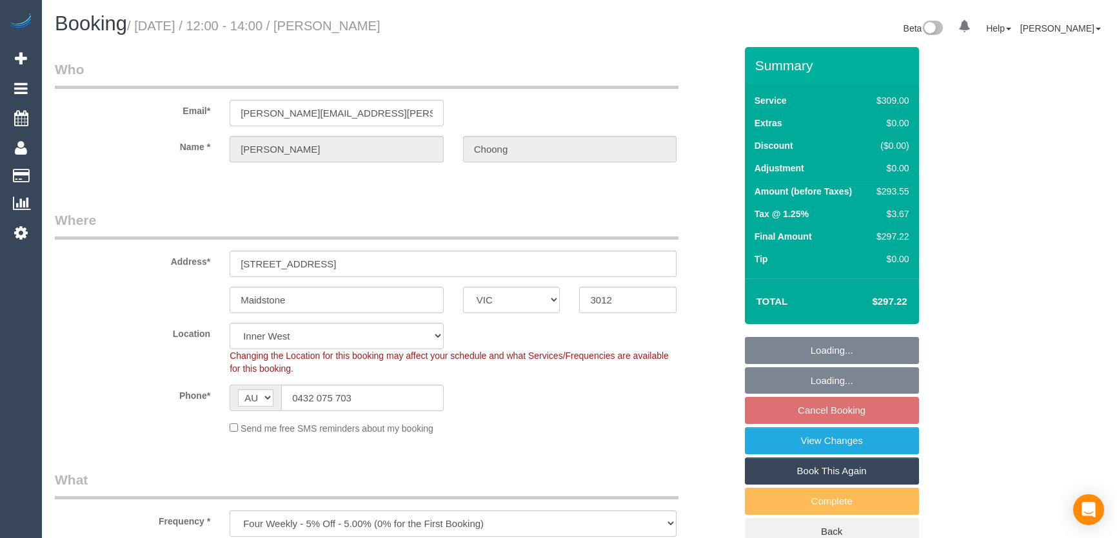
select select "number:24"
select select "number:34"
select select "number:12"
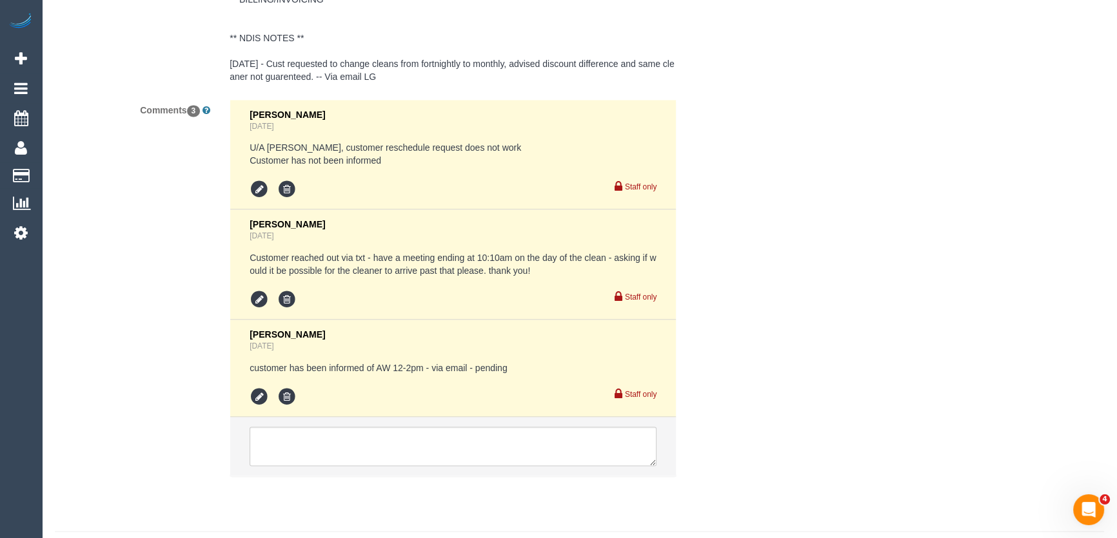
scroll to position [2542, 0]
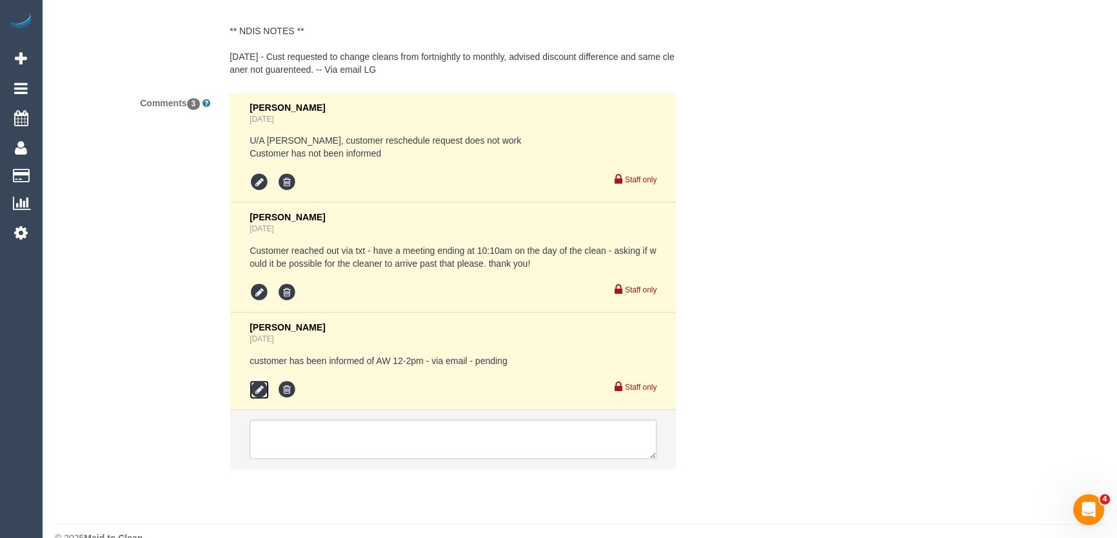
click at [258, 380] on icon at bounding box center [259, 389] width 19 height 19
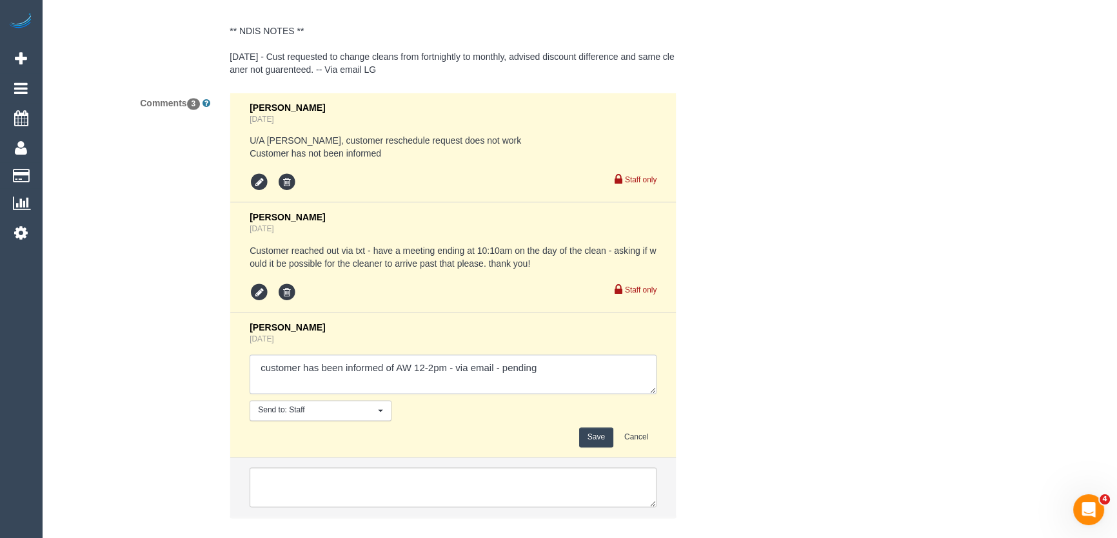
click at [566, 355] on textarea at bounding box center [453, 375] width 407 height 40
type textarea "customer has been informed of AW 12-2pm - via email/text - confirmed"
click at [584, 428] on button "Save" at bounding box center [596, 438] width 34 height 20
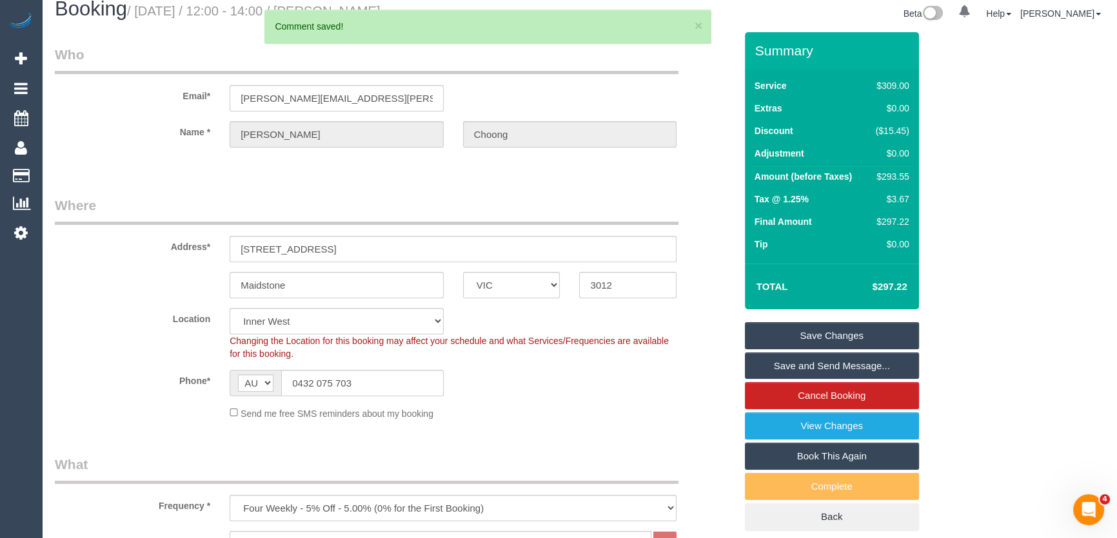
scroll to position [0, 0]
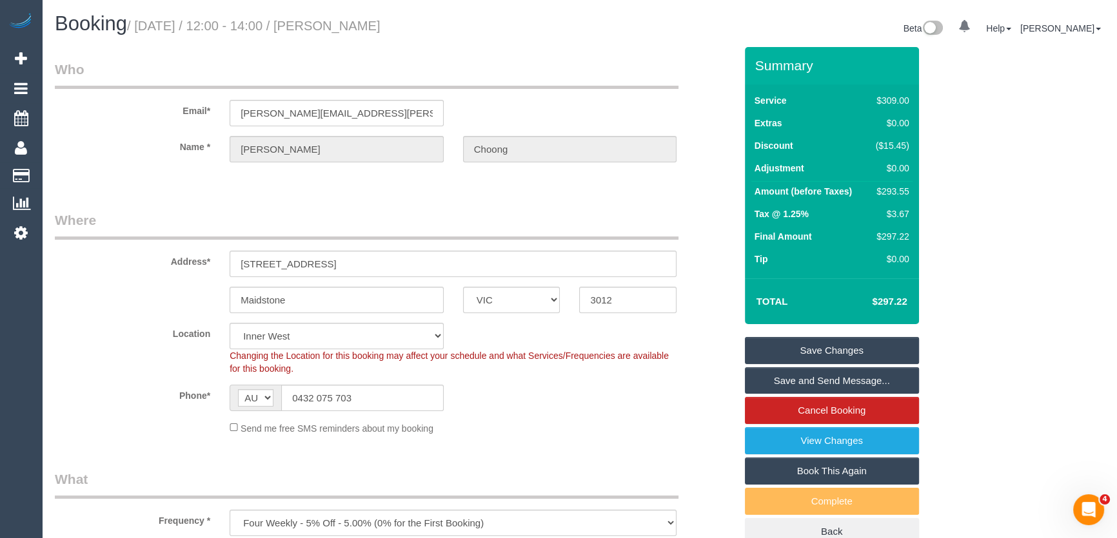
click at [797, 380] on link "Save and Send Message..." at bounding box center [832, 381] width 174 height 27
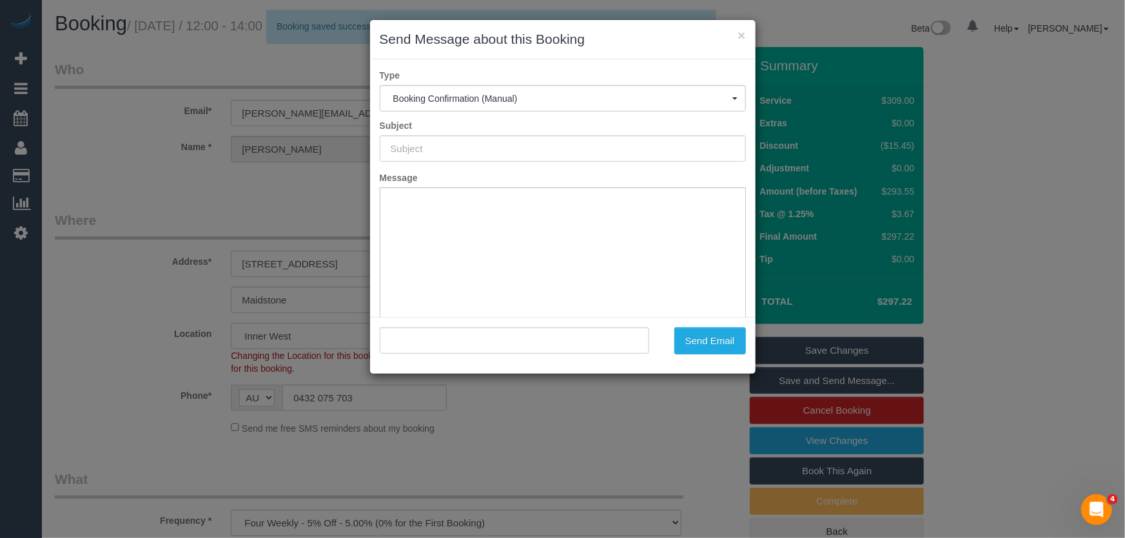
type input "Booking Confirmed"
type input ""Cherie Choong" <cherie.choong.yiting@gmail.com>"
click at [707, 344] on button "Send Email" at bounding box center [710, 341] width 72 height 27
click at [707, 344] on div "Send Email" at bounding box center [707, 341] width 97 height 27
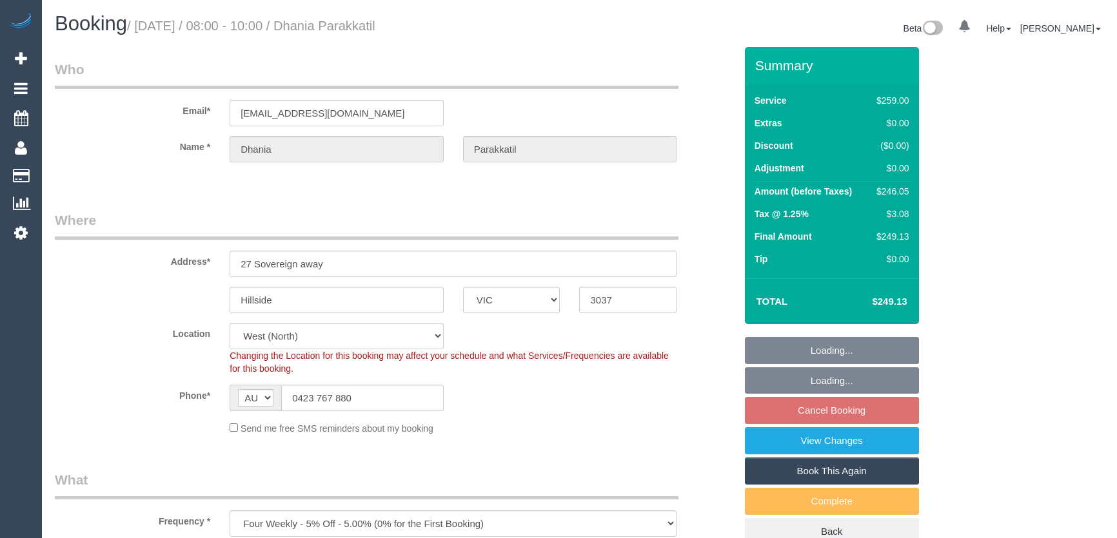
select select "VIC"
select select "string:stripe-pm_1QARfM2GScqysDRVncB3l27i"
select select "number:28"
select select "number:14"
select select "number:18"
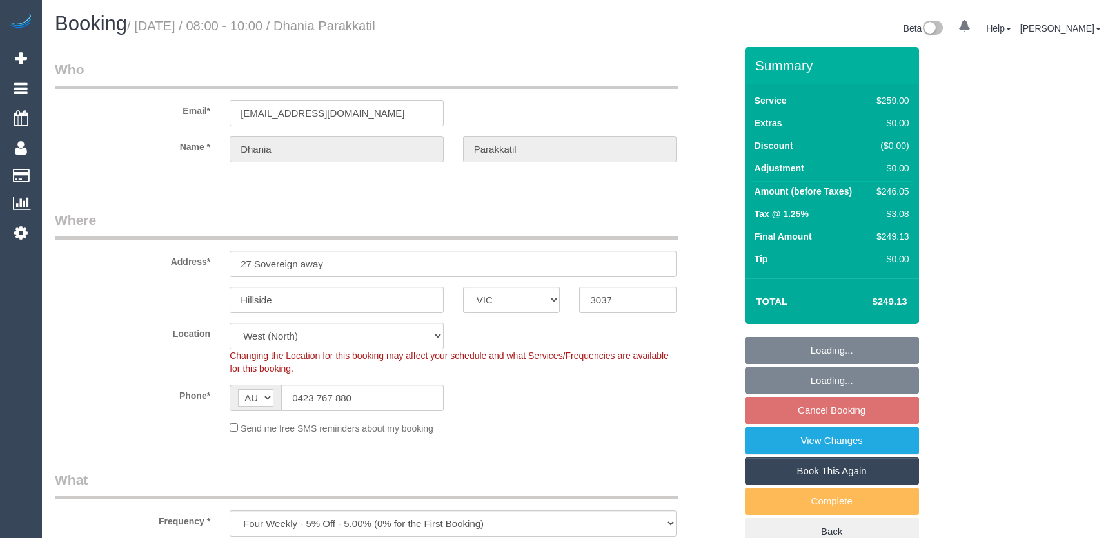
select select "number:25"
select select "number:34"
select select "number:12"
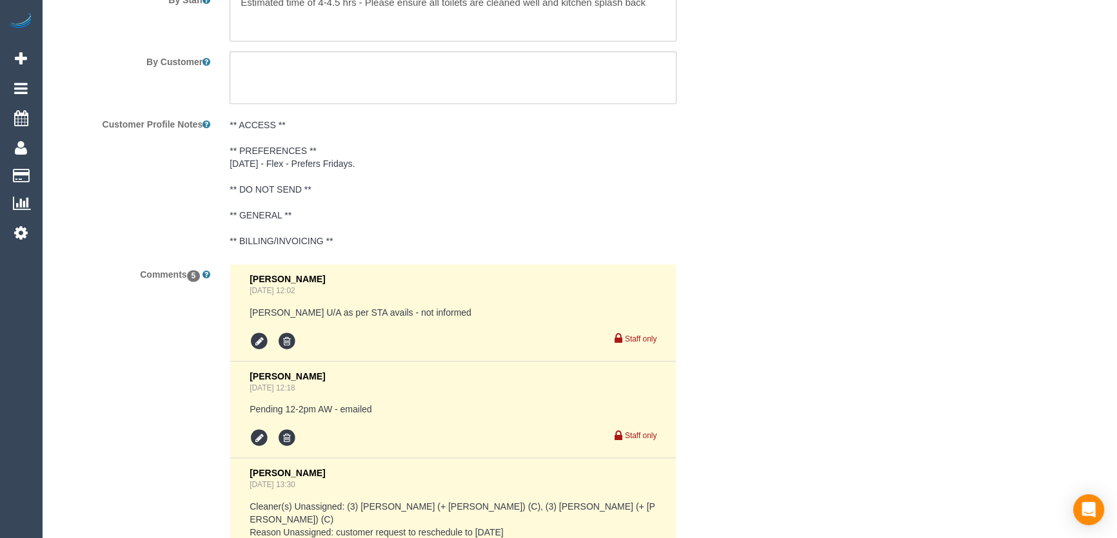
scroll to position [2557, 0]
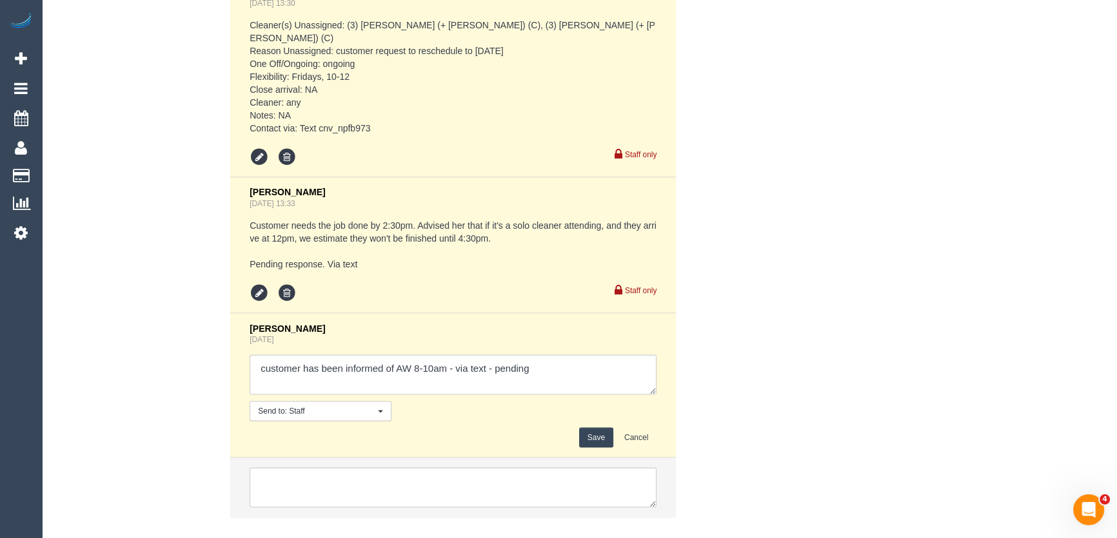
scroll to position [0, 0]
click at [564, 355] on textarea at bounding box center [453, 375] width 407 height 40
type textarea "customer has been informed of AW 8-10am - via text - confirmed"
click at [591, 428] on button "Save" at bounding box center [596, 438] width 34 height 20
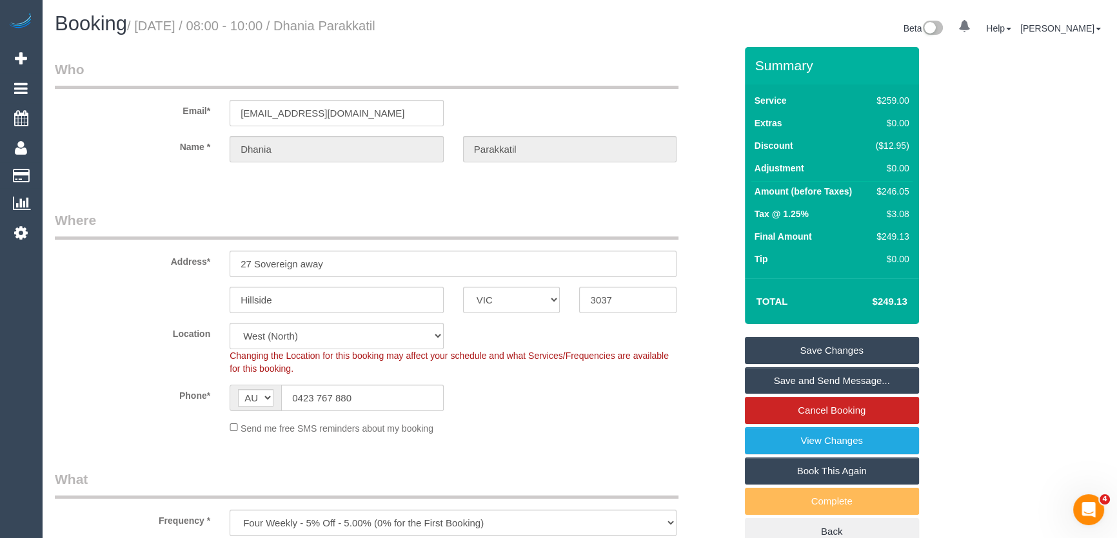
click at [811, 375] on link "Save and Send Message..." at bounding box center [832, 381] width 174 height 27
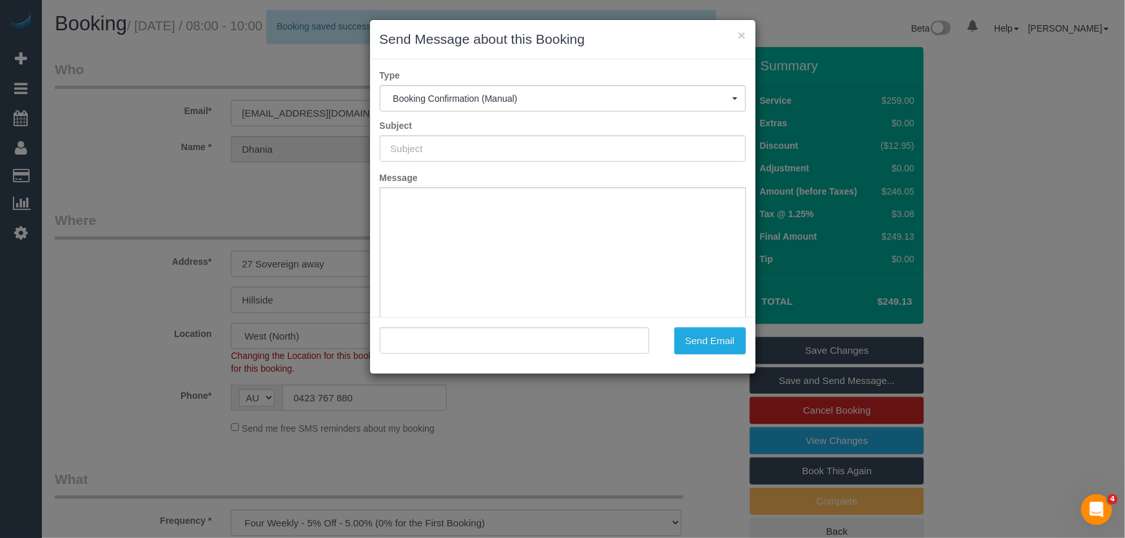
type input "Booking Confirmed"
type input ""Dhania Parakkatil" <dhania2012@mail.com>"
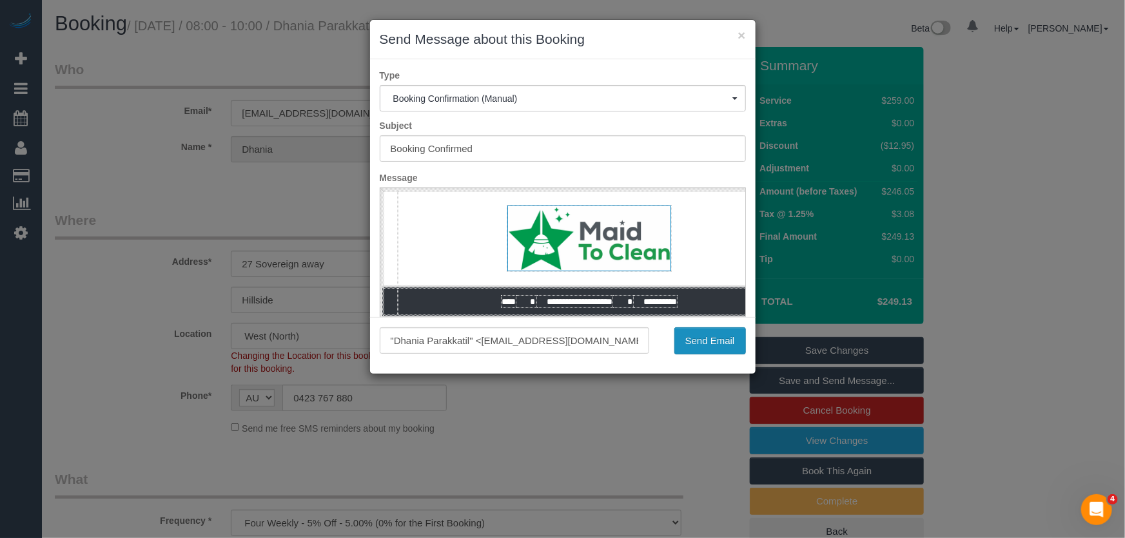
click at [707, 346] on button "Send Email" at bounding box center [710, 341] width 72 height 27
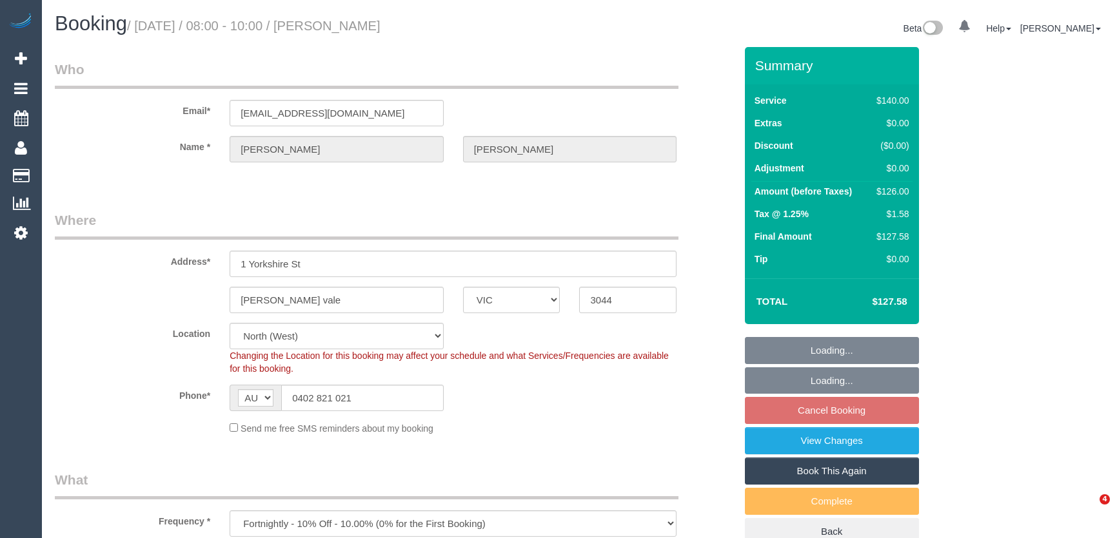
select select "VIC"
select select "number:27"
select select "number:14"
select select "number:19"
select select "number:22"
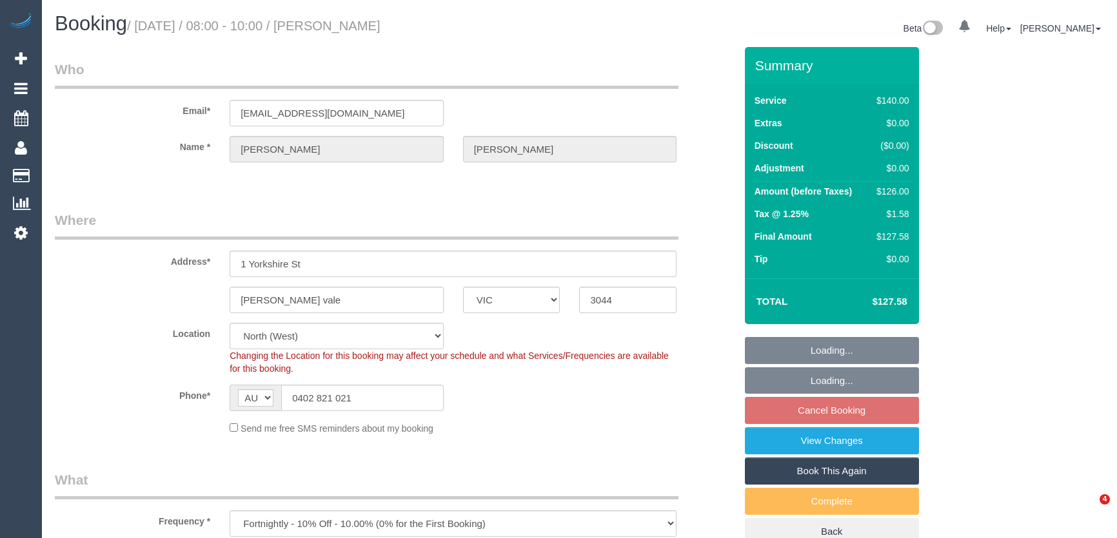
select select "number:35"
select select "number:11"
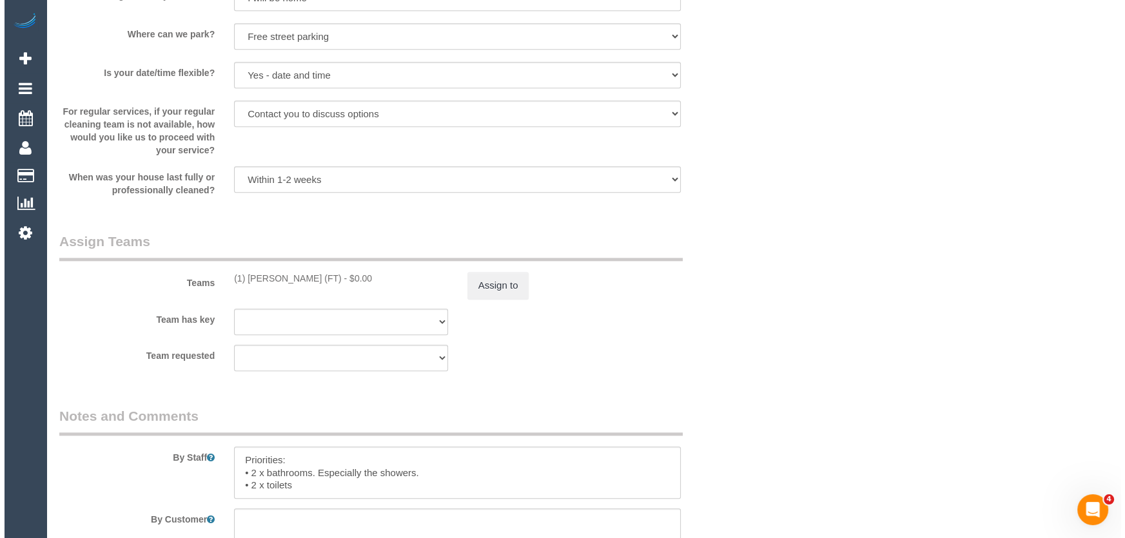
scroll to position [1817, 0]
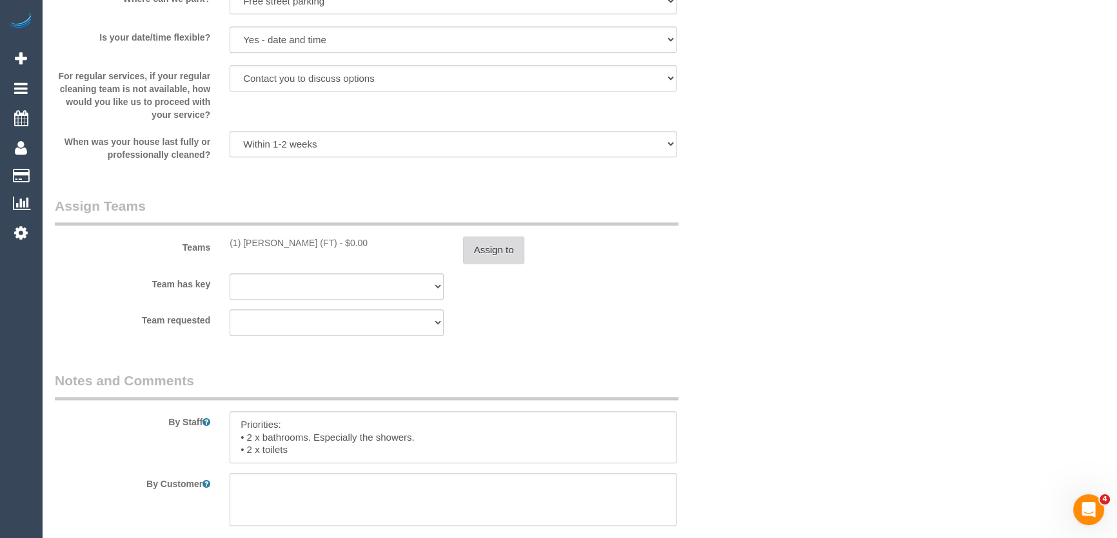
click at [499, 252] on button "Assign to" at bounding box center [494, 250] width 62 height 27
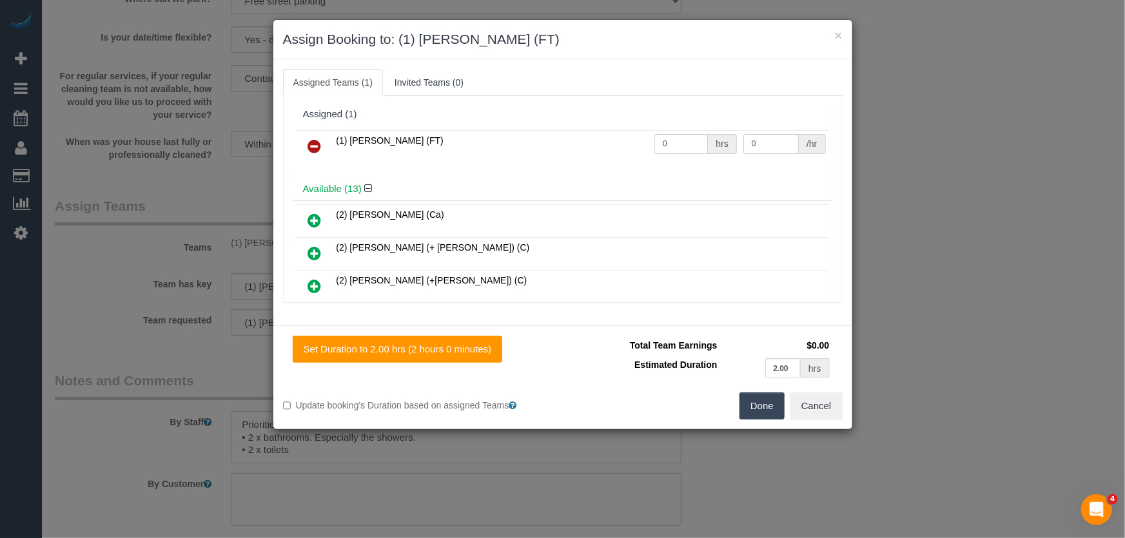
click at [315, 147] on icon at bounding box center [315, 146] width 14 height 15
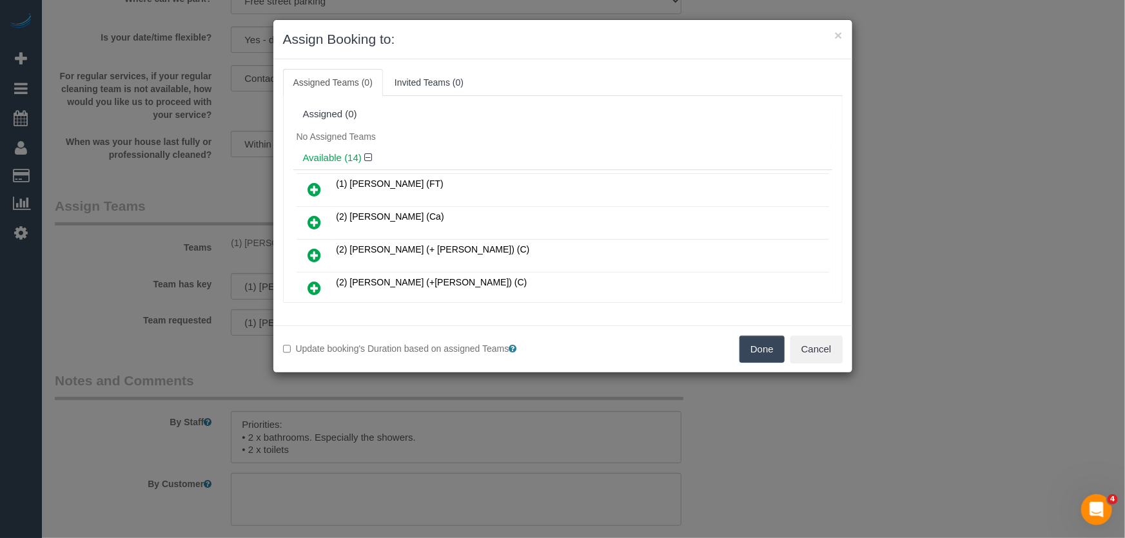
scroll to position [820, 0]
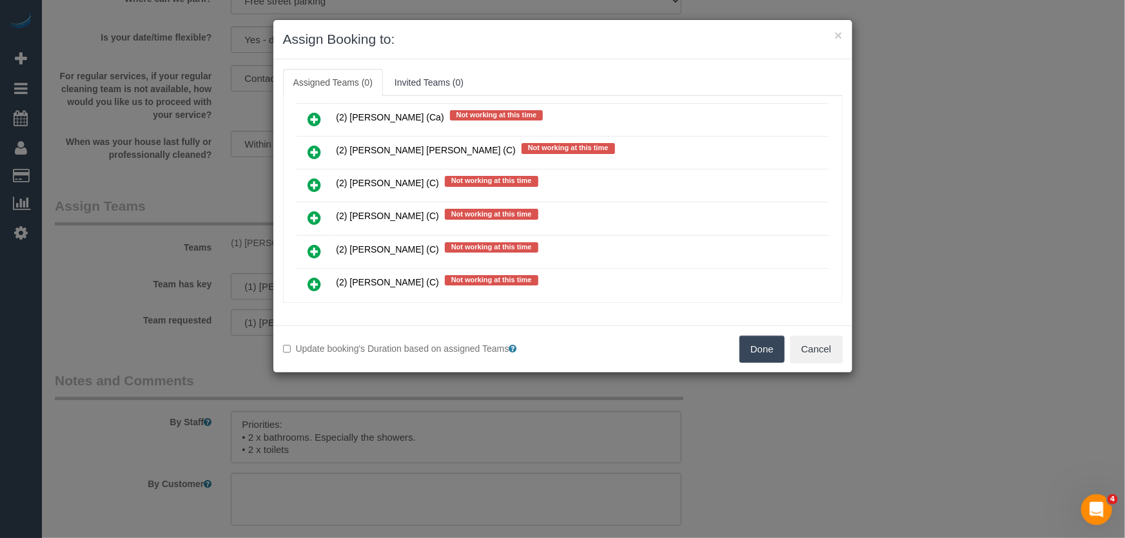
click at [314, 210] on icon at bounding box center [315, 217] width 14 height 15
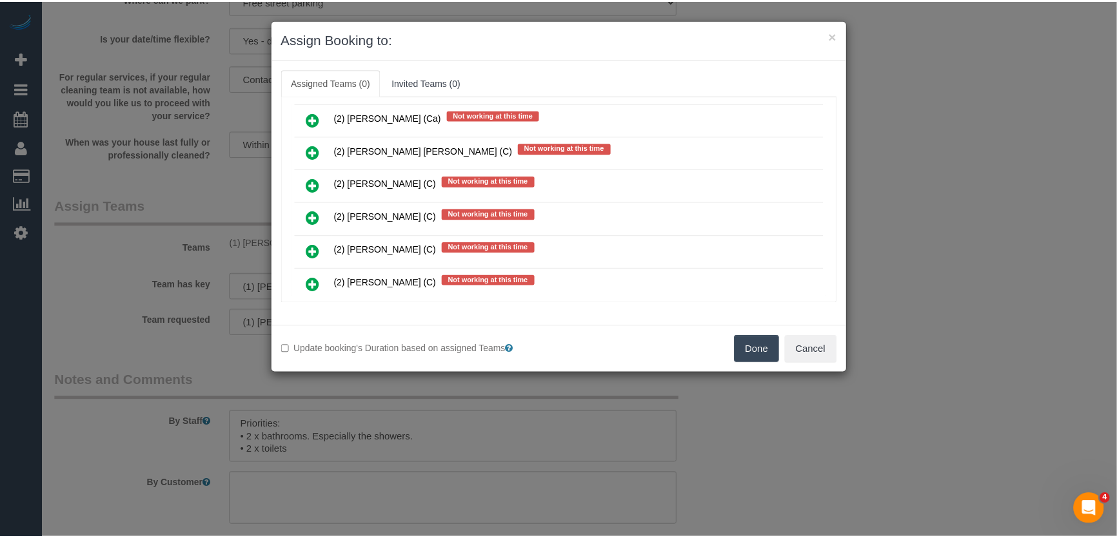
scroll to position [851, 0]
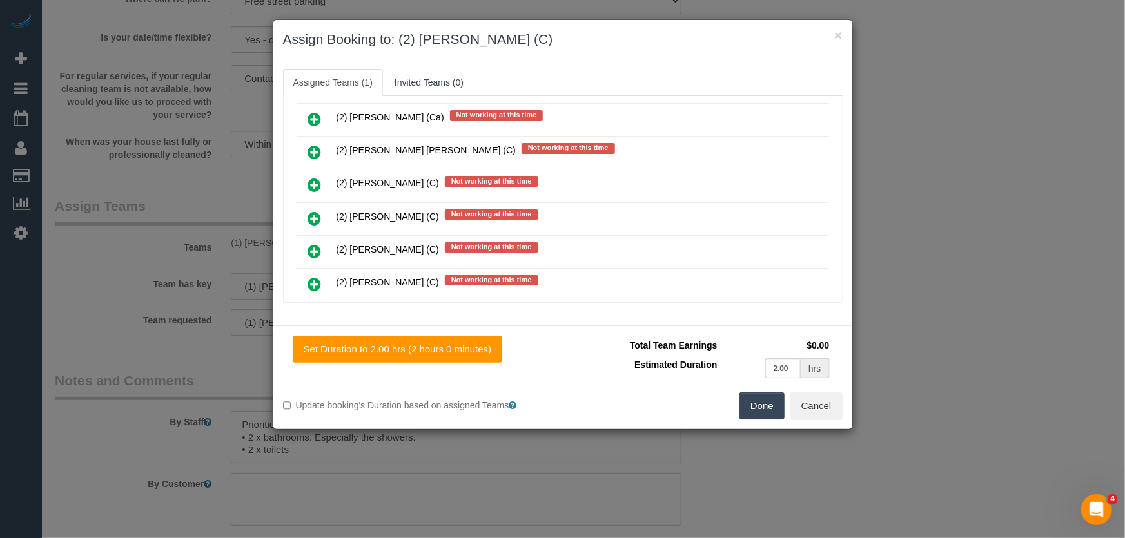
click at [760, 405] on button "Done" at bounding box center [762, 406] width 45 height 27
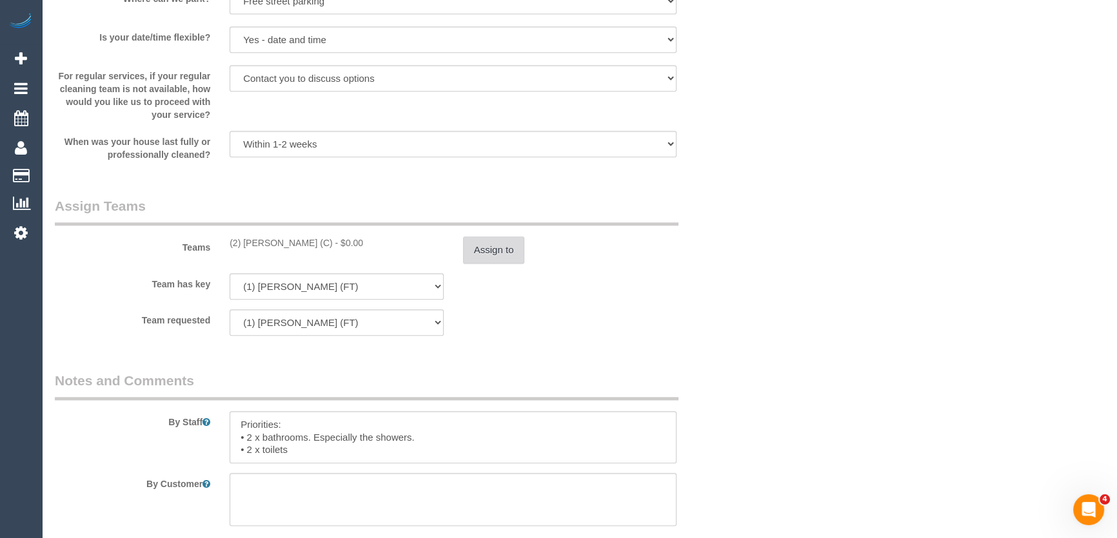
click at [487, 255] on button "Assign to" at bounding box center [494, 250] width 62 height 27
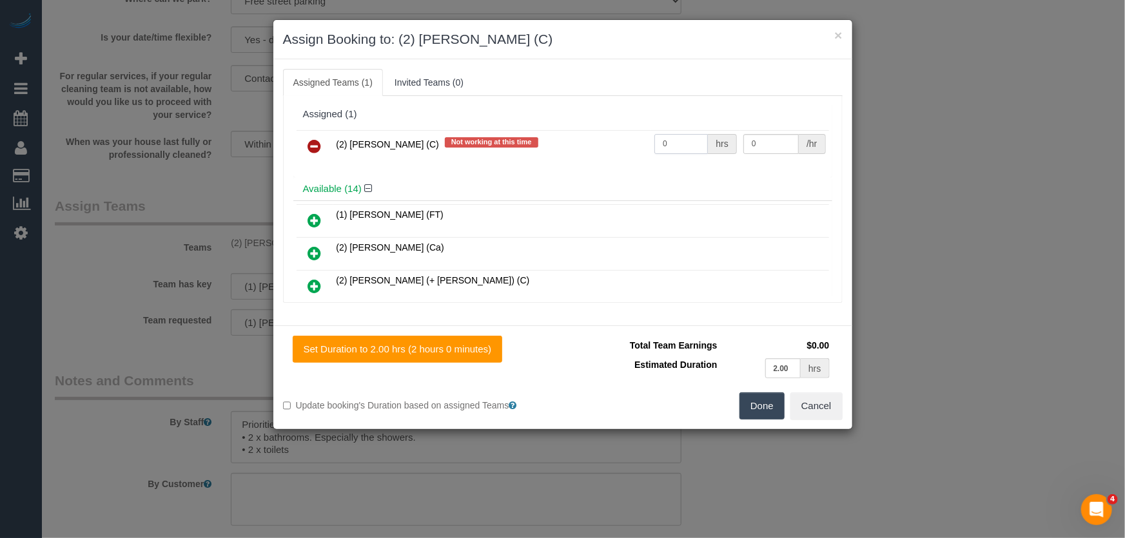
click at [680, 139] on input "0" at bounding box center [681, 144] width 54 height 20
type input "2"
click at [764, 405] on button "Done" at bounding box center [762, 406] width 45 height 27
type input "37.5"
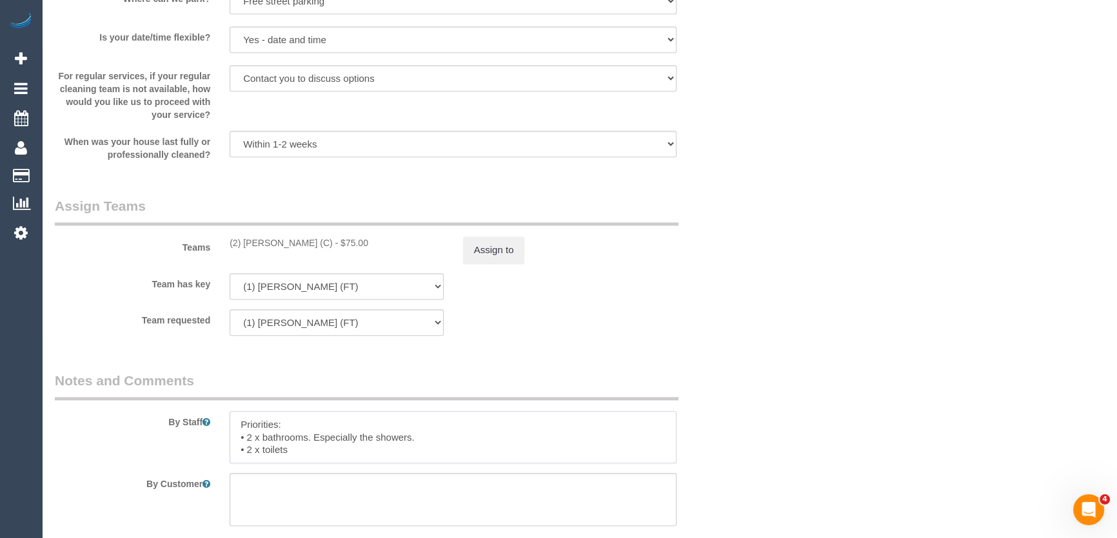
click at [237, 422] on textarea at bounding box center [453, 437] width 447 height 53
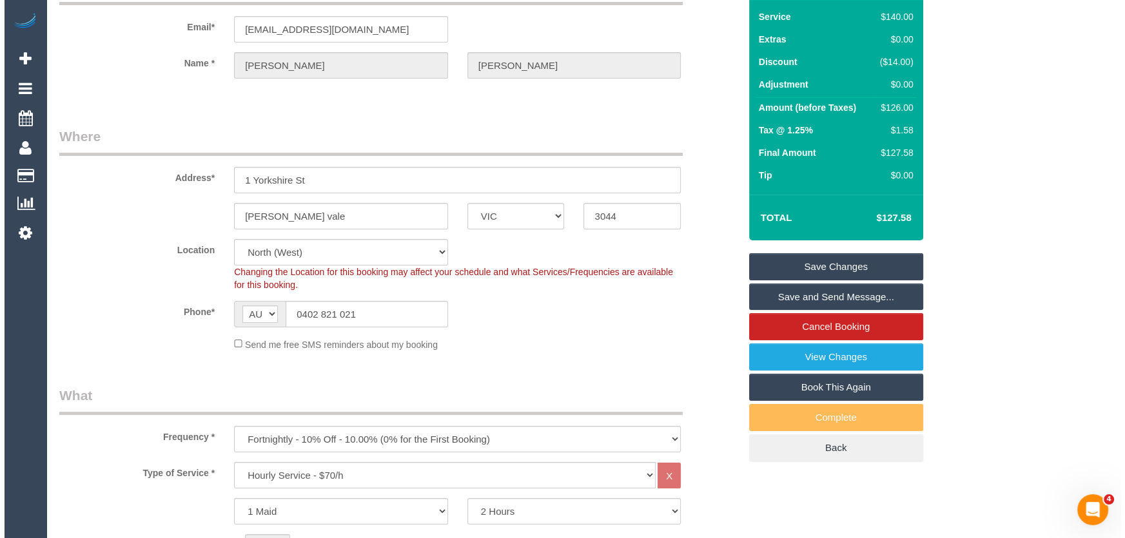
scroll to position [0, 0]
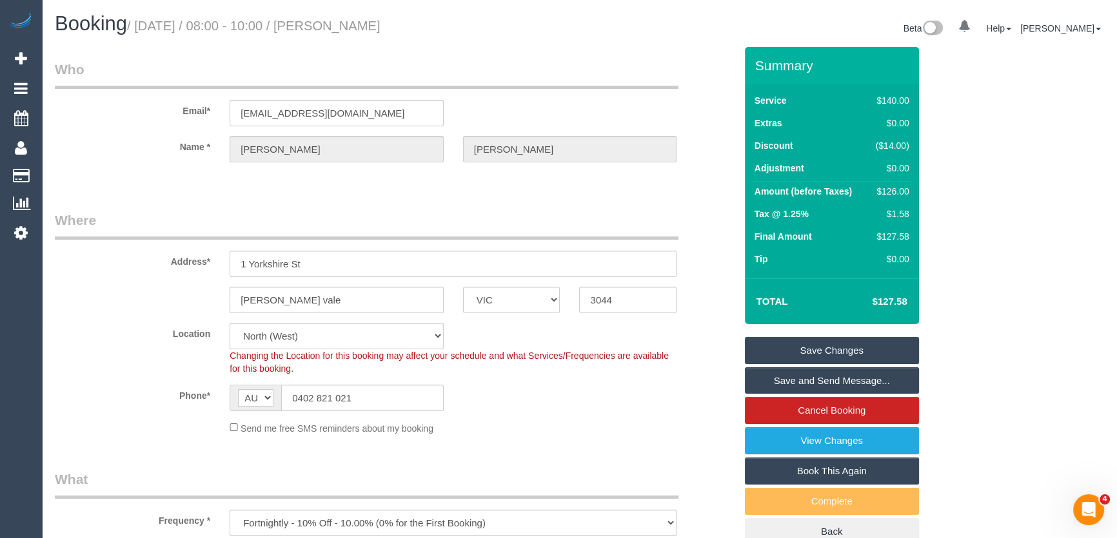
type textarea "*cover* Priorities: • 2 x bathrooms. Especially the showers. • 2 x toilets Real…"
click at [348, 30] on small "/ August 29, 2025 / 08:00 - 10:00 / Yvette Taylor" at bounding box center [253, 26] width 253 height 14
copy small "Yvette Taylor"
click at [845, 351] on link "Save Changes" at bounding box center [832, 350] width 174 height 27
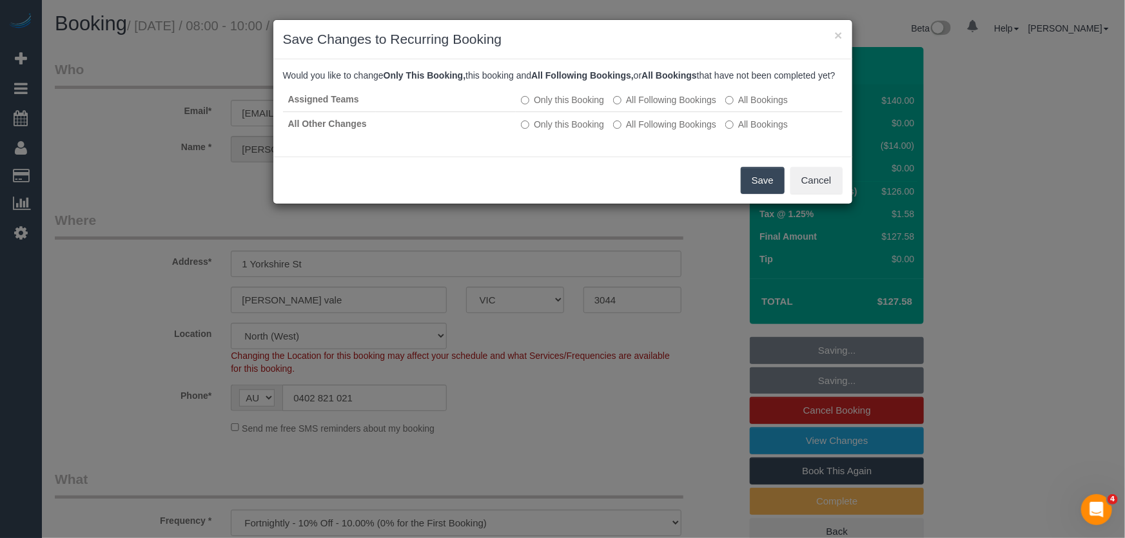
click at [748, 190] on button "Save" at bounding box center [763, 180] width 44 height 27
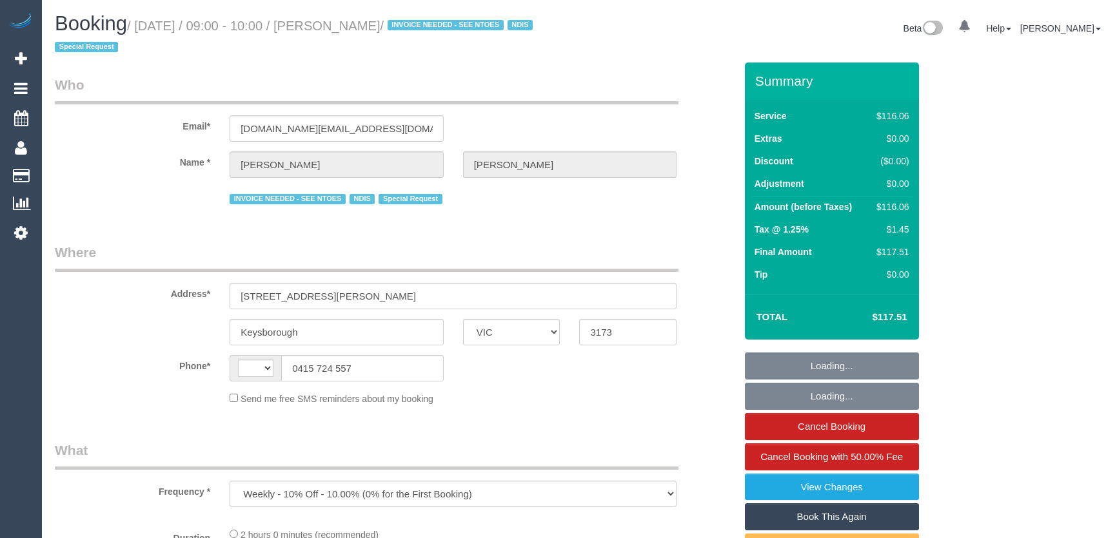
select select "VIC"
select select "number:28"
select select "number:14"
select select "number:19"
select select "number:22"
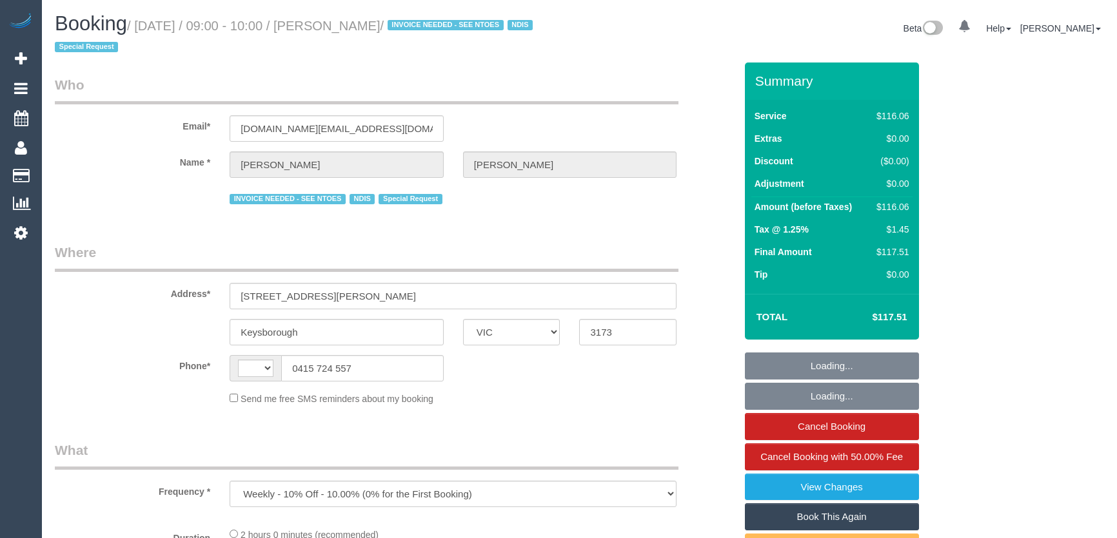
select select "number:34"
select select "string:AU"
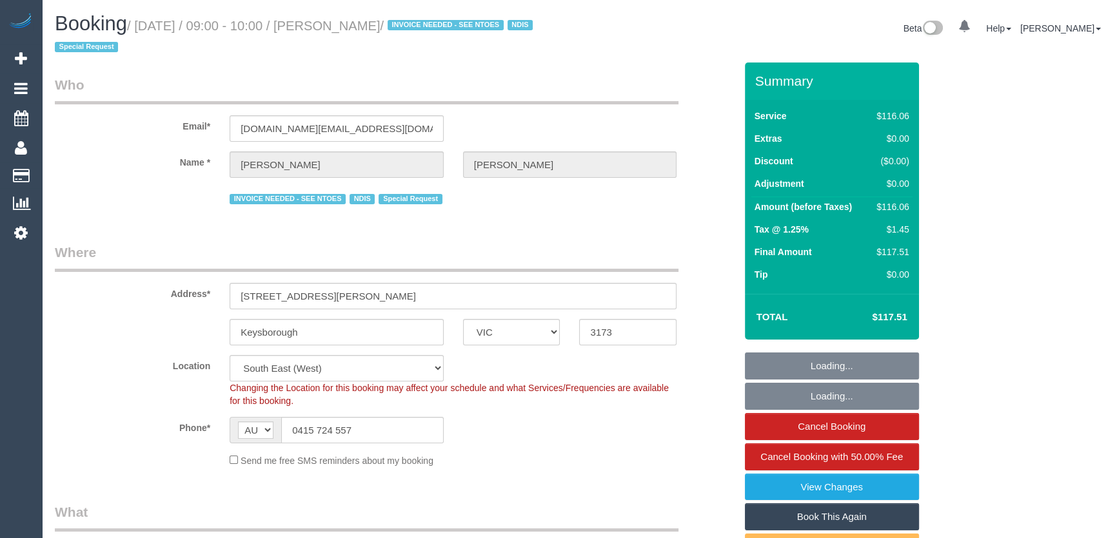
select select "object:1360"
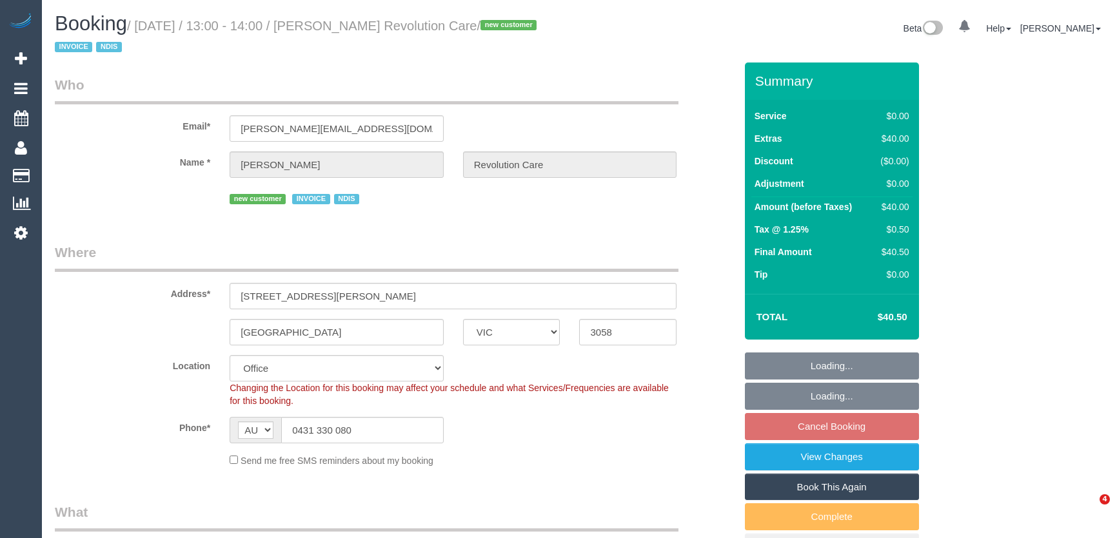
select select "VIC"
select select "object:530"
select select "number:28"
select select "number:14"
select select "number:19"
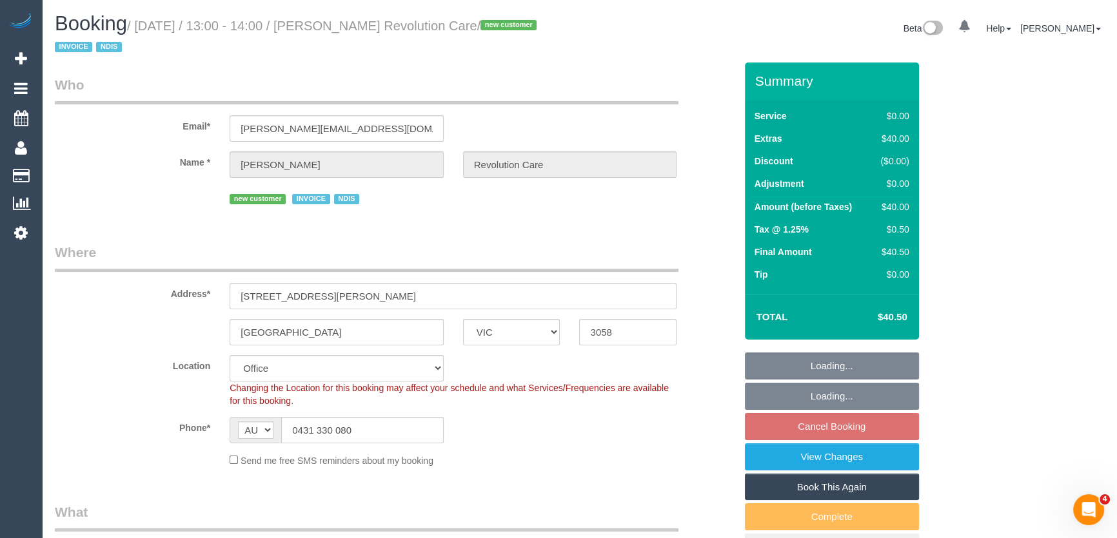
select select "number:22"
select select "number:33"
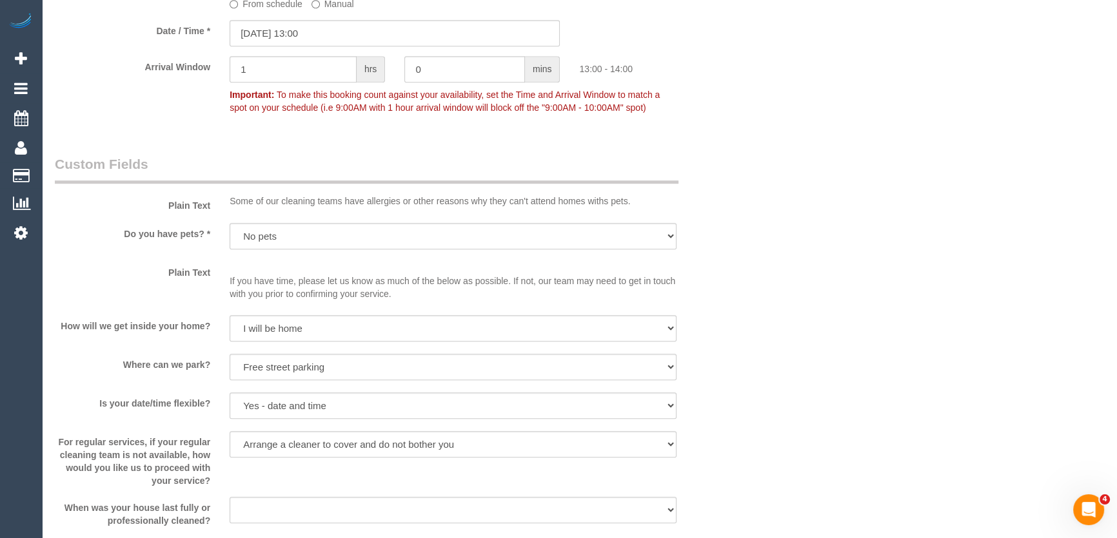
scroll to position [1172, 0]
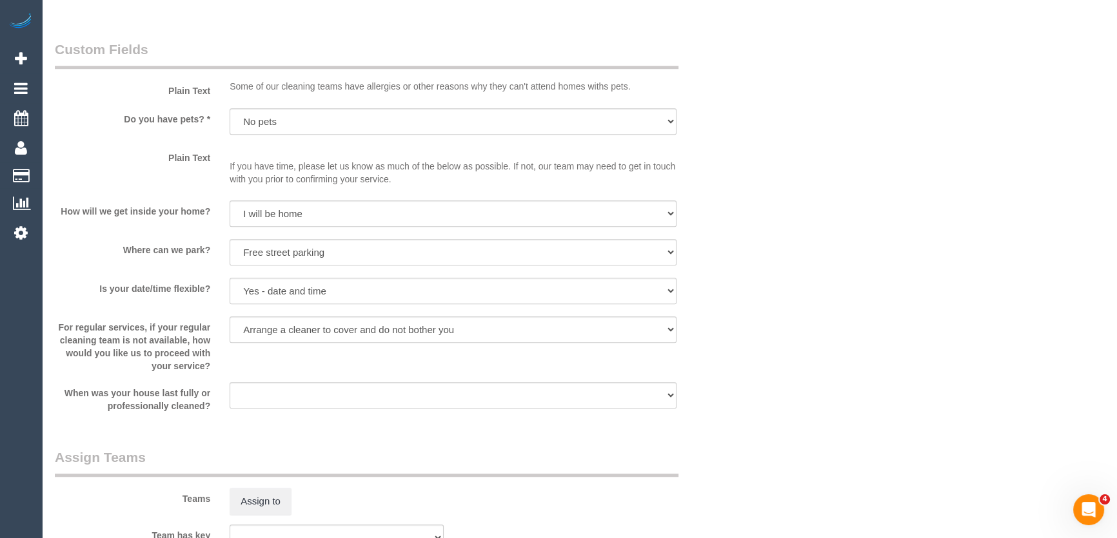
click at [263, 343] on div at bounding box center [453, 344] width 447 height 3
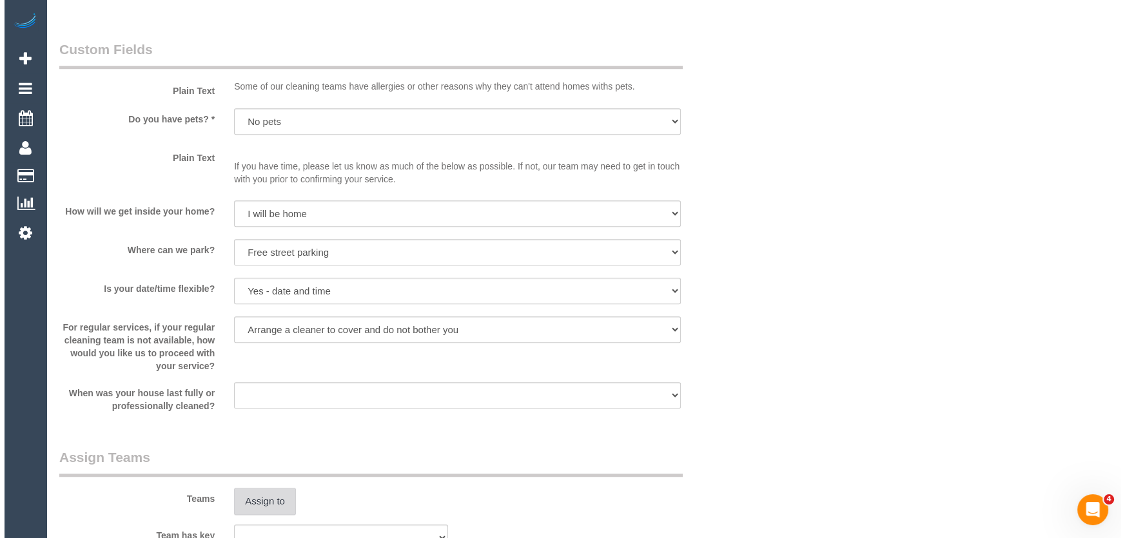
scroll to position [1348, 0]
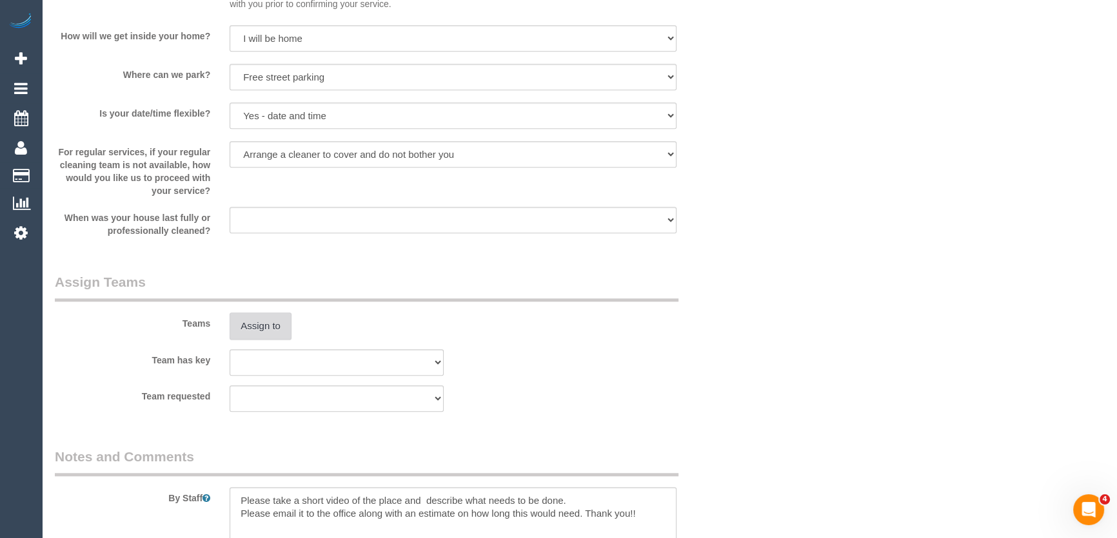
click at [271, 324] on button "Assign to" at bounding box center [261, 326] width 62 height 27
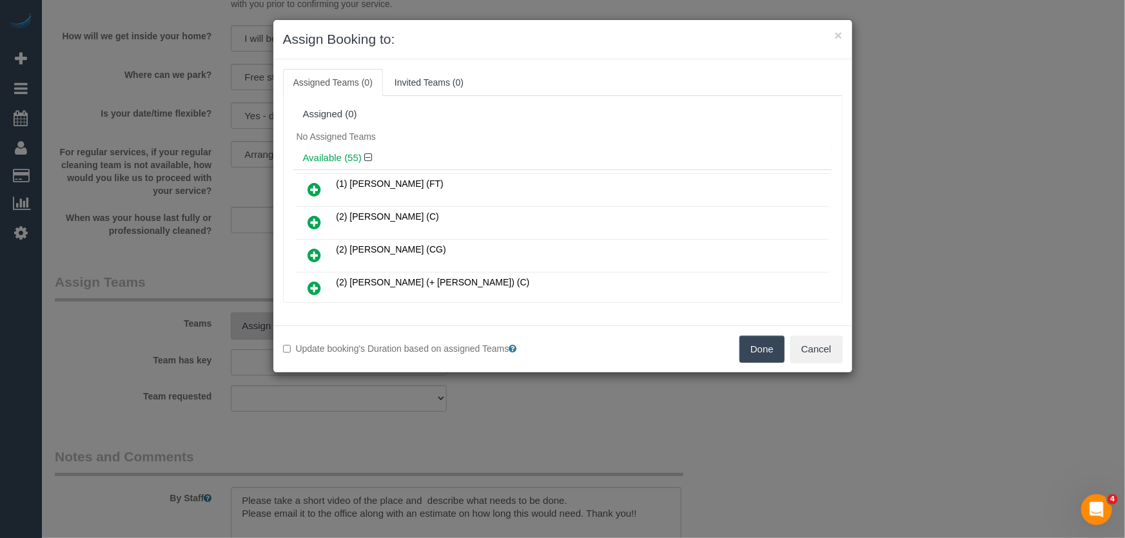
scroll to position [371, 0]
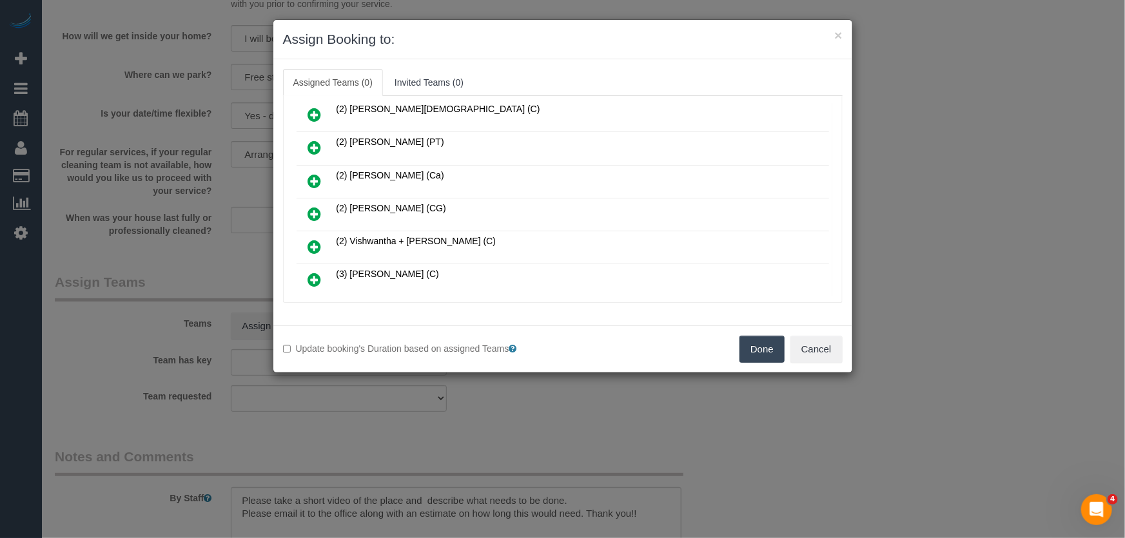
click at [315, 206] on icon at bounding box center [315, 213] width 14 height 15
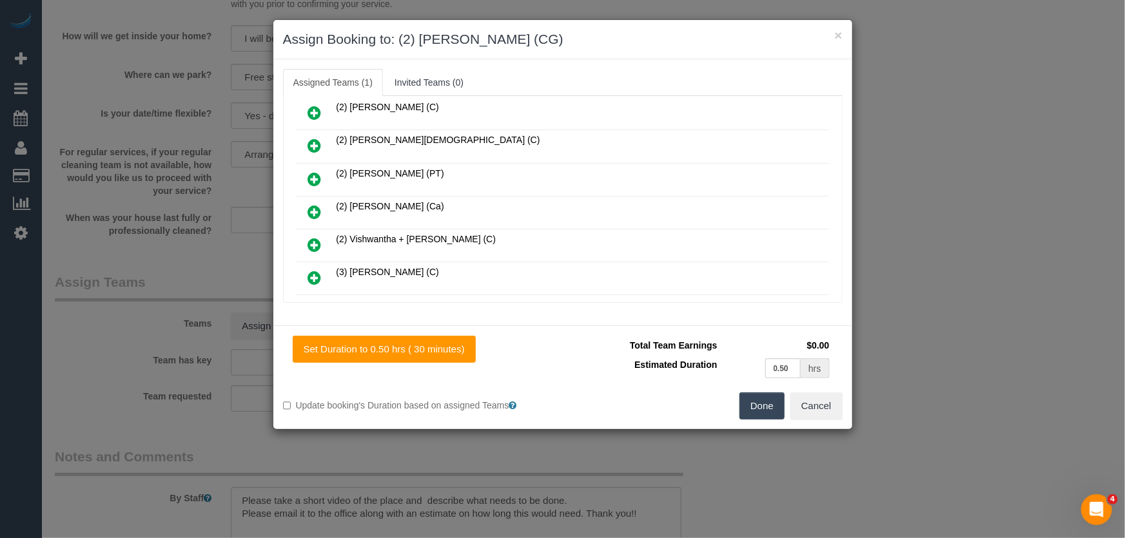
scroll to position [402, 0]
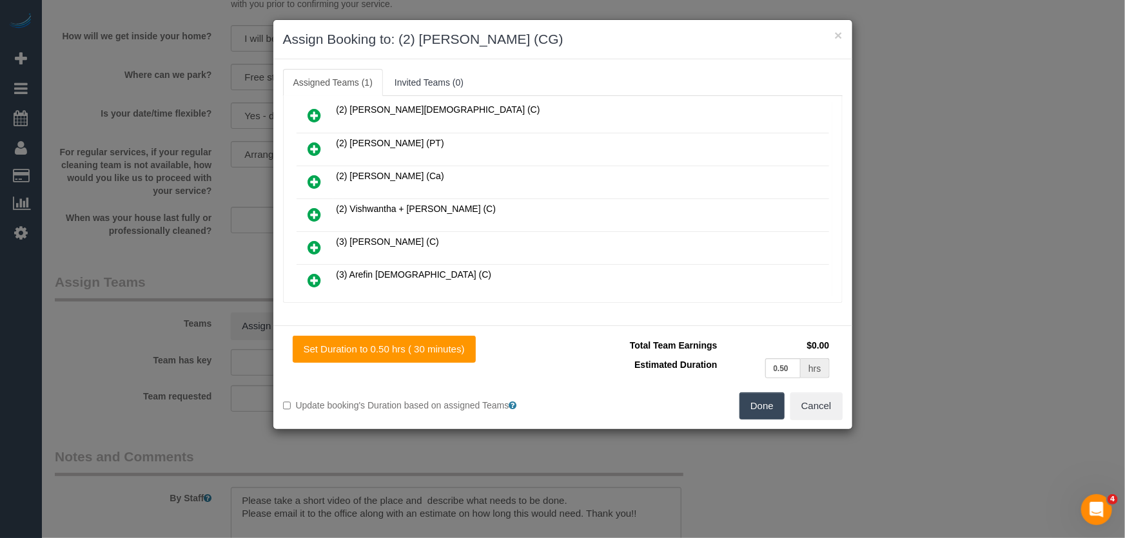
click at [774, 416] on button "Done" at bounding box center [762, 406] width 45 height 27
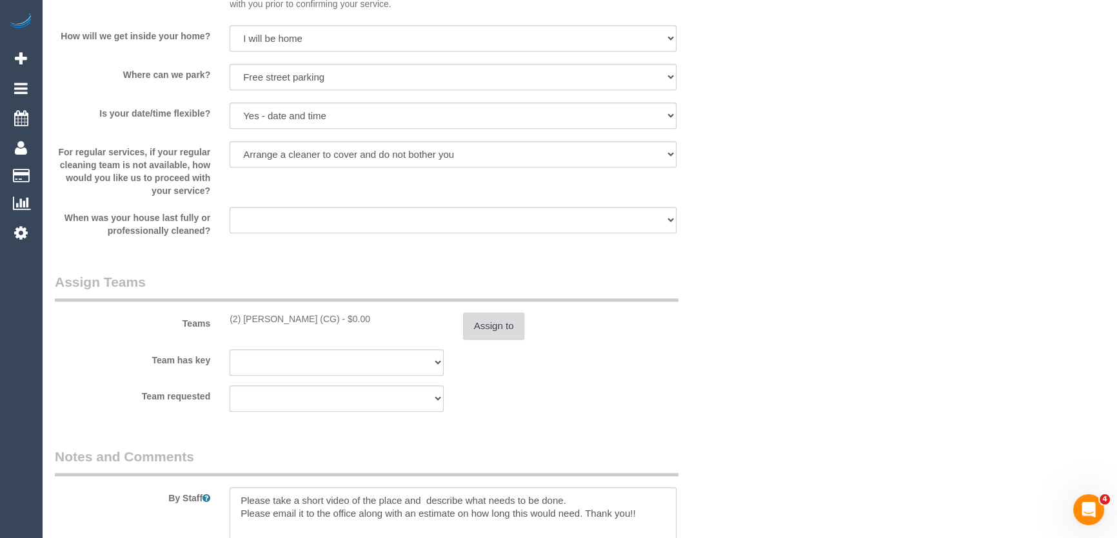
click at [491, 326] on button "Assign to" at bounding box center [494, 326] width 62 height 27
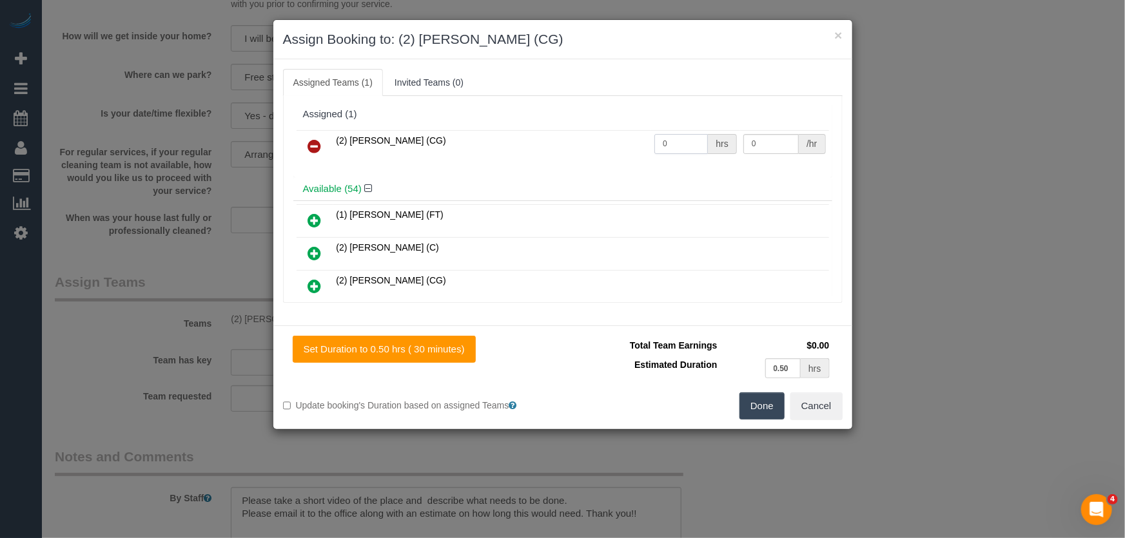
click at [671, 139] on input "0" at bounding box center [681, 144] width 54 height 20
type input "1"
type input "41.25"
click at [772, 400] on button "Done" at bounding box center [762, 406] width 45 height 27
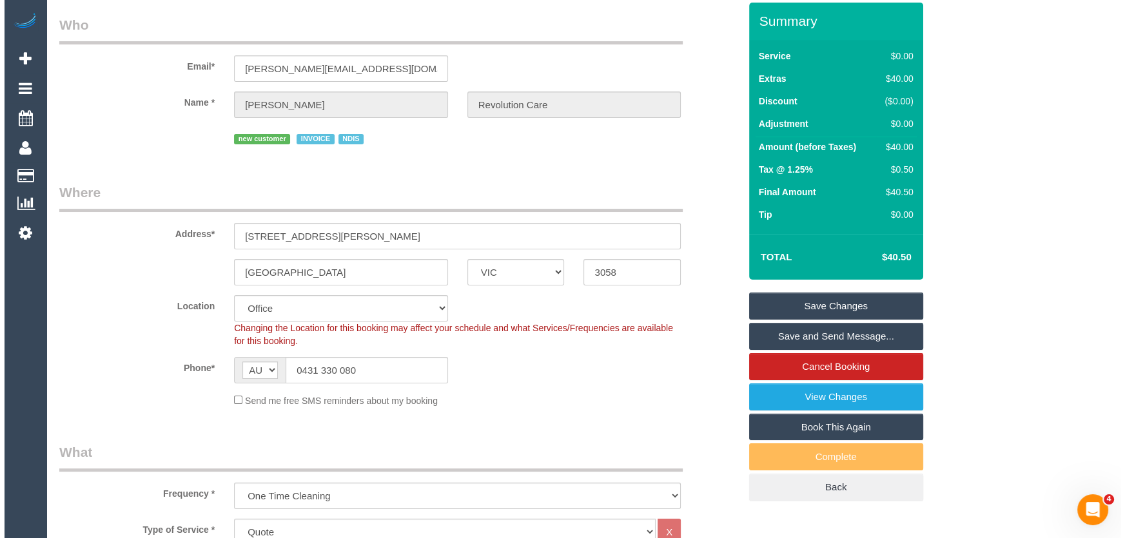
scroll to position [0, 0]
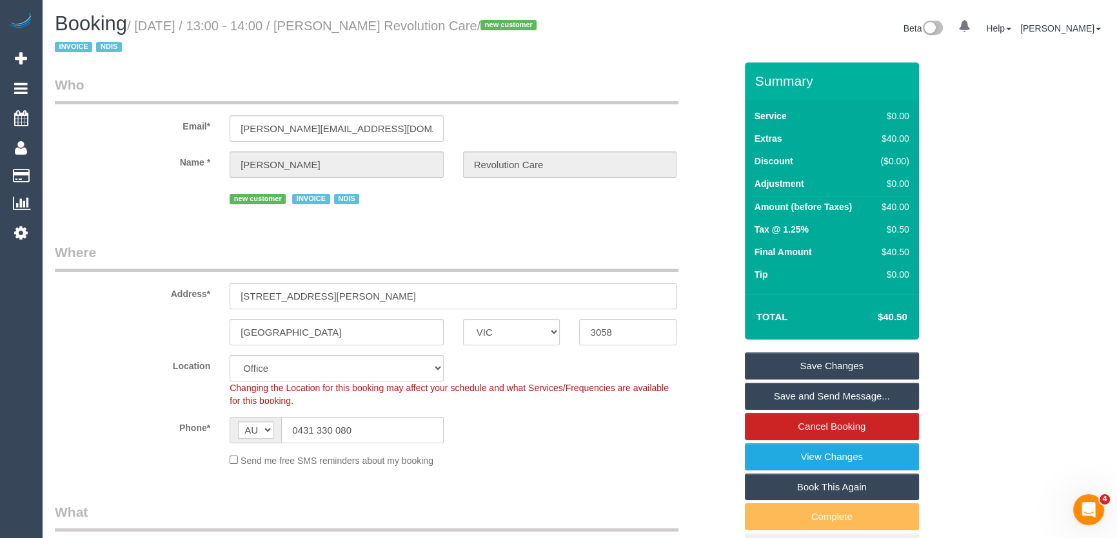
click at [364, 22] on small "/ September 02, 2025 / 13:00 - 14:00 / Bradley Revolution Care / new customer I…" at bounding box center [298, 37] width 486 height 36
copy small "Bradley Revolution Care"
click at [793, 396] on link "Save and Send Message..." at bounding box center [832, 396] width 174 height 27
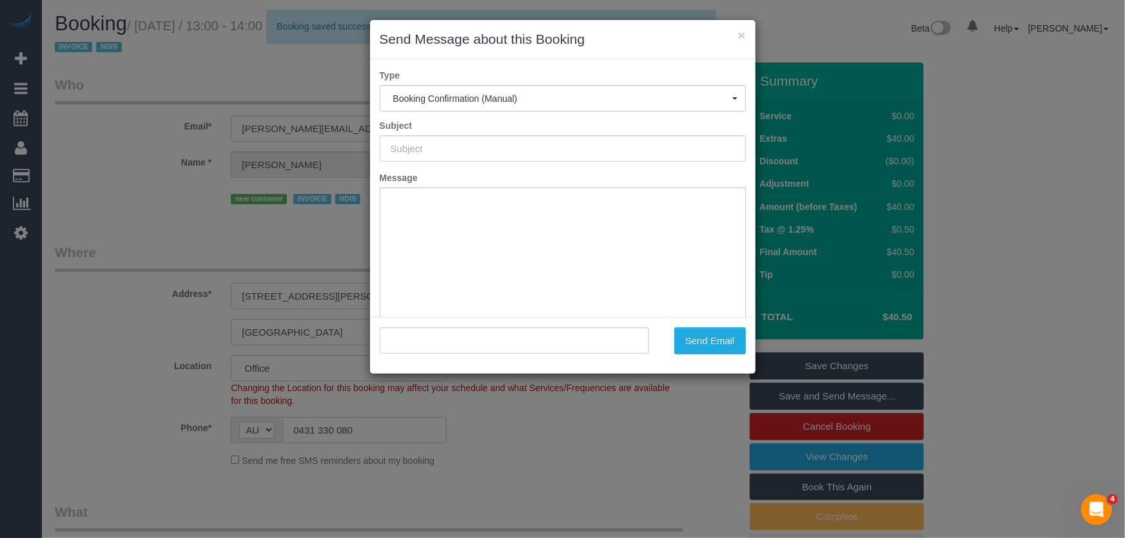
type input "Booking Confirmed"
type input ""Bradley Revolution Care" <bradley.revolutioncare@fake.com>"
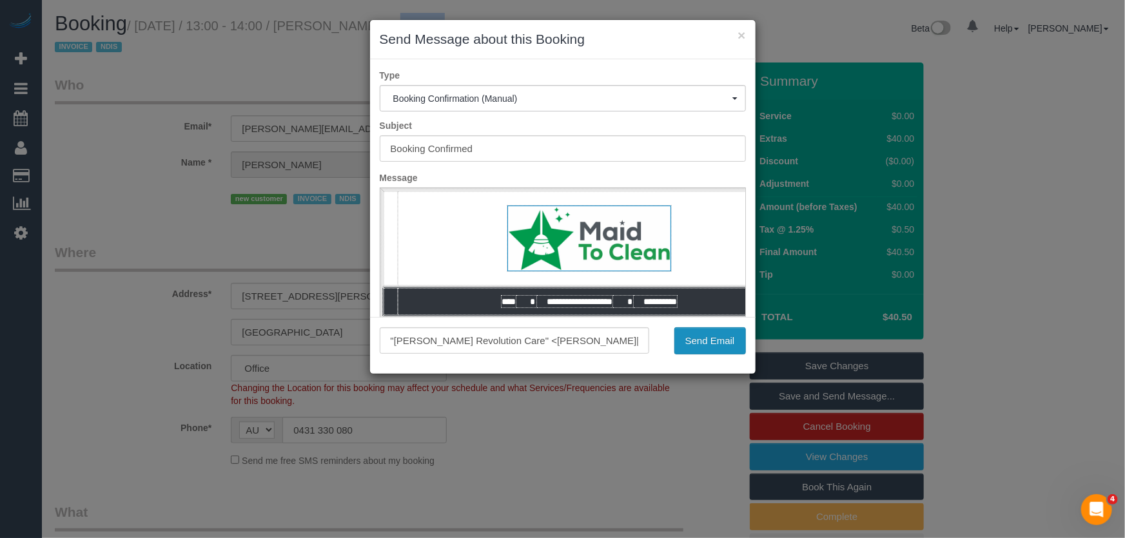
drag, startPoint x: 705, startPoint y: 346, endPoint x: 696, endPoint y: 348, distance: 9.2
click at [705, 346] on button "Send Email" at bounding box center [710, 341] width 72 height 27
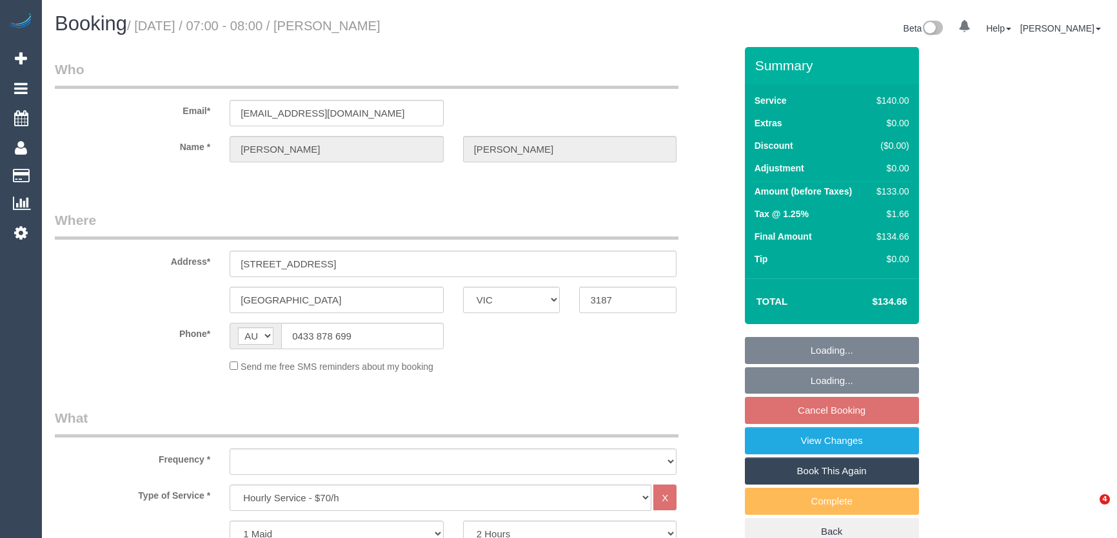
select select "VIC"
select select "string:stripe-pm_1Nhmke2GScqysDRVHxOxJaGC"
select select "object:1400"
select select "spot1"
select select "number:27"
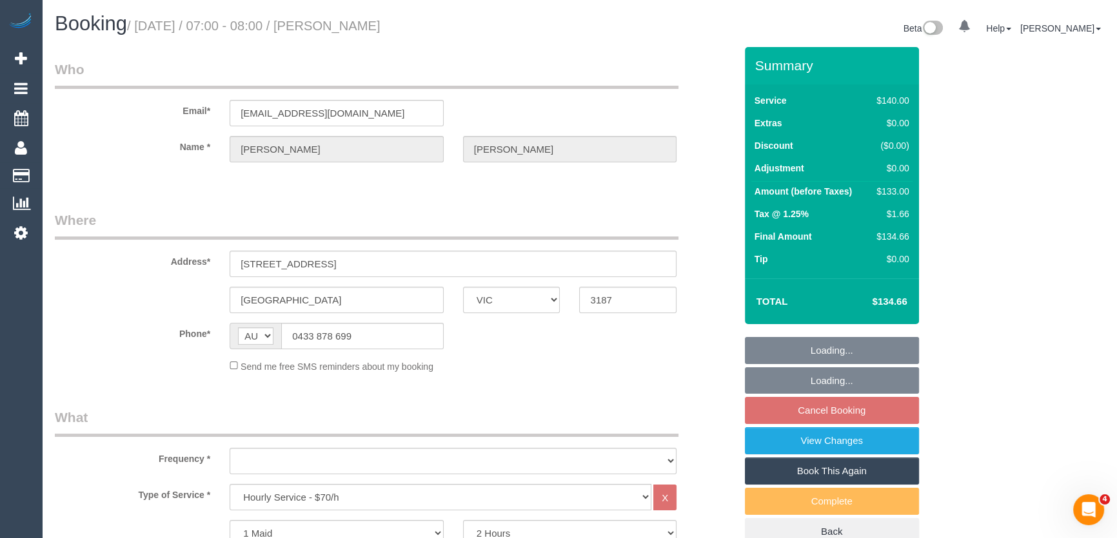
select select "number:14"
select select "number:19"
select select "number:23"
select select "number:12"
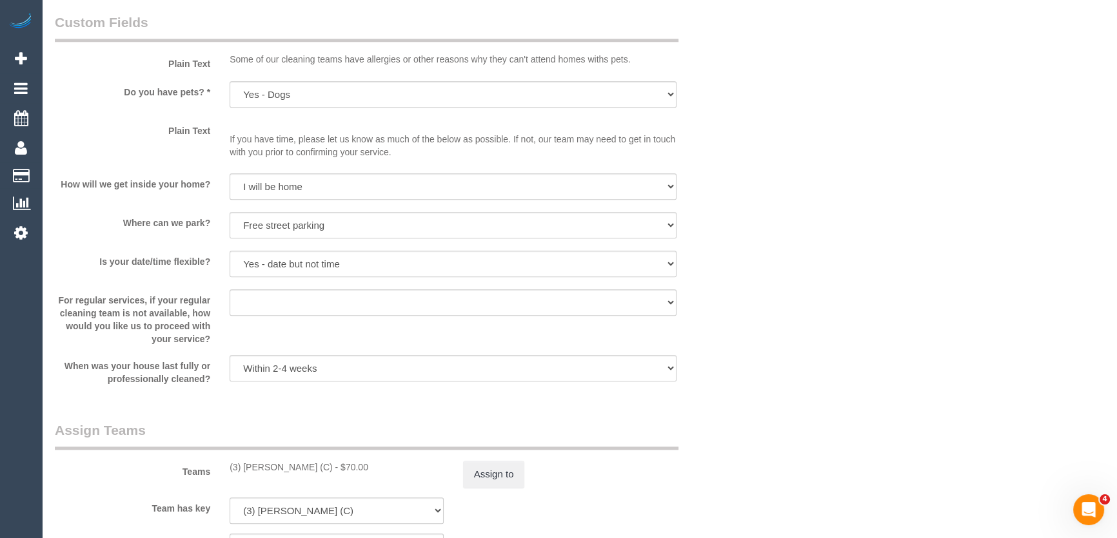
scroll to position [1700, 0]
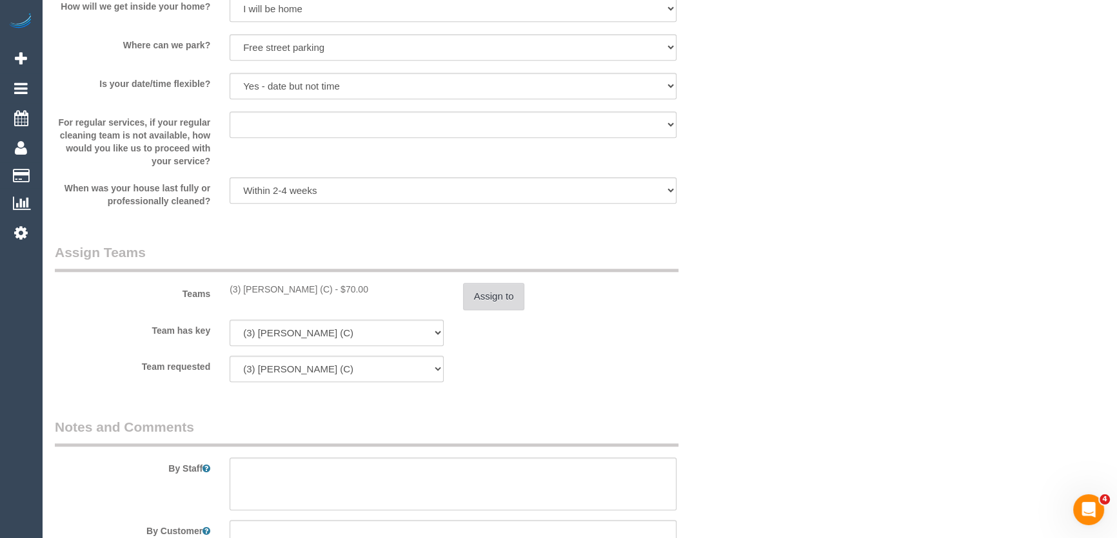
click at [498, 300] on button "Assign to" at bounding box center [494, 296] width 62 height 27
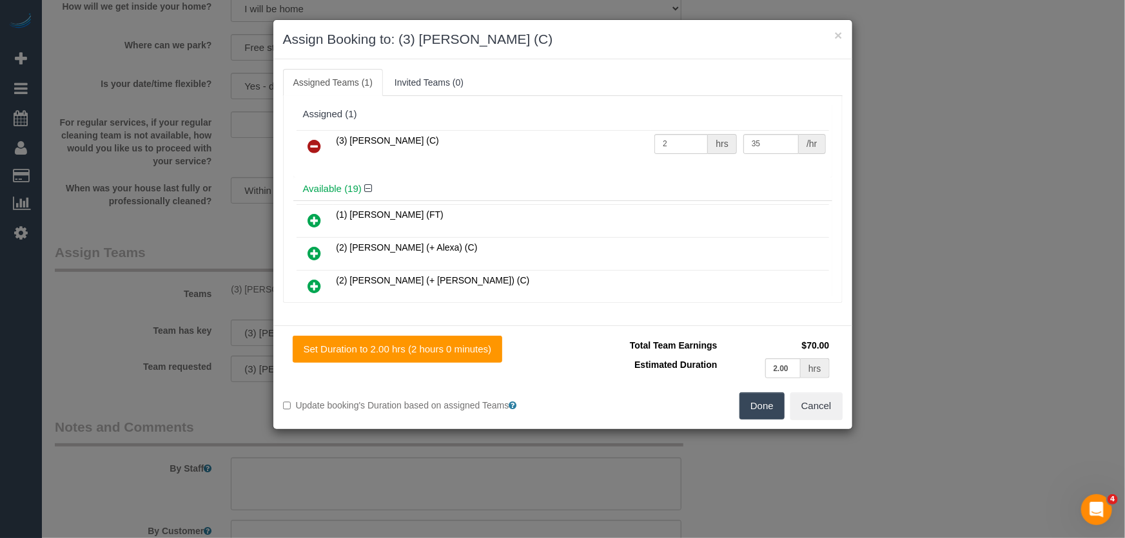
click at [311, 148] on icon at bounding box center [315, 146] width 14 height 15
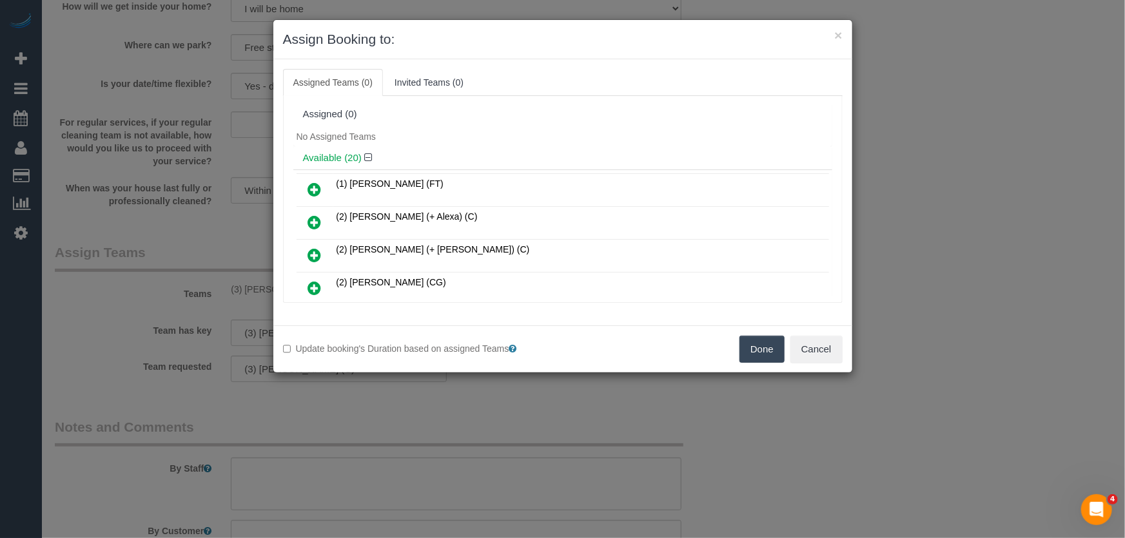
click at [315, 193] on icon at bounding box center [315, 189] width 14 height 15
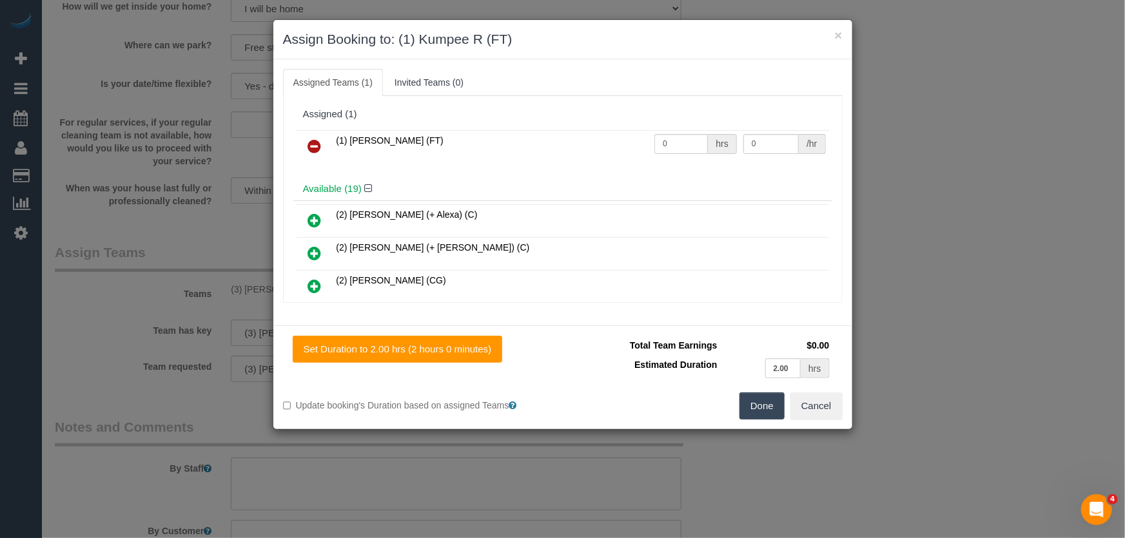
click at [769, 411] on button "Done" at bounding box center [762, 406] width 45 height 27
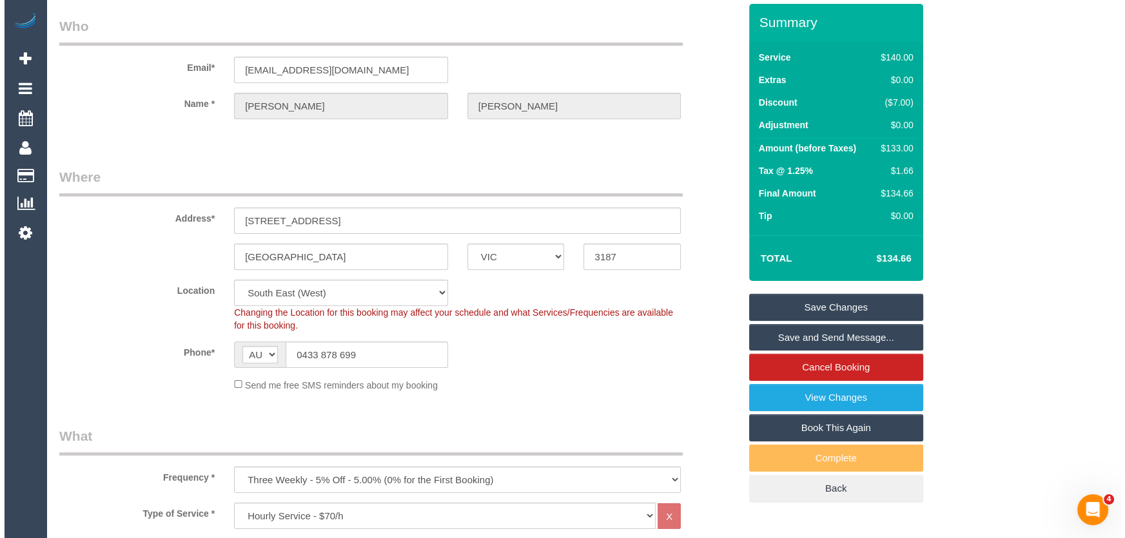
scroll to position [0, 0]
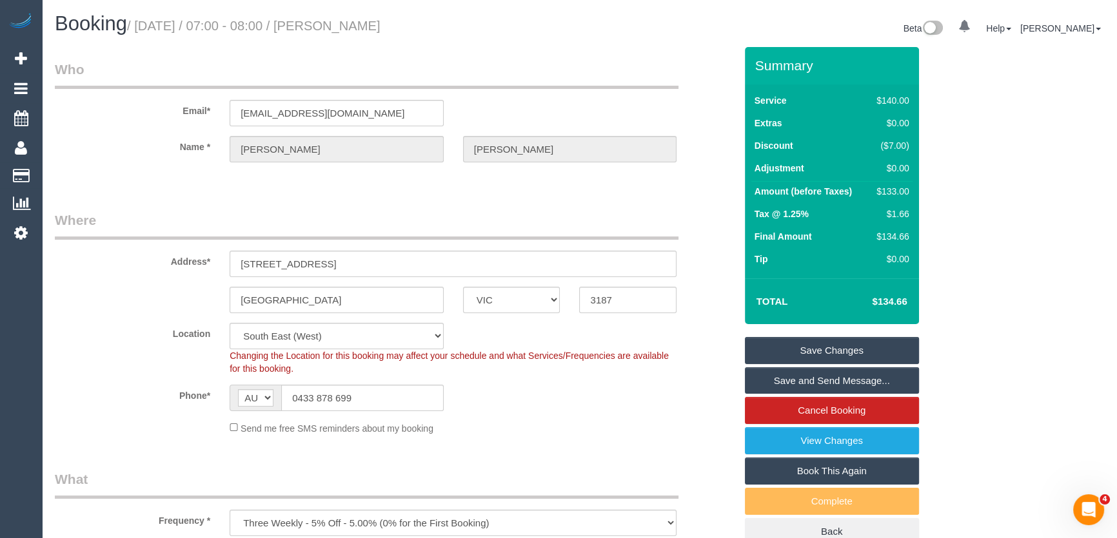
click at [350, 26] on small "/ August 29, 2025 / 07:00 - 08:00 / Samuel Hui" at bounding box center [253, 26] width 253 height 14
copy small "Samuel Hui"
click at [809, 352] on link "Save Changes" at bounding box center [832, 350] width 174 height 27
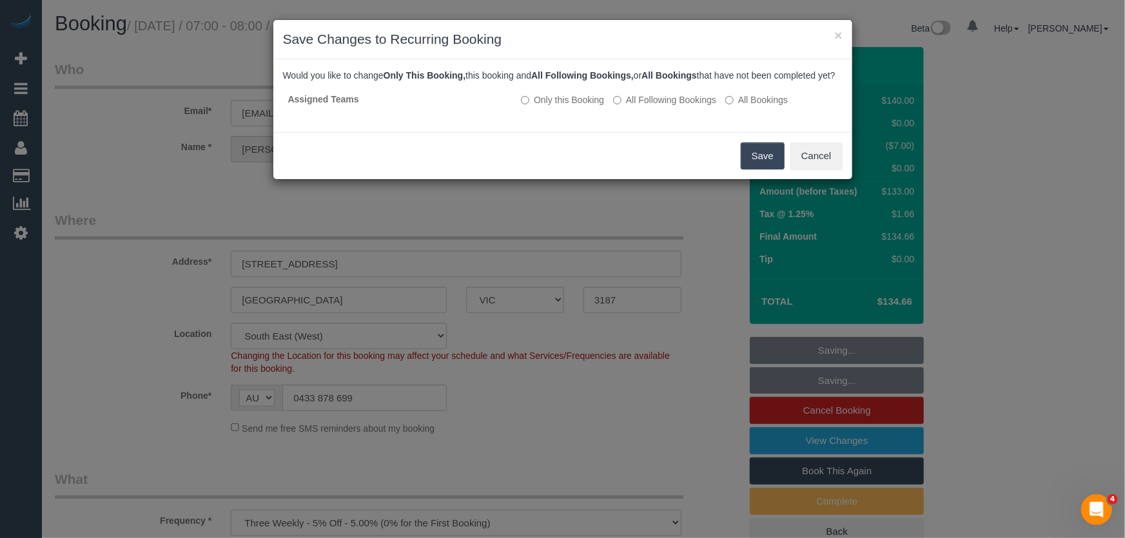
click at [763, 170] on button "Save" at bounding box center [763, 156] width 44 height 27
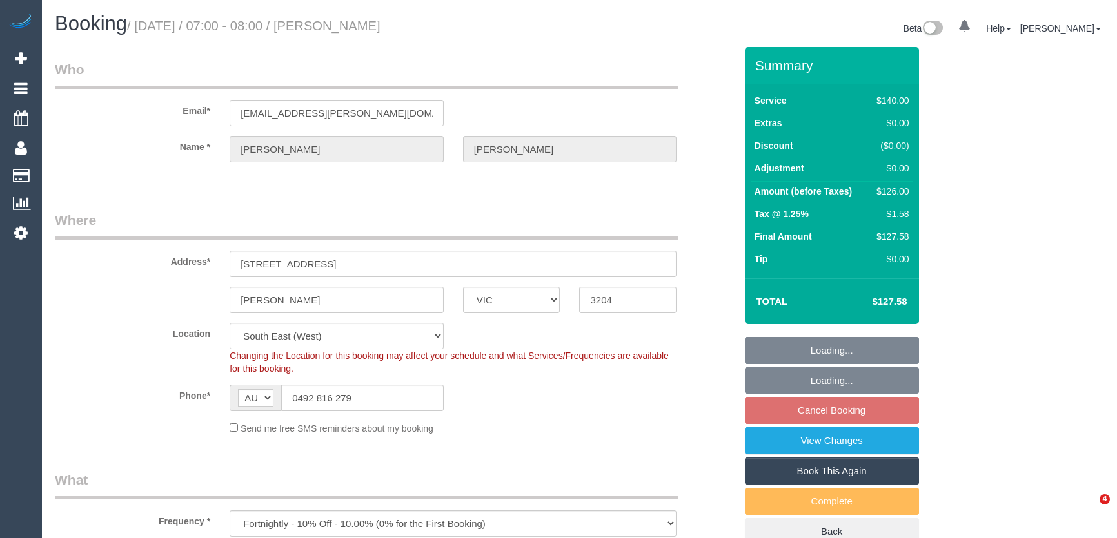
select select "VIC"
select select "number:28"
select select "number:15"
select select "number:19"
select select "number:22"
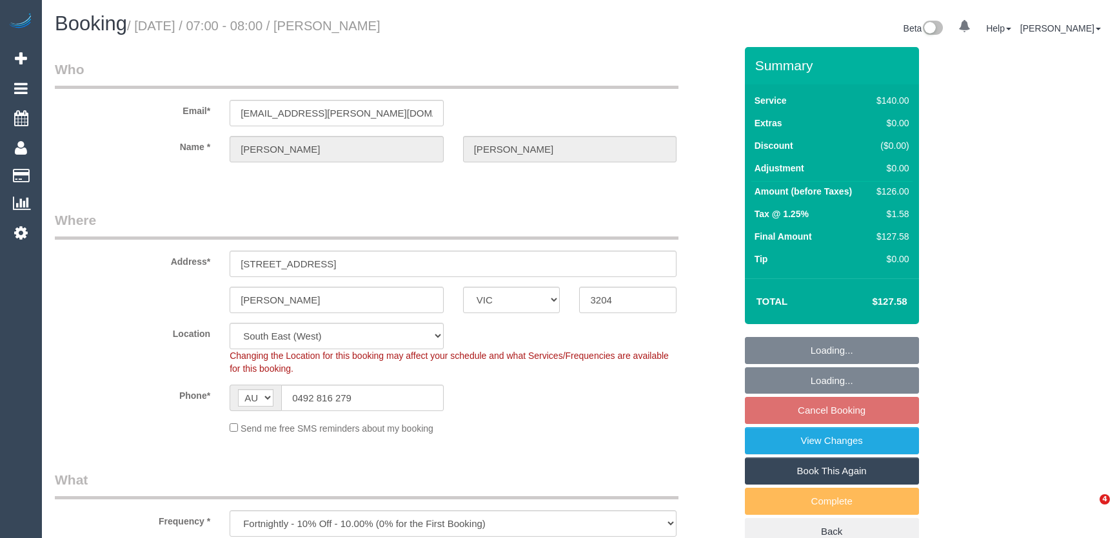
select select "number:33"
select select "number:26"
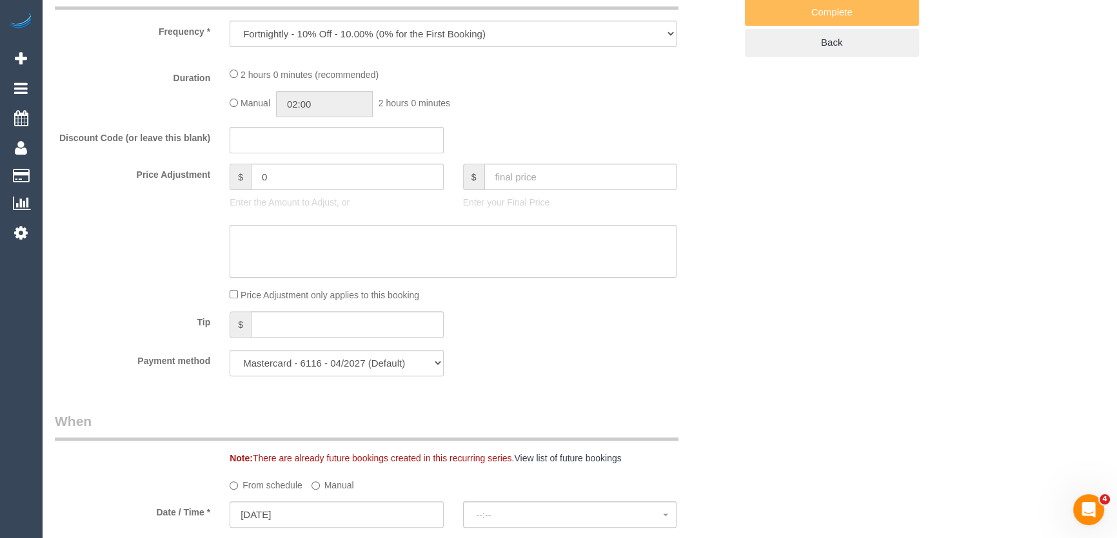
scroll to position [586, 0]
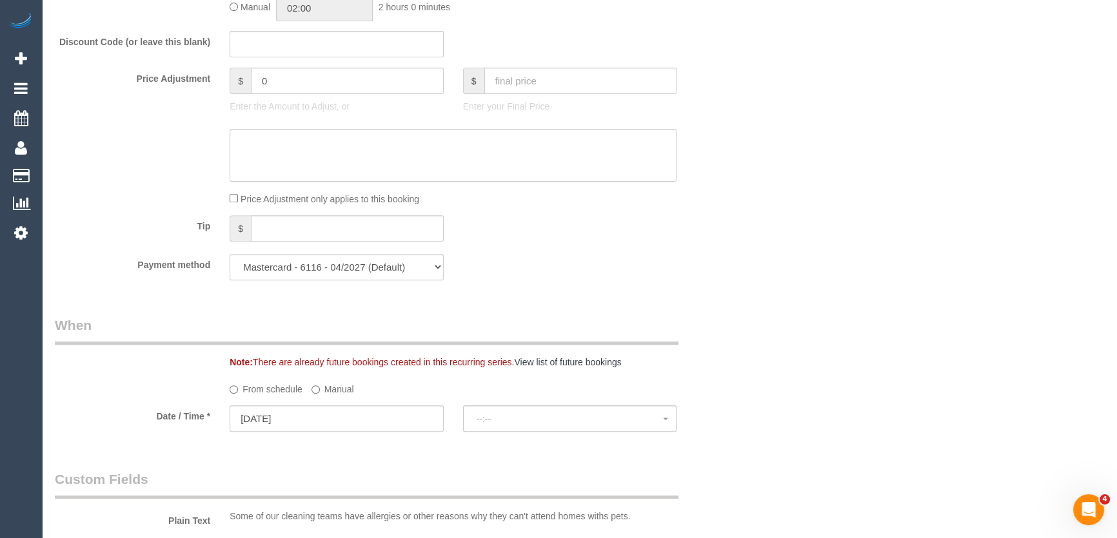
select select "spot1"
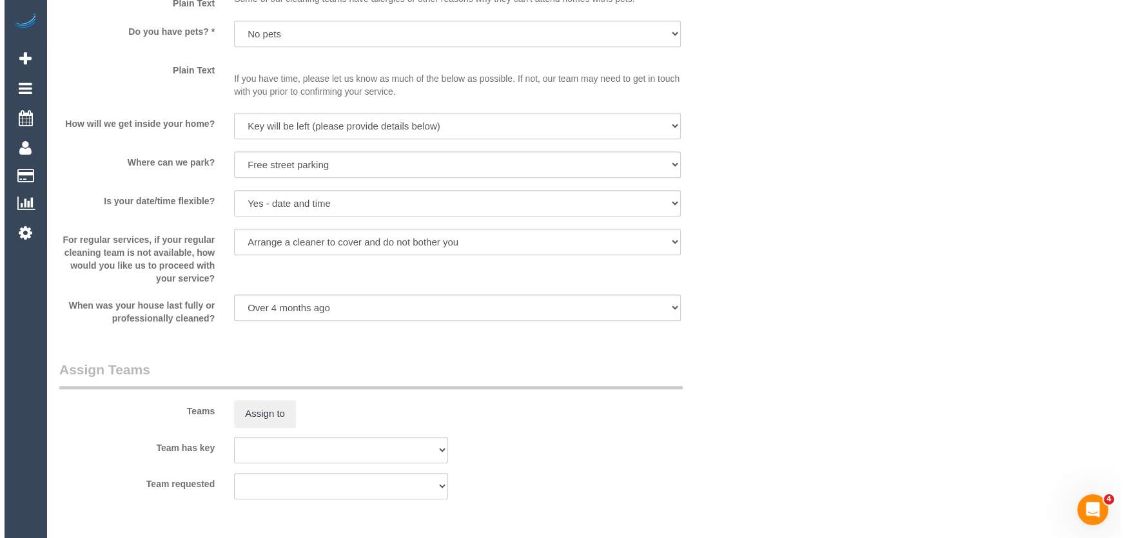
scroll to position [1758, 0]
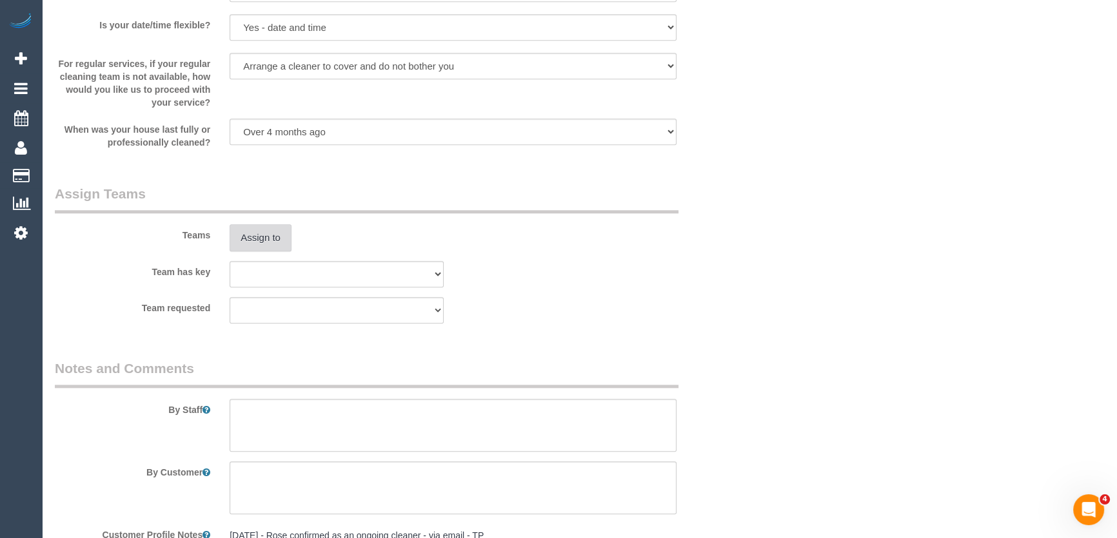
click at [250, 241] on button "Assign to" at bounding box center [261, 237] width 62 height 27
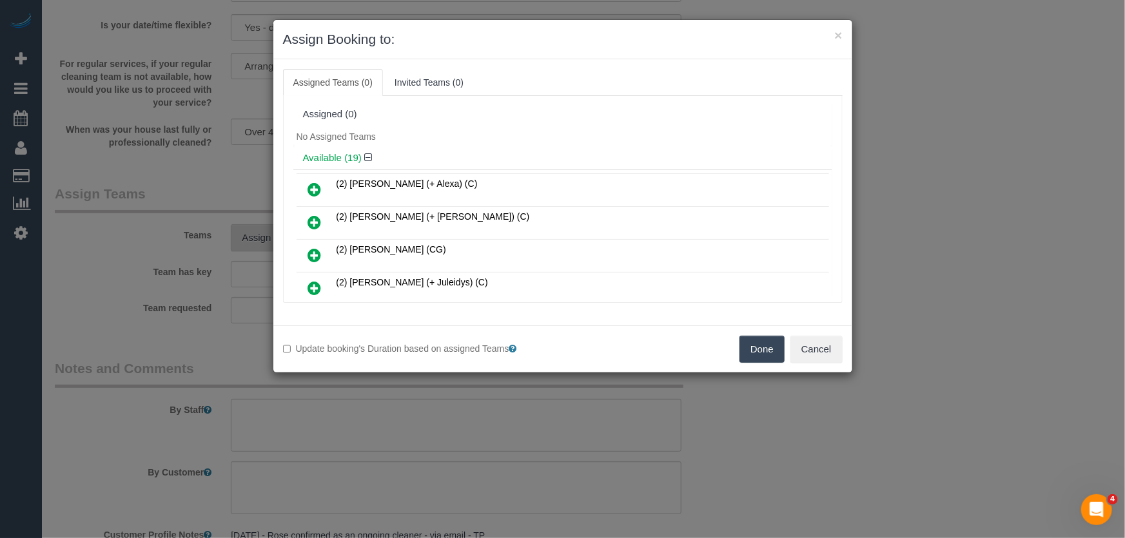
scroll to position [436, 0]
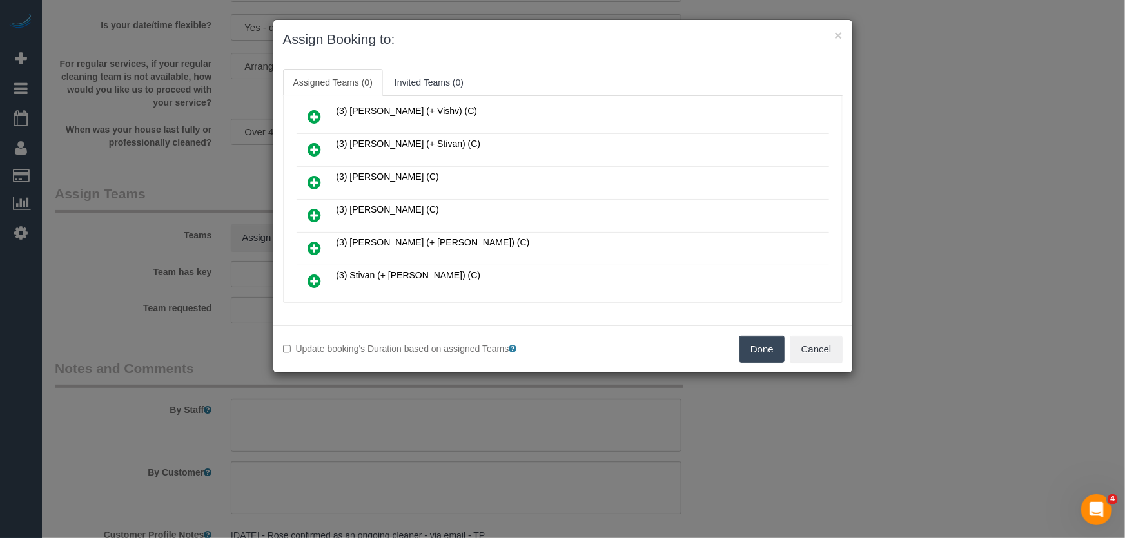
click at [308, 208] on icon at bounding box center [315, 215] width 14 height 15
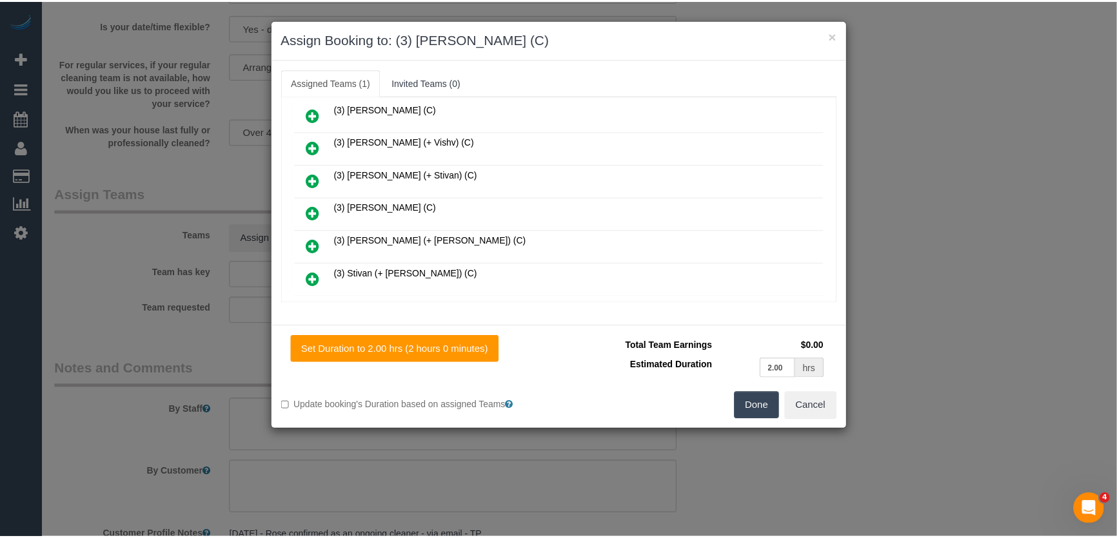
scroll to position [466, 0]
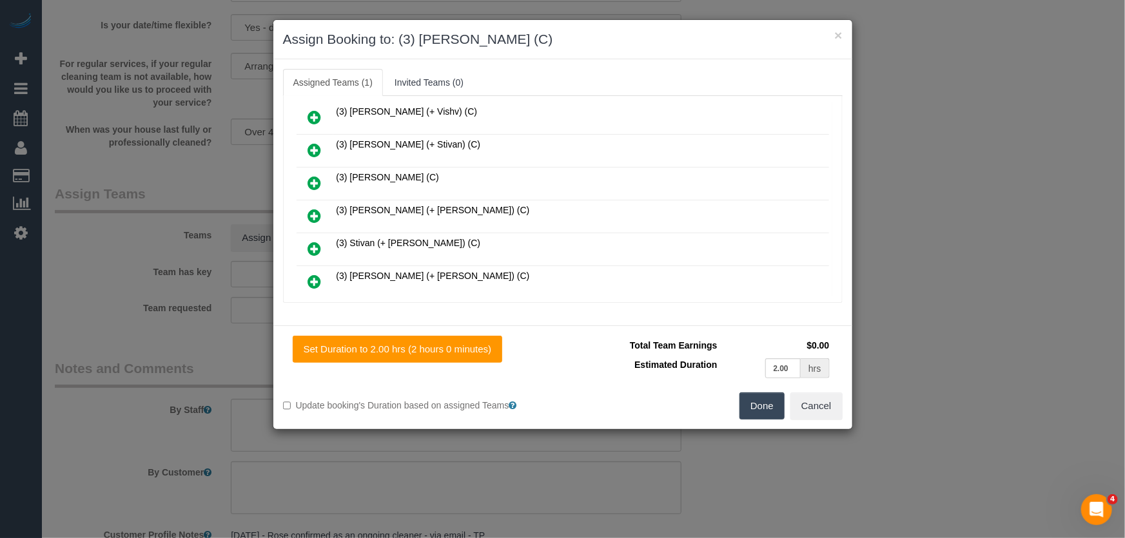
click at [753, 401] on button "Done" at bounding box center [762, 406] width 45 height 27
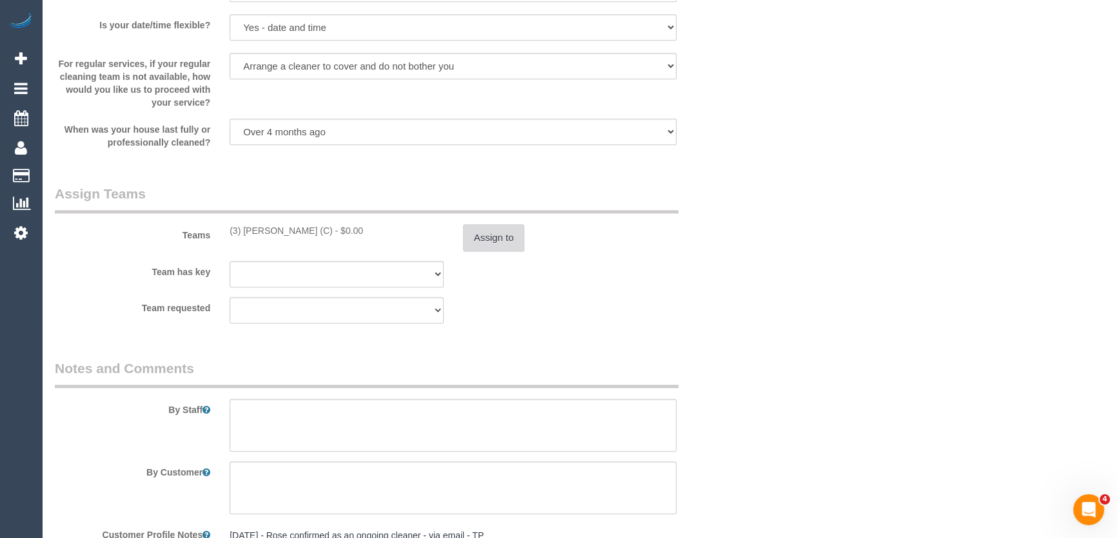
click at [492, 238] on button "Assign to" at bounding box center [494, 237] width 62 height 27
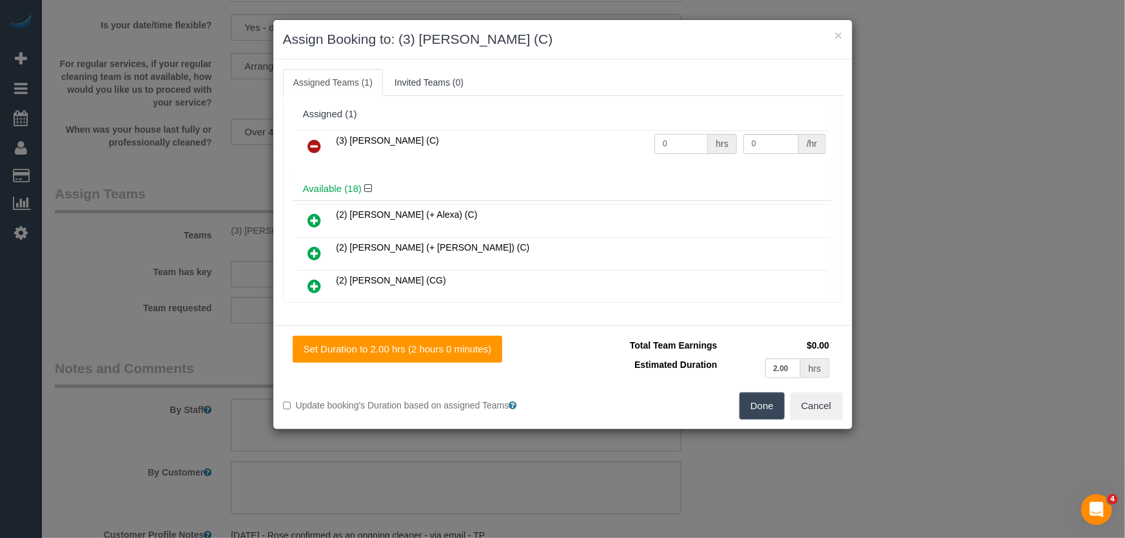
drag, startPoint x: 690, startPoint y: 139, endPoint x: 684, endPoint y: 142, distance: 7.2
click at [690, 139] on input "0" at bounding box center [681, 144] width 54 height 20
type input "2"
type input "35"
click at [776, 412] on button "Done" at bounding box center [762, 406] width 45 height 27
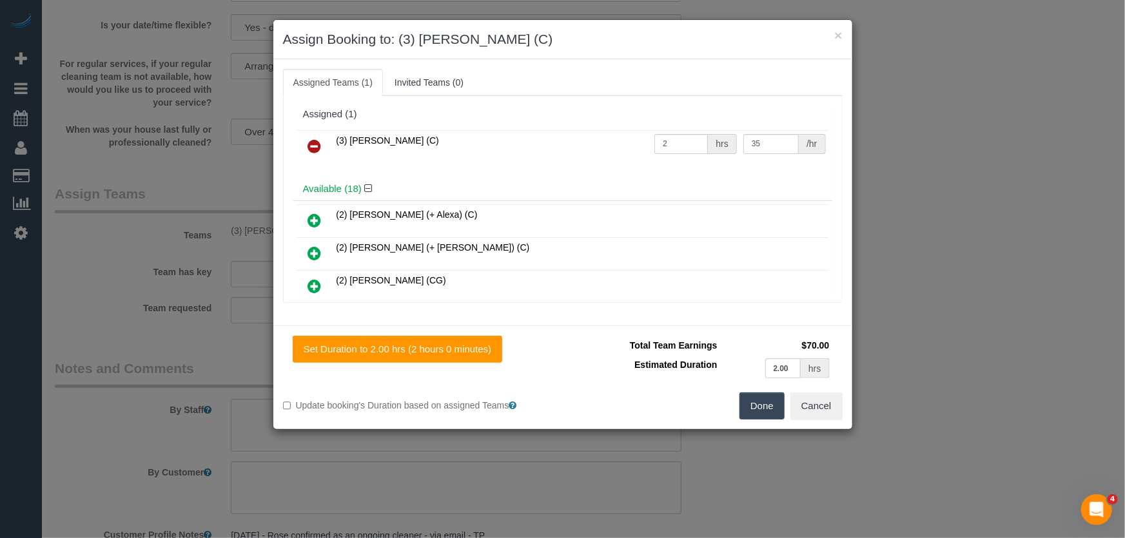
click at [776, 412] on div "Done Cancel" at bounding box center [708, 406] width 290 height 27
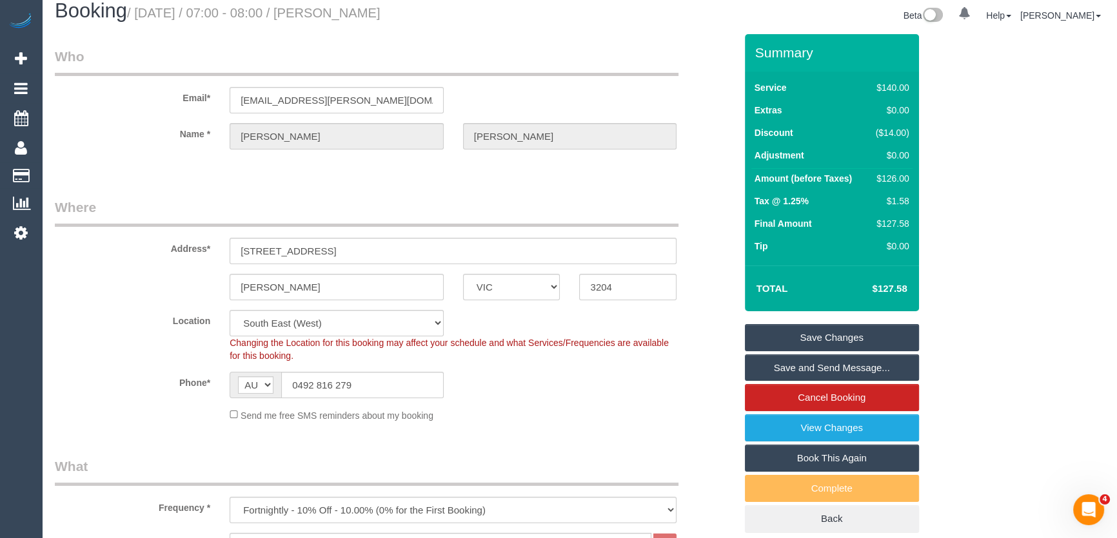
scroll to position [0, 0]
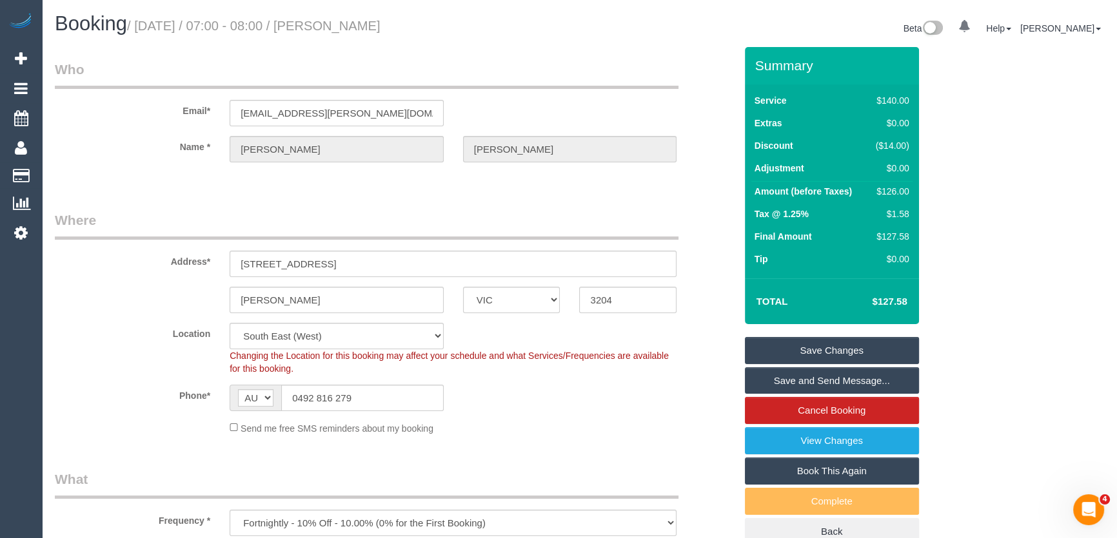
click at [346, 23] on small "/ August 29, 2025 / 07:00 - 08:00 / Sue Drummond" at bounding box center [253, 26] width 253 height 14
copy small "Sue Drummond"
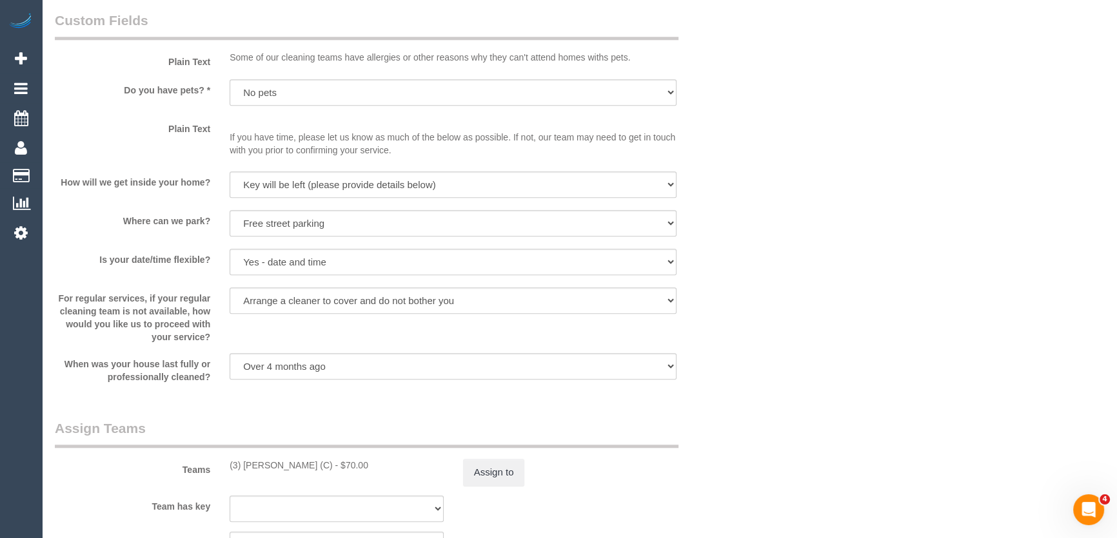
scroll to position [1700, 0]
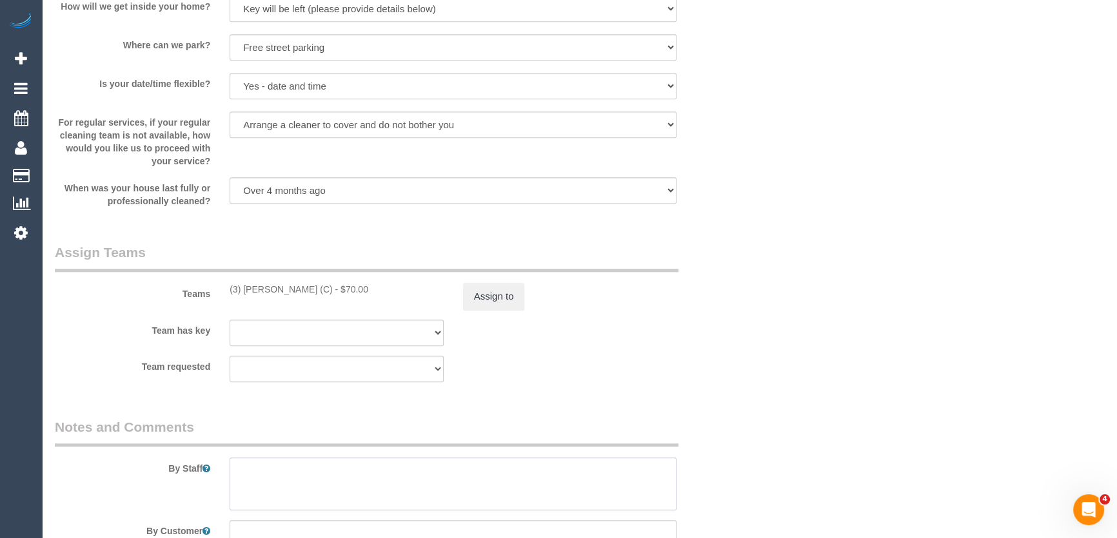
click at [271, 466] on textarea at bounding box center [453, 484] width 447 height 53
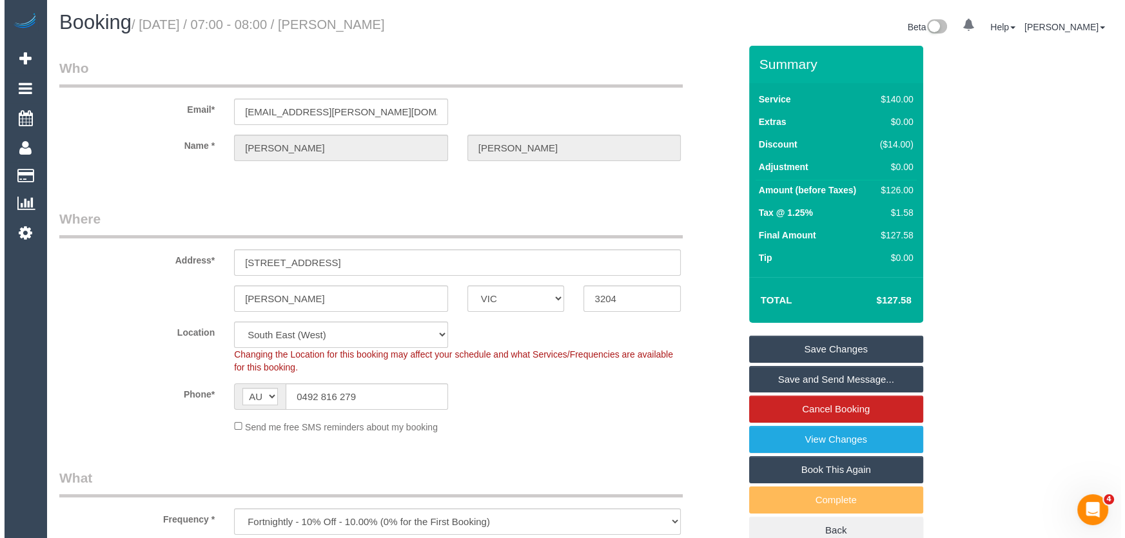
scroll to position [0, 0]
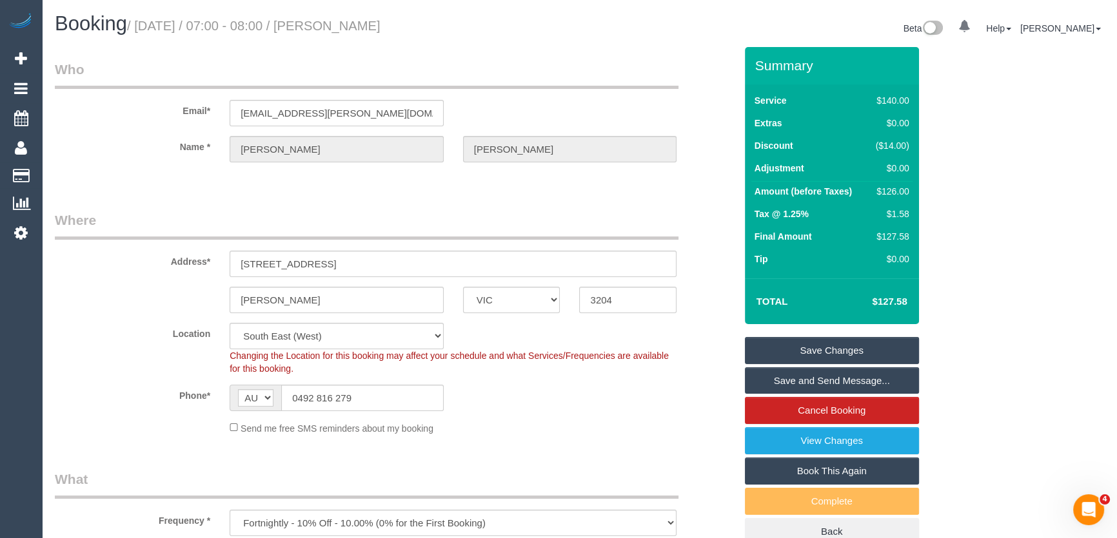
type textarea "*cover*"
click at [798, 347] on link "Save Changes" at bounding box center [832, 350] width 174 height 27
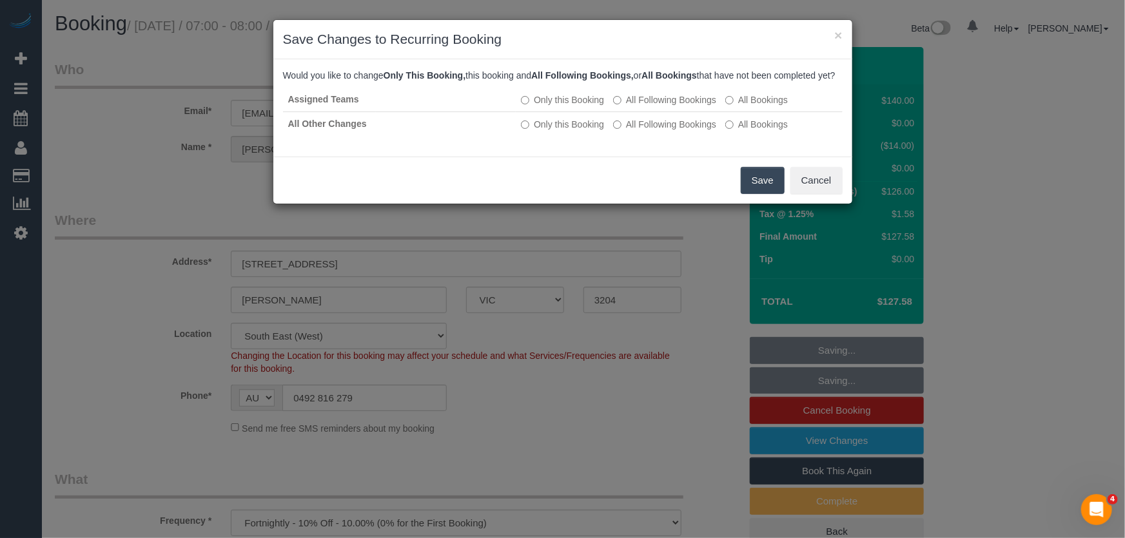
click at [774, 194] on button "Save" at bounding box center [763, 180] width 44 height 27
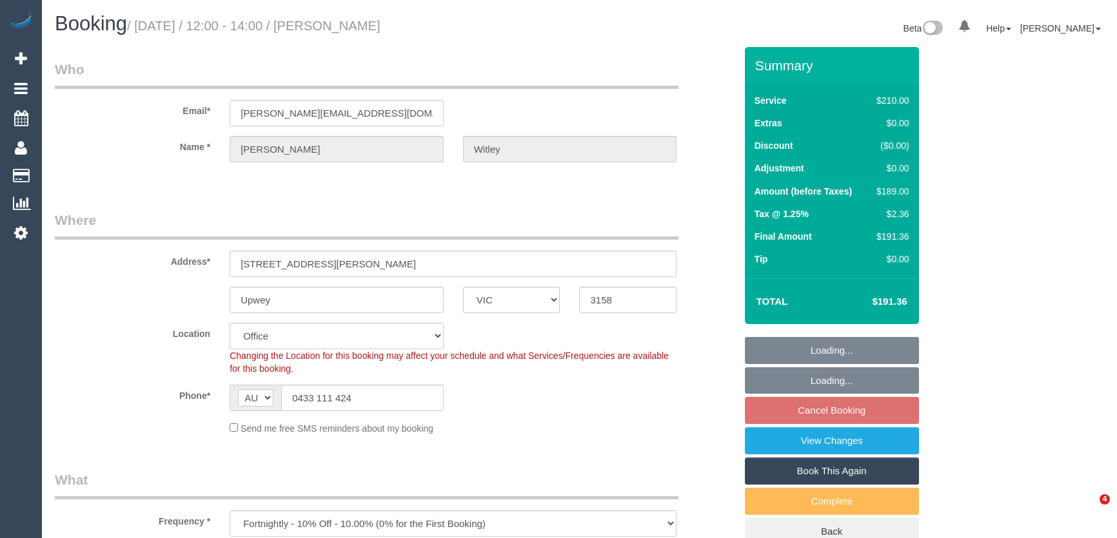
select select "VIC"
select select "180"
select select "number:27"
select select "number:14"
select select "number:19"
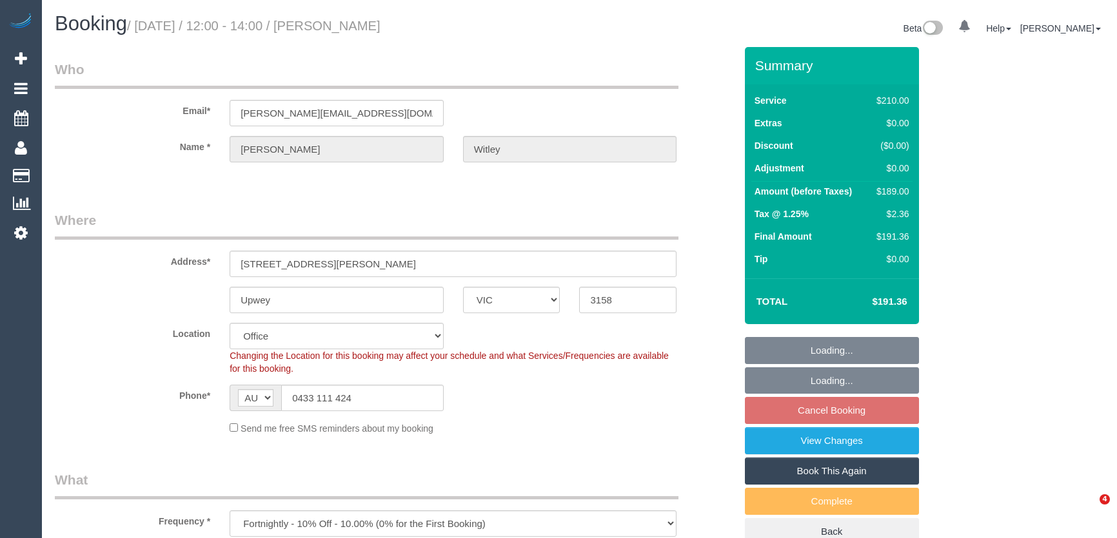
select select "number:36"
select select "number:34"
select select "object:2136"
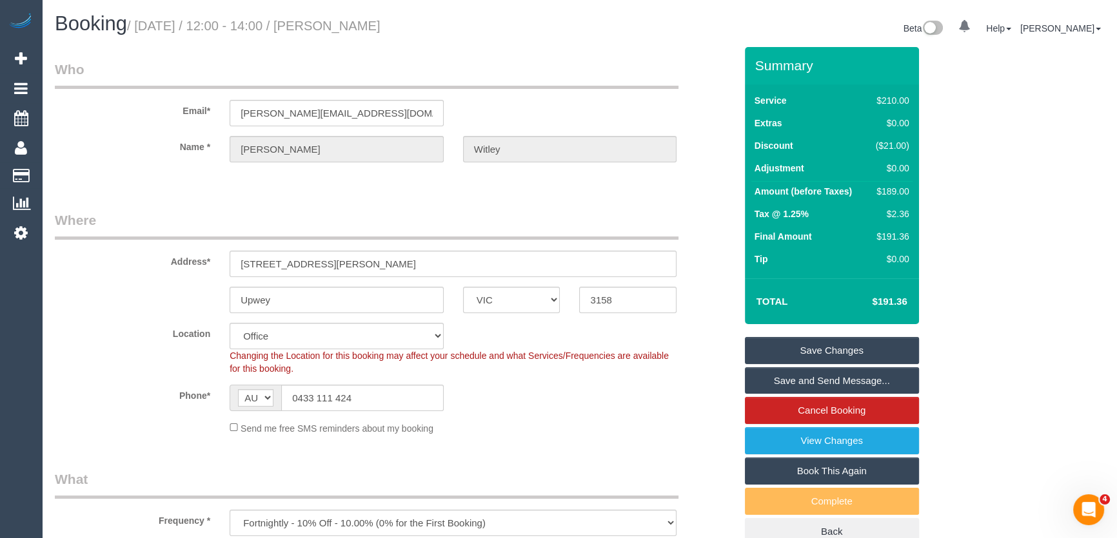
scroll to position [938, 0]
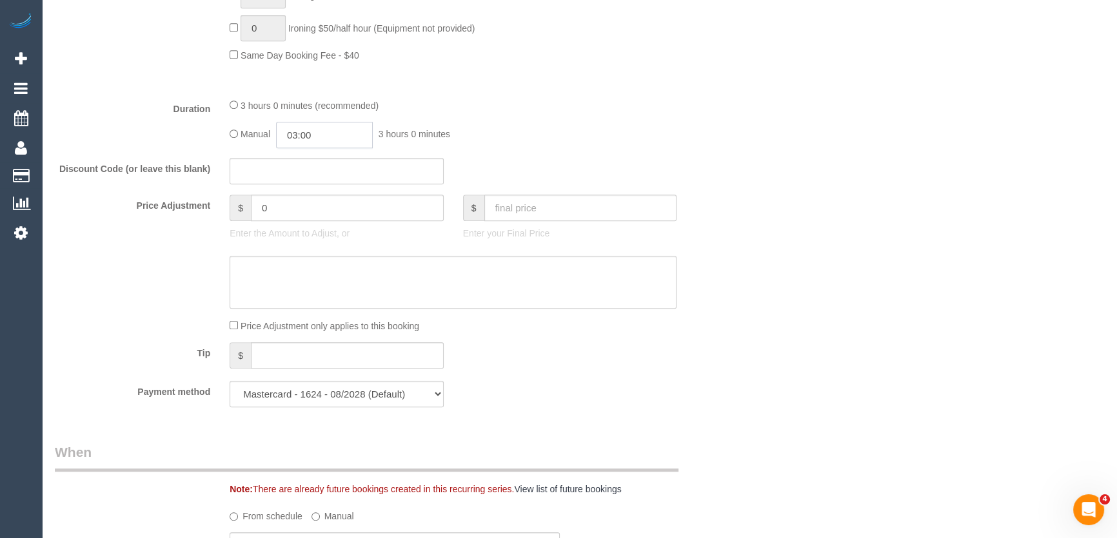
click at [337, 138] on input "03:00" at bounding box center [324, 135] width 97 height 26
click at [315, 210] on li "01:30" at bounding box center [310, 209] width 57 height 17
type input "01:30"
click at [546, 145] on div "Manual 01:30 1 hour 30 minutes" at bounding box center [453, 135] width 447 height 26
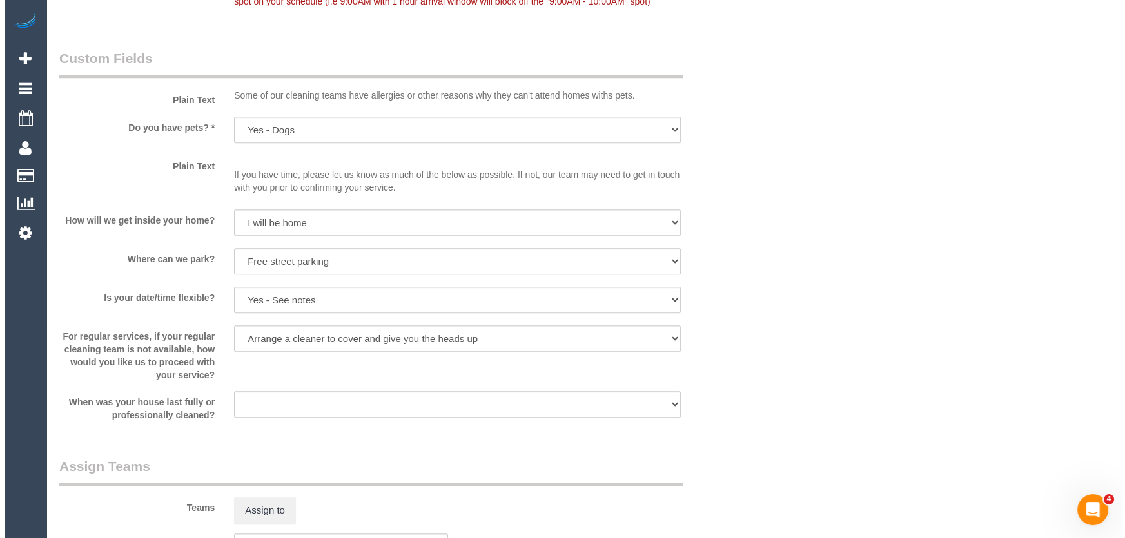
scroll to position [1758, 0]
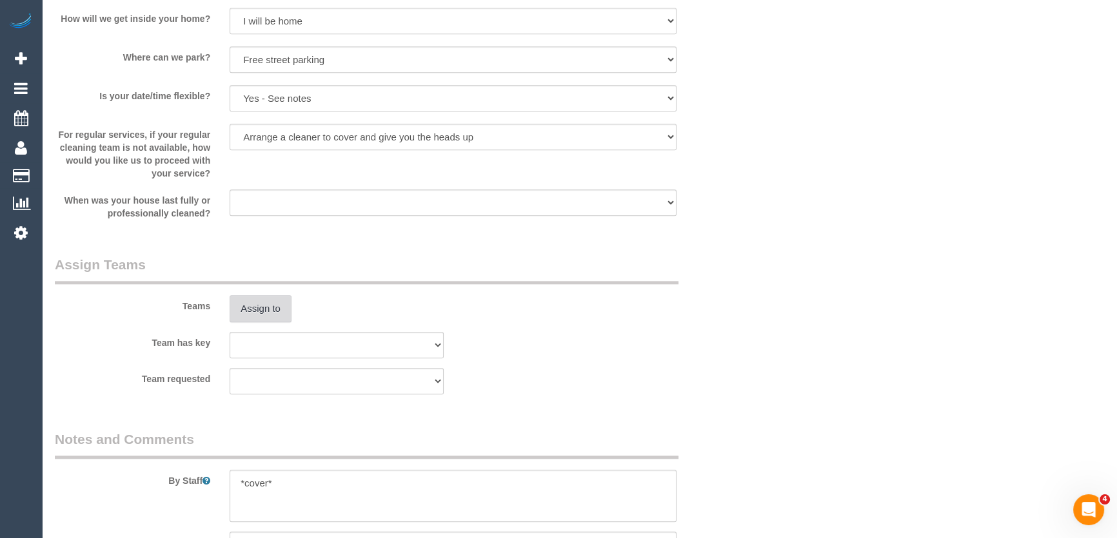
click at [261, 311] on button "Assign to" at bounding box center [261, 308] width 62 height 27
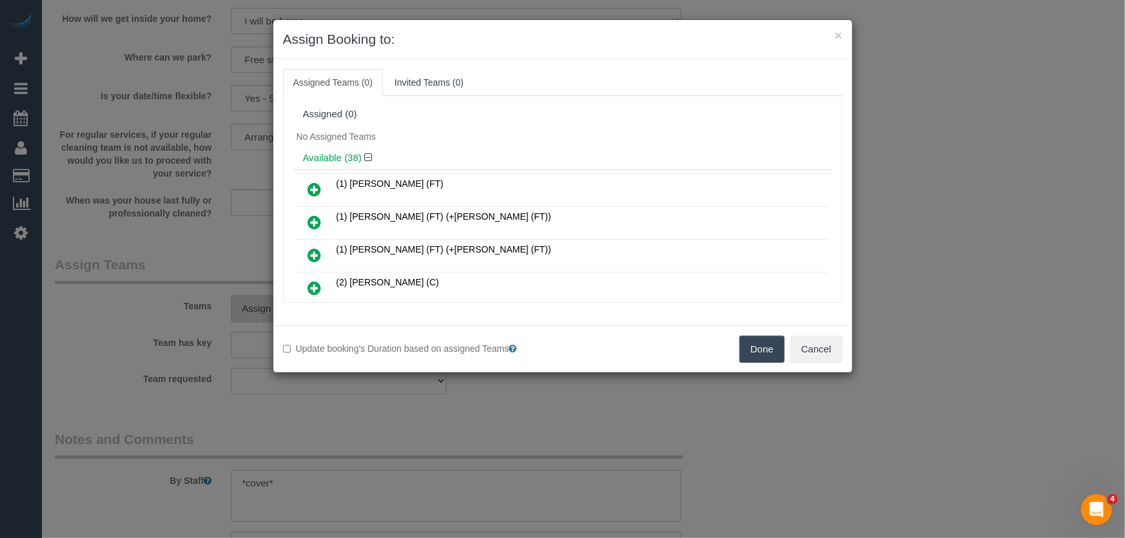
scroll to position [662, 0]
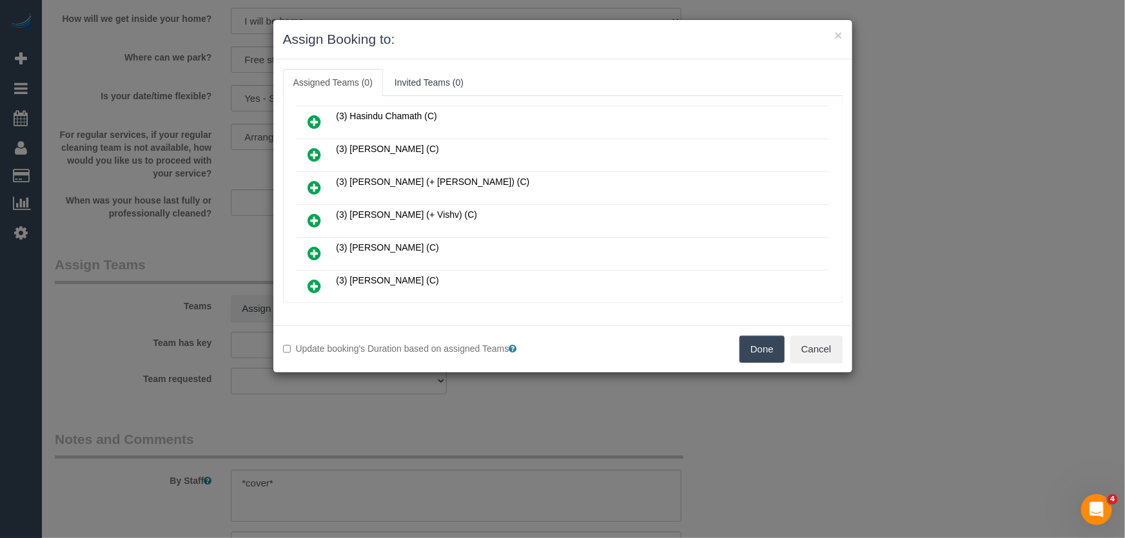
click at [313, 213] on icon at bounding box center [315, 220] width 14 height 15
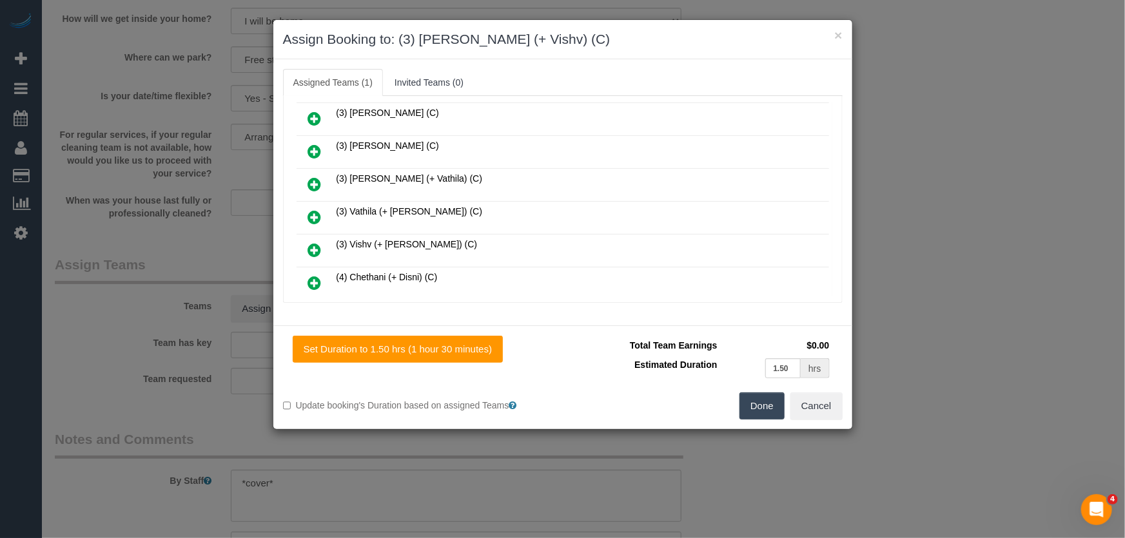
click at [313, 242] on icon at bounding box center [315, 249] width 14 height 15
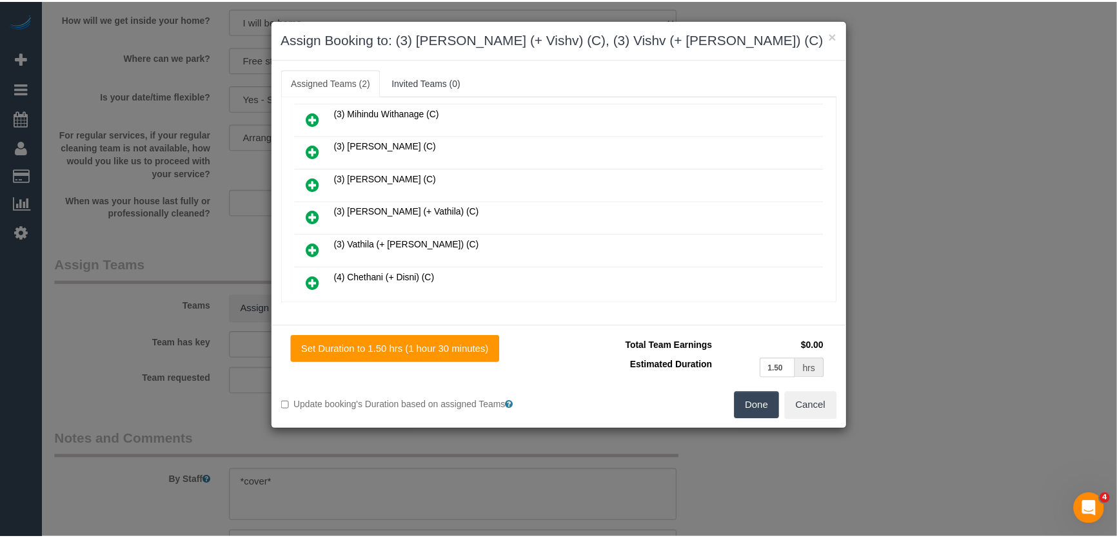
scroll to position [959, 0]
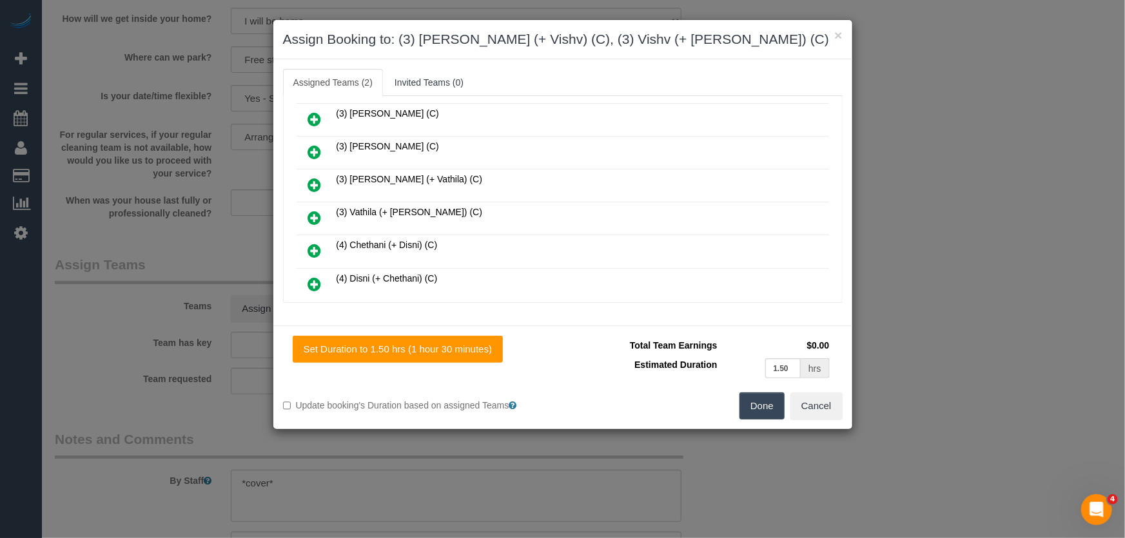
click at [776, 410] on button "Done" at bounding box center [762, 406] width 45 height 27
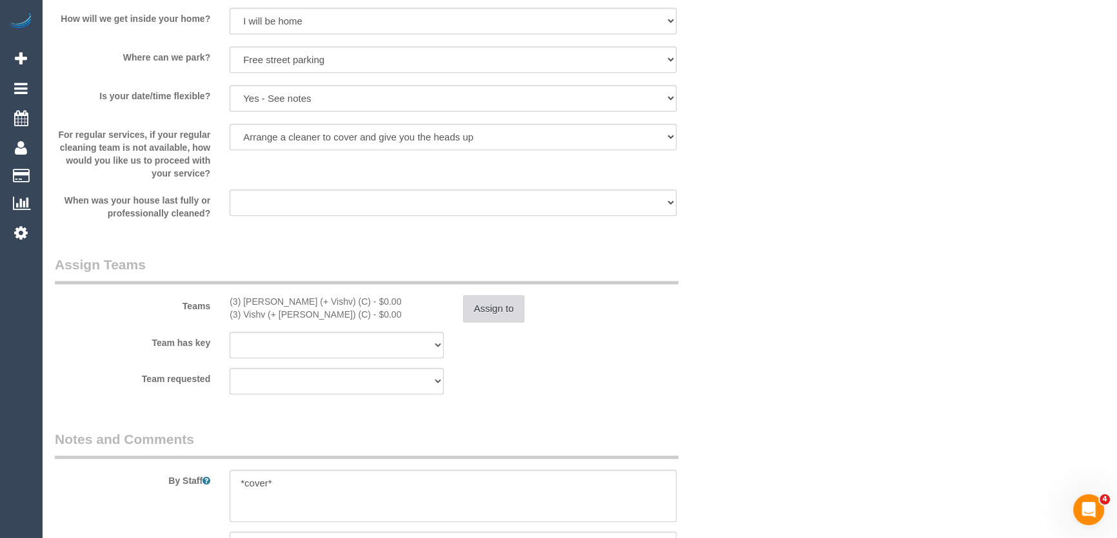
click at [500, 310] on button "Assign to" at bounding box center [494, 308] width 62 height 27
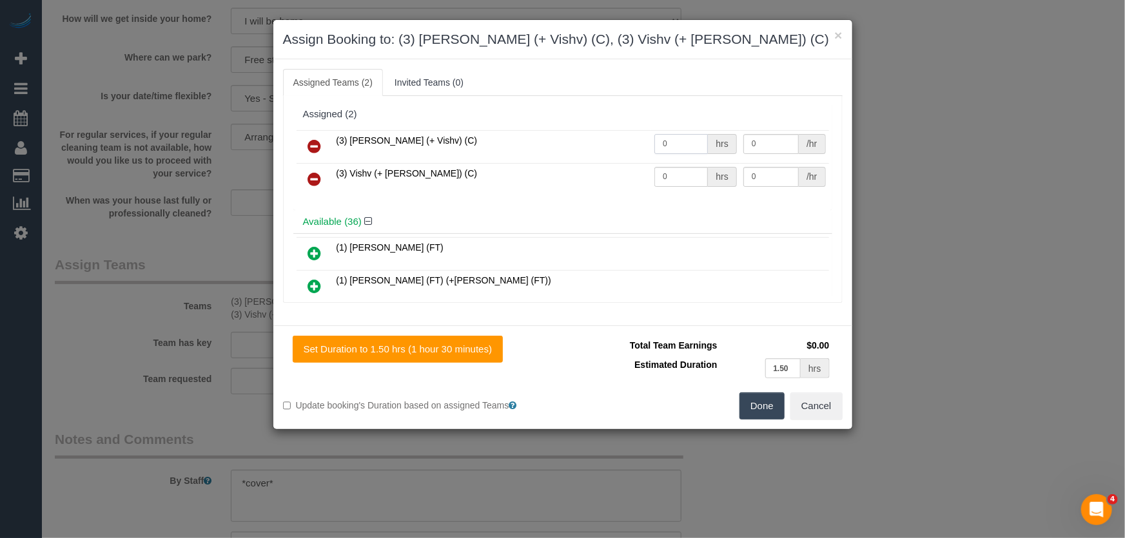
click at [684, 149] on input "0" at bounding box center [681, 144] width 54 height 20
type input "1.5"
type input "35"
click at [685, 182] on input "0" at bounding box center [681, 177] width 54 height 20
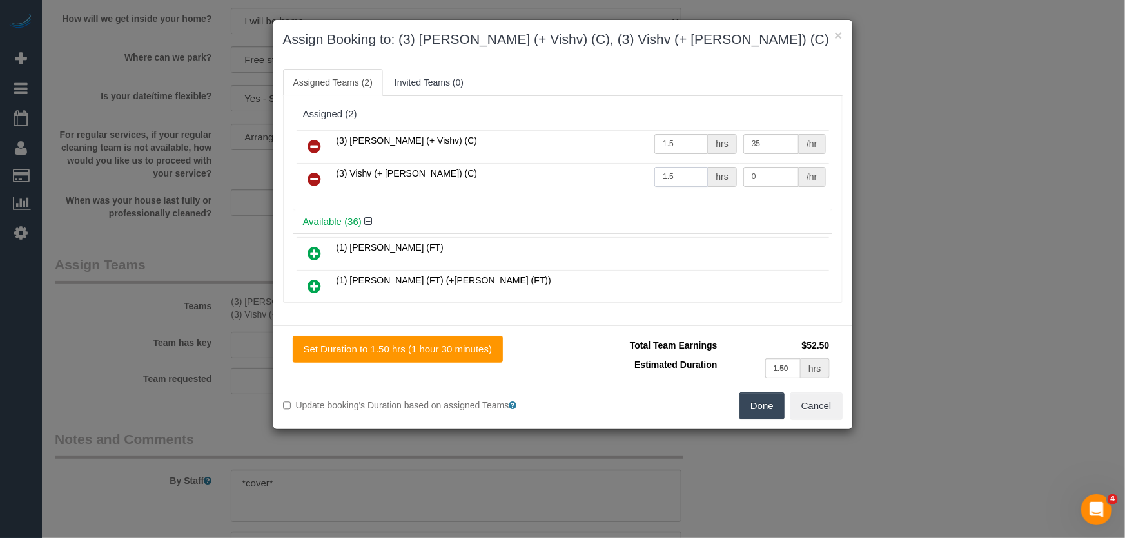
type input "1.5"
type input "35"
click at [756, 408] on button "Done" at bounding box center [762, 406] width 45 height 27
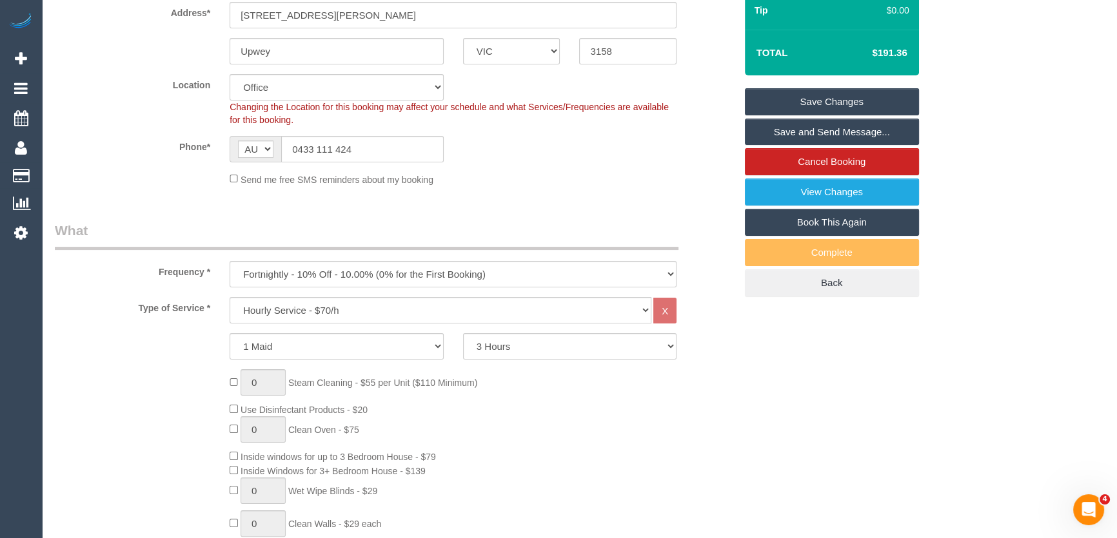
scroll to position [0, 0]
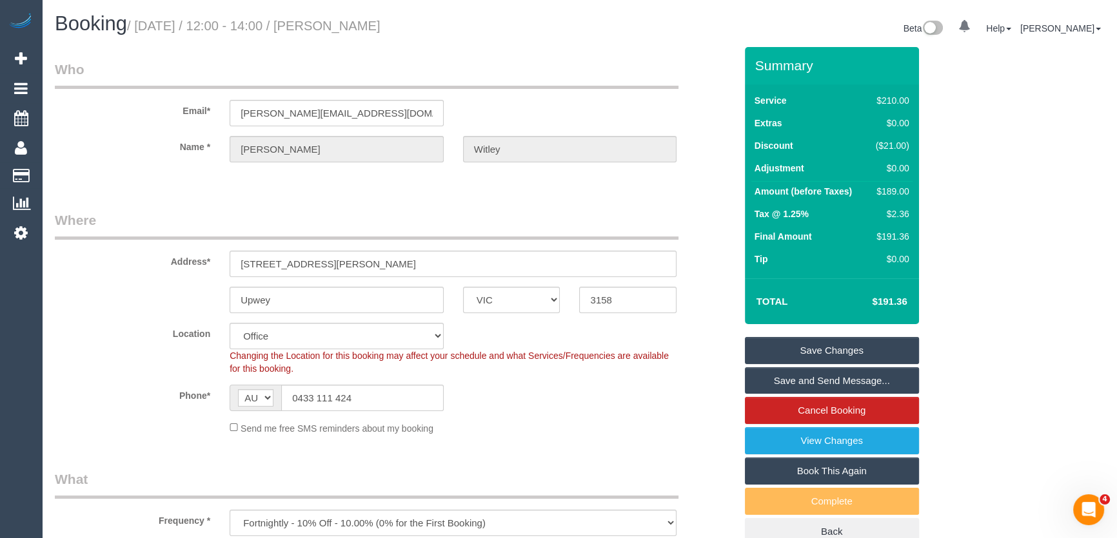
click at [348, 28] on small "/ August 29, 2025 / 12:00 - 14:00 / Mitch Witley" at bounding box center [253, 26] width 253 height 14
click at [346, 29] on small "/ August 29, 2025 / 12:00 - 14:00 / Mitch Witley" at bounding box center [253, 26] width 253 height 14
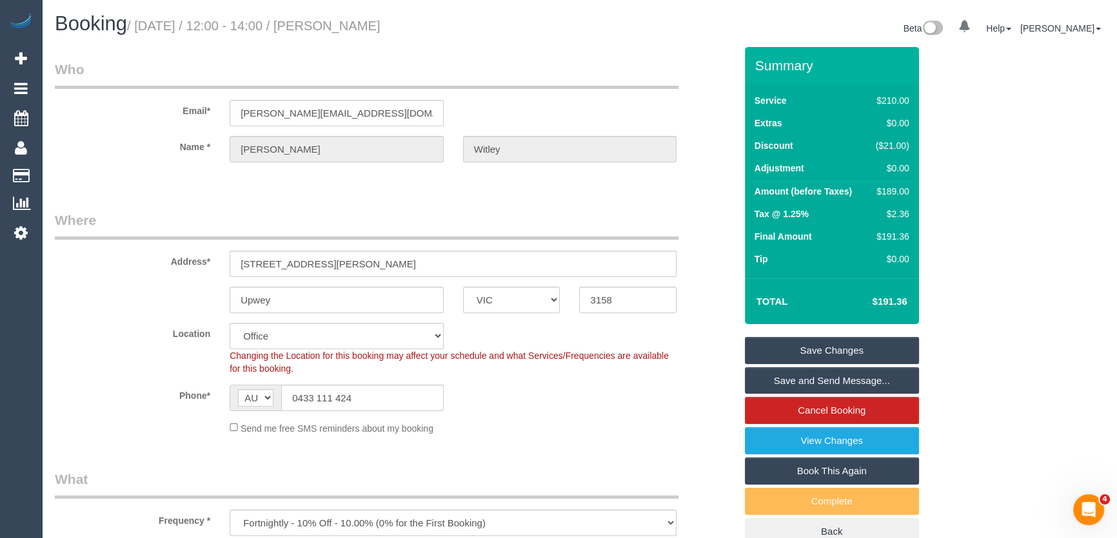
click at [346, 29] on small "/ August 29, 2025 / 12:00 - 14:00 / Mitch Witley" at bounding box center [253, 26] width 253 height 14
copy small "Mitch Witley"
click at [796, 355] on link "Save Changes" at bounding box center [832, 350] width 174 height 27
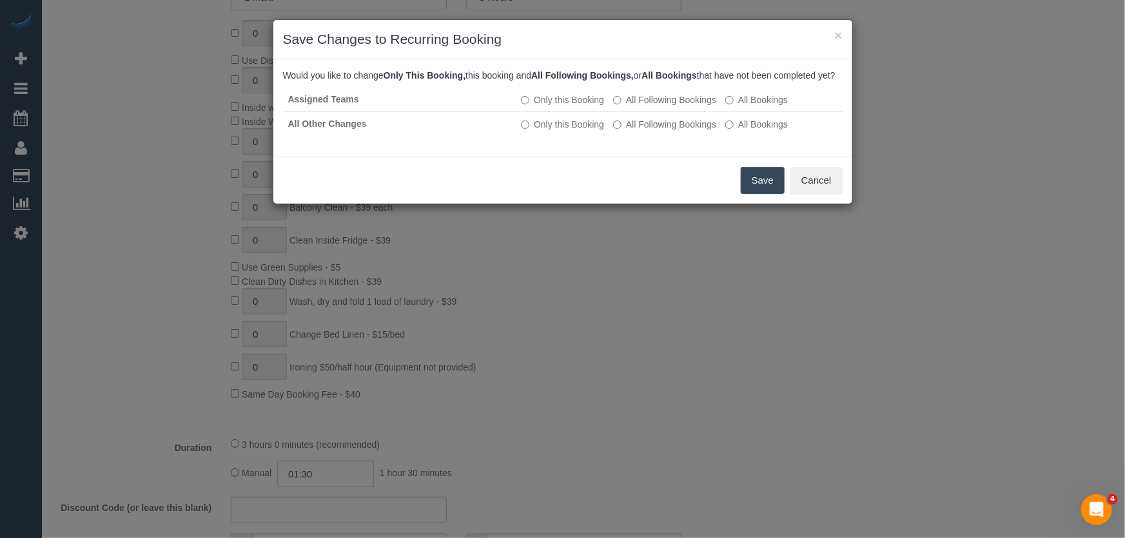
scroll to position [645, 0]
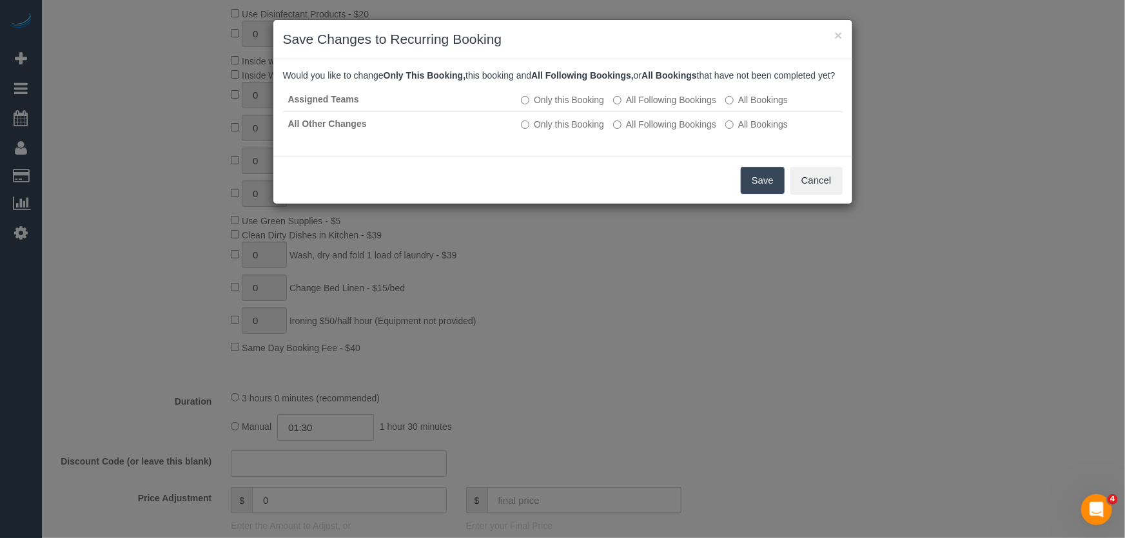
click at [753, 193] on button "Save" at bounding box center [763, 180] width 44 height 27
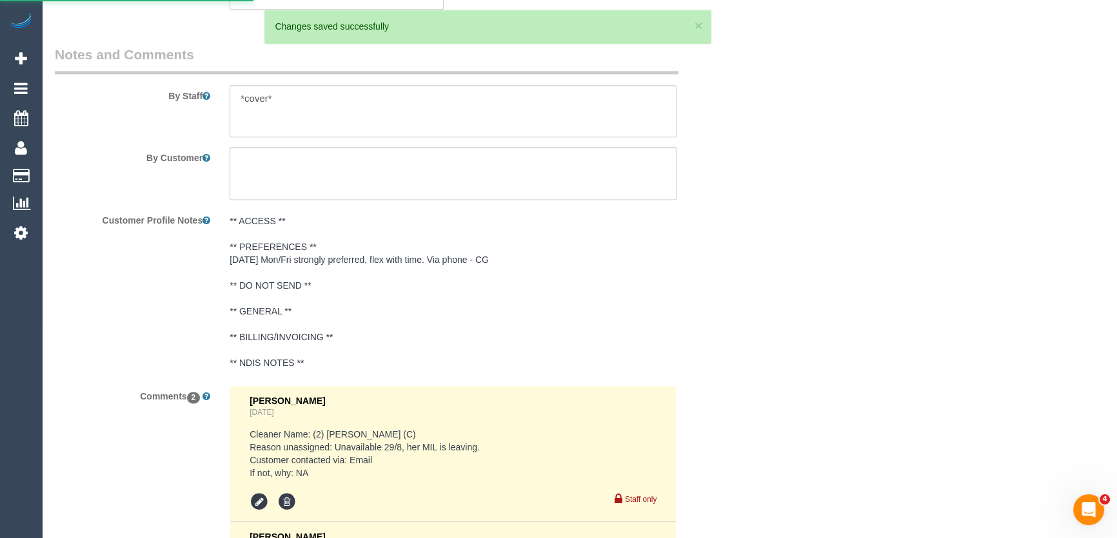
scroll to position [2425, 0]
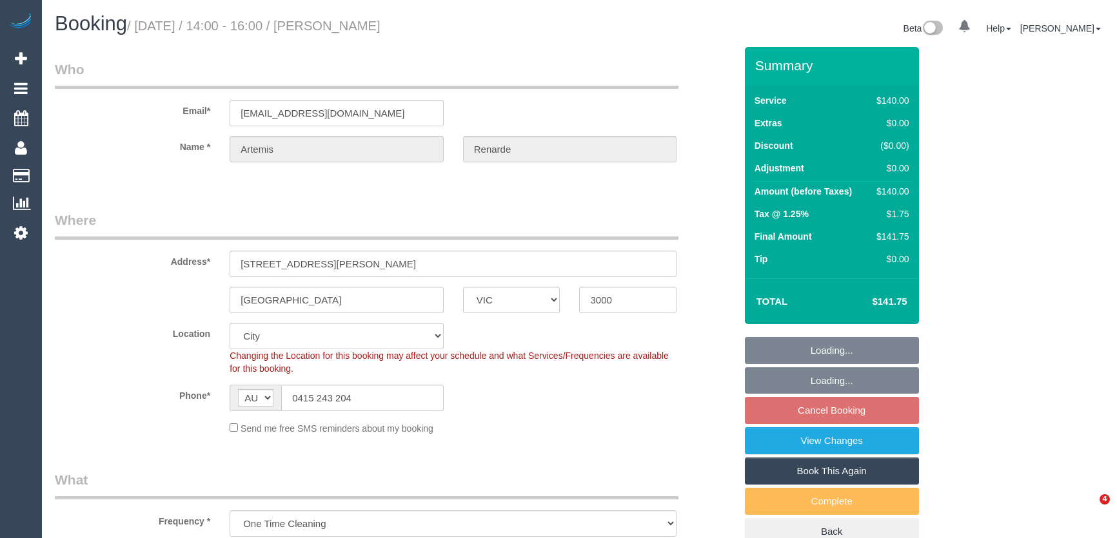
select select "VIC"
select select "object:1240"
select select "spot5"
select select "number:28"
select select "number:14"
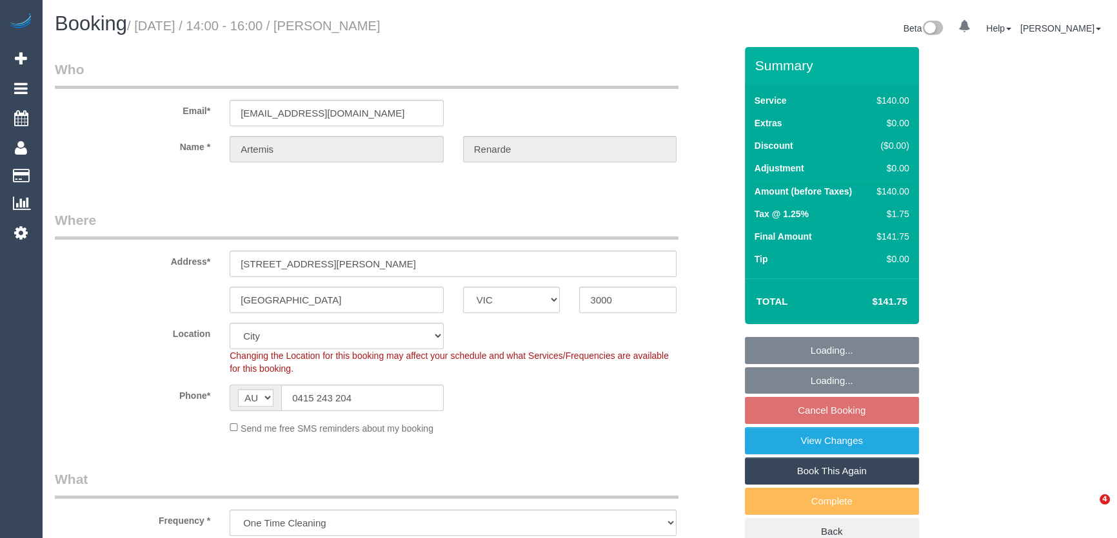
select select "number:20"
select select "number:25"
select select "number:13"
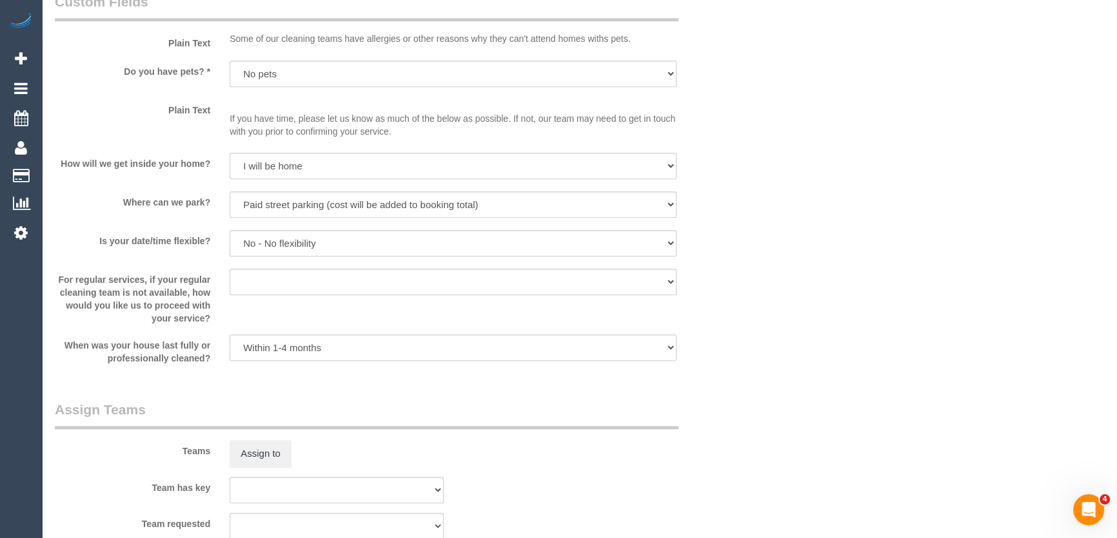
scroll to position [1433, 0]
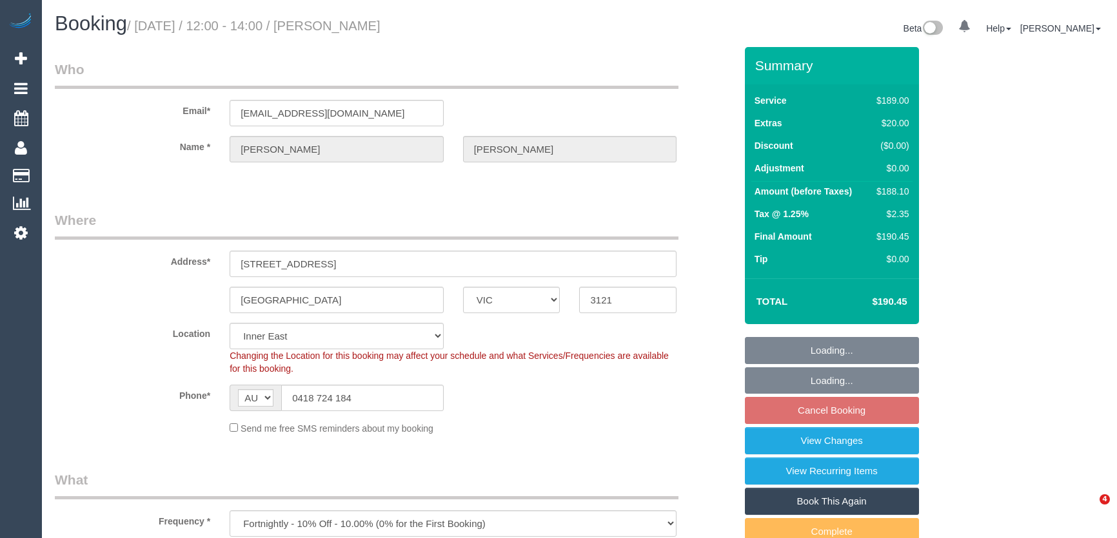
select select "VIC"
select select "string:stripe-pm_1Pt07V2GScqysDRVsVKffM5A"
select select "number:29"
select select "number:14"
select select "number:18"
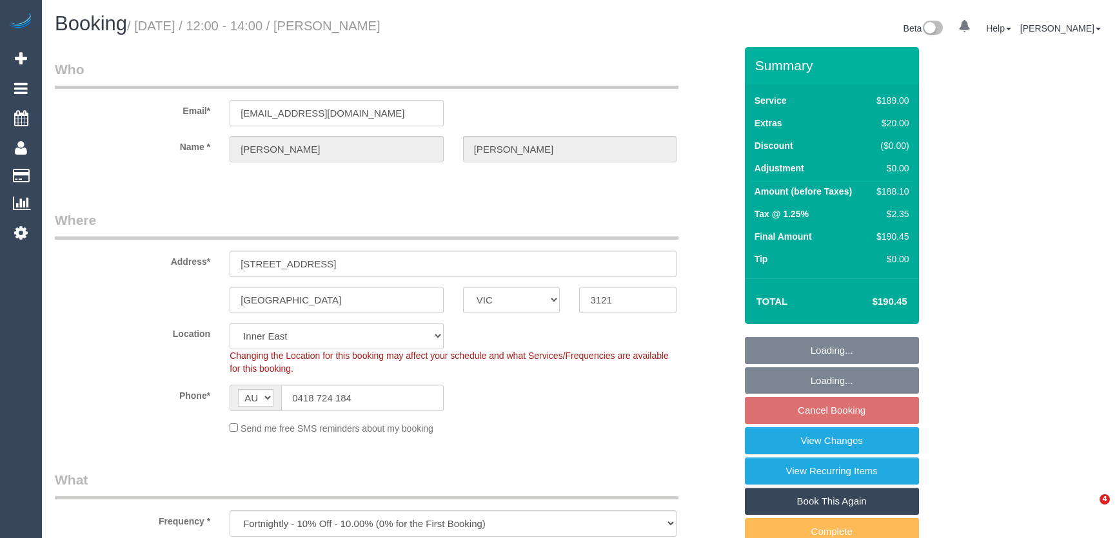
select select "number:24"
select select "number:34"
select select "number:13"
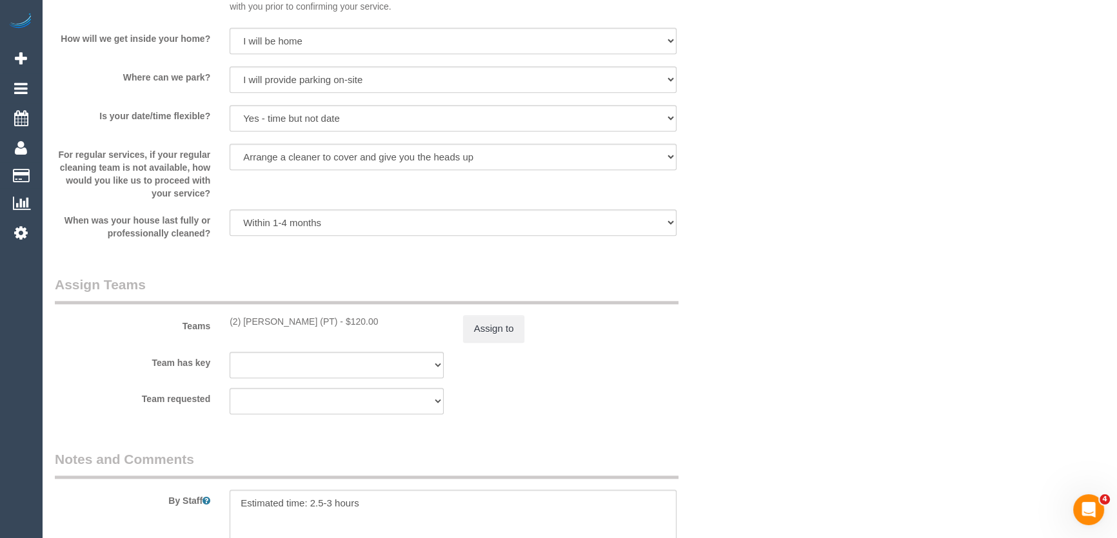
select select "spot4"
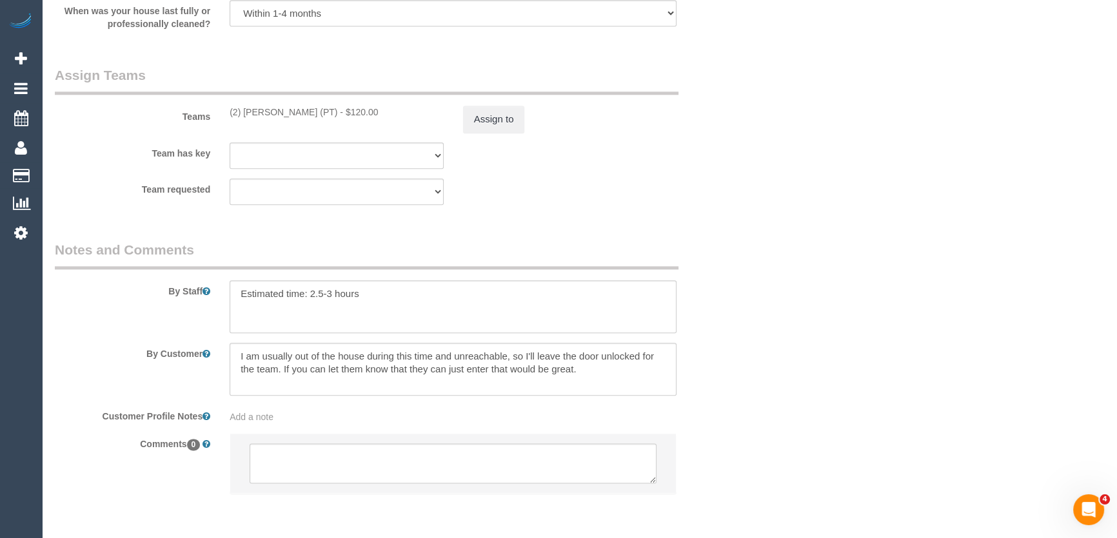
scroll to position [1938, 0]
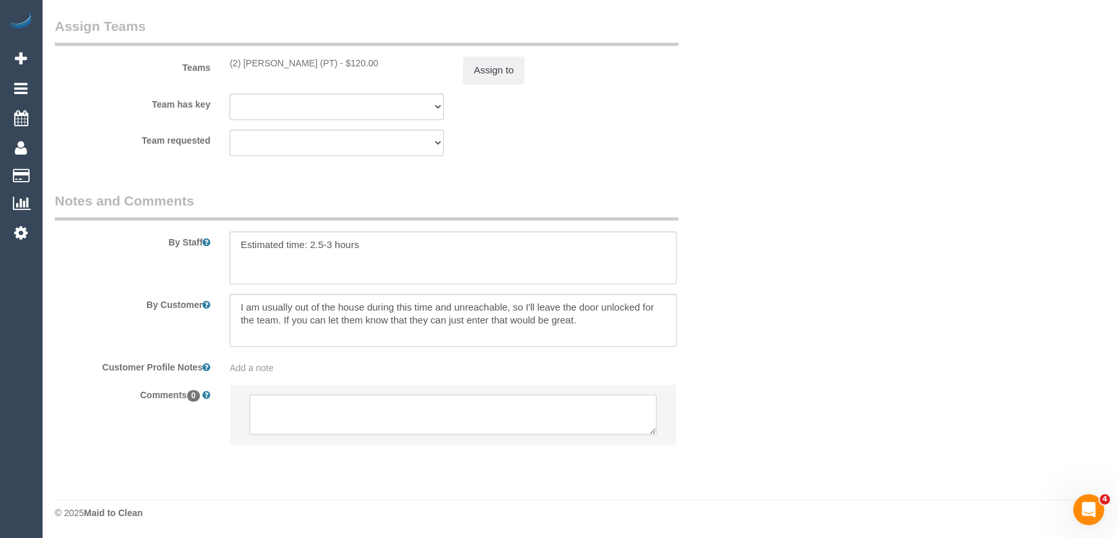
click at [277, 411] on textarea at bounding box center [453, 415] width 407 height 40
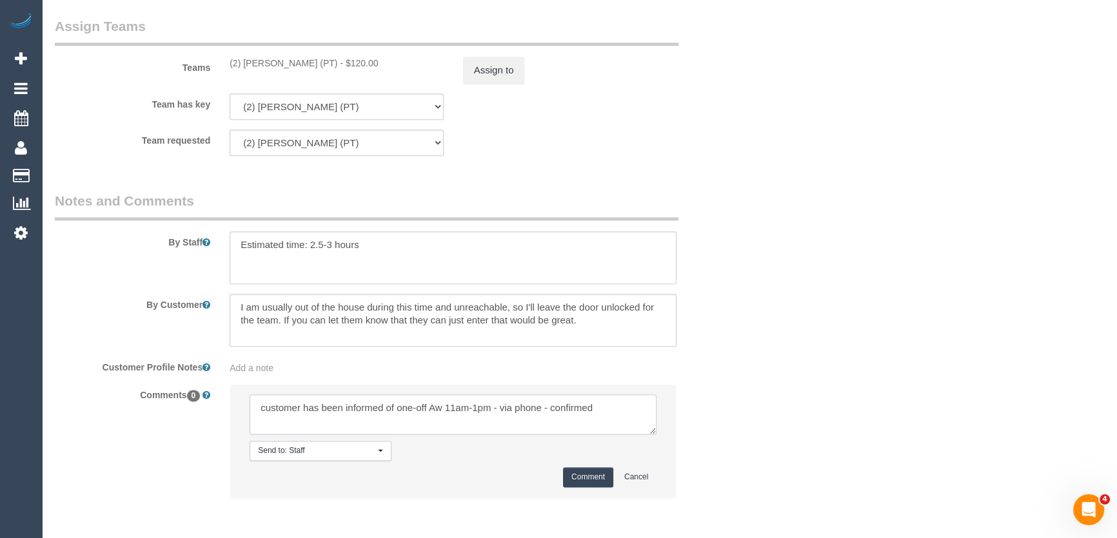
type textarea "customer has been informed of one-off Aw 11am-1pm - via phone - confirmed"
click at [585, 477] on button "Comment" at bounding box center [588, 477] width 50 height 20
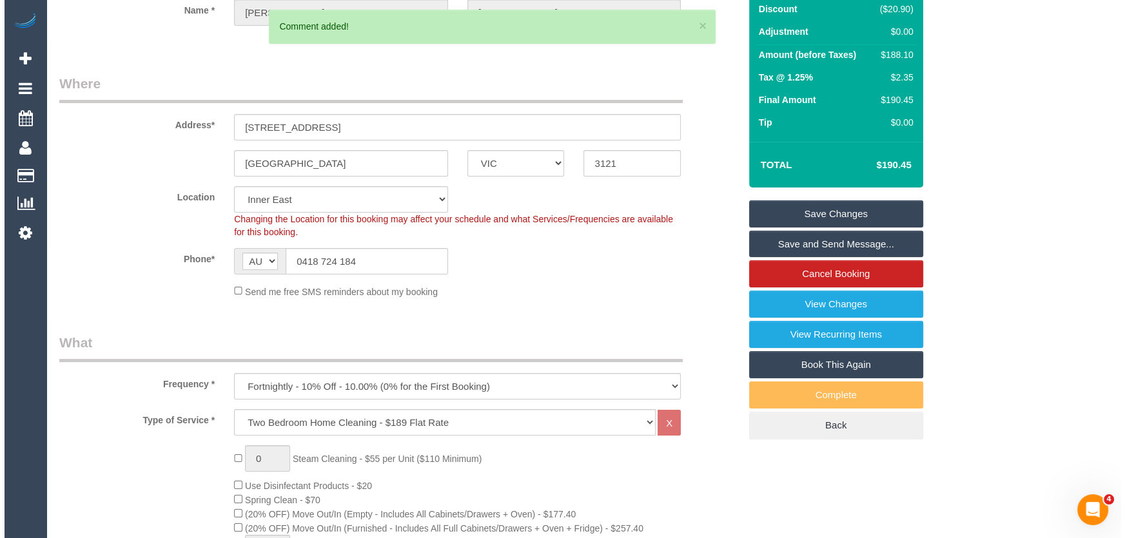
scroll to position [0, 0]
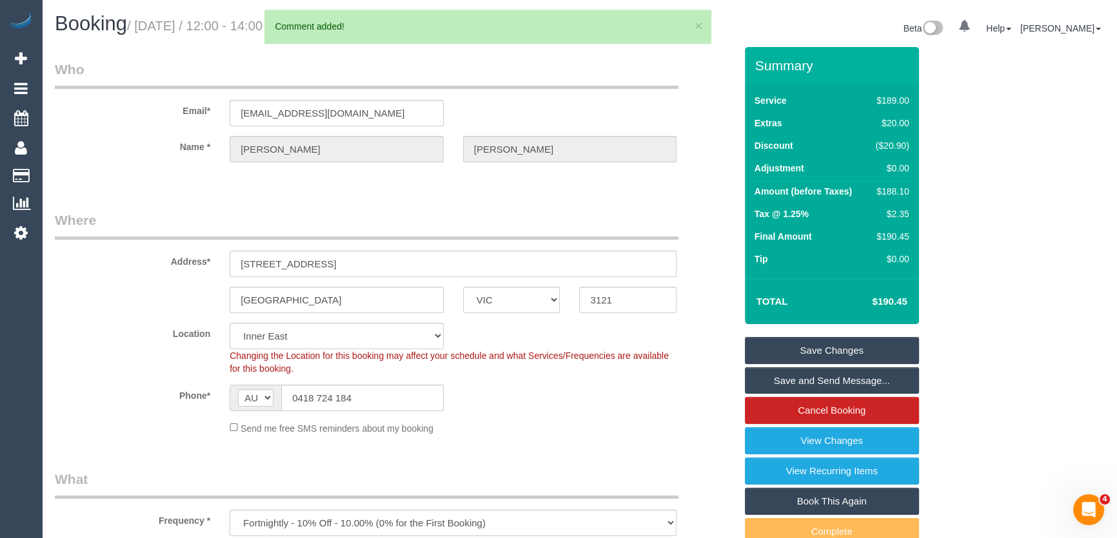
click at [832, 379] on link "Save and Send Message..." at bounding box center [832, 381] width 174 height 27
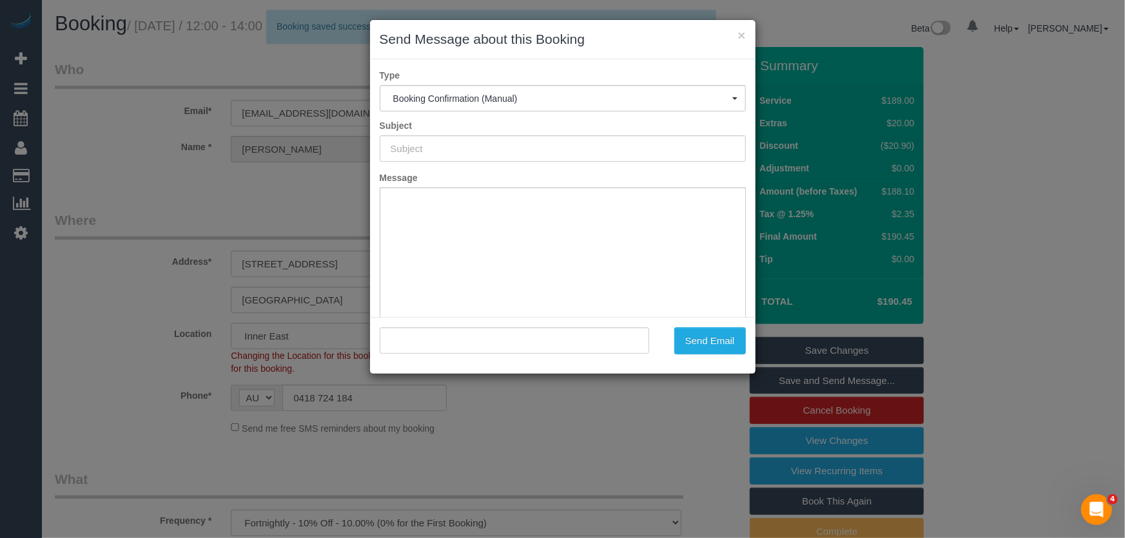
type input "Booking Confirmed"
type input ""Patrick Cooper" <patrickcooper@duck.com>"
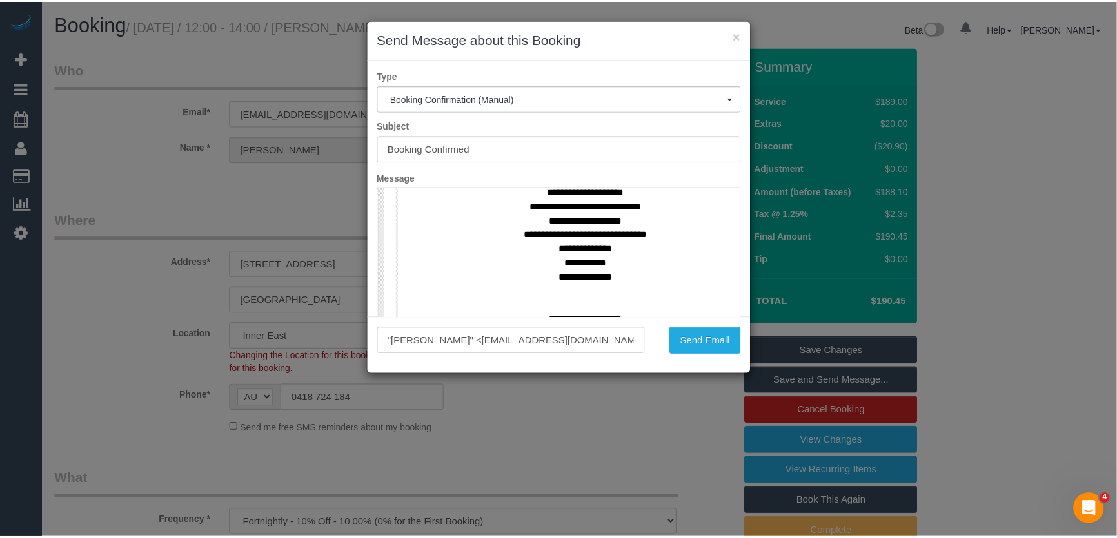
scroll to position [469, 0]
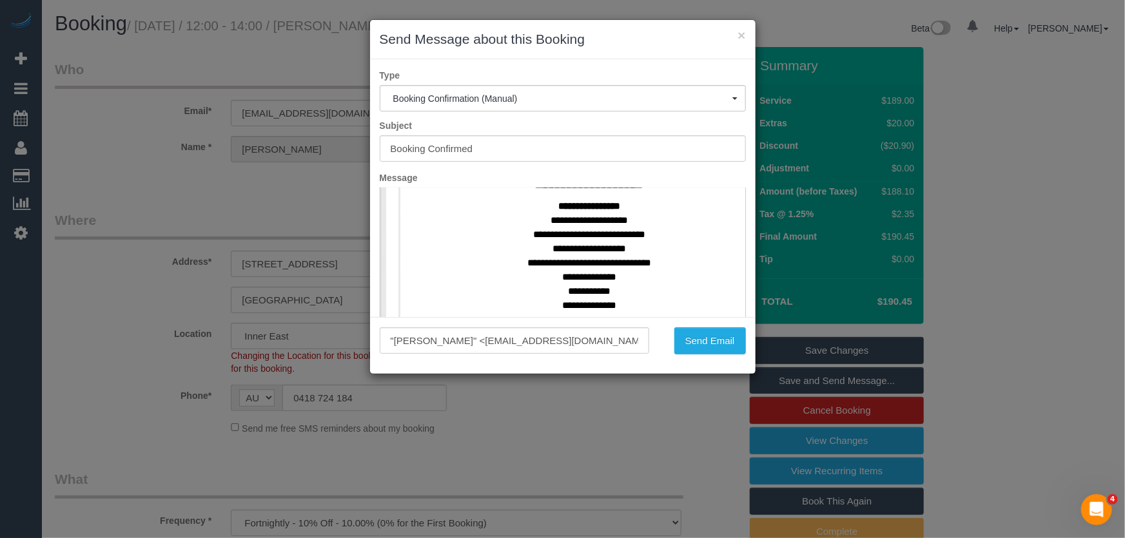
click at [625, 431] on div "× Send Message about this Booking Type Booking Confirmation (Manual) Booking Co…" at bounding box center [562, 269] width 1125 height 538
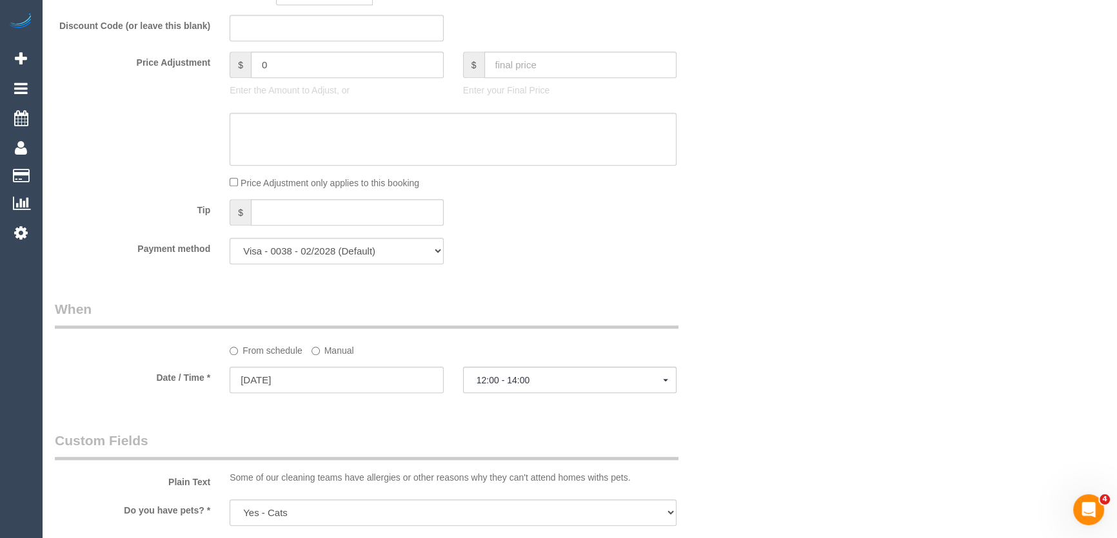
scroll to position [1231, 0]
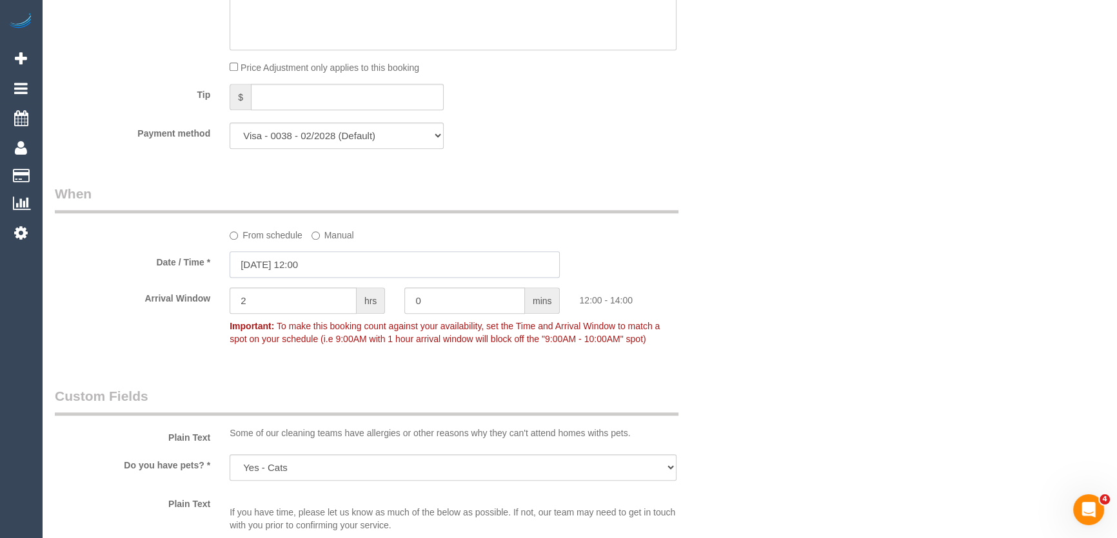
click at [333, 264] on input "02/09/2025 12:00" at bounding box center [395, 264] width 330 height 26
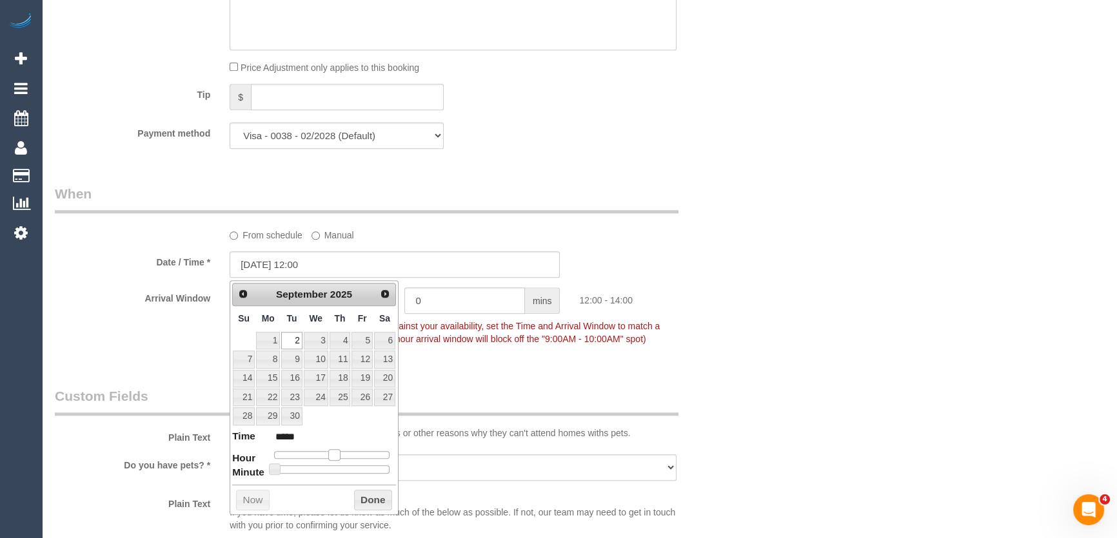
type input "02/09/2025 11:00"
type input "*****"
click at [332, 450] on span at bounding box center [329, 455] width 12 height 12
click at [863, 375] on div "Who Email* patrickcooper@duck.com Name * Patrick Cooper Where Address* 26 Rothe…" at bounding box center [579, 92] width 1049 height 2552
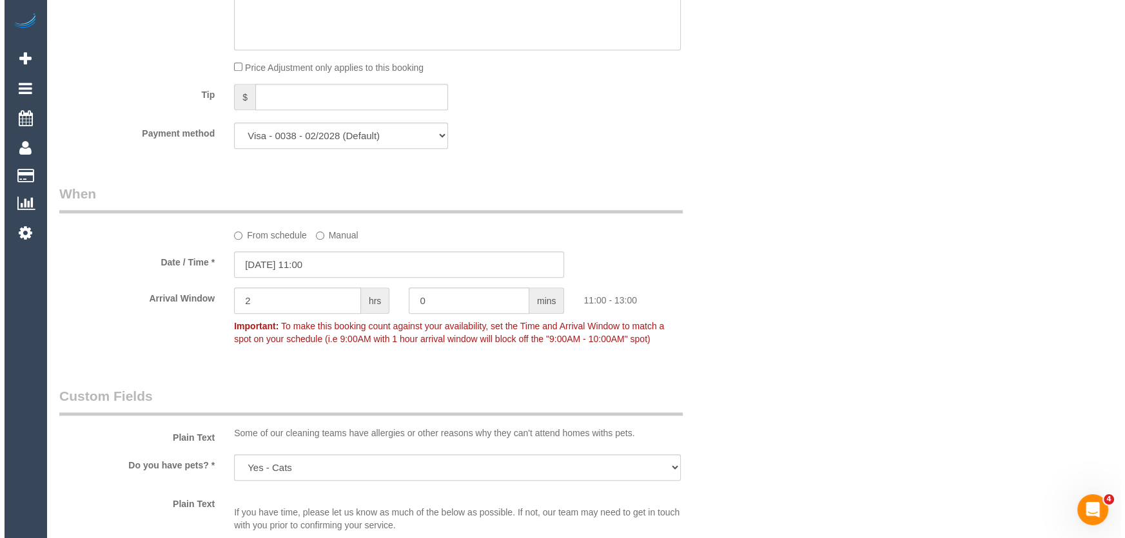
scroll to position [0, 0]
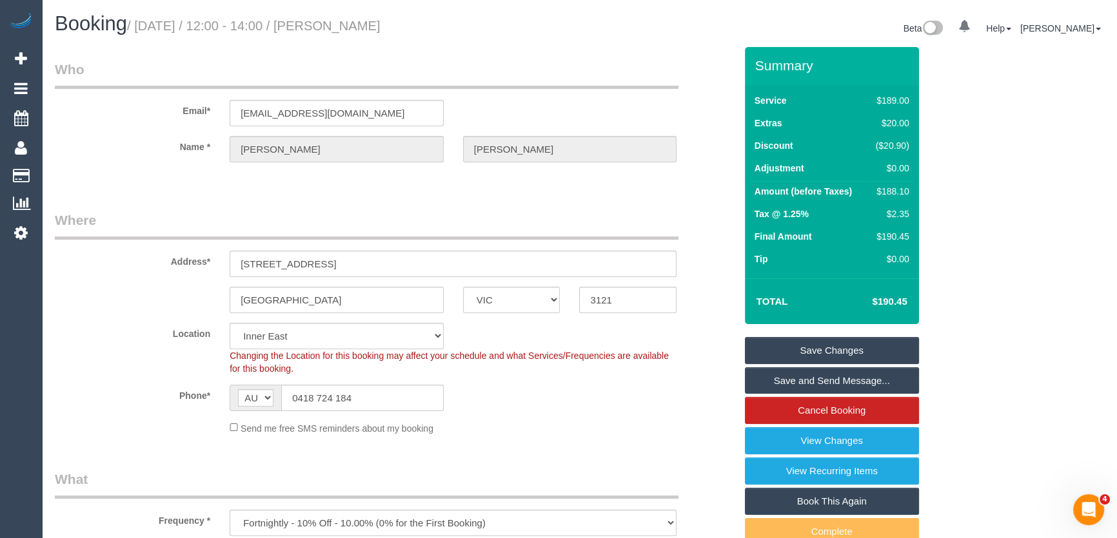
click at [771, 380] on link "Save and Send Message..." at bounding box center [832, 381] width 174 height 27
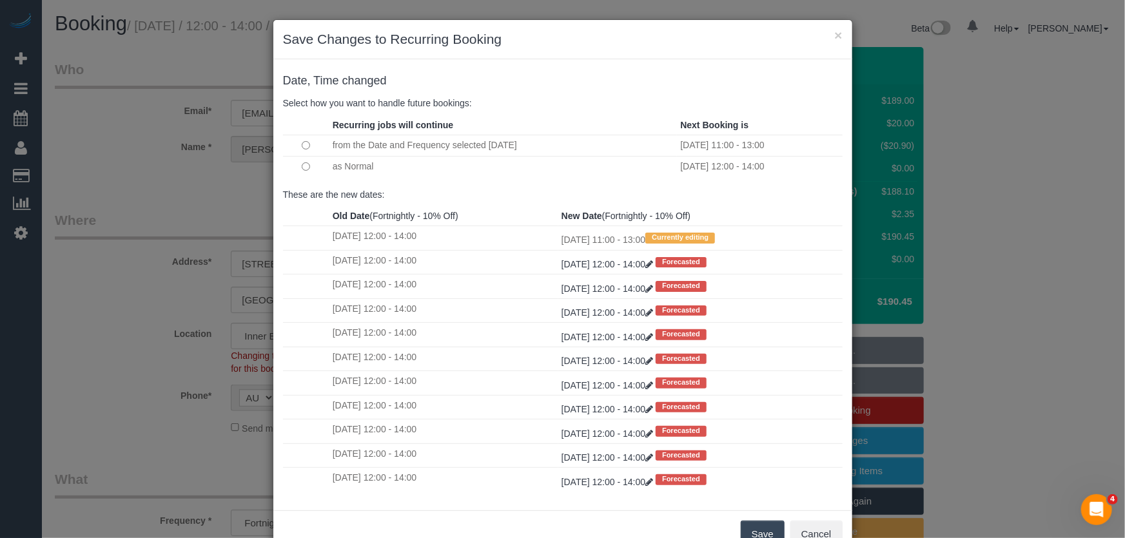
click at [750, 528] on button "Save" at bounding box center [763, 534] width 44 height 27
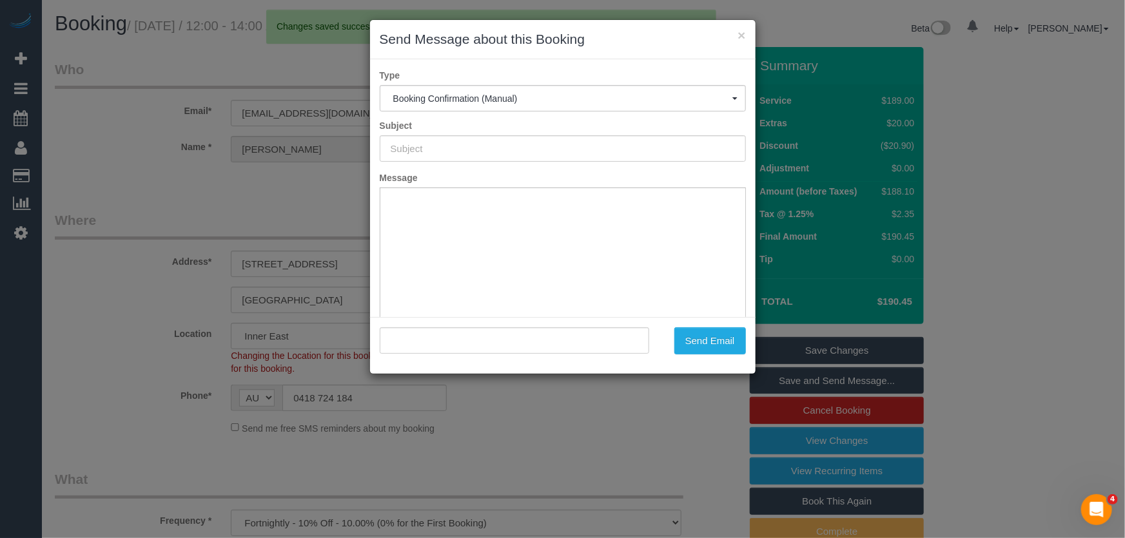
type input "Booking Confirmed"
type input ""Patrick Cooper" <patrickcooper@duck.com>"
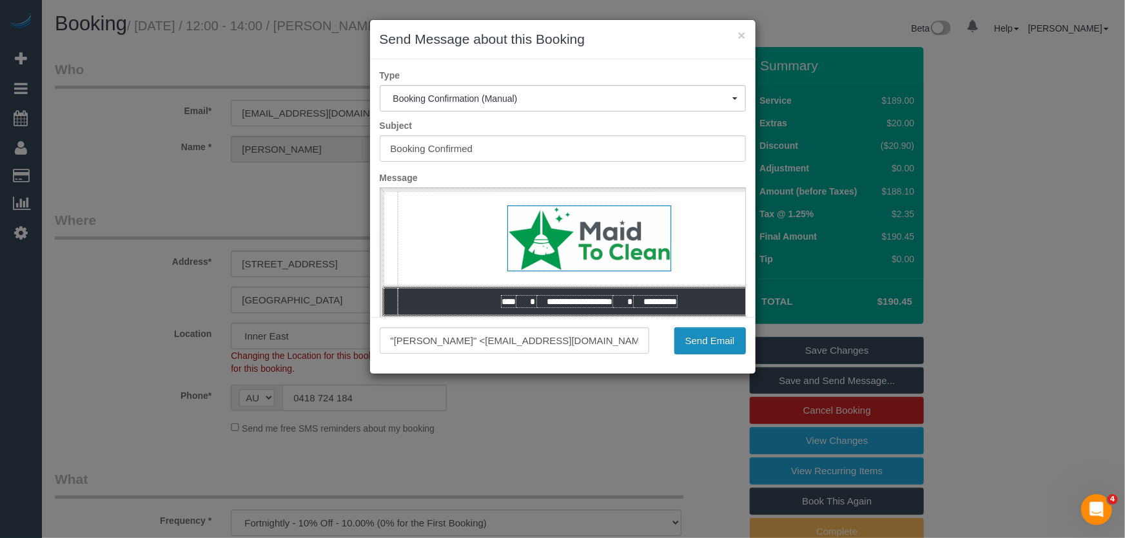
drag, startPoint x: 712, startPoint y: 347, endPoint x: 665, endPoint y: 455, distance: 117.5
click at [712, 347] on button "Send Email" at bounding box center [710, 341] width 72 height 27
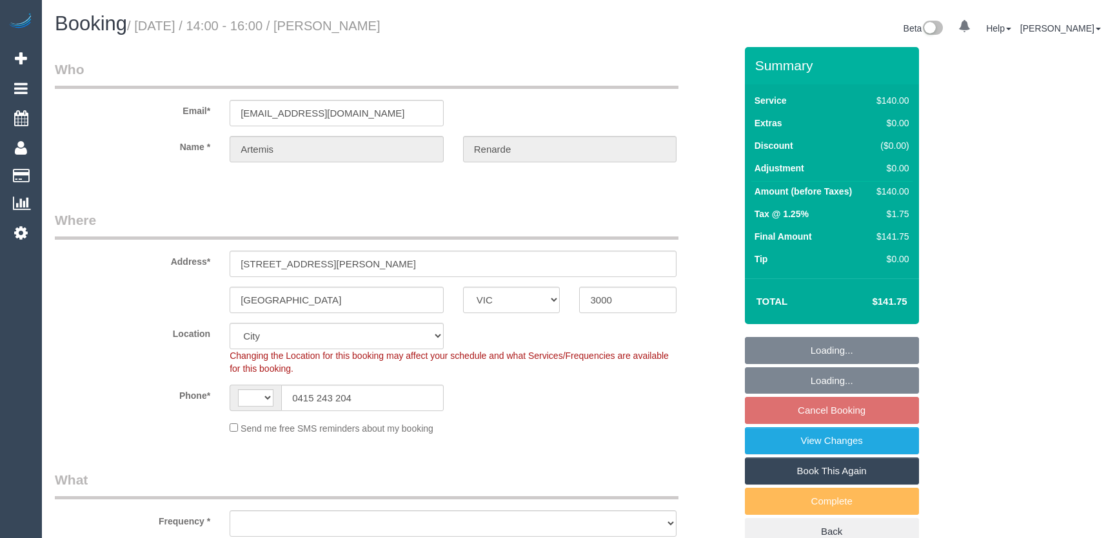
select select "VIC"
select select "spot5"
select select "string:AU"
select select "number:28"
select select "number:14"
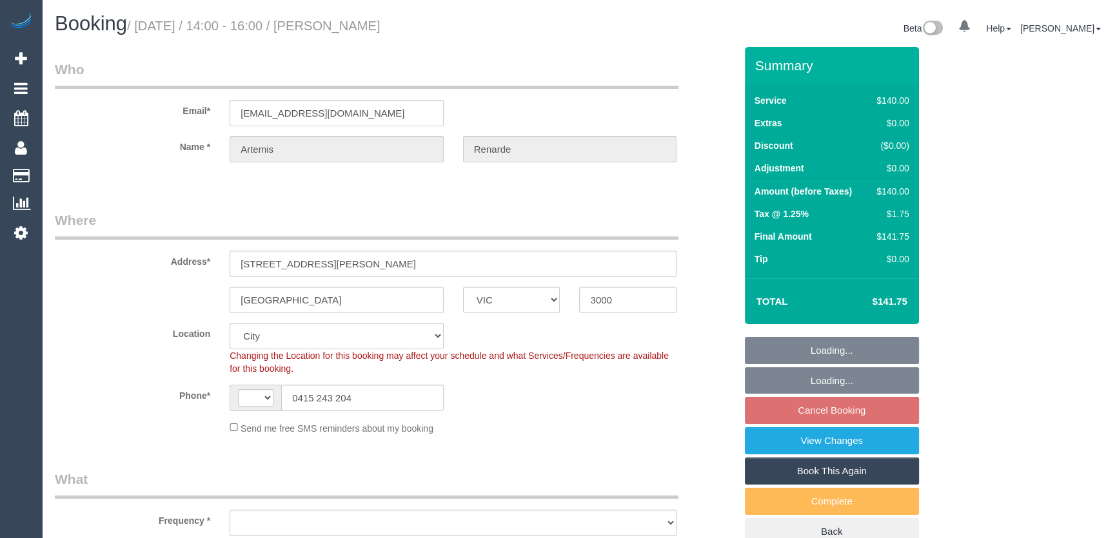
select select "number:20"
select select "number:25"
select select "number:13"
select select "object:1071"
select select "spot30"
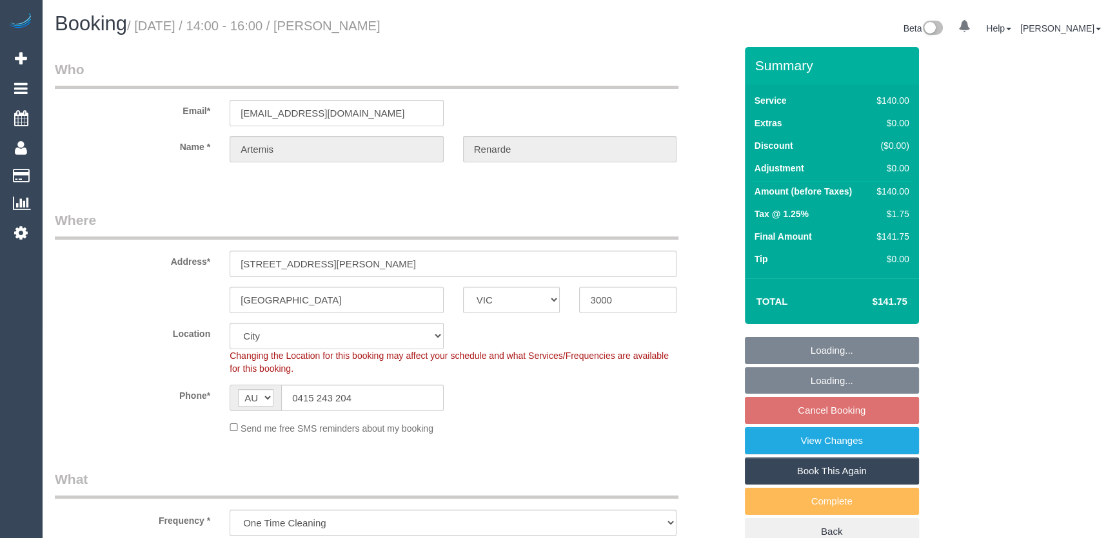
select select "object:1240"
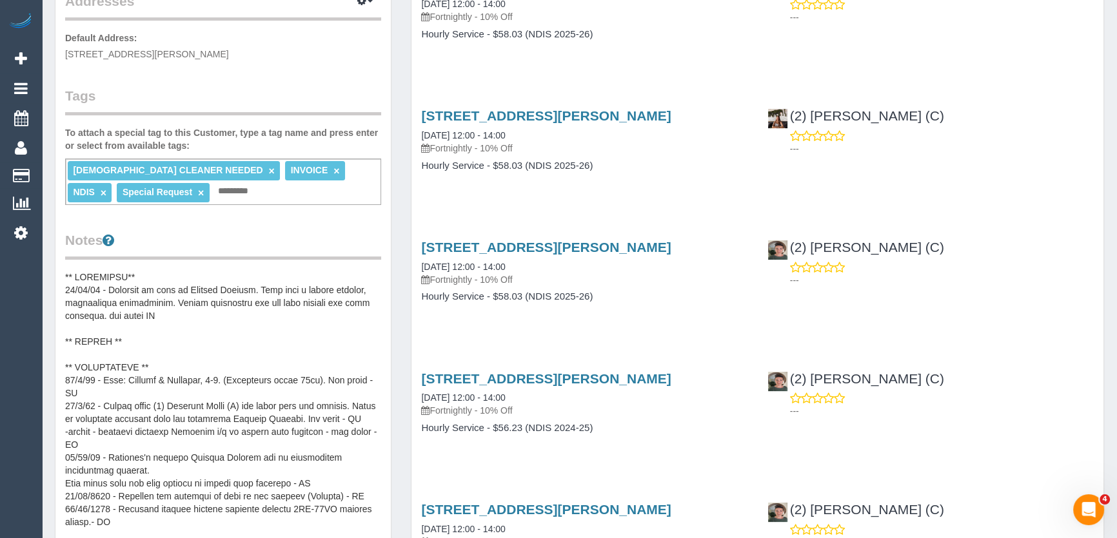
click at [159, 273] on pre at bounding box center [223, 400] width 316 height 258
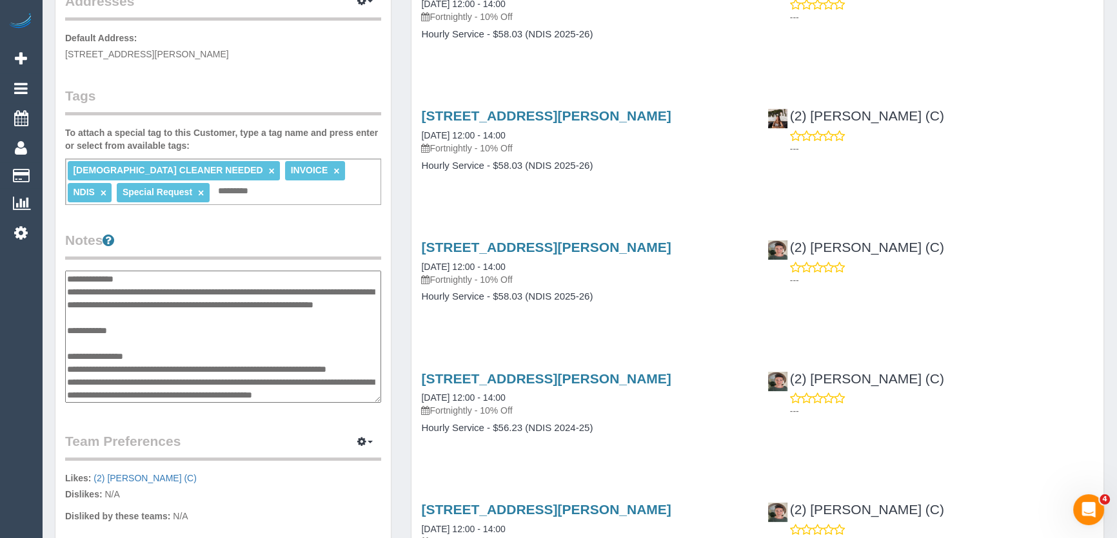
click at [374, 259] on div "Notes" at bounding box center [223, 319] width 316 height 176
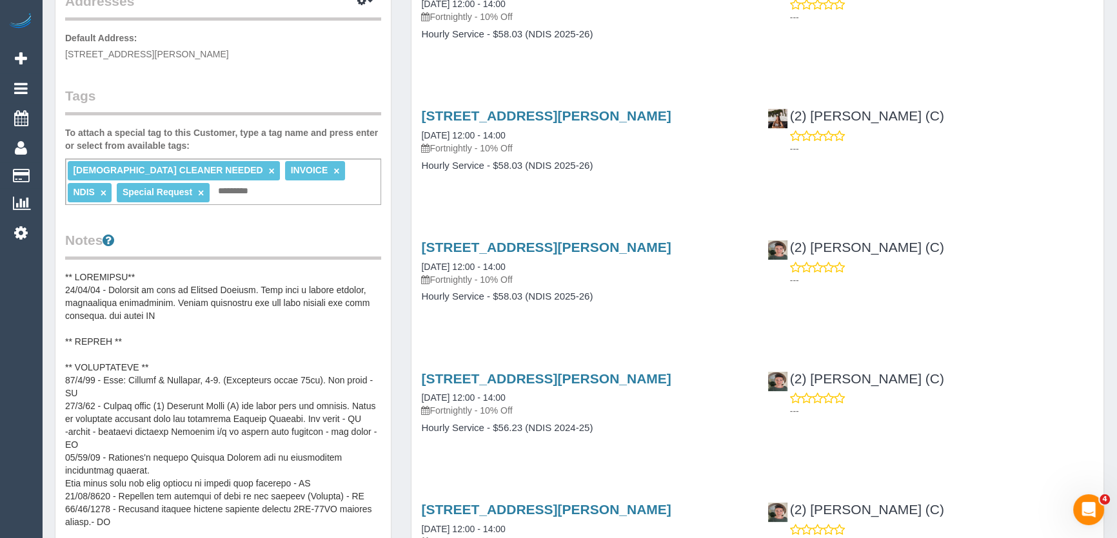
click at [147, 271] on pre at bounding box center [223, 400] width 316 height 258
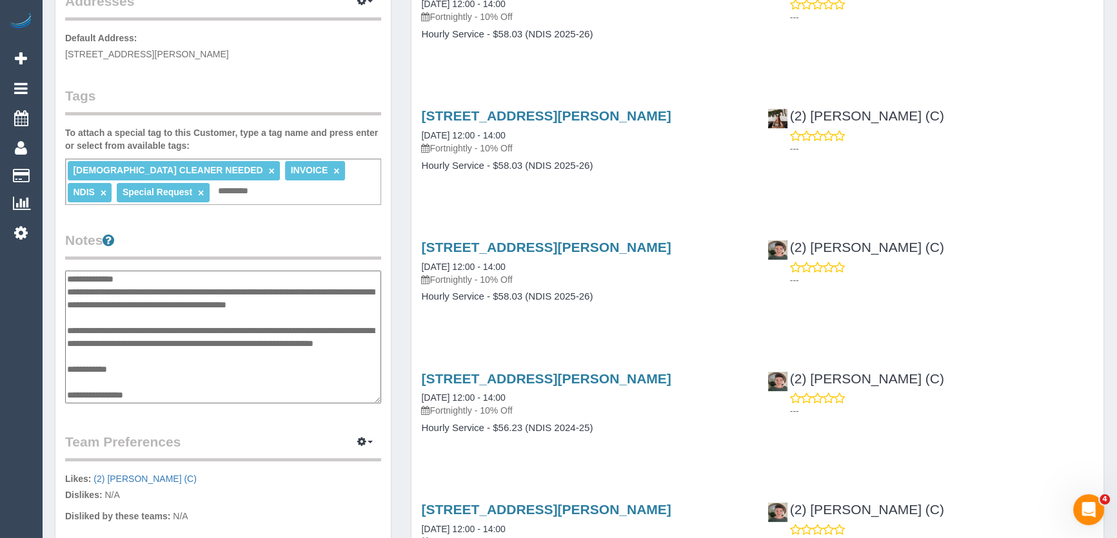
click at [75, 315] on textarea at bounding box center [223, 337] width 316 height 133
type textarea "**********"
click at [123, 313] on textarea at bounding box center [223, 337] width 316 height 133
click at [68, 289] on textarea at bounding box center [223, 337] width 316 height 133
click at [562, 333] on div "Service Feedback 7 Page Court, Lalor, VIC 3075 12/08/2025 13:00 - 14:00 Fortnig…" at bounding box center [757, 465] width 673 height 1302
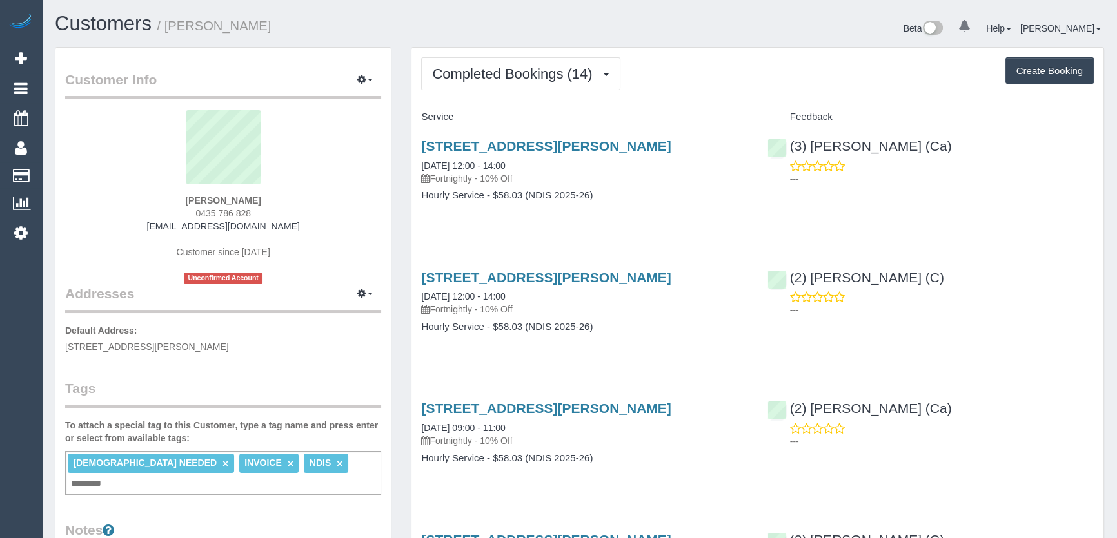
click at [282, 226] on div "[PERSON_NAME] 0435 786 828 [EMAIL_ADDRESS][DOMAIN_NAME] Customer since [DATE] U…" at bounding box center [223, 197] width 316 height 174
click at [282, 225] on div "[PERSON_NAME] 0435 786 828 [EMAIL_ADDRESS][DOMAIN_NAME] Customer since [DATE] U…" at bounding box center [223, 197] width 316 height 174
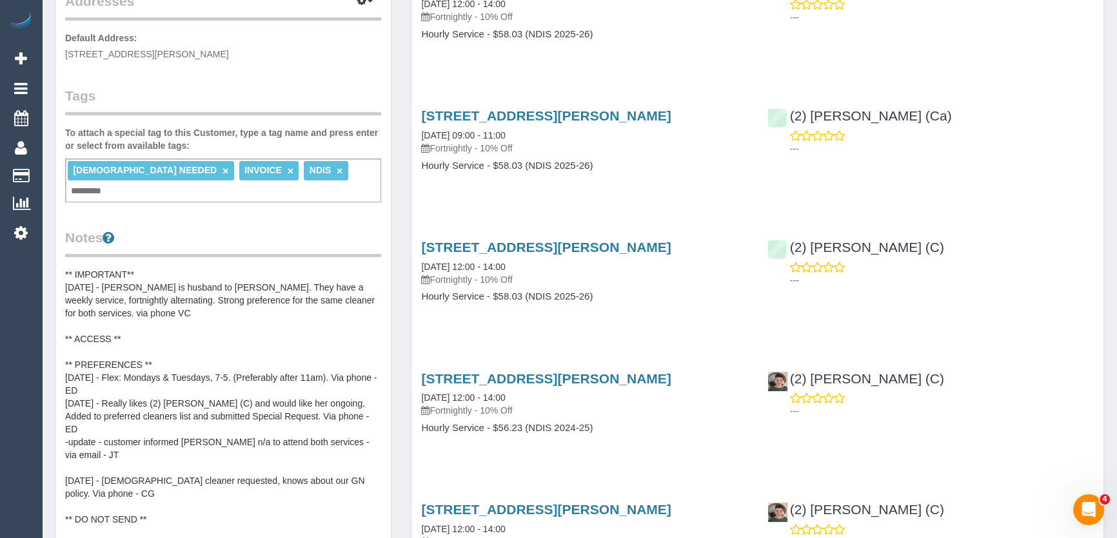
scroll to position [234, 0]
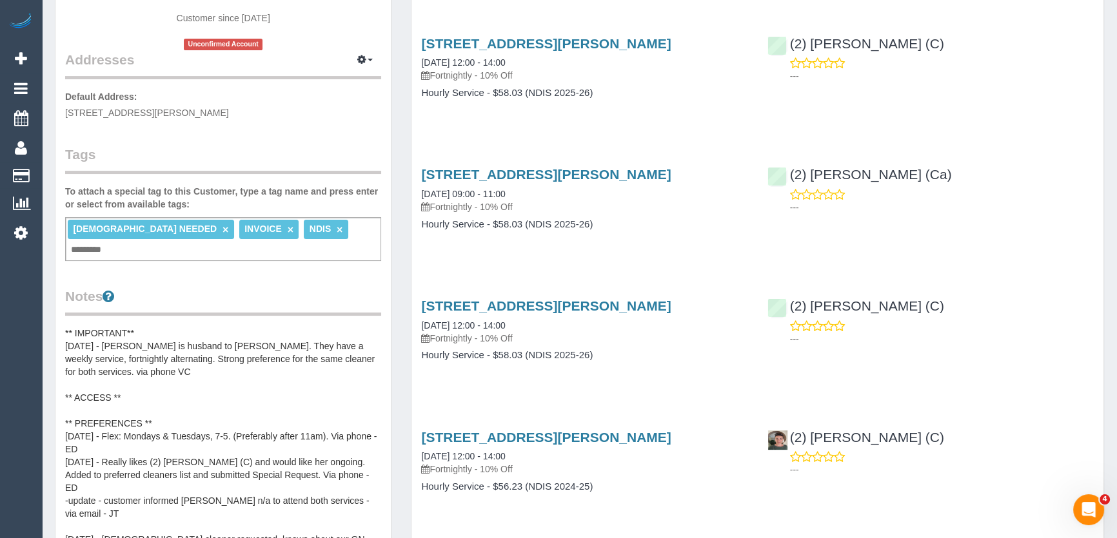
click at [68, 327] on pre "** IMPORTANT** [DATE] - [PERSON_NAME] is husband to [PERSON_NAME]. They have a …" at bounding box center [223, 456] width 316 height 258
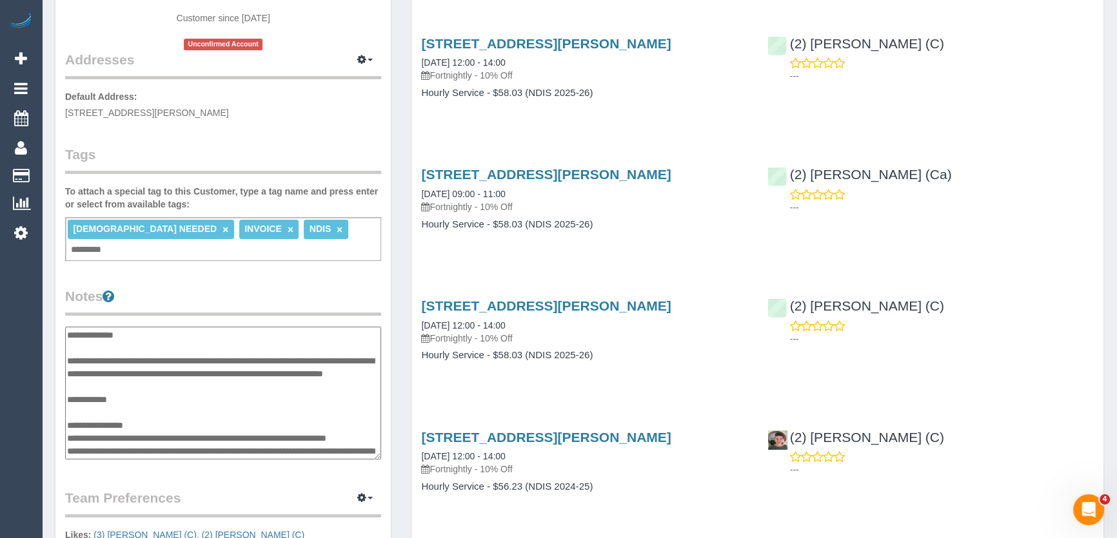
type textarea "**********"
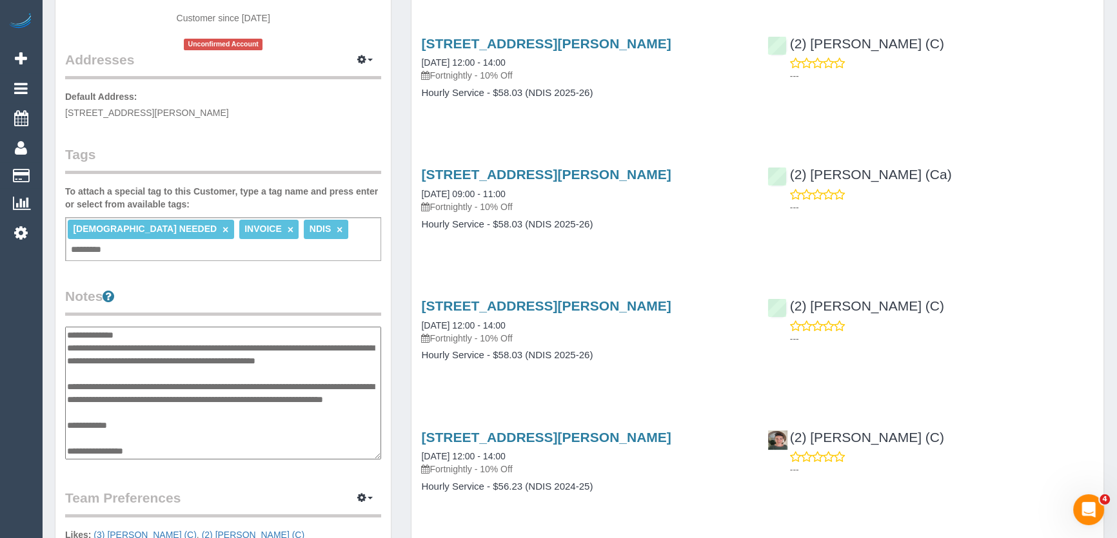
click at [654, 381] on div "[STREET_ADDRESS][PERSON_NAME] [DATE] 12:00 - 14:00 Fortnightly - 10% Off Hourly…" at bounding box center [584, 337] width 346 height 99
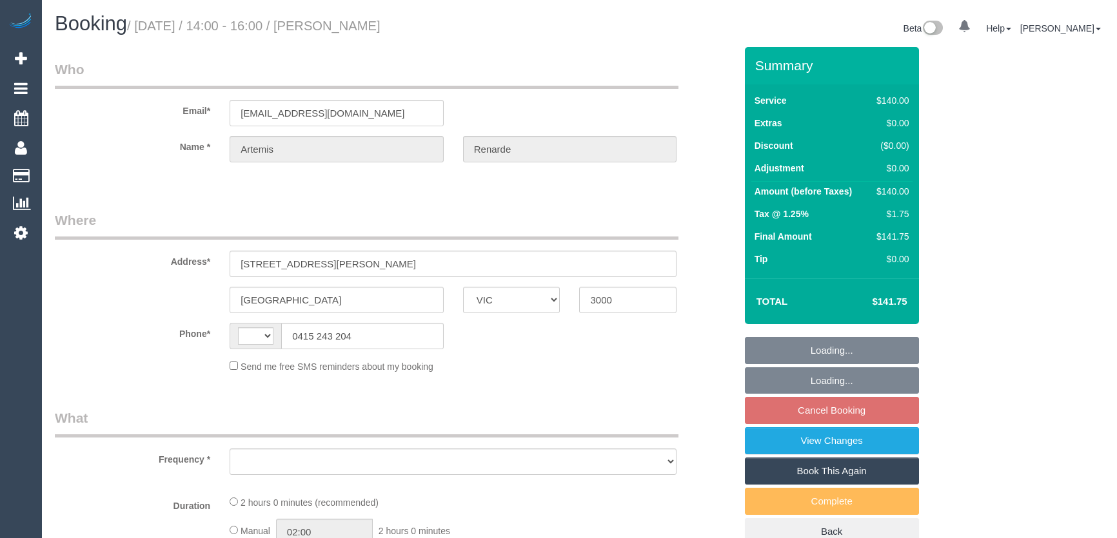
select select "VIC"
select select "spot5"
select select "string:stripe-pm_1QwZ9S2GScqysDRVHjhHsZcL"
select select "number:28"
select select "number:14"
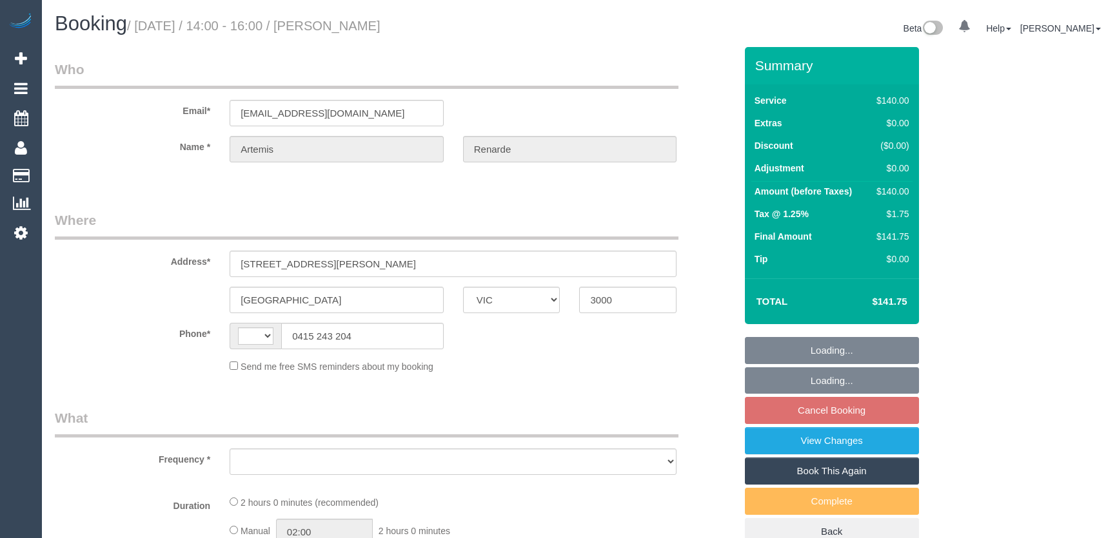
select select "number:20"
select select "number:25"
select select "number:13"
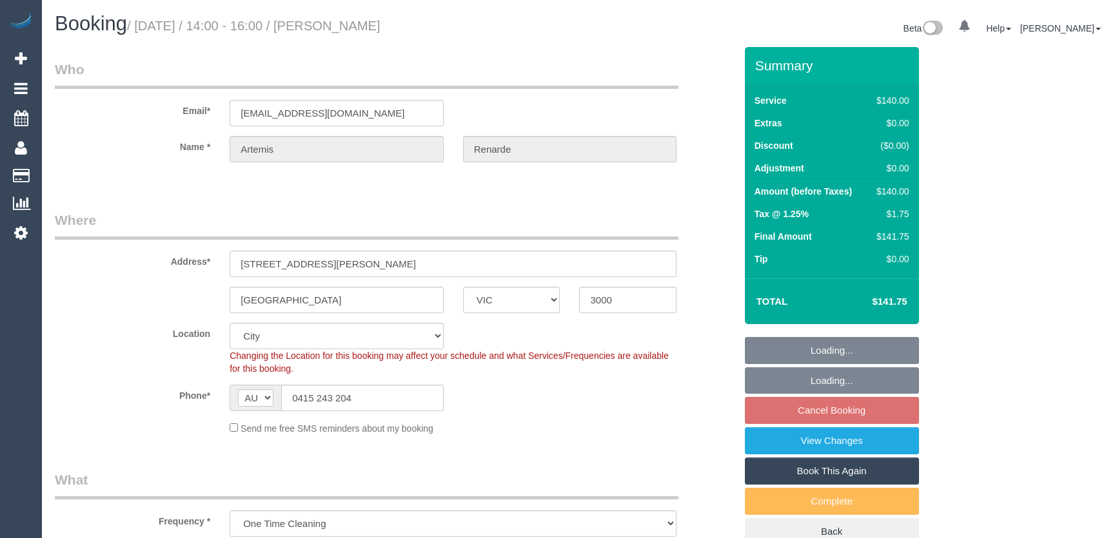
select select "string:AU"
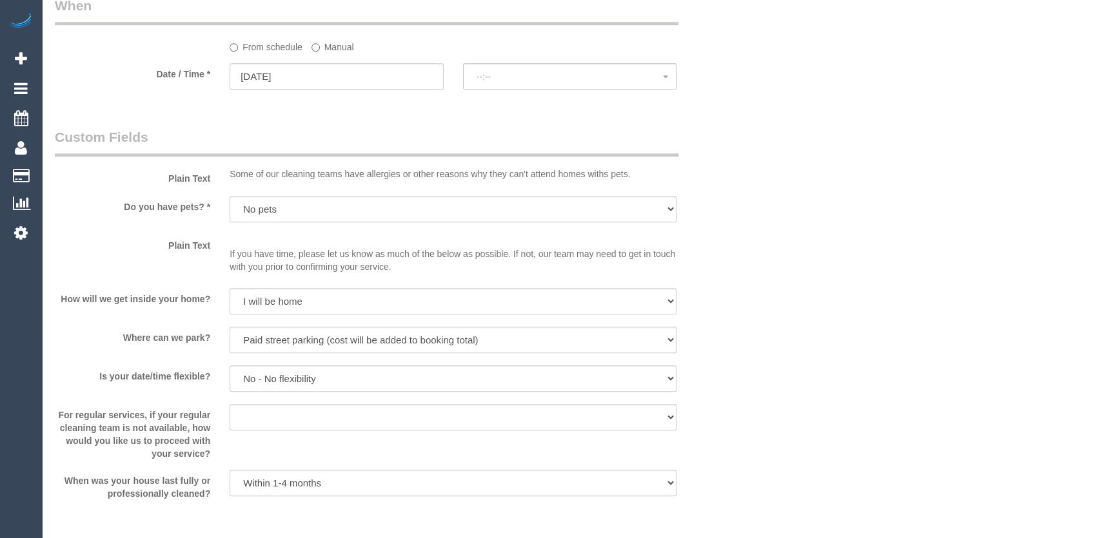
select select "object:1240"
select select "spot30"
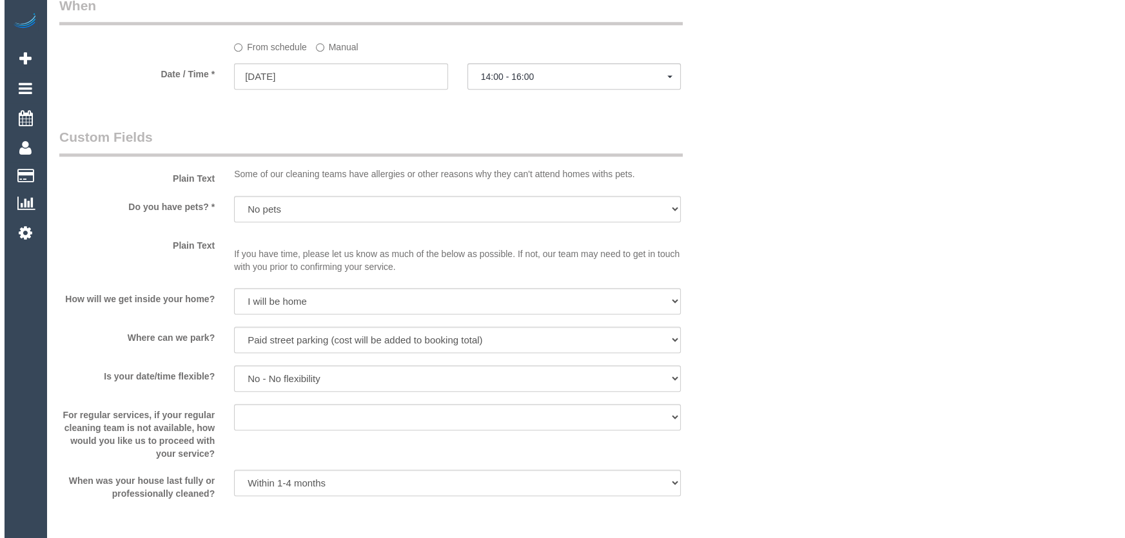
scroll to position [1656, 0]
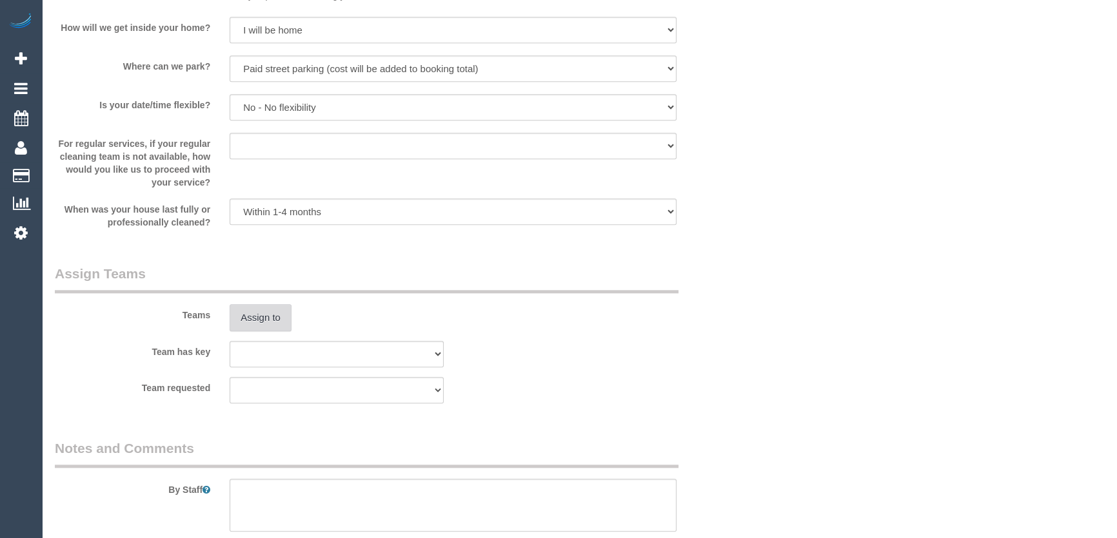
click at [258, 319] on button "Assign to" at bounding box center [261, 317] width 62 height 27
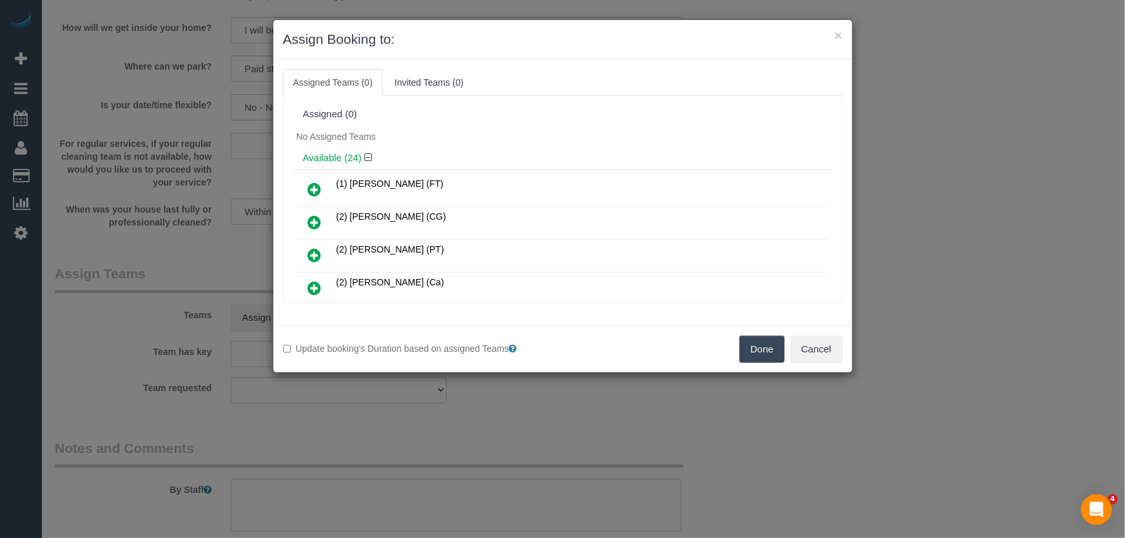
click at [309, 255] on icon at bounding box center [315, 255] width 14 height 15
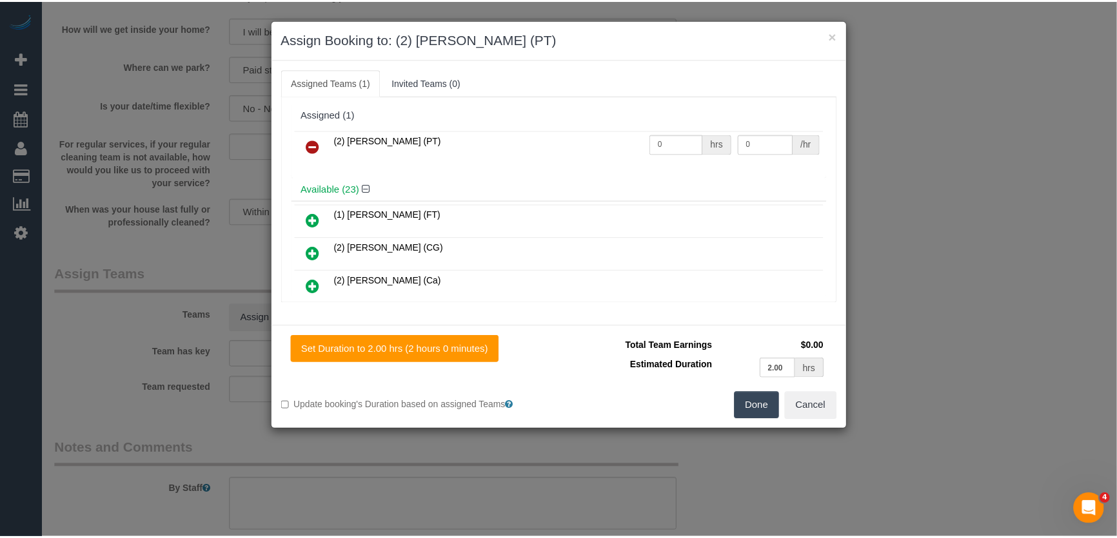
scroll to position [0, 0]
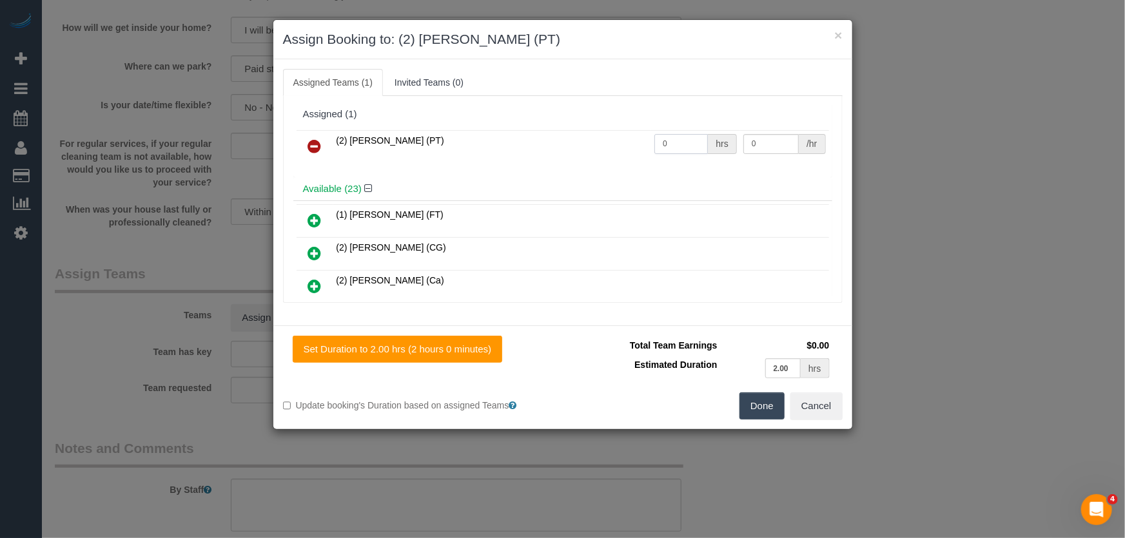
click at [678, 148] on input "0" at bounding box center [681, 144] width 54 height 20
type input "2"
type input "37.5"
click at [761, 417] on button "Done" at bounding box center [762, 406] width 45 height 27
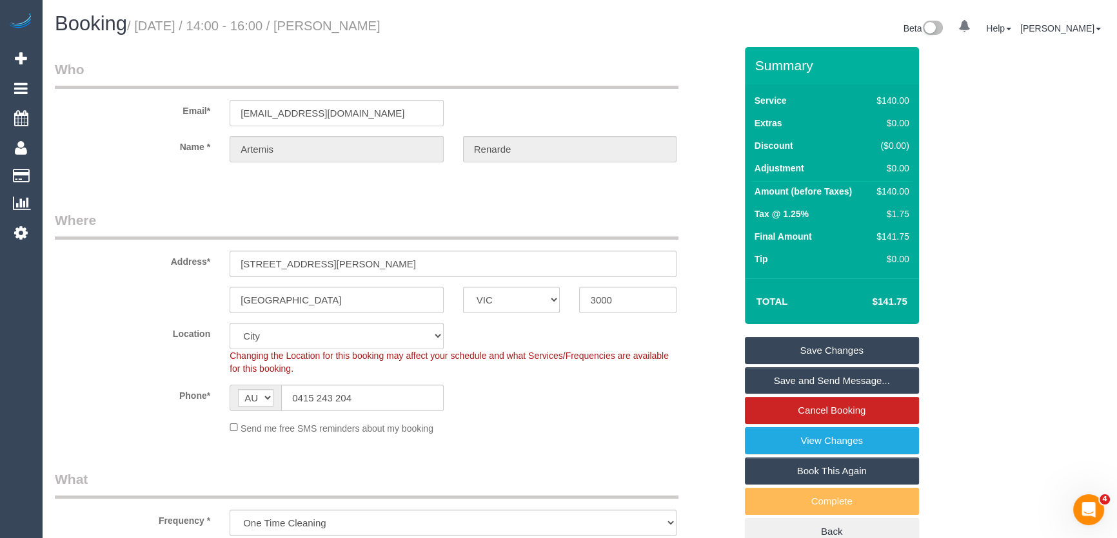
click at [380, 26] on small "/ September 02, 2025 / 14:00 - 16:00 / Artemis Renarde" at bounding box center [253, 26] width 253 height 14
copy small "Artemis Renarde"
click at [819, 381] on link "Save and Send Message..." at bounding box center [832, 381] width 174 height 27
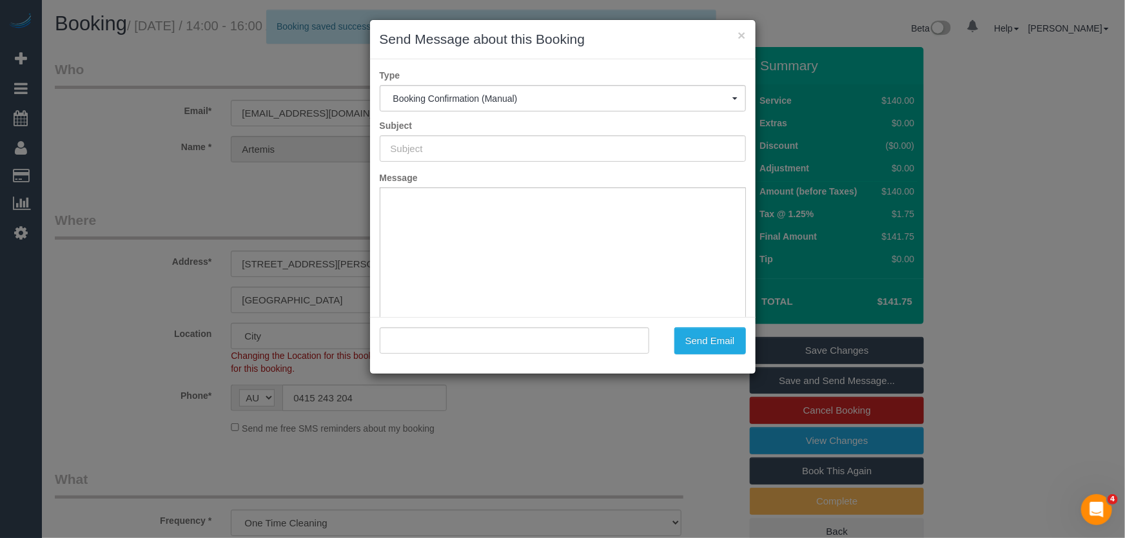
type input "Booking Confirmed"
type input ""Artemis Renarde" <antarcticite09@gmail.com>"
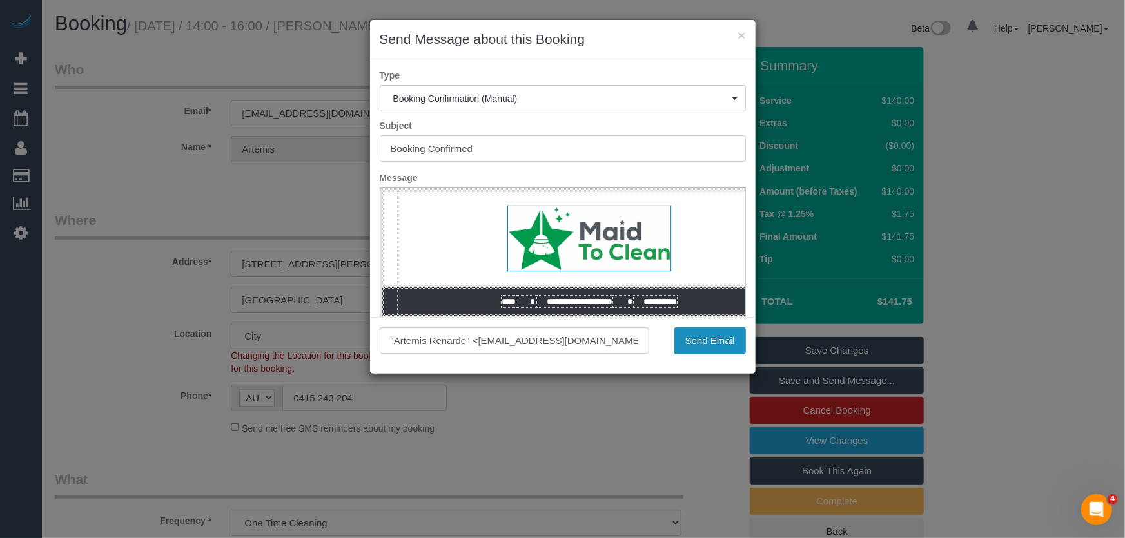
click at [706, 347] on button "Send Email" at bounding box center [710, 341] width 72 height 27
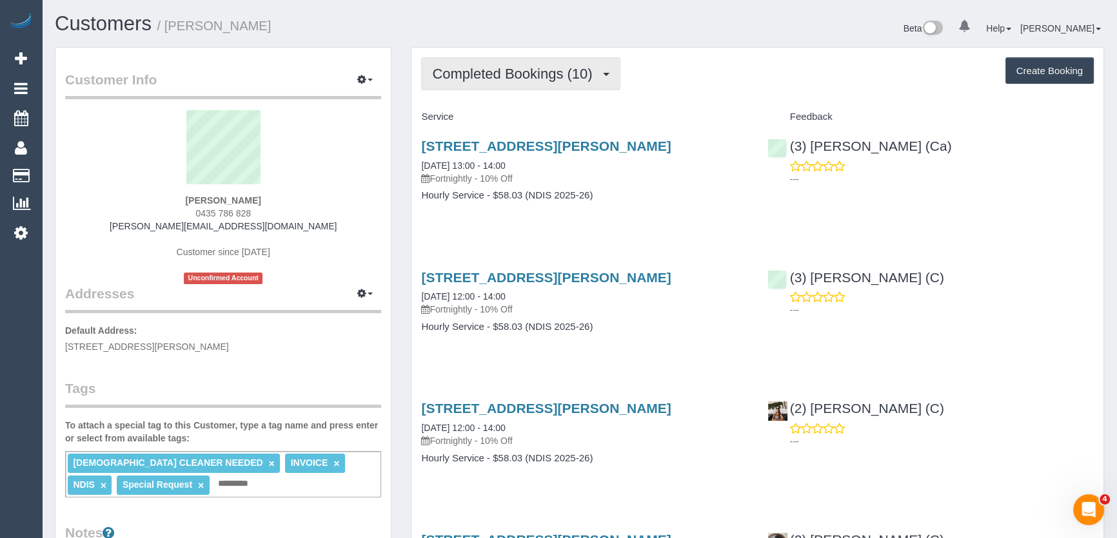
click at [549, 72] on span "Completed Bookings (10)" at bounding box center [515, 74] width 166 height 16
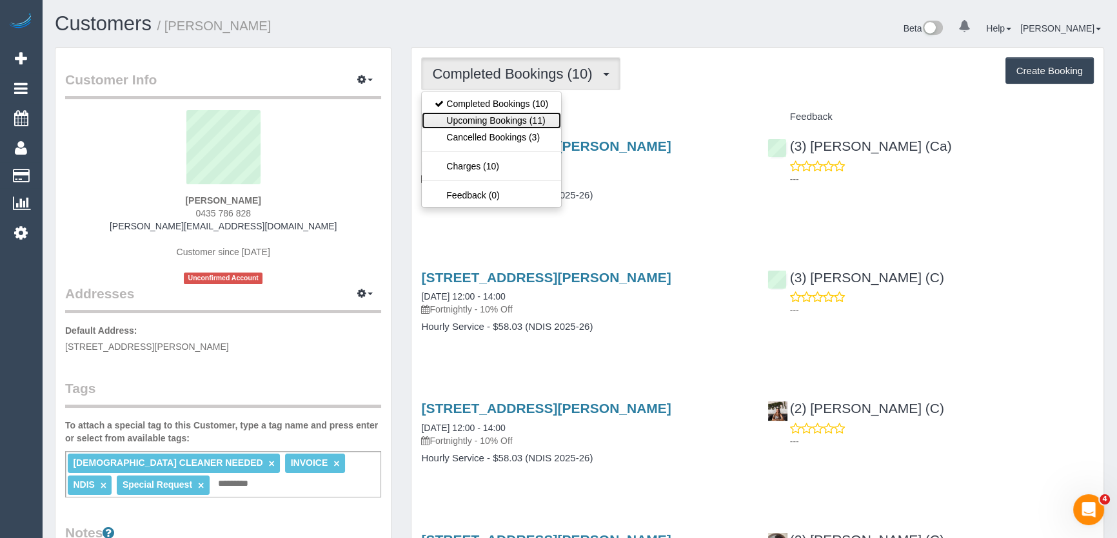
click at [536, 123] on link "Upcoming Bookings (11)" at bounding box center [491, 120] width 139 height 17
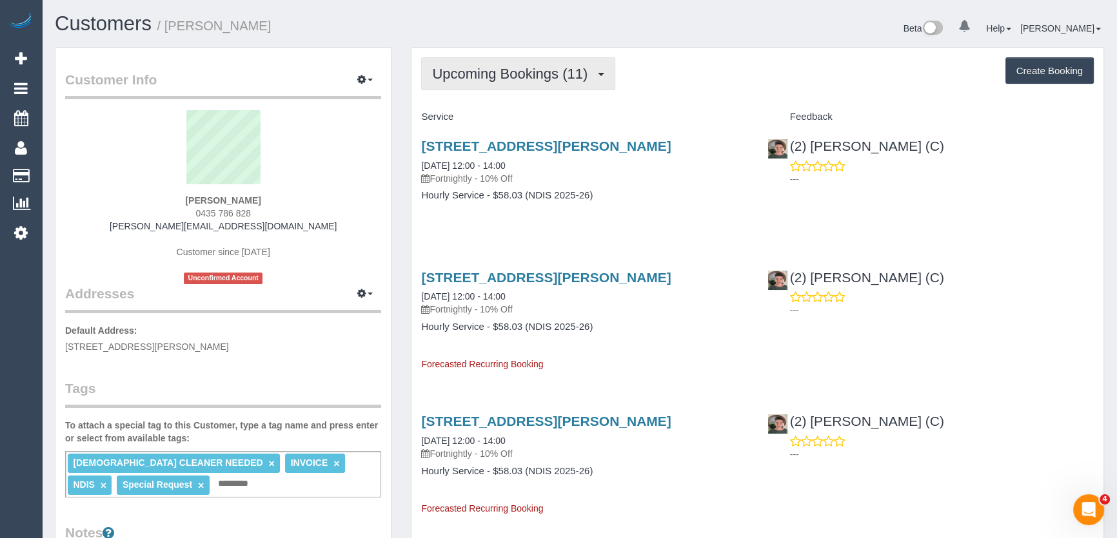
click at [471, 76] on span "Upcoming Bookings (11)" at bounding box center [513, 74] width 162 height 16
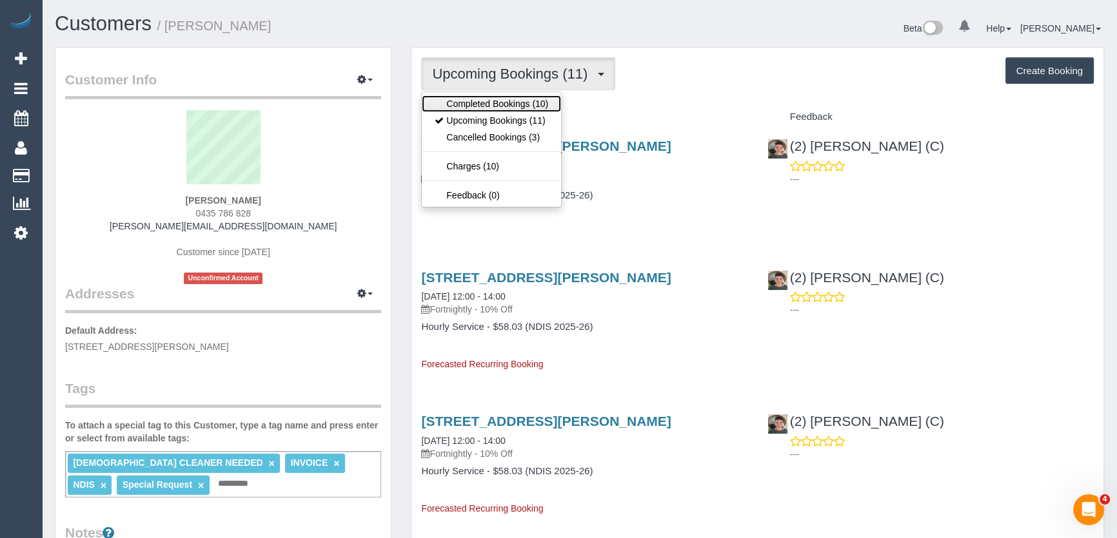
click at [486, 107] on link "Completed Bookings (10)" at bounding box center [491, 103] width 139 height 17
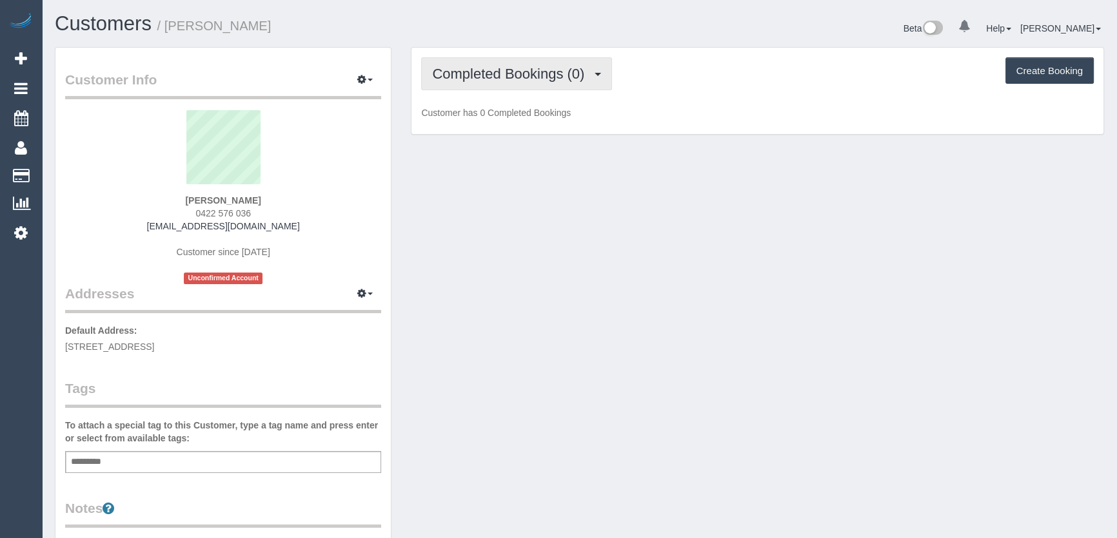
click at [522, 79] on span "Completed Bookings (0)" at bounding box center [511, 74] width 159 height 16
click at [571, 71] on span "Completed Bookings (0)" at bounding box center [511, 74] width 159 height 16
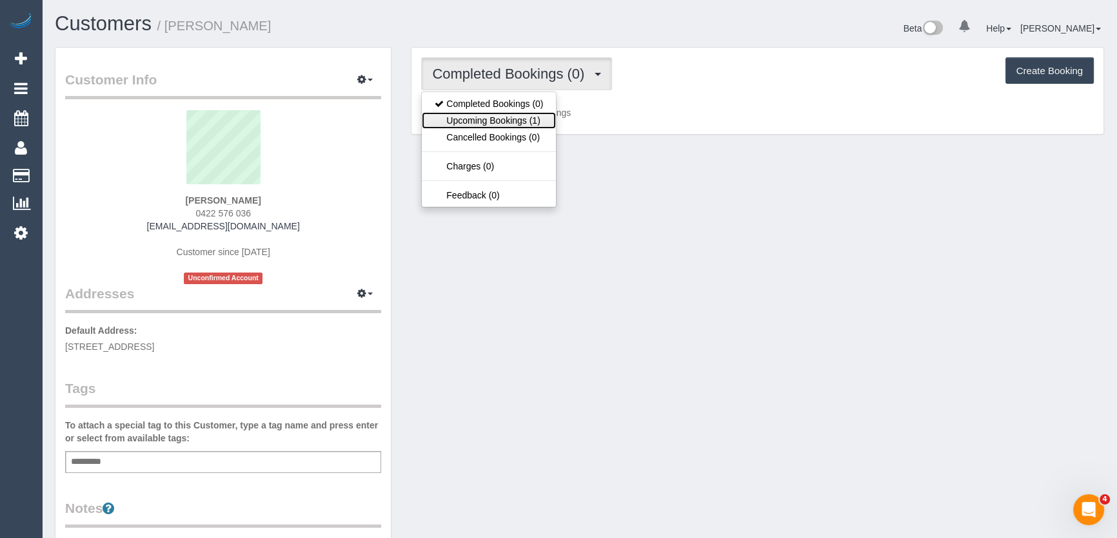
click at [531, 116] on link "Upcoming Bookings (1)" at bounding box center [489, 120] width 134 height 17
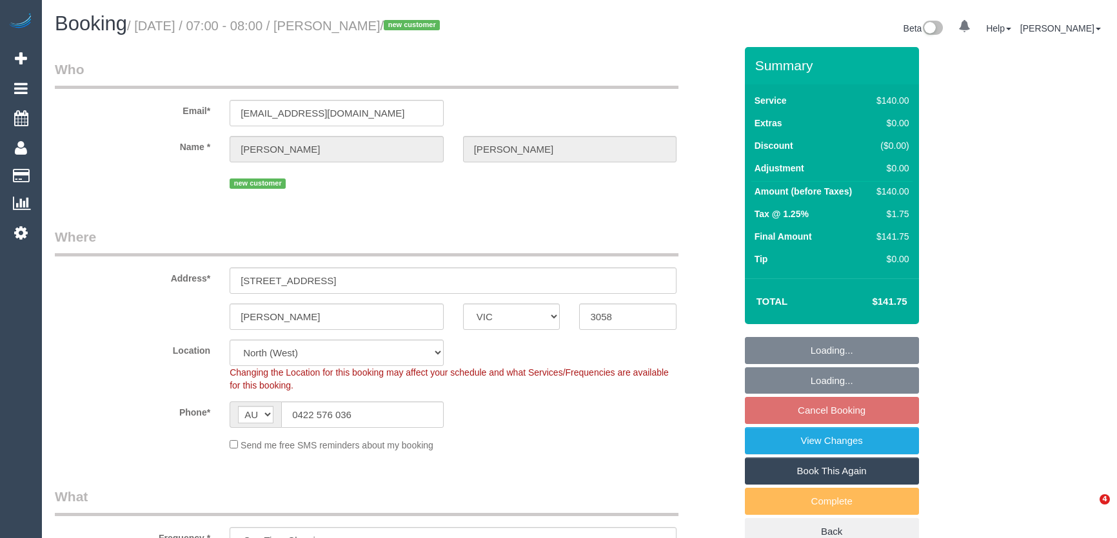
select select "VIC"
select select "spot1"
select select "number:27"
select select "number:14"
select select "number:19"
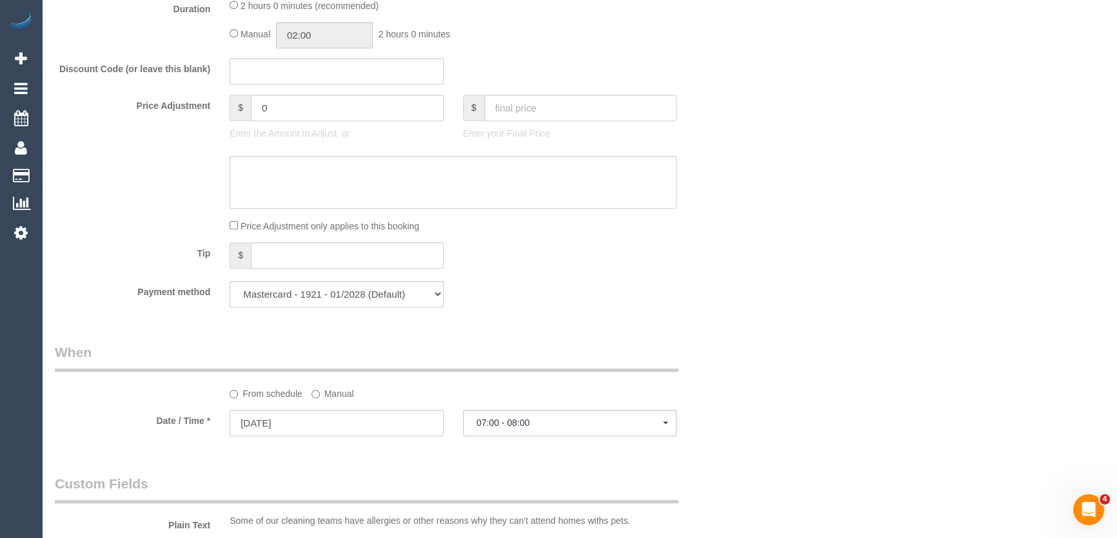
scroll to position [1231, 0]
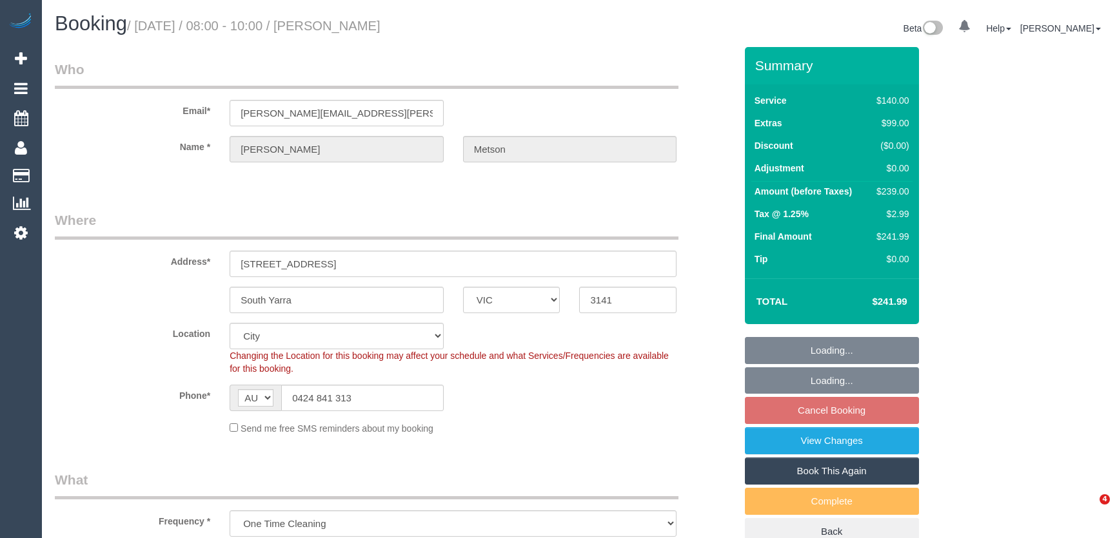
select select "VIC"
select select "number:28"
select select "number:15"
select select "number:19"
select select "number:22"
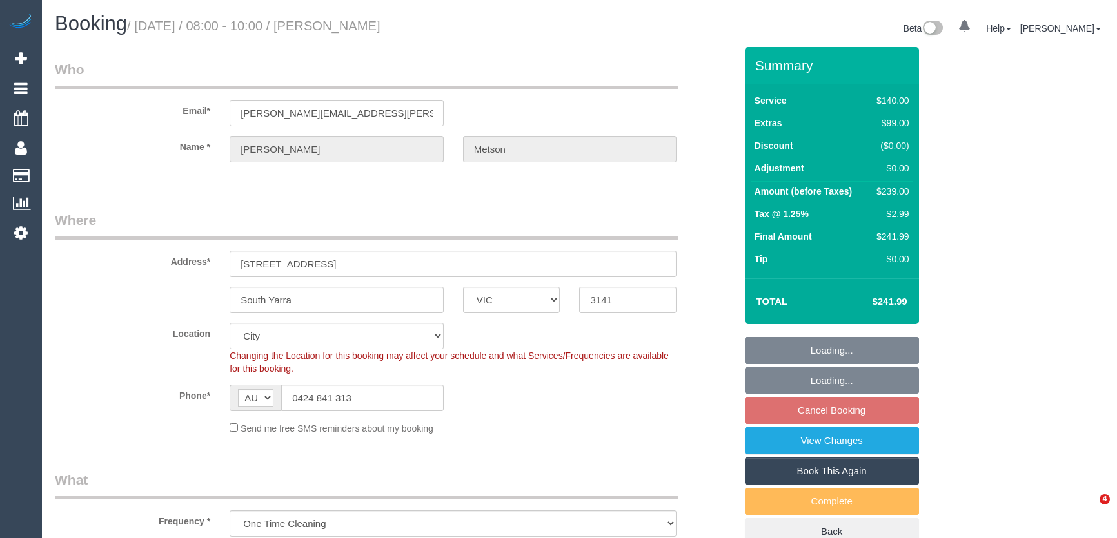
select select "number:33"
select select "number:11"
select select "spot27"
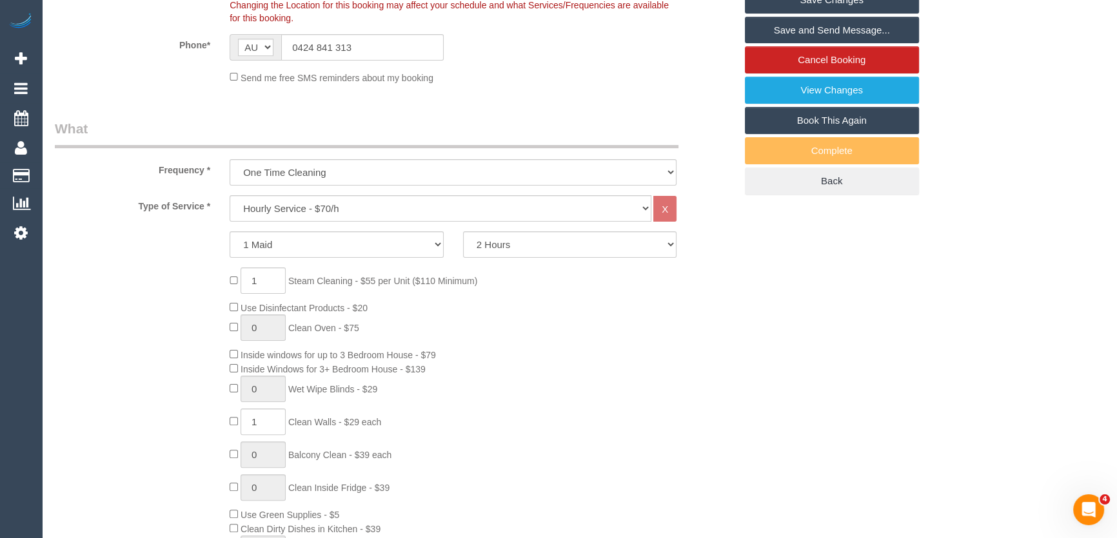
scroll to position [351, 0]
type input "0"
click at [557, 335] on div "0 Steam Cleaning - $55 per Unit ($110 Minimum) Use Disinfectant Products - $20 …" at bounding box center [482, 457] width 524 height 381
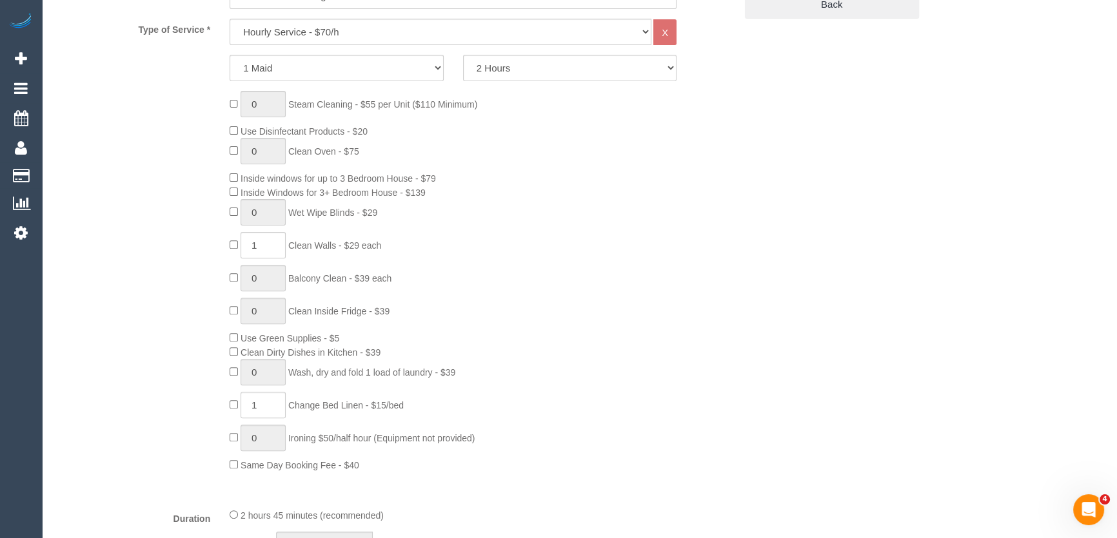
select select "spot52"
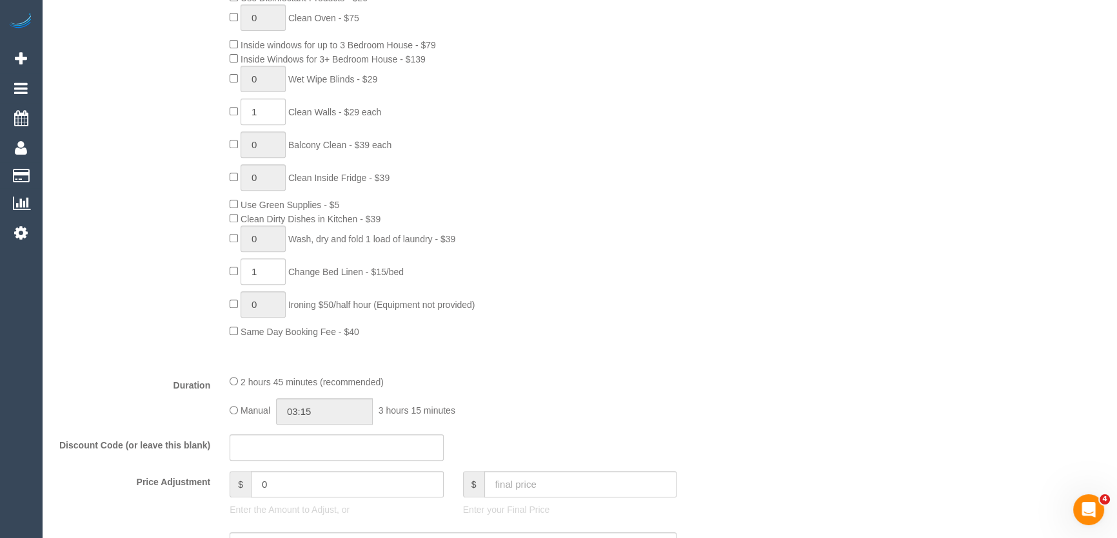
scroll to position [703, 0]
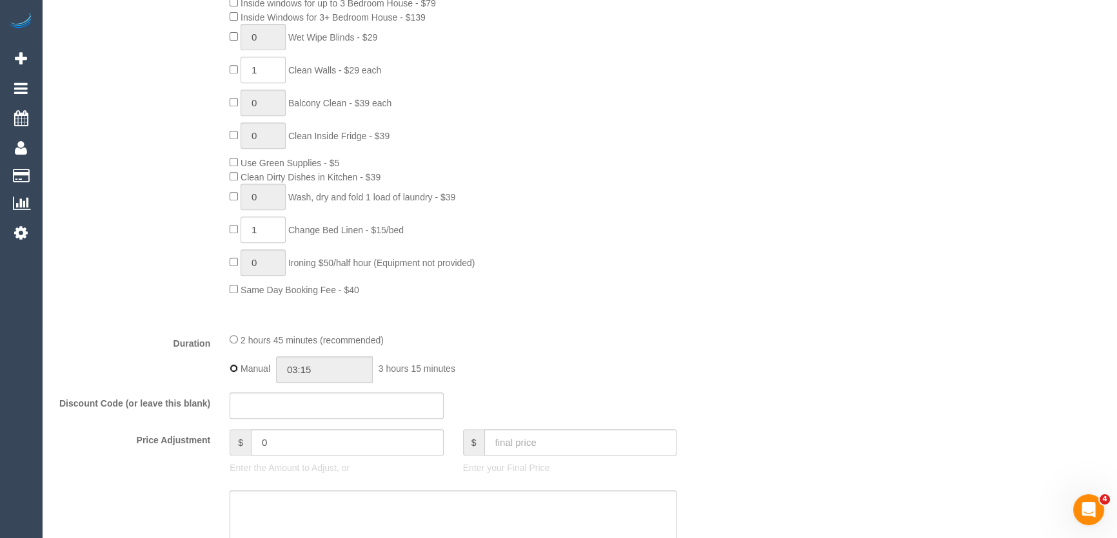
type input "02:45"
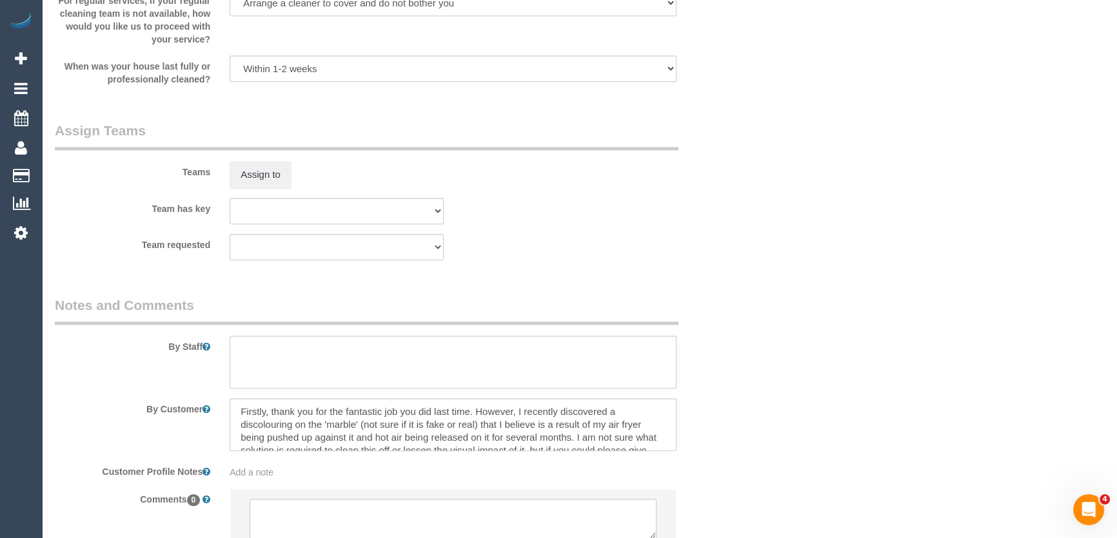
scroll to position [1902, 0]
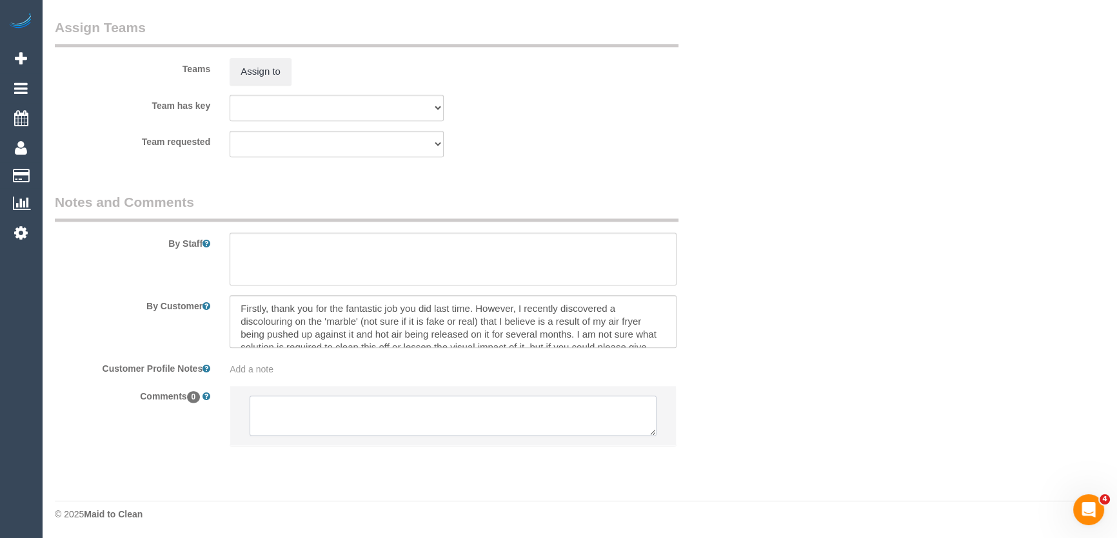
click at [291, 408] on textarea at bounding box center [453, 416] width 407 height 40
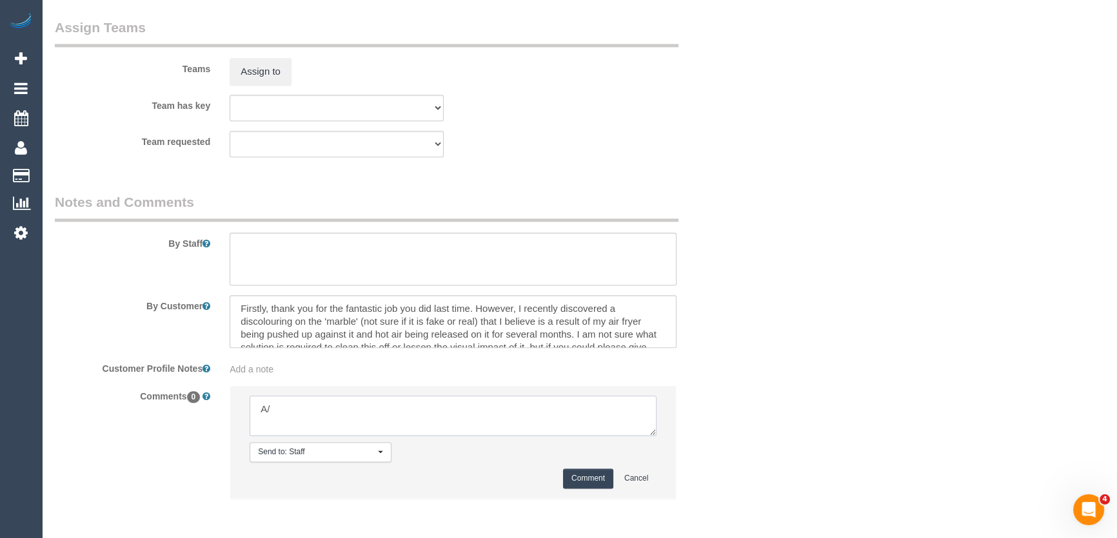
type textarea "A"
type textarea "S/C email sent Customer would like to remove S/C extra - via email"
click at [587, 474] on button "Comment" at bounding box center [588, 479] width 50 height 20
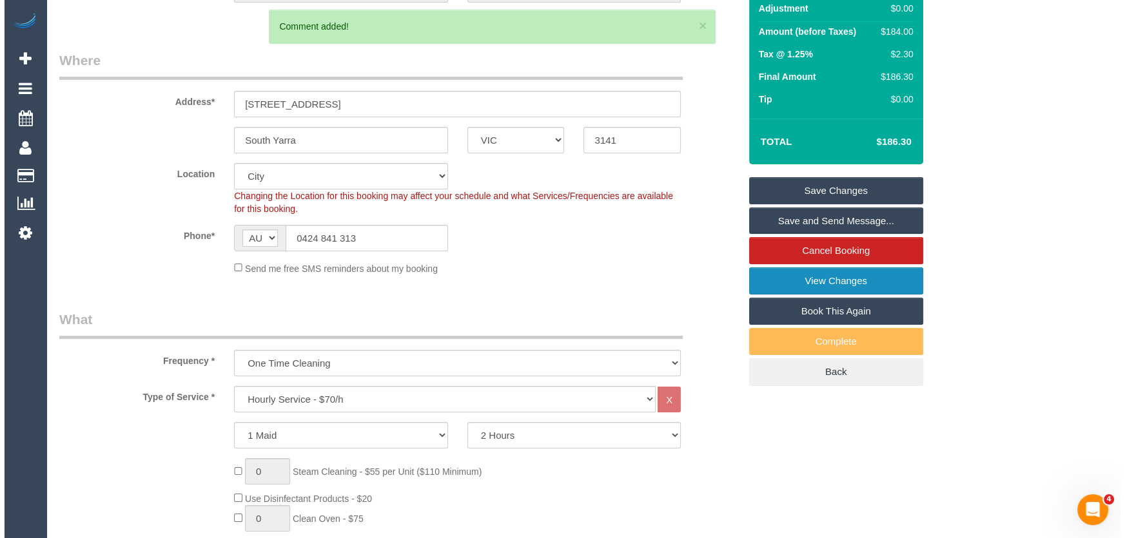
scroll to position [0, 0]
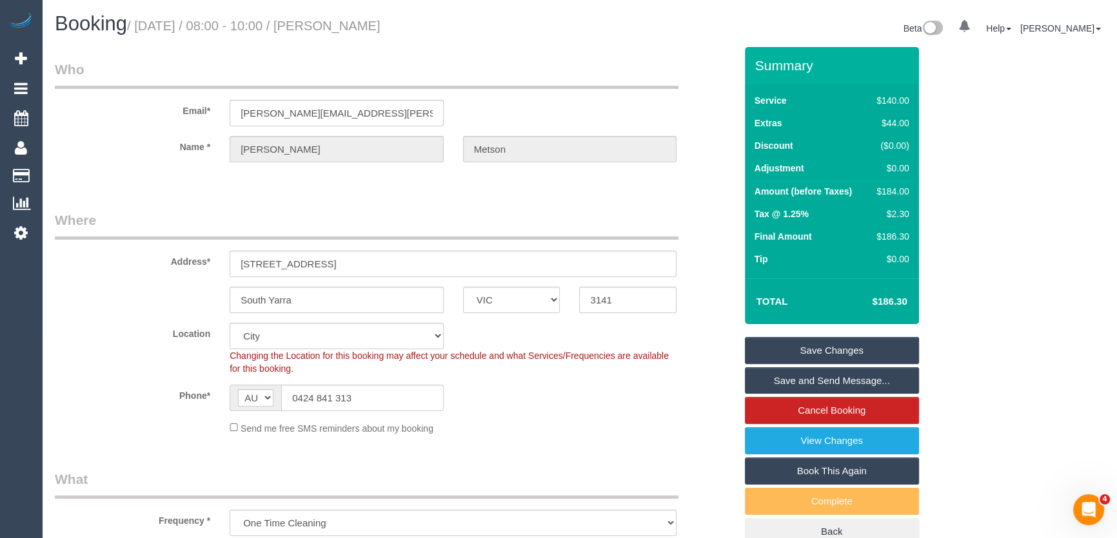
click at [834, 350] on link "Save Changes" at bounding box center [832, 350] width 174 height 27
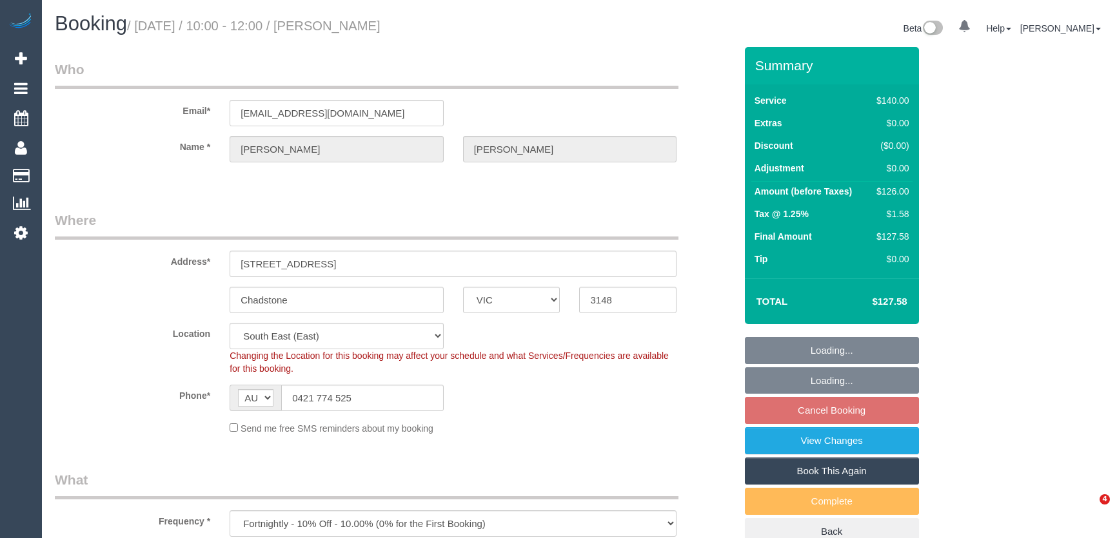
select select "VIC"
select select "spot3"
select select "number:27"
select select "number:14"
select select "number:19"
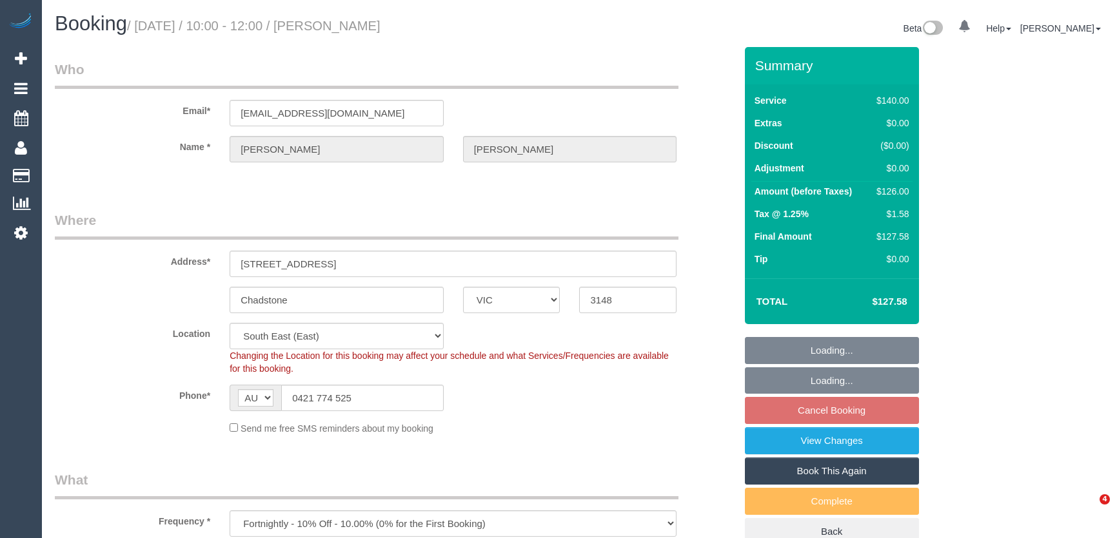
select select "number:22"
select select "number:34"
select select "number:11"
